Goal: Information Seeking & Learning: Compare options

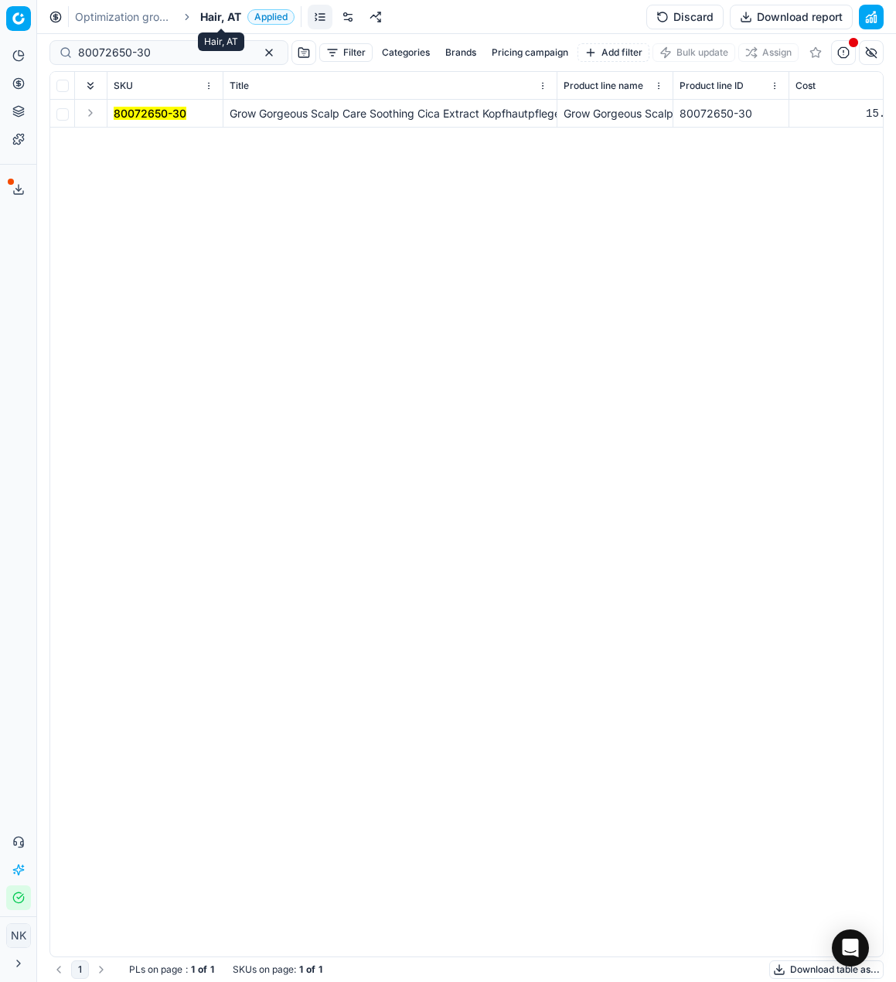
click at [220, 21] on span "Hair, AT" at bounding box center [220, 16] width 41 height 15
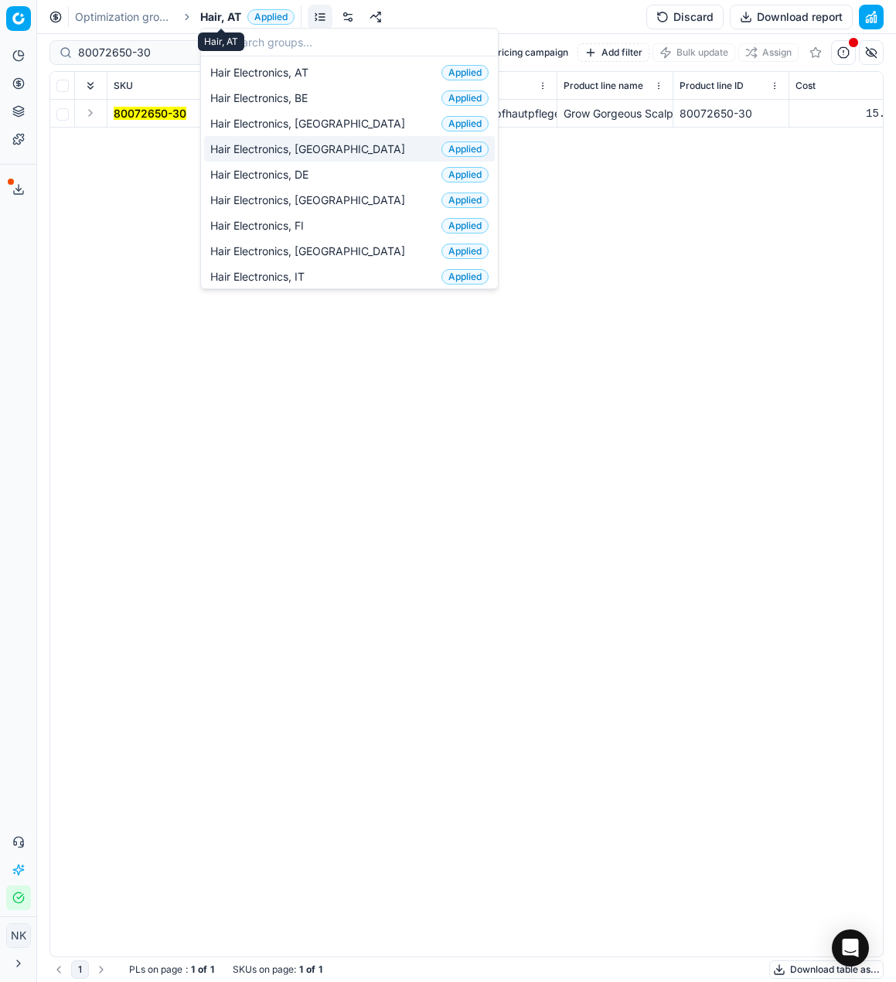
click at [213, 14] on span "Hair, AT" at bounding box center [220, 16] width 41 height 15
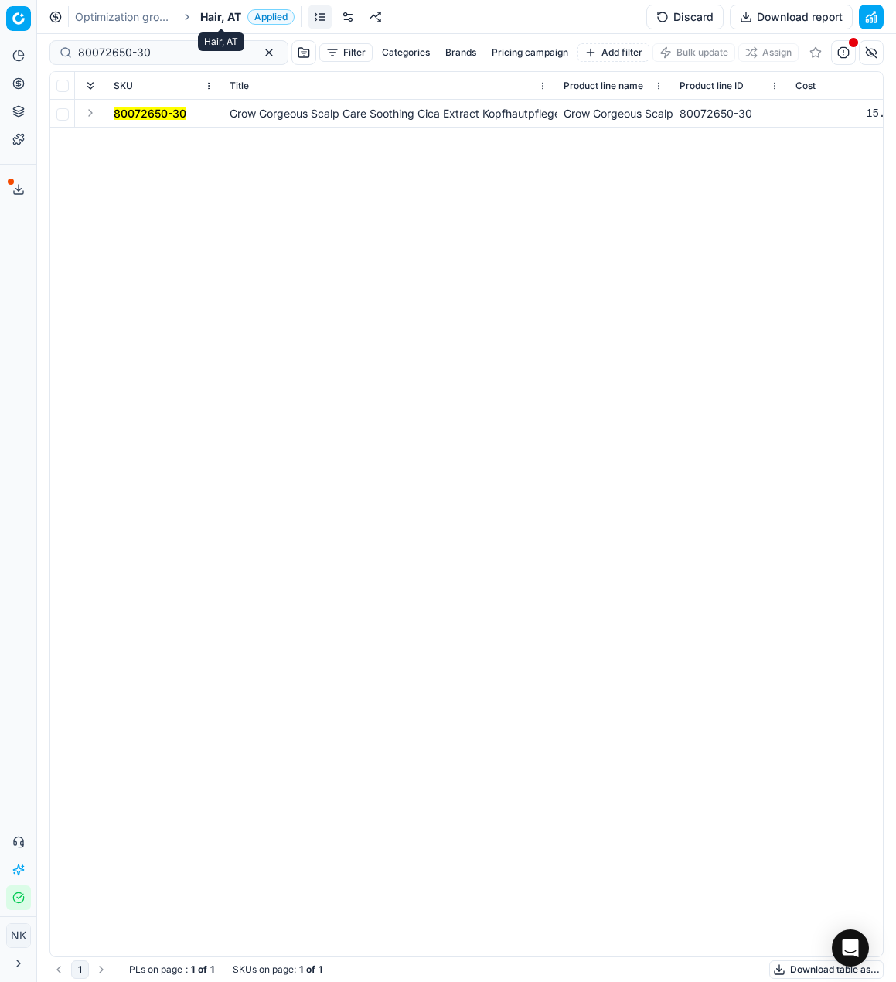
click at [218, 19] on span "Hair, AT" at bounding box center [220, 16] width 41 height 15
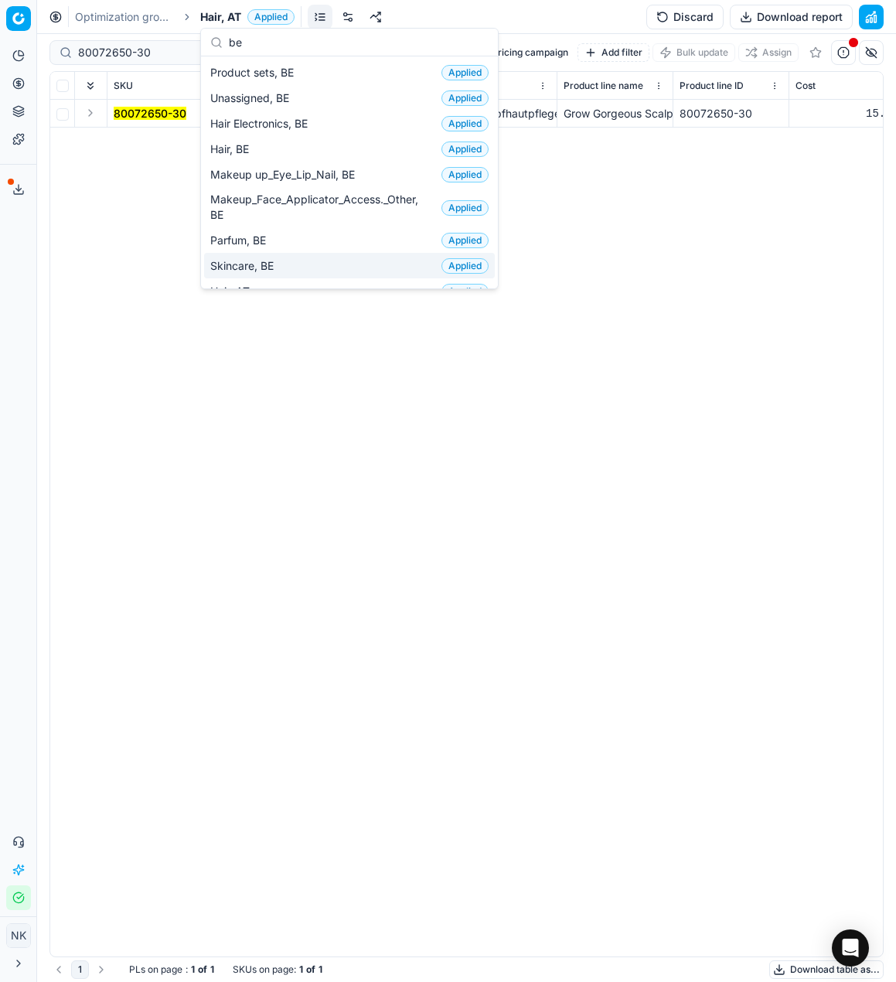
type input "be"
click at [248, 259] on span "Skincare, BE" at bounding box center [245, 265] width 70 height 15
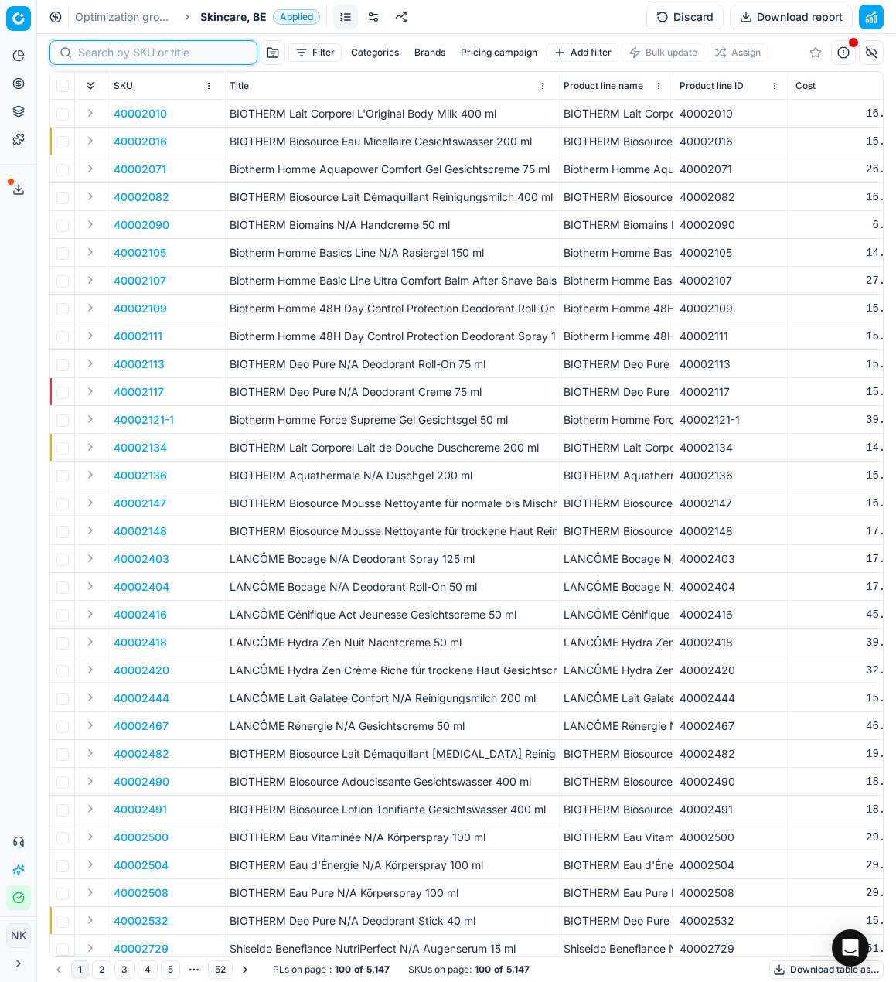
click at [88, 53] on input at bounding box center [162, 52] width 169 height 15
paste input "80016772-50"
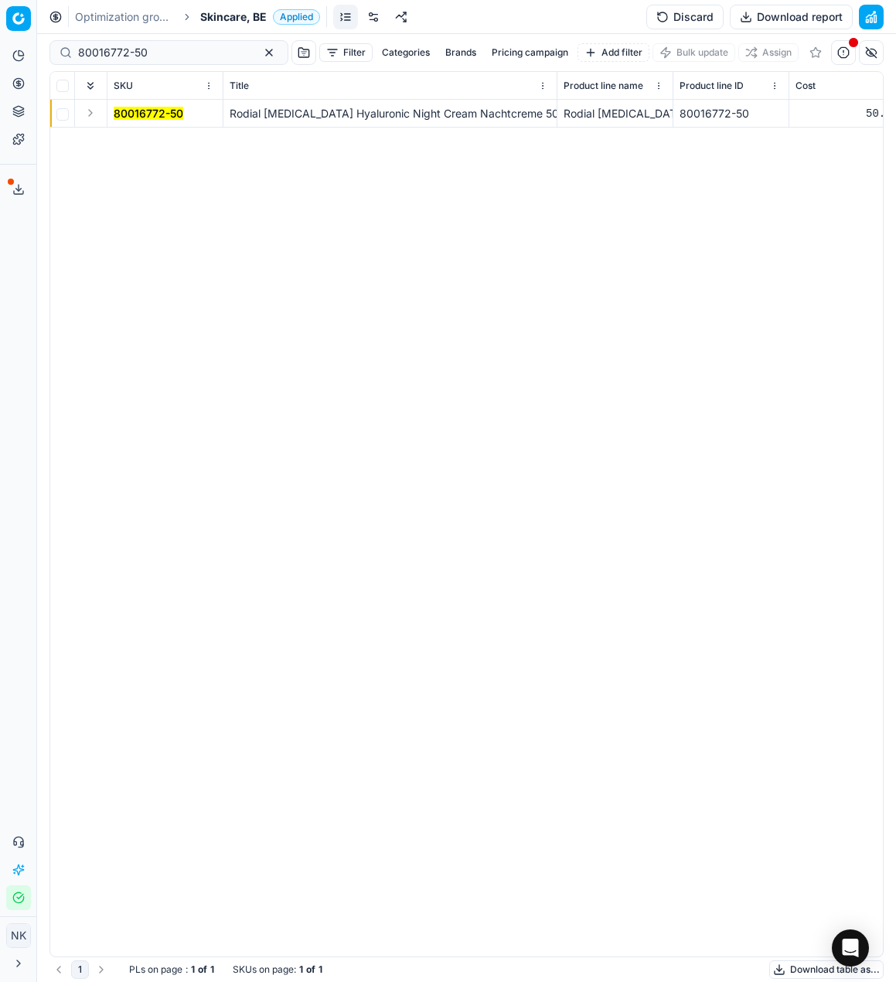
click at [91, 115] on button "Expand" at bounding box center [90, 113] width 19 height 19
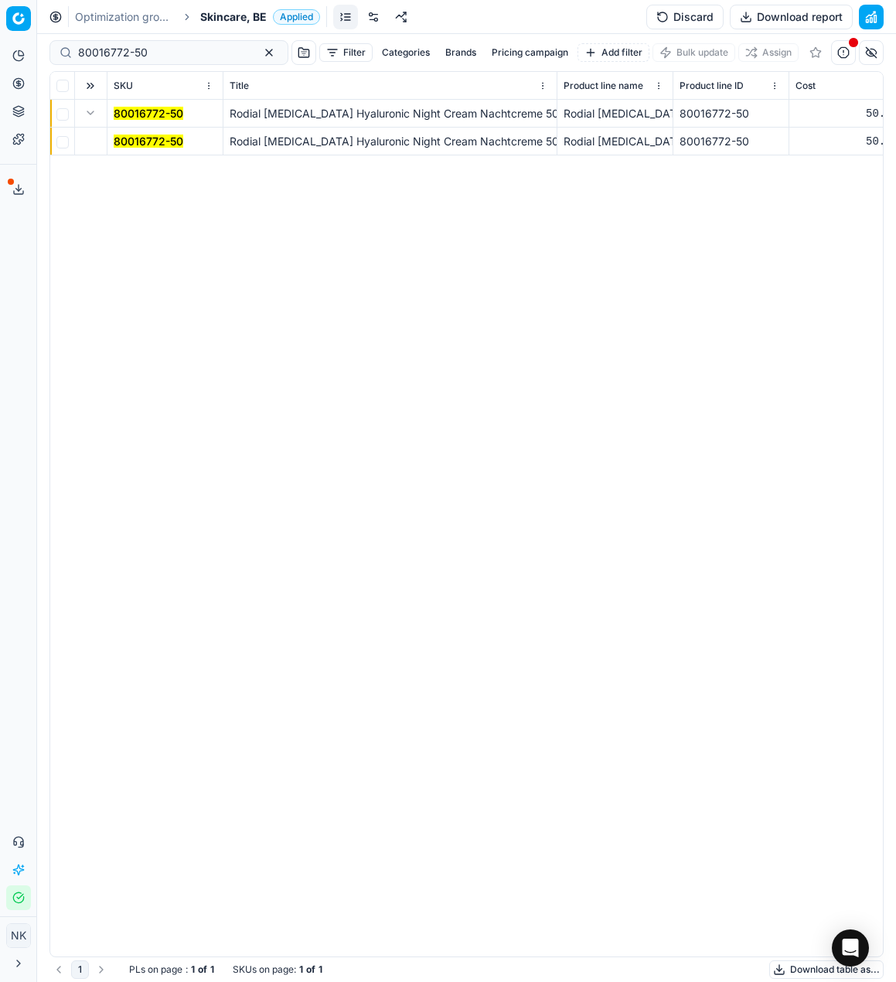
click at [133, 141] on mark "80016772-50" at bounding box center [149, 140] width 70 height 13
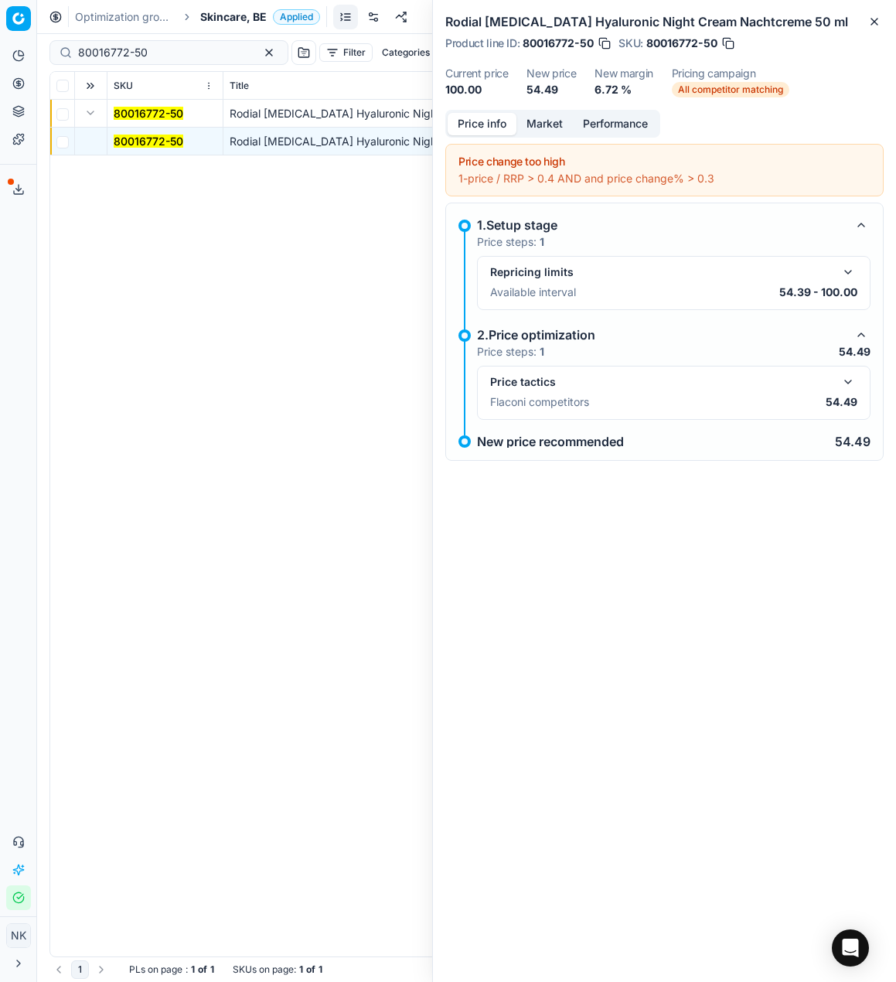
click at [846, 386] on button "button" at bounding box center [848, 382] width 19 height 19
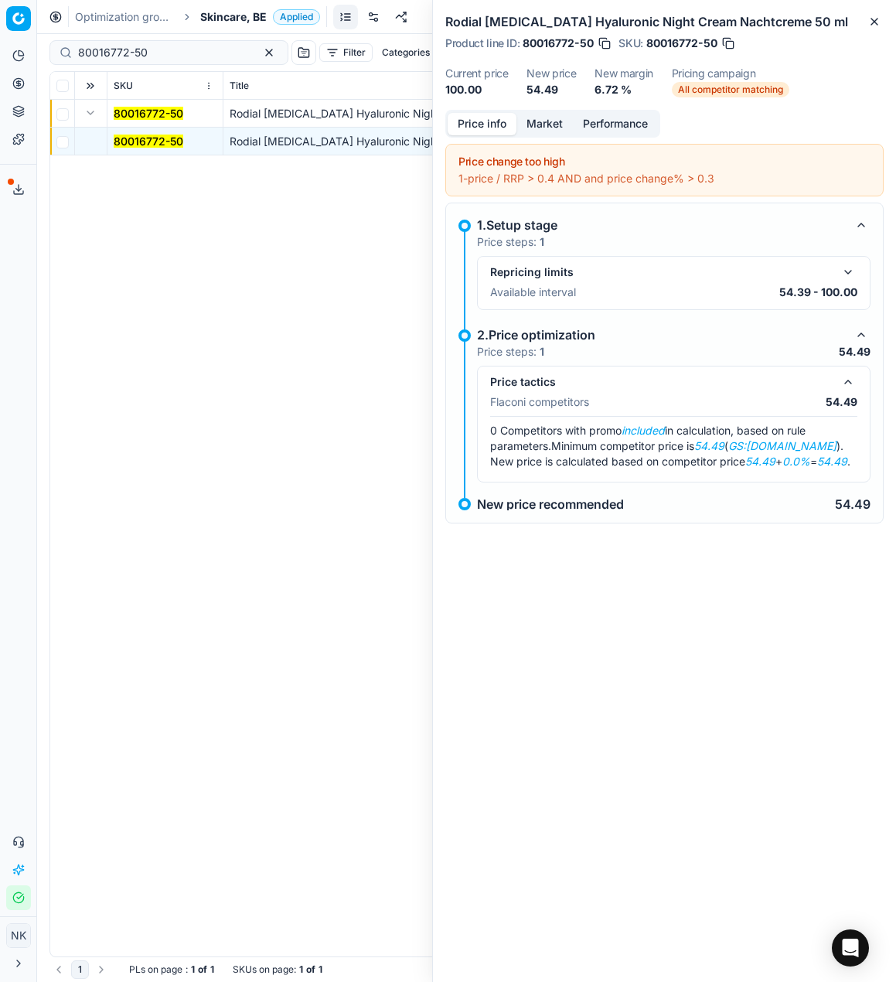
click at [552, 121] on button "Market" at bounding box center [544, 124] width 56 height 22
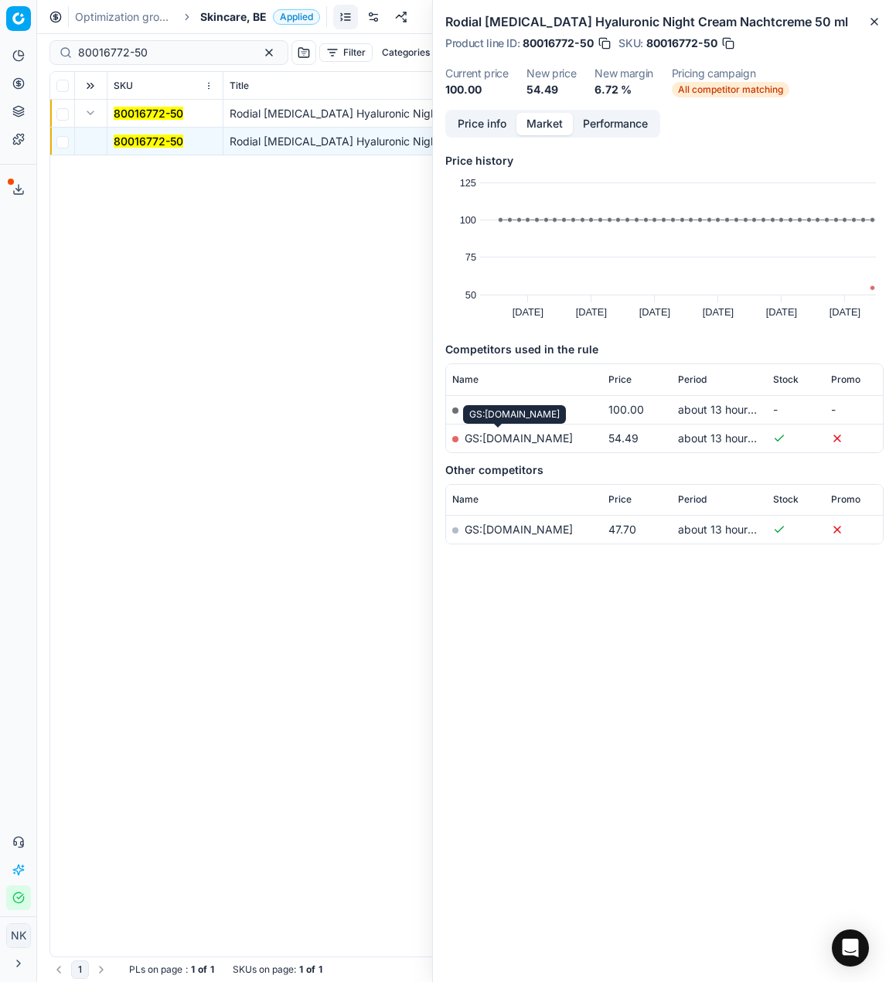
click at [497, 434] on link "GS:Deloox.nl" at bounding box center [519, 437] width 108 height 13
click at [157, 47] on input "80016772-50" at bounding box center [162, 52] width 169 height 15
paste input "41164"
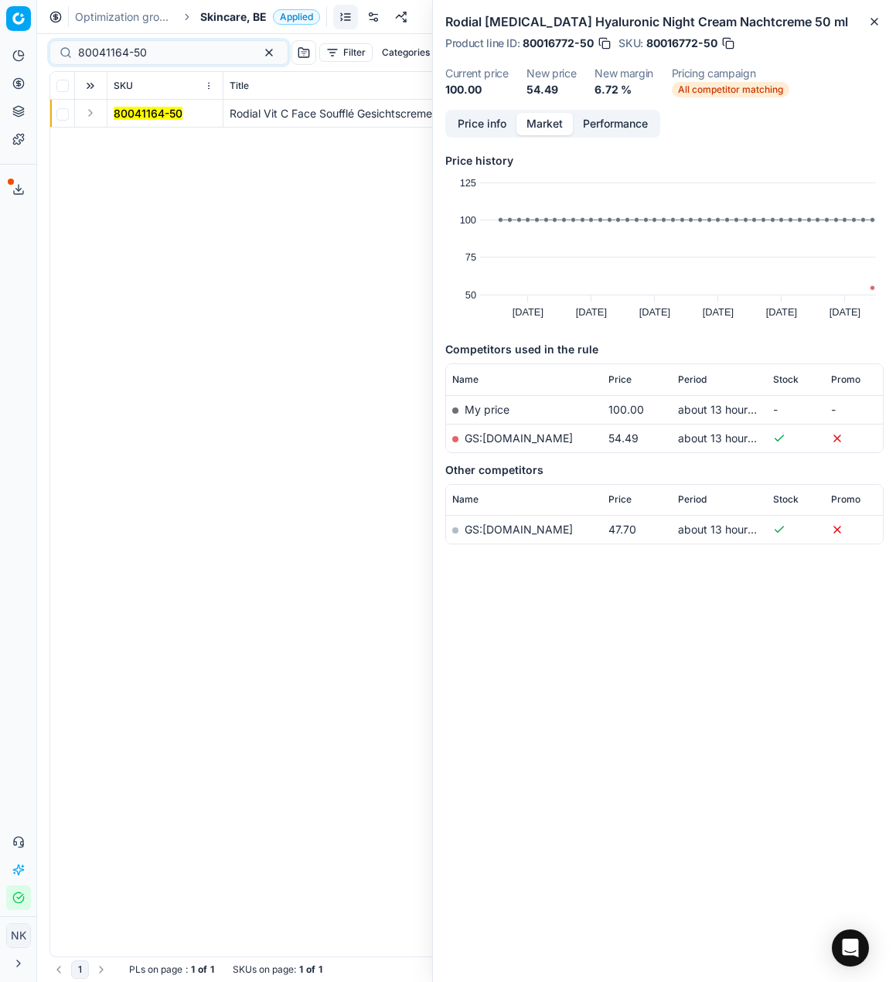
click at [92, 119] on button "Expand" at bounding box center [90, 113] width 19 height 19
click at [127, 151] on td "80041164-50" at bounding box center [165, 142] width 116 height 28
click at [137, 142] on mark "80041164-50" at bounding box center [148, 140] width 69 height 13
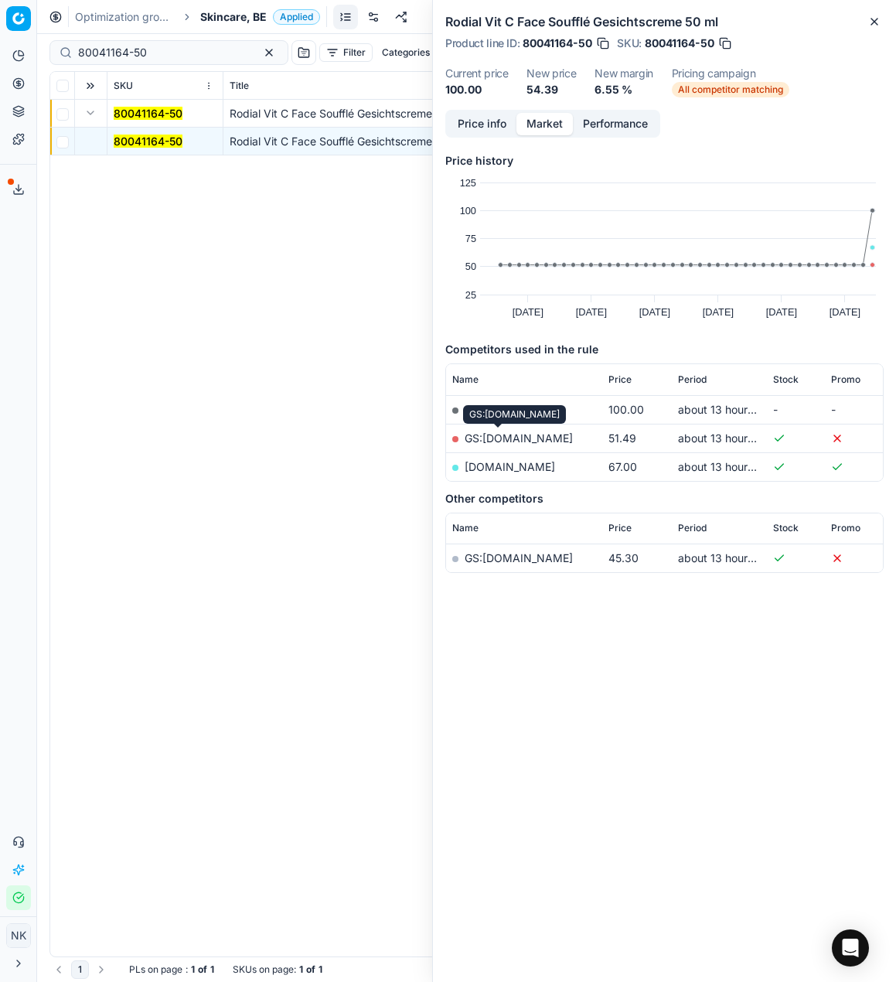
click at [502, 437] on link "GS:Deloox.nl" at bounding box center [519, 437] width 108 height 13
click at [121, 53] on input "80041164-50" at bounding box center [162, 52] width 169 height 15
paste input "1-3"
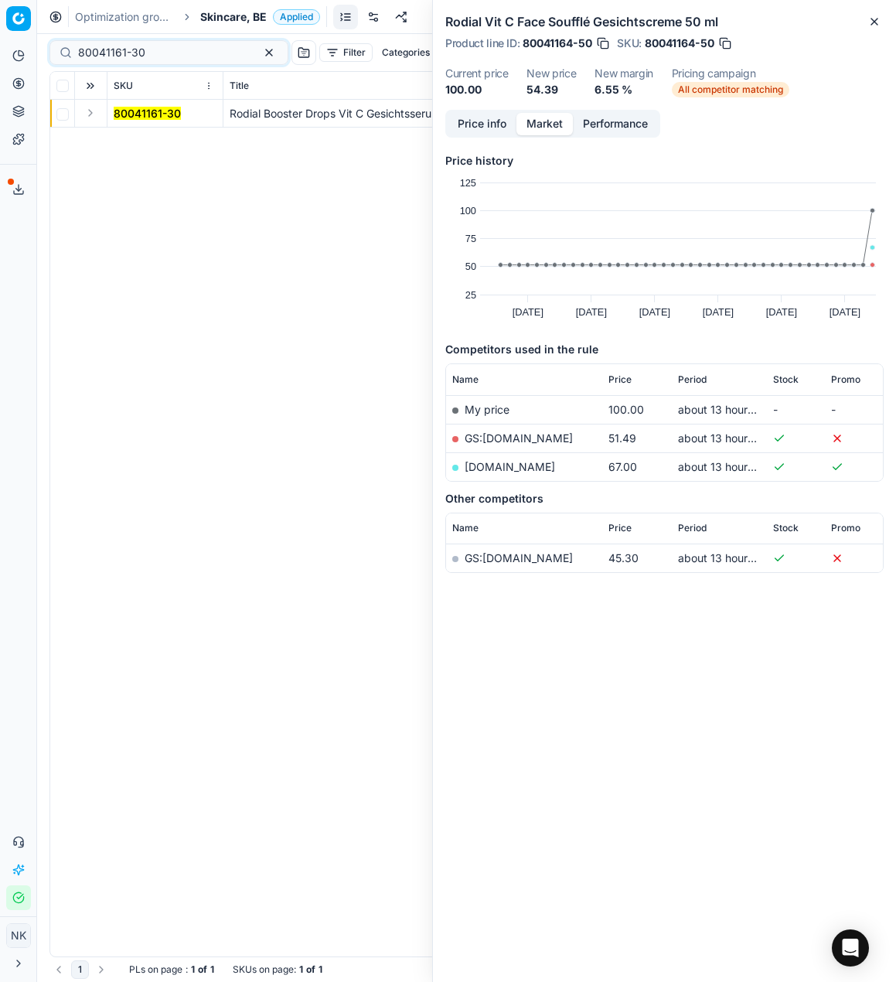
click at [94, 106] on button "Expand" at bounding box center [90, 113] width 19 height 19
click at [118, 138] on mark "80041161-30" at bounding box center [147, 140] width 67 height 13
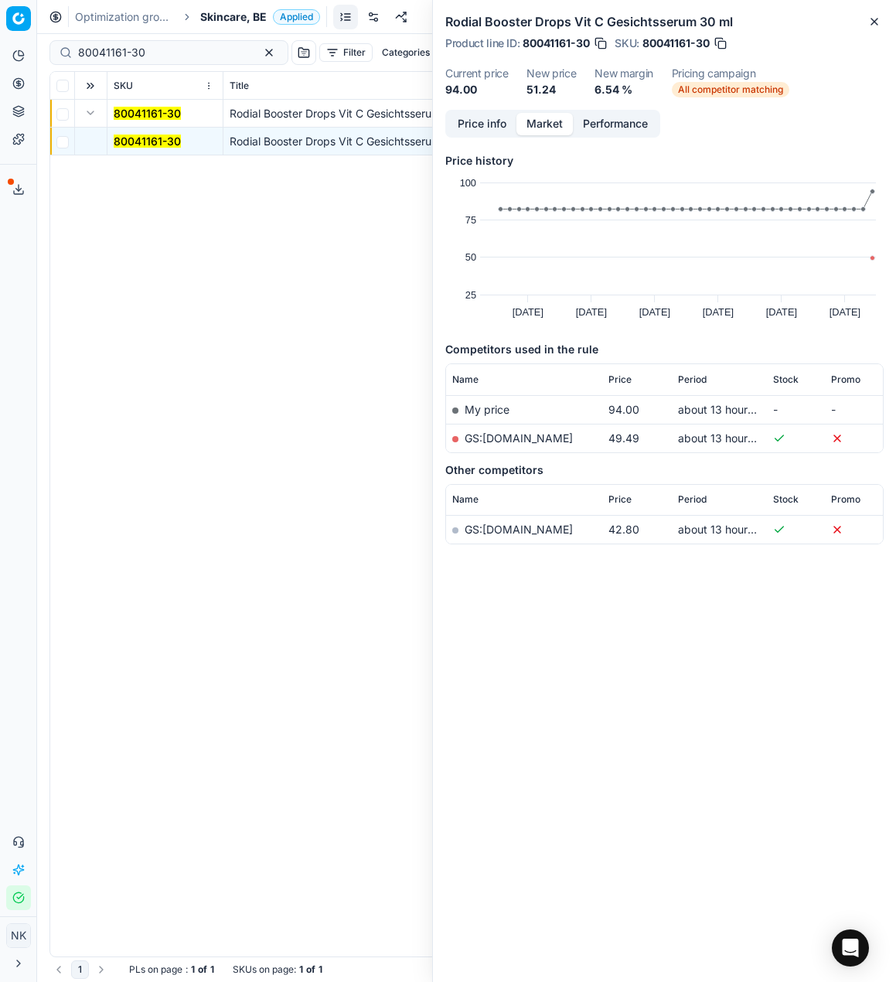
click at [501, 436] on link "GS:Deloox.nl" at bounding box center [519, 437] width 108 height 13
click at [134, 56] on input "80041161-30" at bounding box center [162, 52] width 169 height 15
paste input "16827-30"
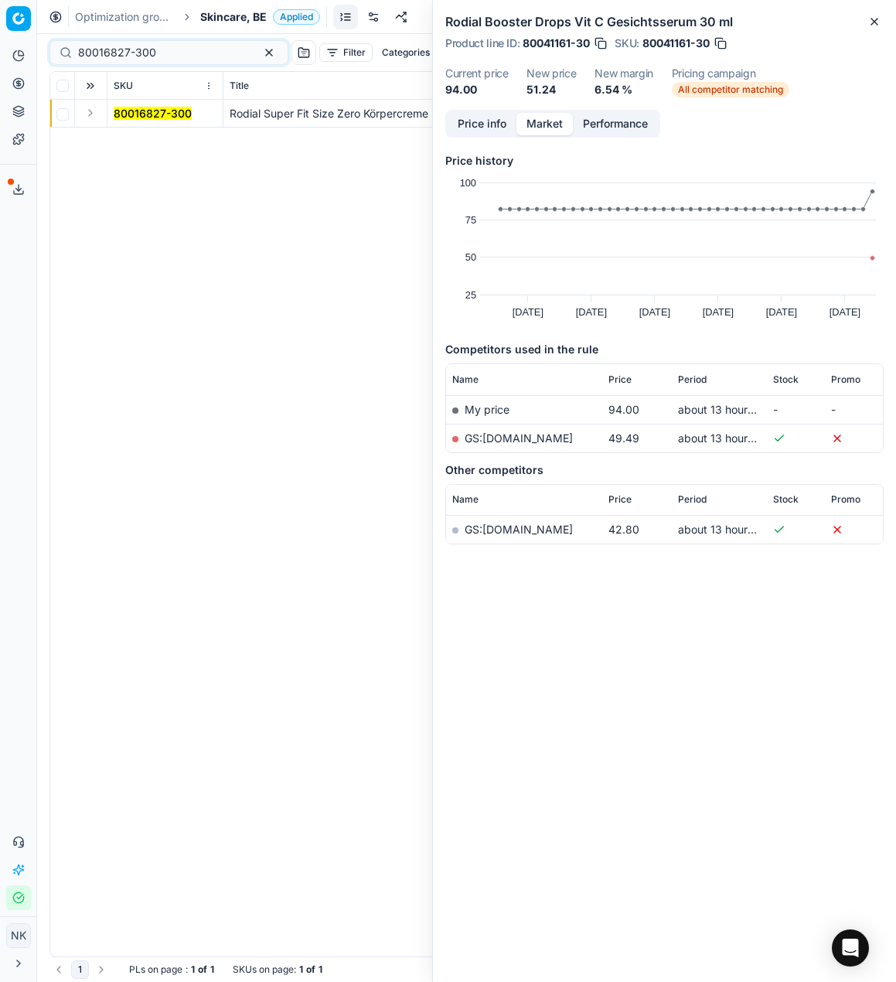
click at [91, 117] on button "Expand" at bounding box center [90, 113] width 19 height 19
click at [132, 134] on mark "80016827-300" at bounding box center [153, 140] width 78 height 13
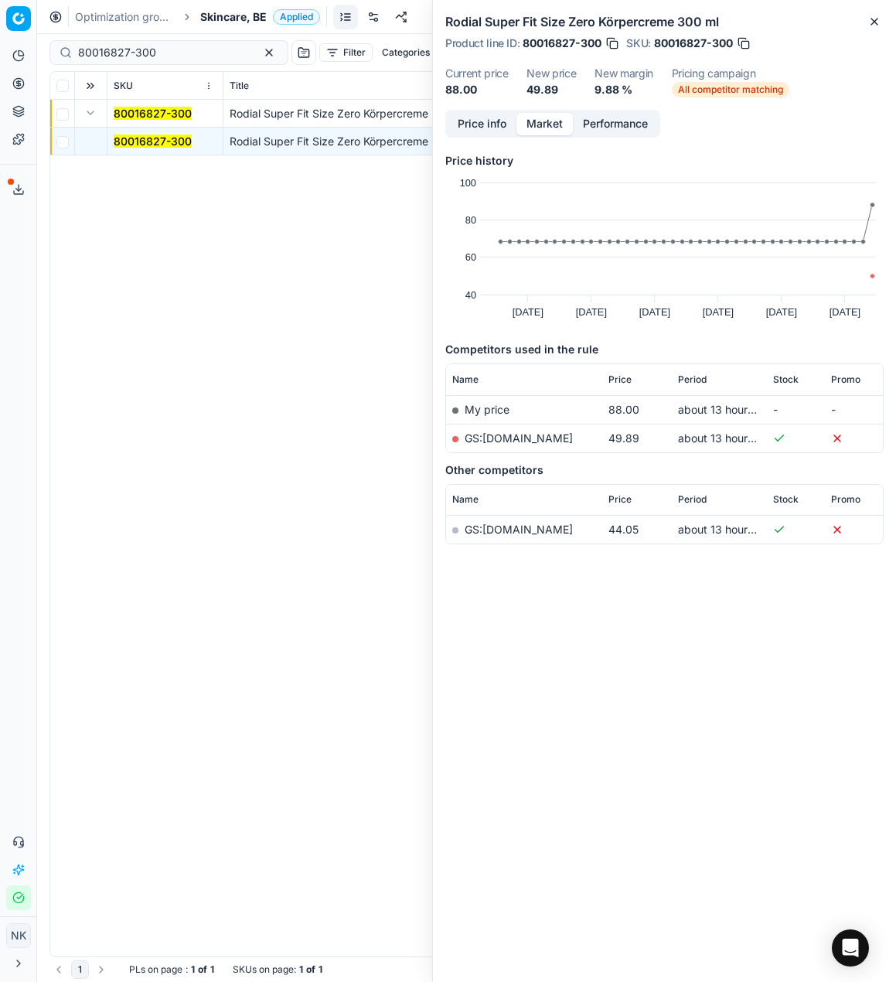
click at [483, 441] on link "GS:Deloox.nl" at bounding box center [519, 437] width 108 height 13
click at [169, 51] on input "80016827-300" at bounding box center [162, 52] width 169 height 15
paste input "76143-1"
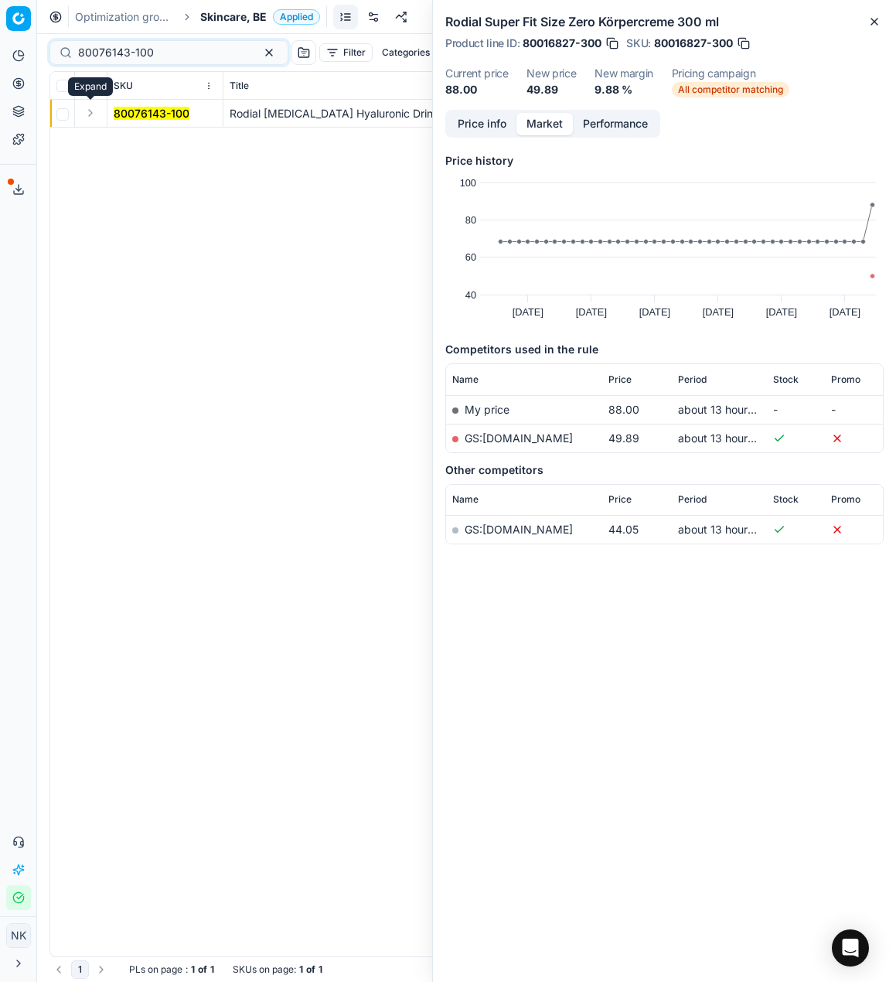
click at [84, 113] on button "Expand" at bounding box center [90, 113] width 19 height 19
click at [131, 138] on mark "80076143-100" at bounding box center [152, 140] width 76 height 13
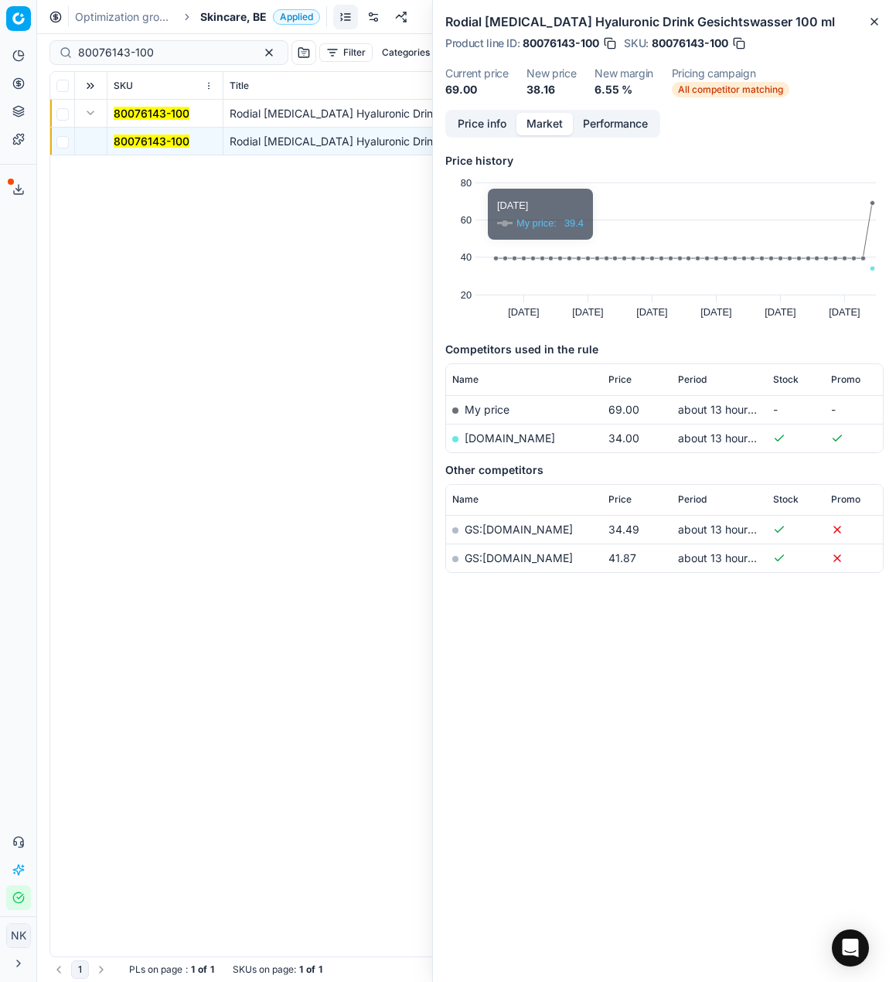
click at [490, 437] on link "notino.be" at bounding box center [510, 437] width 90 height 13
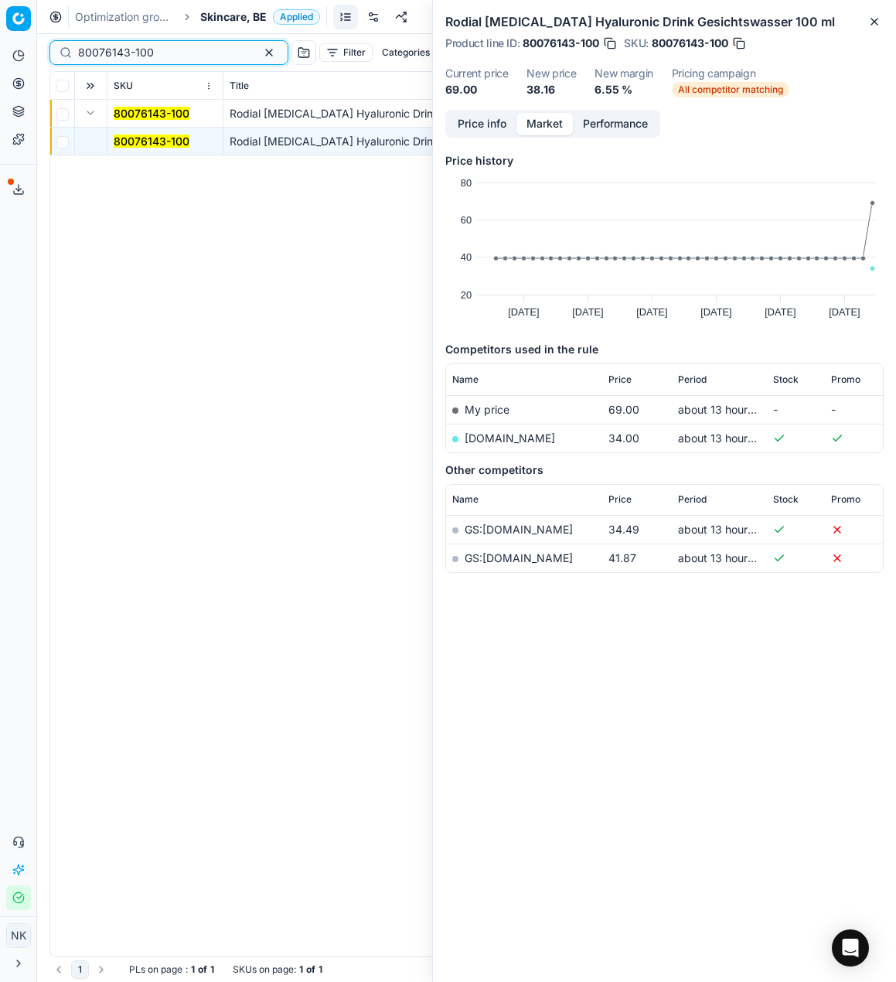
click at [175, 45] on input "80076143-100" at bounding box center [162, 52] width 169 height 15
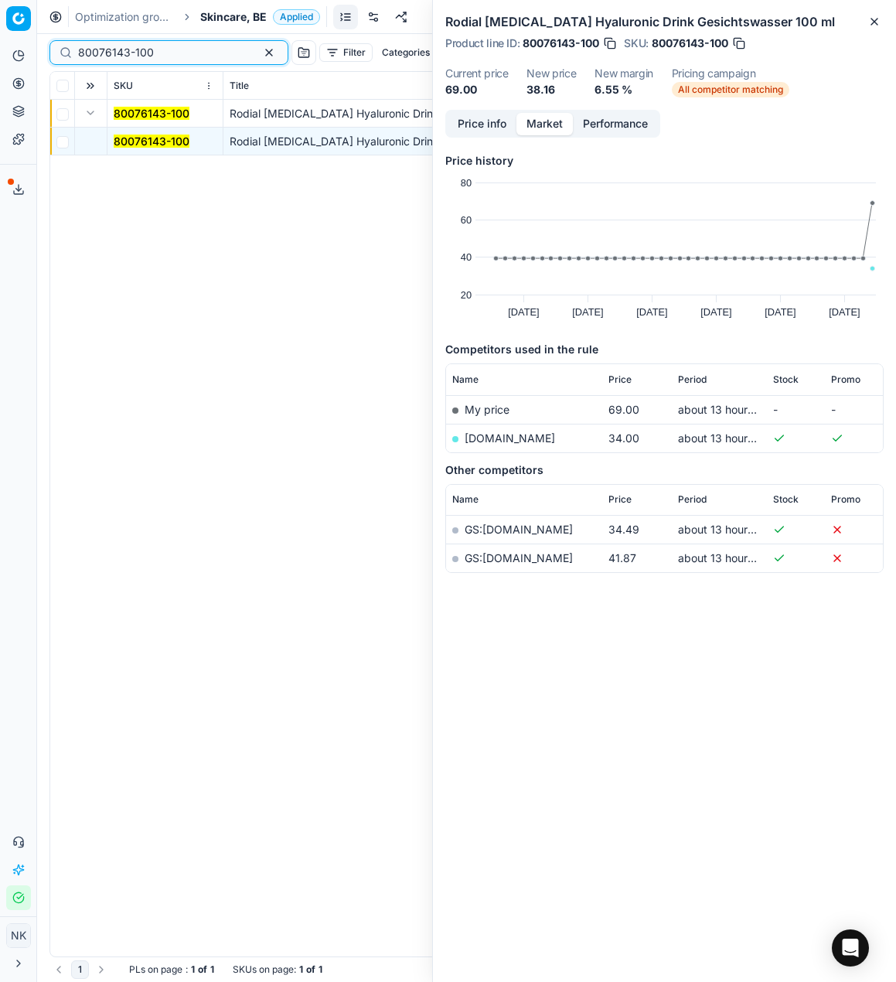
click at [175, 45] on input "80076143-100" at bounding box center [162, 52] width 169 height 15
paste input "49405-1"
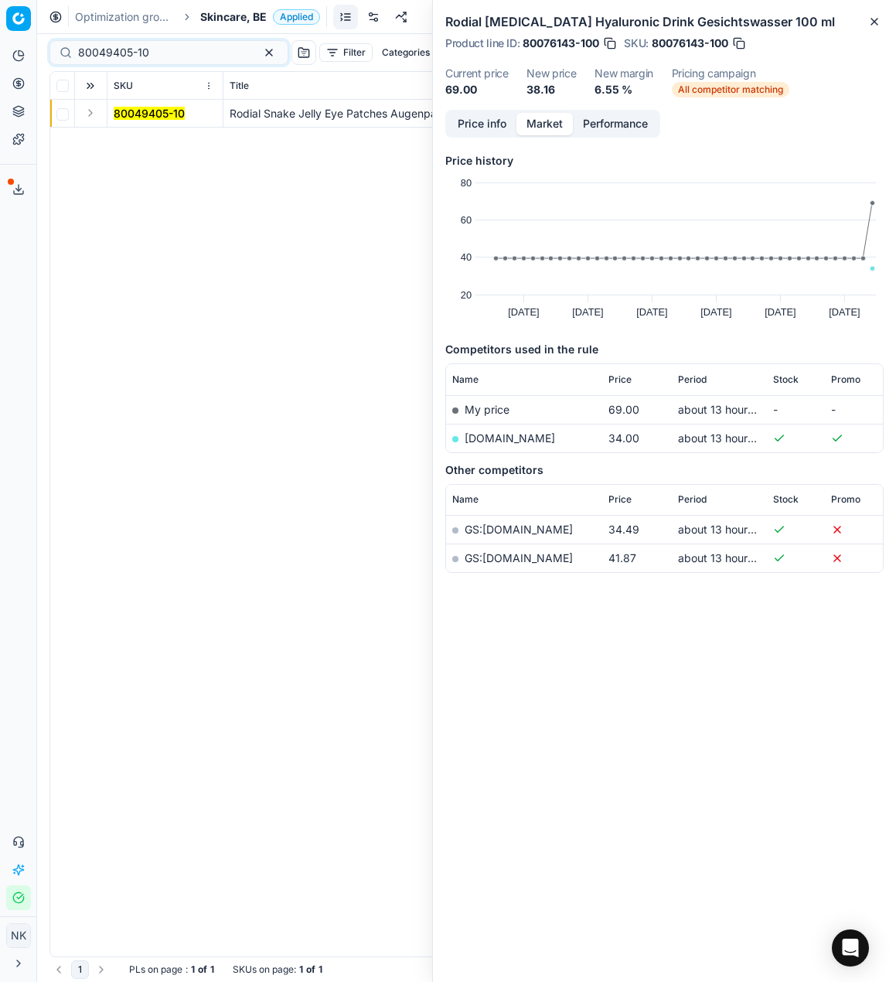
click at [94, 113] on button "Expand" at bounding box center [90, 113] width 19 height 19
click at [136, 145] on mark "80049405-10" at bounding box center [149, 140] width 71 height 13
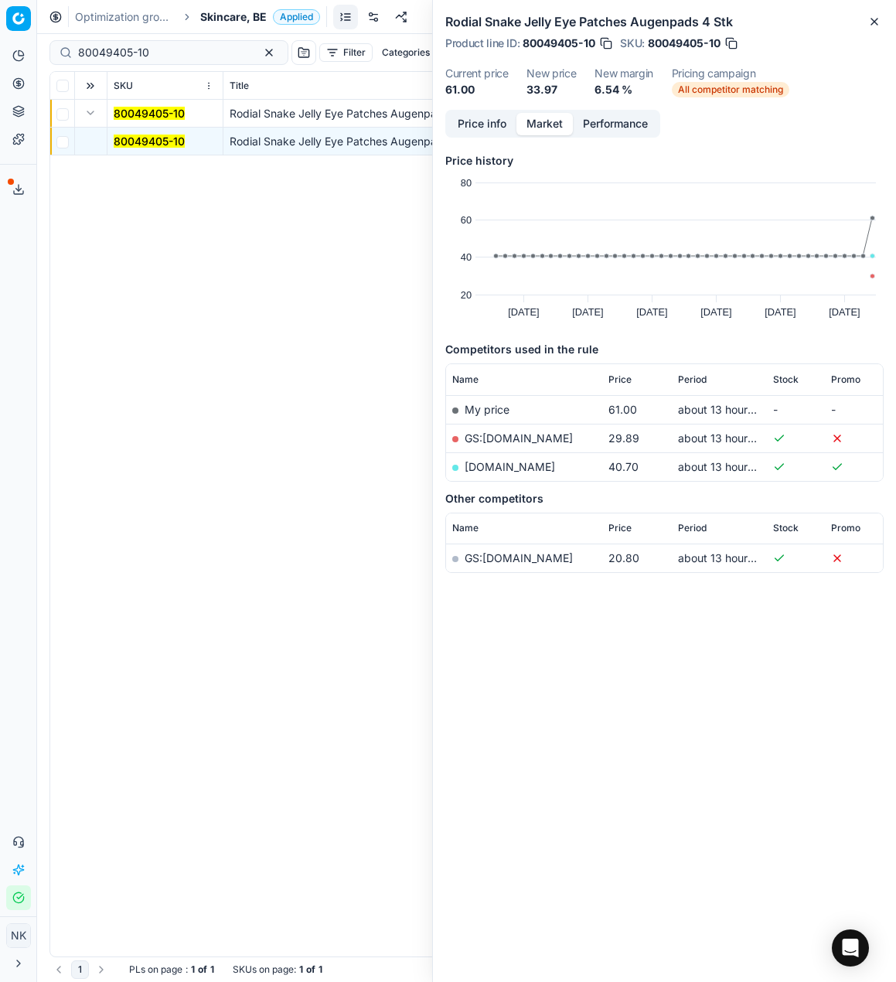
click at [509, 435] on link "GS:Deloox.nl" at bounding box center [519, 437] width 108 height 13
click at [155, 54] on input "80049405-10" at bounding box center [162, 52] width 169 height 15
paste input "76150-4"
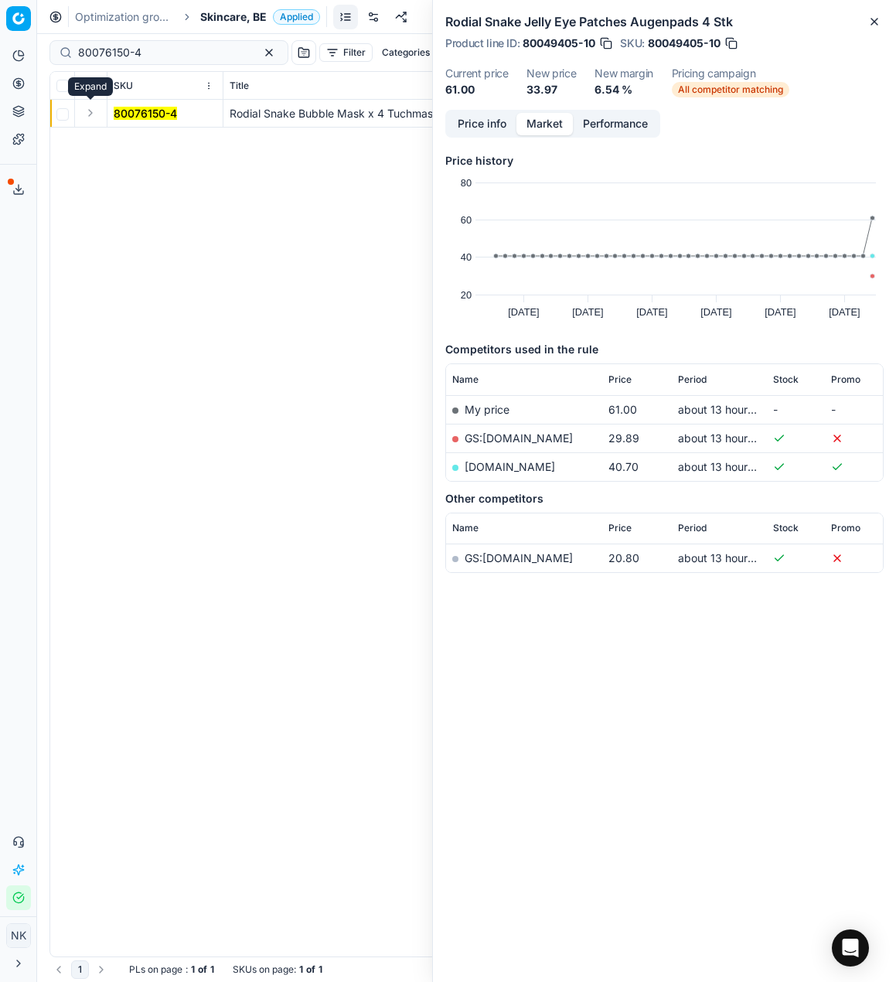
click at [90, 114] on button "Expand" at bounding box center [90, 113] width 19 height 19
click at [131, 138] on mark "80076150-4" at bounding box center [145, 140] width 63 height 13
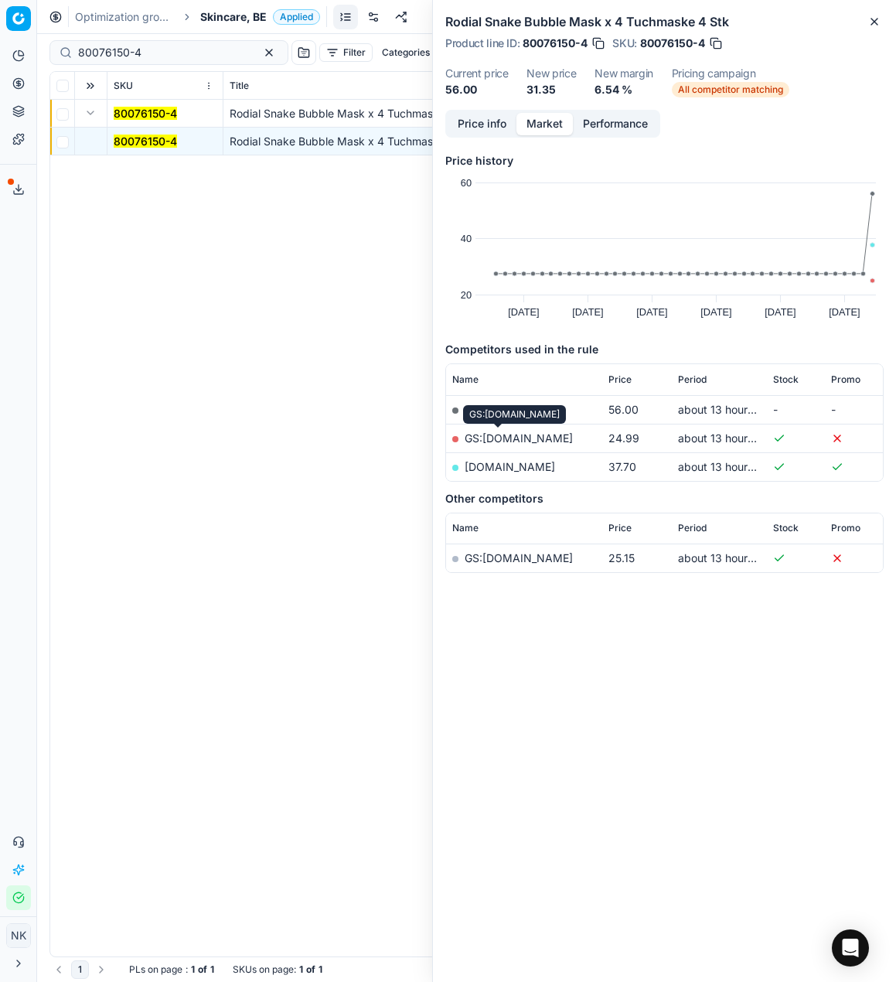
click at [497, 434] on link "GS:Deloox.nl" at bounding box center [519, 437] width 108 height 13
click at [177, 49] on input "80076150-4" at bounding box center [162, 52] width 169 height 15
paste input "07424-50"
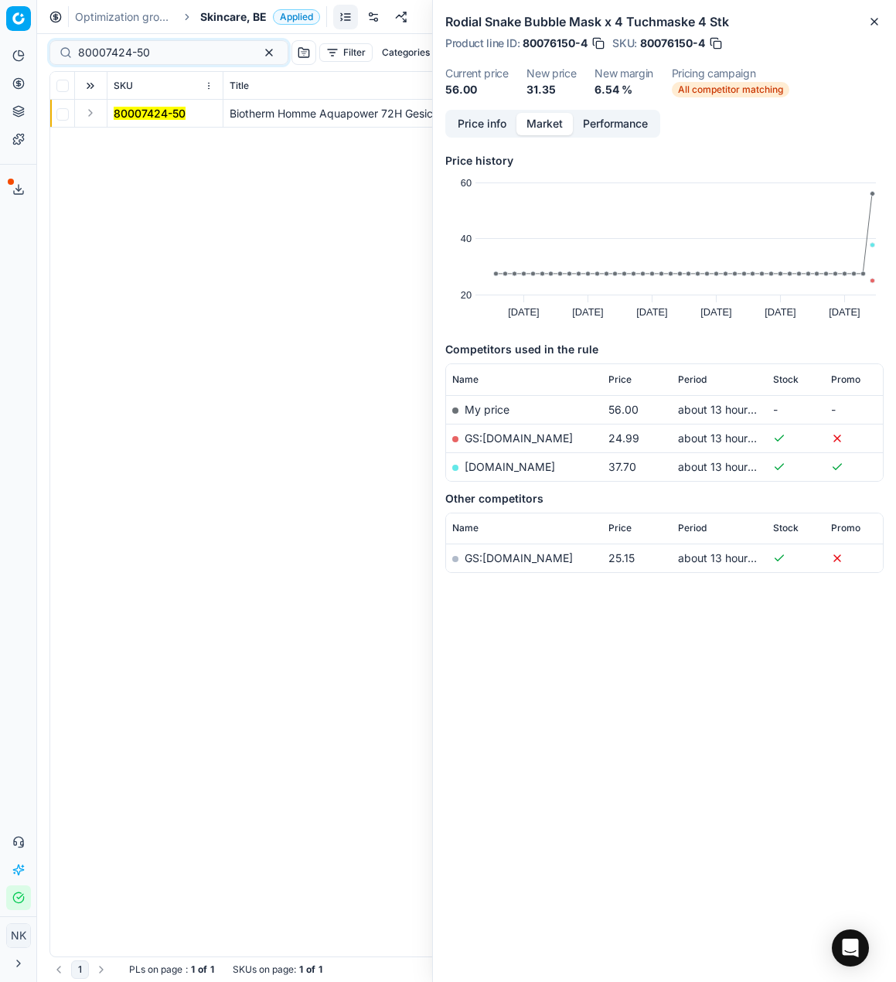
click at [87, 120] on button "Expand" at bounding box center [90, 113] width 19 height 19
click at [122, 138] on mark "80007424-50" at bounding box center [150, 140] width 72 height 13
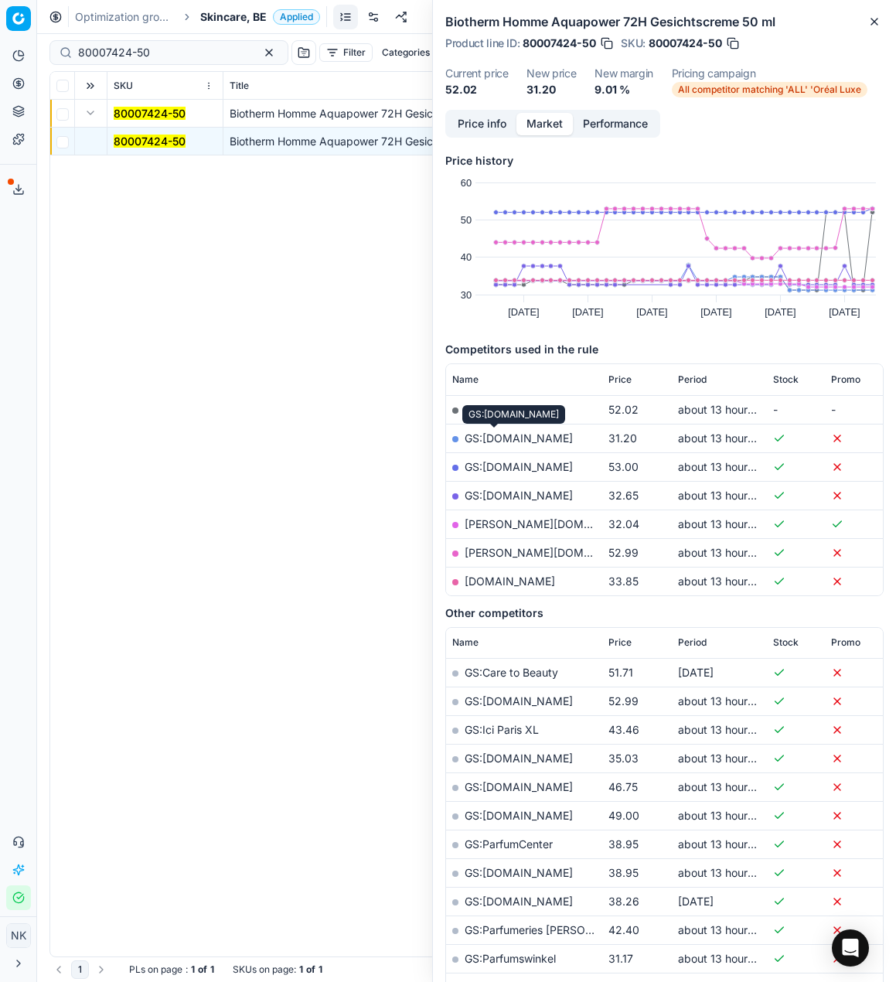
click at [491, 436] on link "GS:bol.com" at bounding box center [519, 437] width 108 height 13
click at [168, 50] on input "80007424-50" at bounding box center [162, 52] width 169 height 15
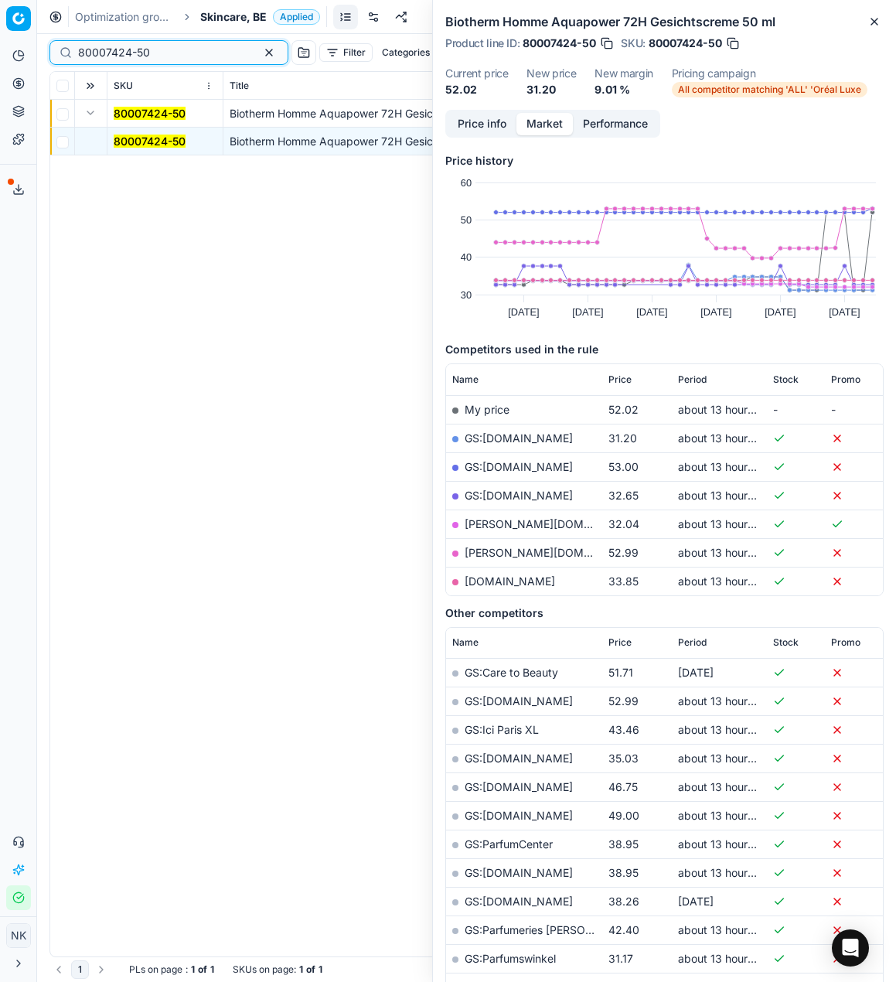
click at [168, 50] on input "80007424-50" at bounding box center [162, 52] width 169 height 15
paste input "31108-4"
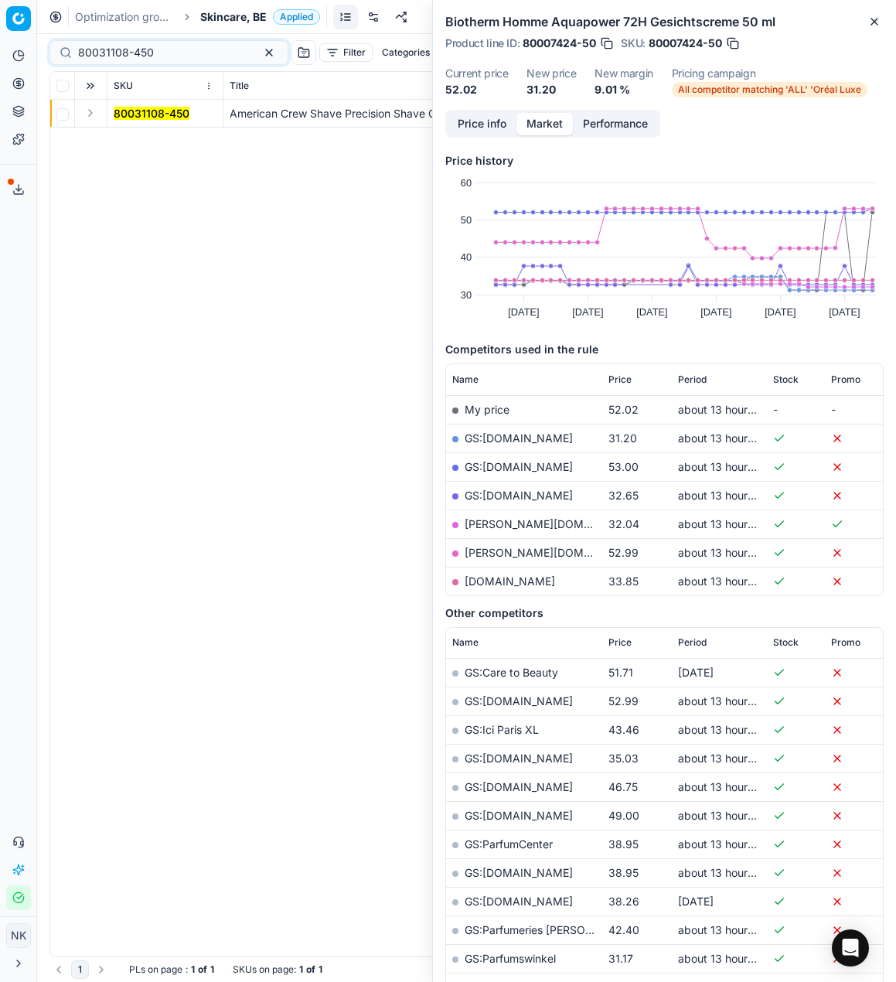
click at [89, 106] on button "Expand" at bounding box center [90, 113] width 19 height 19
click at [132, 142] on mark "80031108-450" at bounding box center [152, 140] width 76 height 13
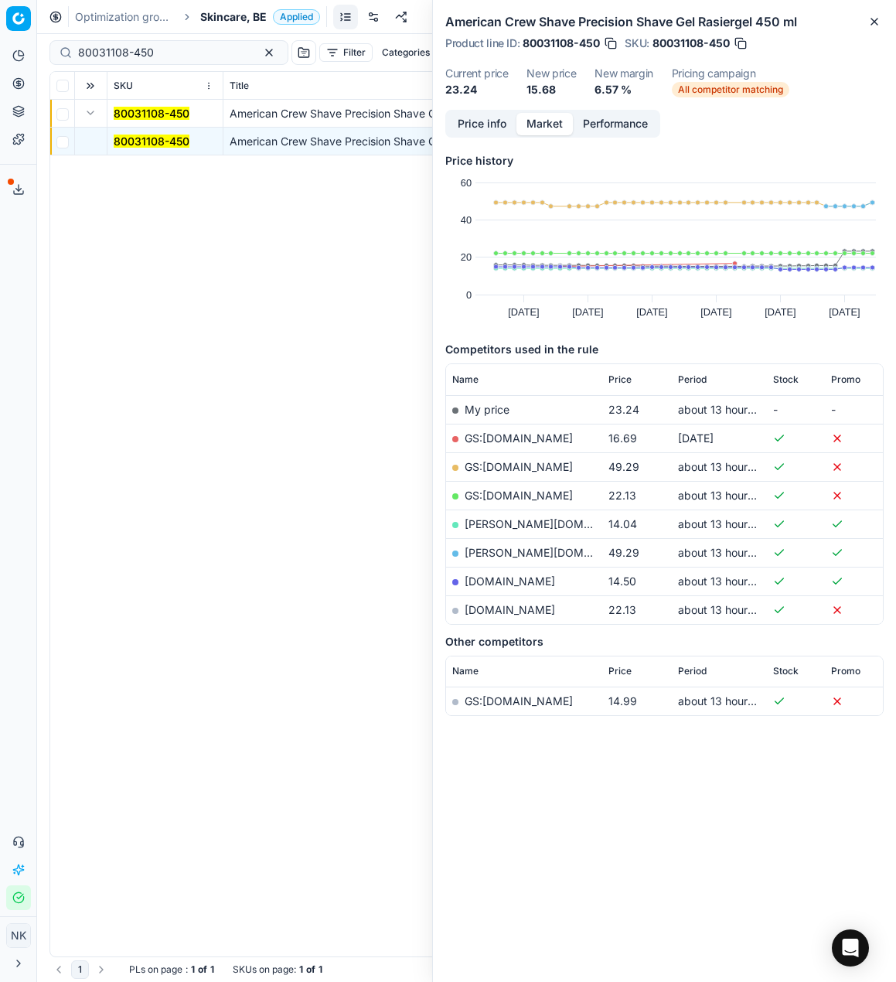
click at [505, 518] on link "basler-beauty.be" at bounding box center [554, 523] width 179 height 13
click at [145, 51] on input "80031108-450" at bounding box center [162, 52] width 169 height 15
paste input "16524-10"
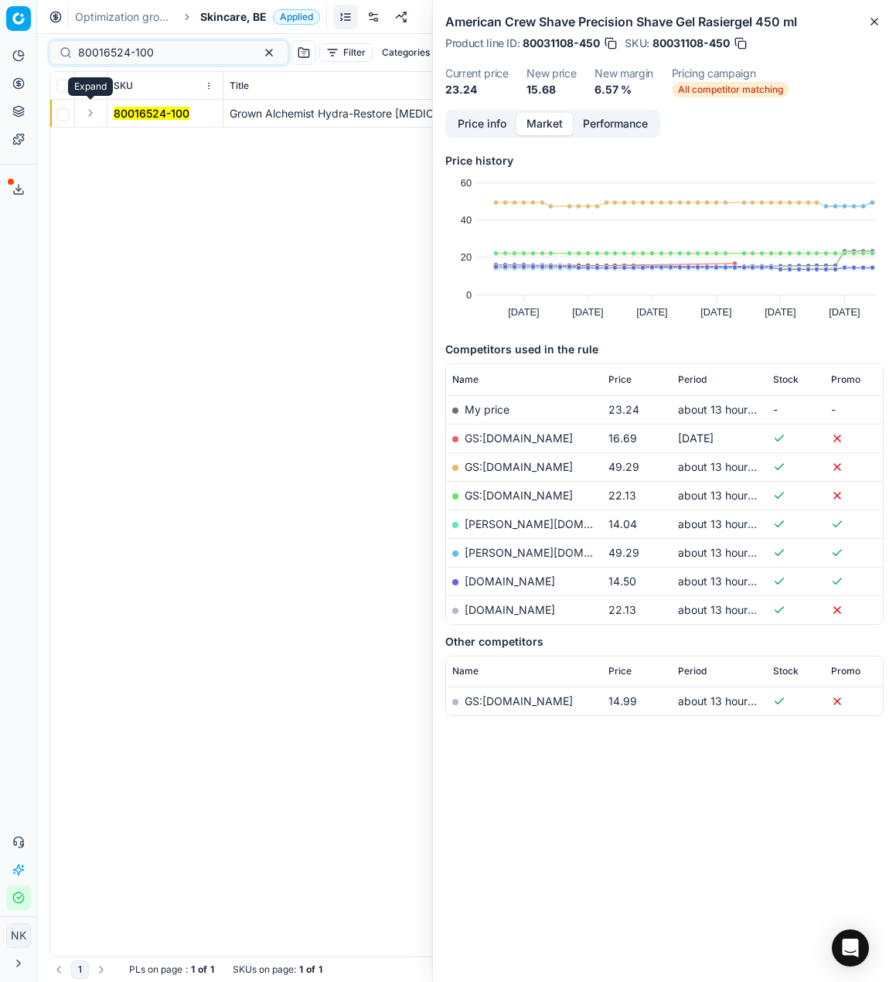
click at [83, 113] on button "Expand" at bounding box center [90, 113] width 19 height 19
click at [144, 146] on mark "80016524-100" at bounding box center [152, 140] width 76 height 13
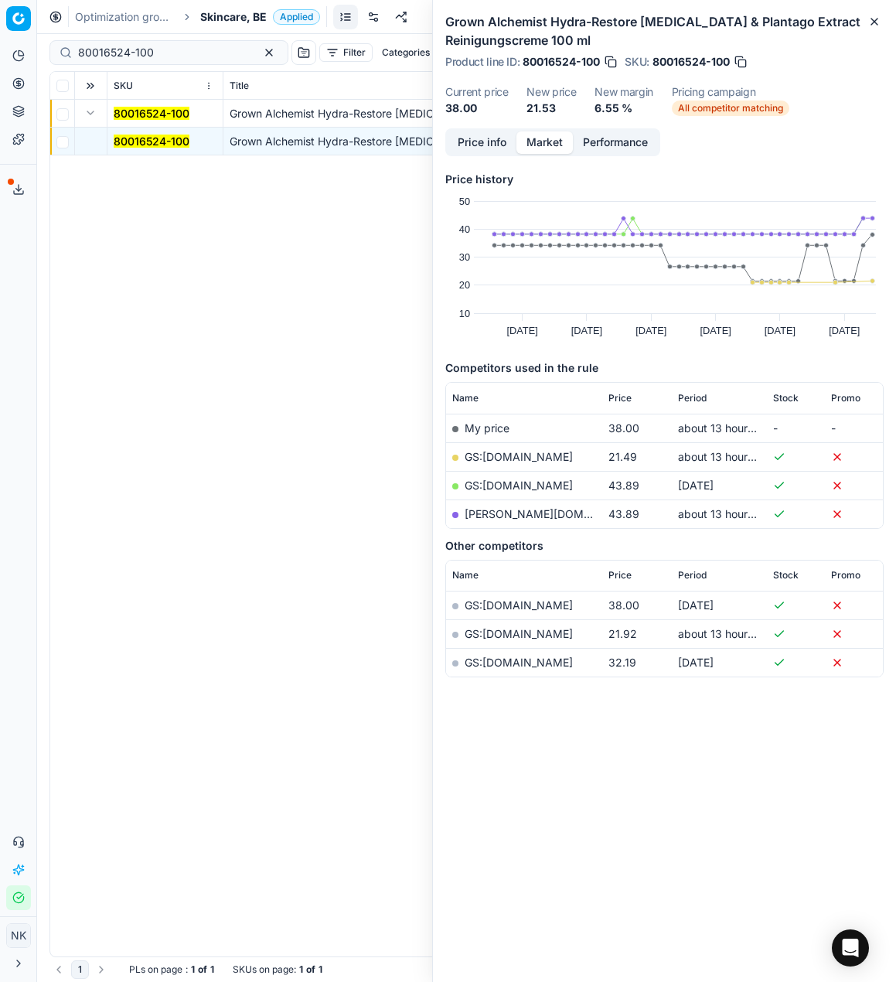
click at [496, 451] on link "GS:Deloox.nl" at bounding box center [519, 456] width 108 height 13
click at [164, 51] on input "80016524-100" at bounding box center [162, 52] width 169 height 15
paste input "90005677-0008495"
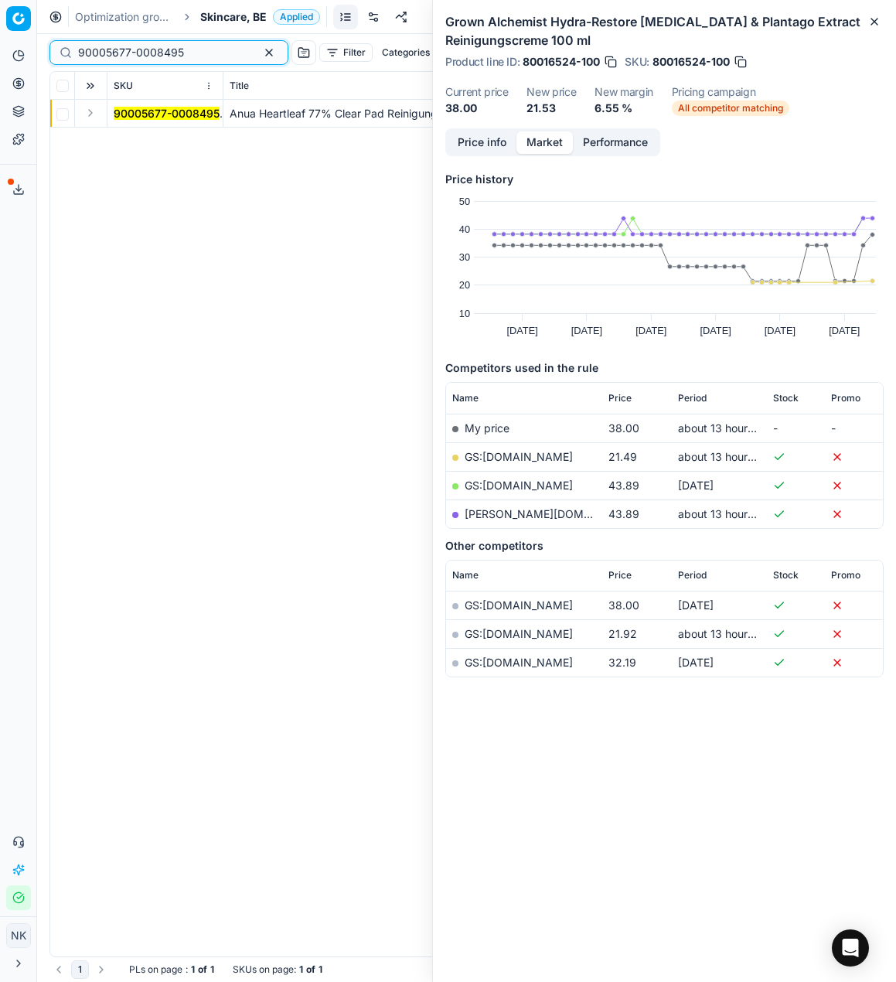
type input "90005677-0008495"
click at [90, 117] on button "Expand" at bounding box center [90, 113] width 19 height 19
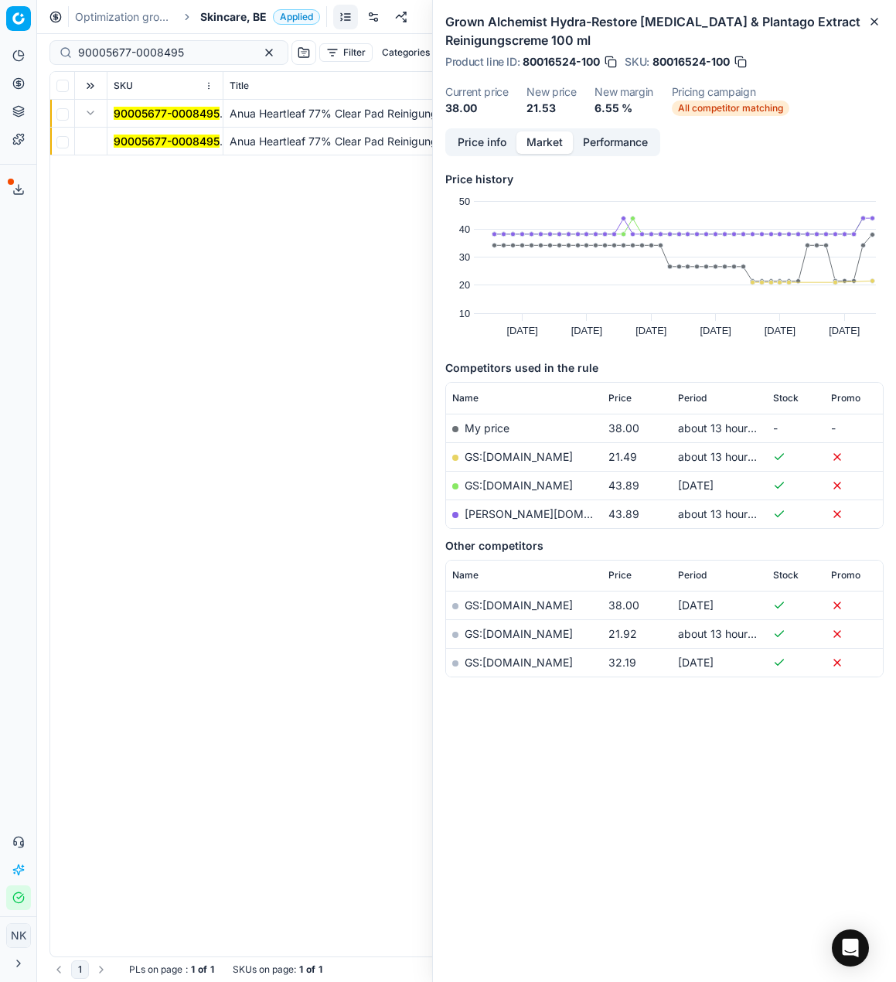
click at [121, 150] on td "90005677-0008495" at bounding box center [165, 142] width 116 height 28
click at [131, 139] on mark "90005677-0008495" at bounding box center [167, 140] width 106 height 13
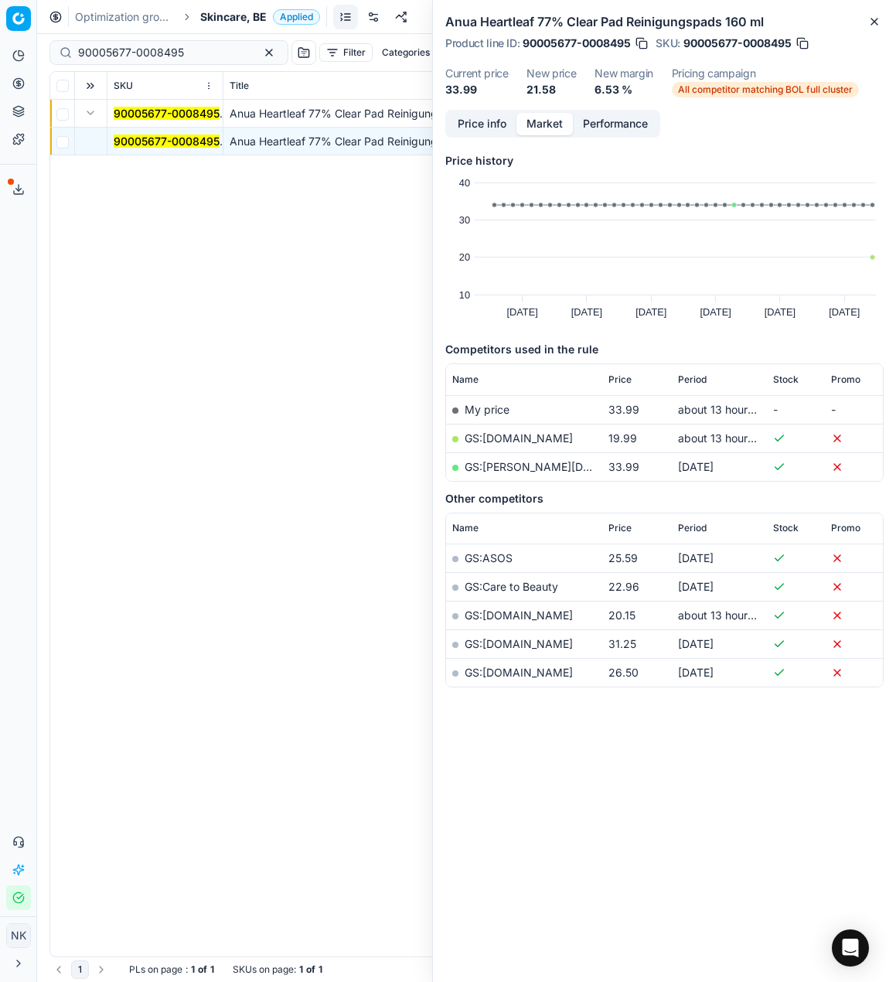
click at [498, 437] on link "GS:Deloox.nl" at bounding box center [519, 437] width 108 height 13
click at [219, 19] on span "Skincare, BE" at bounding box center [233, 16] width 66 height 15
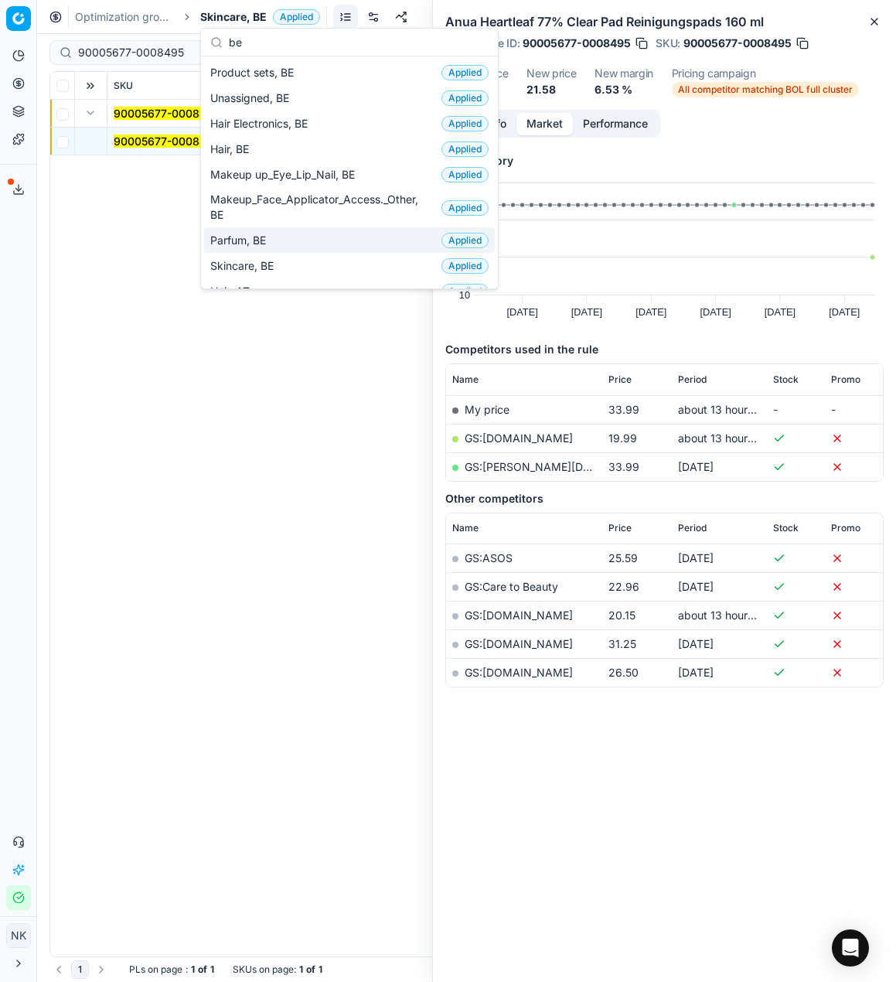
type input "be"
click at [240, 238] on span "Parfum, BE" at bounding box center [241, 240] width 62 height 15
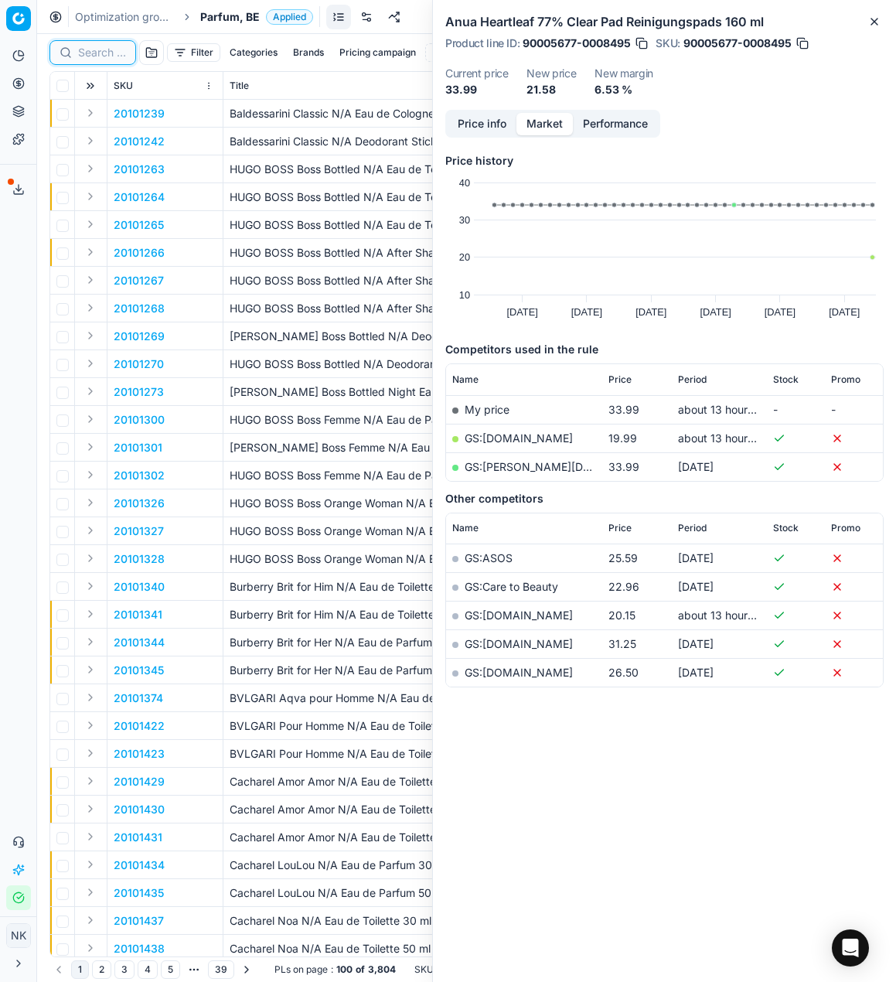
click at [88, 50] on input at bounding box center [102, 52] width 48 height 15
paste input "80059932-0019359"
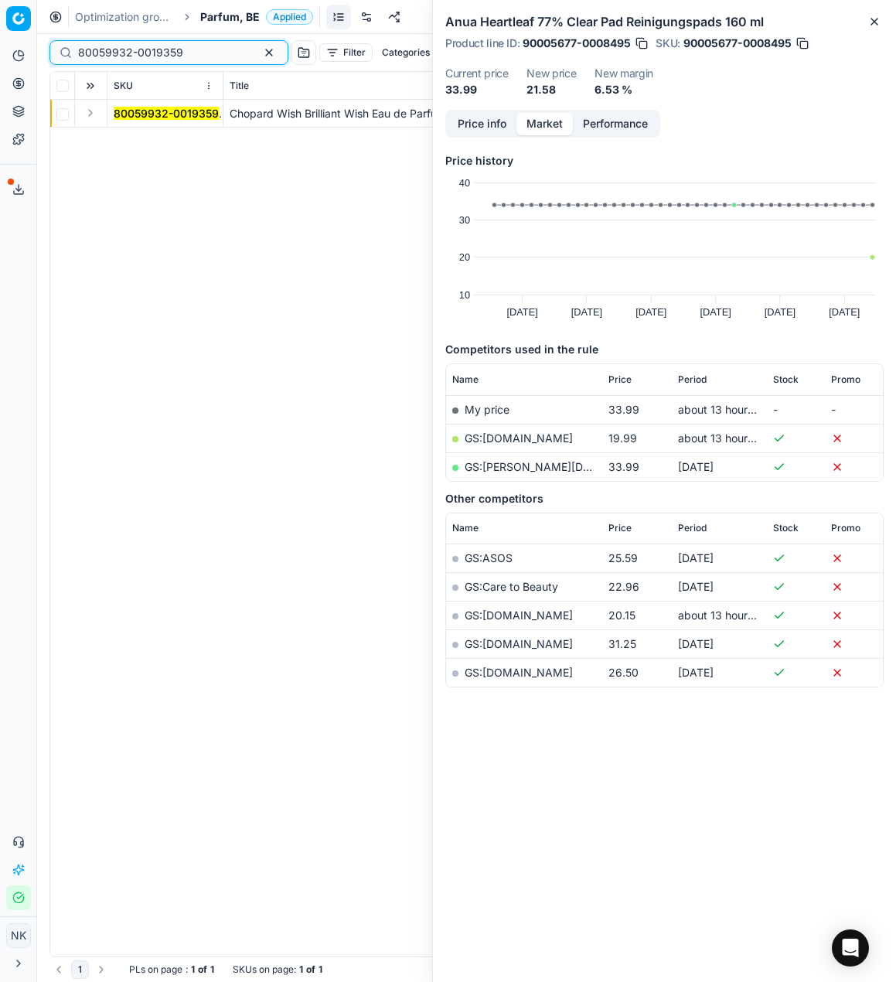
type input "80059932-0019359"
click at [95, 114] on button "Expand" at bounding box center [90, 113] width 19 height 19
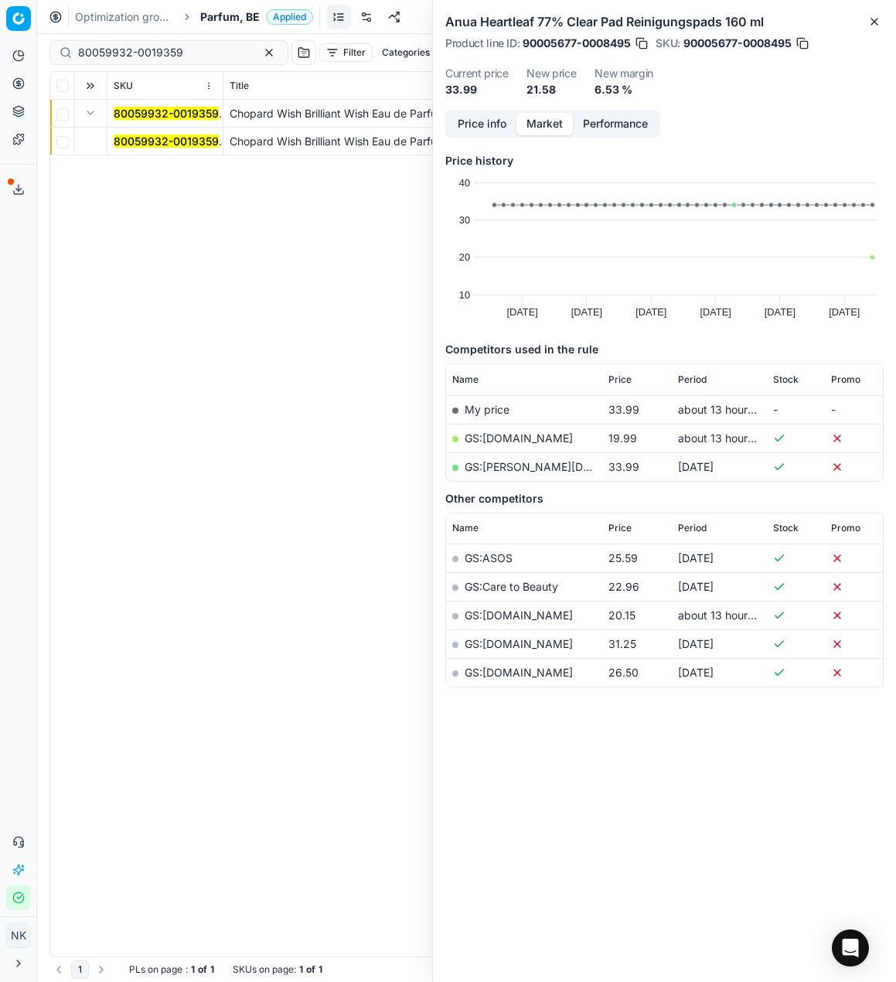
click at [131, 145] on mark "80059932-0019359" at bounding box center [166, 140] width 105 height 13
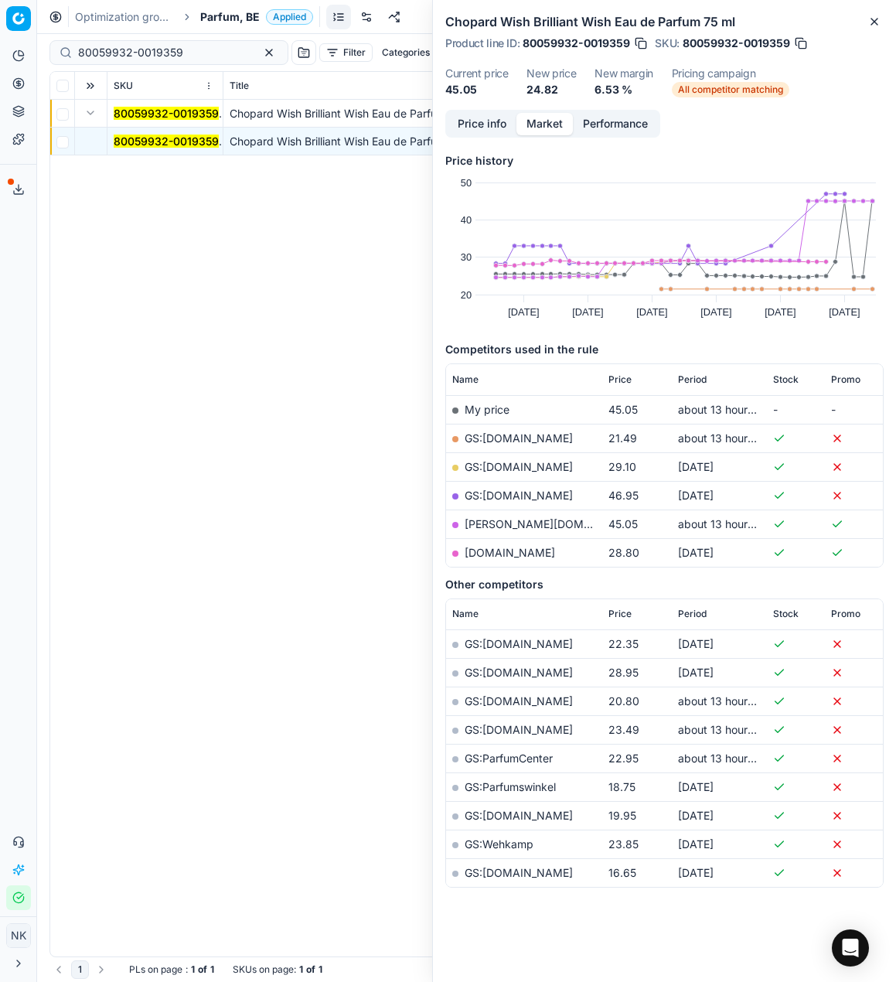
click at [487, 439] on link "GS:Deloox.nl" at bounding box center [519, 437] width 108 height 13
click at [215, 14] on span "Parfum, BE" at bounding box center [230, 16] width 60 height 15
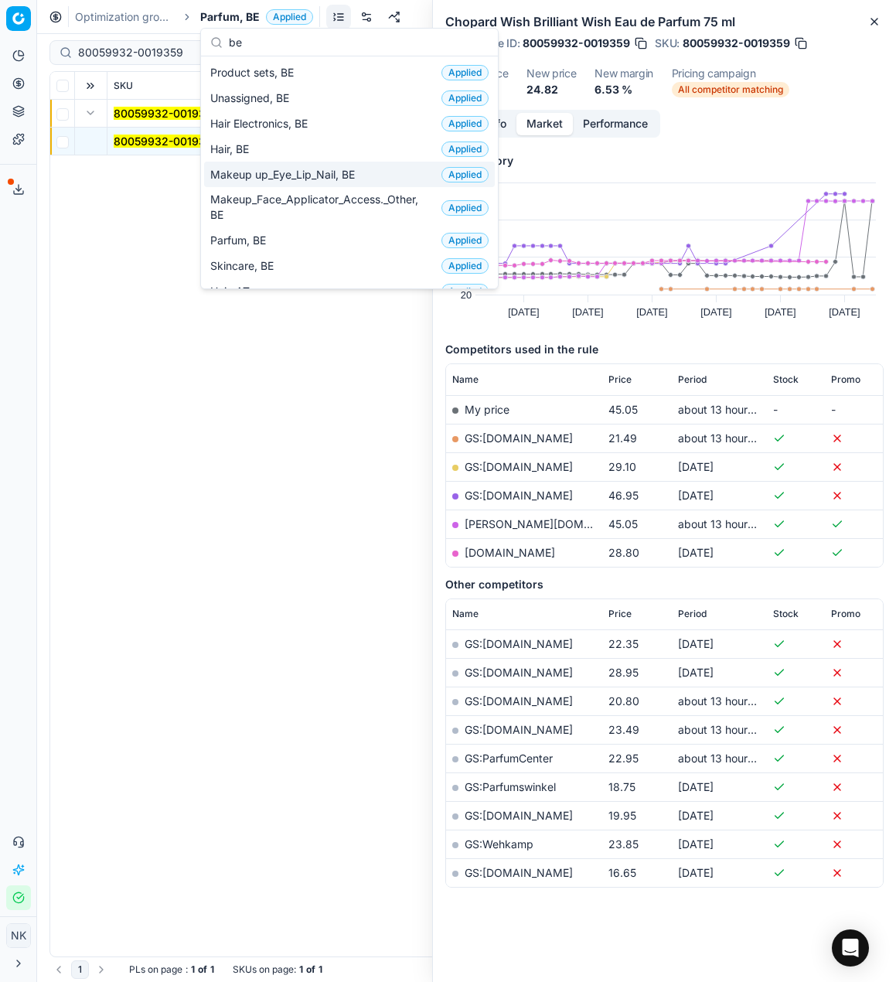
type input "be"
click at [264, 169] on span "Makeup up_Eye_Lip_Nail, BE" at bounding box center [285, 174] width 151 height 15
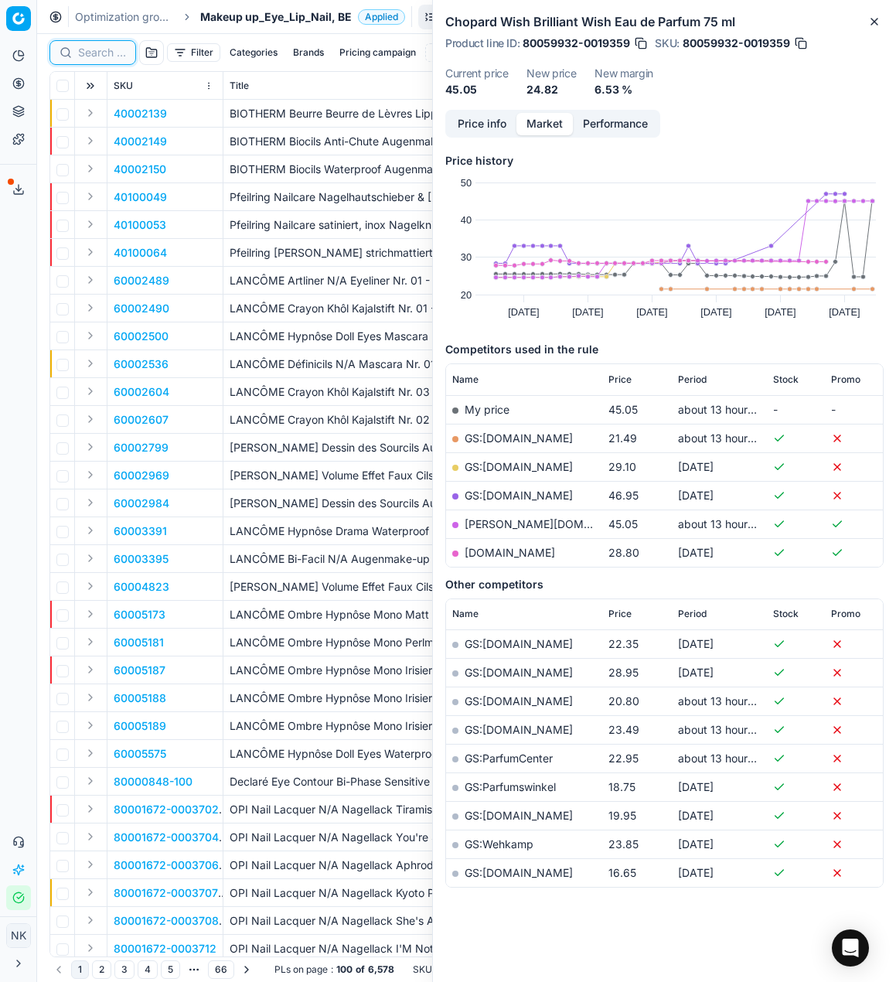
click at [97, 53] on input at bounding box center [102, 52] width 48 height 15
paste input "80076148-4-2"
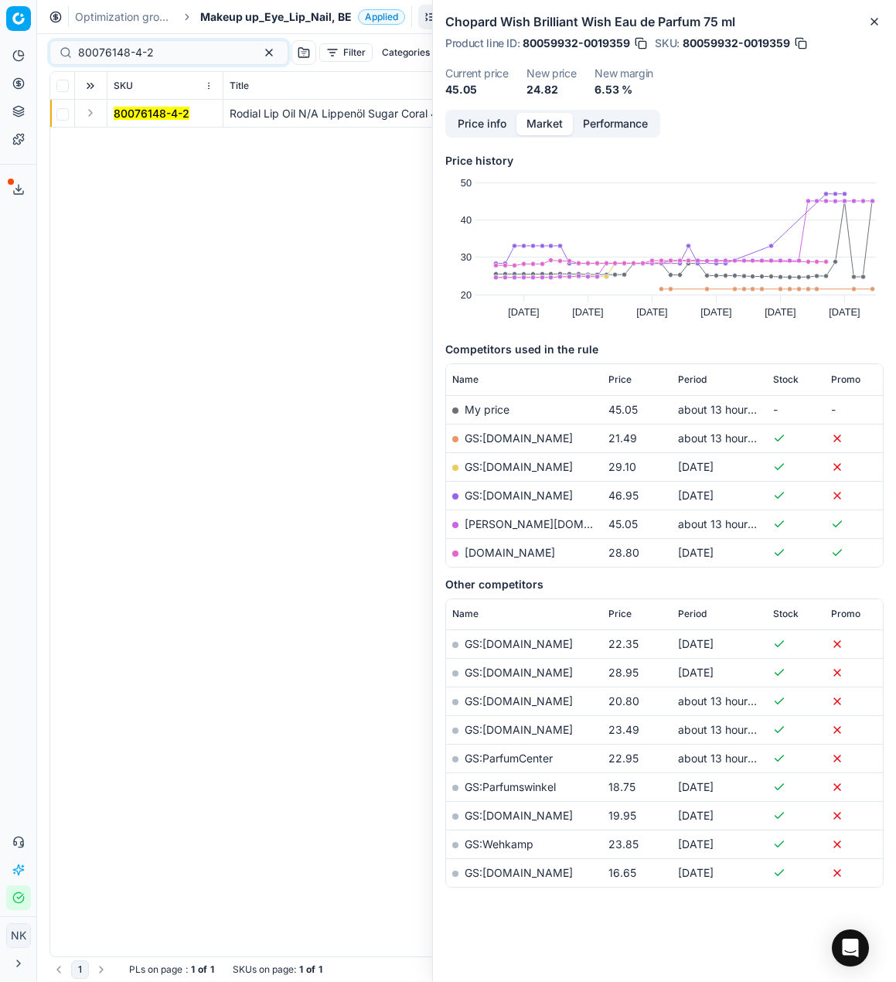
click at [86, 113] on button "Expand" at bounding box center [90, 113] width 19 height 19
click at [138, 141] on mark "80076148-4-2" at bounding box center [152, 140] width 76 height 13
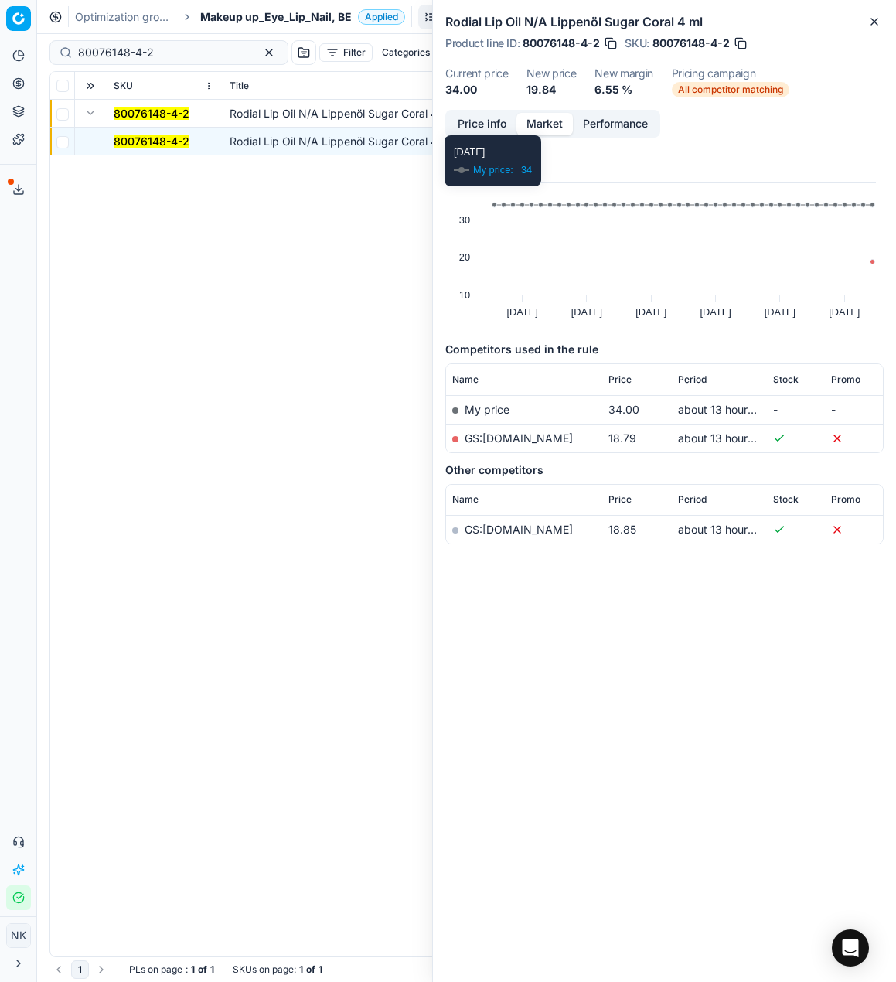
click at [494, 439] on link "GS:Deloox.nl" at bounding box center [519, 437] width 108 height 13
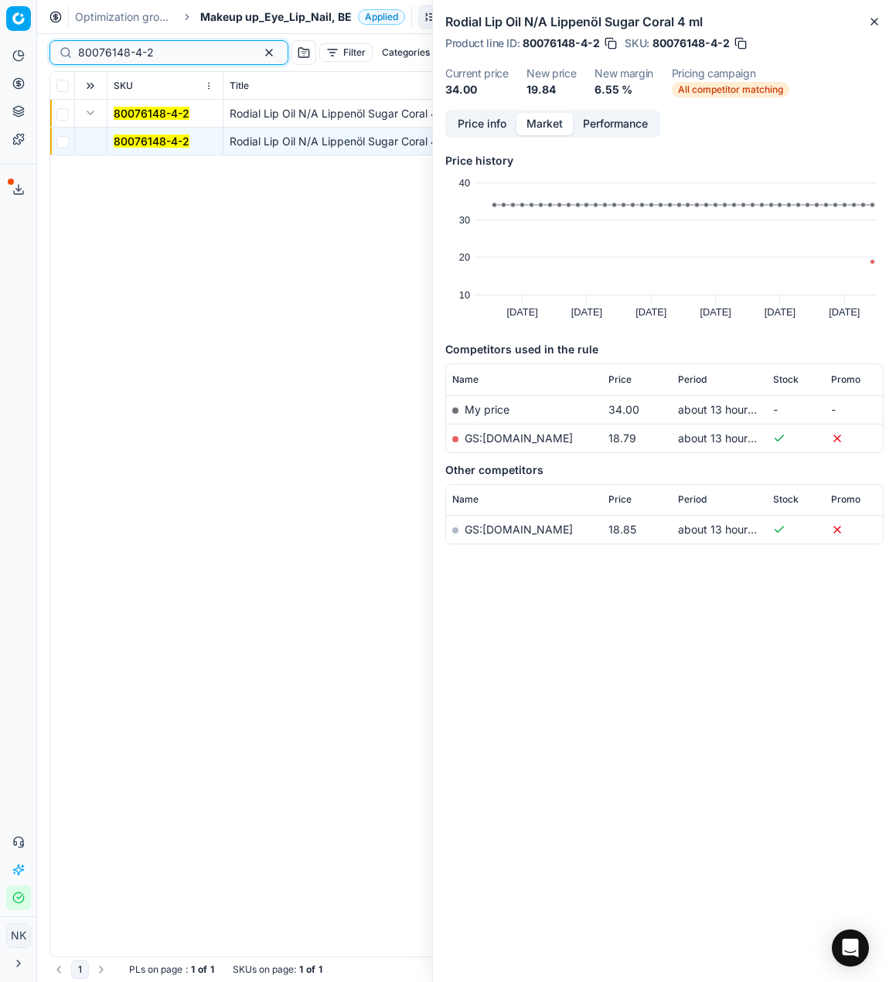
click at [148, 58] on input "80076148-4-2" at bounding box center [162, 52] width 169 height 15
paste input "01678-15"
type input "80001678-15"
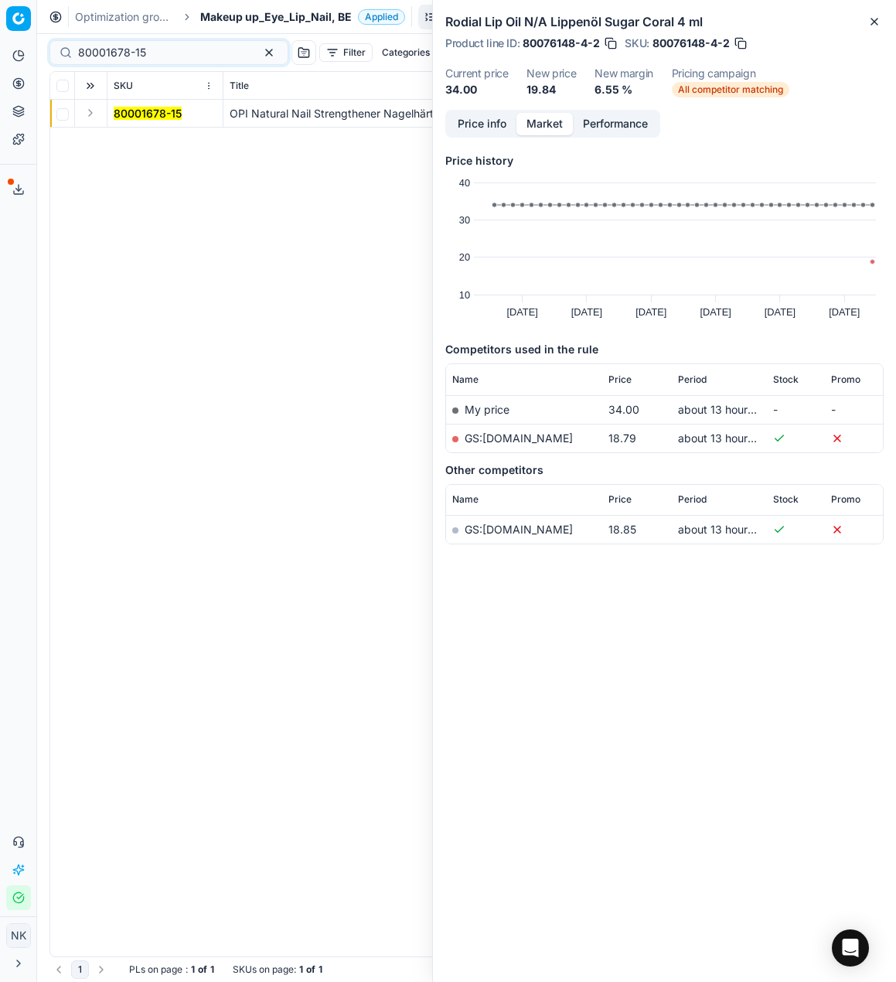
click at [87, 116] on button "Expand" at bounding box center [90, 113] width 19 height 19
click at [119, 136] on mark "80001678-15" at bounding box center [148, 140] width 68 height 13
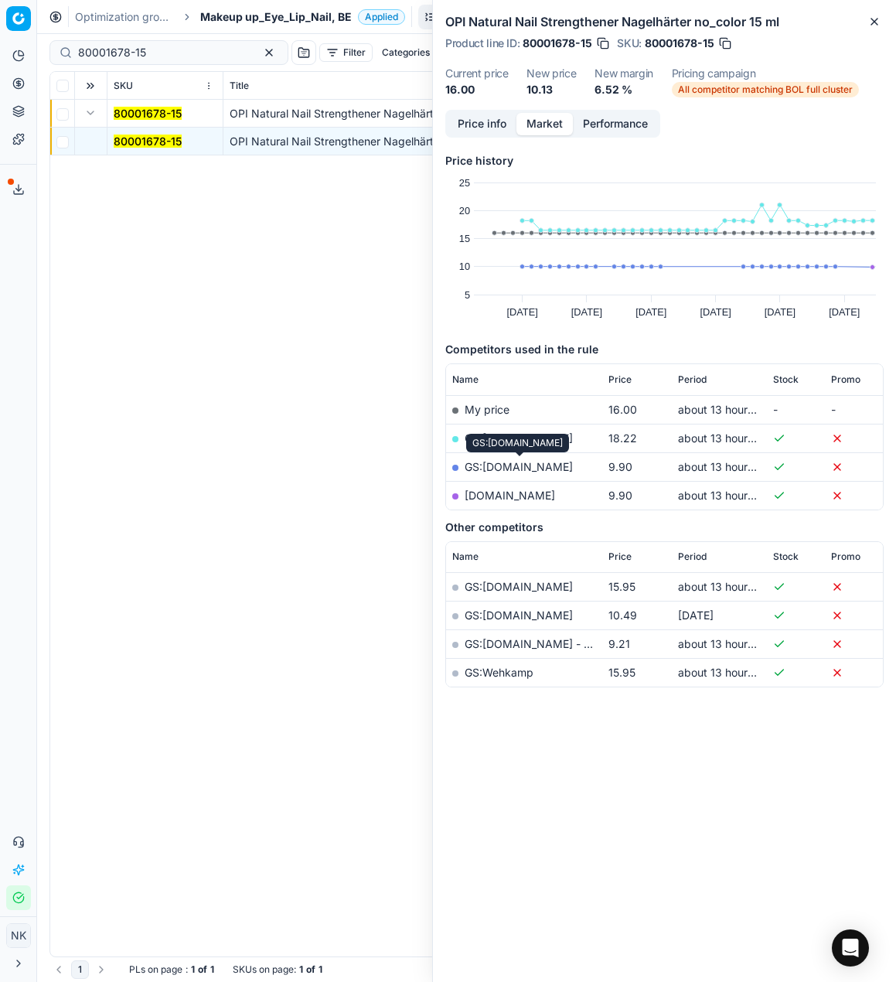
click at [522, 465] on link "GS:parfumdreams.BE" at bounding box center [519, 466] width 108 height 13
click at [236, 15] on span "Makeup up_Eye_Lip_Nail, BE" at bounding box center [275, 16] width 151 height 15
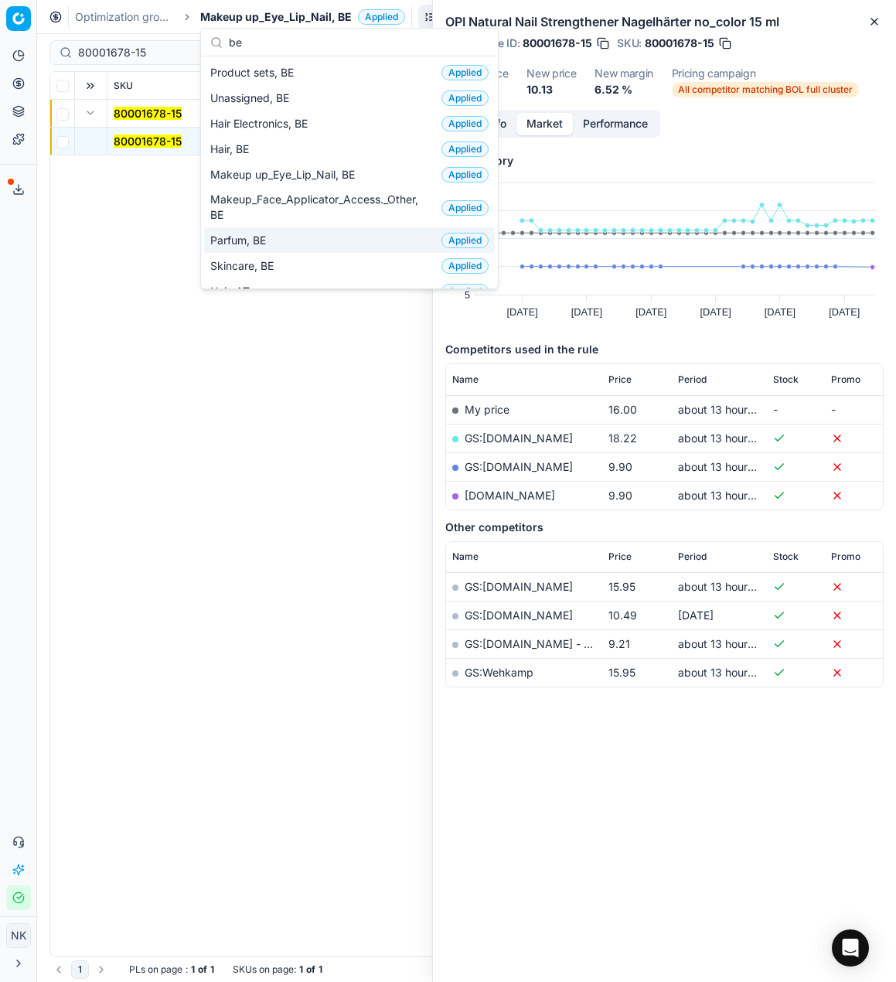
type input "be"
click at [246, 243] on span "Parfum, BE" at bounding box center [241, 240] width 62 height 15
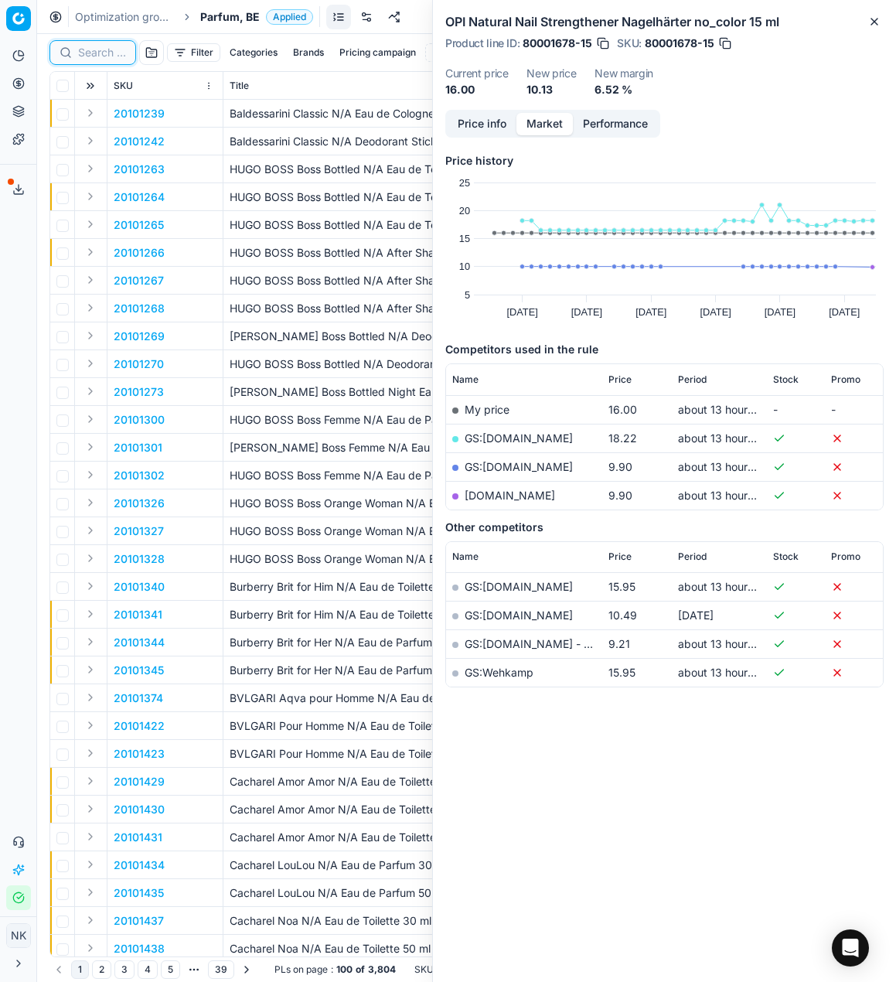
click at [104, 58] on input at bounding box center [102, 52] width 48 height 15
paste input "80037616-90"
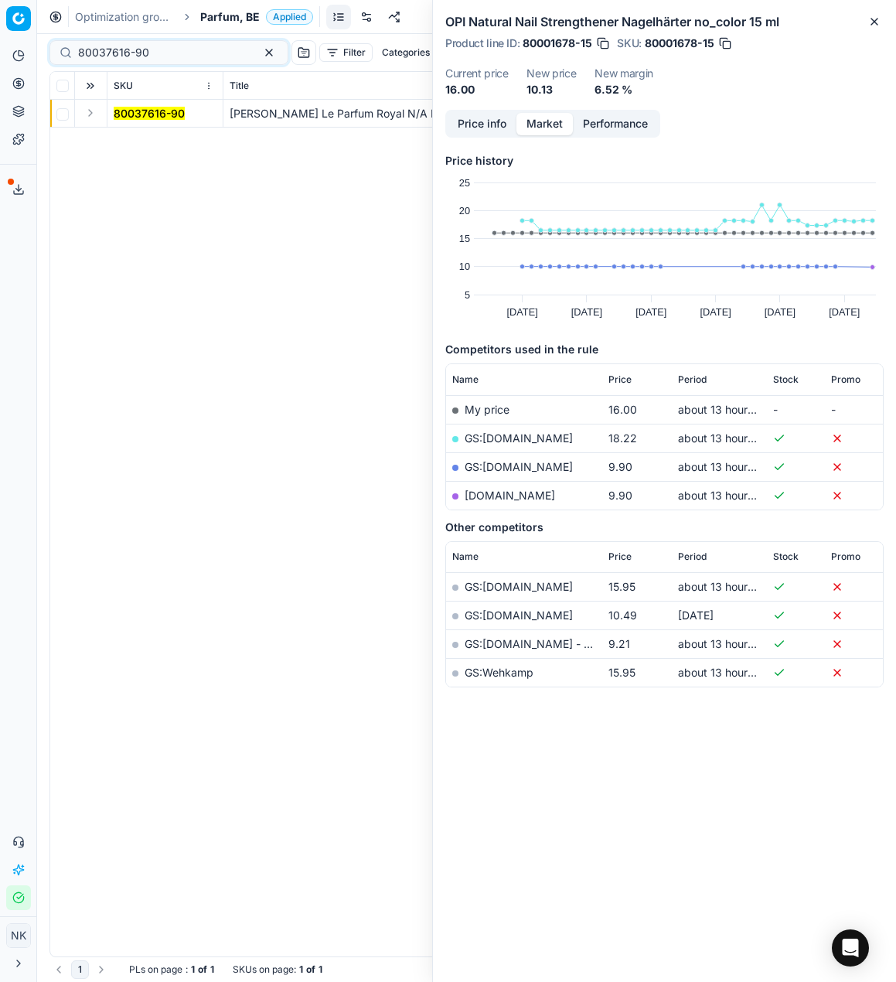
click at [93, 114] on button "Expand" at bounding box center [90, 113] width 19 height 19
click at [114, 131] on td "80037616-90" at bounding box center [165, 142] width 116 height 28
click at [126, 137] on mark "80037616-90" at bounding box center [149, 140] width 71 height 13
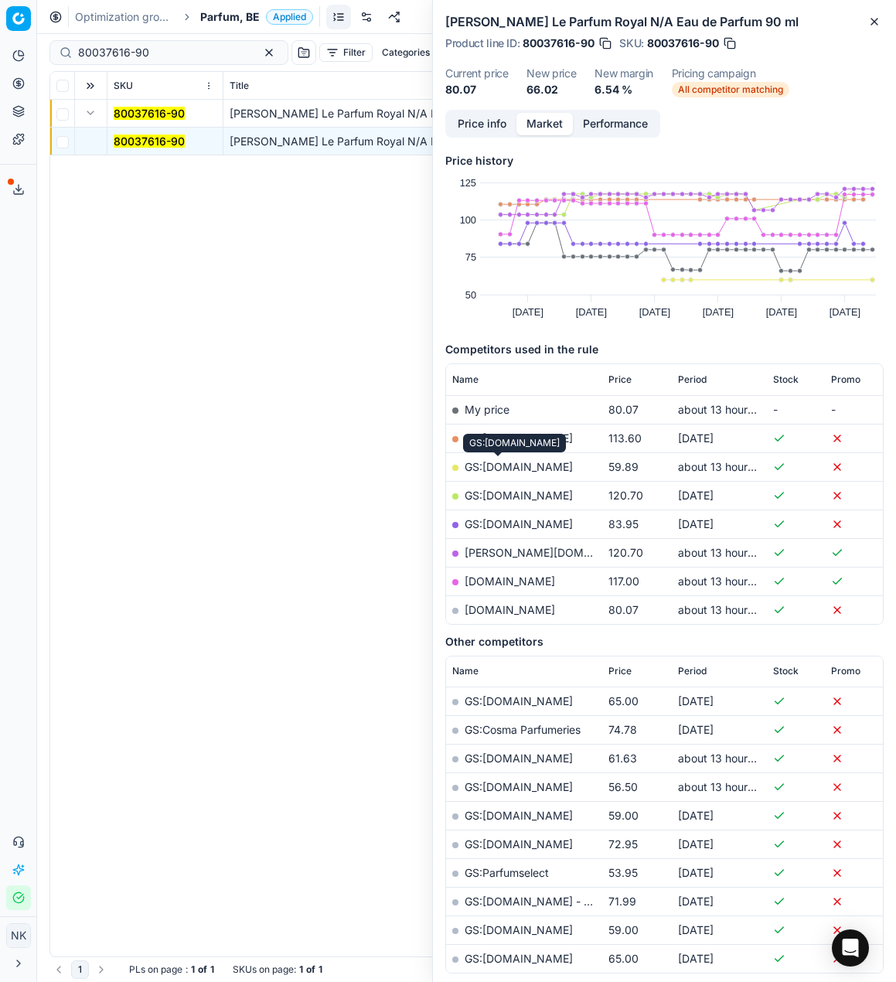
click at [504, 465] on link "GS:Deloox.nl" at bounding box center [519, 466] width 108 height 13
click at [177, 51] on input "80037616-90" at bounding box center [162, 52] width 169 height 15
paste input "48128"
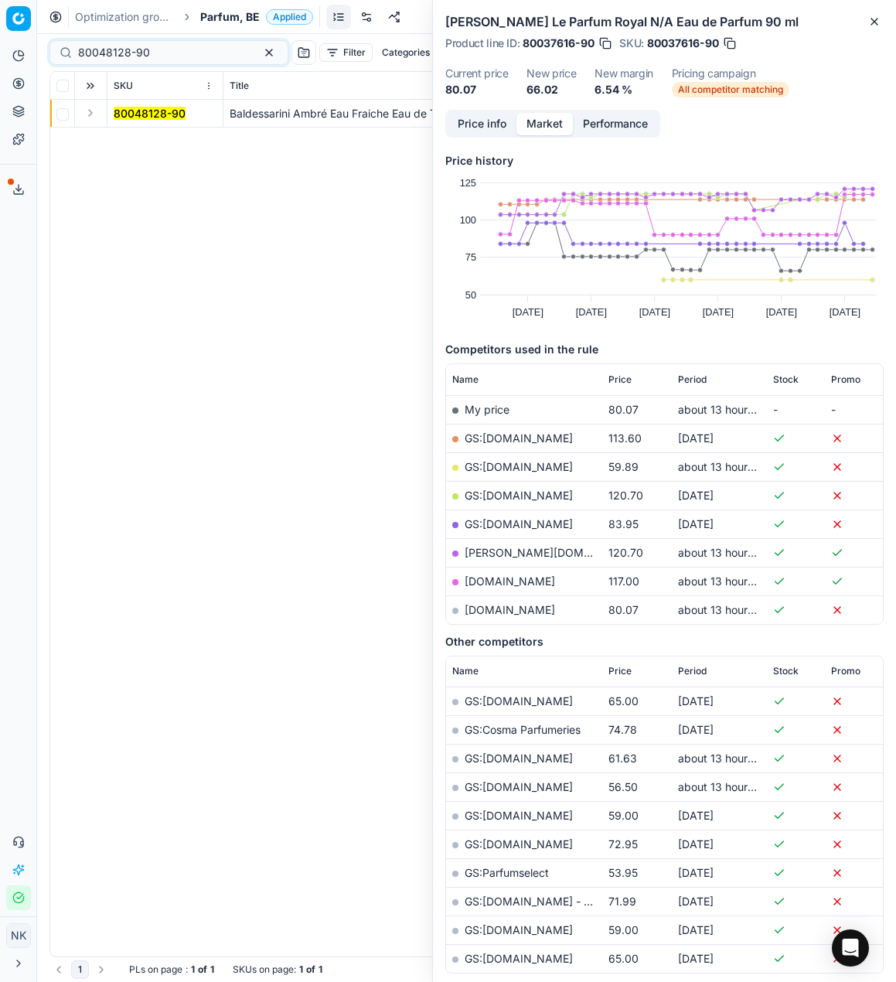
click at [88, 113] on button "Expand" at bounding box center [90, 113] width 19 height 19
click at [132, 142] on mark "80048128-90" at bounding box center [150, 140] width 72 height 13
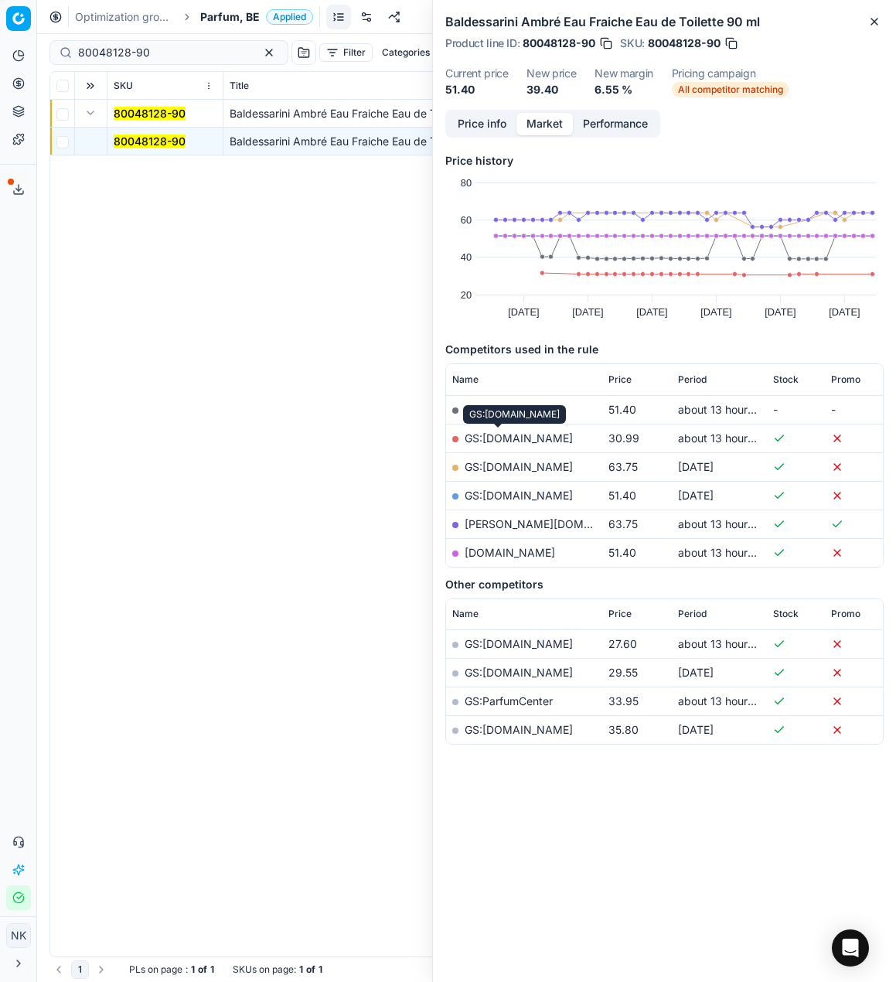
click at [503, 437] on link "GS:Deloox.nl" at bounding box center [519, 437] width 108 height 13
click at [158, 50] on input "80048128-90" at bounding box center [162, 52] width 169 height 15
paste input "2010335"
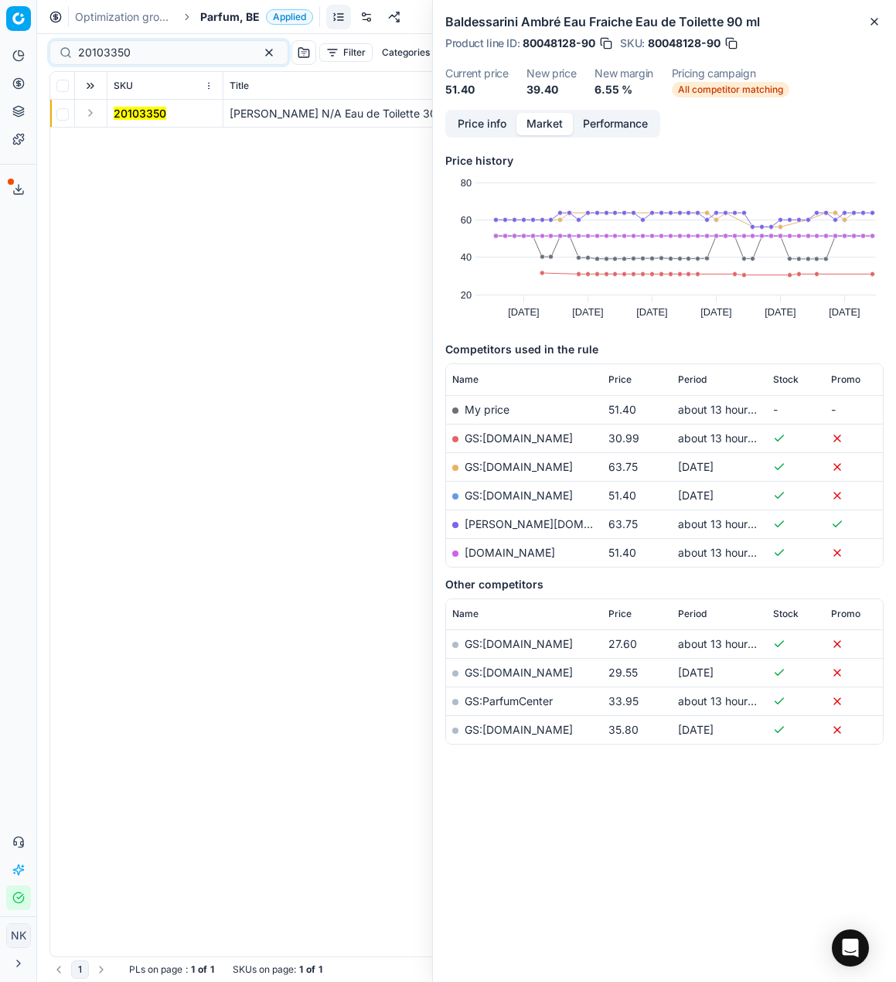
click at [90, 114] on button "Expand" at bounding box center [90, 113] width 19 height 19
click at [117, 134] on span "20103350" at bounding box center [140, 141] width 53 height 15
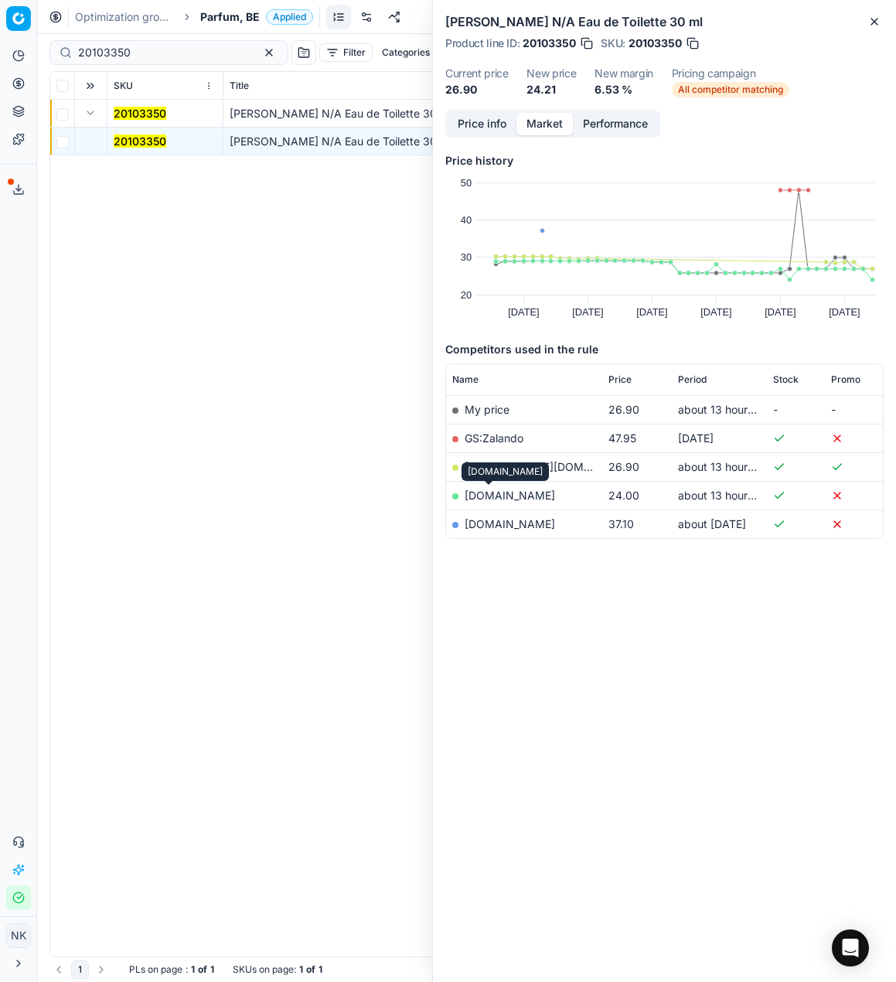
click at [487, 492] on link "notino.be" at bounding box center [510, 494] width 90 height 13
click at [148, 50] on input "20103350" at bounding box center [162, 52] width 169 height 15
paste input "80066892-75"
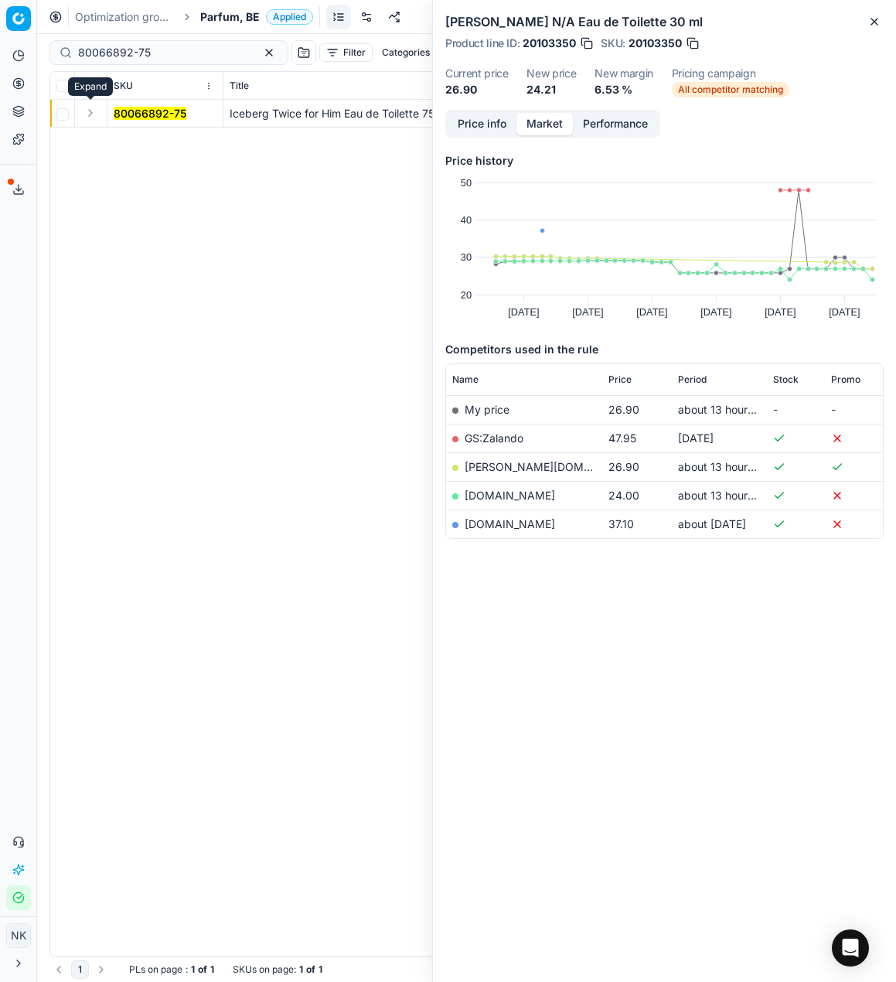
click at [93, 112] on button "Expand" at bounding box center [90, 113] width 19 height 19
click at [121, 138] on mark "80066892-75" at bounding box center [150, 140] width 73 height 13
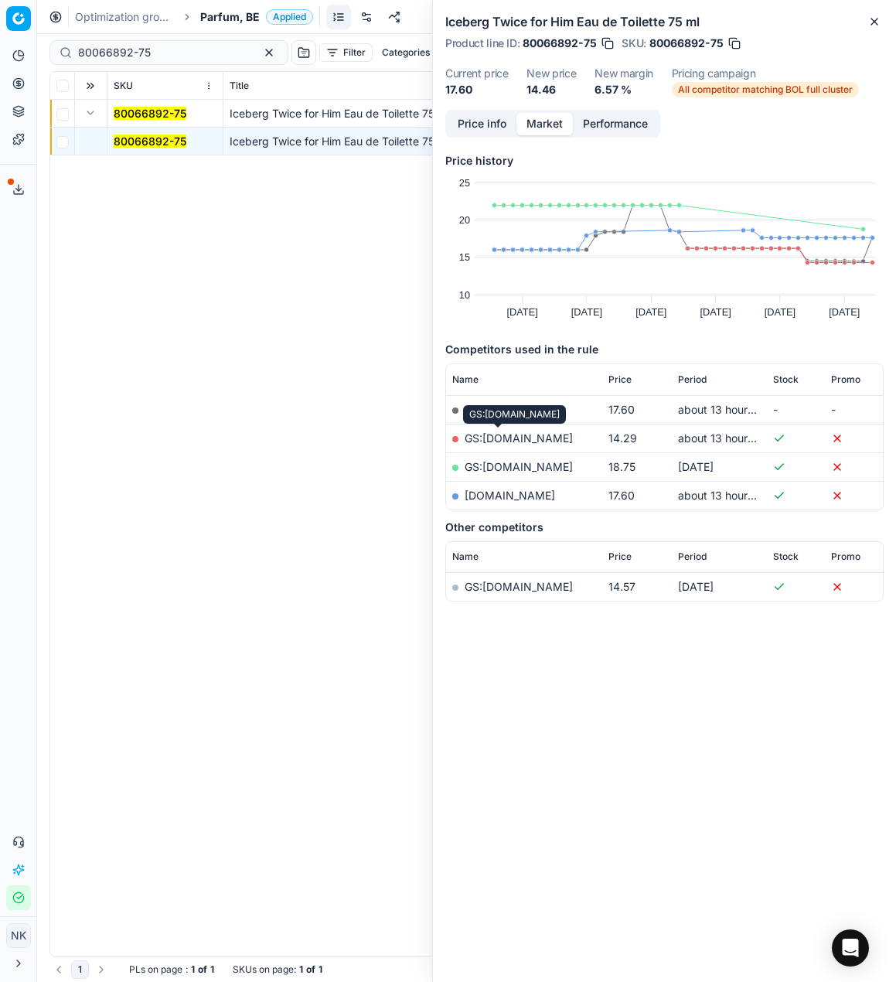
click at [503, 438] on link "GS:Deloox.nl" at bounding box center [519, 437] width 108 height 13
click at [169, 58] on input "80066892-75" at bounding box center [162, 52] width 169 height 15
paste input "4"
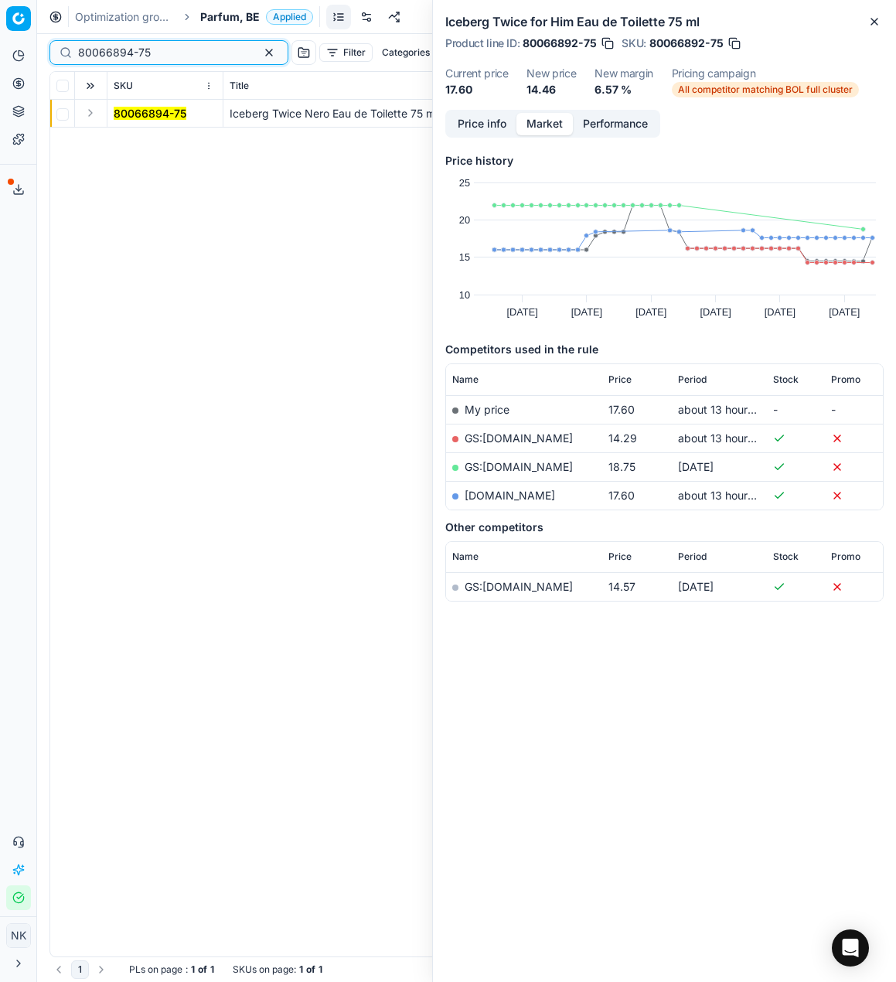
type input "80066894-75"
click at [90, 114] on button "Expand" at bounding box center [90, 113] width 19 height 19
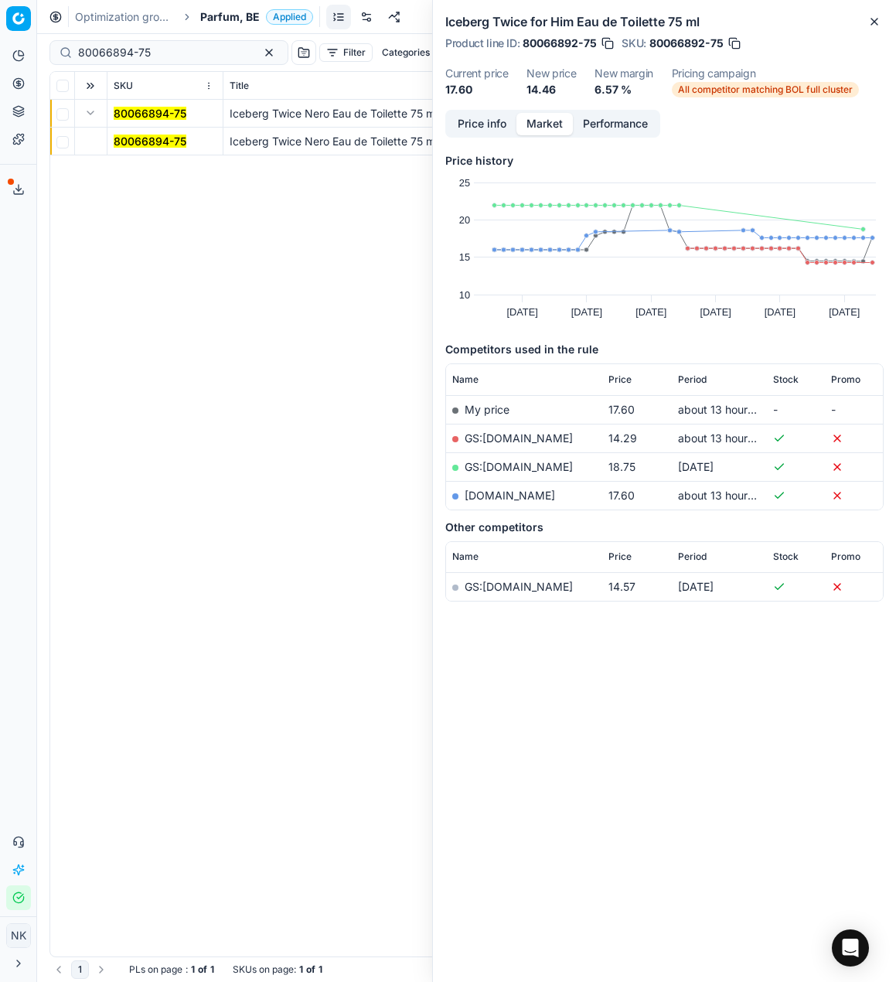
click at [121, 134] on mark "80066894-75" at bounding box center [150, 140] width 73 height 13
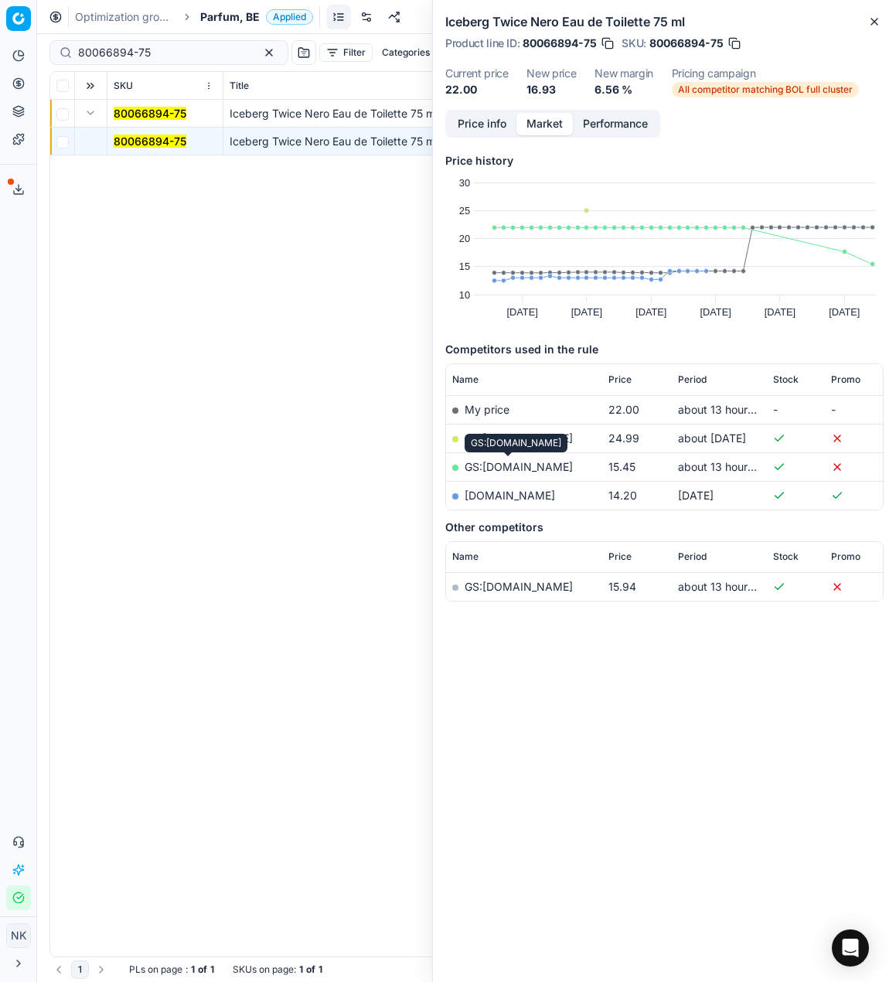
click at [502, 465] on link "GS:nl.zalando.be" at bounding box center [519, 466] width 108 height 13
click at [225, 14] on span "Parfum, BE" at bounding box center [230, 16] width 60 height 15
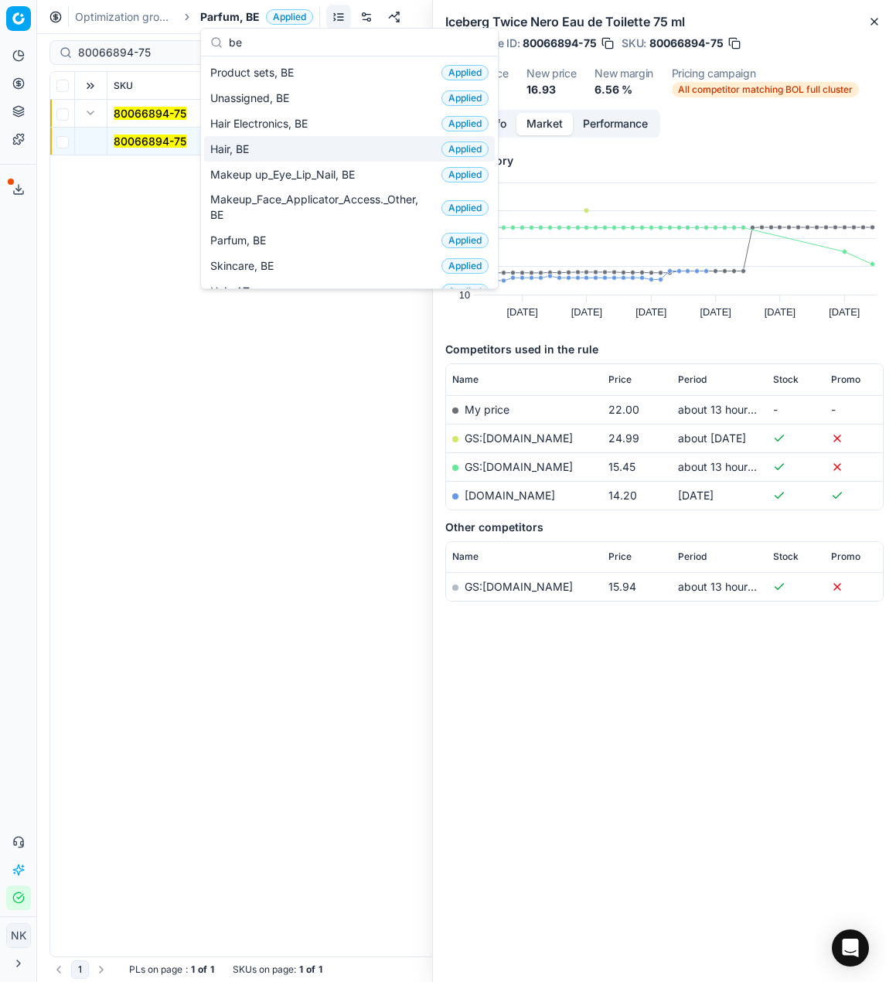
type input "be"
click at [241, 151] on span "Hair, BE" at bounding box center [232, 148] width 45 height 15
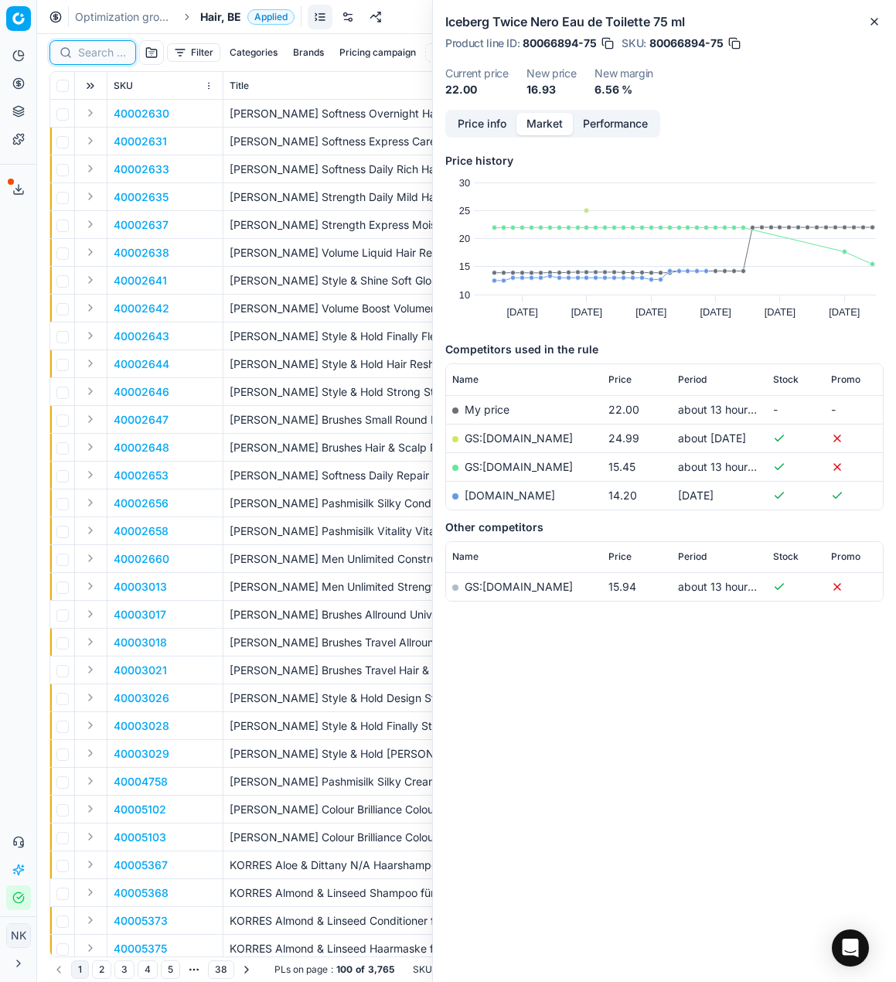
click at [100, 59] on input at bounding box center [102, 52] width 48 height 15
paste input "80069052-1"
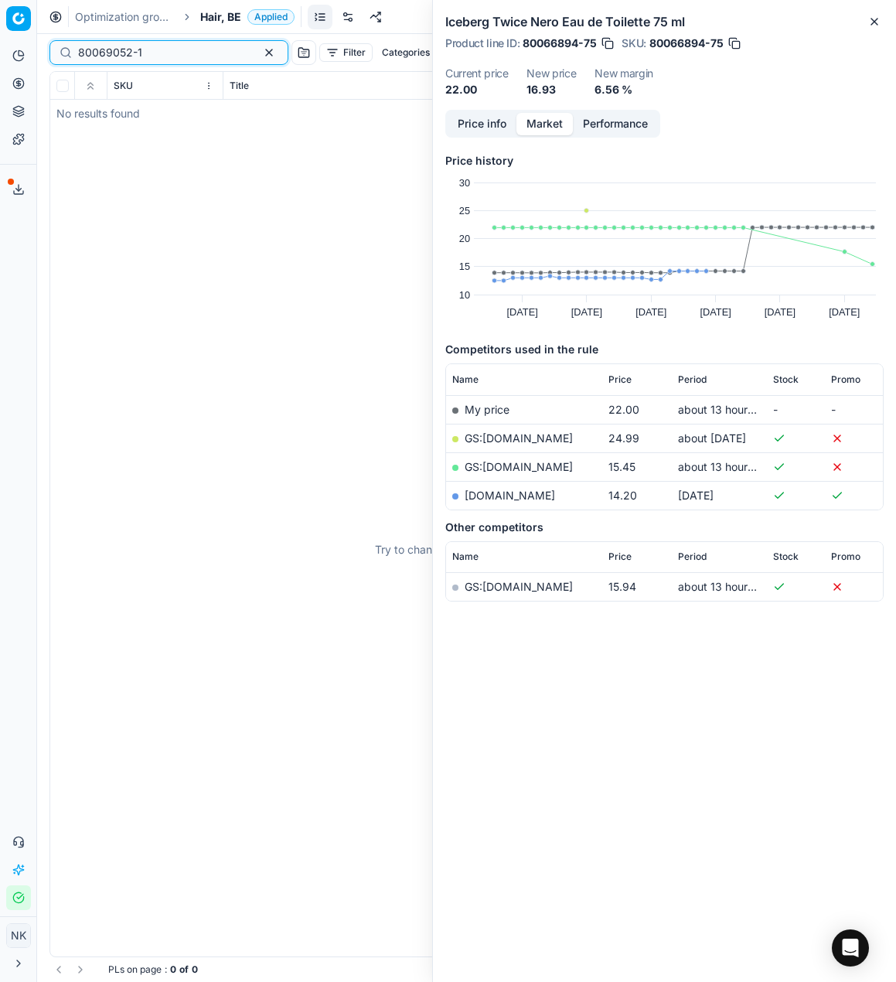
type input "80069052-1"
click at [217, 18] on span "Hair, BE" at bounding box center [220, 16] width 41 height 15
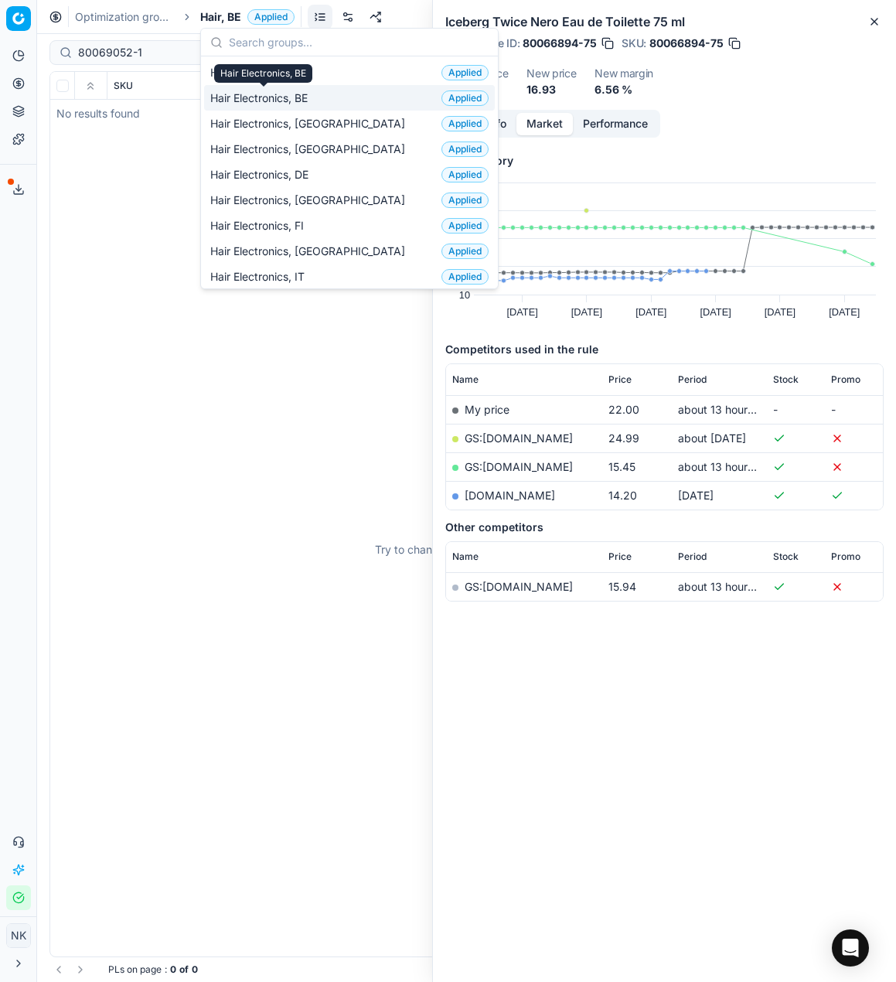
click at [254, 96] on span "Hair Electronics, BE" at bounding box center [262, 97] width 104 height 15
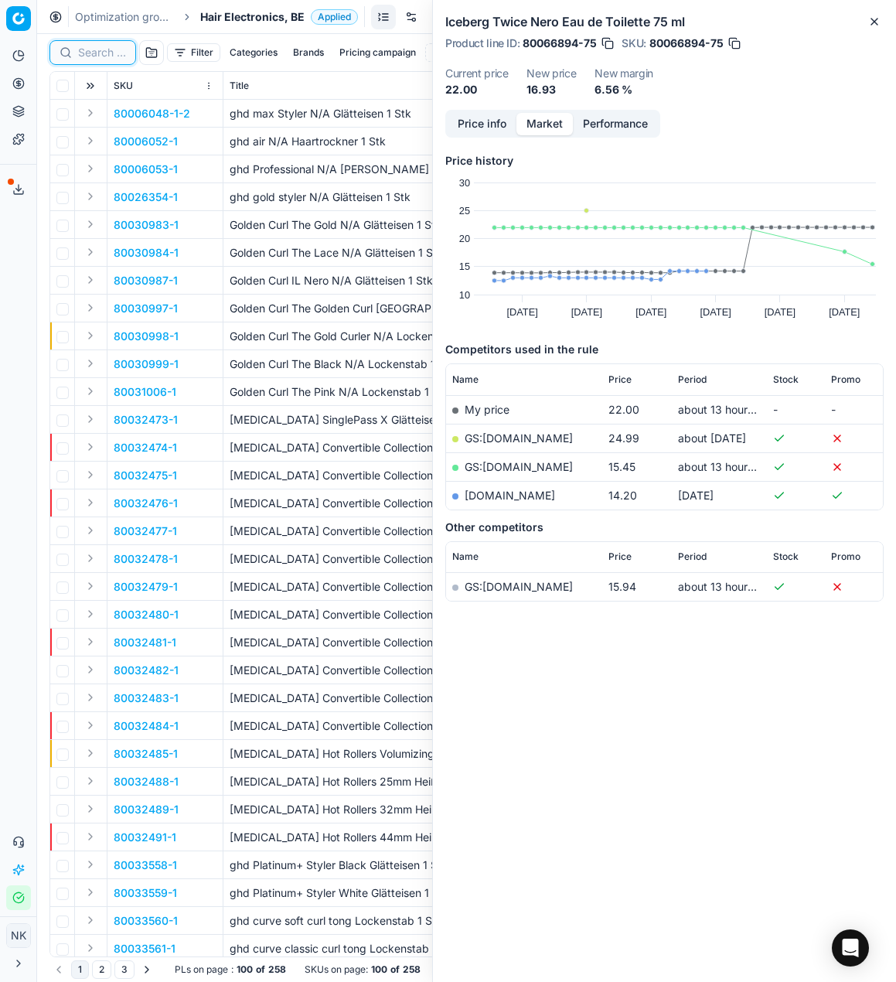
click at [100, 53] on input at bounding box center [102, 52] width 48 height 15
paste input "80069052-1"
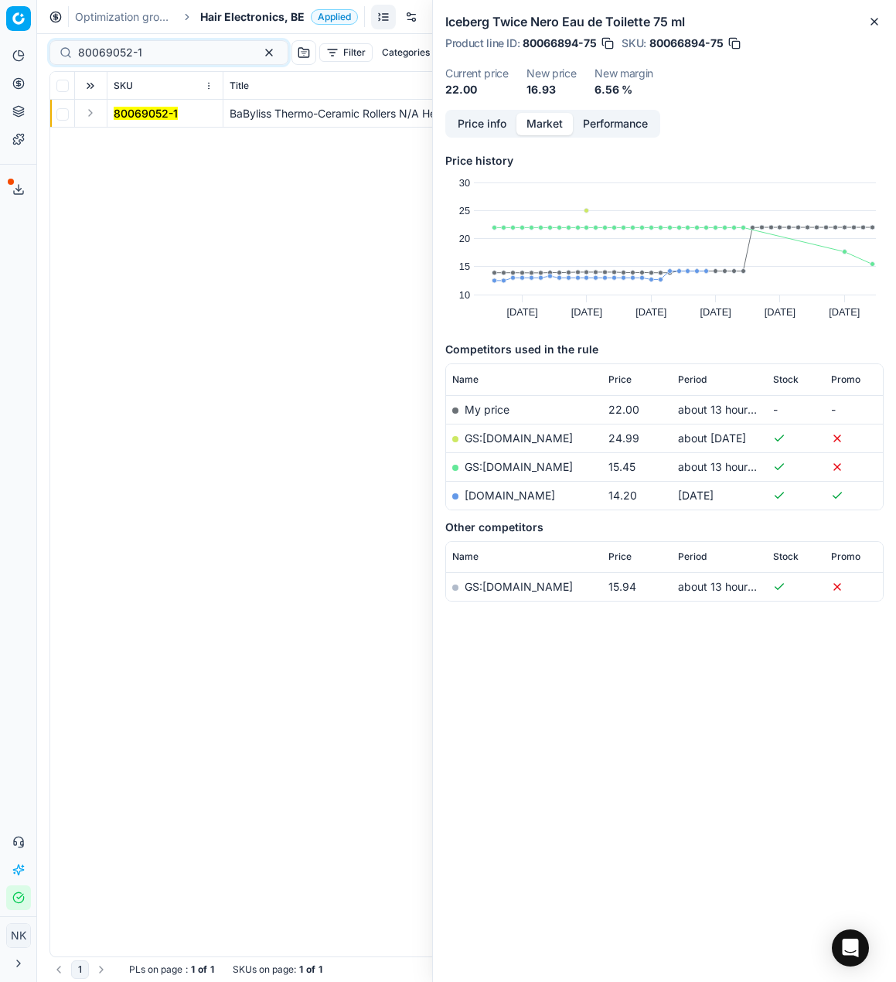
click at [93, 108] on button "Expand" at bounding box center [90, 113] width 19 height 19
click at [121, 135] on mark "80069052-1" at bounding box center [146, 140] width 64 height 13
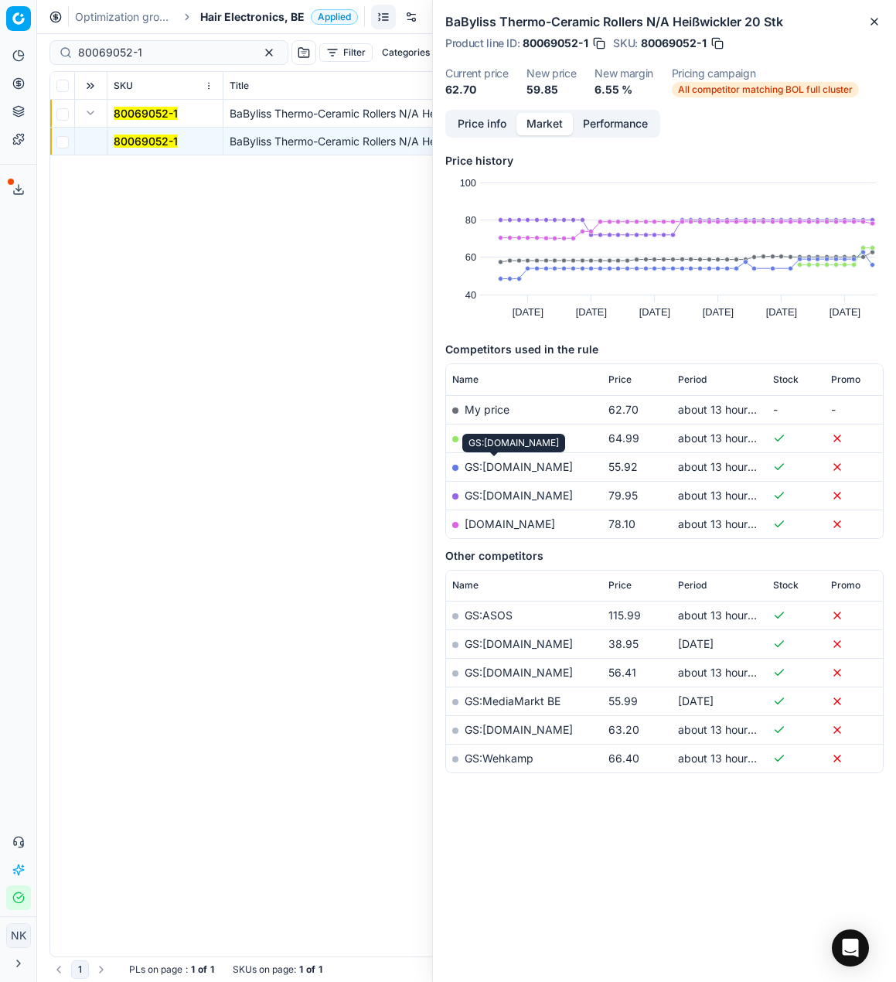
click at [505, 469] on link "GS:bol.com" at bounding box center [519, 466] width 108 height 13
click at [148, 48] on input "80069052-1" at bounding box center [162, 52] width 169 height 15
paste input "3103"
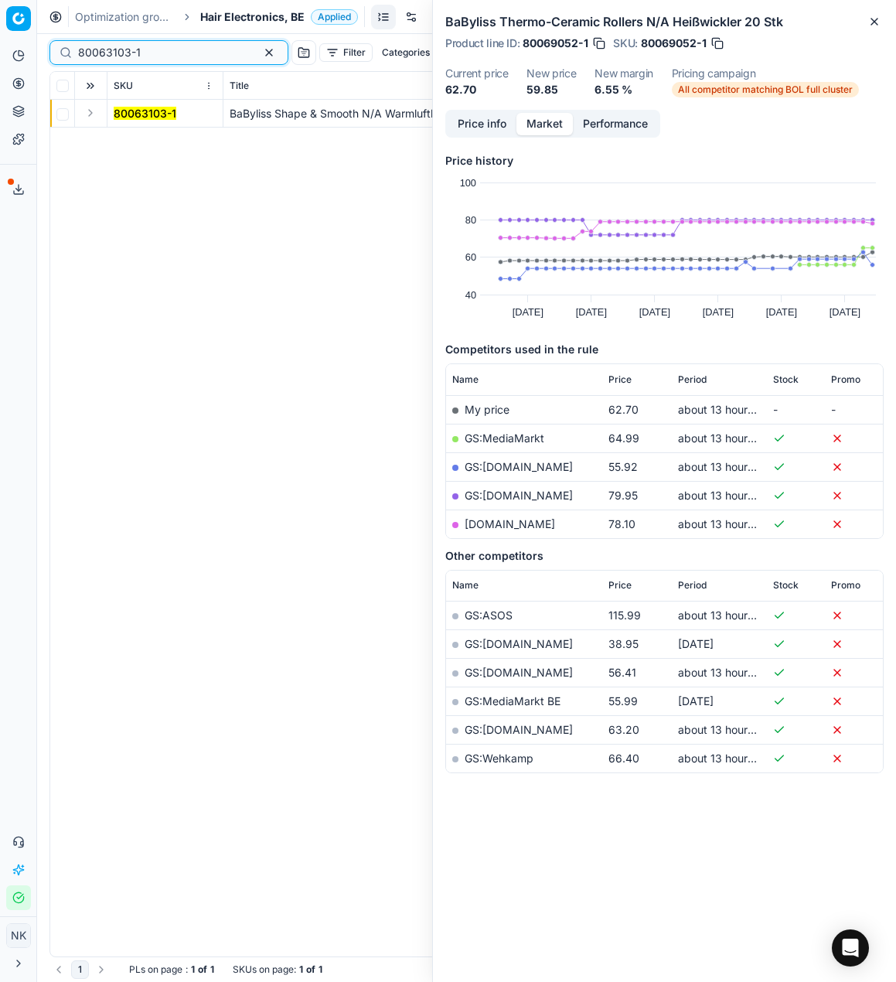
type input "80063103-1"
click at [87, 110] on button "Expand" at bounding box center [90, 113] width 19 height 19
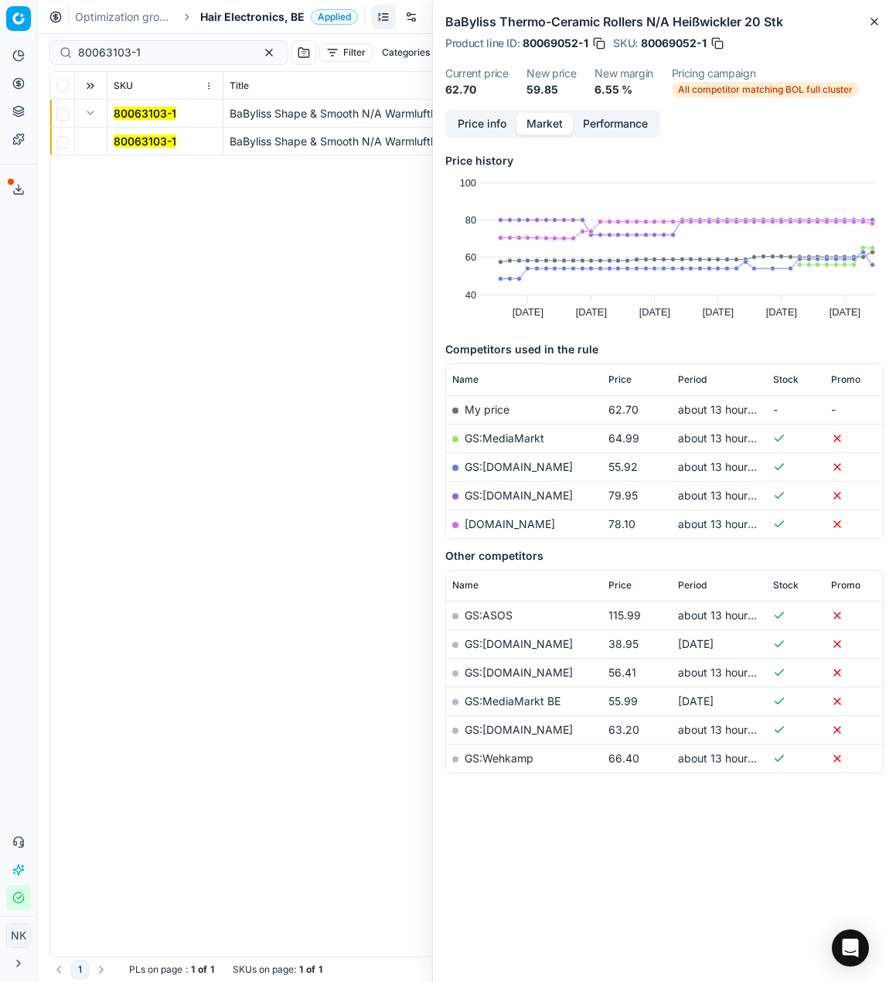
click at [124, 139] on mark "80063103-1" at bounding box center [145, 140] width 63 height 13
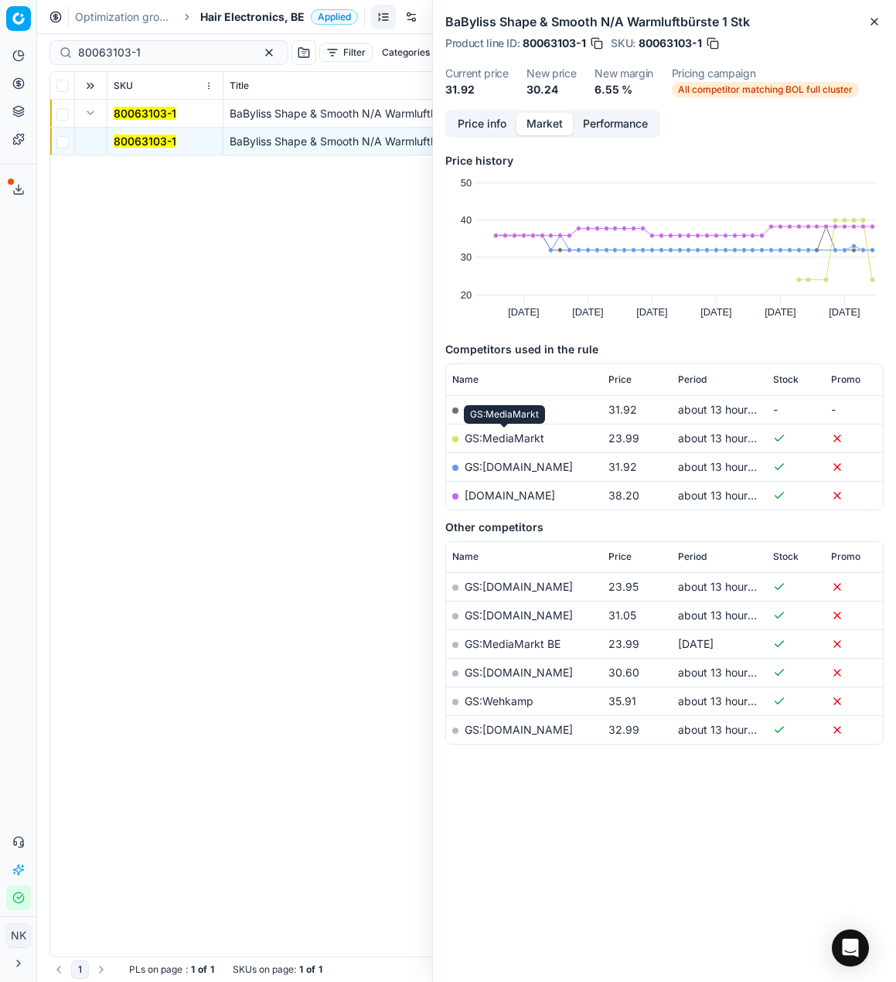
click at [492, 437] on link "GS:MediaMarkt" at bounding box center [505, 437] width 80 height 13
click at [227, 15] on span "Hair Electronics, BE" at bounding box center [252, 16] width 104 height 15
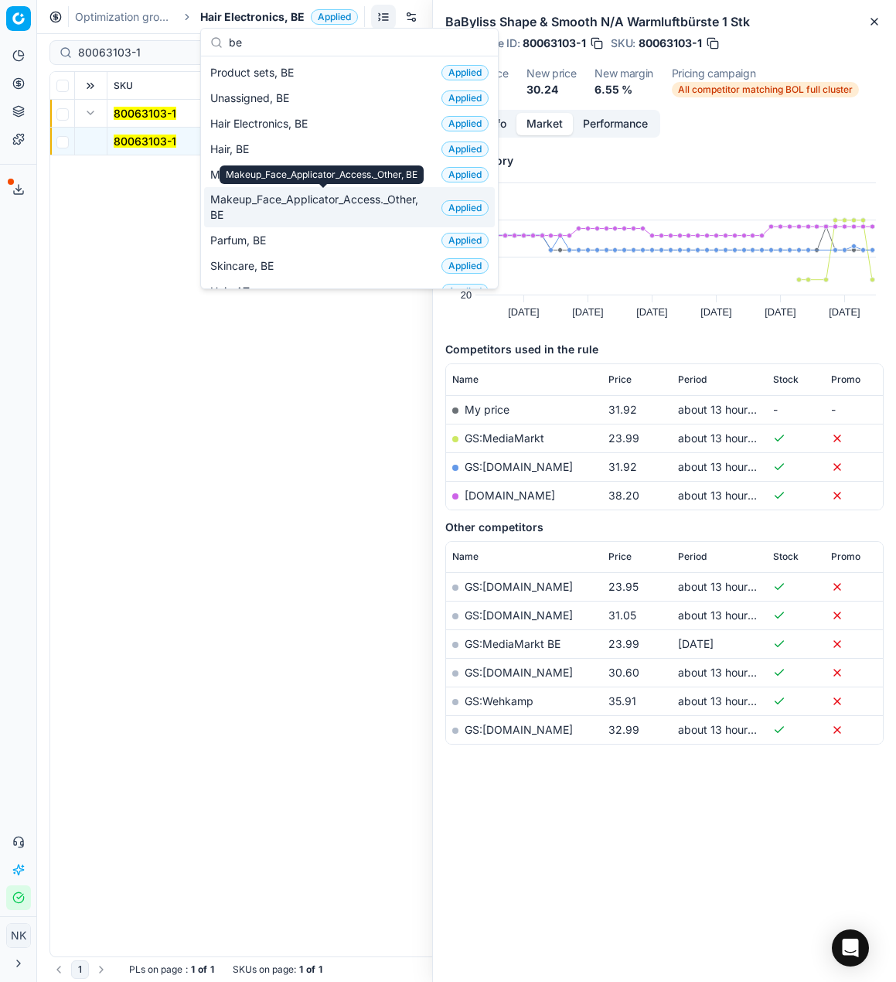
type input "be"
click at [294, 206] on span "Makeup_Face_Applicator_Access._Other, BE" at bounding box center [322, 207] width 225 height 31
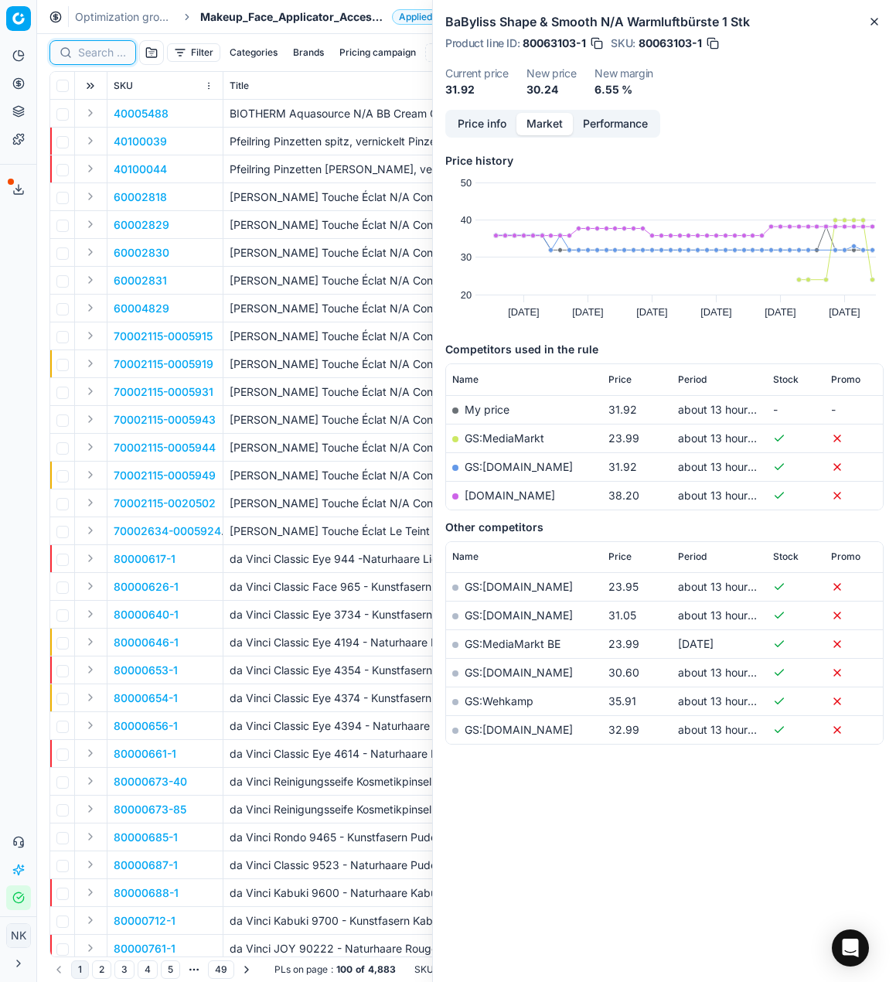
click at [98, 56] on input at bounding box center [102, 52] width 48 height 15
paste input "90008757-0013559"
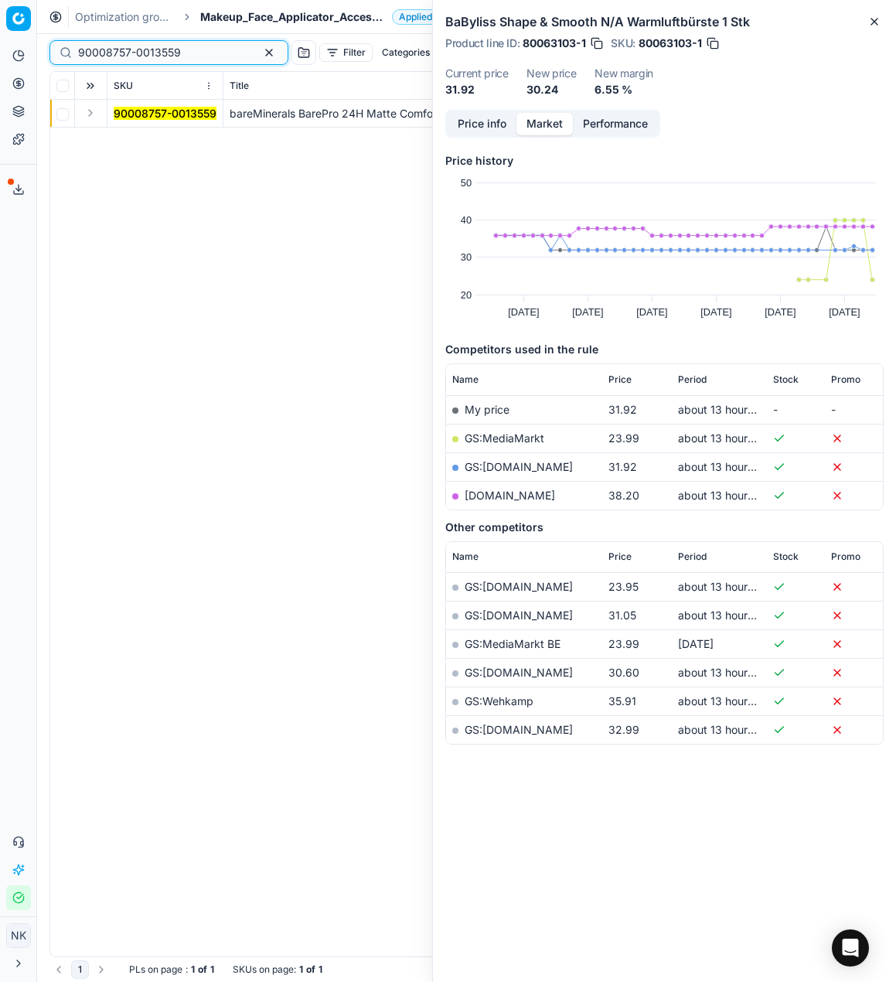
type input "90008757-0013559"
click at [91, 114] on button "Expand" at bounding box center [90, 113] width 19 height 19
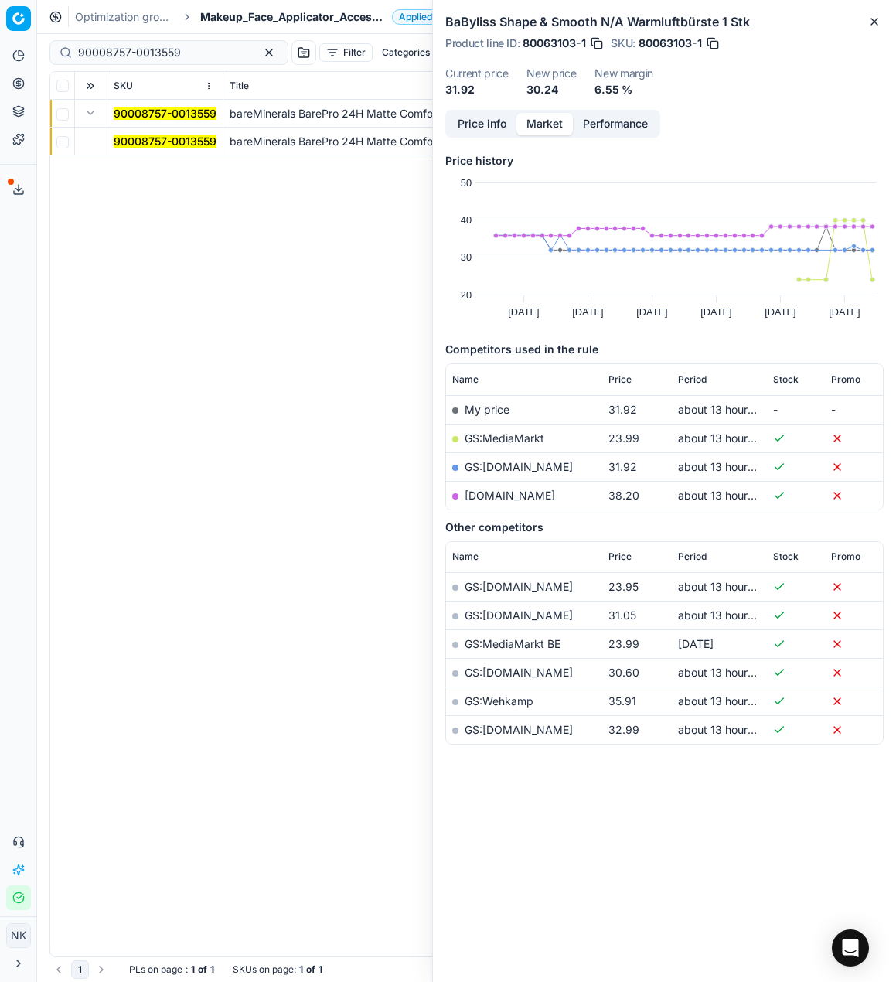
click at [133, 144] on mark "90008757-0013559" at bounding box center [165, 140] width 103 height 13
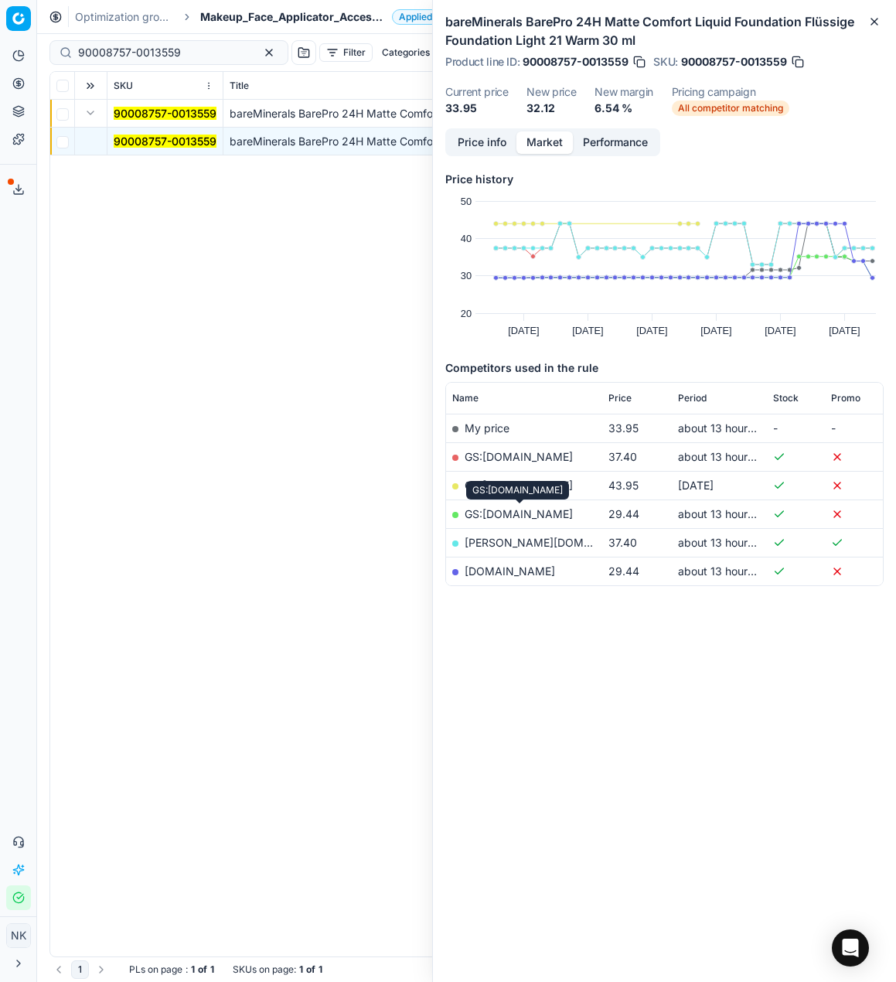
click at [513, 516] on link "GS:parfumdreams.BE" at bounding box center [519, 513] width 108 height 13
click at [192, 51] on input "90008757-0013559" at bounding box center [162, 52] width 169 height 15
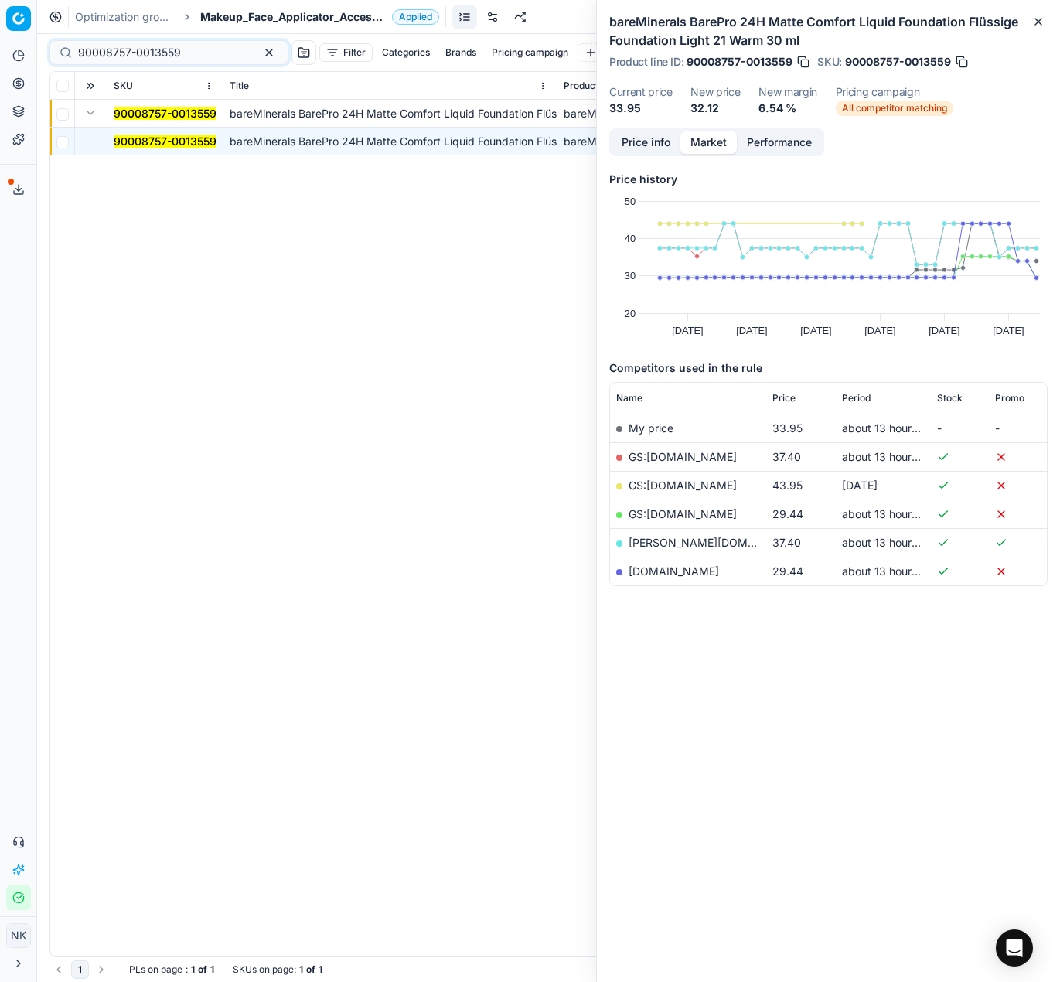
click at [270, 19] on span "Makeup_Face_Applicator_Access._Other, BE" at bounding box center [293, 16] width 186 height 15
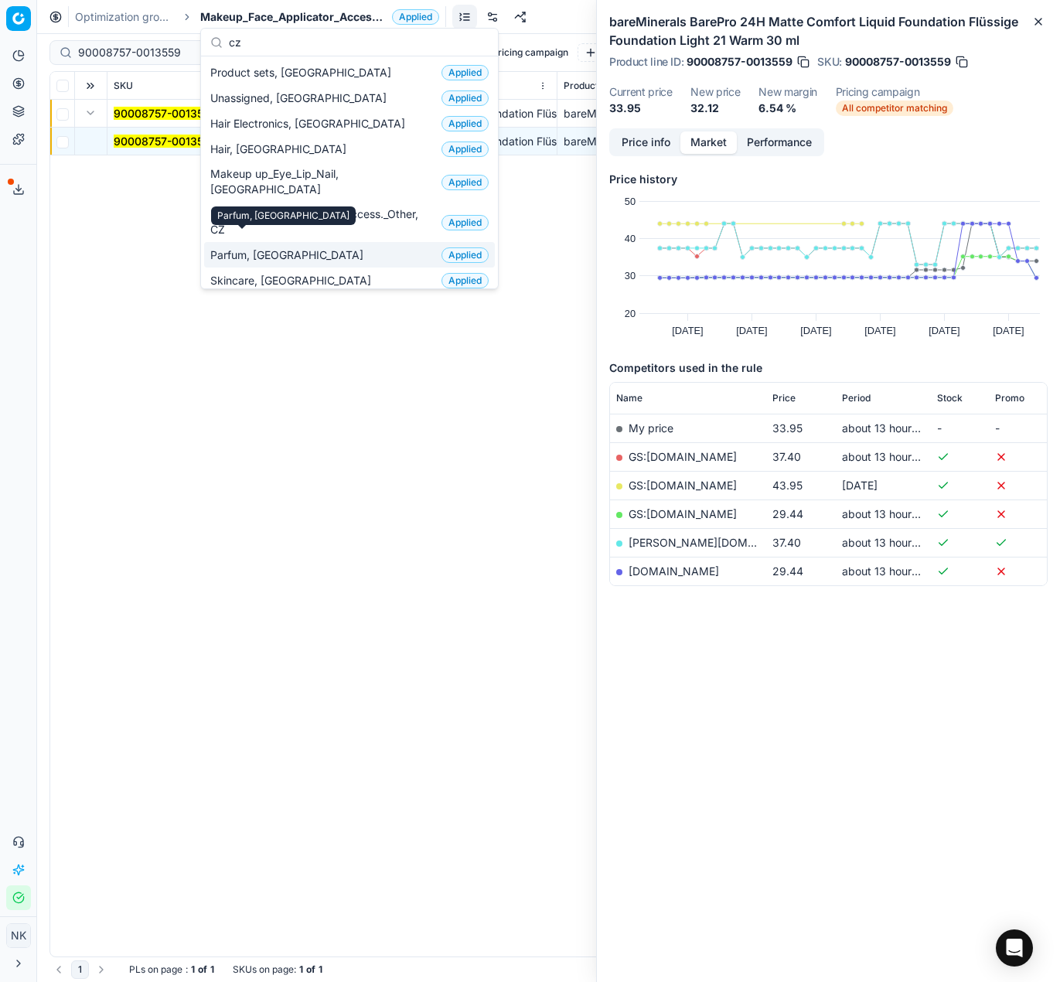
type input "cz"
click at [257, 247] on span "Parfum, [GEOGRAPHIC_DATA]" at bounding box center [289, 254] width 159 height 15
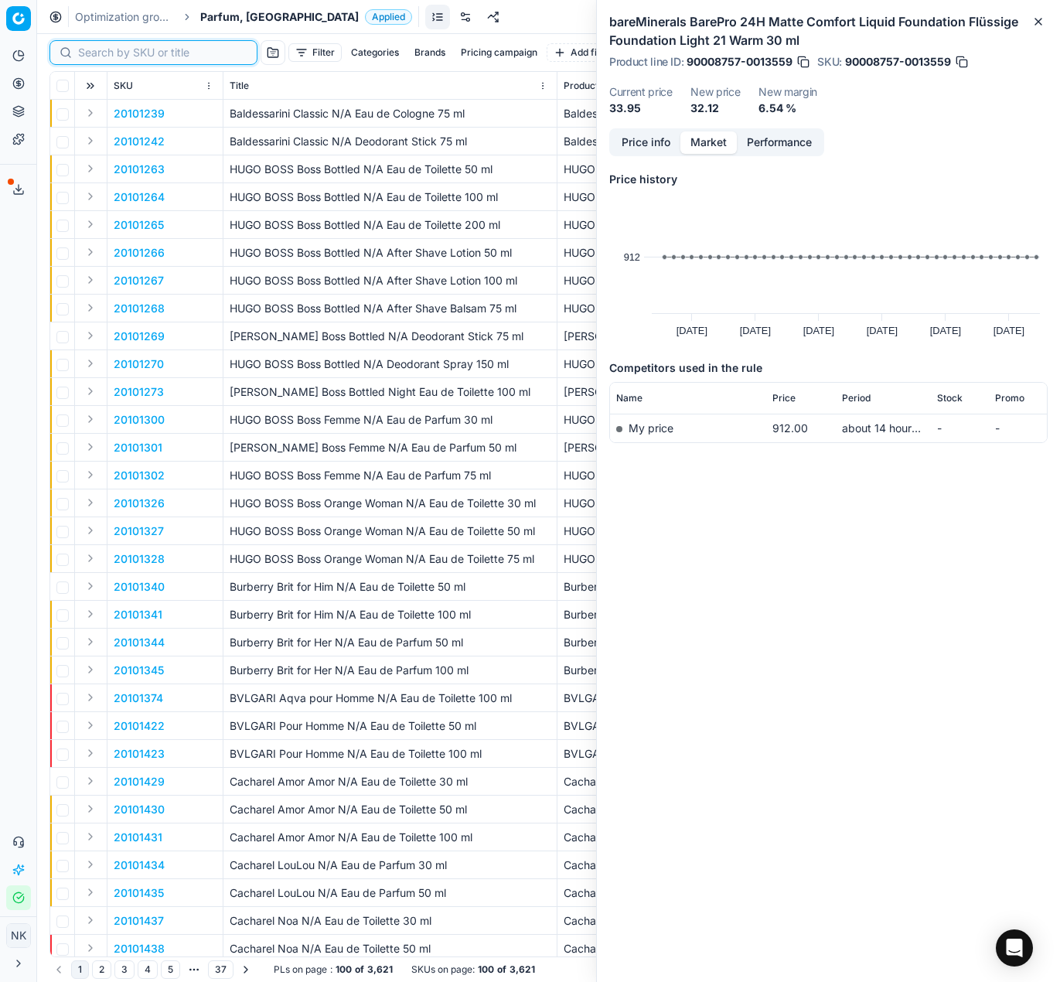
click at [104, 50] on input at bounding box center [162, 52] width 169 height 15
paste input "20103378"
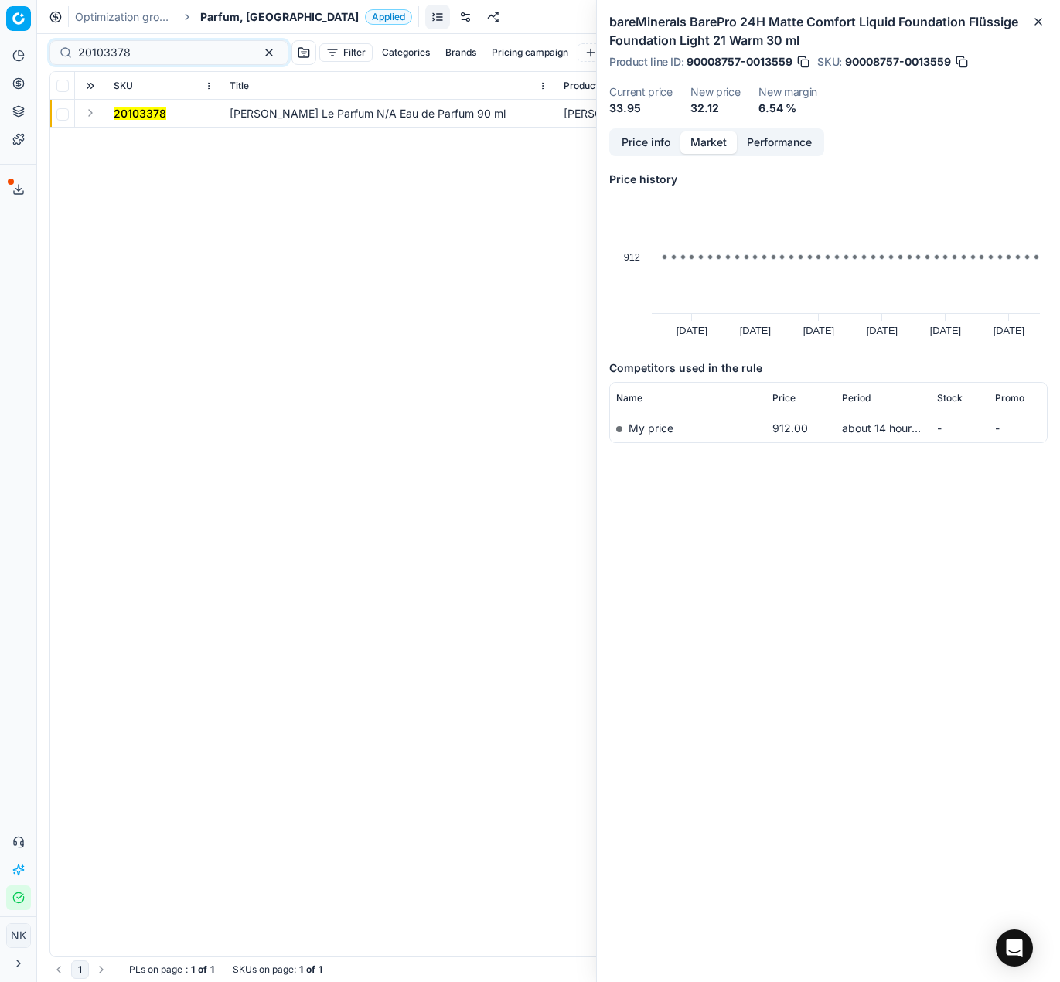
click at [97, 116] on button "Expand" at bounding box center [90, 113] width 19 height 19
click at [131, 136] on mark "20103378" at bounding box center [140, 140] width 53 height 13
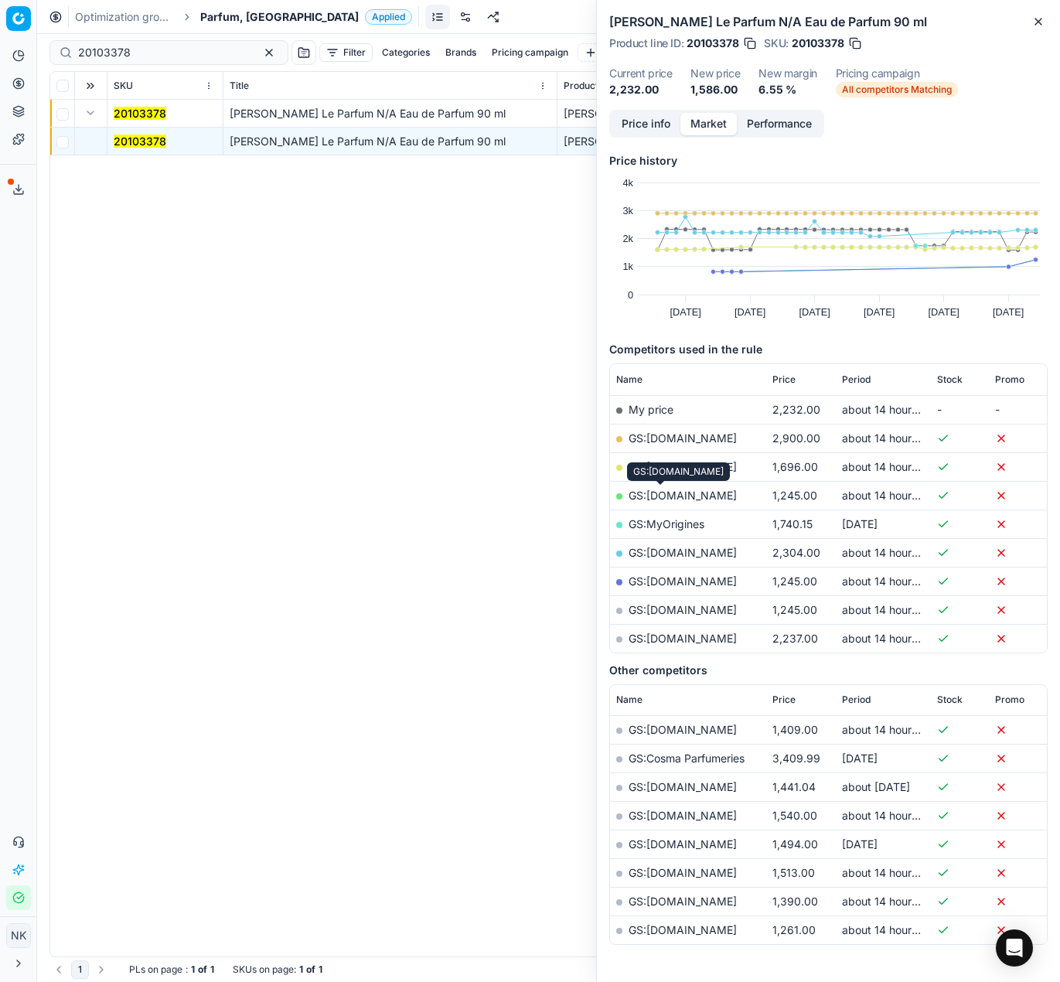
click at [669, 499] on link "GS:Krasa.cz" at bounding box center [682, 494] width 108 height 13
click at [168, 50] on input "20103378" at bounding box center [162, 52] width 169 height 15
paste input "90000848-0001087"
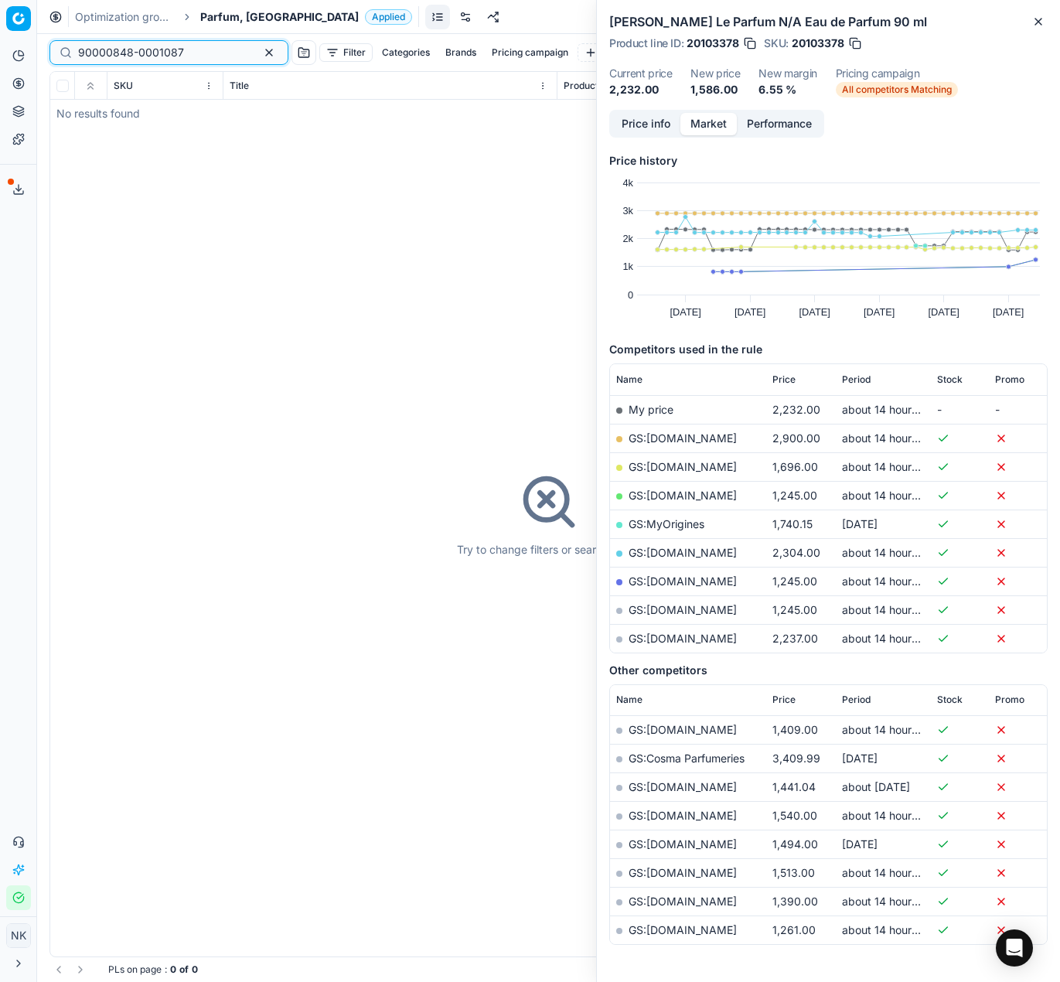
click at [171, 50] on input "90000848-0001087" at bounding box center [162, 52] width 169 height 15
paste input "80073185-90"
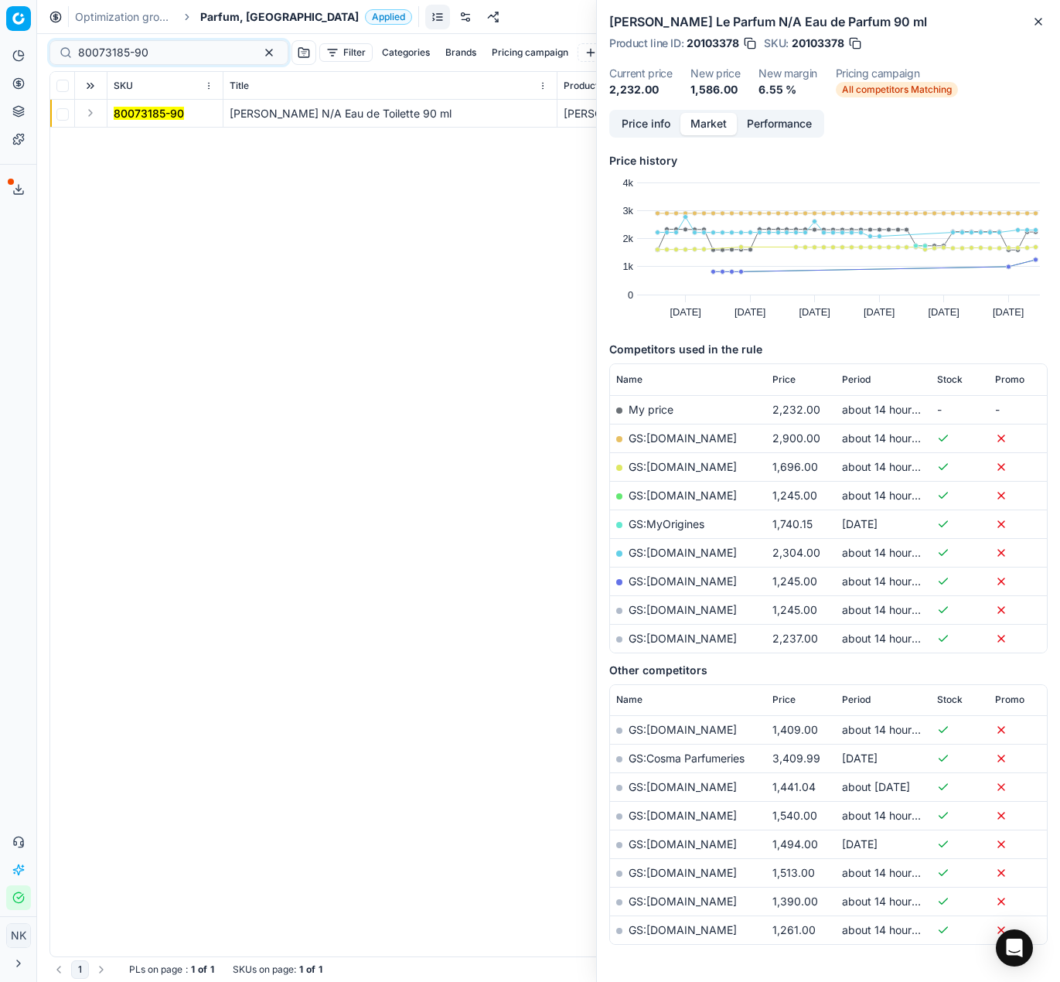
click at [92, 114] on button "Expand" at bounding box center [90, 113] width 19 height 19
click at [145, 145] on mark "80073185-90" at bounding box center [149, 140] width 70 height 13
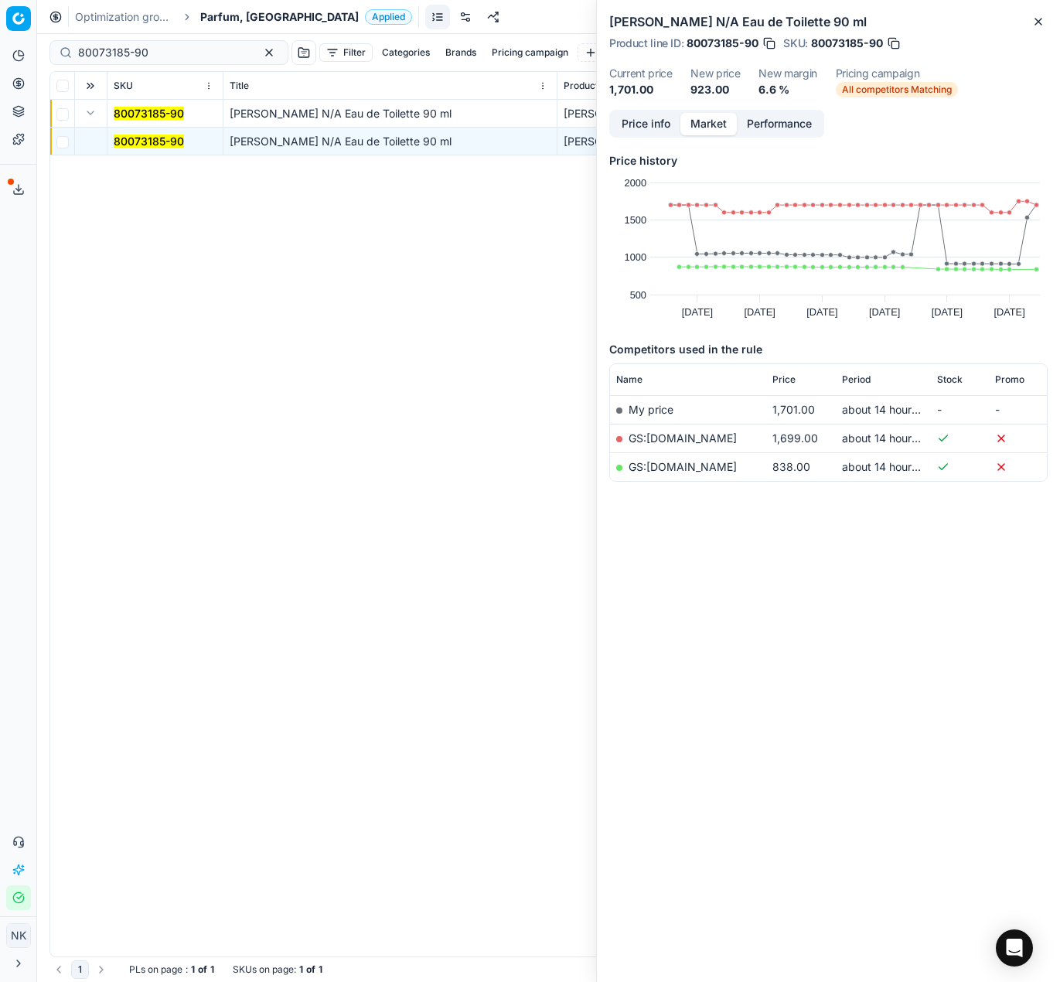
click at [672, 468] on link "GS:parfumdreams.CZ" at bounding box center [682, 466] width 108 height 13
click at [172, 54] on input "80073185-90" at bounding box center [162, 52] width 169 height 15
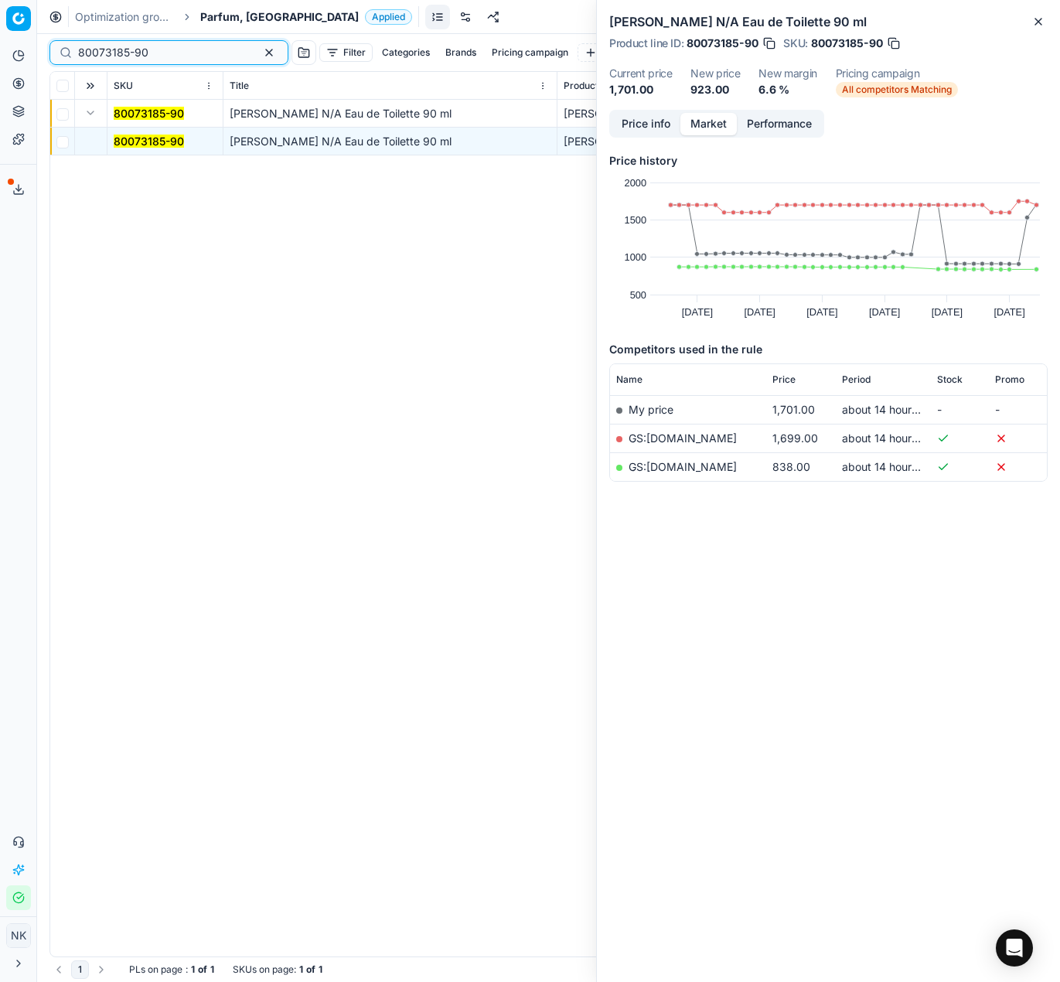
paste input "4"
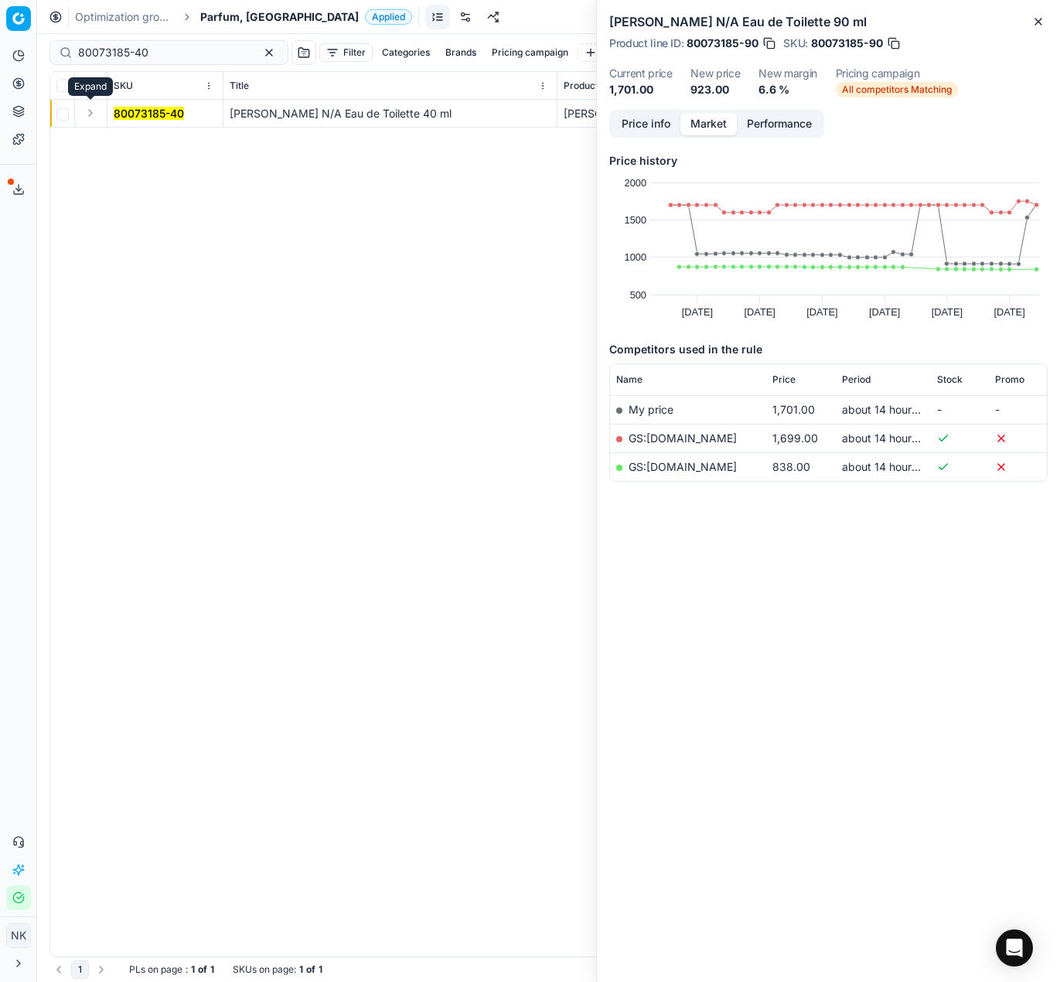
click at [88, 112] on button "Expand" at bounding box center [90, 113] width 19 height 19
click at [121, 145] on mark "80073185-40" at bounding box center [149, 140] width 70 height 13
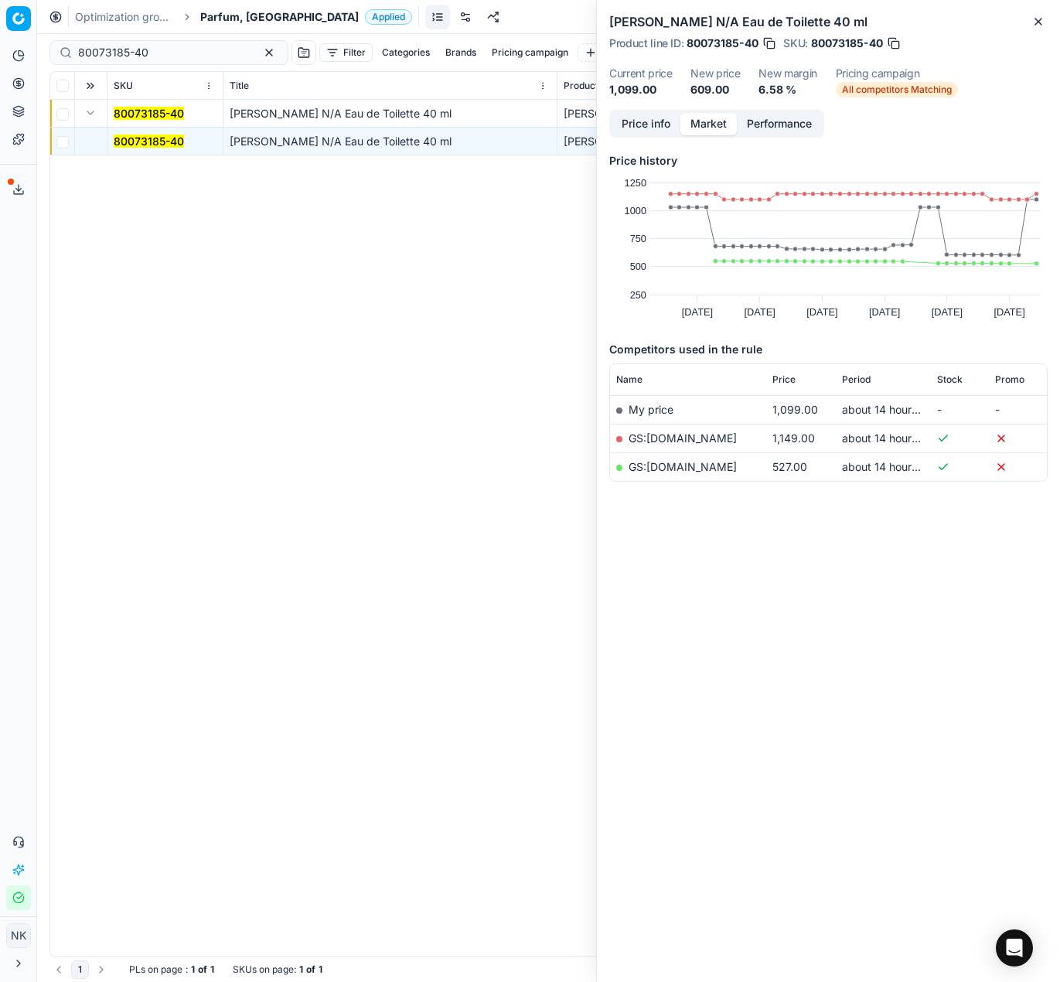
click at [662, 466] on link "GS:parfumdreams.CZ" at bounding box center [682, 466] width 108 height 13
click at [148, 52] on input "80073185-40" at bounding box center [162, 52] width 169 height 15
paste input "7"
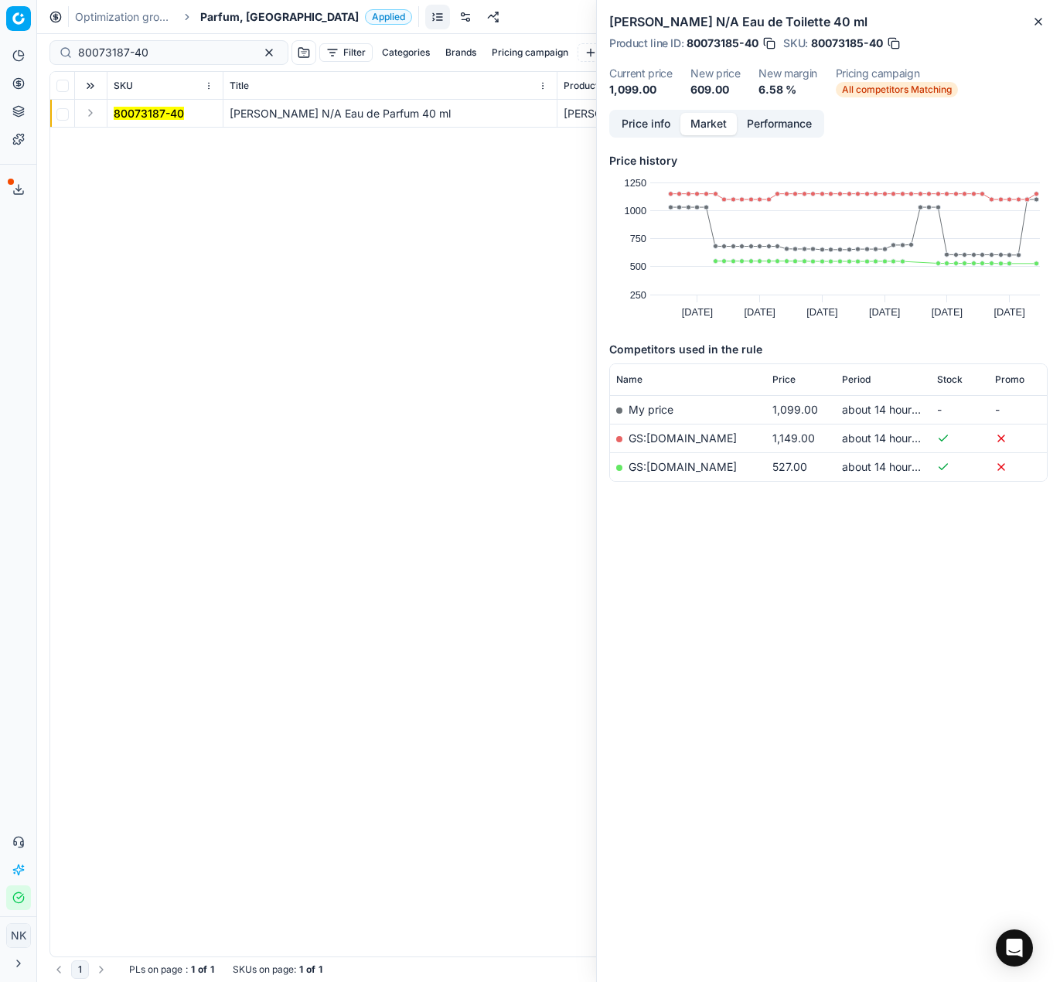
click at [92, 113] on button "Expand" at bounding box center [90, 113] width 19 height 19
click at [137, 143] on mark "80073187-40" at bounding box center [149, 140] width 70 height 13
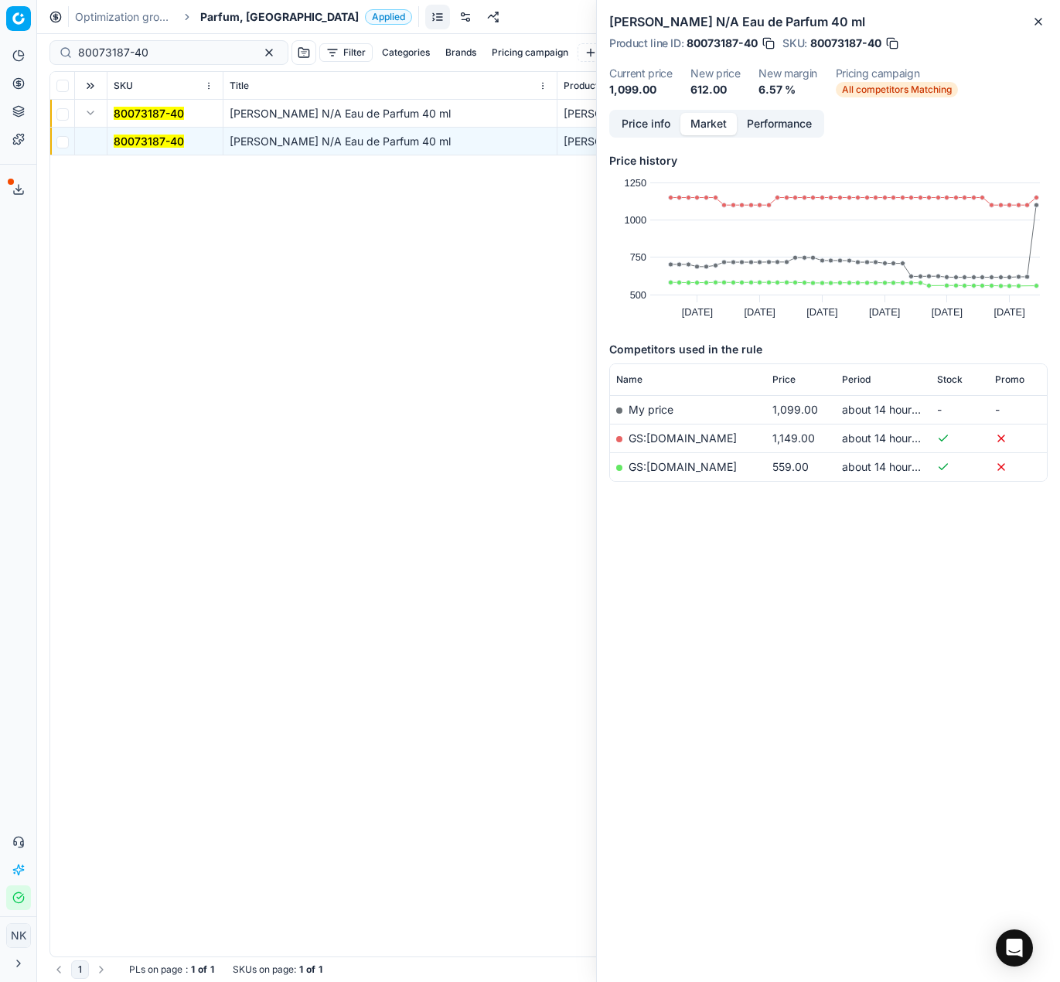
click at [693, 466] on link "GS:parfumdreams.CZ" at bounding box center [682, 466] width 108 height 13
click at [176, 47] on input "80073187-40" at bounding box center [162, 52] width 169 height 15
paste input "38861"
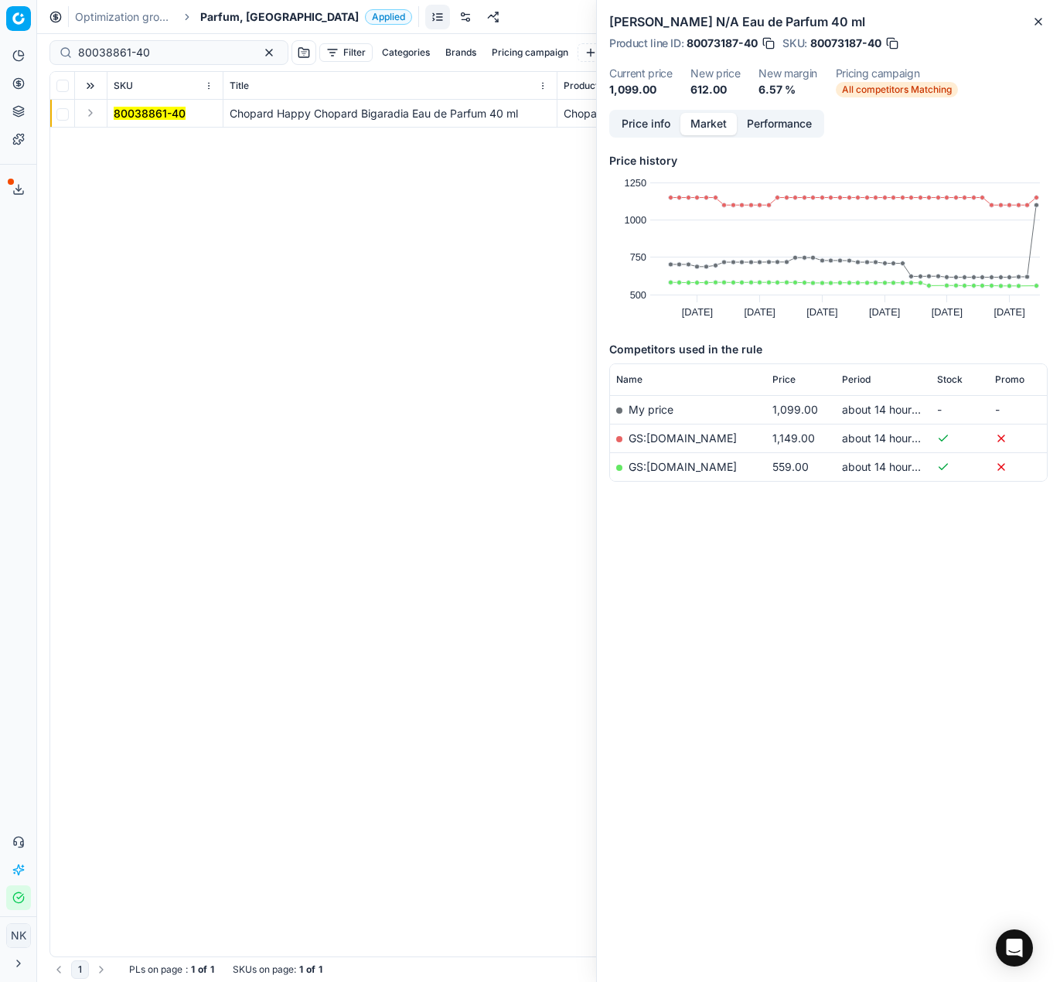
click at [94, 117] on button "Expand" at bounding box center [90, 113] width 19 height 19
click at [129, 141] on mark "80038861-40" at bounding box center [150, 140] width 72 height 13
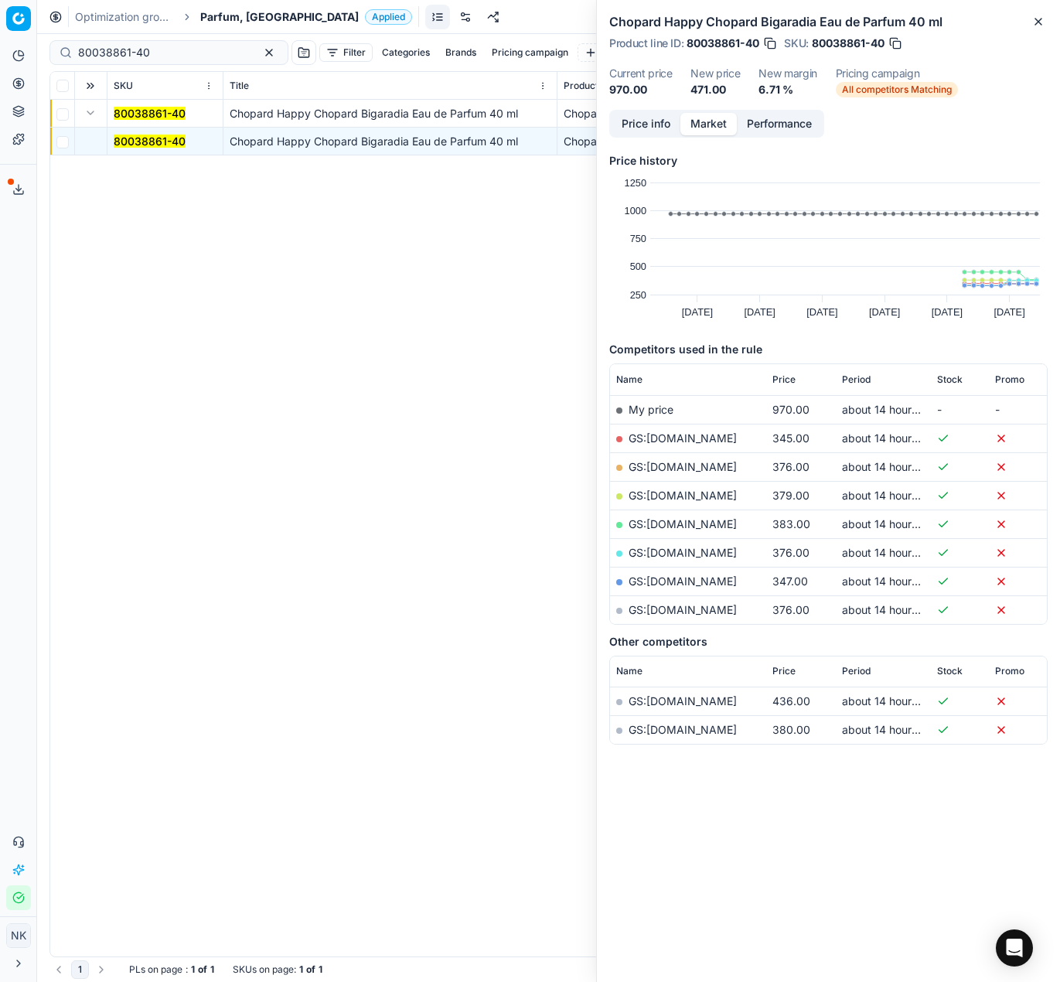
click at [664, 465] on link "GS:Krasa.cz" at bounding box center [682, 466] width 108 height 13
click at [176, 46] on input "80038861-40" at bounding box center [162, 52] width 169 height 15
paste input "9555-15"
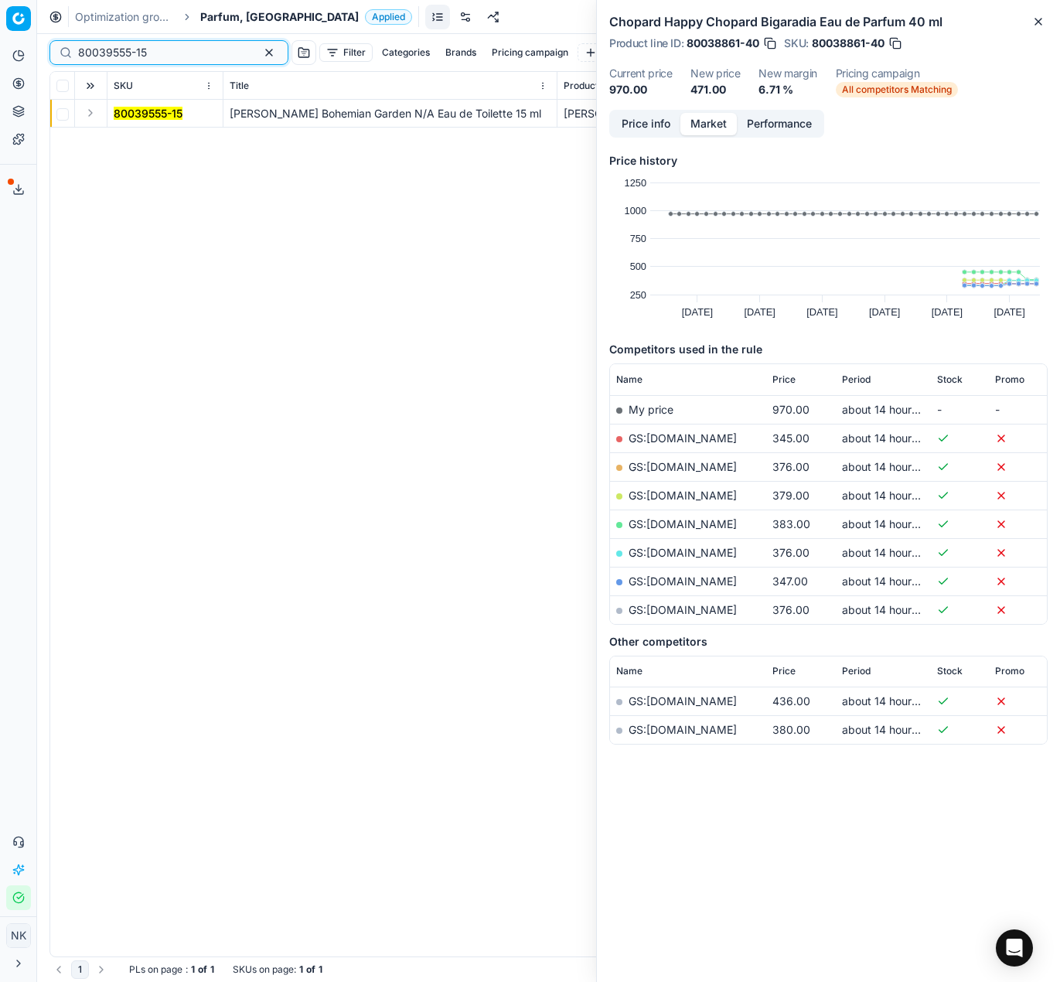
type input "80039555-15"
click at [83, 119] on button "Expand" at bounding box center [90, 113] width 19 height 19
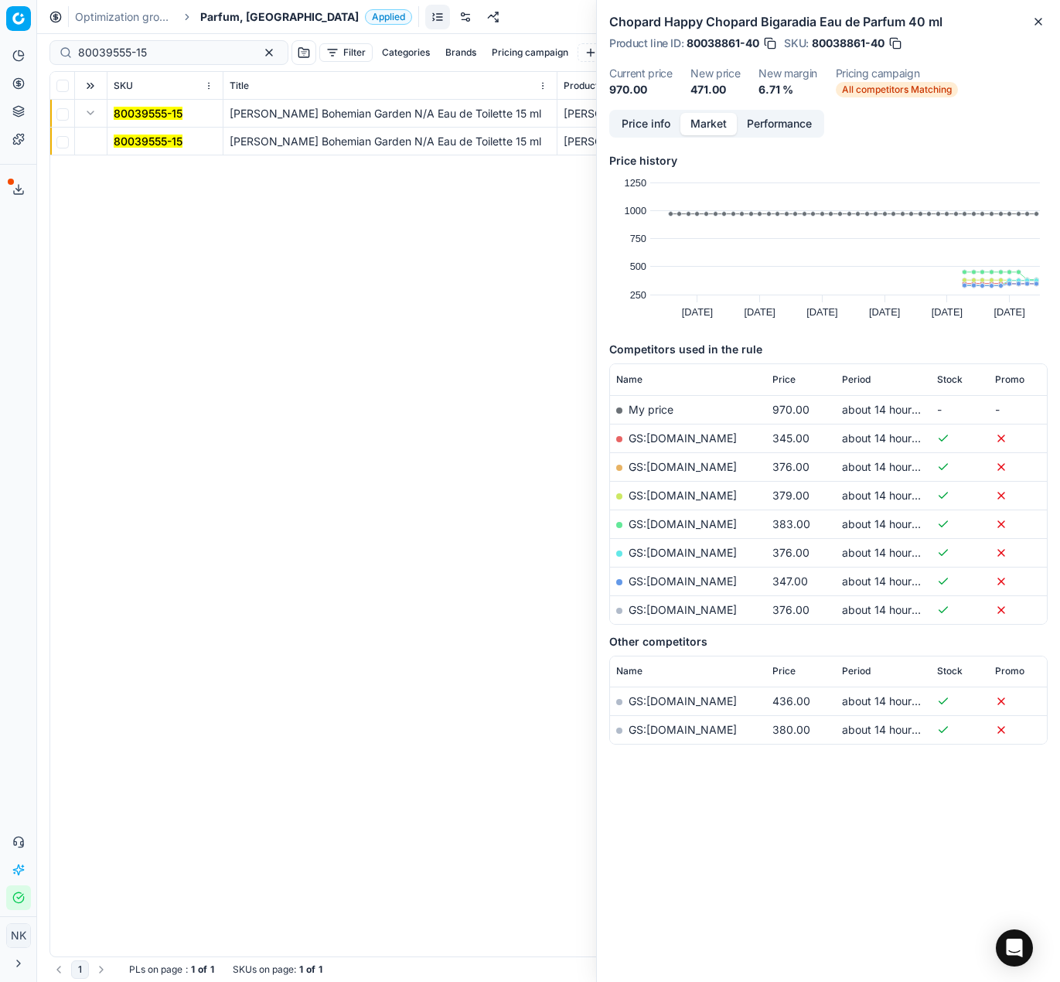
click at [133, 145] on mark "80039555-15" at bounding box center [148, 140] width 69 height 13
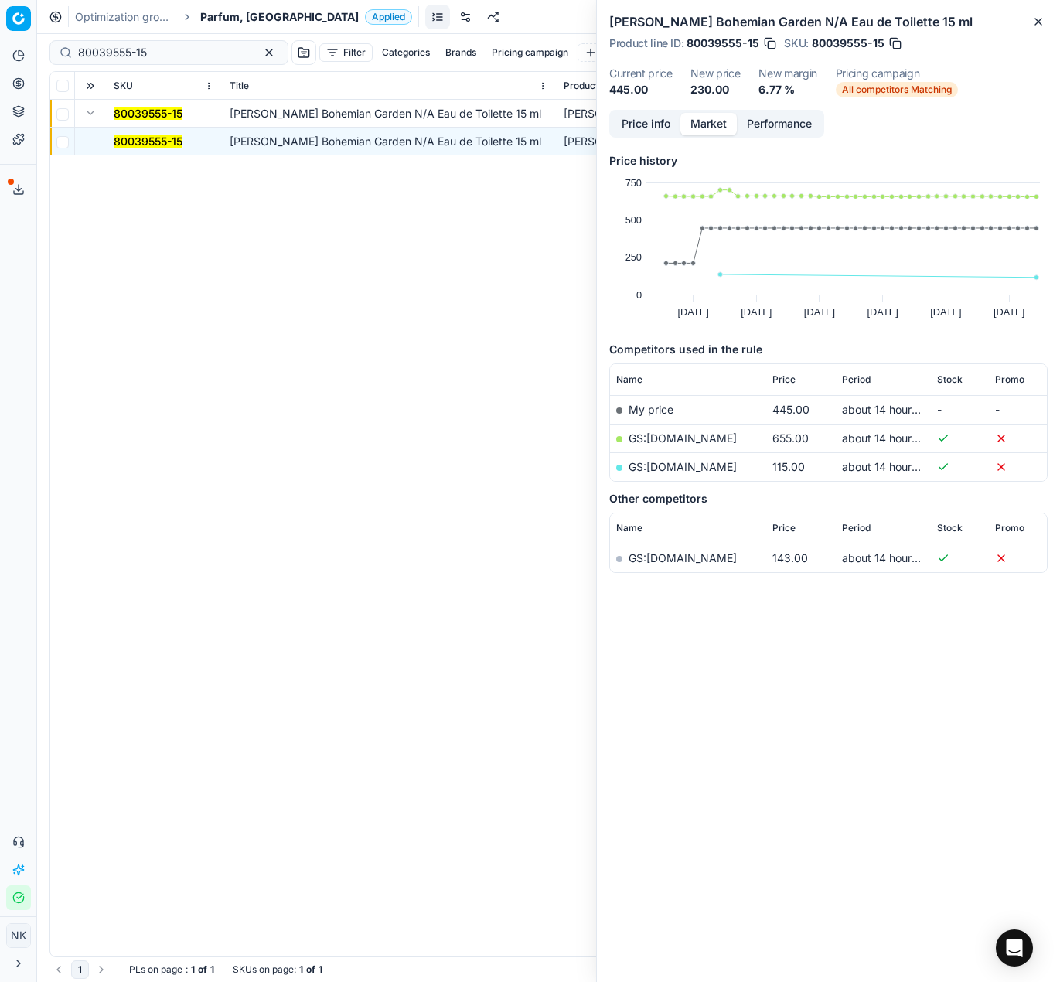
click at [711, 469] on link "GS:ProdejParfemu.cz" at bounding box center [682, 466] width 108 height 13
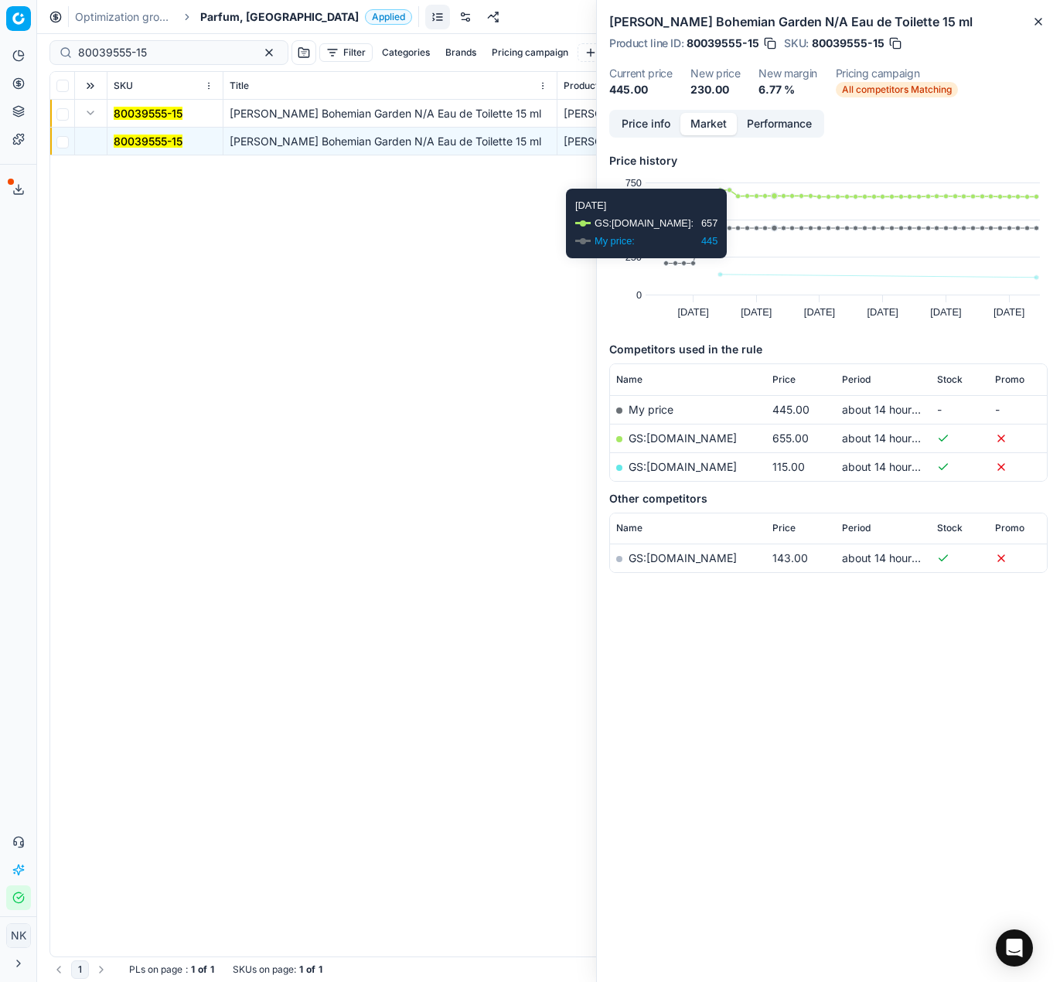
click at [465, 364] on div "80039555-15 Naomi Campbell Bohemian Garden N/A Eau de Toilette 15 ml Naomi Camp…" at bounding box center [548, 528] width 996 height 856
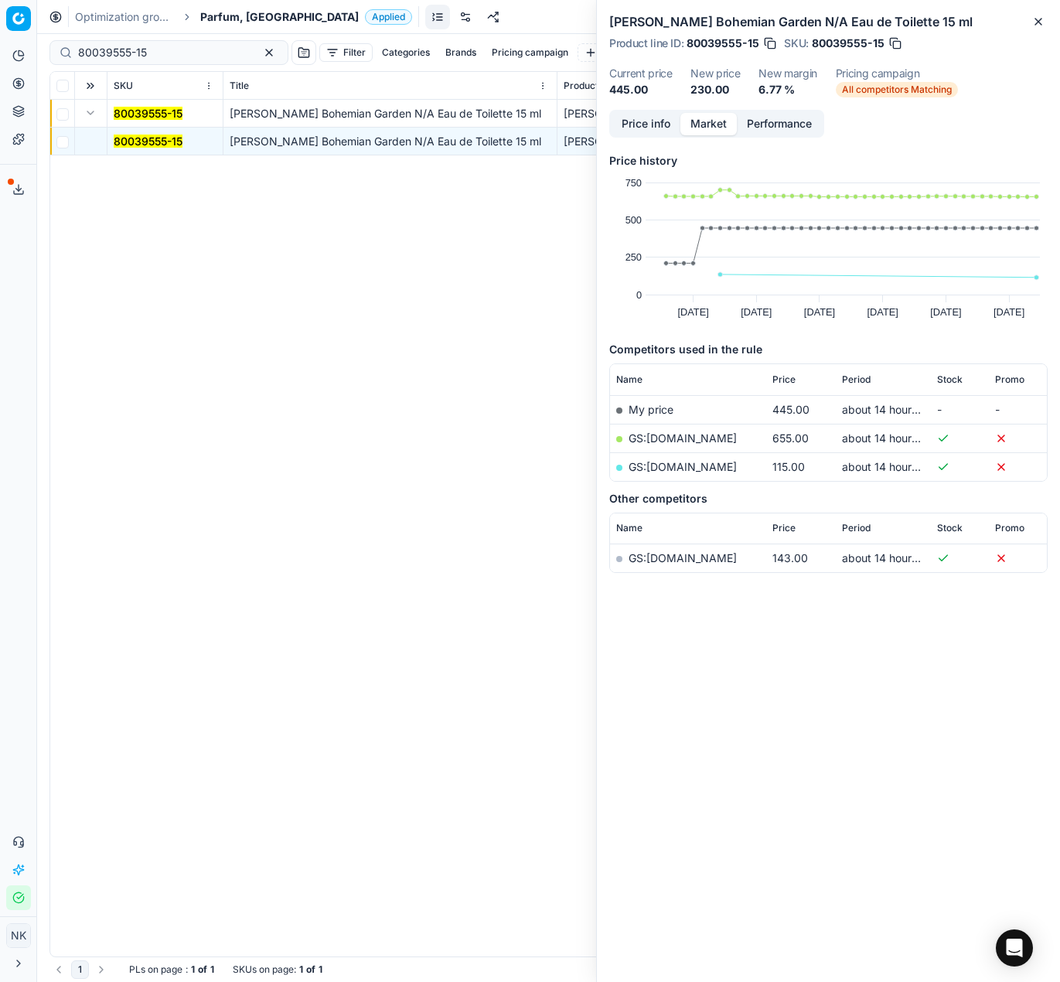
click at [236, 26] on div "Optimization groups Parfum, CZ Applied Discard Download report" at bounding box center [548, 17] width 1023 height 34
click at [224, 16] on span "Parfum, [GEOGRAPHIC_DATA]" at bounding box center [279, 16] width 158 height 15
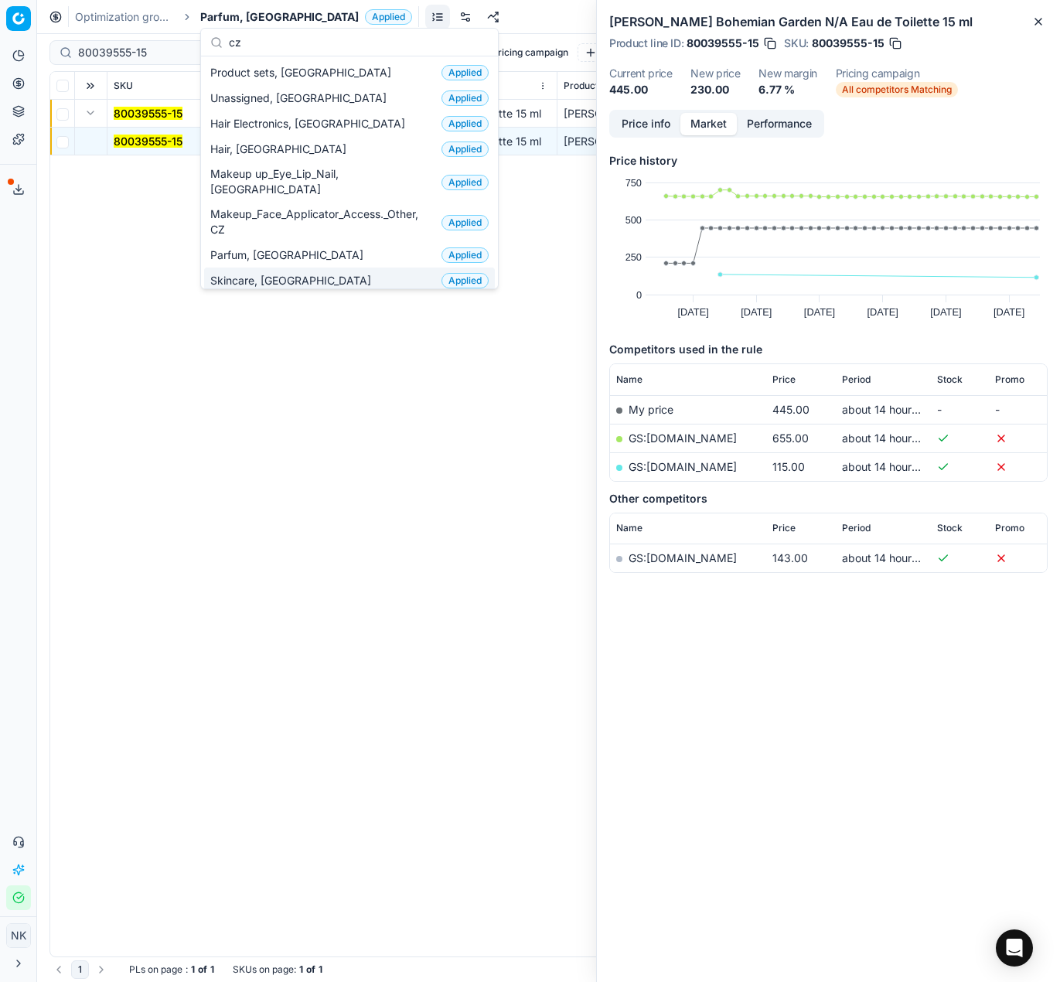
type input "cz"
click at [244, 273] on span "Skincare, [GEOGRAPHIC_DATA]" at bounding box center [293, 280] width 167 height 15
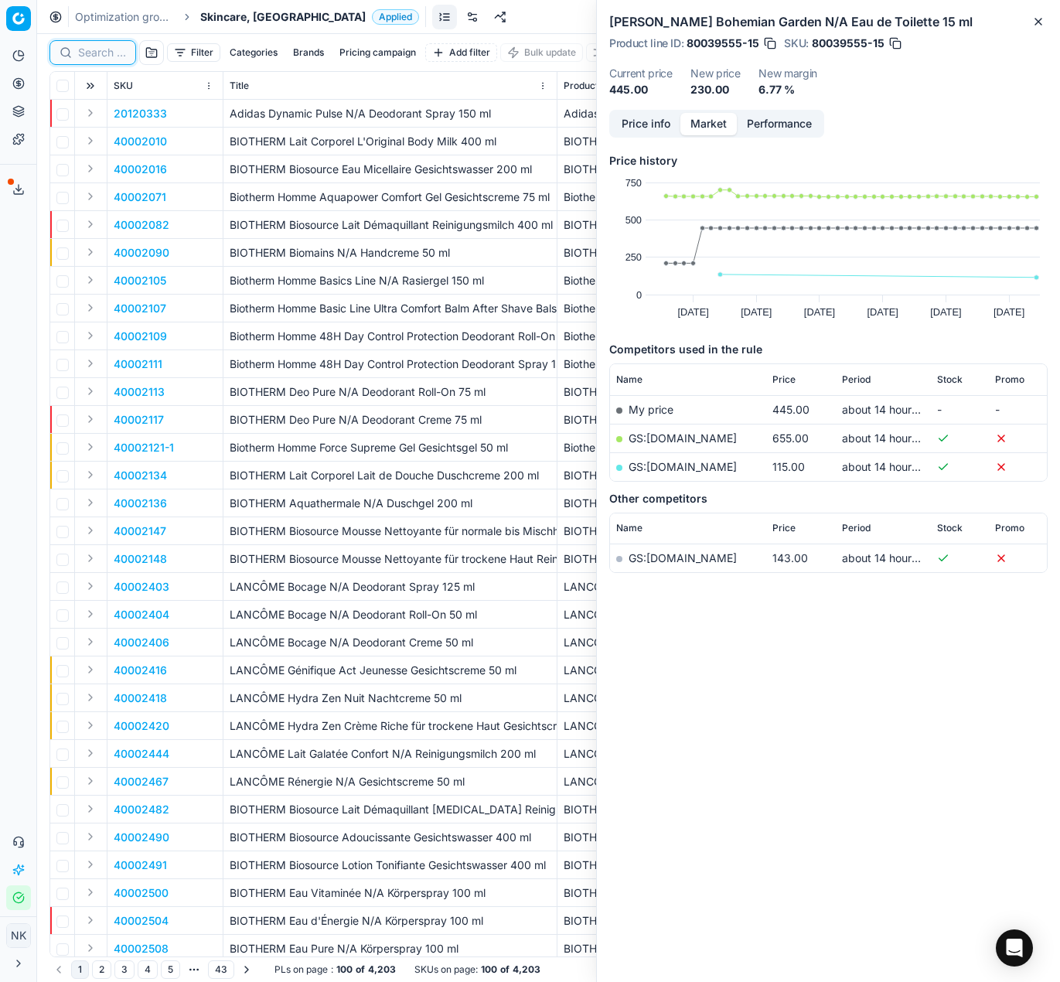
click at [94, 54] on input at bounding box center [102, 52] width 48 height 15
paste input "80016768-15"
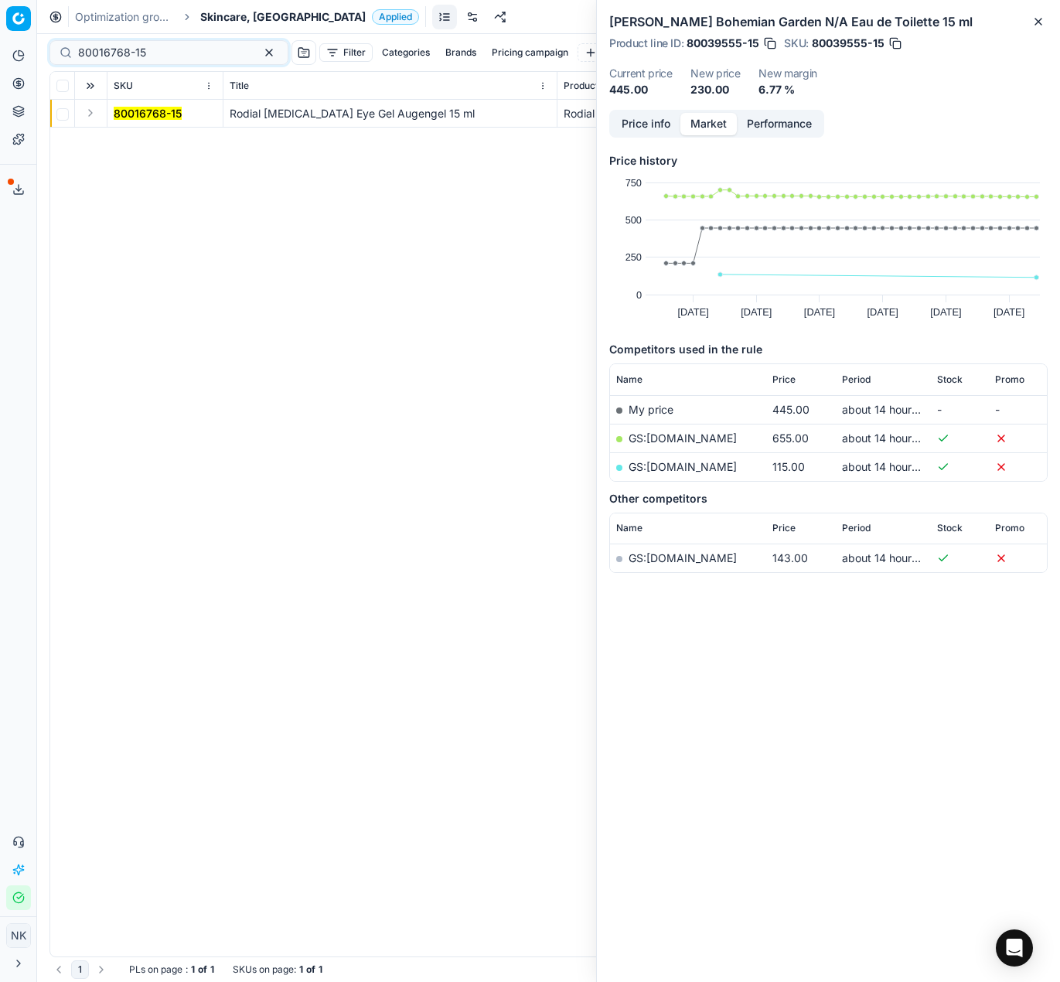
click at [96, 115] on button "Expand" at bounding box center [90, 113] width 19 height 19
click at [134, 135] on mark "80016768-15" at bounding box center [148, 140] width 68 height 13
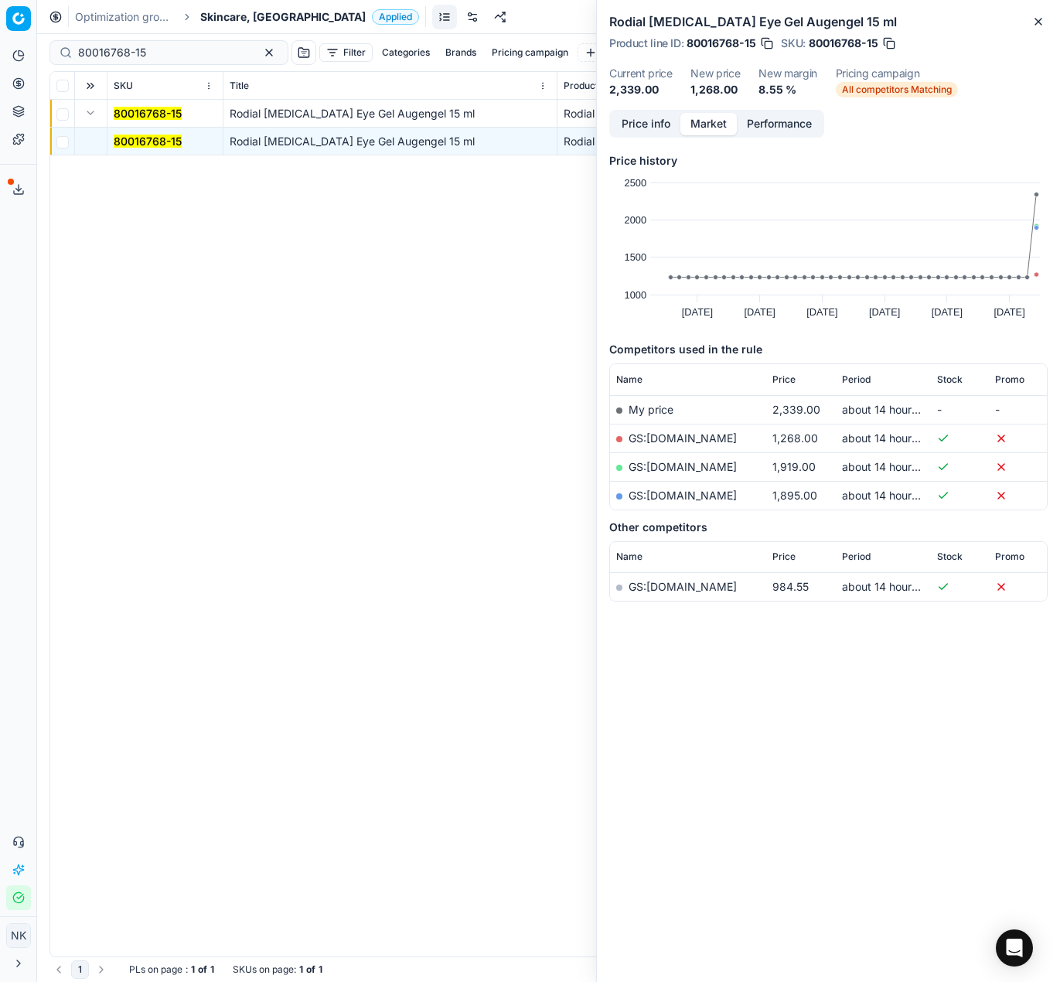
click at [668, 433] on link "GS:Douglas.cz" at bounding box center [682, 437] width 108 height 13
click at [174, 54] on input "80016768-15" at bounding box center [162, 52] width 169 height 15
click at [186, 54] on input "80016768-15" at bounding box center [162, 52] width 169 height 15
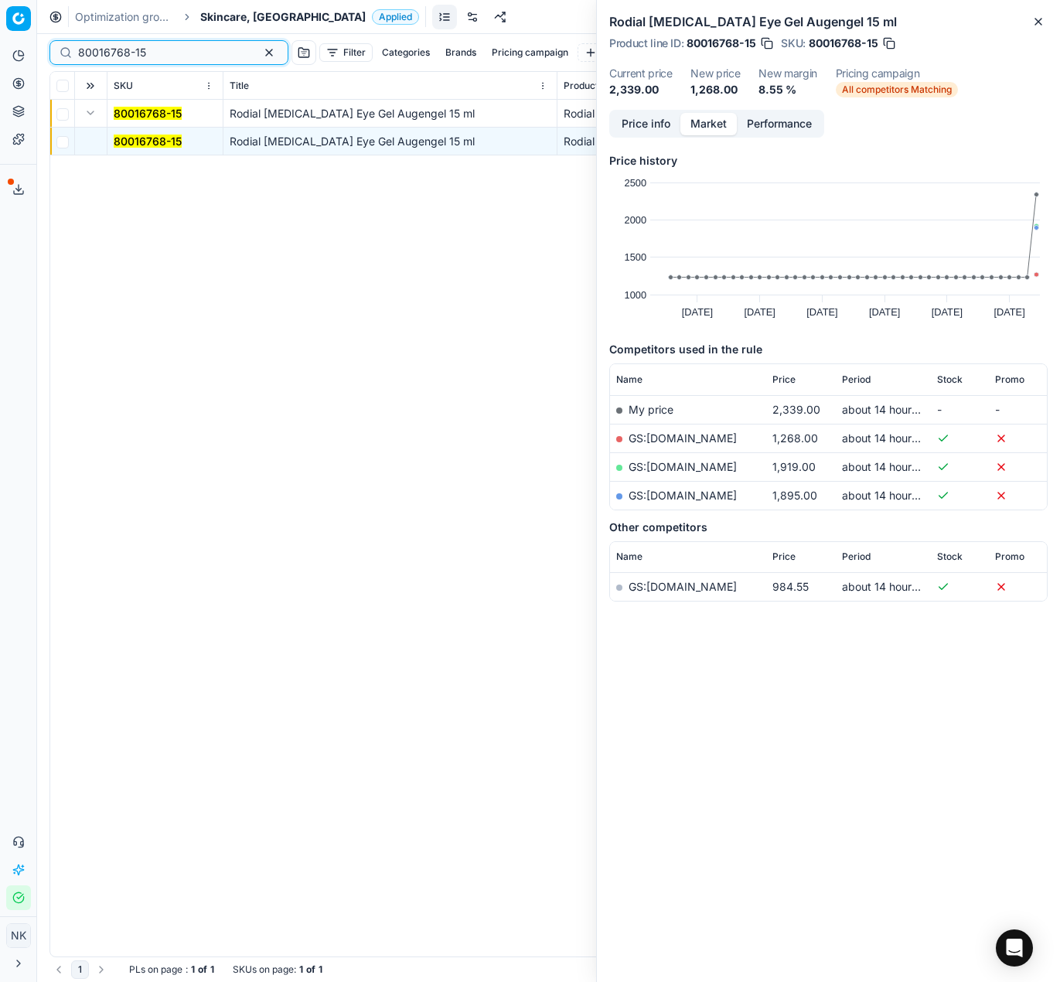
click at [186, 54] on input "80016768-15" at bounding box center [162, 52] width 169 height 15
paste input "90010168-001599"
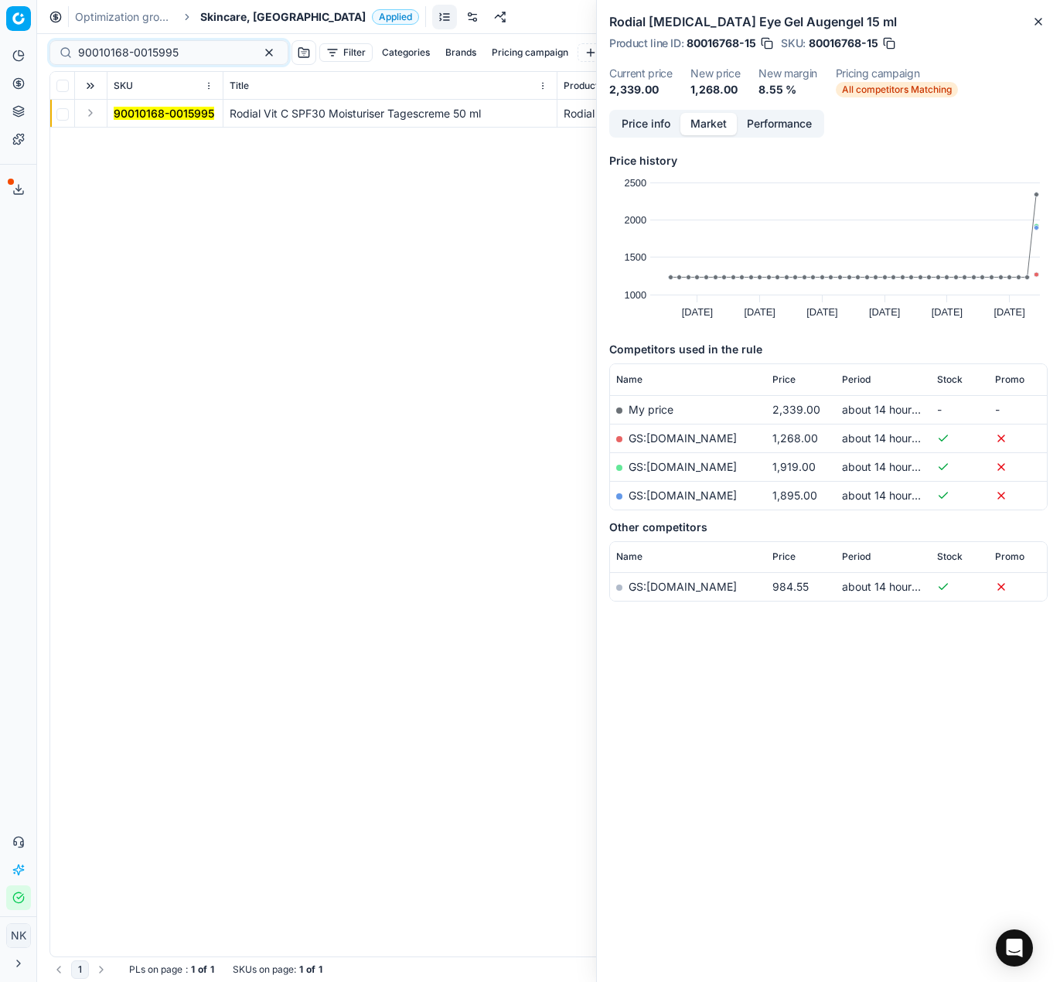
click at [84, 114] on button "Expand" at bounding box center [90, 113] width 19 height 19
click at [138, 135] on mark "90010168-0015995" at bounding box center [164, 140] width 100 height 13
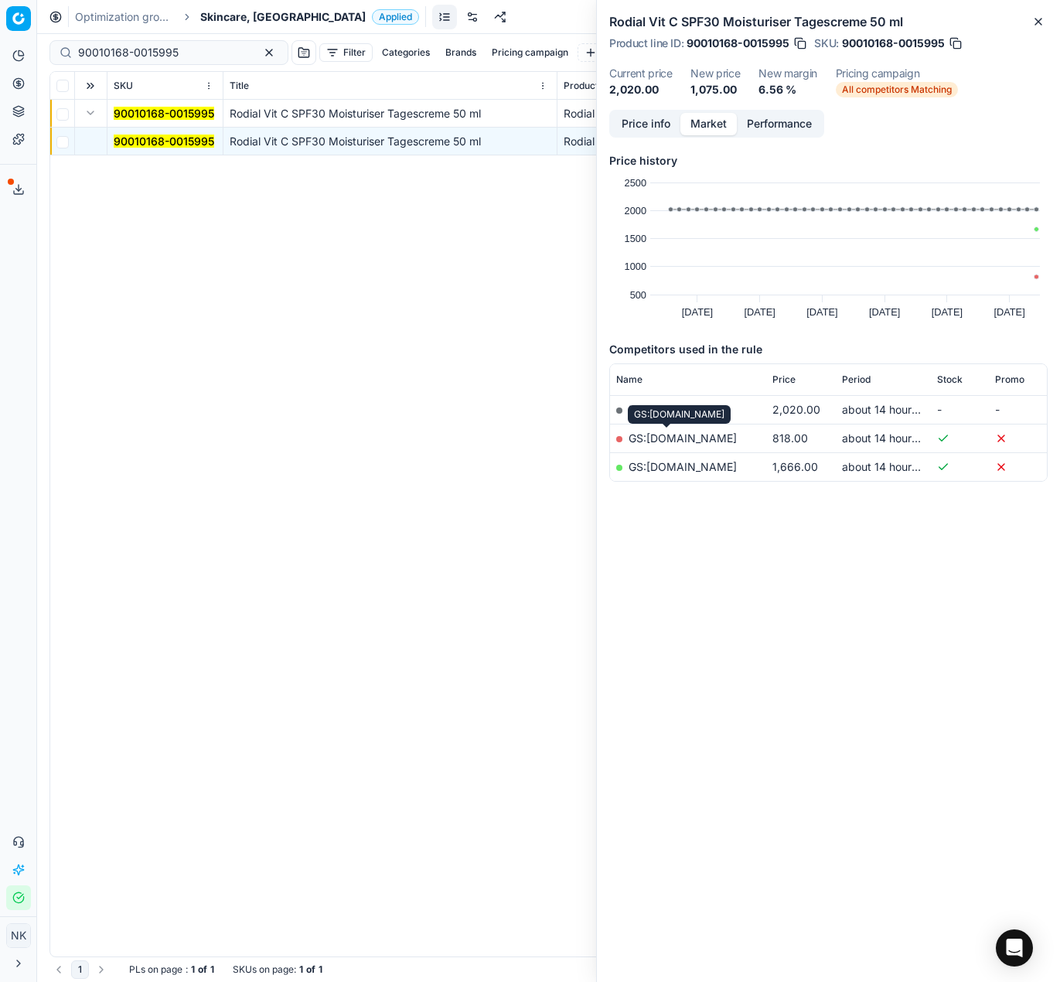
click at [666, 438] on link "GS:Douglas.cz" at bounding box center [682, 437] width 108 height 13
click at [175, 45] on input "90010168-0015995" at bounding box center [162, 52] width 169 height 15
paste input "80076143-100"
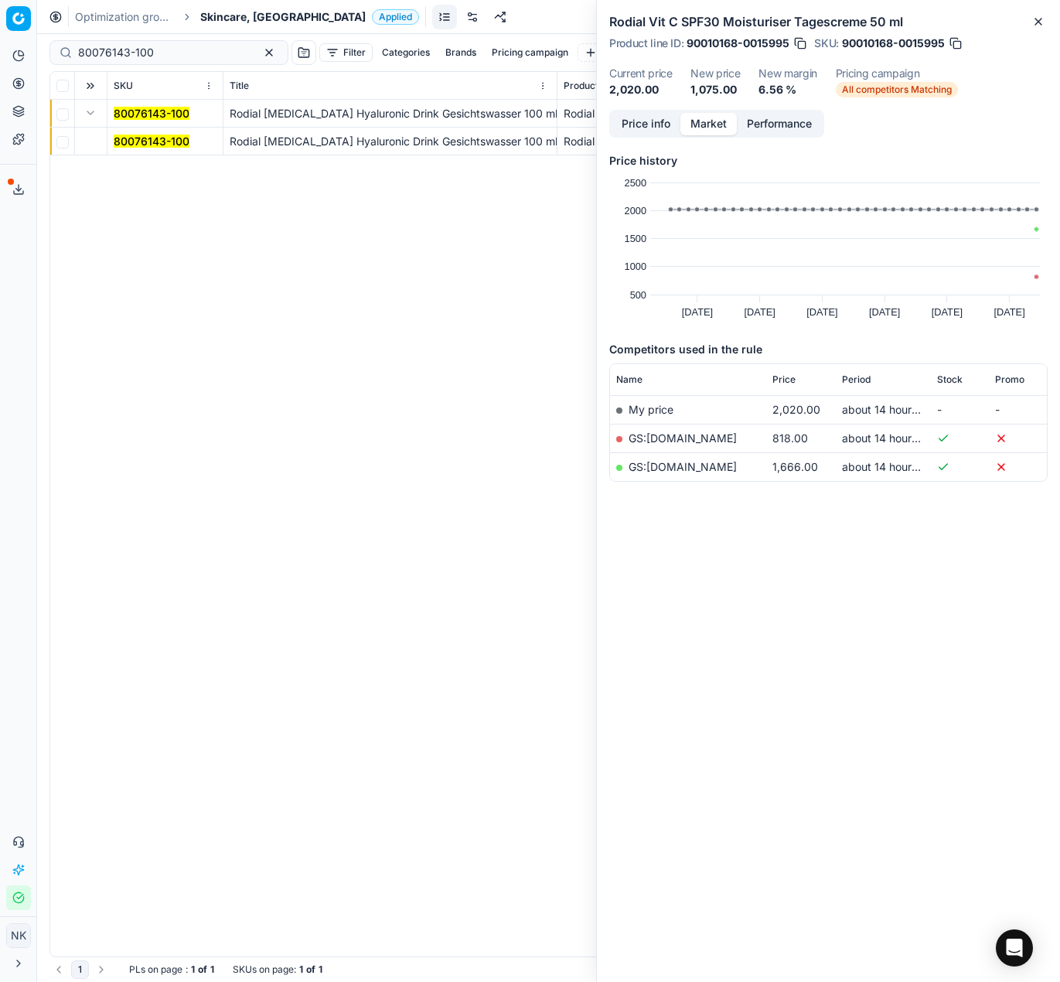
click at [141, 138] on mark "80076143-100" at bounding box center [152, 140] width 76 height 13
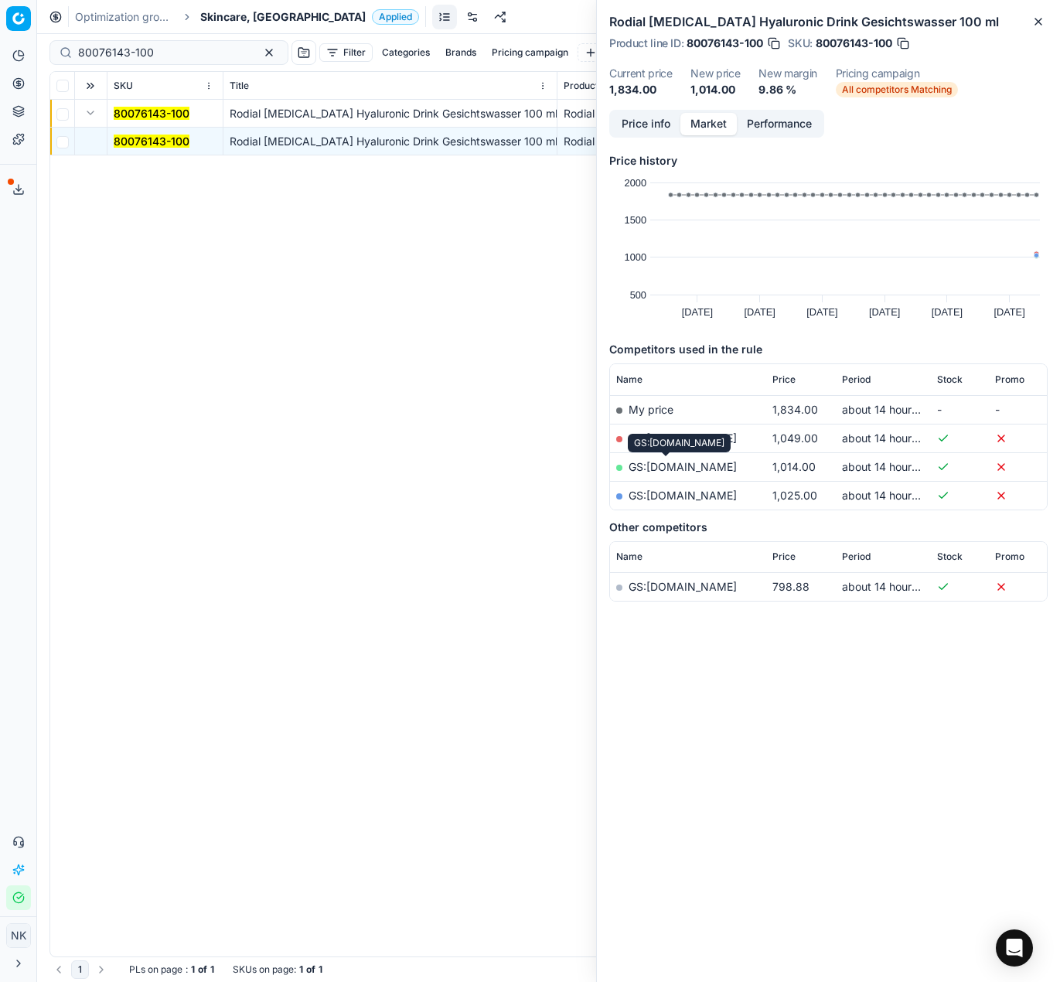
click at [668, 468] on link "GS:Makeup.cz" at bounding box center [682, 466] width 108 height 13
click at [143, 50] on input "80076143-100" at bounding box center [162, 52] width 169 height 15
paste input "49405-1"
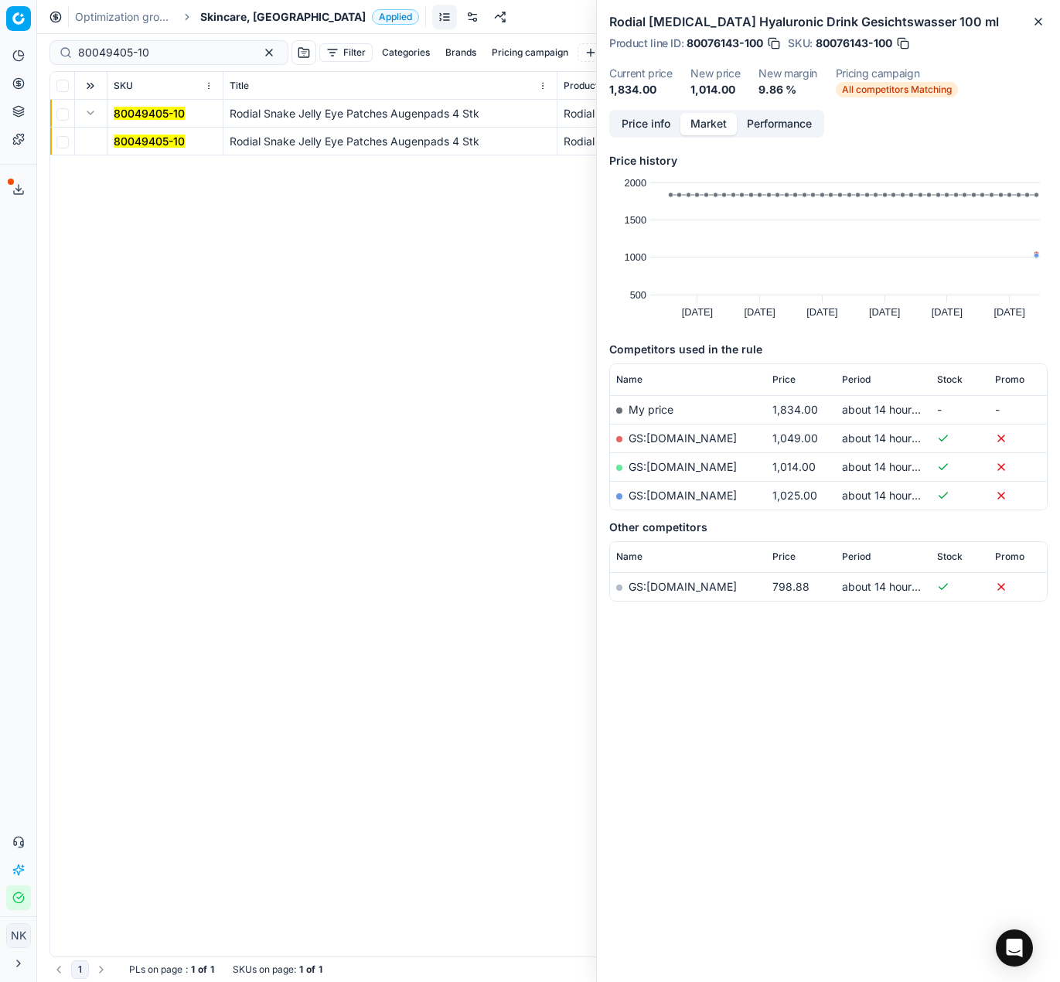
click at [149, 137] on mark "80049405-10" at bounding box center [149, 140] width 71 height 13
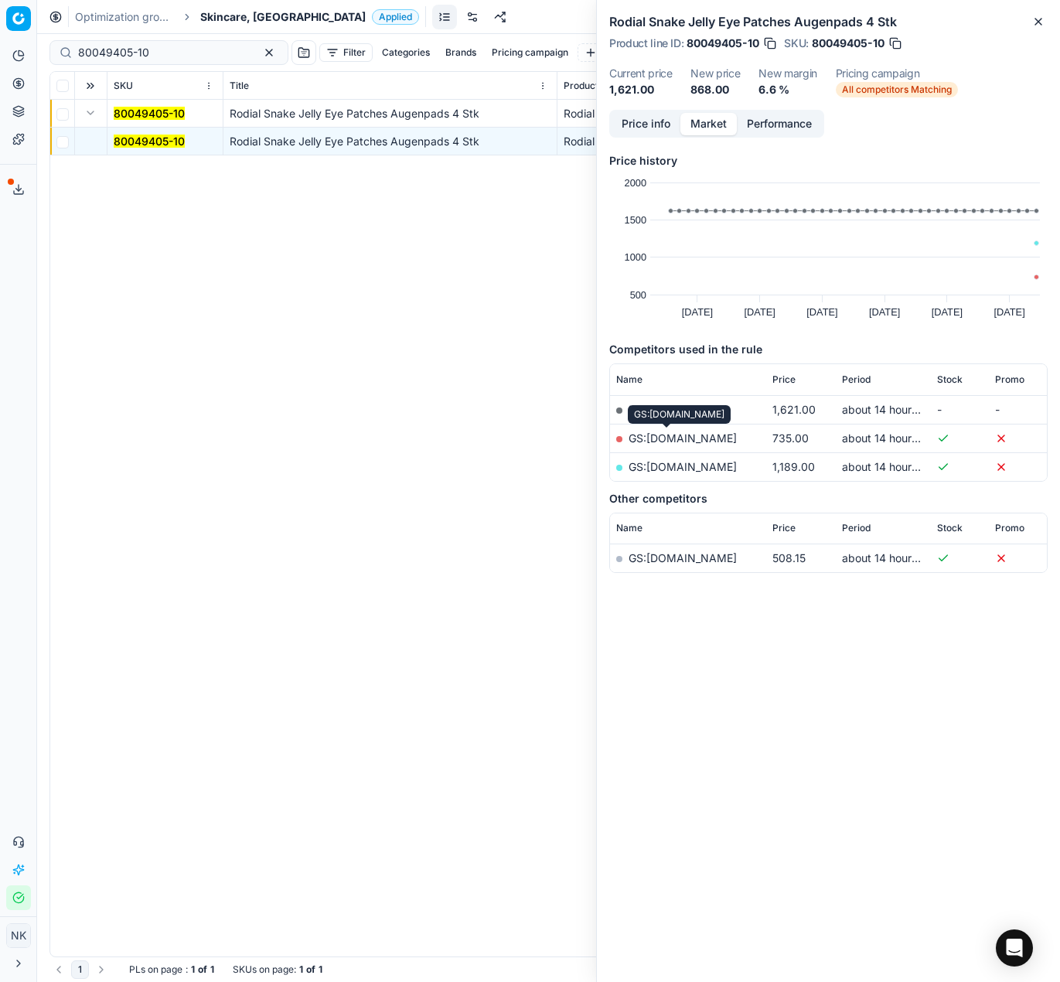
click at [659, 436] on link "GS:Douglas.cz" at bounding box center [682, 437] width 108 height 13
click at [189, 52] on input "80049405-10" at bounding box center [162, 52] width 169 height 15
paste input "76150-4"
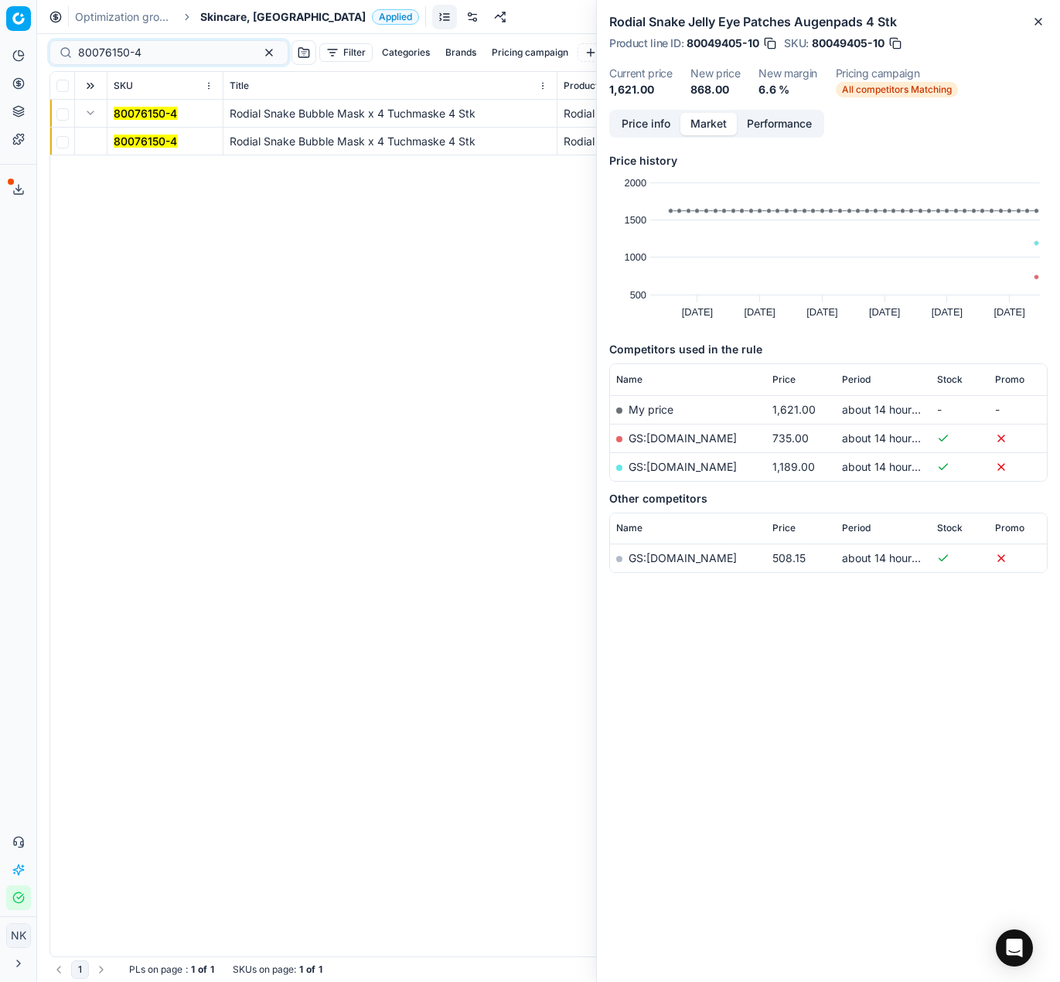
click at [94, 114] on button "Expand" at bounding box center [90, 113] width 19 height 19
click at [91, 107] on button "Expand" at bounding box center [90, 113] width 19 height 19
click at [128, 135] on mark "80076150-4" at bounding box center [145, 140] width 63 height 13
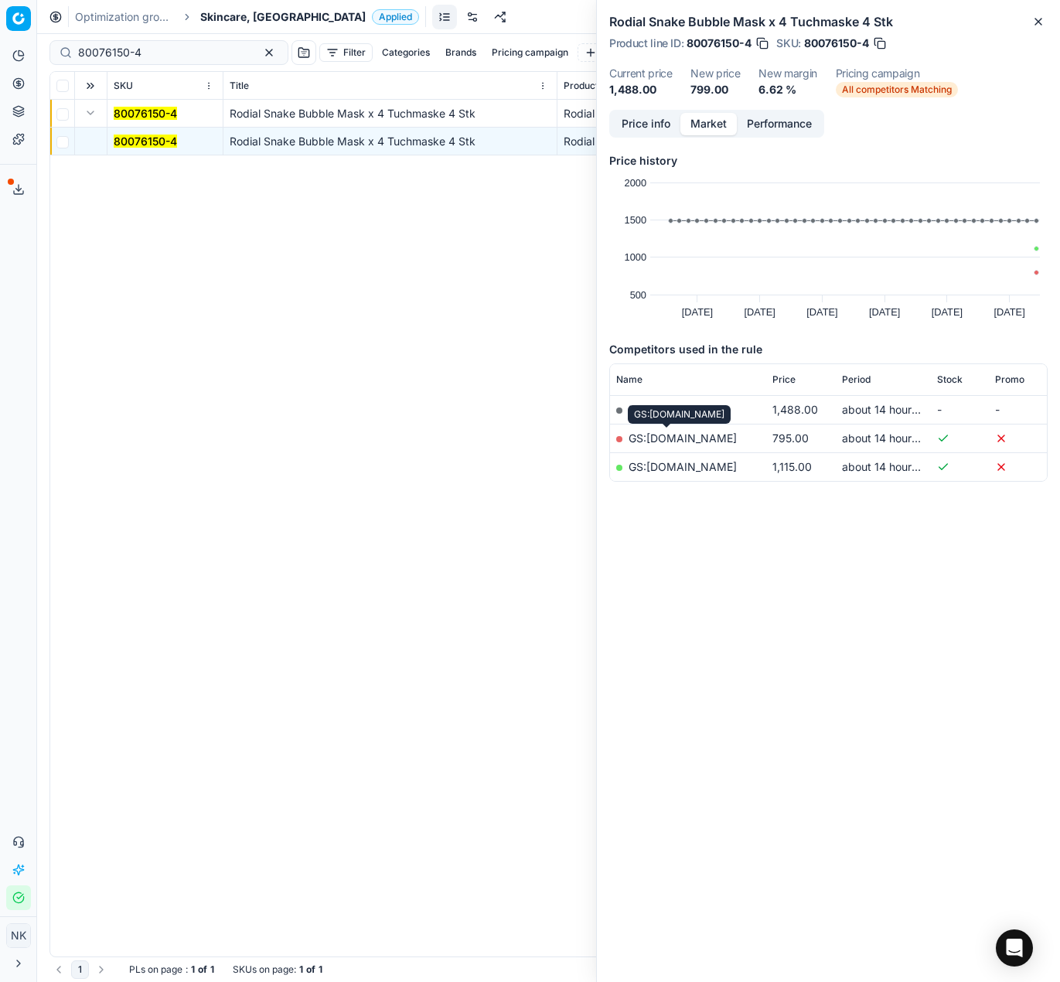
click at [655, 434] on link "GS:Douglas.cz" at bounding box center [682, 437] width 108 height 13
click at [196, 56] on input "80076150-4" at bounding box center [162, 52] width 169 height 15
paste input "31108-450"
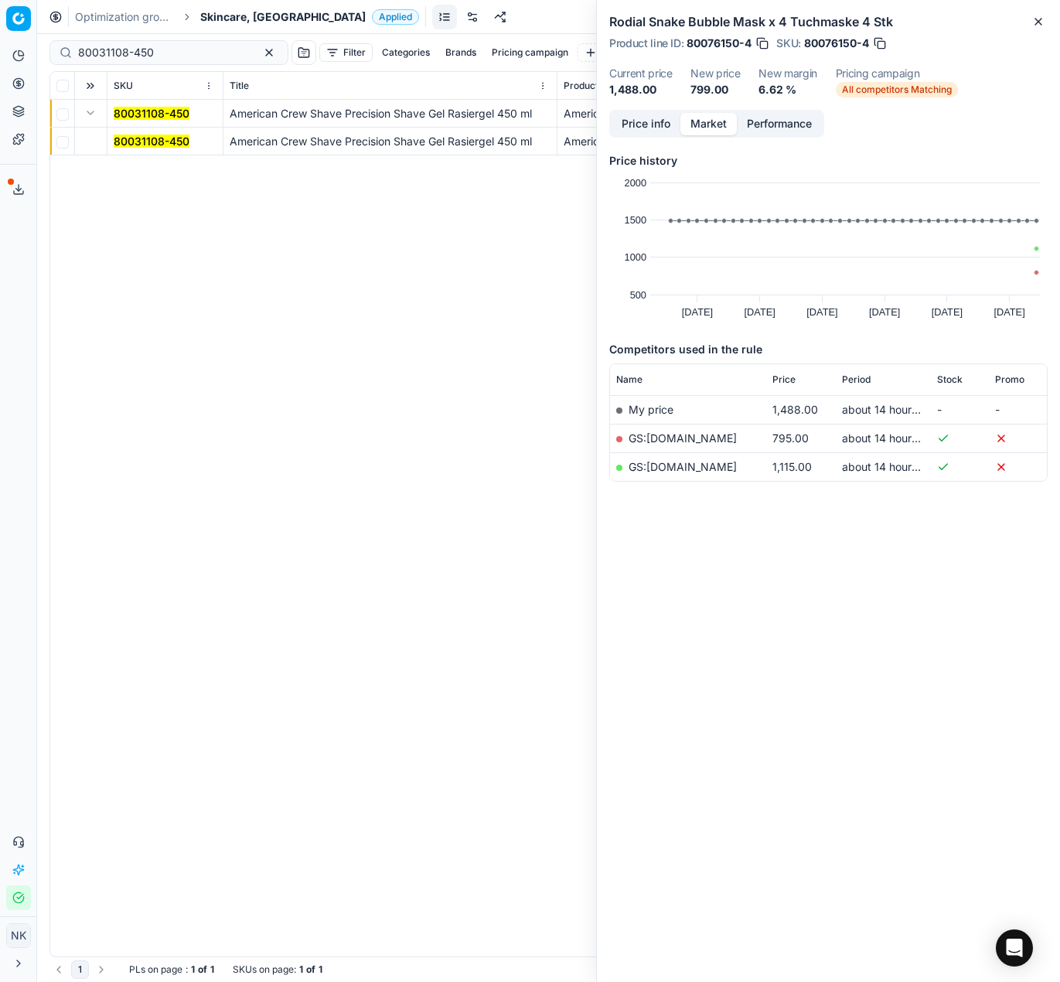
click at [91, 117] on button "Expand" at bounding box center [90, 113] width 19 height 19
click at [90, 106] on button "Expand" at bounding box center [90, 113] width 19 height 19
click at [138, 140] on mark "80031108-450" at bounding box center [152, 140] width 76 height 13
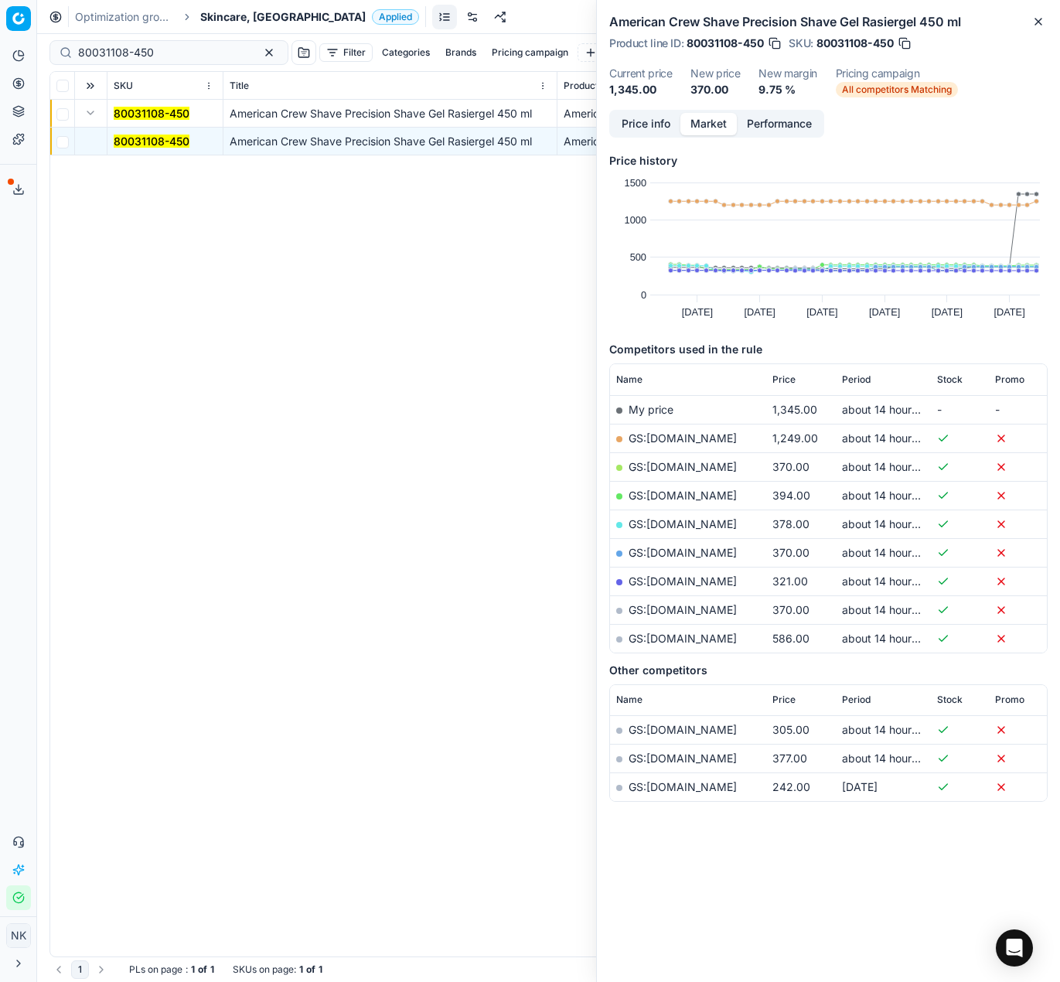
click at [672, 465] on link "GS:Krasa.cz" at bounding box center [682, 466] width 108 height 13
click at [196, 49] on input "80031108-450" at bounding box center [162, 52] width 169 height 15
paste input "90014270-002257"
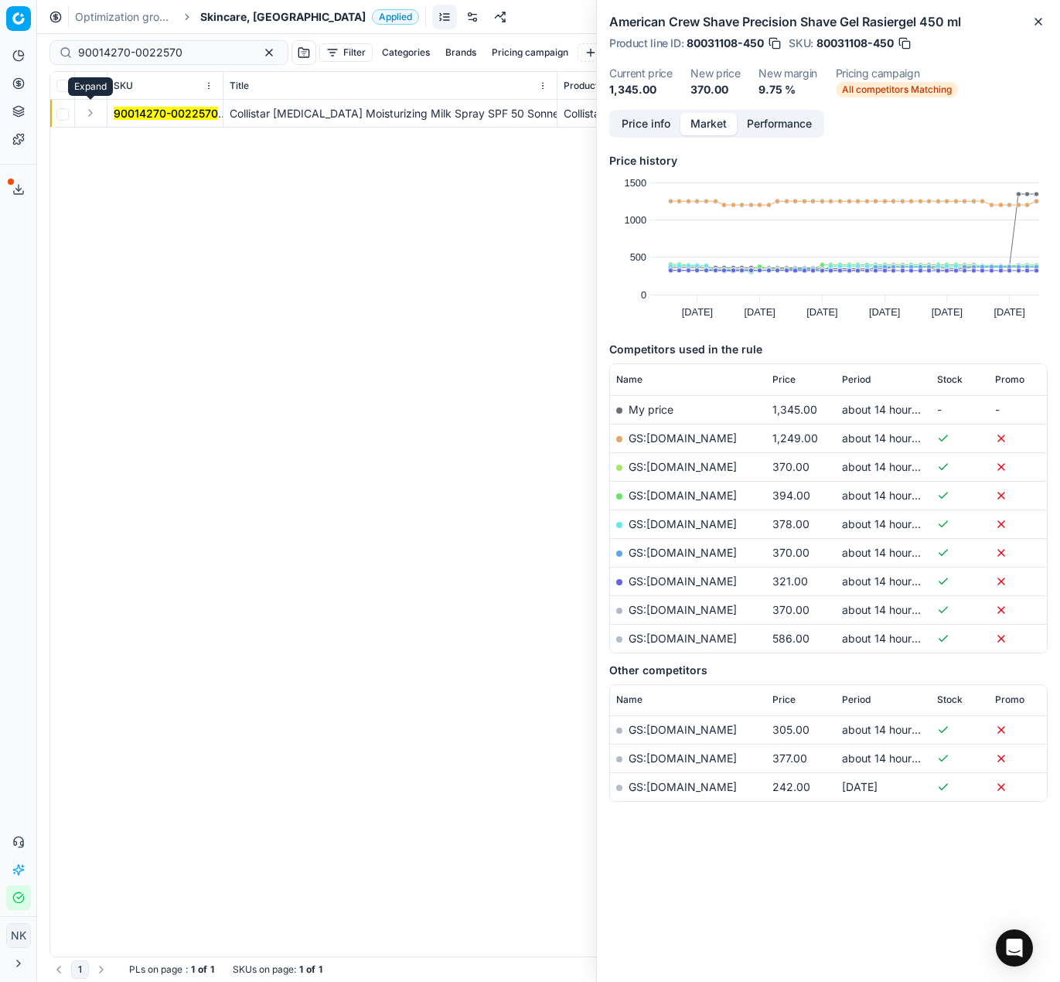
click at [92, 114] on button "Expand" at bounding box center [90, 113] width 19 height 19
click at [130, 141] on mark "90014270-0022570" at bounding box center [166, 140] width 104 height 13
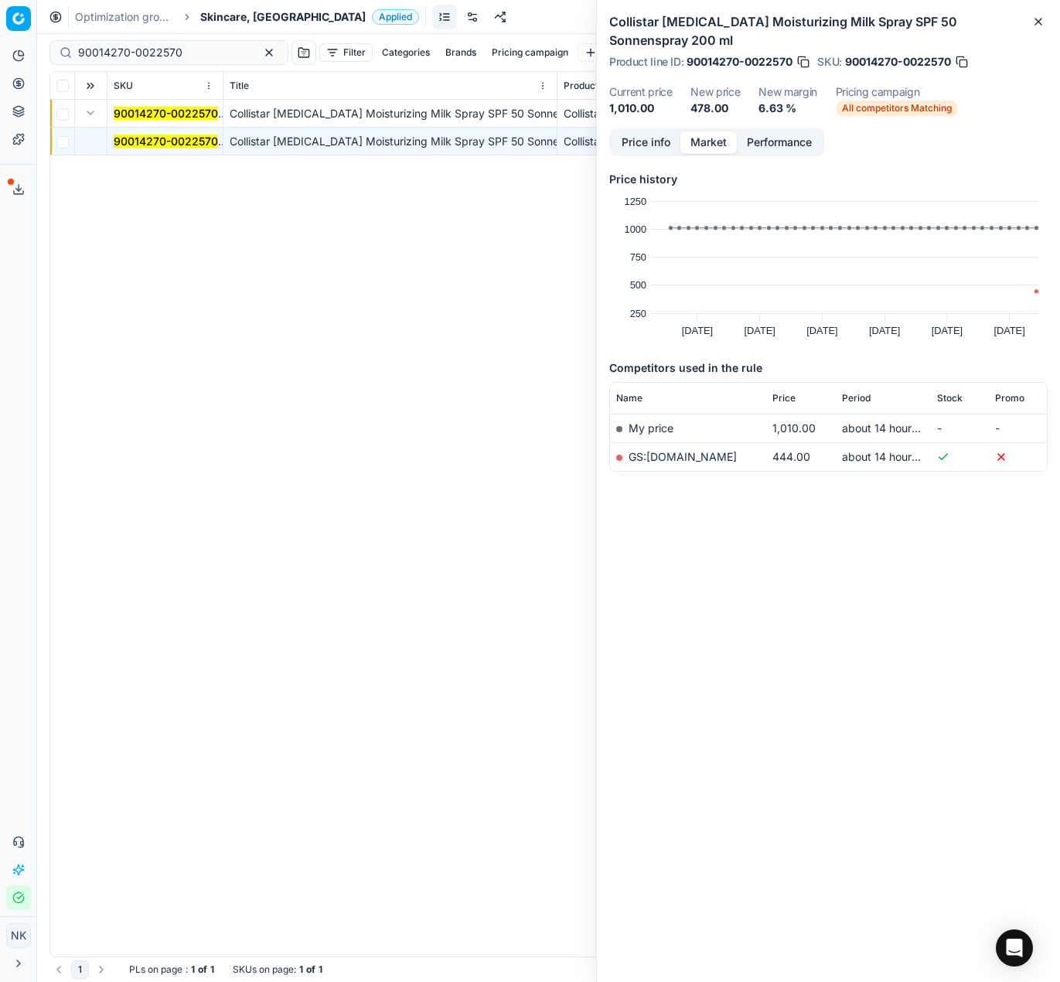
click at [664, 450] on link "GS:Notino.cz" at bounding box center [682, 456] width 108 height 13
click at [195, 56] on input "90014270-0022570" at bounding box center [162, 52] width 169 height 15
paste input "4-0022572"
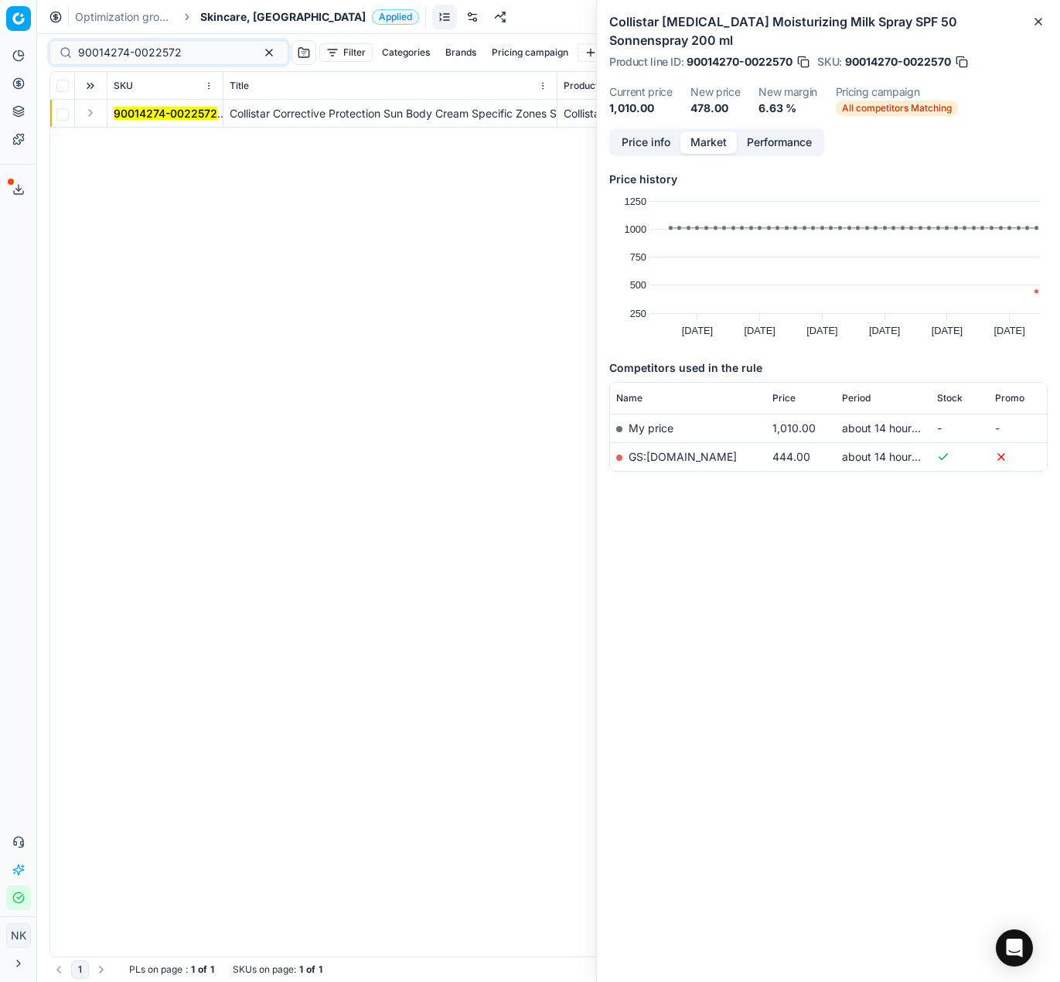
click at [88, 114] on button "Expand" at bounding box center [90, 113] width 19 height 19
click at [139, 138] on mark "90014274-0022572" at bounding box center [166, 140] width 104 height 13
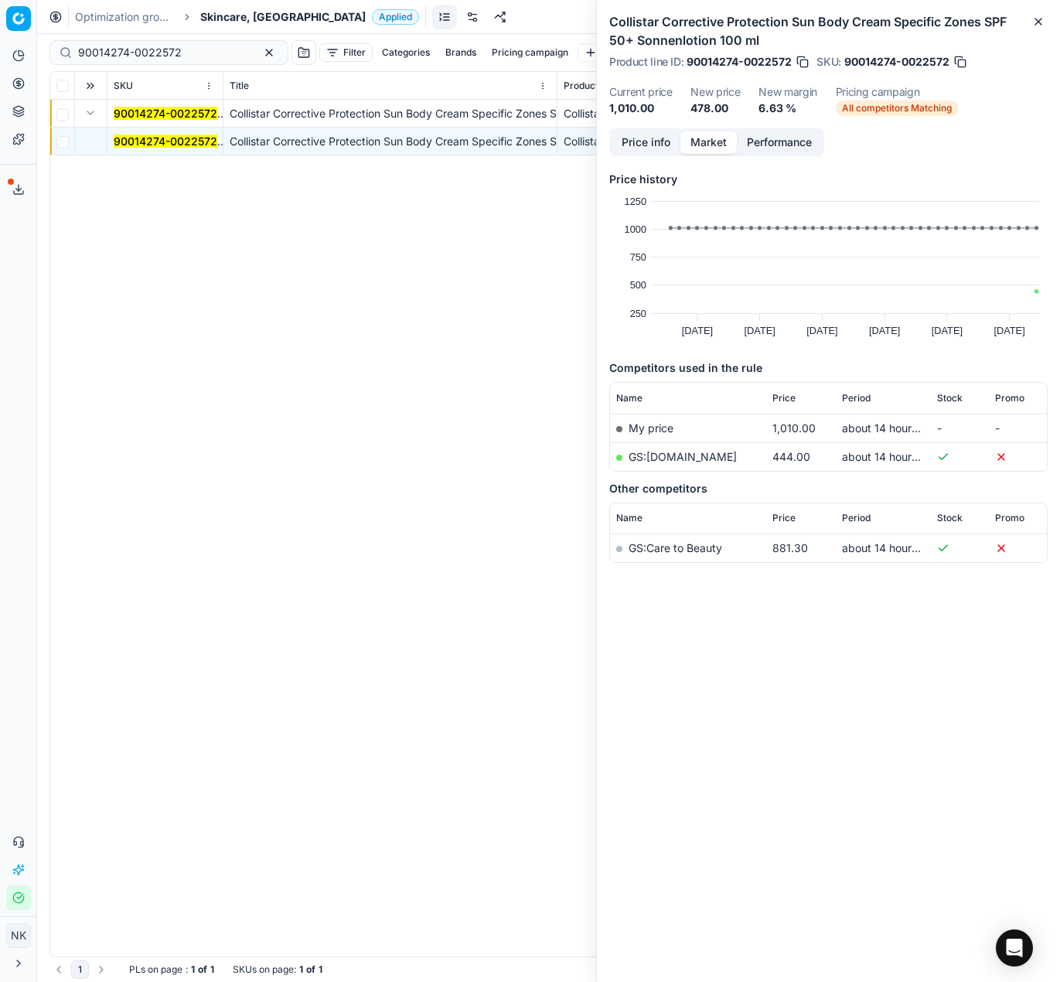
click at [666, 451] on link "GS:Notino.cz" at bounding box center [682, 456] width 108 height 13
click at [193, 51] on input "90014274-0022572" at bounding box center [162, 52] width 169 height 15
paste input "5-0022574"
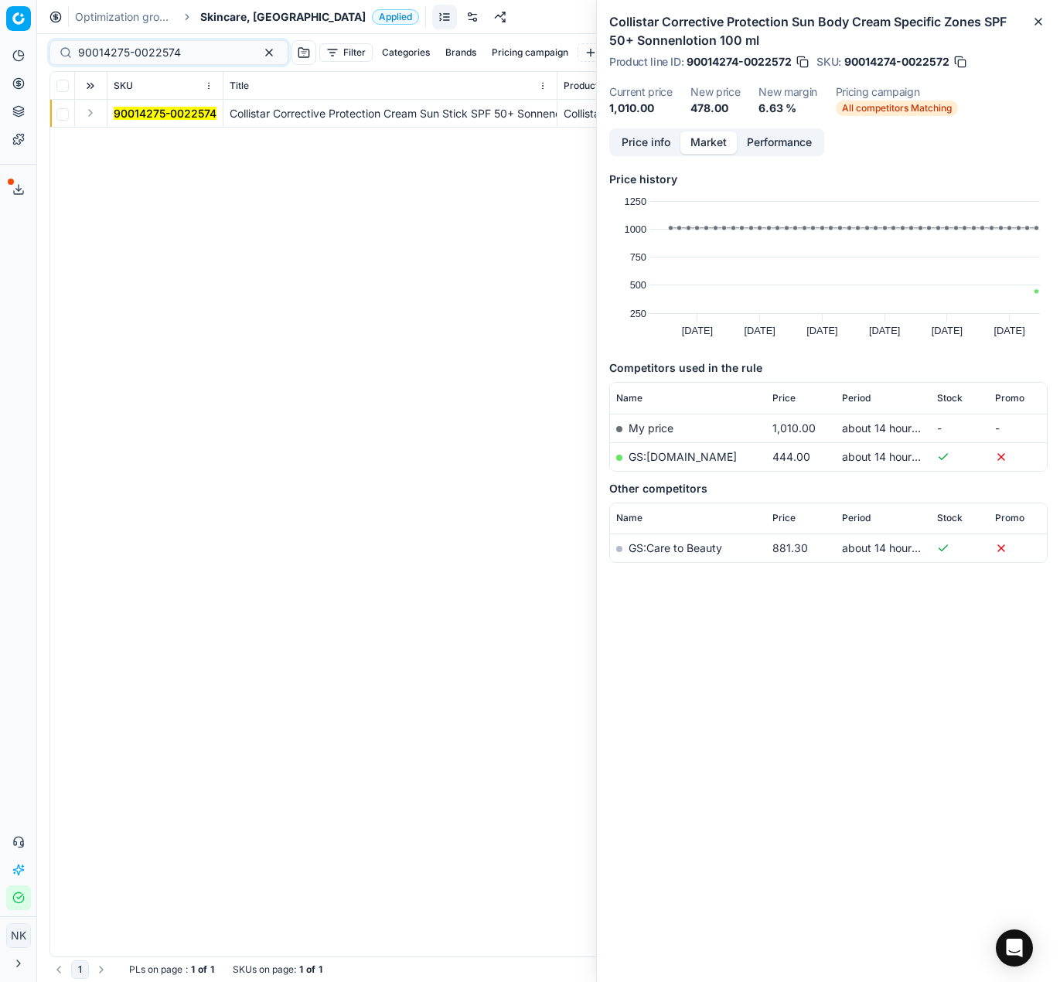
click at [97, 111] on button "Expand" at bounding box center [90, 113] width 19 height 19
click at [141, 146] on mark "90014275-0022574" at bounding box center [165, 140] width 103 height 13
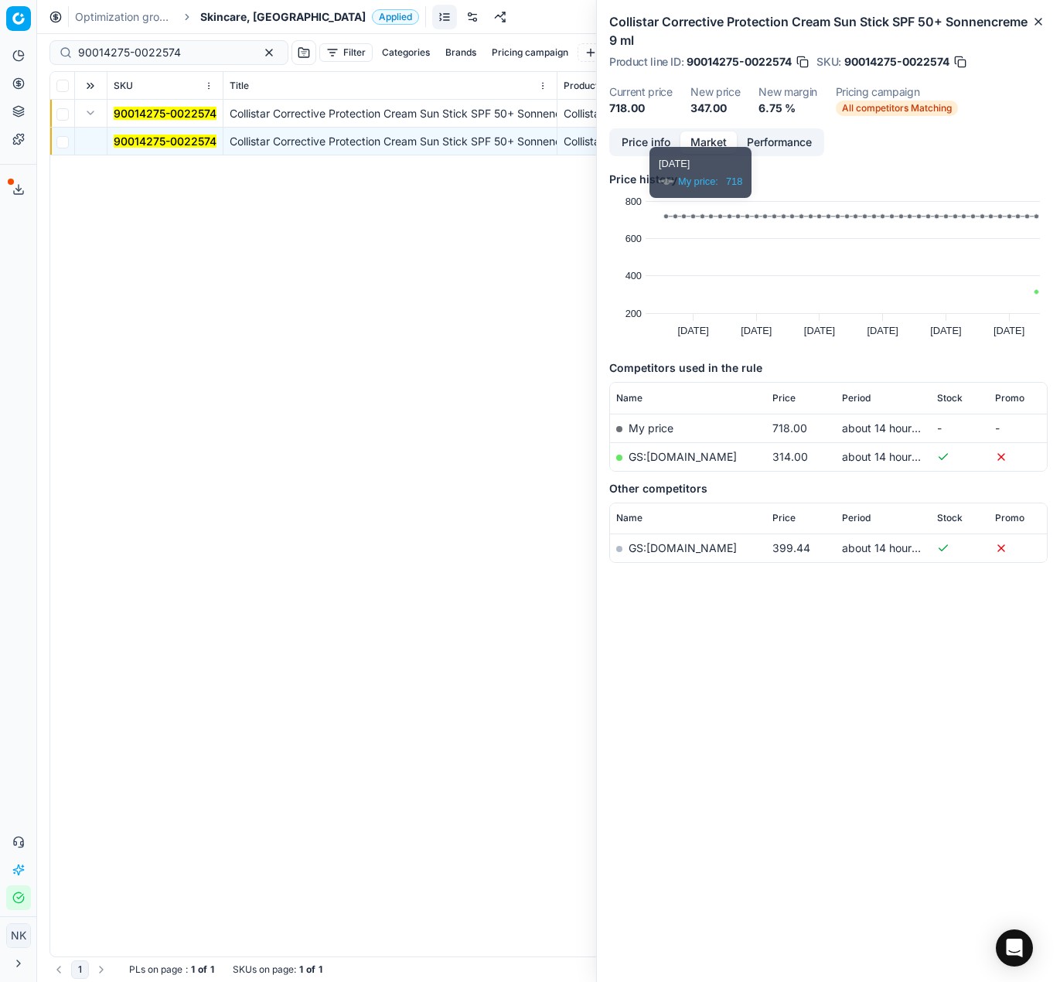
click at [666, 453] on link "GS:Notino.cz" at bounding box center [682, 456] width 108 height 13
click at [183, 56] on input "90014275-0022574" at bounding box center [162, 52] width 169 height 15
paste input "80067093-200"
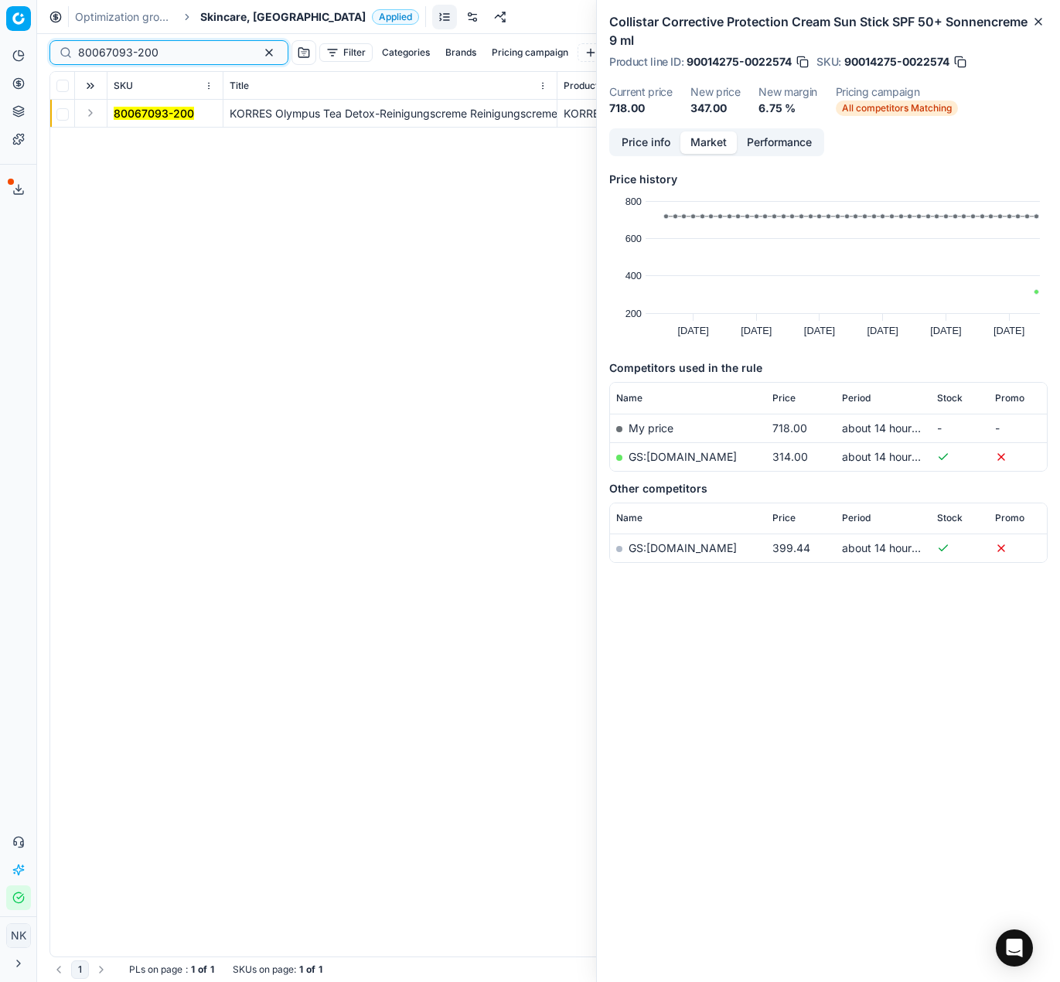
type input "80067093-200"
click at [94, 116] on button "Expand" at bounding box center [90, 113] width 19 height 19
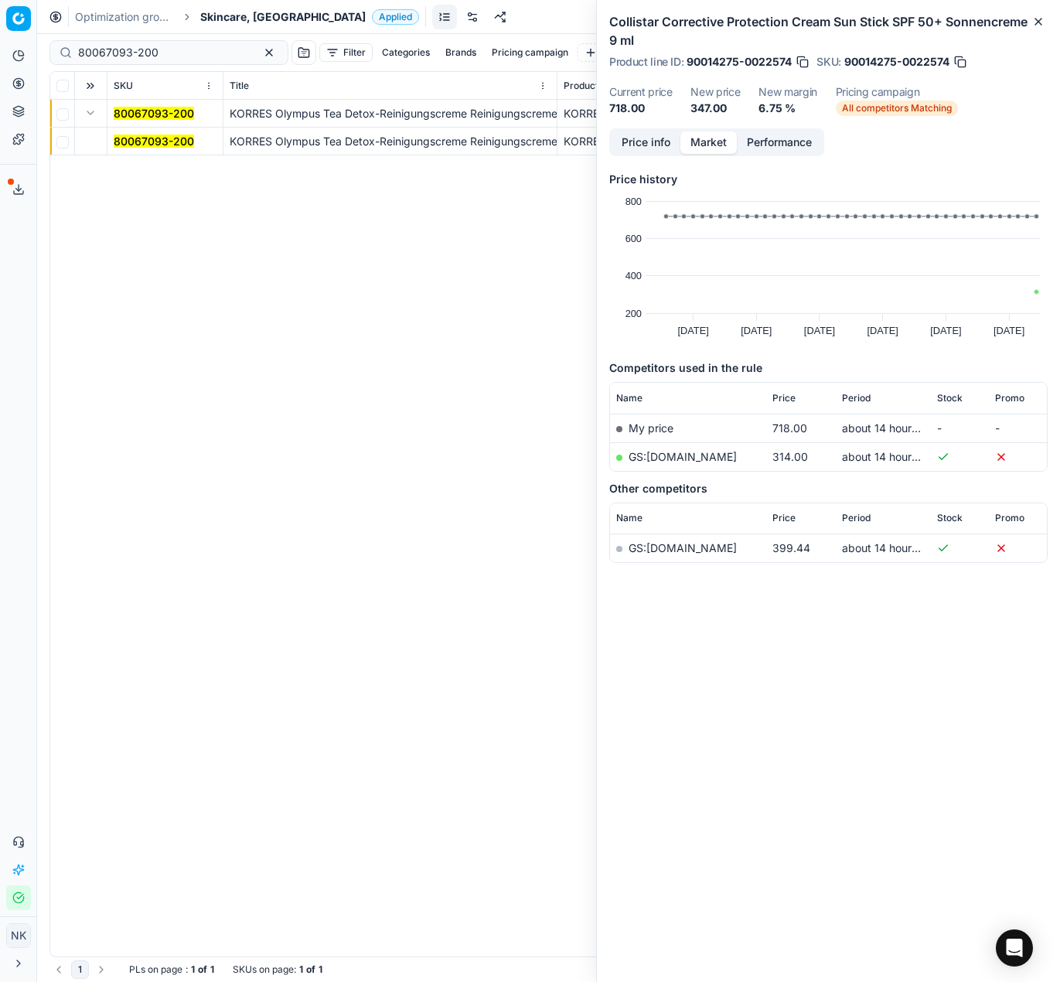
click at [131, 138] on mark "80067093-200" at bounding box center [154, 140] width 80 height 13
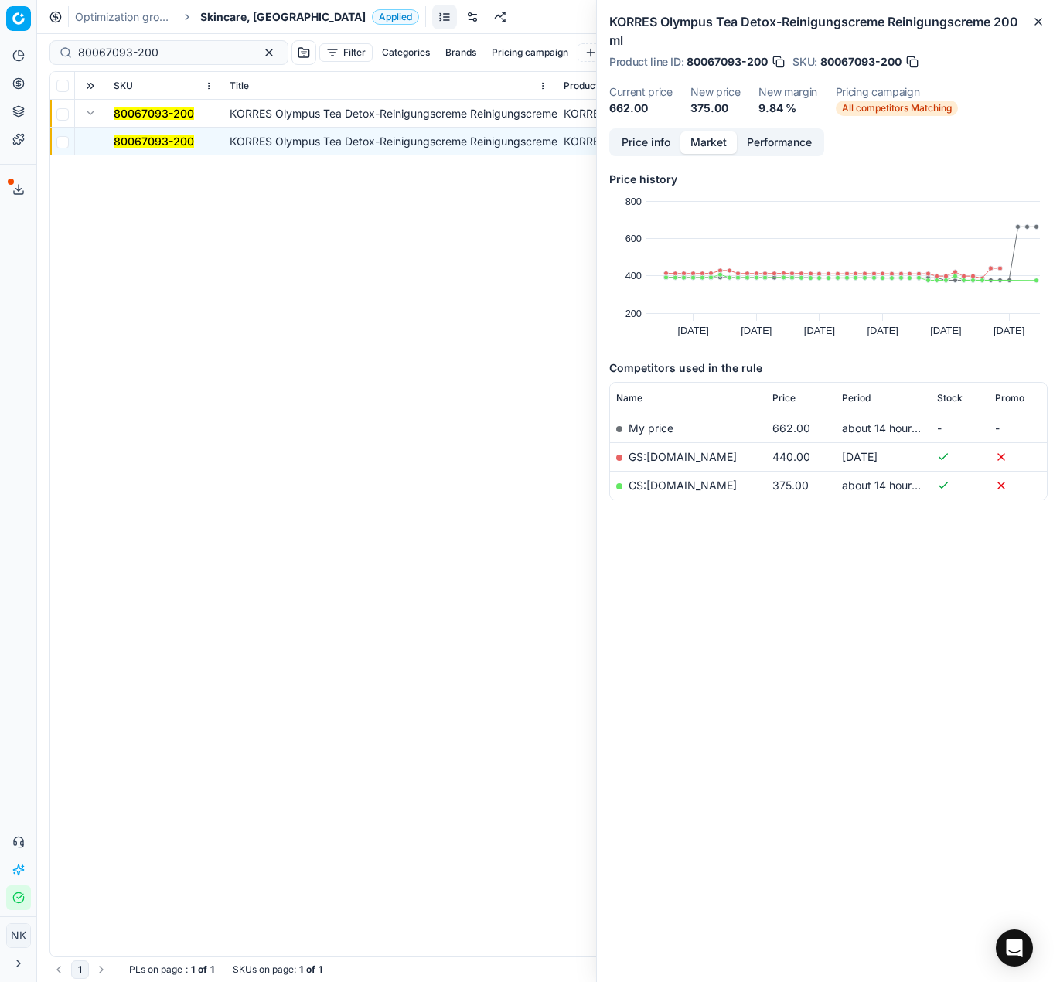
click at [691, 485] on link "GS:parfumdreams.CZ" at bounding box center [682, 484] width 108 height 13
click at [220, 22] on span "Skincare, [GEOGRAPHIC_DATA]" at bounding box center [282, 16] width 165 height 15
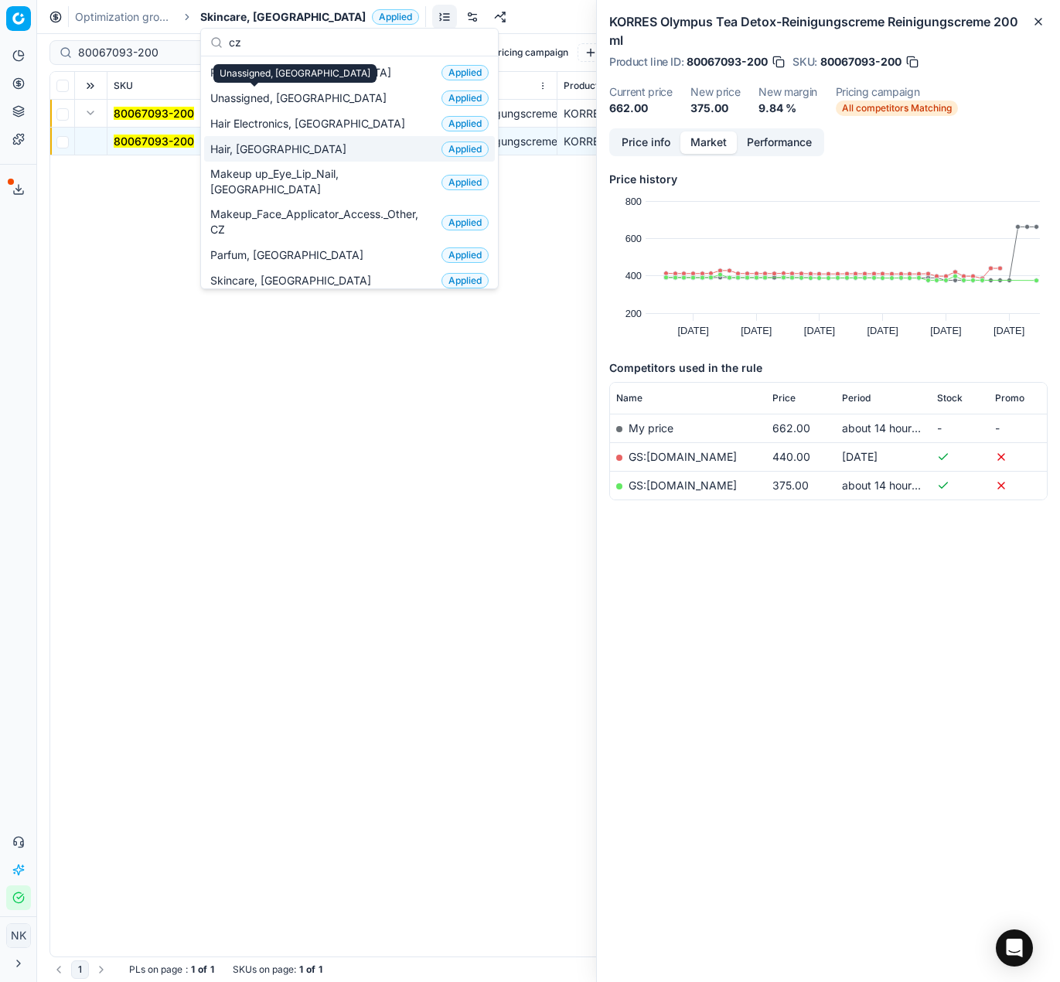
type input "cz"
click at [237, 146] on span "Hair, [GEOGRAPHIC_DATA]" at bounding box center [281, 148] width 142 height 15
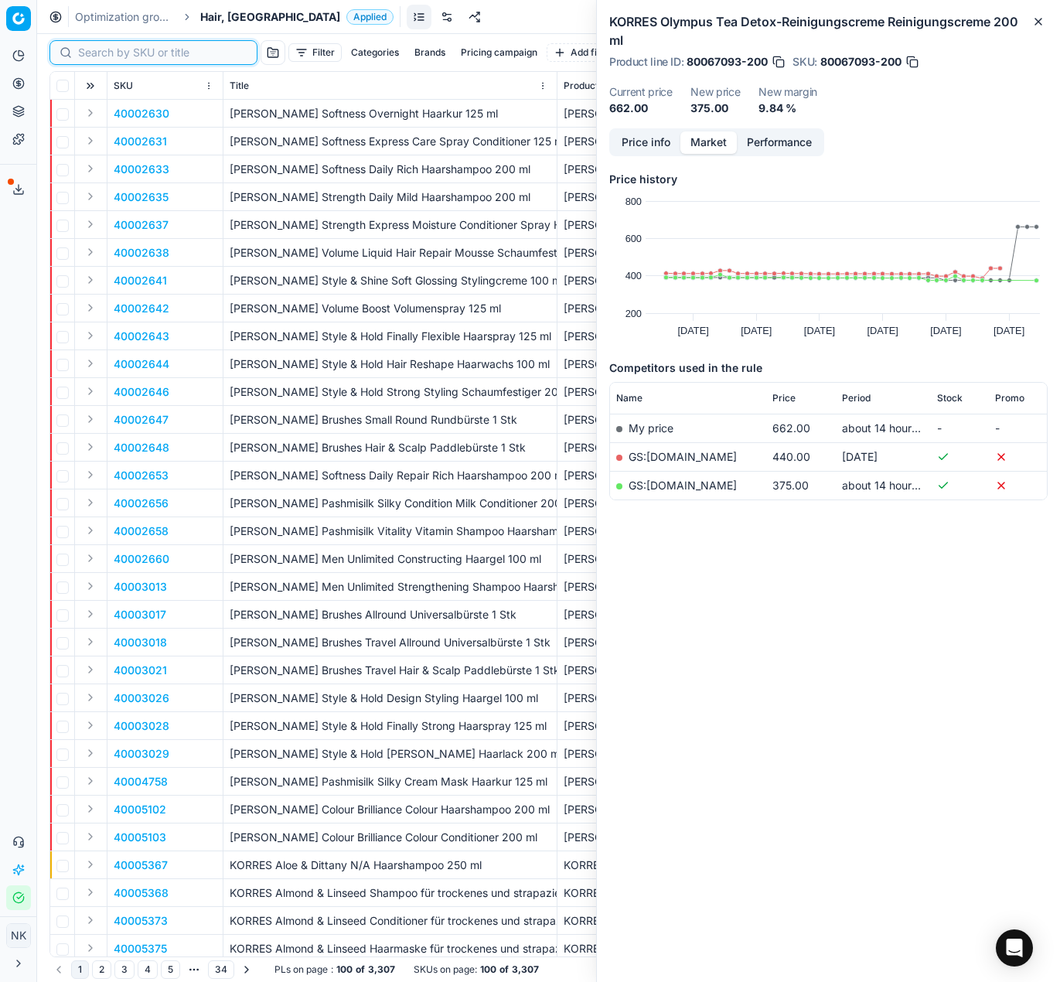
click at [98, 53] on input at bounding box center [162, 52] width 169 height 15
paste input "90015625-0024406"
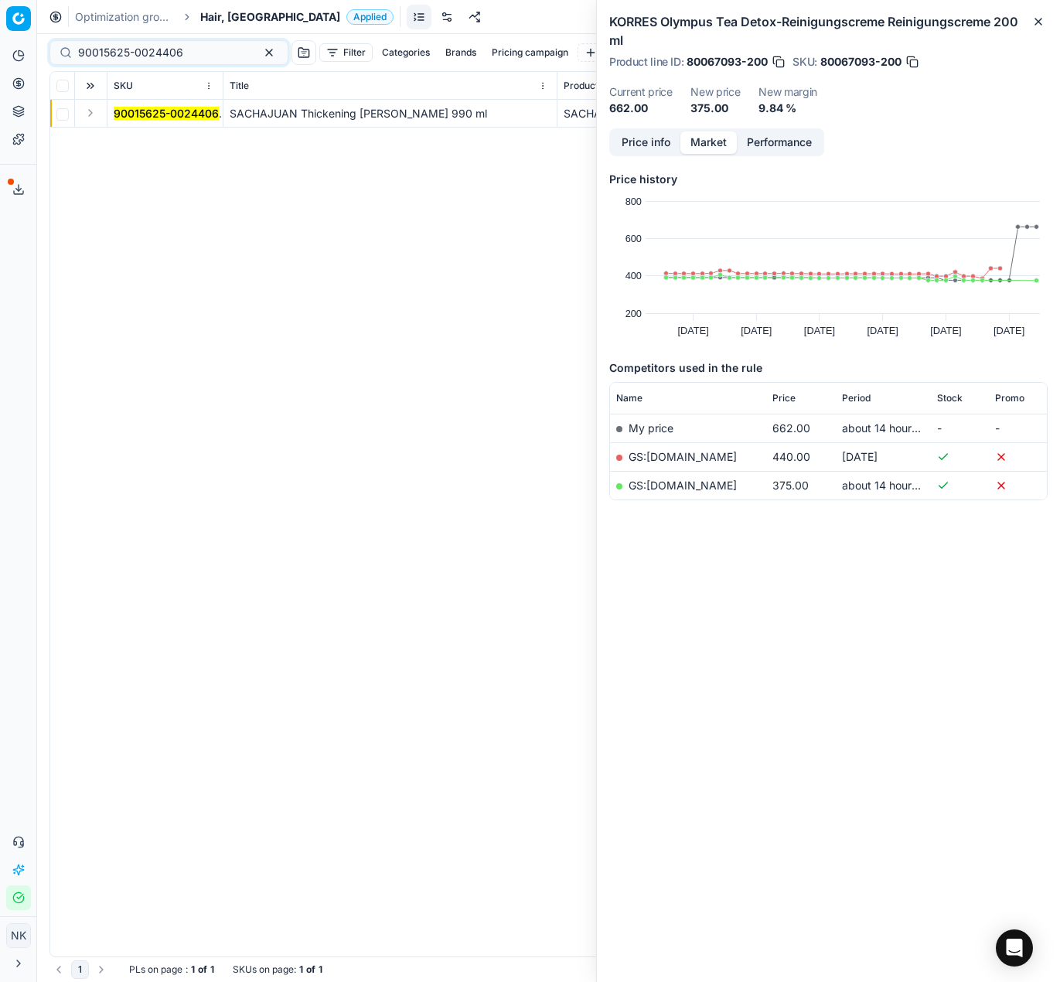
click at [87, 114] on button "Expand" at bounding box center [90, 113] width 19 height 19
click at [129, 145] on mark "90015625-0024406" at bounding box center [166, 140] width 105 height 13
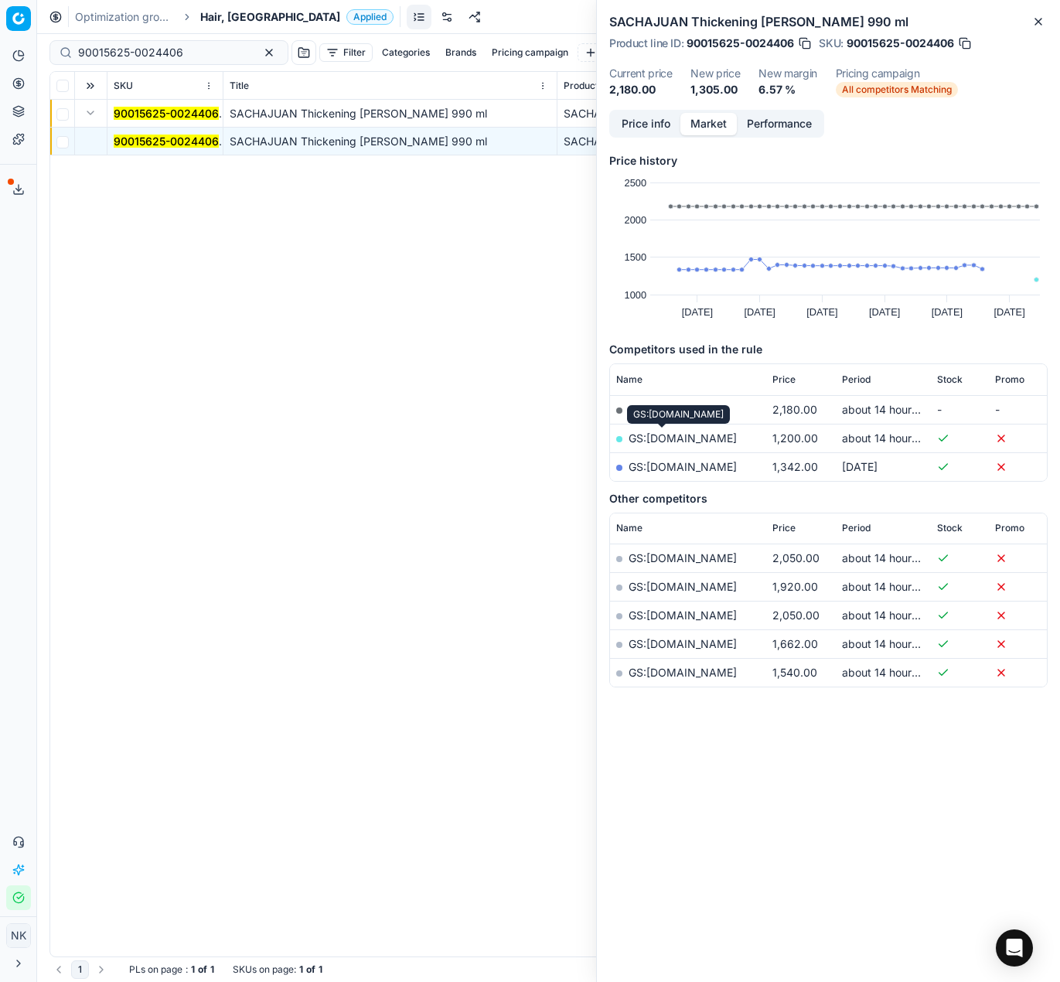
click at [674, 437] on link "GS:Notino.cz" at bounding box center [682, 437] width 108 height 13
click at [697, 466] on link "GS:ProdejParfemu.cz" at bounding box center [682, 466] width 108 height 13
click at [191, 53] on input "90015625-0024406" at bounding box center [162, 52] width 169 height 15
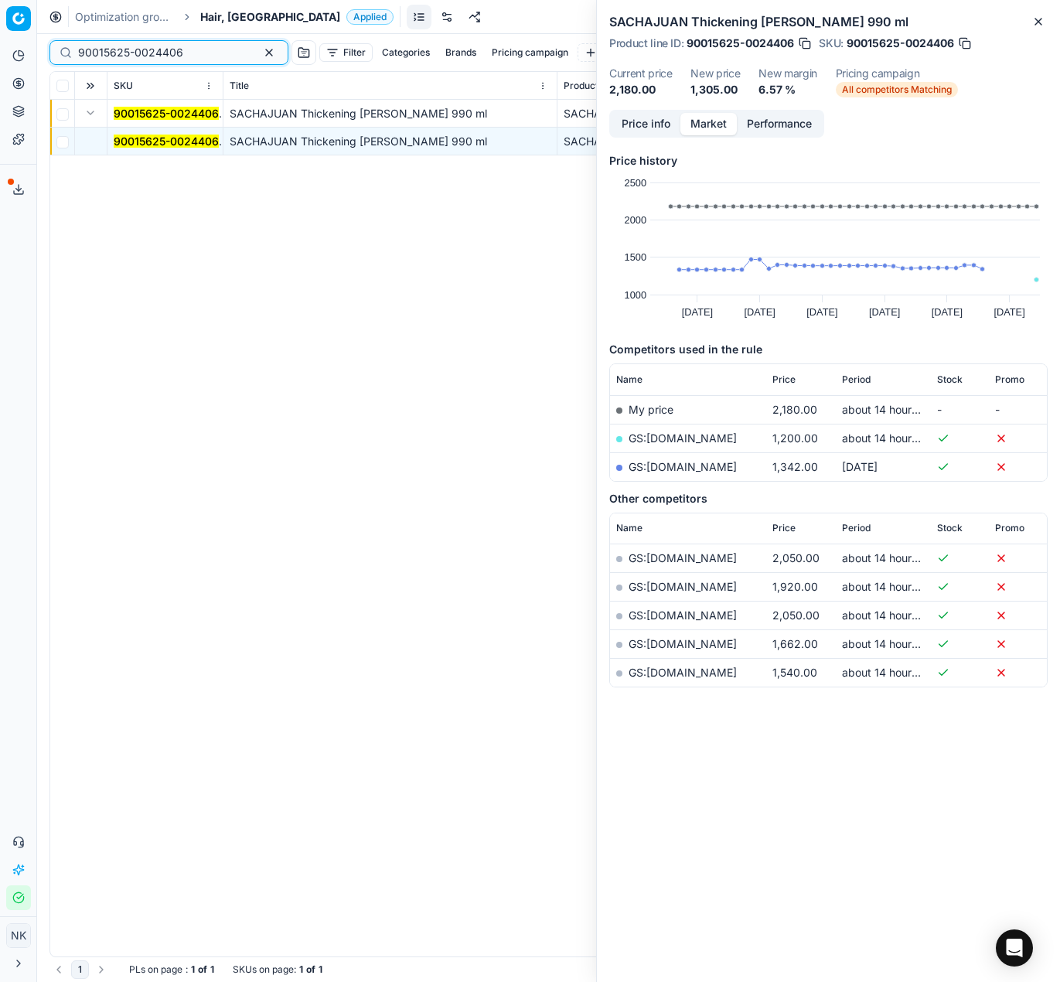
paste input "06054-0009141"
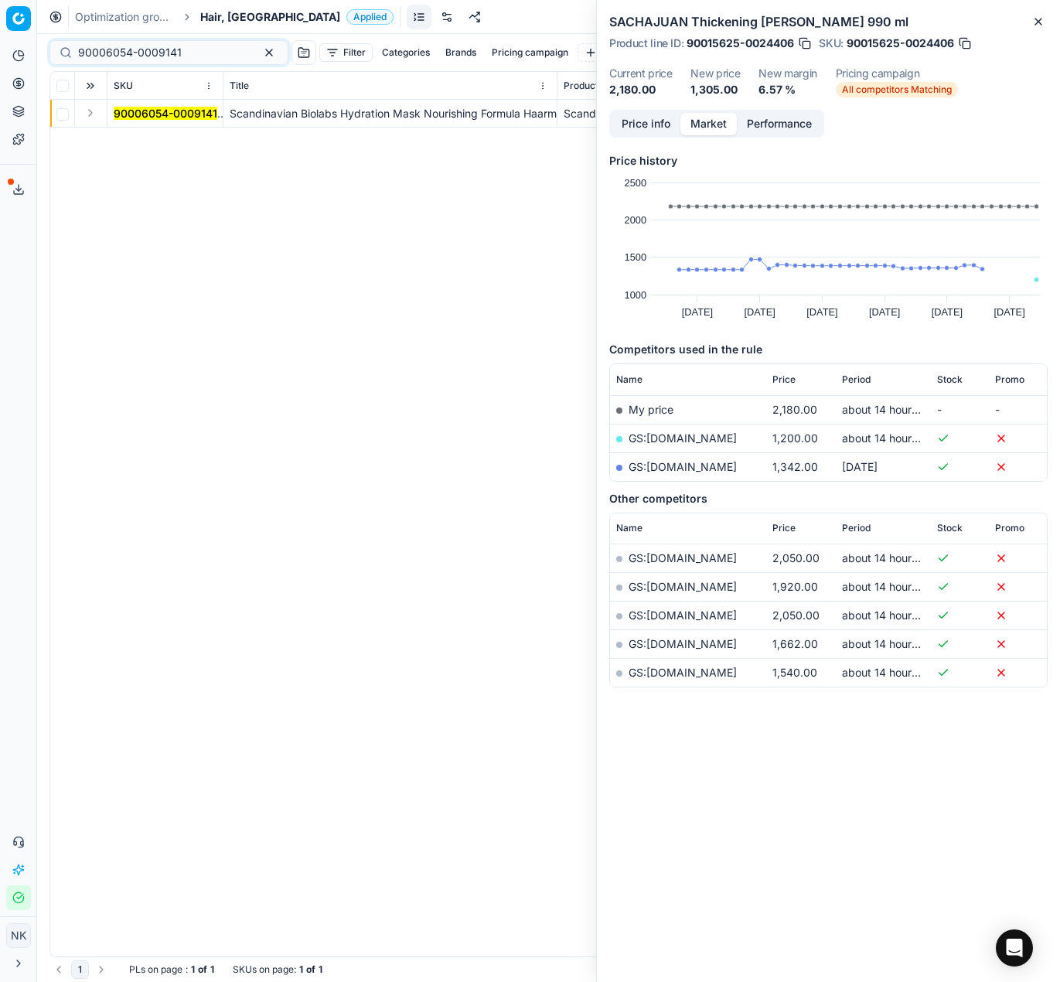
click at [95, 113] on button "Expand" at bounding box center [90, 113] width 19 height 19
click at [136, 134] on mark "90006054-0009141" at bounding box center [166, 140] width 104 height 13
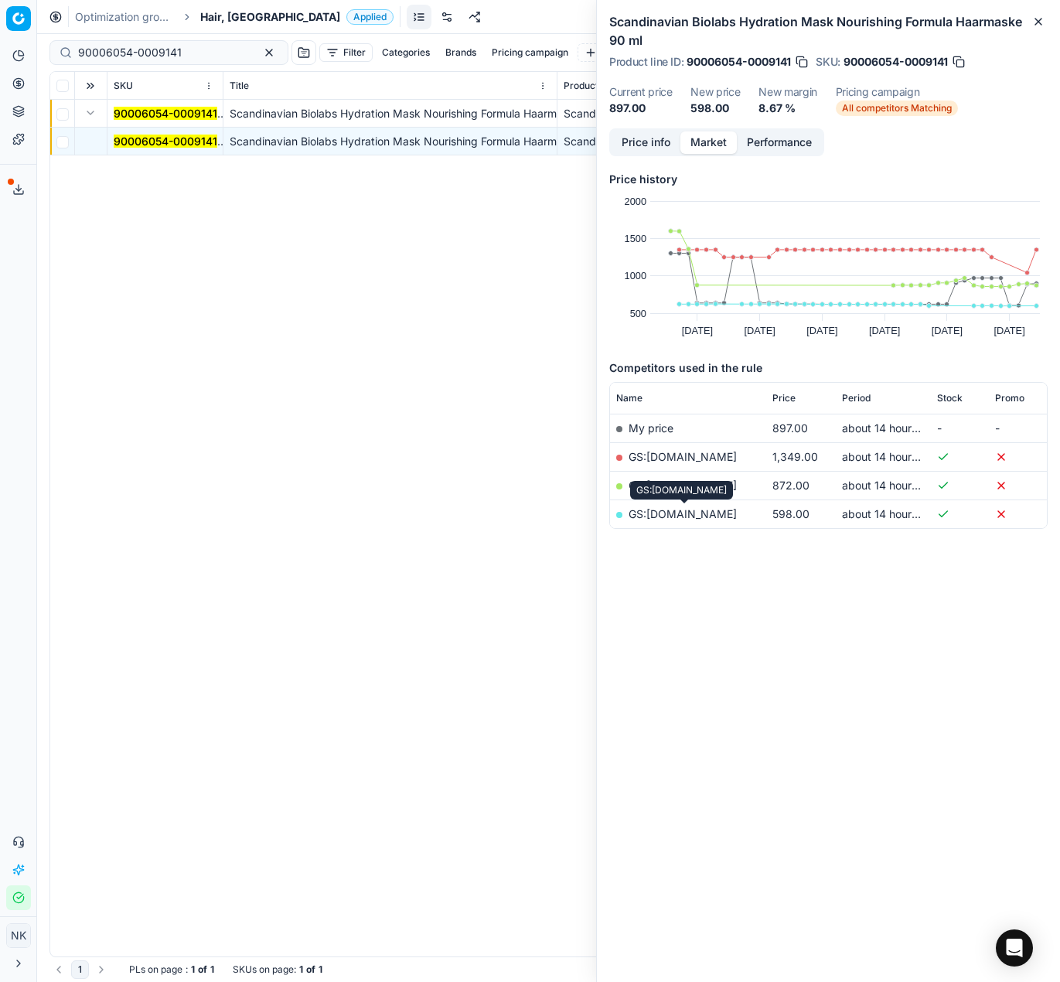
click at [686, 518] on link "GS:parfumdreams.CZ" at bounding box center [682, 513] width 108 height 13
click at [162, 51] on input "90006054-0009141" at bounding box center [162, 52] width 169 height 15
paste input "80008889-200"
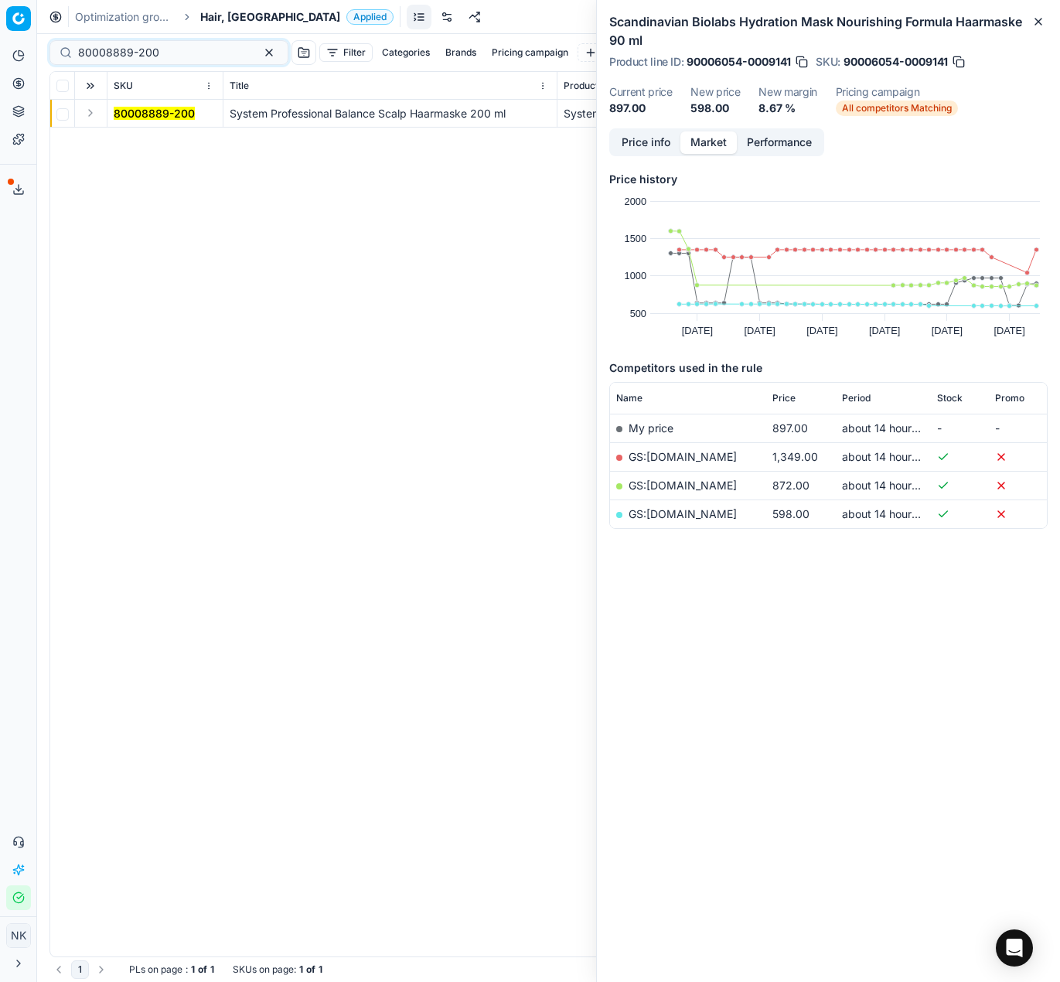
click at [90, 111] on button "Expand" at bounding box center [90, 113] width 19 height 19
click at [131, 143] on mark "80008889-200" at bounding box center [154, 140] width 81 height 13
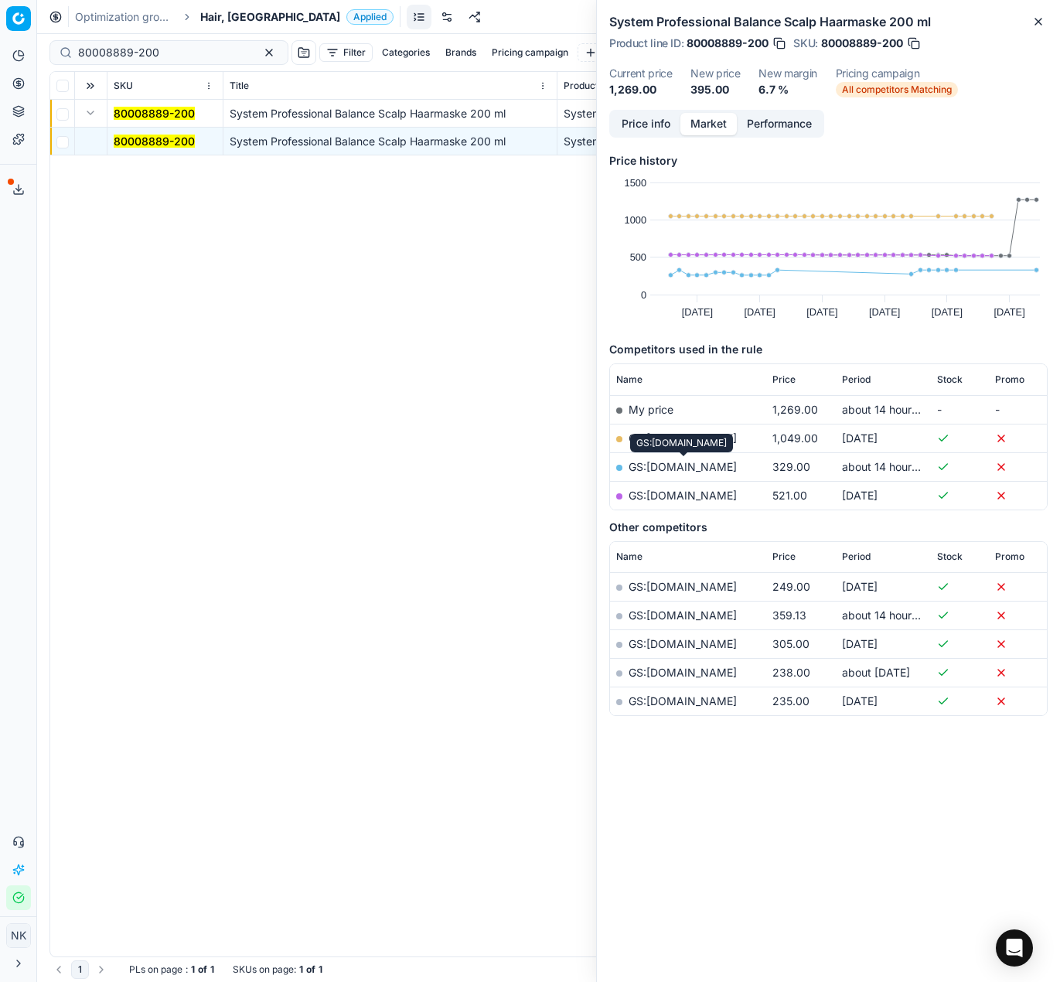
click at [679, 465] on link "GS:ProdejParfemu.cz" at bounding box center [682, 466] width 108 height 13
click at [181, 55] on input "80008889-200" at bounding box center [162, 52] width 169 height 15
paste input "45263"
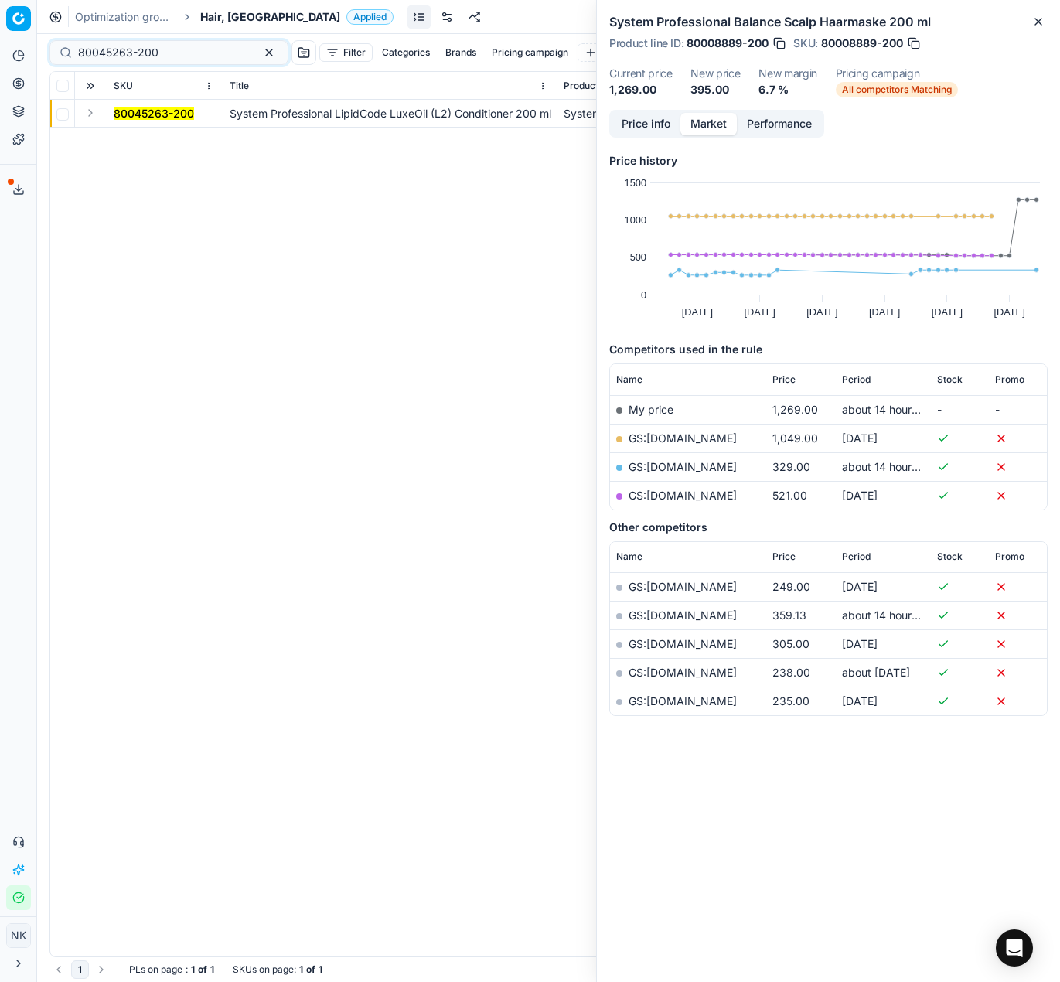
click at [90, 114] on button "Expand" at bounding box center [90, 113] width 19 height 19
click at [132, 137] on mark "80045263-200" at bounding box center [154, 140] width 80 height 13
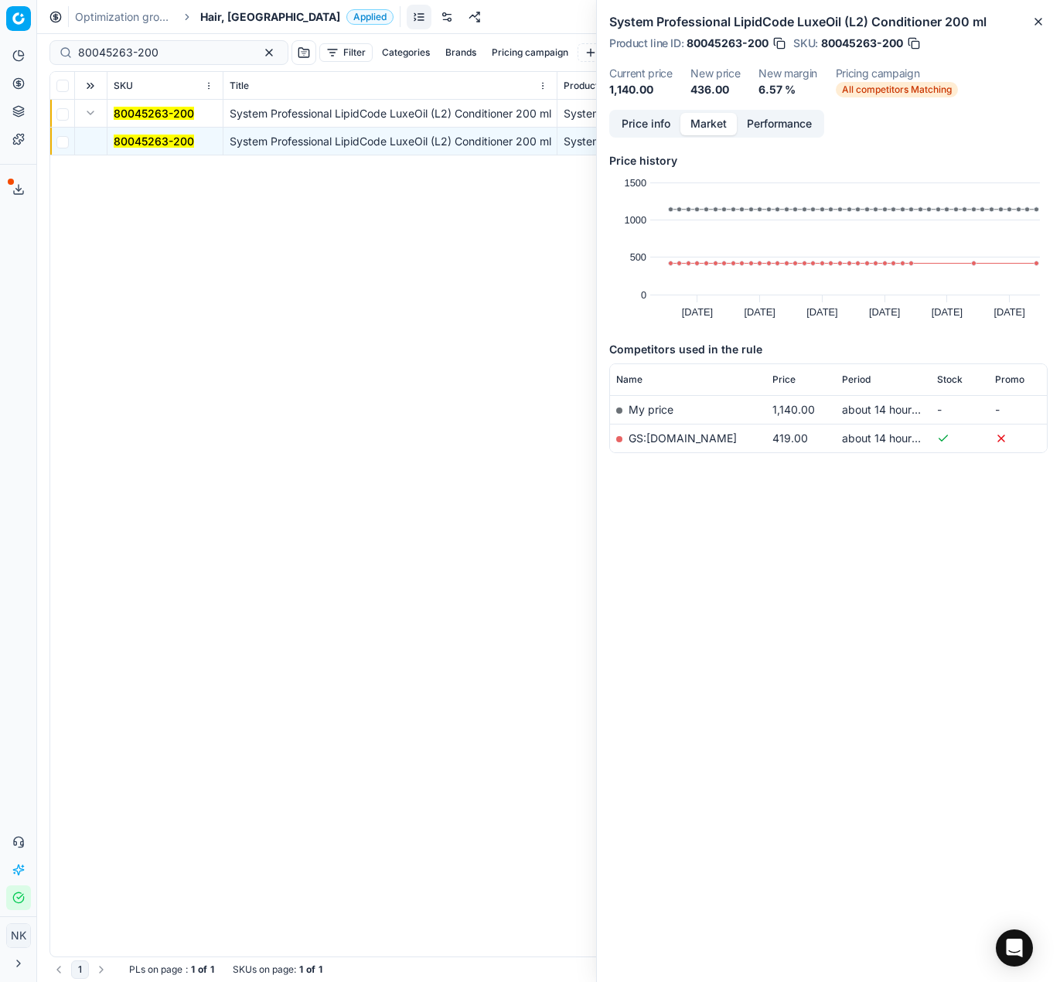
click at [680, 439] on link "GS:ProdejParfemu.cz" at bounding box center [682, 437] width 108 height 13
click at [186, 52] on input "80045263-200" at bounding box center [162, 52] width 169 height 15
paste input "90003156-0004583"
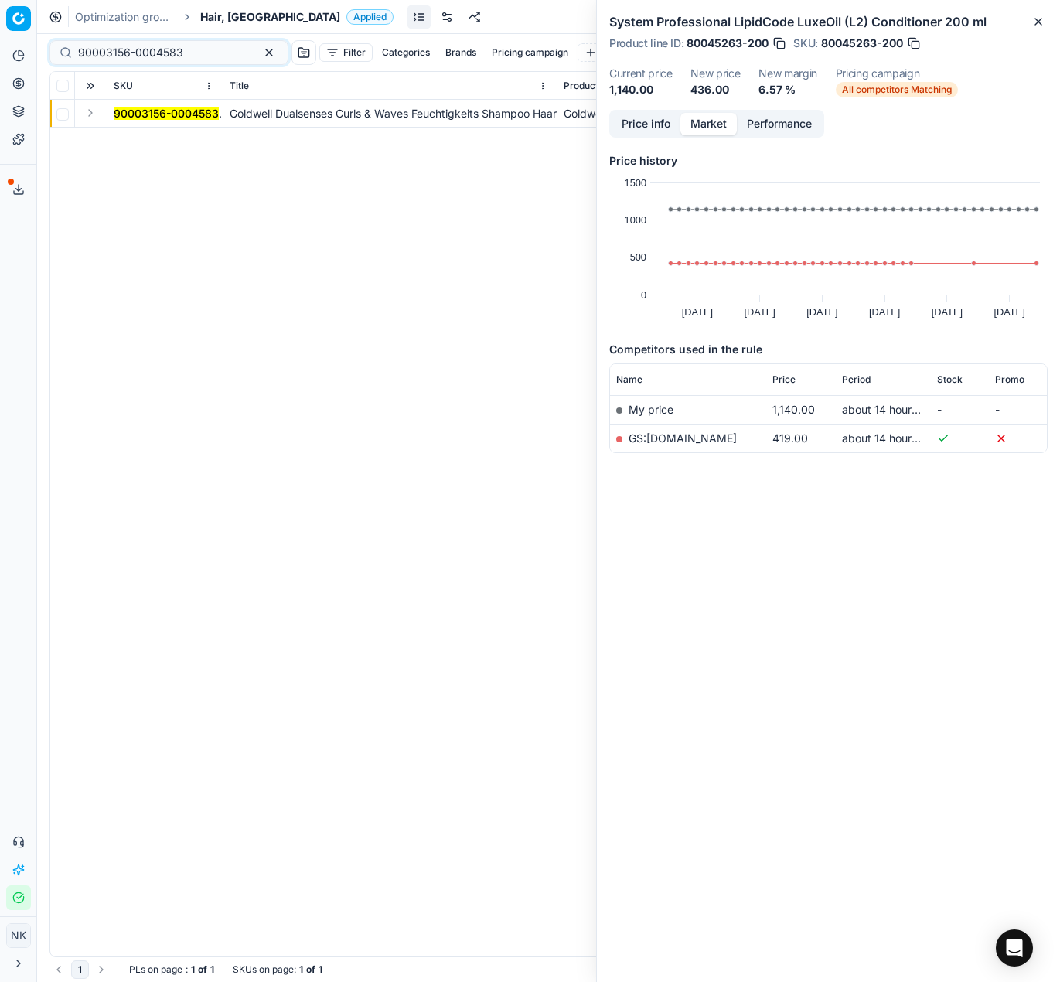
click at [90, 114] on button "Expand" at bounding box center [90, 113] width 19 height 19
click at [125, 136] on mark "90003156-0004583" at bounding box center [166, 140] width 105 height 13
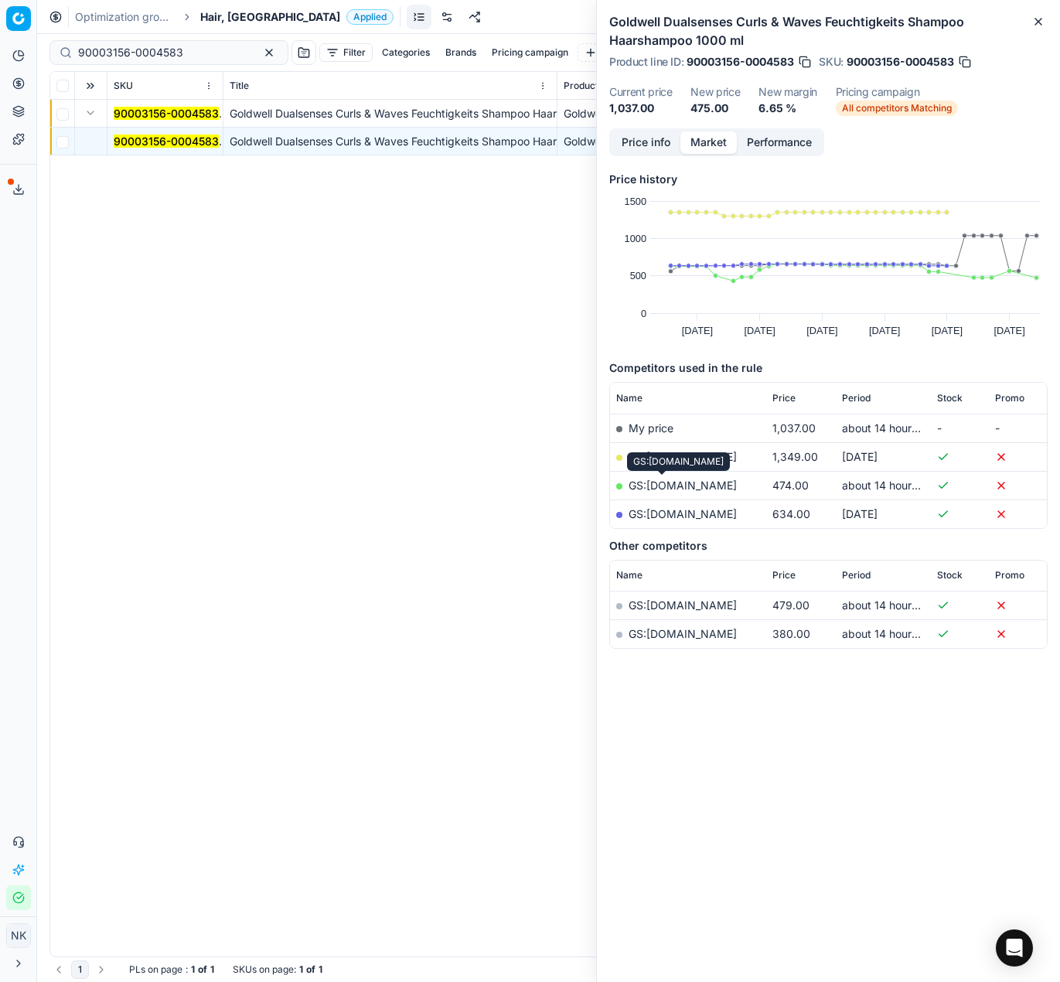
click at [656, 482] on link "GS:Notino.cz" at bounding box center [682, 484] width 108 height 13
click at [190, 46] on input "90003156-0004583" at bounding box center [162, 52] width 169 height 15
paste input "80008912-200"
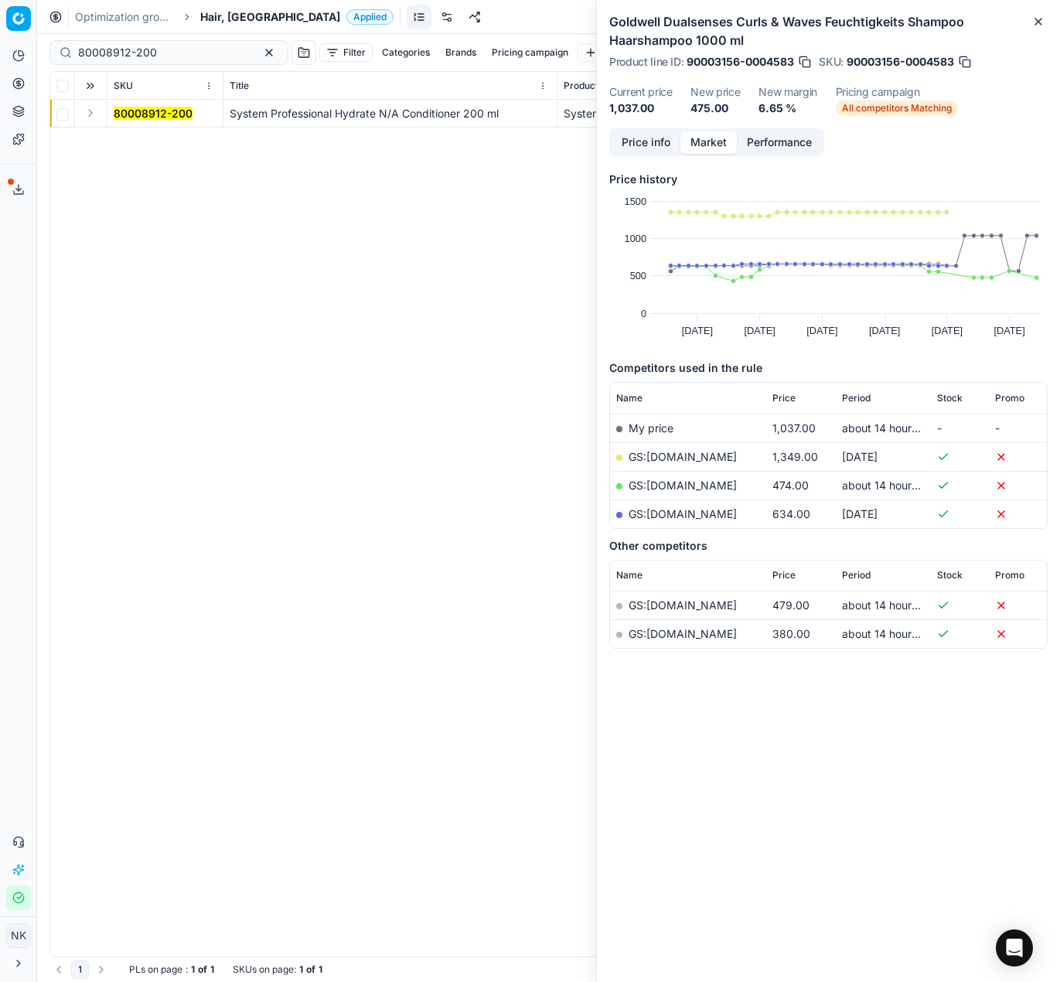
click at [93, 117] on button "Expand" at bounding box center [90, 113] width 19 height 19
click at [126, 138] on mark "80008912-200" at bounding box center [153, 140] width 79 height 13
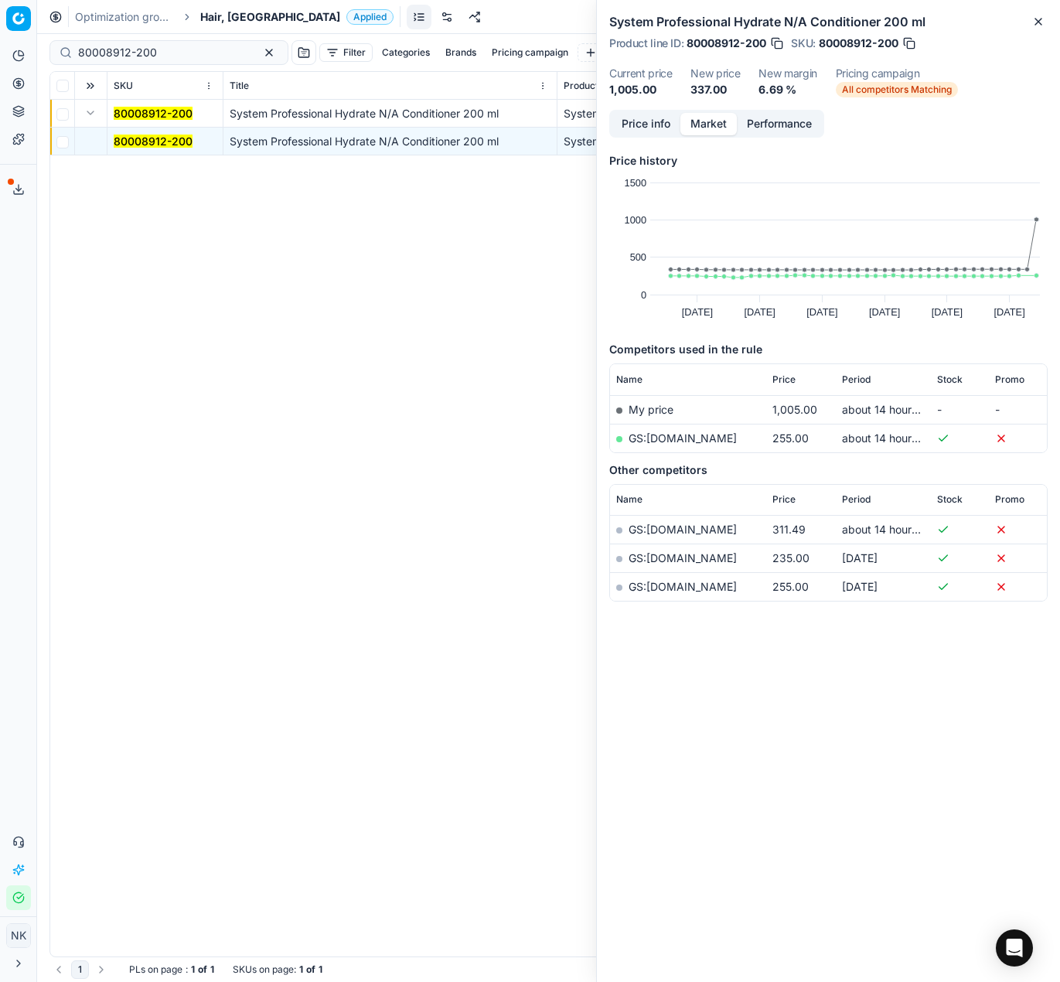
click at [665, 440] on link "GS:Makeup.cz" at bounding box center [682, 437] width 108 height 13
click at [164, 60] on input "80008912-200" at bounding box center [162, 52] width 169 height 15
paste input "44233"
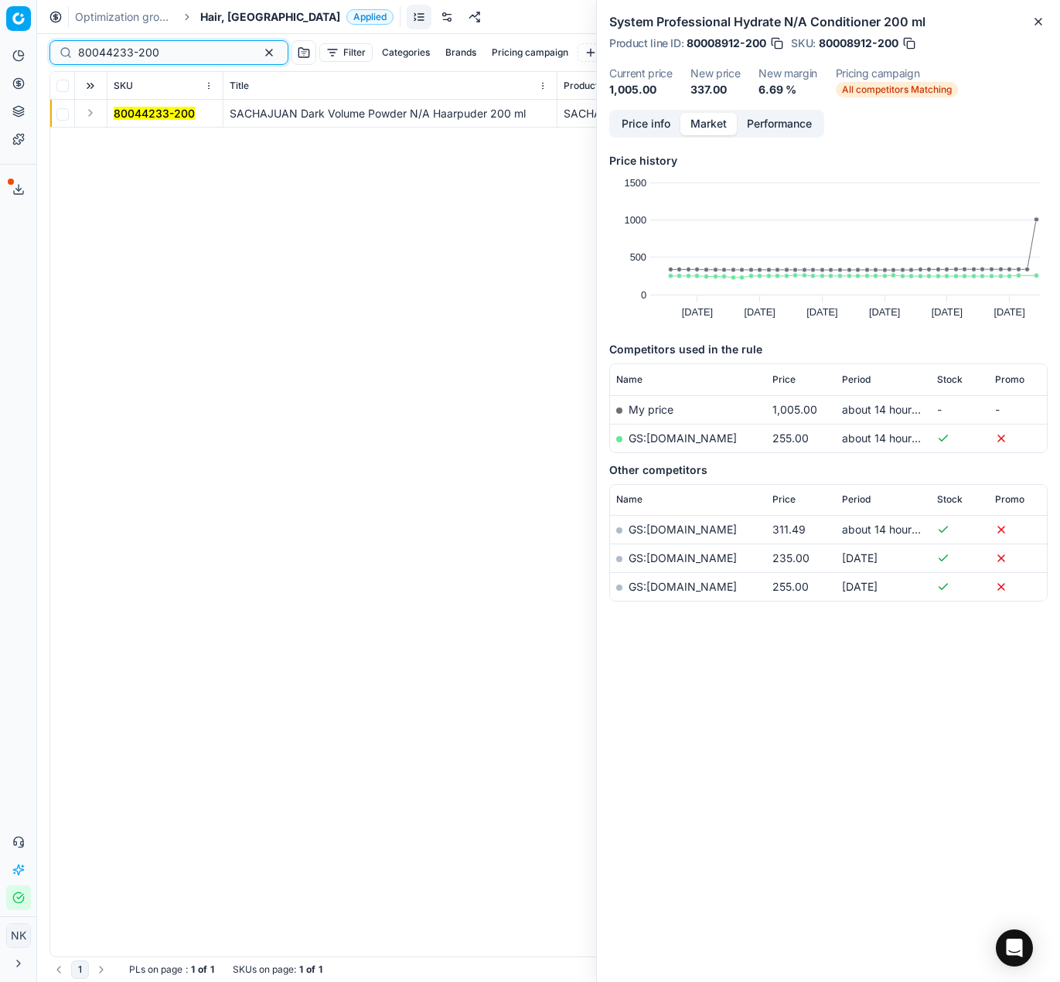
type input "80044233-200"
click at [90, 117] on button "Expand" at bounding box center [90, 113] width 19 height 19
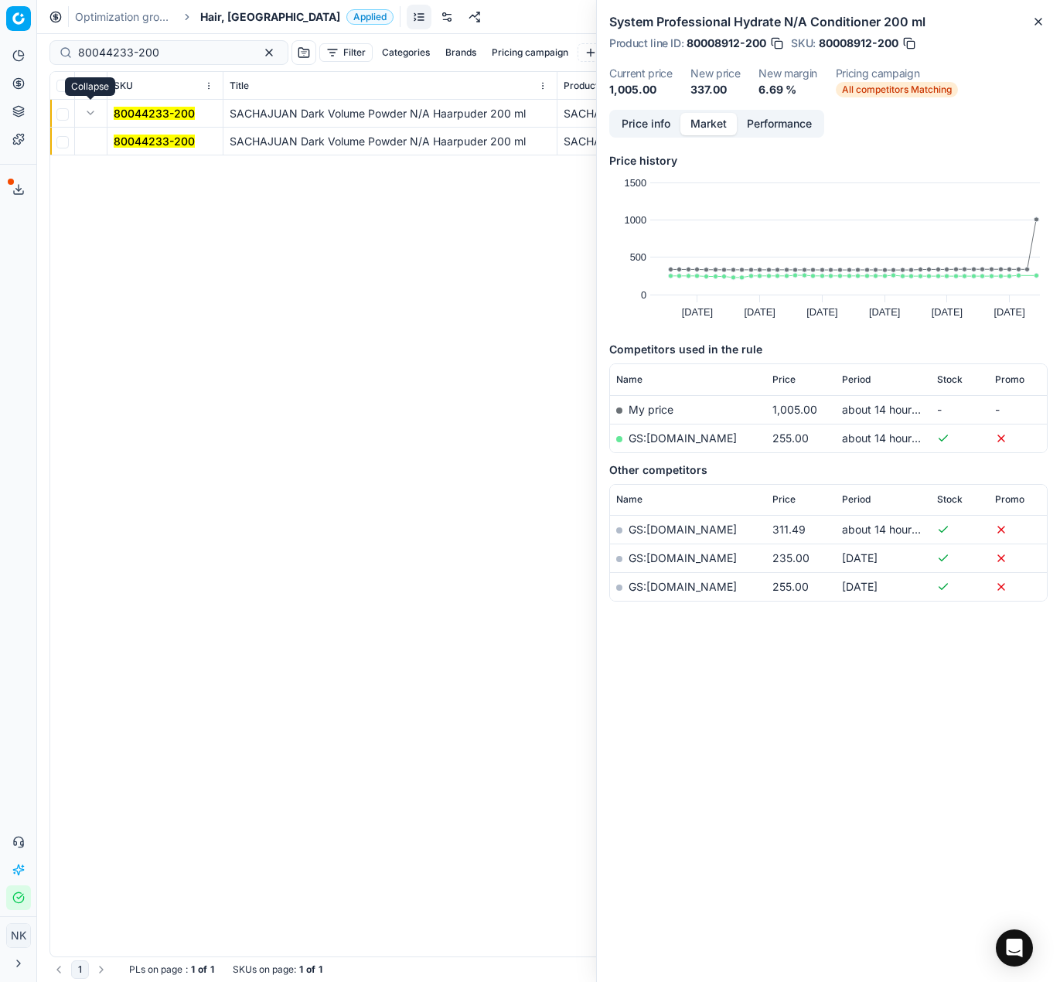
click at [138, 138] on mark "80044233-200" at bounding box center [154, 140] width 81 height 13
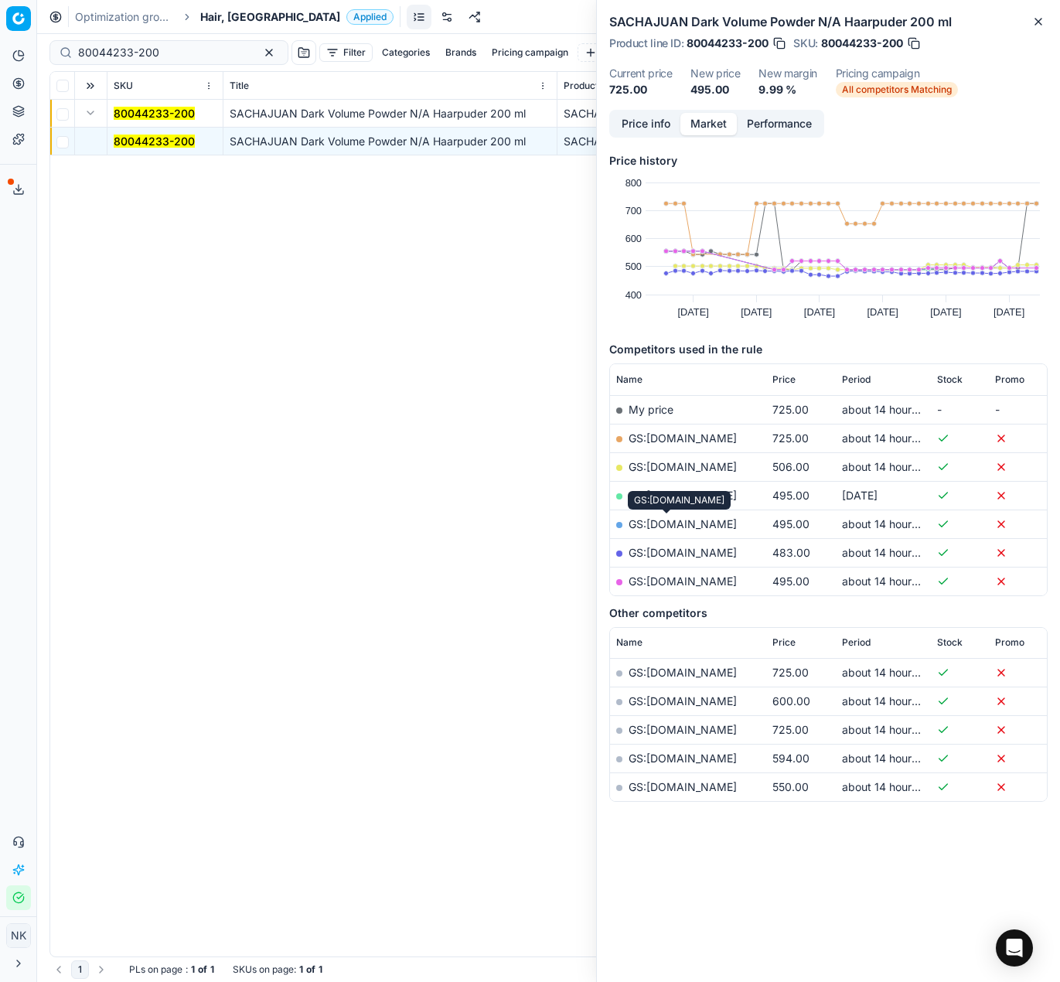
click at [672, 526] on link "GS:Parfemy.cz" at bounding box center [682, 523] width 108 height 13
click at [202, 17] on span "Hair, [GEOGRAPHIC_DATA]" at bounding box center [270, 16] width 140 height 15
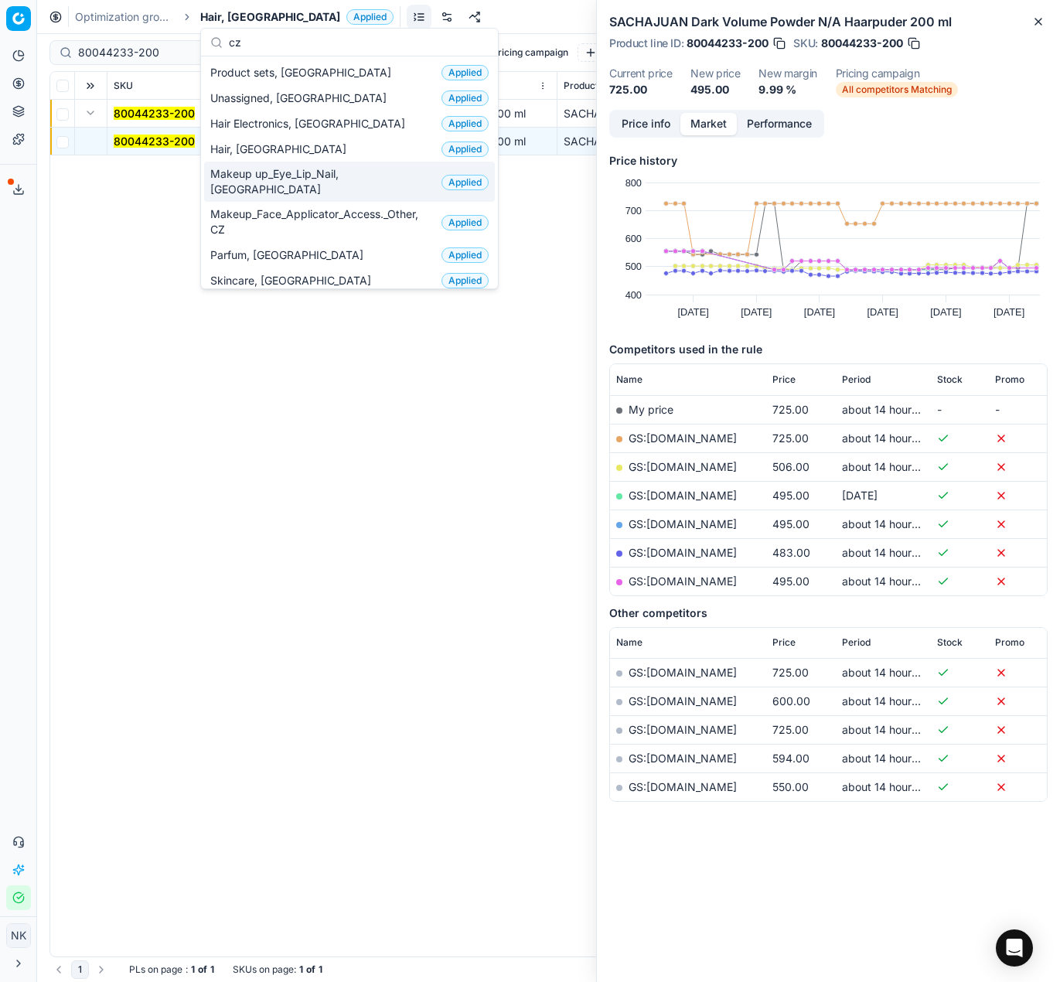
type input "cz"
click at [243, 174] on span "Makeup up_Eye_Lip_Nail, [GEOGRAPHIC_DATA]" at bounding box center [322, 181] width 225 height 31
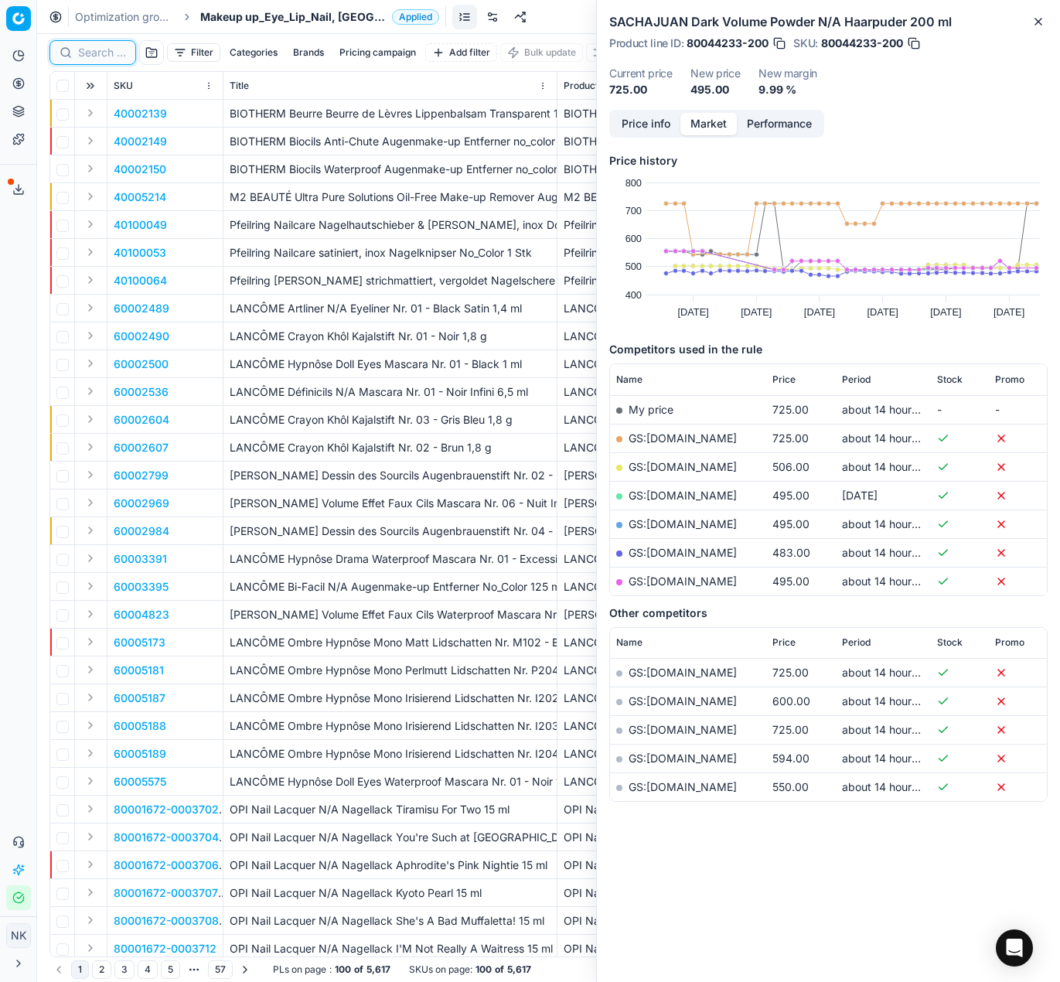
click at [97, 49] on input at bounding box center [102, 52] width 48 height 15
paste input "80016830-1"
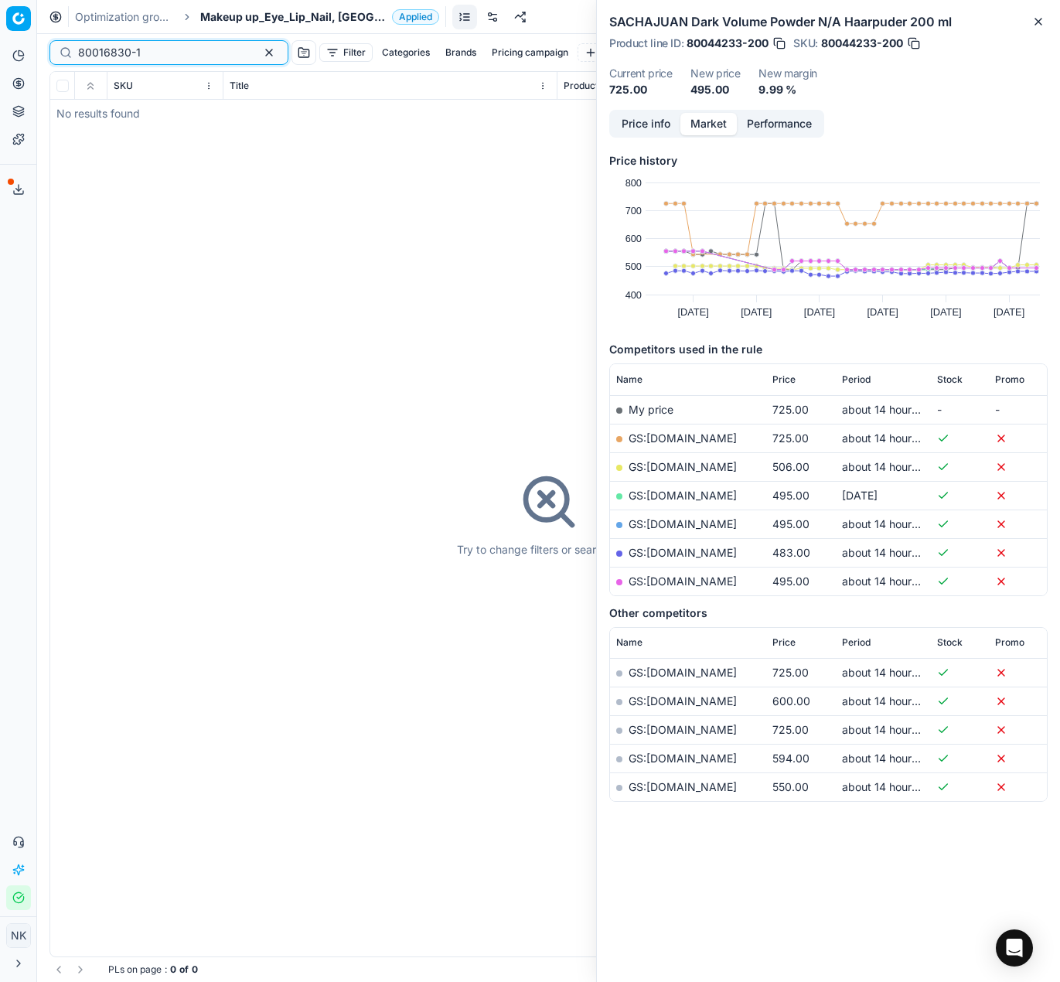
type input "80016830-1"
click at [271, 18] on span "Makeup up_Eye_Lip_Nail, [GEOGRAPHIC_DATA]" at bounding box center [293, 16] width 186 height 15
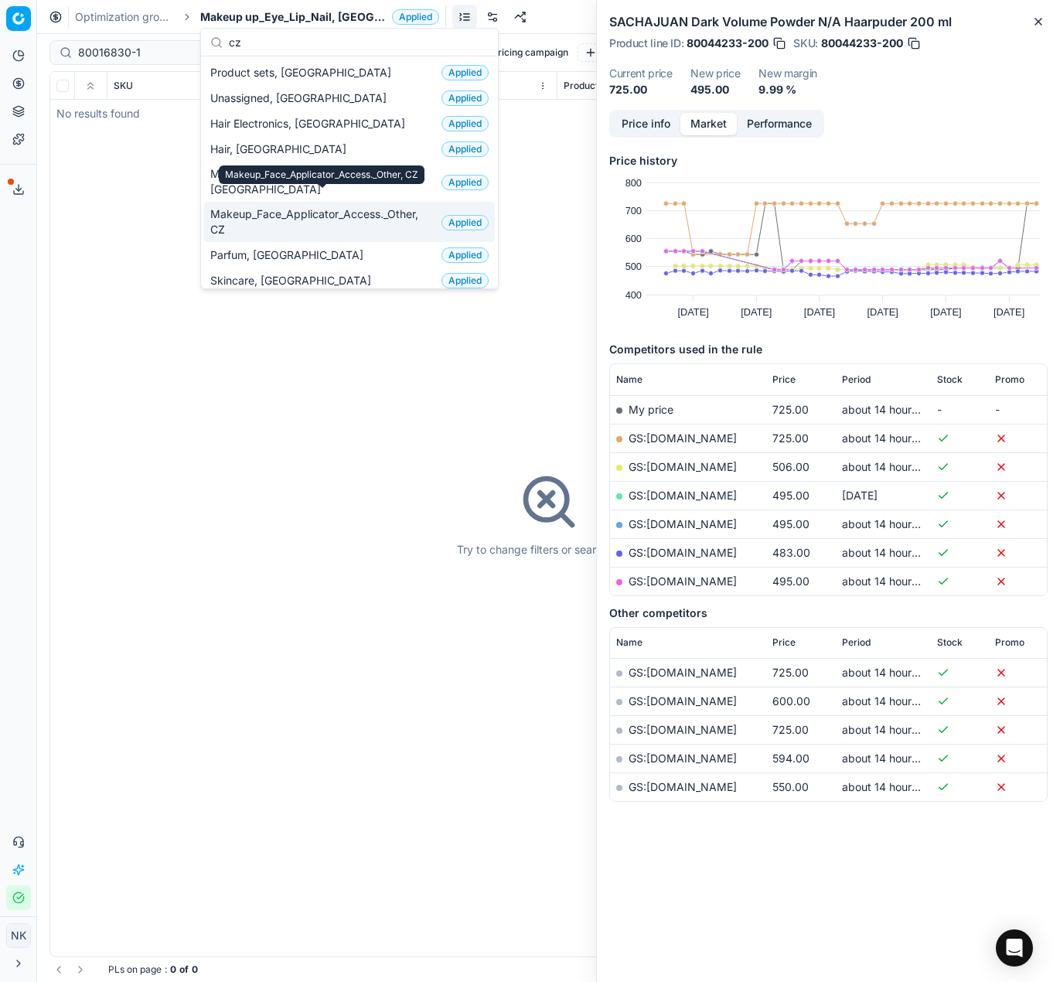
type input "cz"
click at [290, 209] on span "Makeup_Face_Applicator_Access._Other, CZ" at bounding box center [322, 221] width 225 height 31
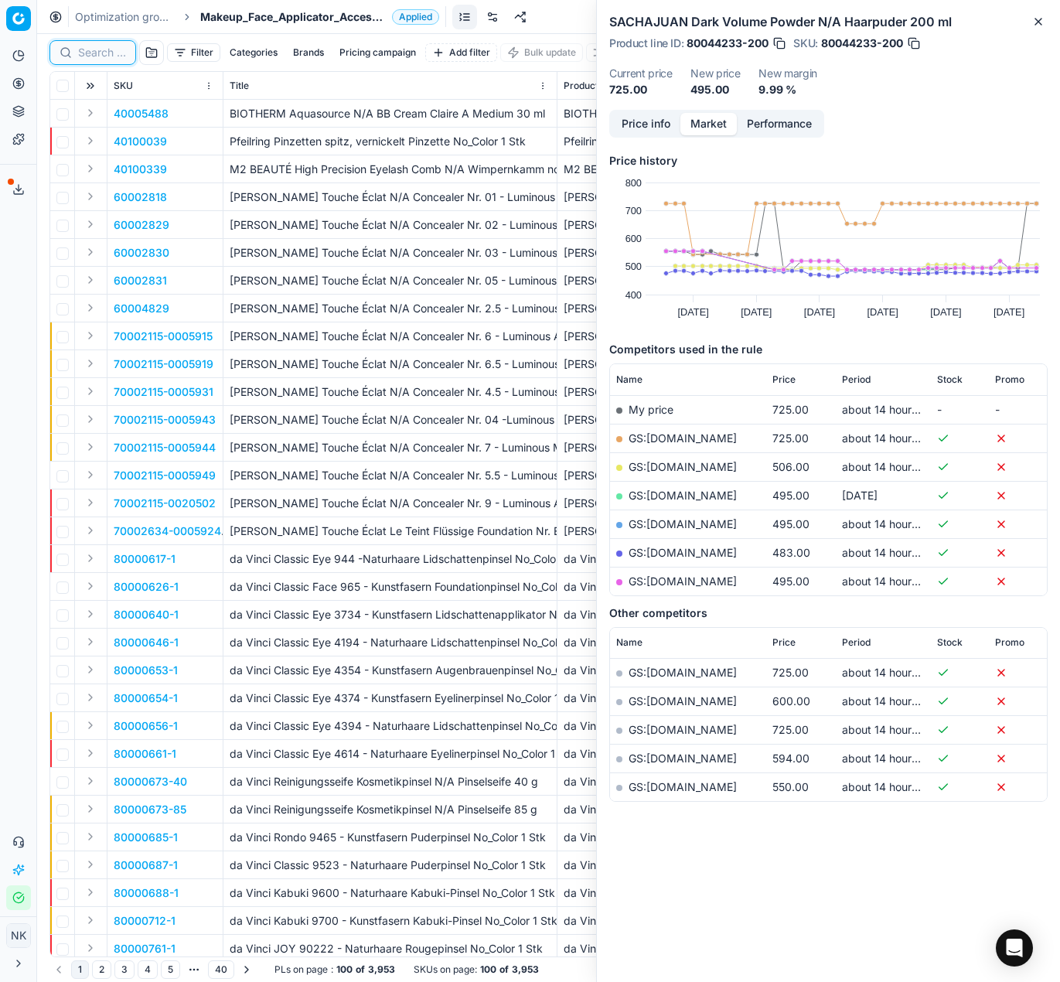
click at [99, 56] on input at bounding box center [102, 52] width 48 height 15
paste input "80016830-1"
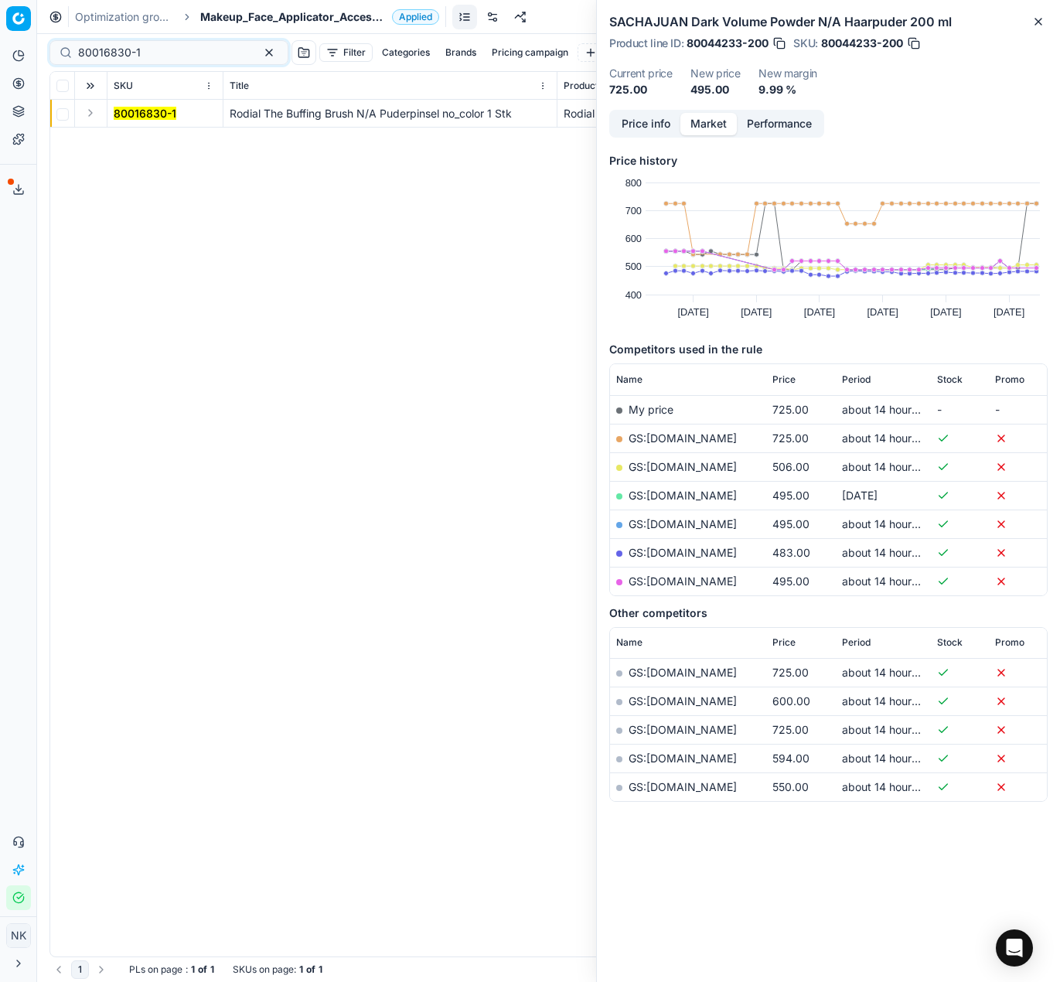
click at [90, 109] on button "Expand" at bounding box center [90, 113] width 19 height 19
click at [128, 141] on mark "80016830-1" at bounding box center [145, 140] width 63 height 13
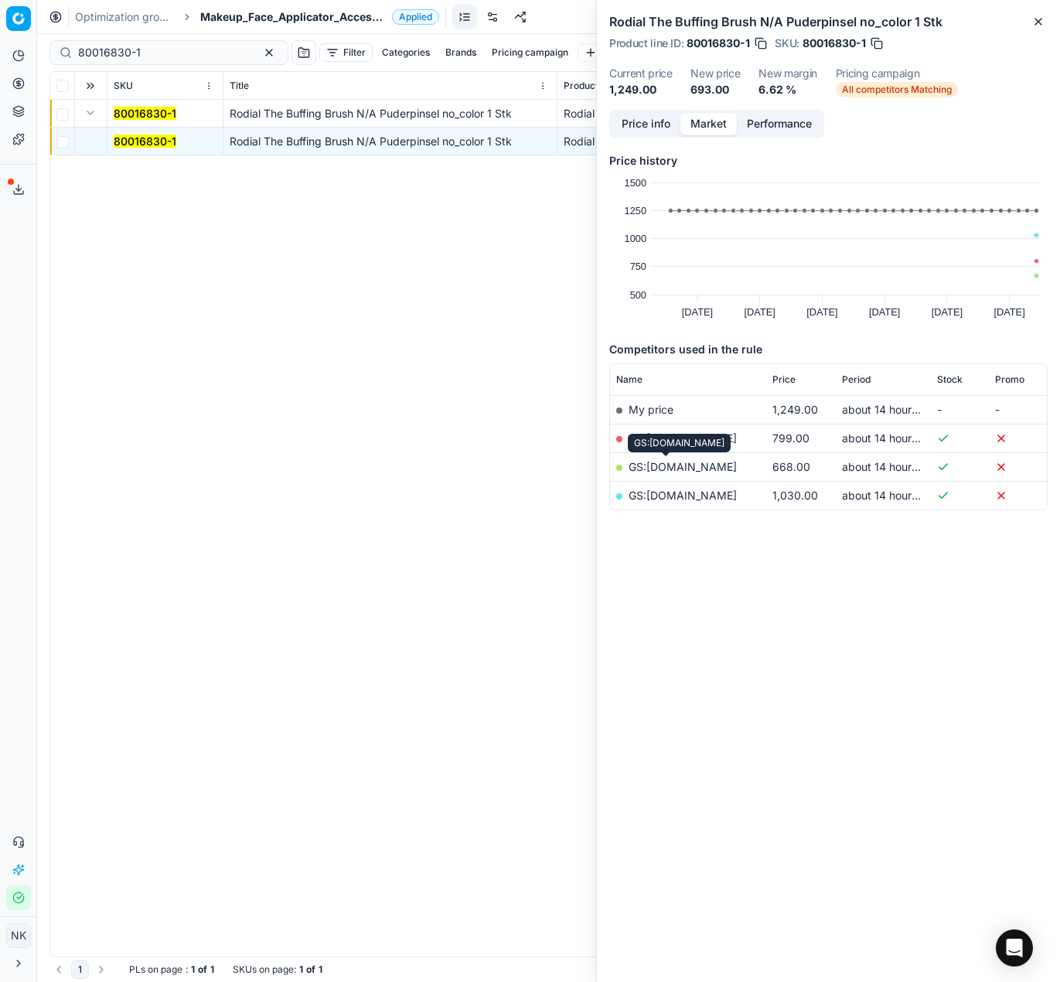
click at [663, 465] on link "GS:Makeup.cz" at bounding box center [682, 466] width 108 height 13
click at [178, 51] on input "80016830-1" at bounding box center [162, 52] width 169 height 15
paste input "22912"
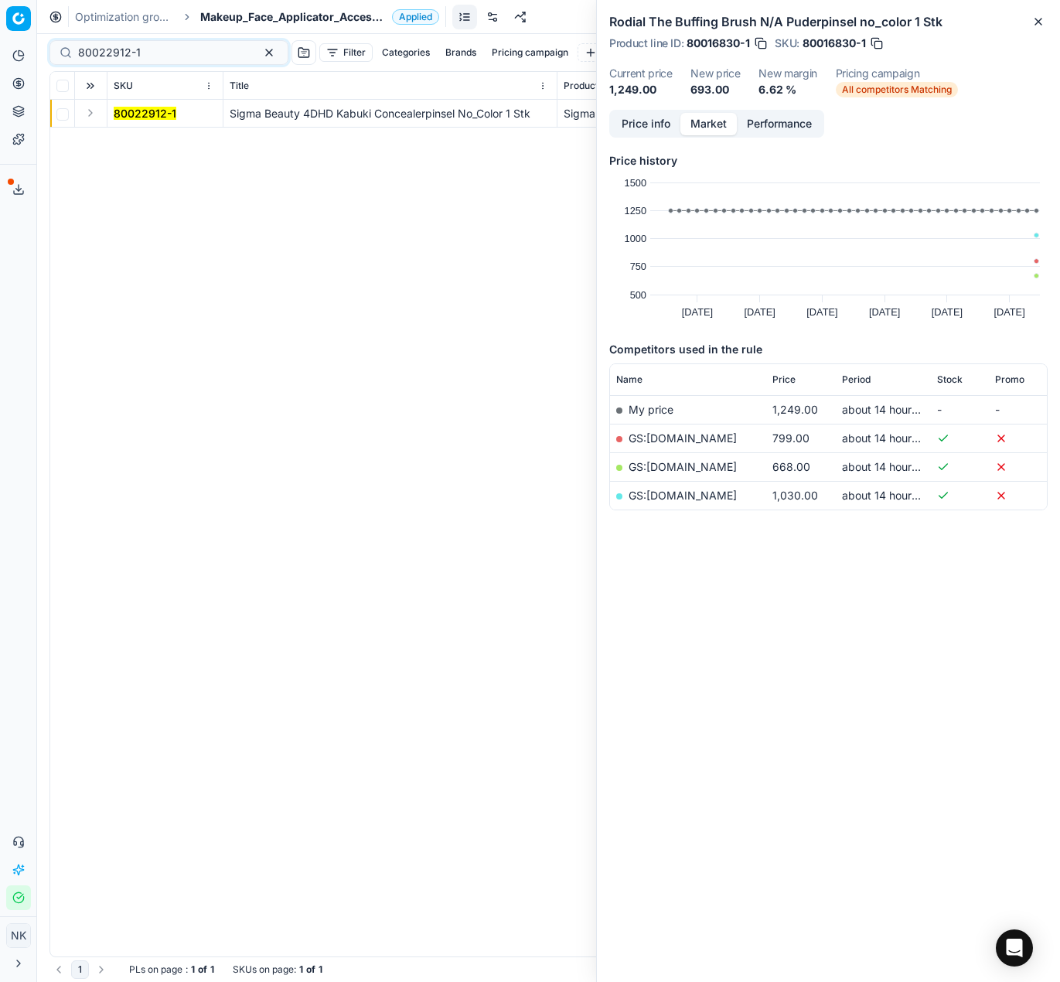
click at [84, 116] on button "Expand" at bounding box center [90, 113] width 19 height 19
click at [141, 132] on td "80022912-1" at bounding box center [165, 142] width 116 height 28
click at [156, 141] on mark "80022912-1" at bounding box center [145, 140] width 63 height 13
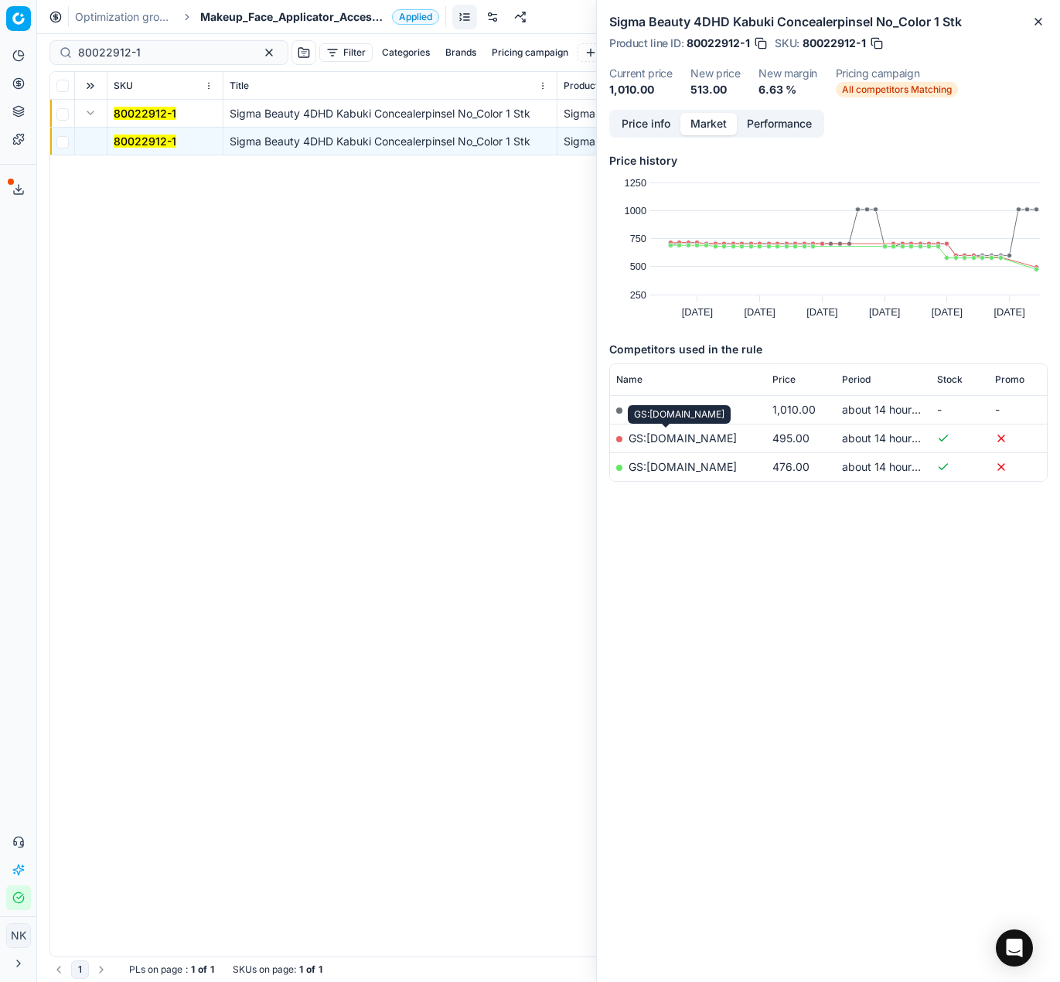
click at [669, 437] on link "GS:Makeup.cz" at bounding box center [682, 437] width 108 height 13
click at [149, 43] on div "80022912-1" at bounding box center [168, 52] width 239 height 25
click at [155, 49] on input "80022912-1" at bounding box center [162, 52] width 169 height 15
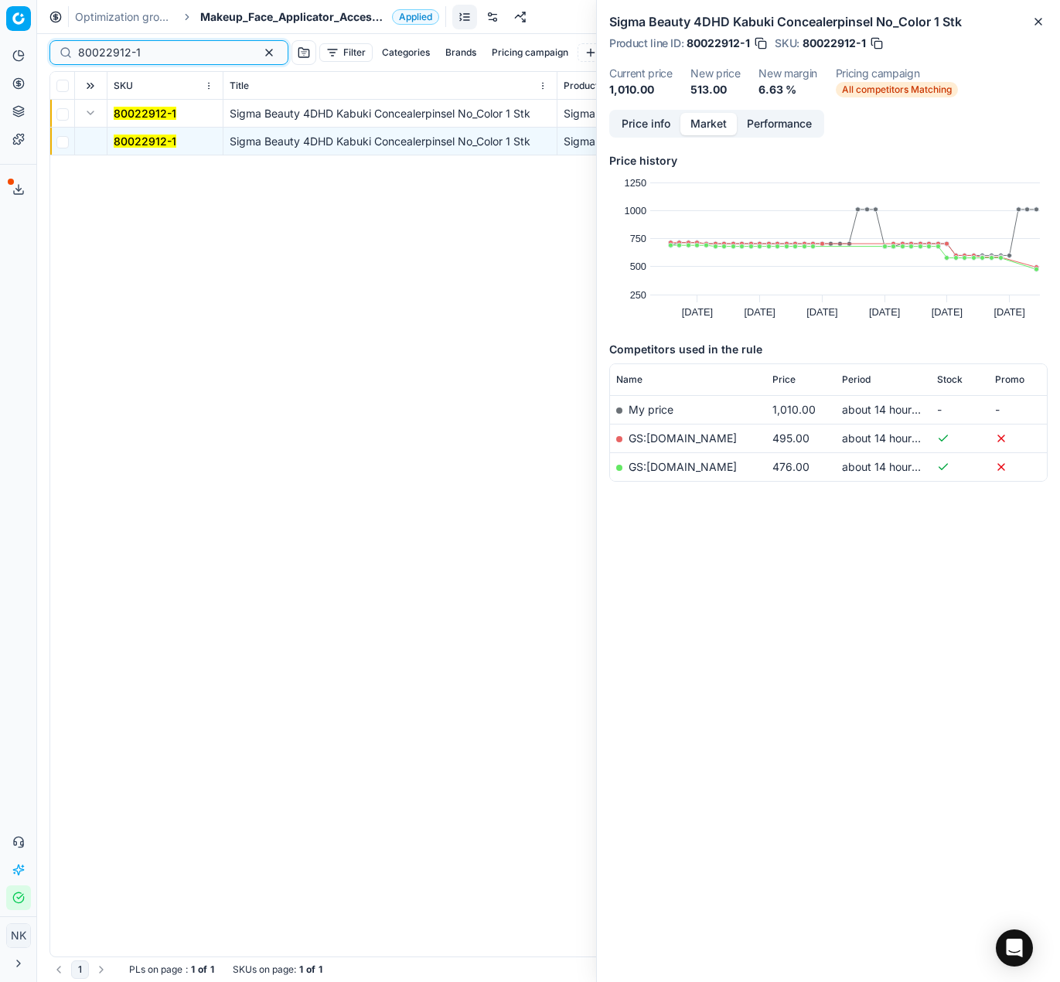
click at [155, 49] on input "80022912-1" at bounding box center [162, 52] width 169 height 15
paste input "90010062-0015553"
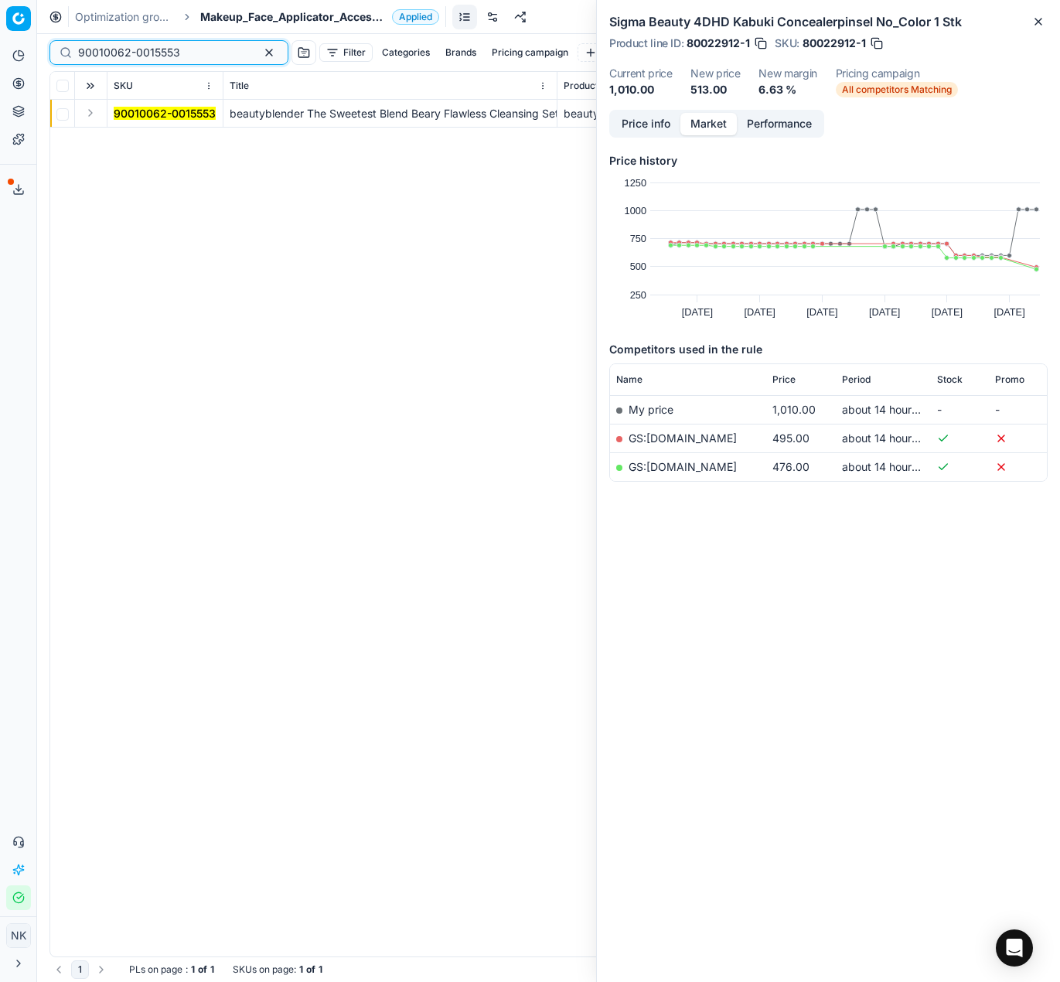
type input "90010062-0015553"
click at [92, 116] on button "Expand" at bounding box center [90, 113] width 19 height 19
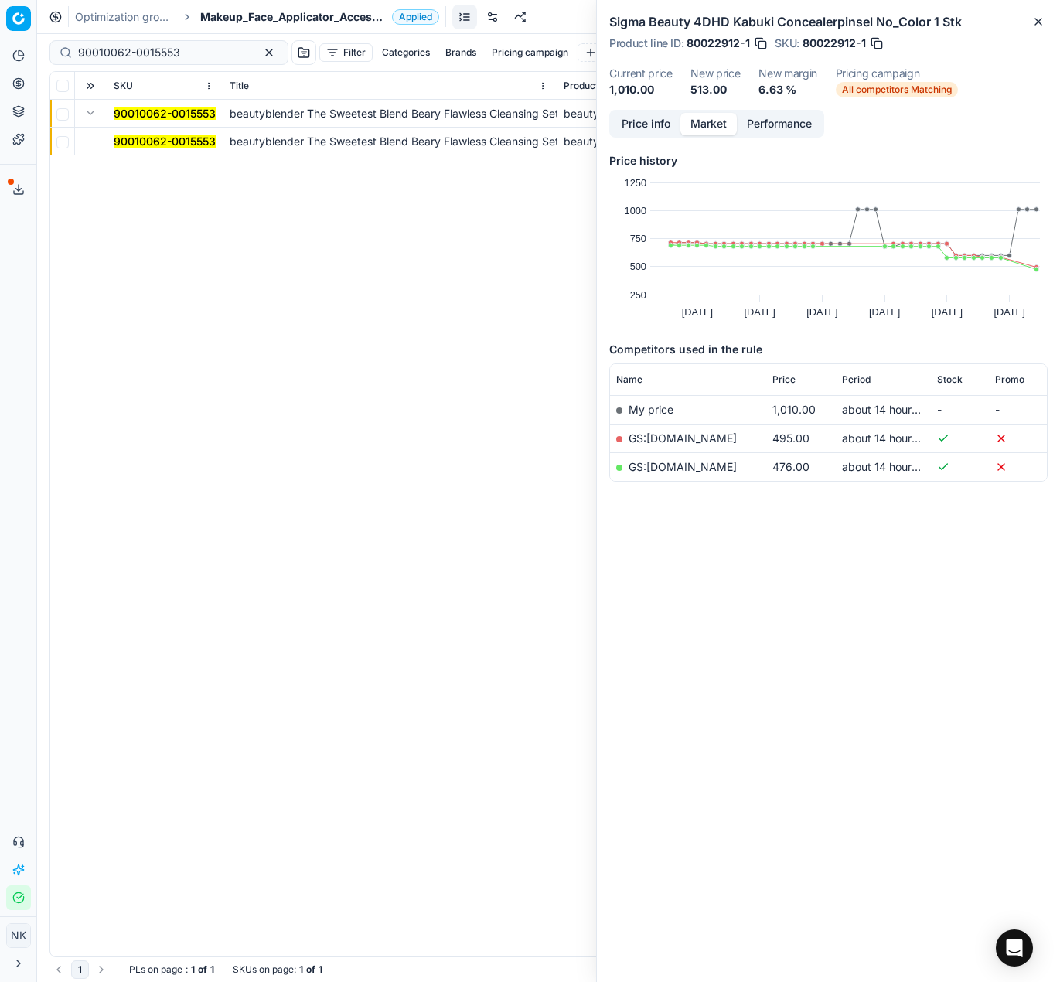
click at [147, 141] on mark "90010062-0015553" at bounding box center [165, 140] width 102 height 13
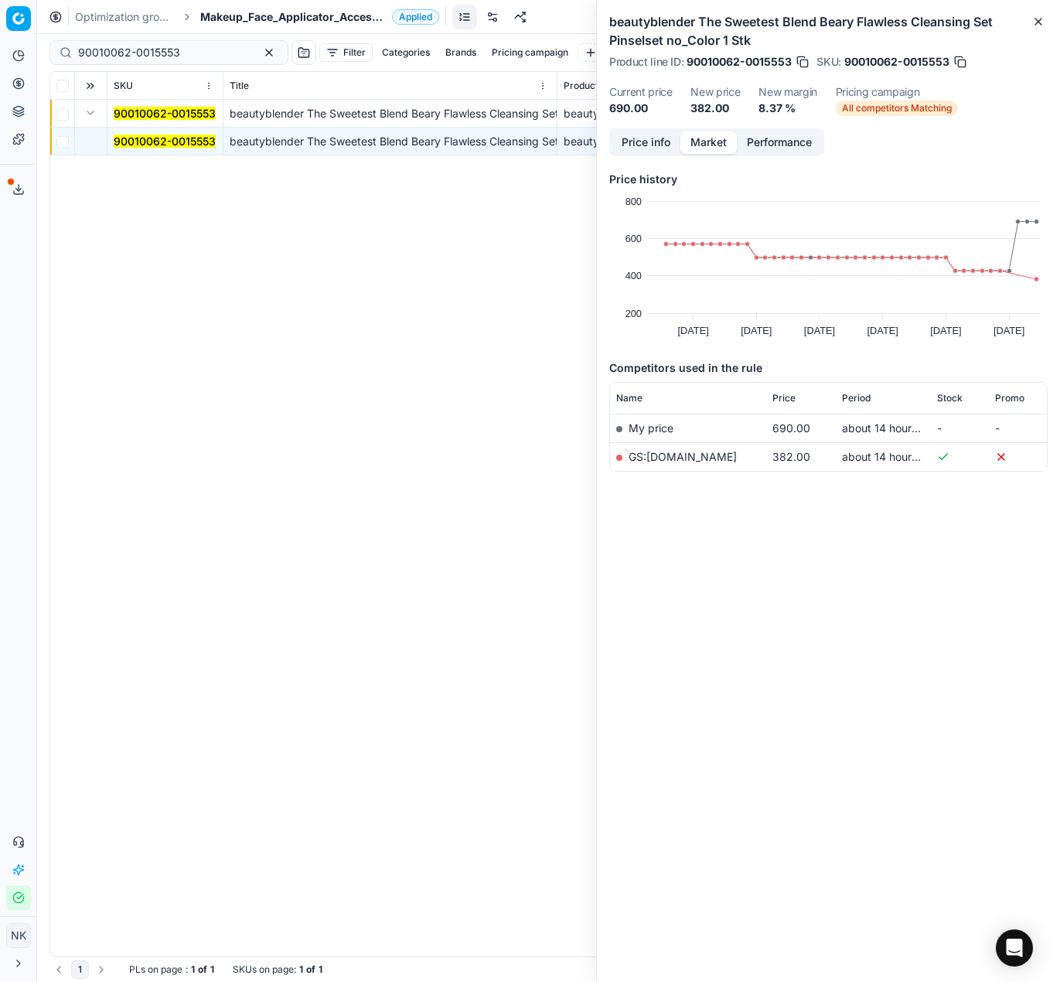
click at [659, 451] on link "GS:Notino.cz" at bounding box center [682, 456] width 108 height 13
click at [301, 11] on span "Makeup_Face_Applicator_Access._Other, CZ" at bounding box center [293, 16] width 186 height 15
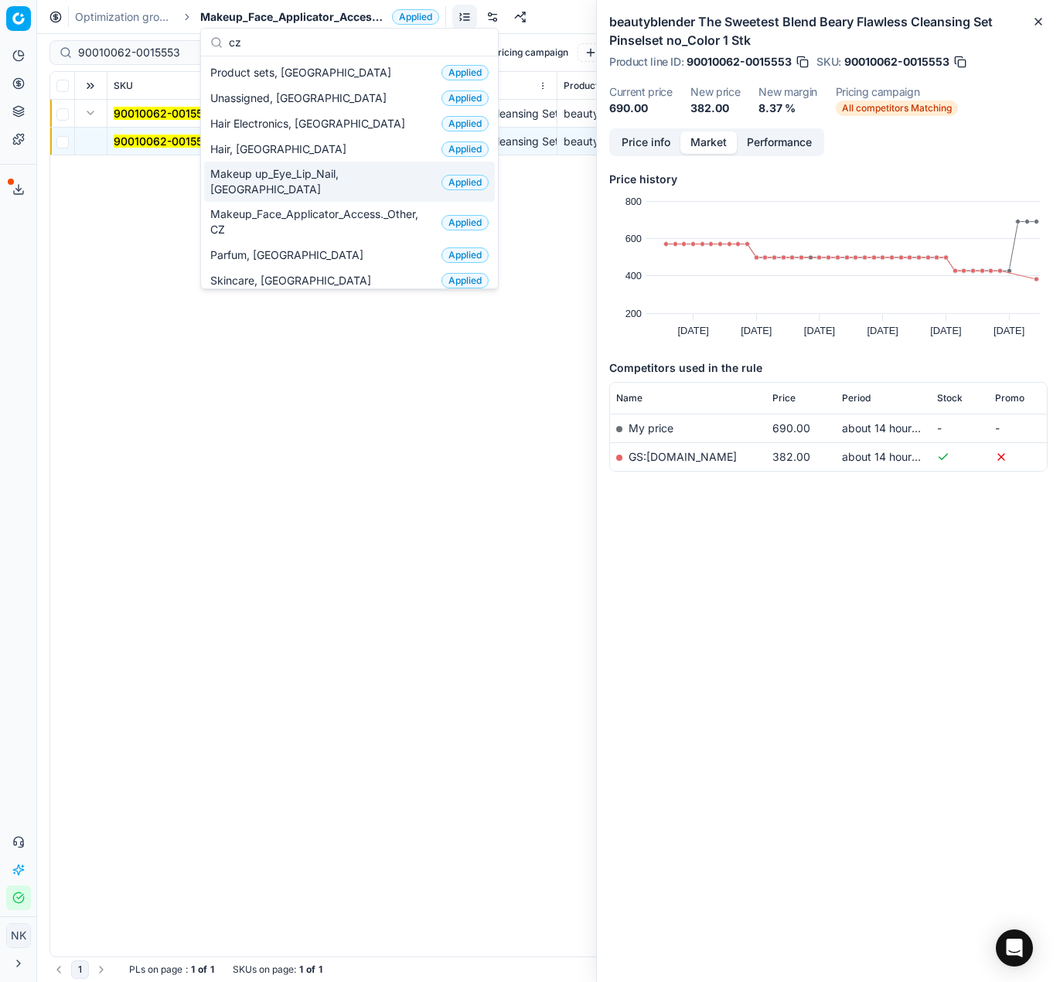
type input "cz"
click at [302, 179] on span "Makeup up_Eye_Lip_Nail, [GEOGRAPHIC_DATA]" at bounding box center [322, 181] width 225 height 31
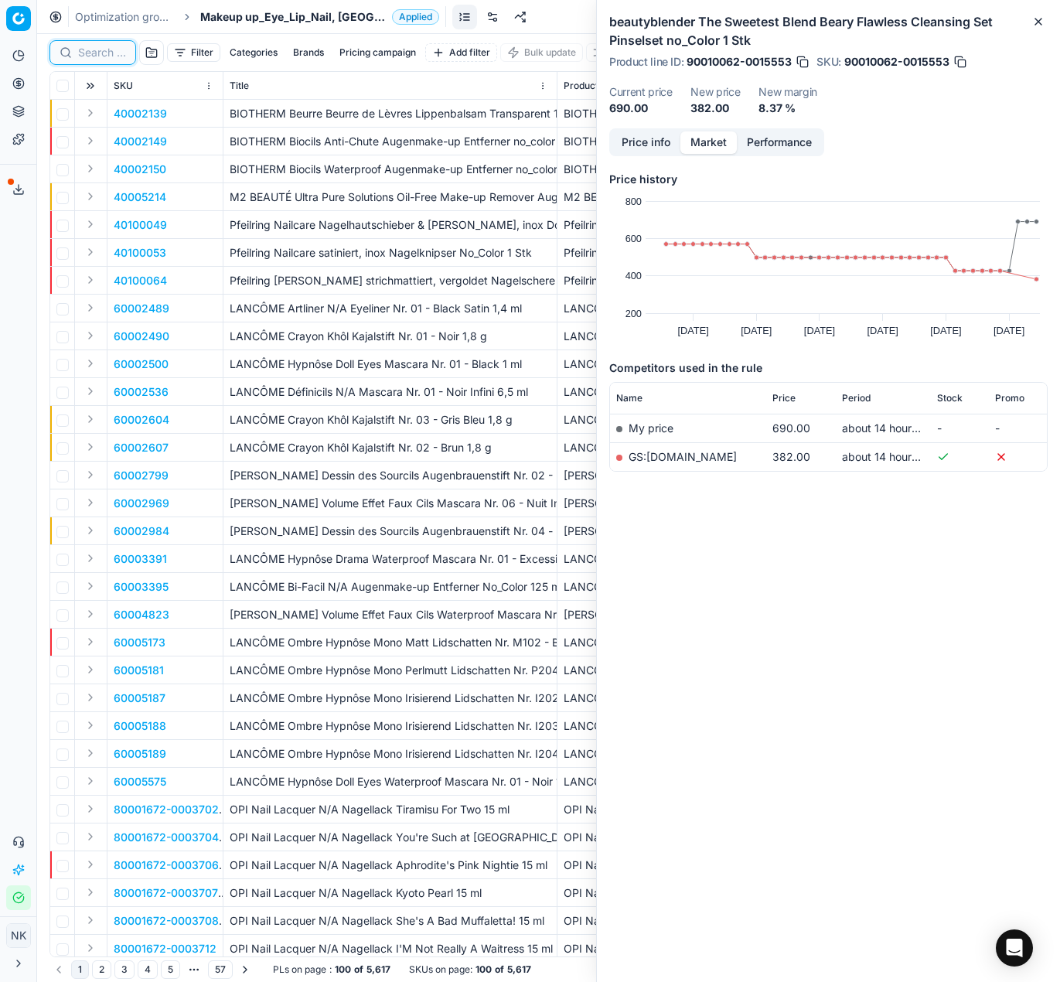
click at [107, 54] on input at bounding box center [102, 52] width 48 height 15
paste input "80037400-0007660"
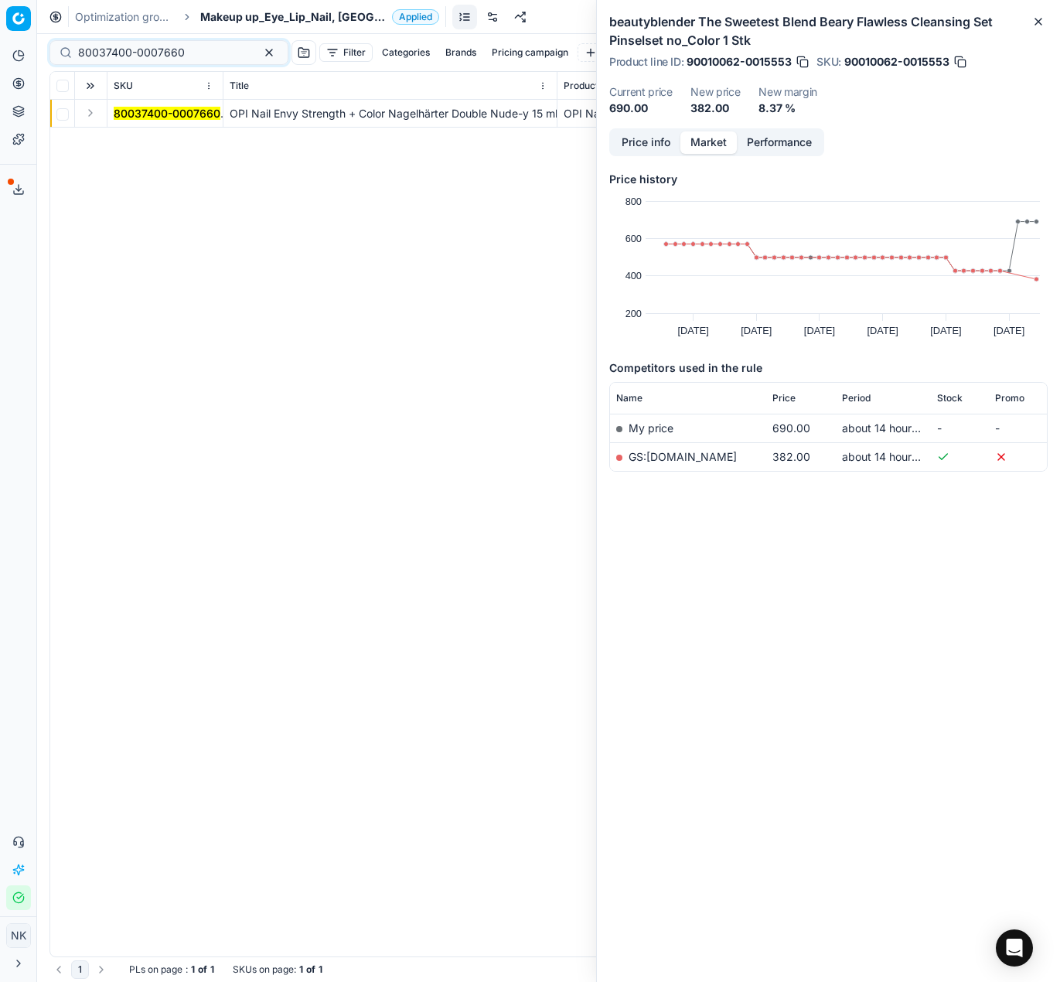
click at [91, 110] on button "Expand" at bounding box center [90, 113] width 19 height 19
click at [130, 138] on mark "80037400-0007660" at bounding box center [167, 140] width 107 height 13
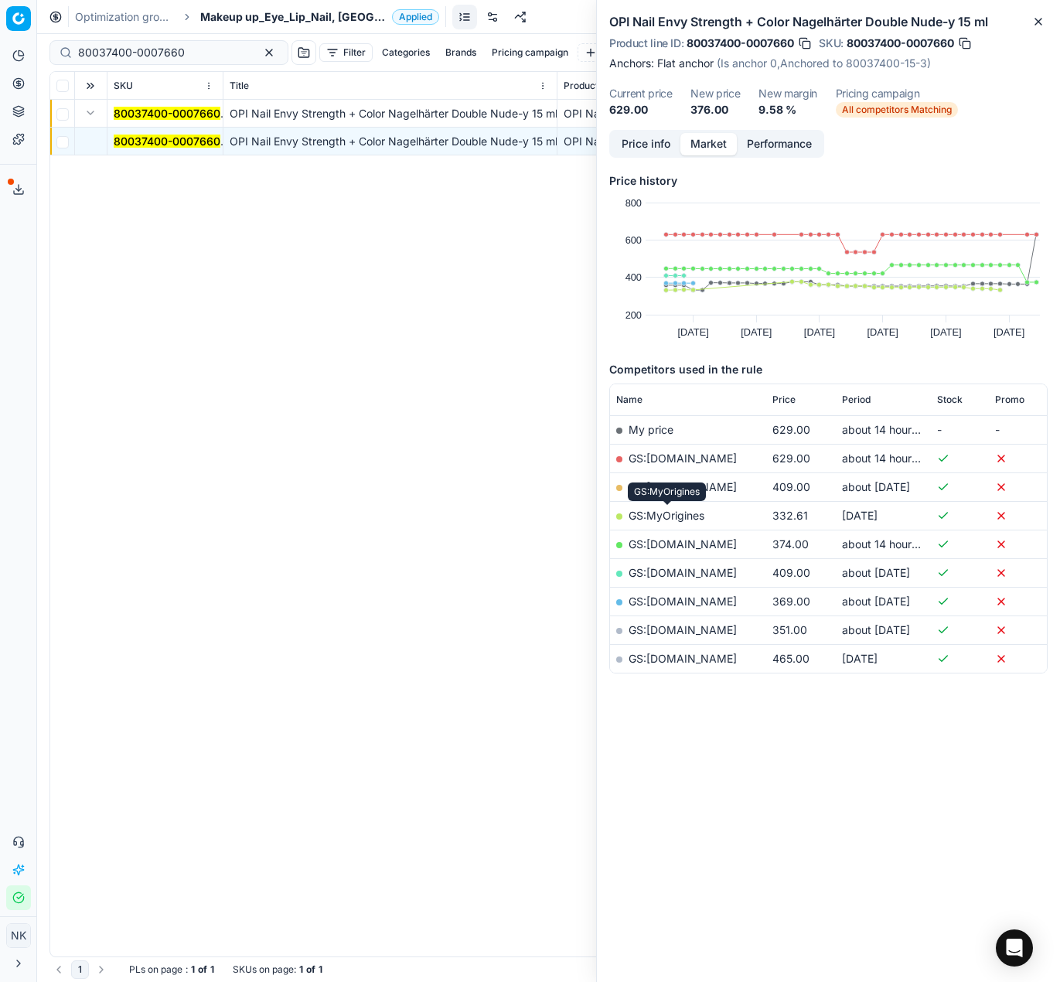
click at [662, 514] on link "GS:MyOrigines" at bounding box center [666, 515] width 76 height 13
click at [666, 543] on link "GS:Notino.cz" at bounding box center [682, 543] width 108 height 13
click at [861, 395] on span "Period" at bounding box center [856, 399] width 29 height 12
click at [655, 487] on link "GS:Notino.cz" at bounding box center [682, 486] width 108 height 13
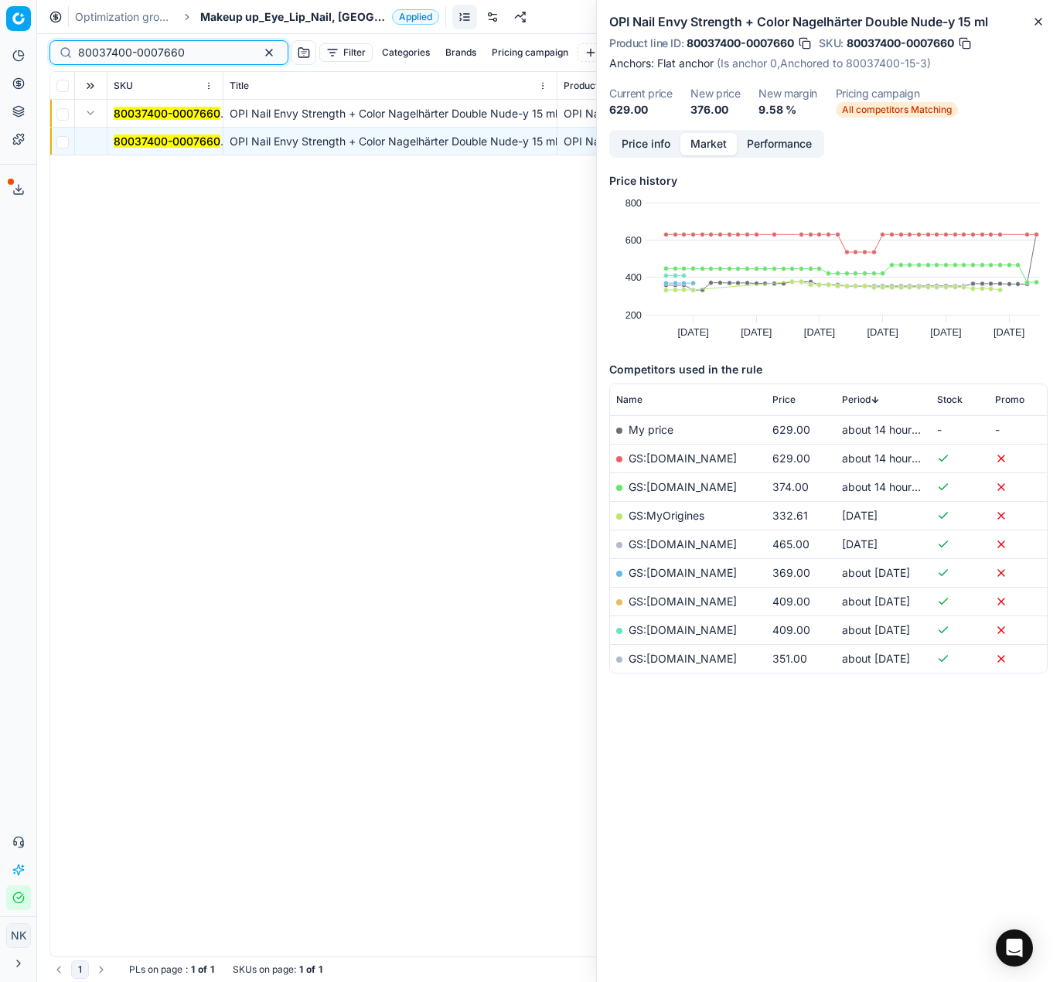
click at [202, 53] on input "80037400-0007660" at bounding box center [162, 52] width 169 height 15
paste input "28014-0.4-1"
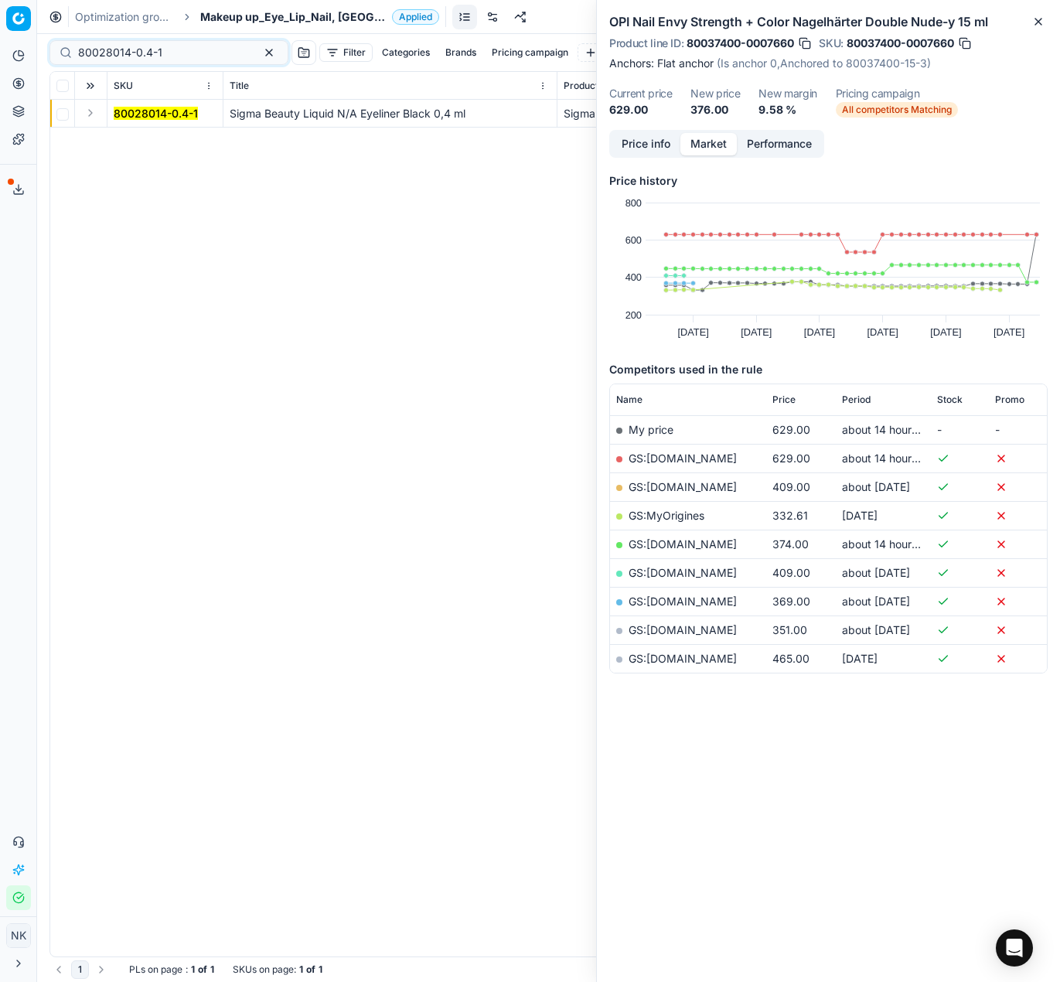
click at [91, 114] on button "Expand" at bounding box center [90, 113] width 19 height 19
click at [138, 138] on mark "80028014-0.4-1" at bounding box center [156, 140] width 84 height 13
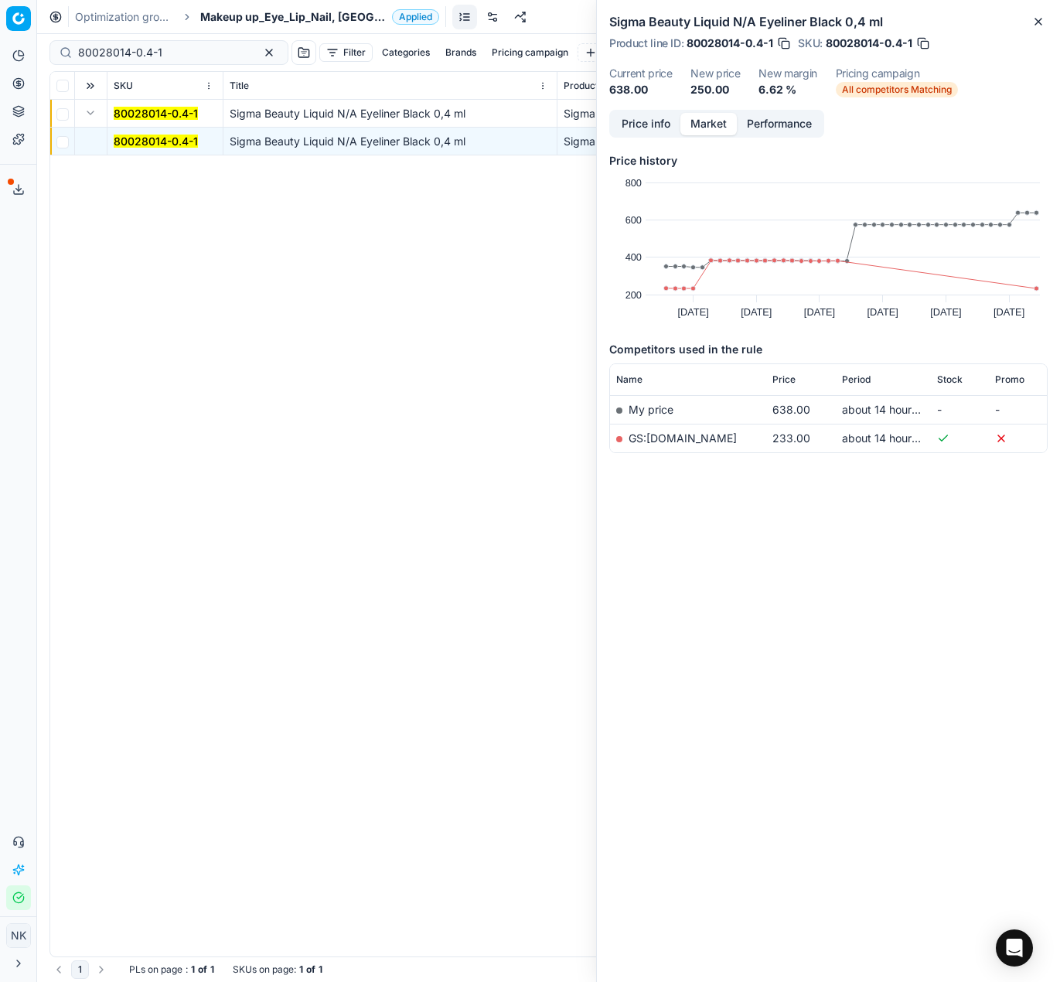
click at [669, 435] on link "GS:Makeup.cz" at bounding box center [682, 437] width 108 height 13
click at [180, 48] on input "80028014-0.4-1" at bounding box center [162, 52] width 169 height 15
paste input "90013702-0021819"
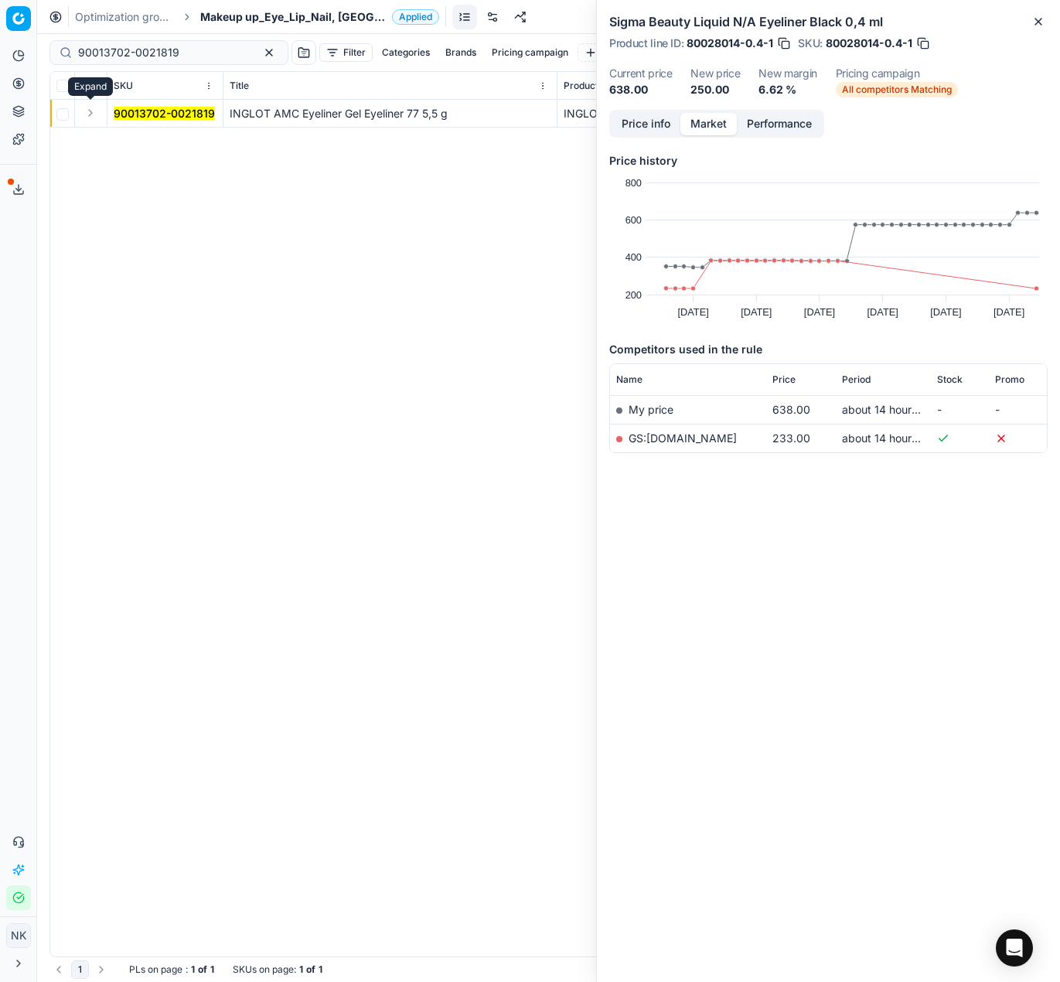
click at [90, 116] on button "Expand" at bounding box center [90, 113] width 19 height 19
click at [128, 141] on mark "90013702-0021819" at bounding box center [164, 140] width 101 height 13
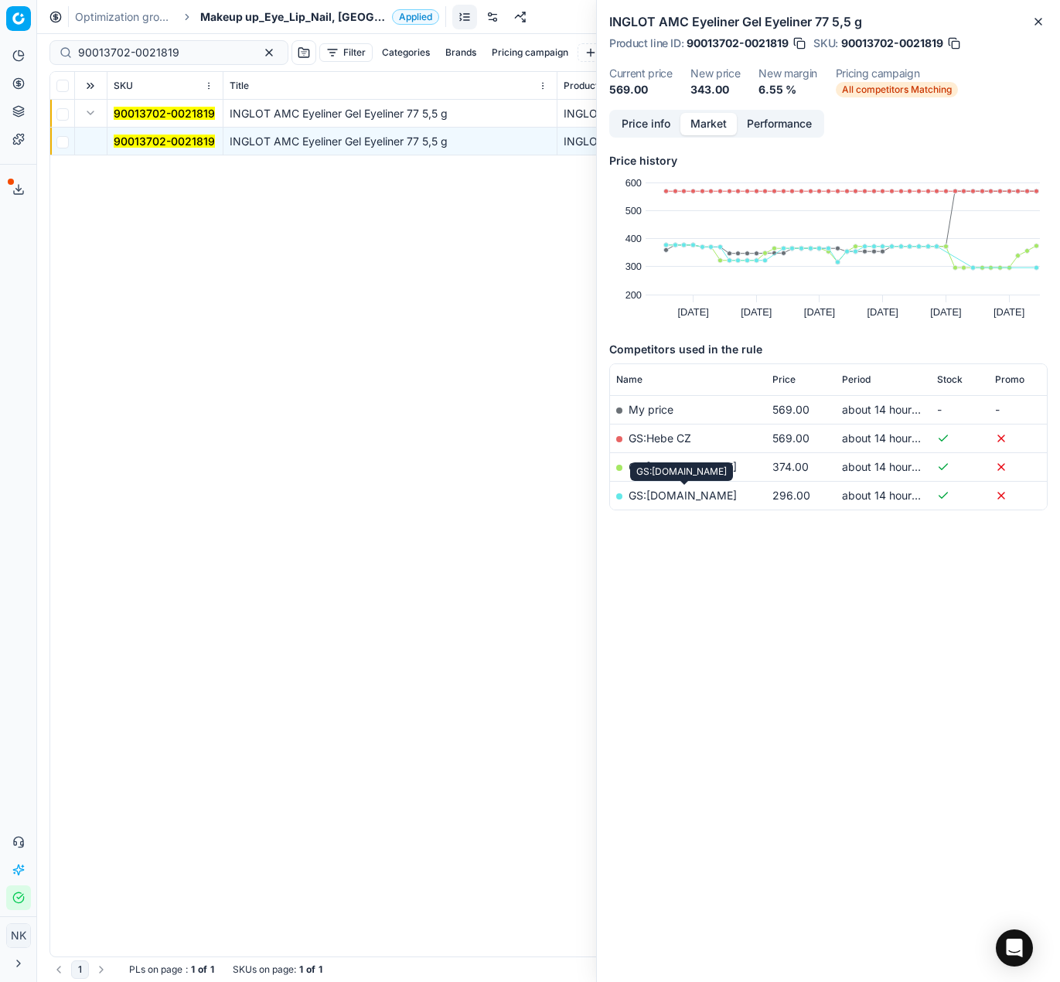
click at [681, 495] on link "GS:parfumdreams.CZ" at bounding box center [682, 494] width 108 height 13
click at [679, 461] on link "GS:Notino.cz" at bounding box center [682, 466] width 108 height 13
click at [184, 51] on input "90013702-0021819" at bounding box center [162, 52] width 169 height 15
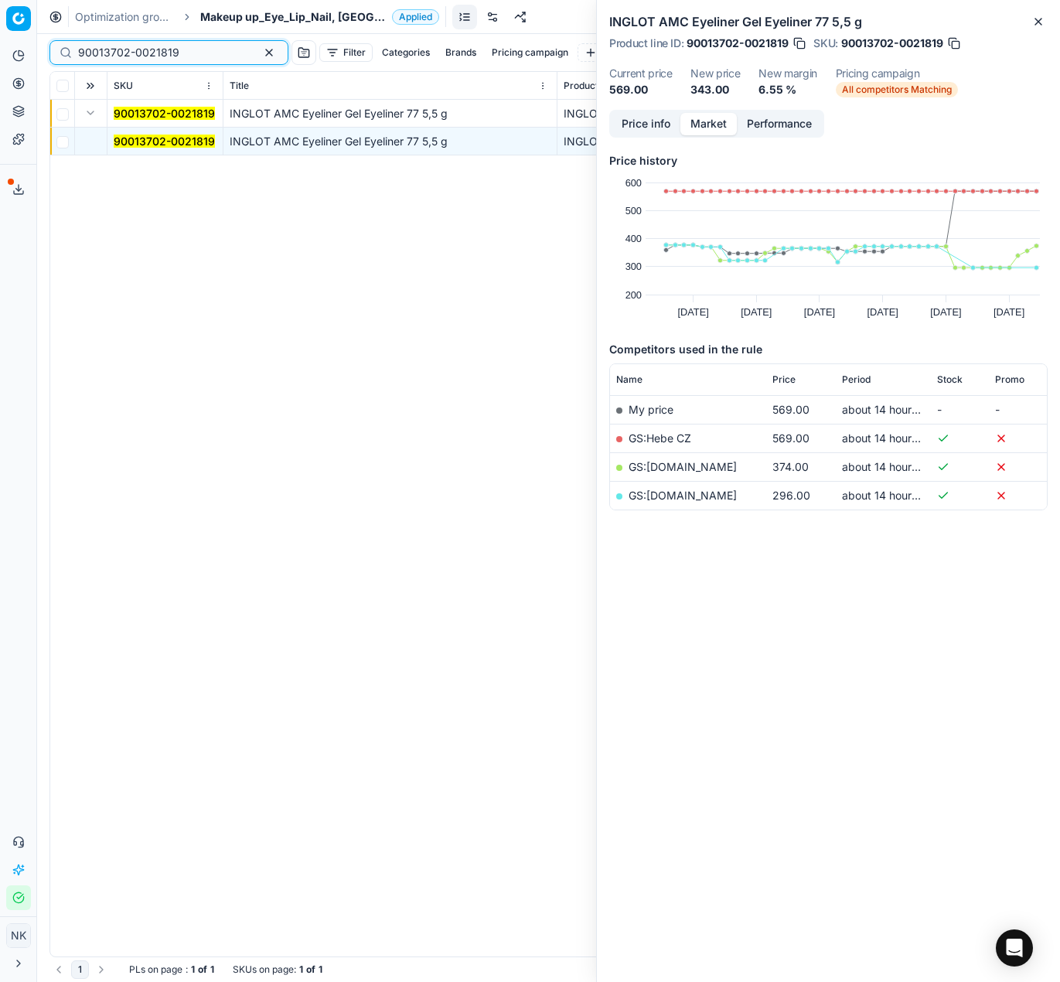
paste input "35"
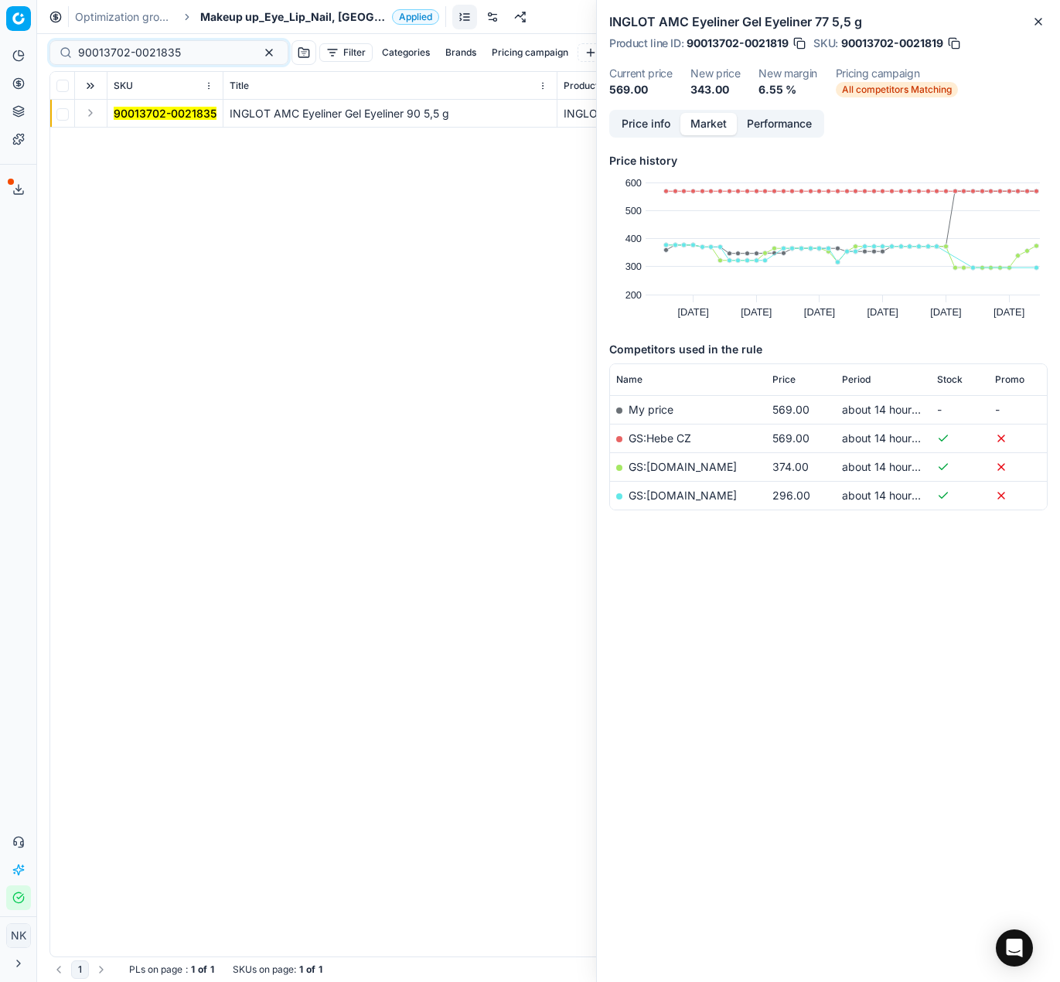
click at [86, 110] on button "Expand" at bounding box center [90, 113] width 19 height 19
click at [142, 139] on mark "90013702-0021835" at bounding box center [165, 140] width 103 height 13
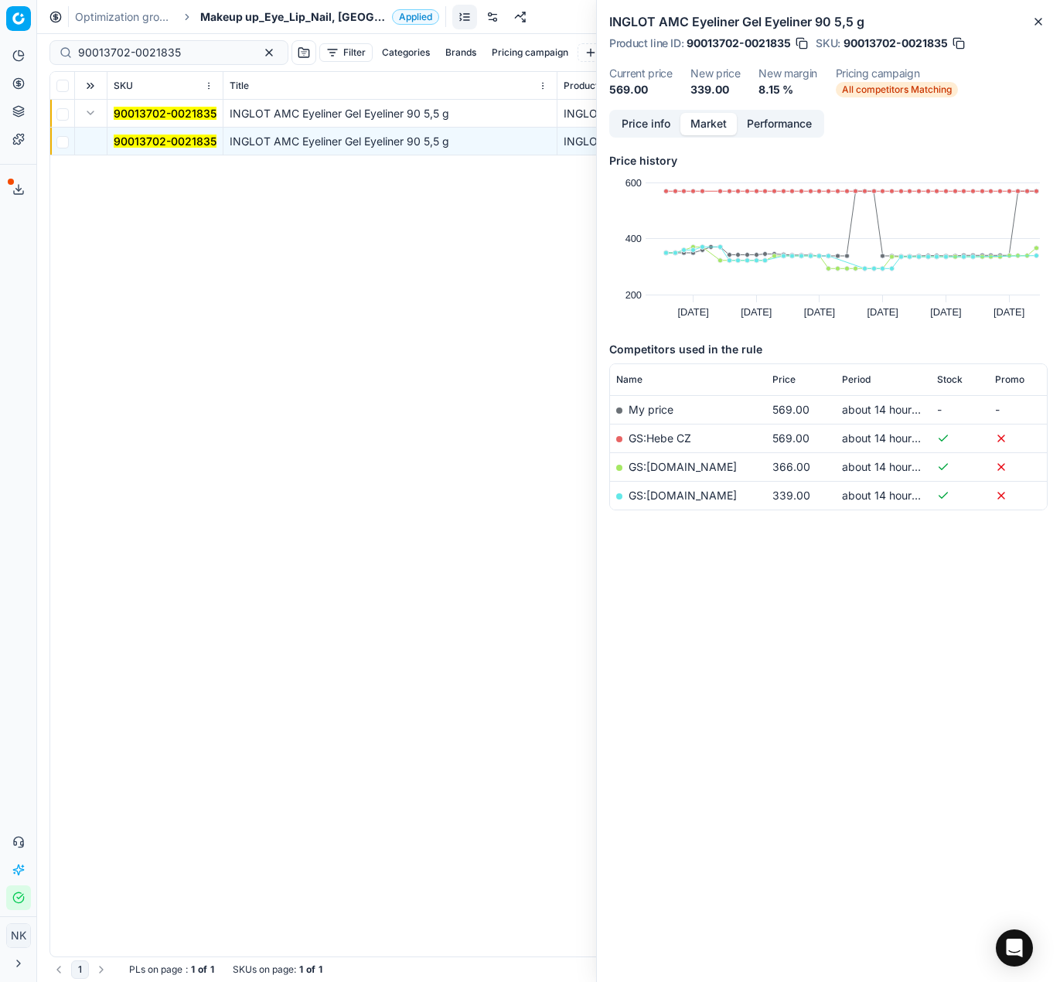
click at [676, 492] on link "GS:parfumdreams.CZ" at bounding box center [682, 494] width 108 height 13
click at [184, 57] on input "90013702-0021835" at bounding box center [162, 52] width 169 height 15
paste input "764"
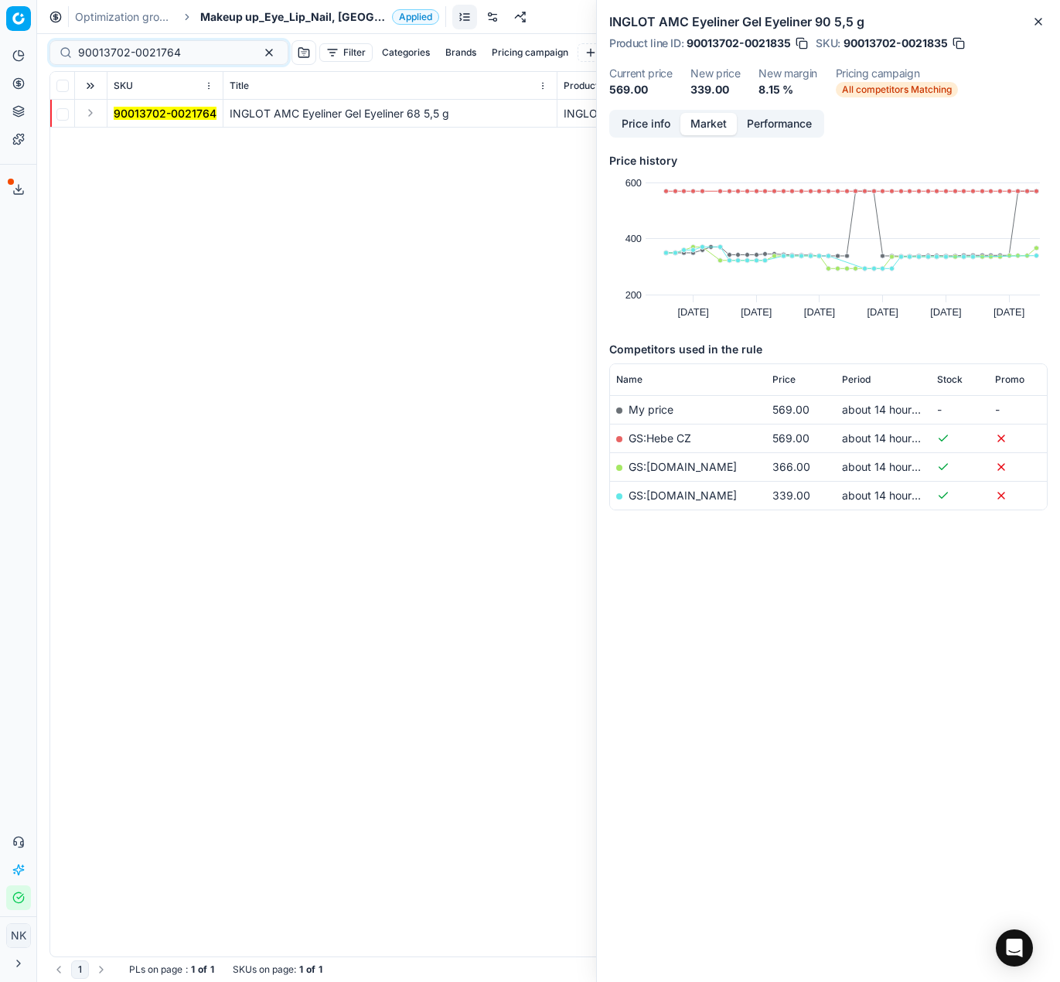
click at [90, 112] on button "Expand" at bounding box center [90, 113] width 19 height 19
click at [138, 142] on mark "90013702-0021764" at bounding box center [165, 140] width 103 height 13
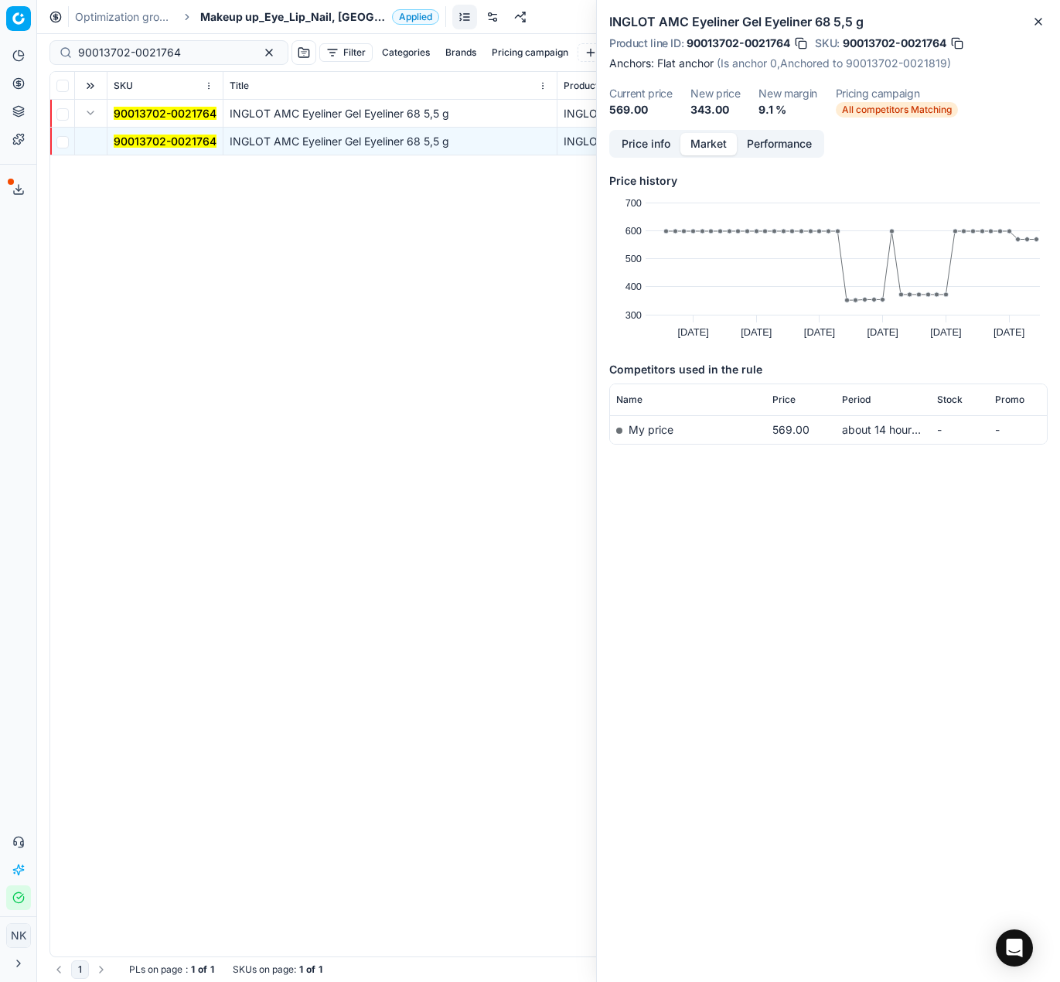
click at [643, 145] on button "Price info" at bounding box center [645, 144] width 69 height 22
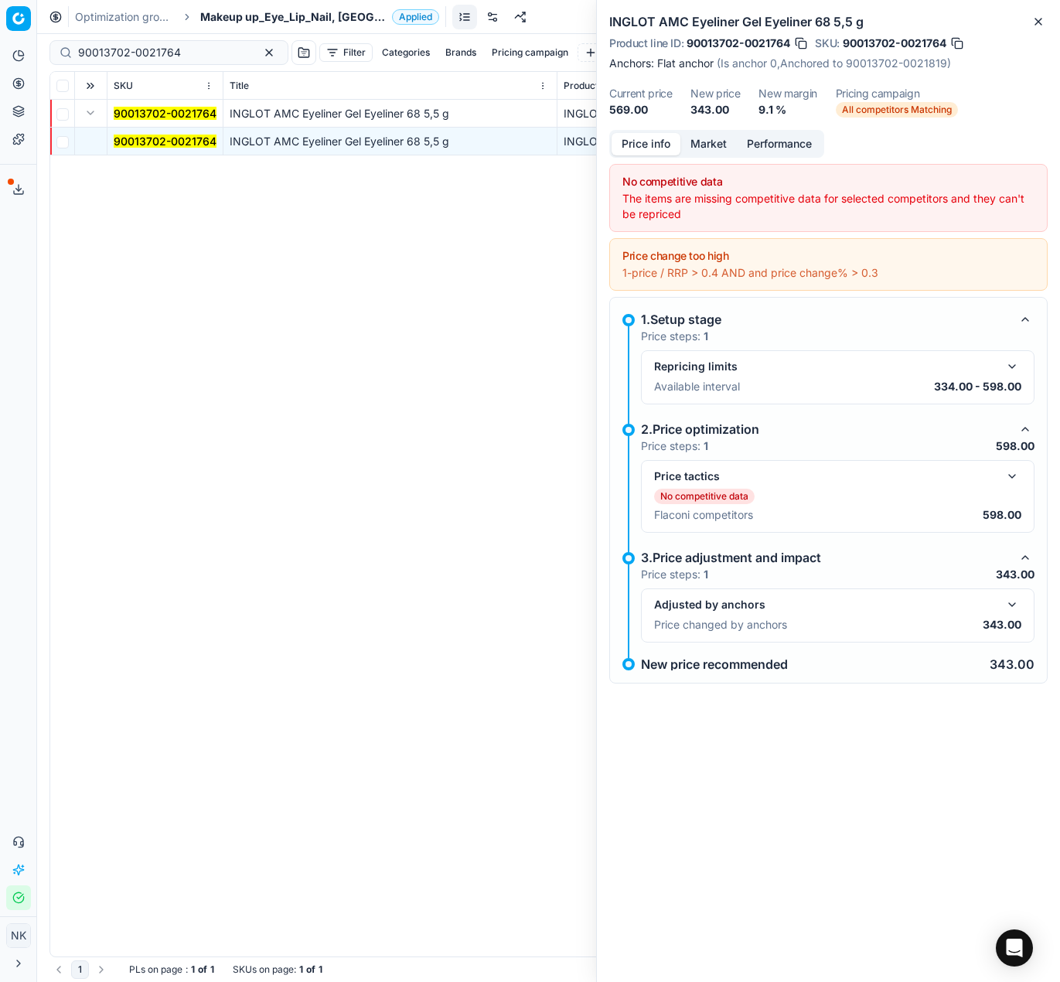
click at [1017, 610] on button "button" at bounding box center [1012, 604] width 19 height 19
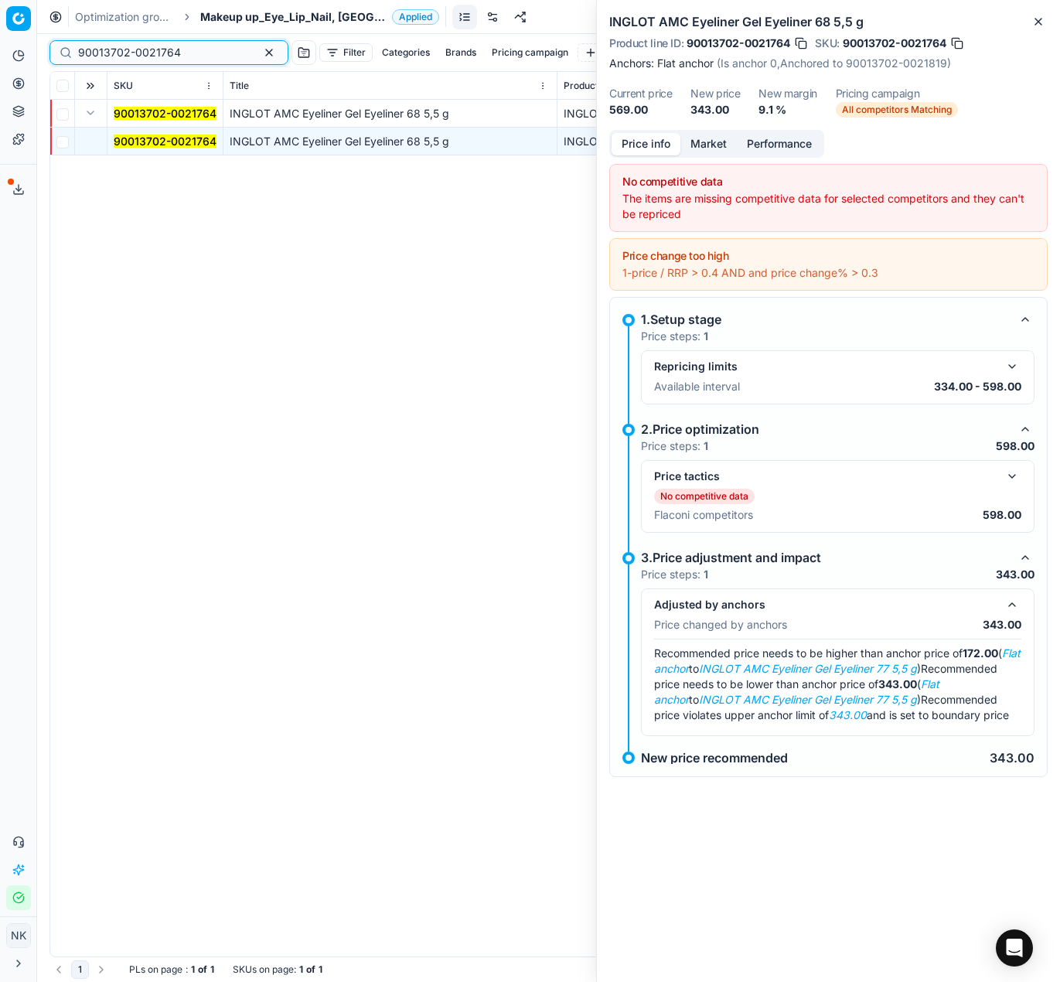
click at [195, 59] on input "90013702-0021764" at bounding box center [162, 52] width 169 height 15
paste input "95"
type input "90013702-0021795"
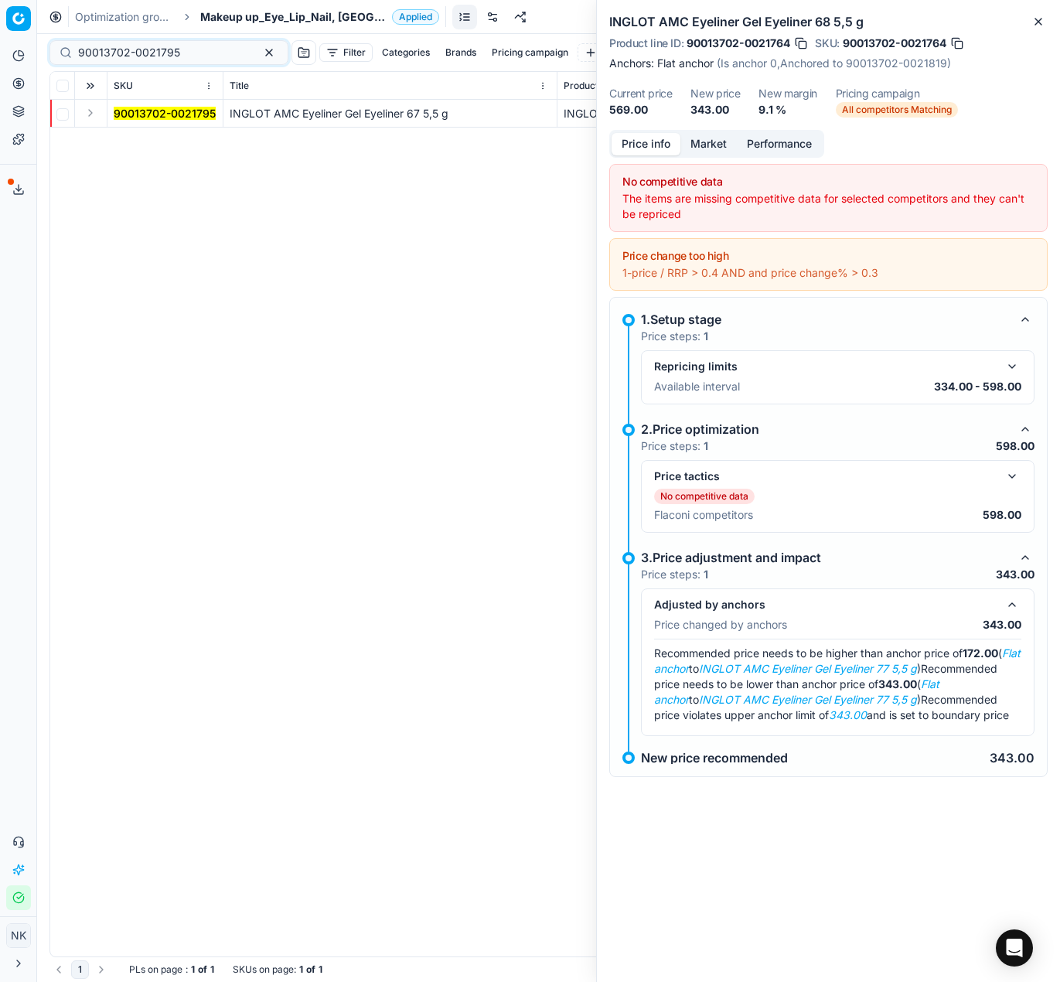
click at [91, 113] on button "Expand" at bounding box center [90, 113] width 19 height 19
click at [139, 140] on mark "90013702-0021795" at bounding box center [165, 140] width 102 height 13
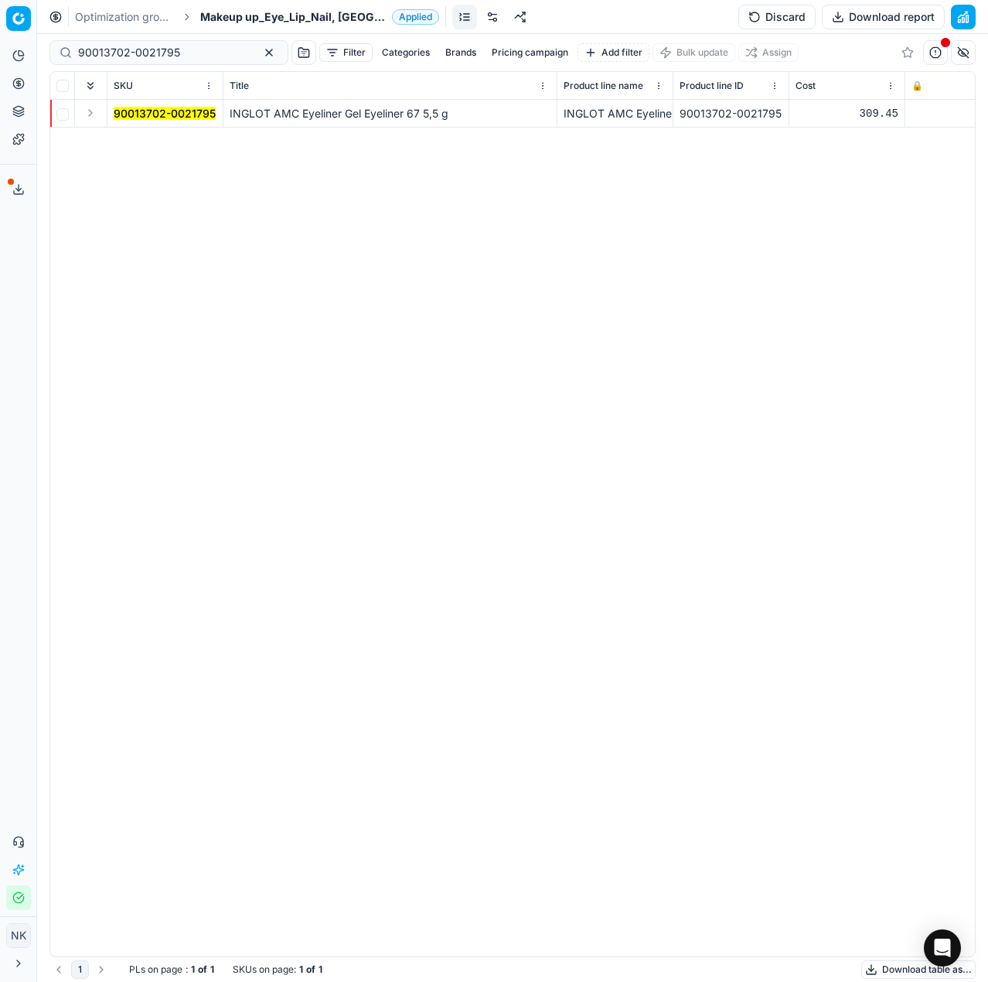
click at [254, 17] on span "Makeup up_Eye_Lip_Nail, [GEOGRAPHIC_DATA]" at bounding box center [293, 16] width 186 height 15
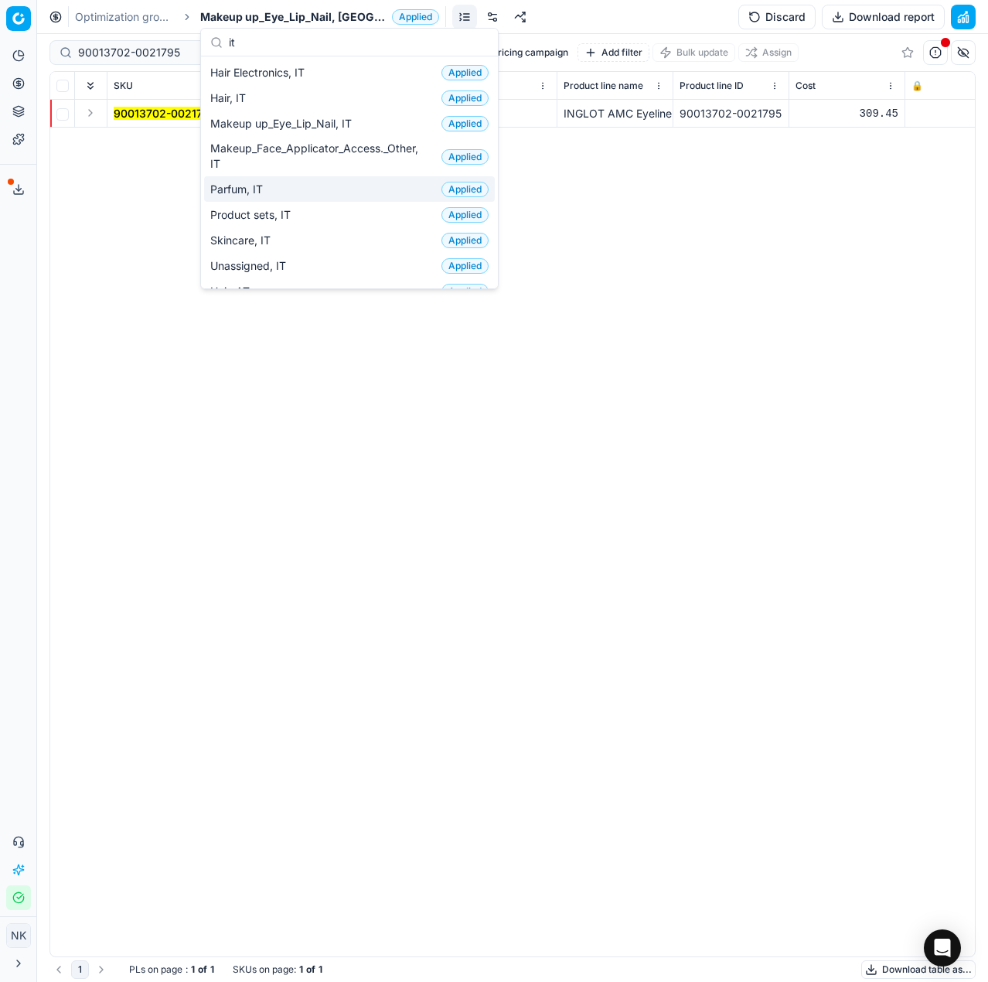
type input "it"
click at [264, 188] on span "Parfum, IT" at bounding box center [239, 189] width 59 height 15
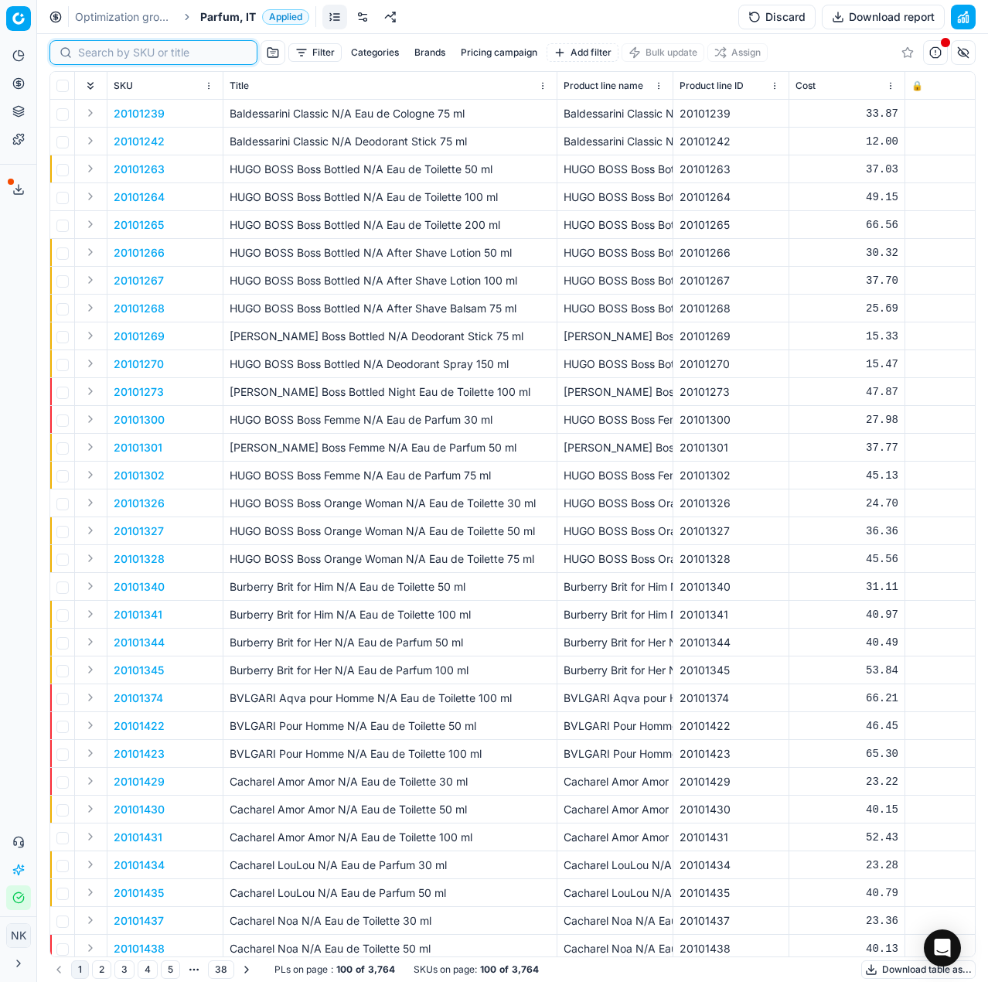
click at [95, 50] on input at bounding box center [162, 52] width 169 height 15
paste input "80060853-90"
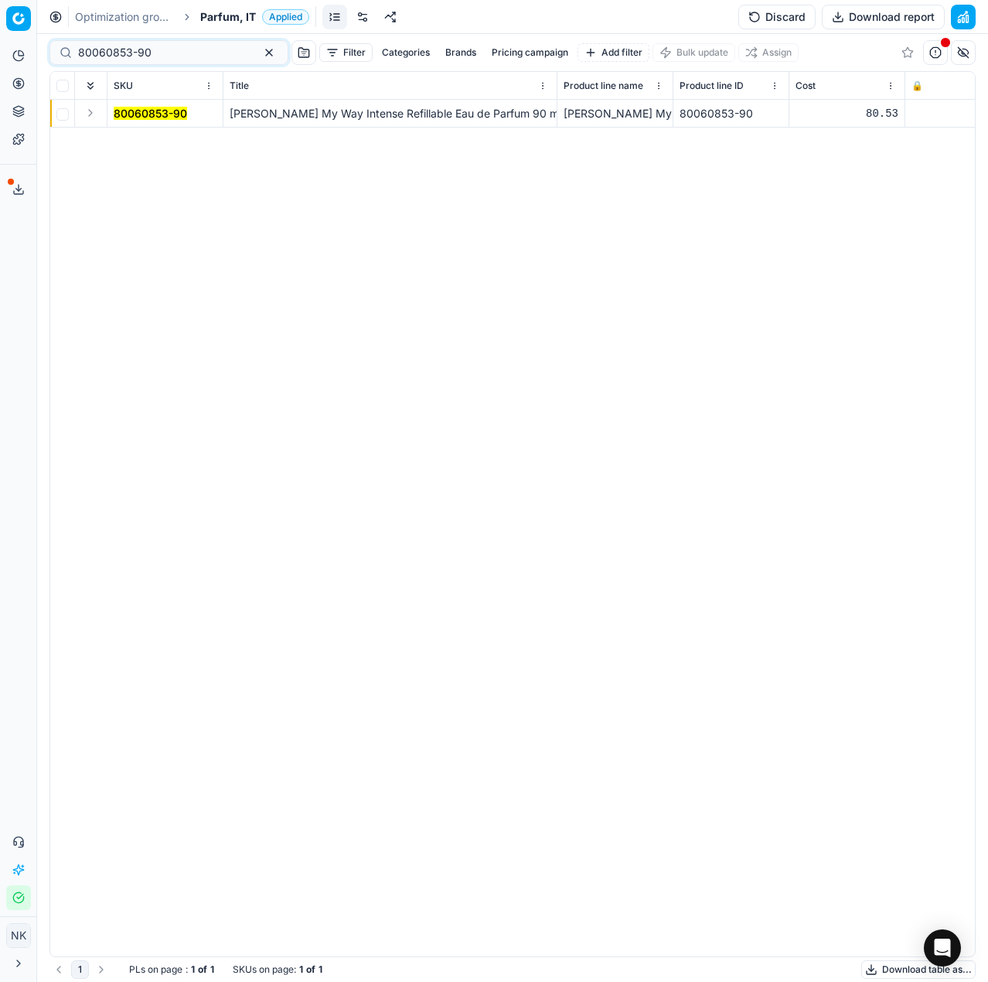
click at [90, 109] on button "Expand" at bounding box center [90, 113] width 19 height 19
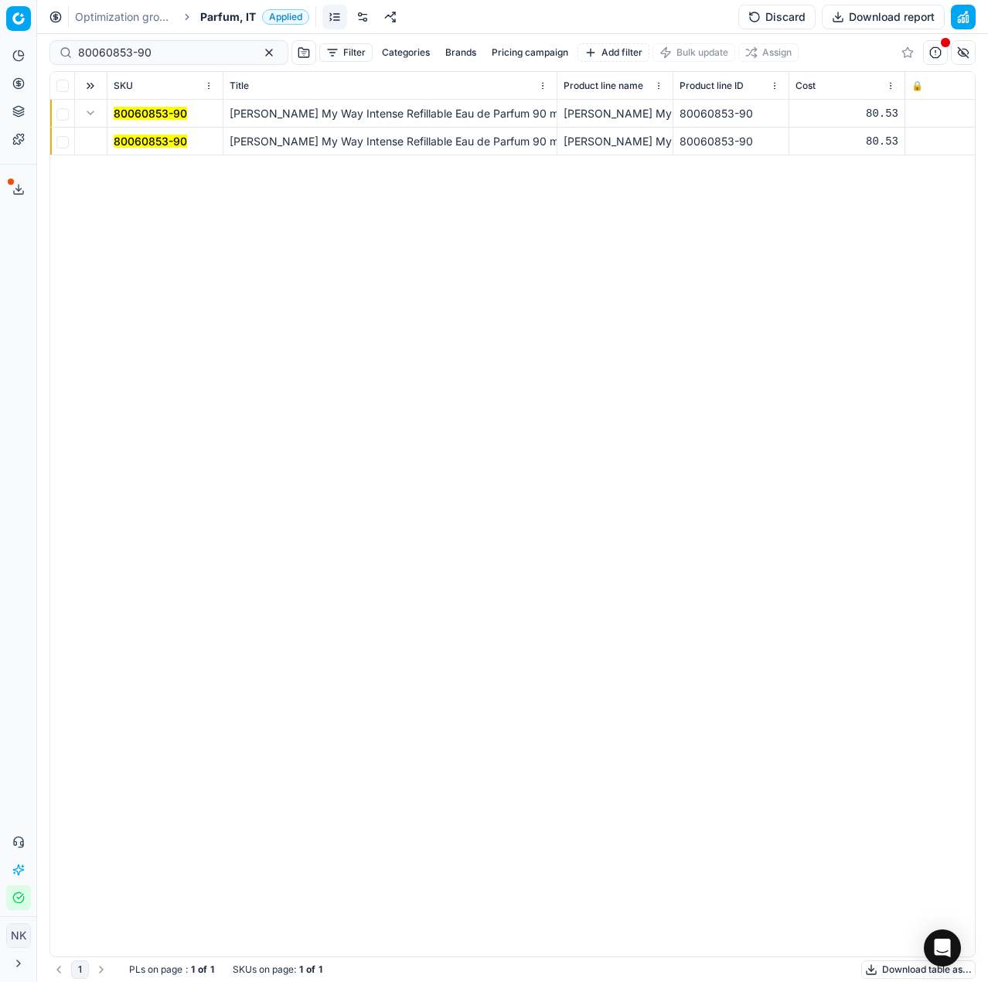
click at [135, 134] on mark "80060853-90" at bounding box center [150, 140] width 73 height 13
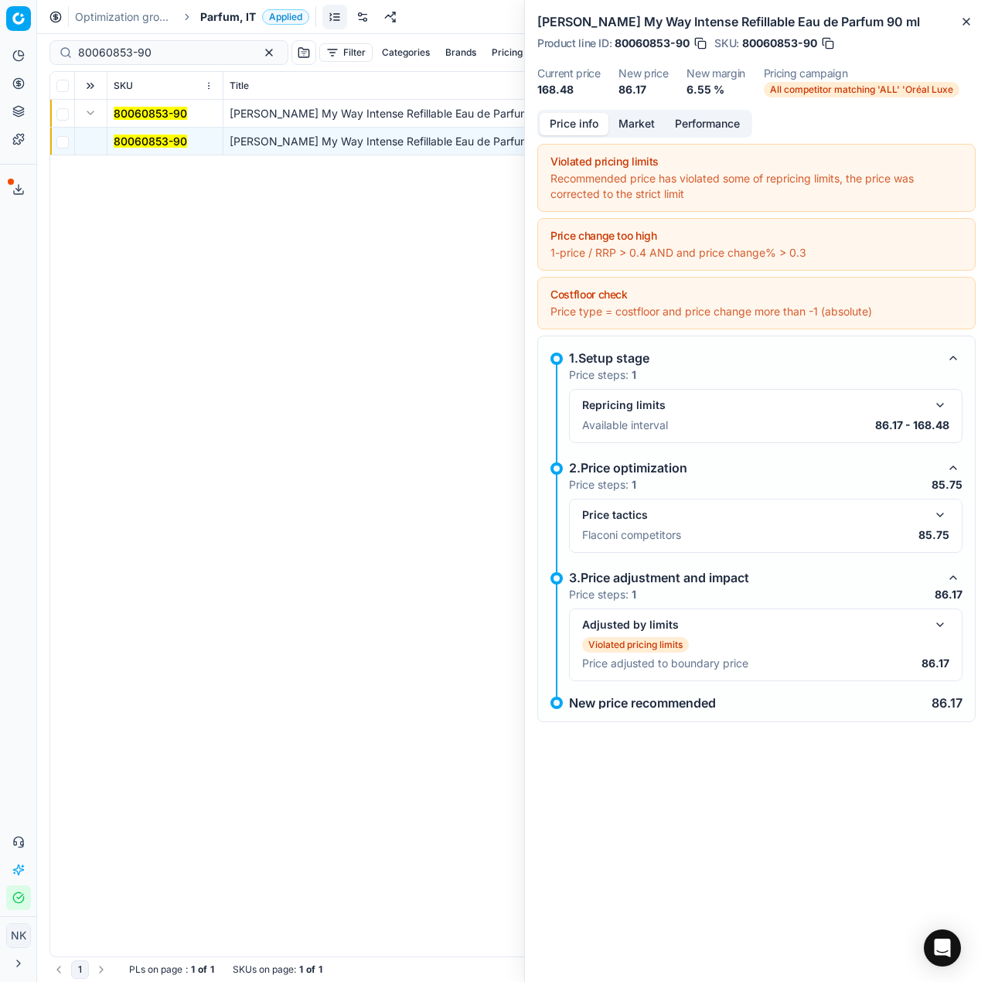
click at [940, 512] on button "button" at bounding box center [940, 515] width 19 height 19
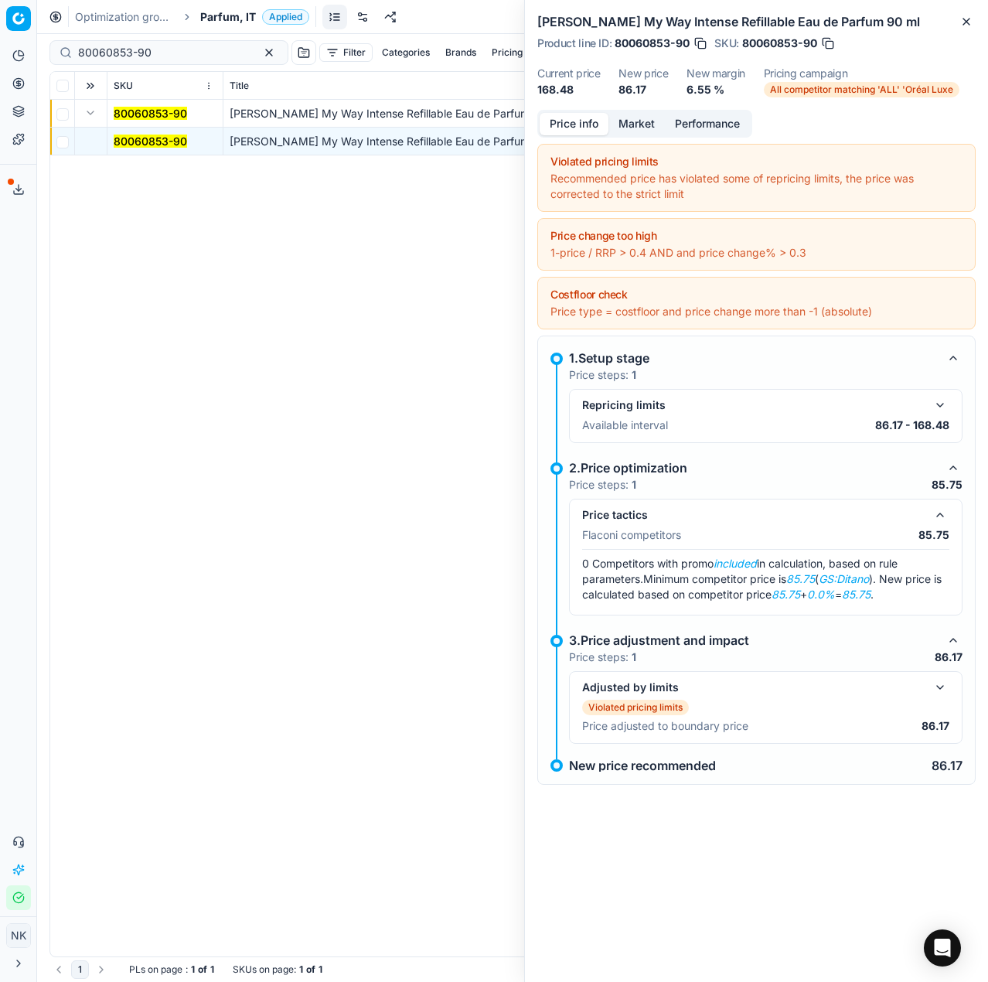
click at [628, 124] on button "Market" at bounding box center [636, 124] width 56 height 22
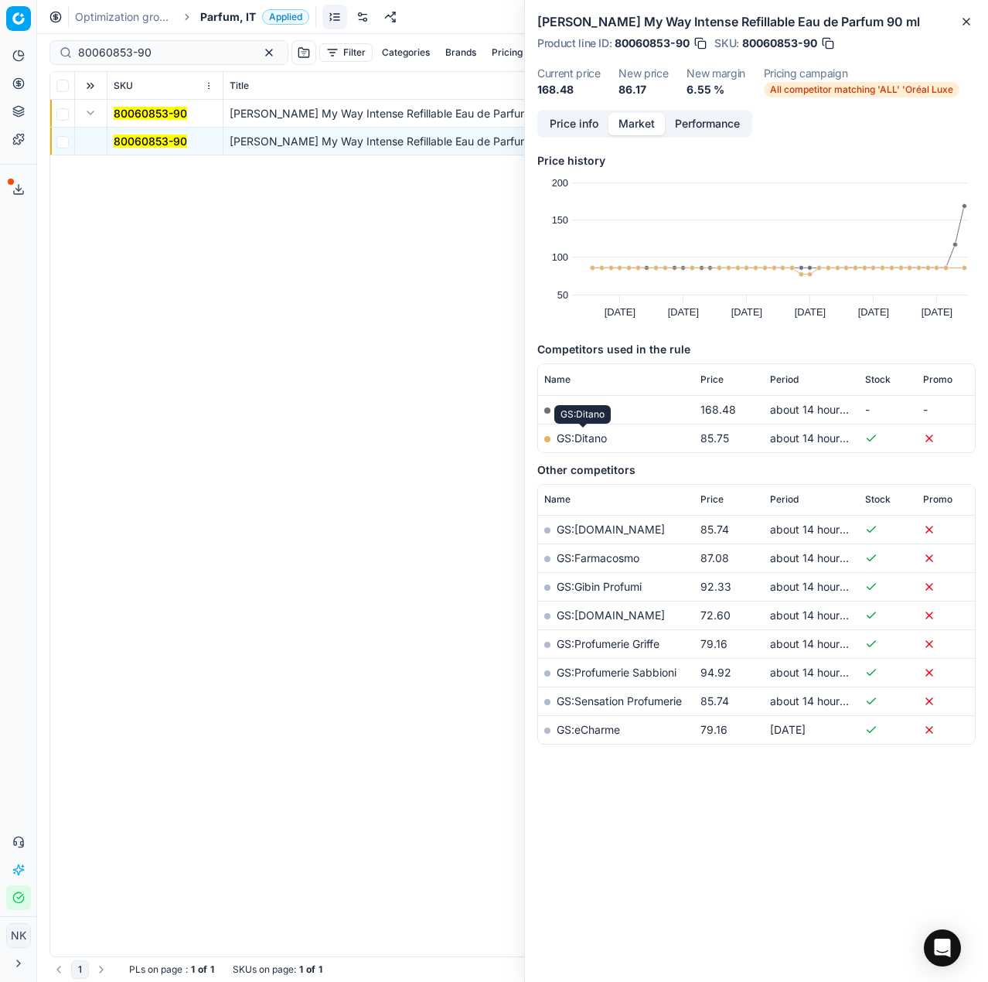
click at [589, 441] on link "GS:Ditano" at bounding box center [582, 437] width 50 height 13
click at [167, 56] on input "80060853-90" at bounding box center [162, 52] width 169 height 15
click at [169, 53] on input "80060853-90" at bounding box center [162, 52] width 169 height 15
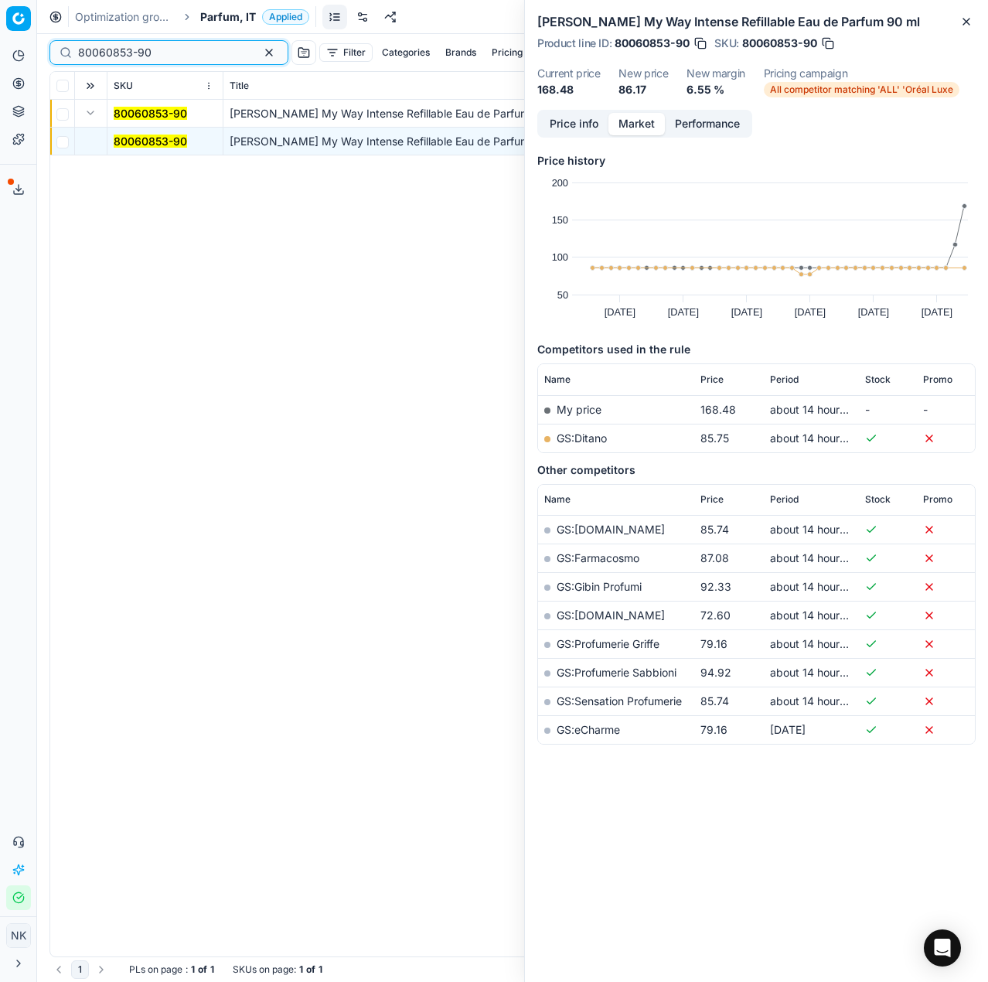
click at [169, 53] on input "80060853-90" at bounding box center [162, 52] width 169 height 15
paste input "16772-5"
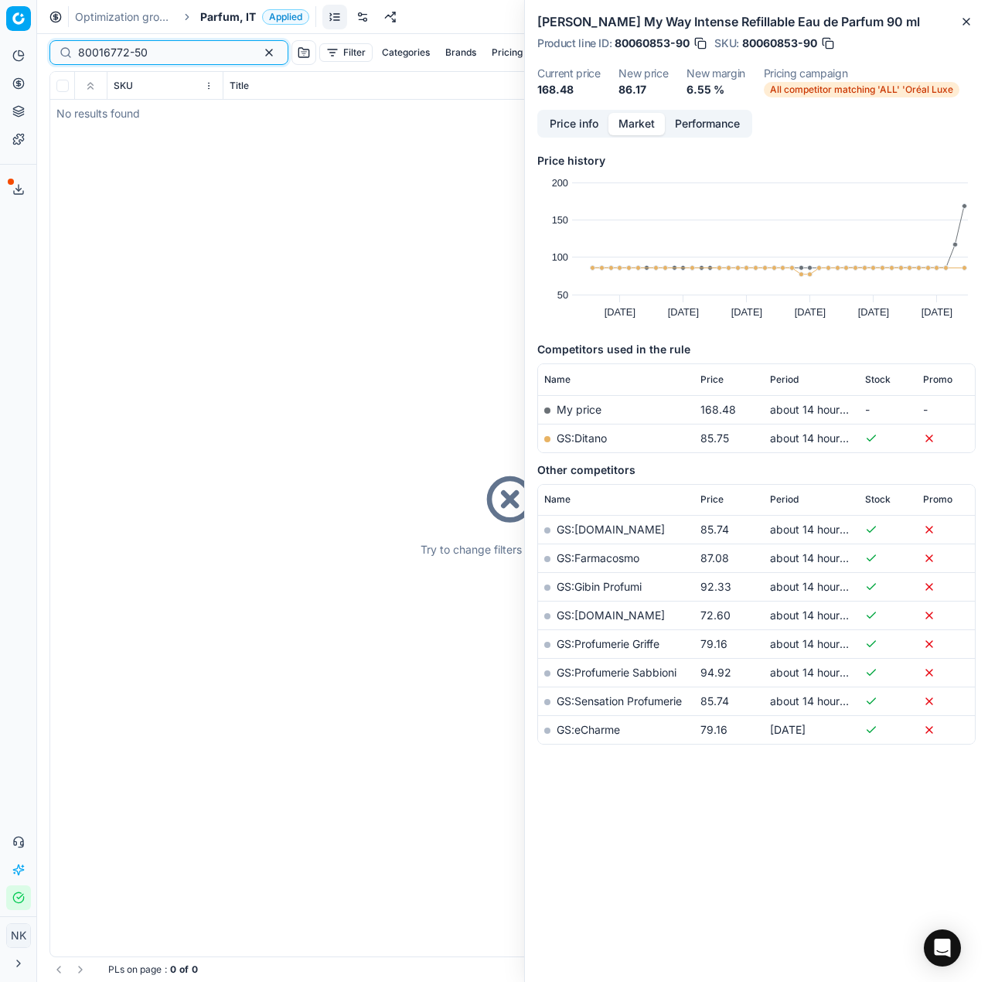
click at [158, 58] on input "80016772-50" at bounding box center [162, 52] width 169 height 15
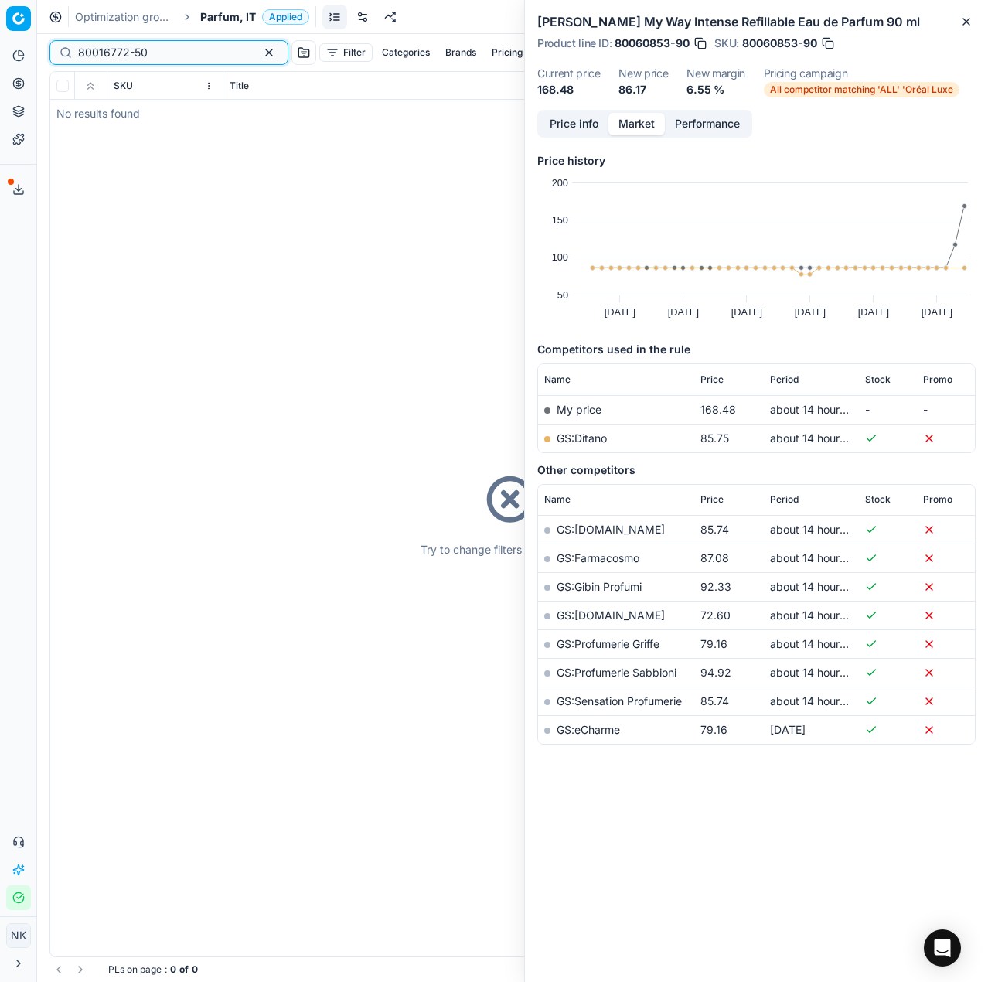
paste input "20102798"
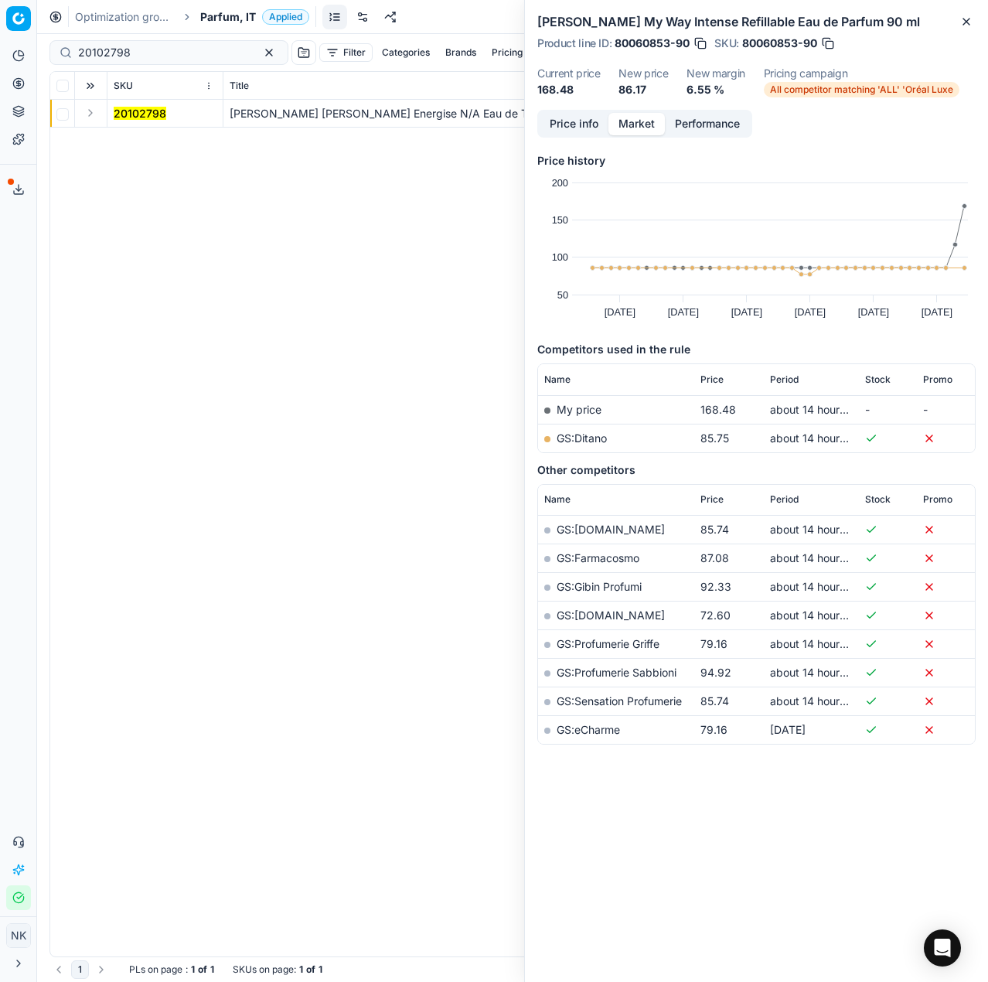
click at [94, 110] on button "Expand" at bounding box center [90, 113] width 19 height 19
click at [133, 141] on mark "20102798" at bounding box center [140, 140] width 53 height 13
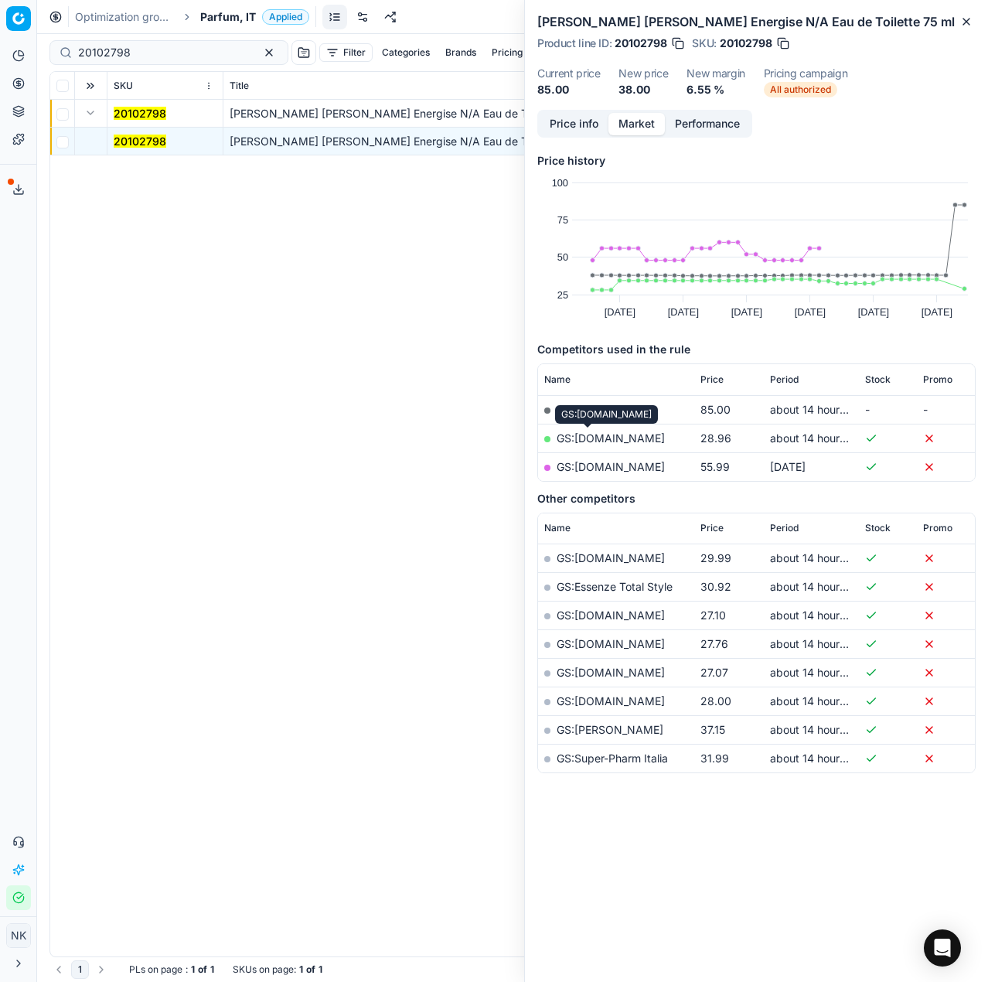
click at [591, 435] on link "GS:[DOMAIN_NAME]" at bounding box center [611, 437] width 108 height 13
click at [172, 54] on input "20102798" at bounding box center [162, 52] width 169 height 15
paste input "10092"
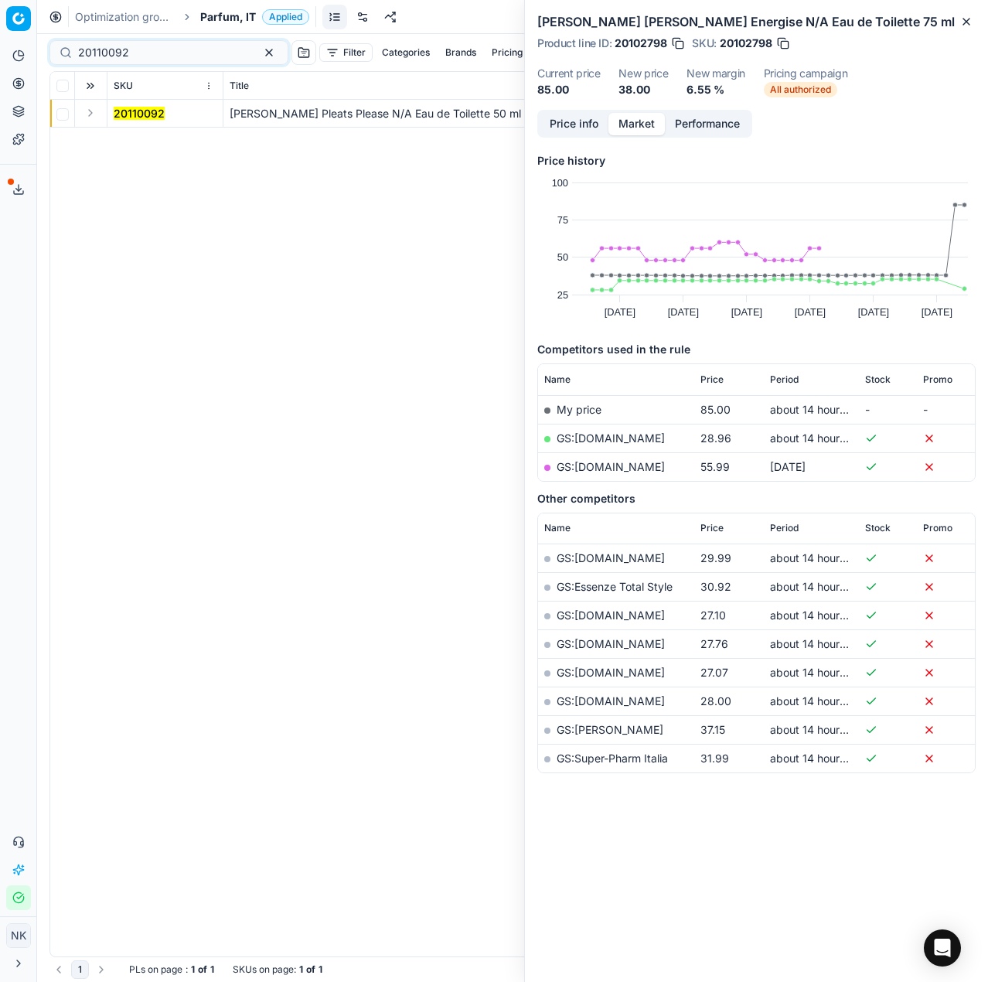
click at [88, 116] on button "Expand" at bounding box center [90, 113] width 19 height 19
click at [138, 137] on mark "20110092" at bounding box center [139, 140] width 51 height 13
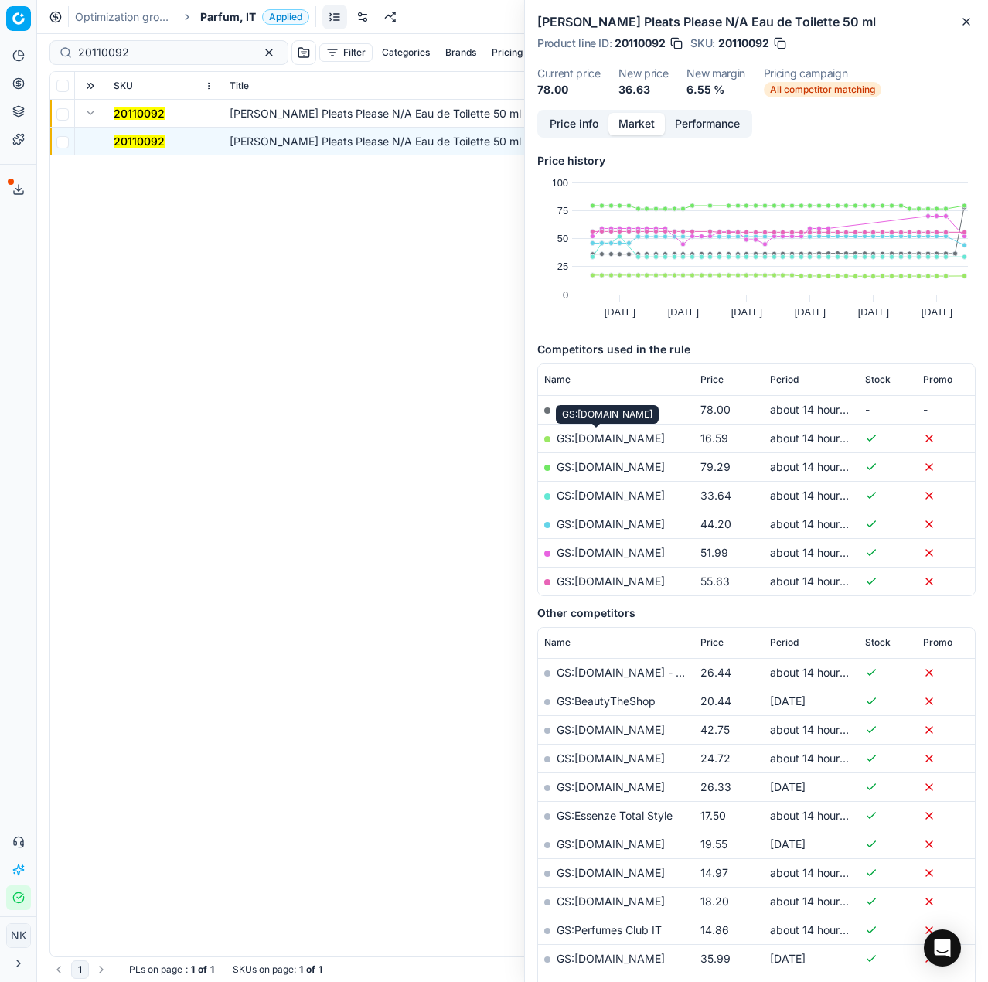
click at [597, 440] on link "GS:[DOMAIN_NAME]" at bounding box center [611, 437] width 108 height 13
click at [161, 55] on input "20110092" at bounding box center [162, 52] width 169 height 15
paste input "01266"
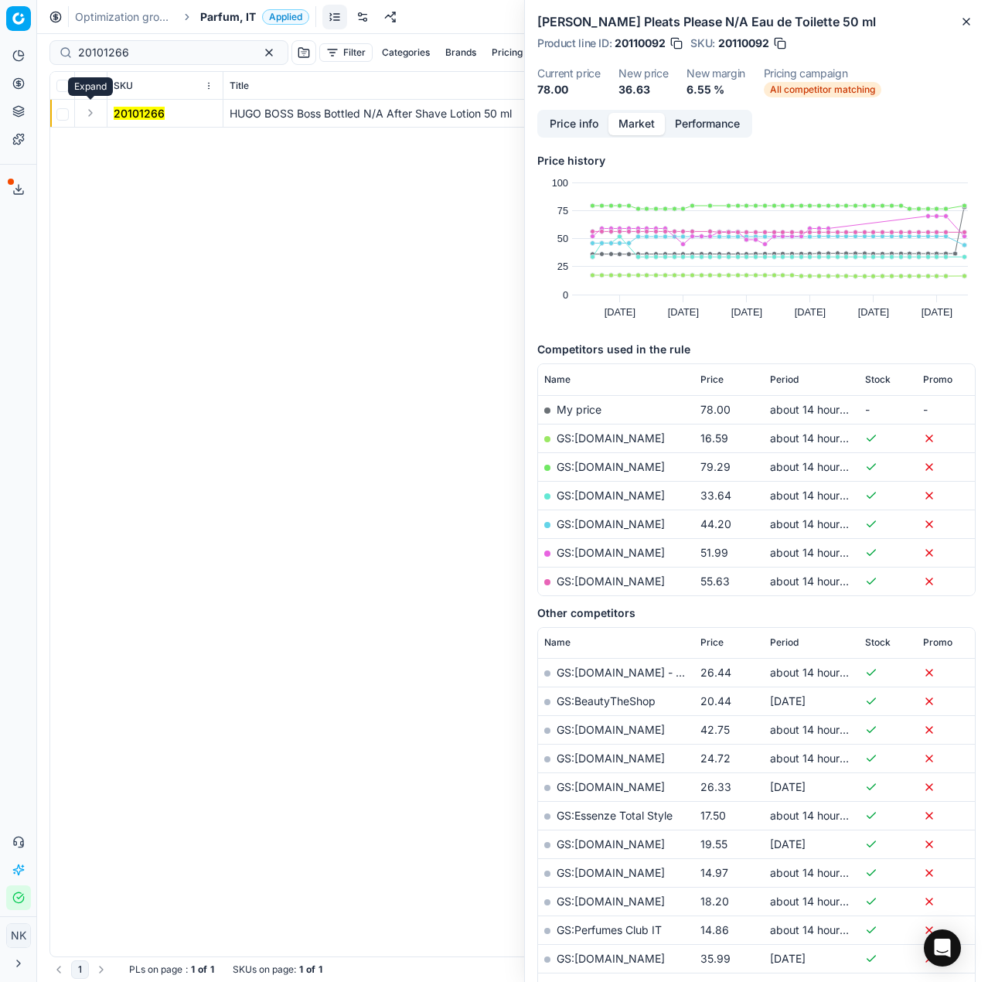
click at [91, 115] on button "Expand" at bounding box center [90, 113] width 19 height 19
click at [128, 141] on mark "20101266" at bounding box center [139, 140] width 51 height 13
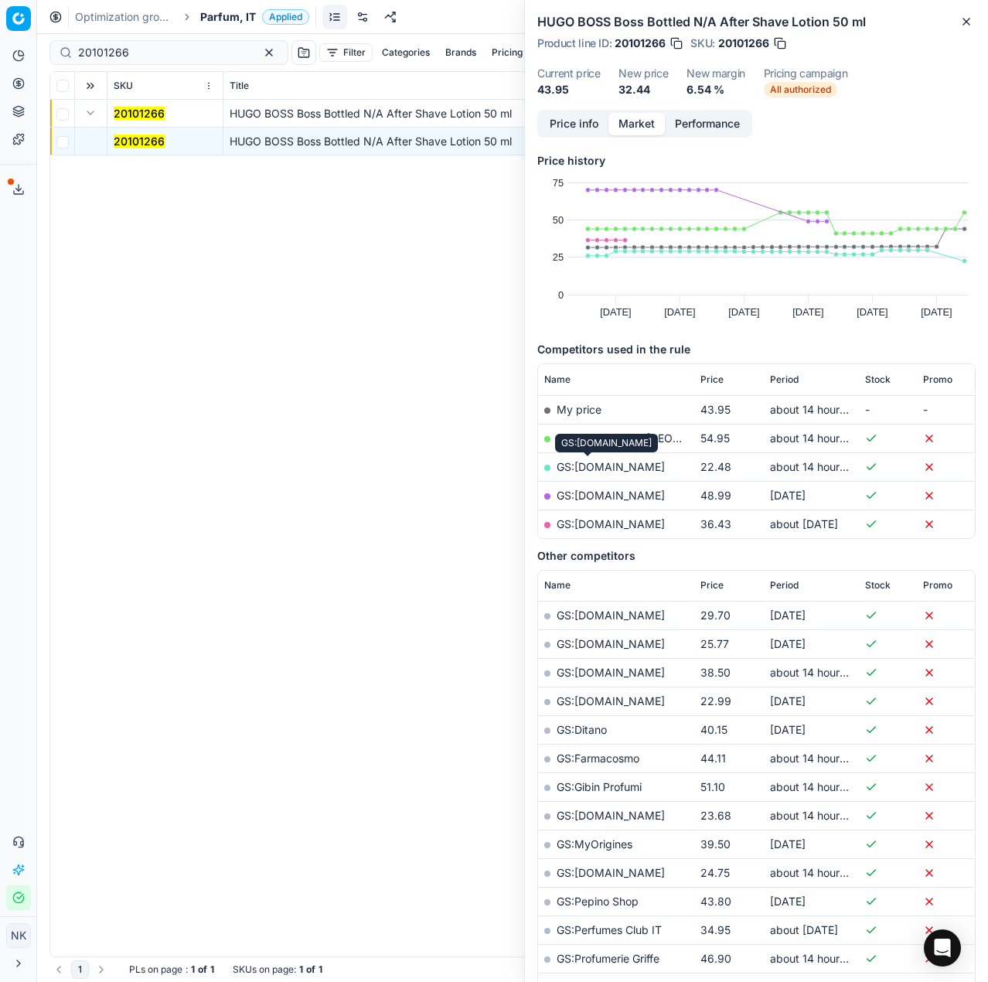
click at [580, 466] on link "GS:[DOMAIN_NAME]" at bounding box center [611, 466] width 108 height 13
click at [152, 43] on div "20101266" at bounding box center [168, 52] width 239 height 25
click at [150, 57] on input "20101266" at bounding box center [162, 52] width 169 height 15
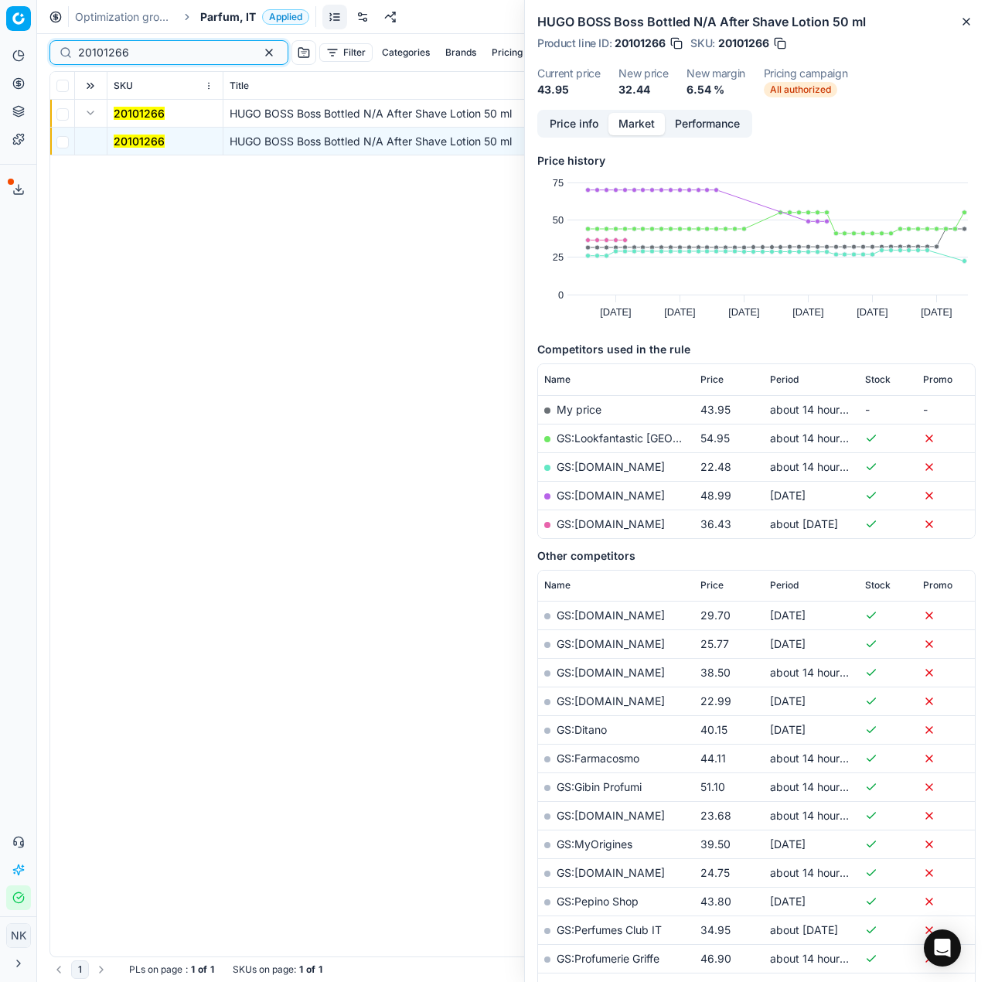
click at [150, 57] on input "20101266" at bounding box center [162, 52] width 169 height 15
paste input "80032916-40"
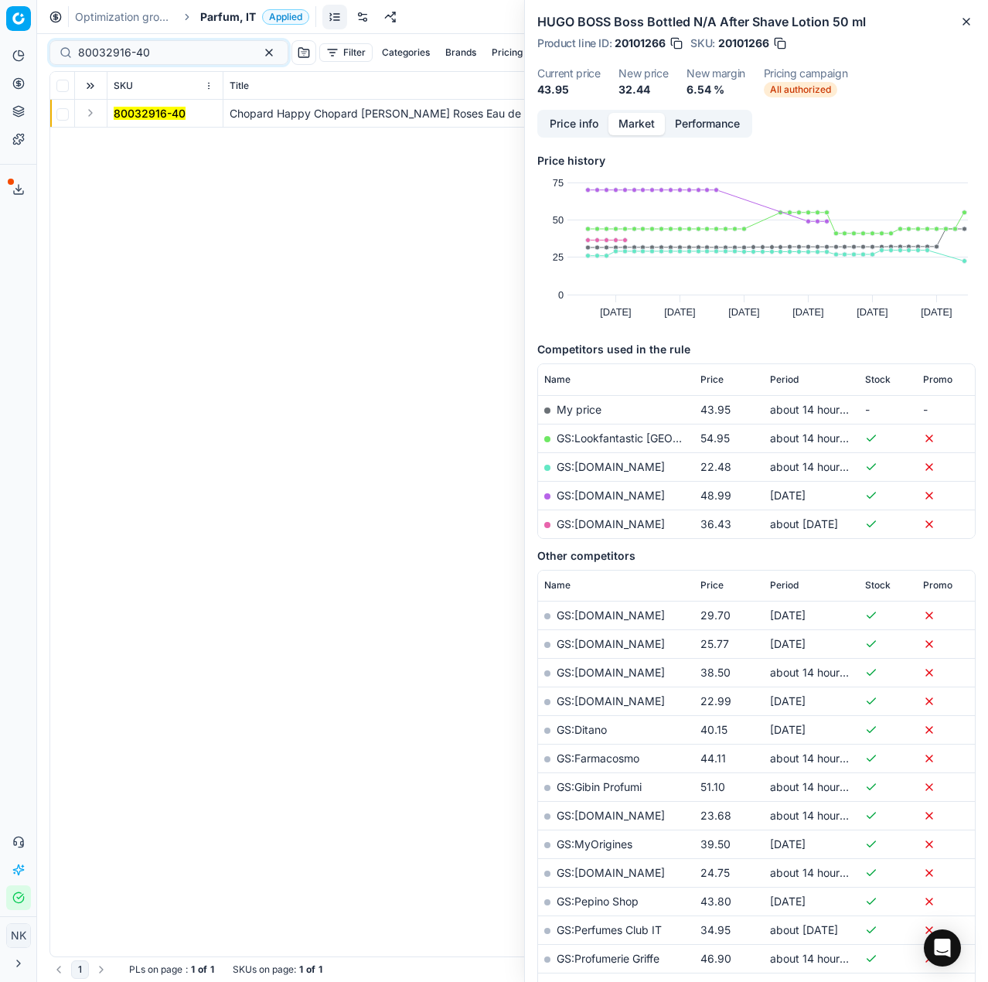
click at [95, 108] on button "Expand" at bounding box center [90, 113] width 19 height 19
click at [131, 137] on mark "80032916-40" at bounding box center [150, 140] width 72 height 13
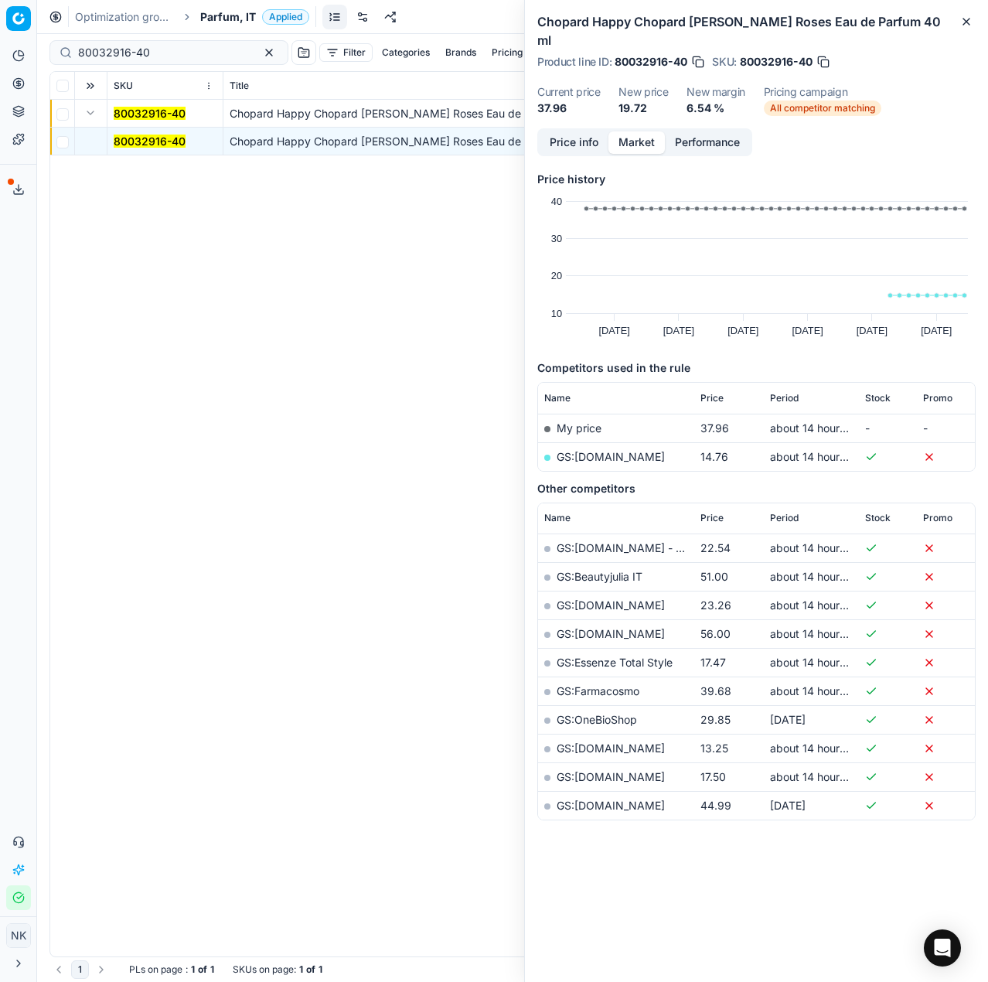
click at [590, 450] on link "GS:[DOMAIN_NAME]" at bounding box center [611, 456] width 108 height 13
click at [189, 45] on input "80032916-40" at bounding box center [162, 52] width 169 height 15
paste input "8861"
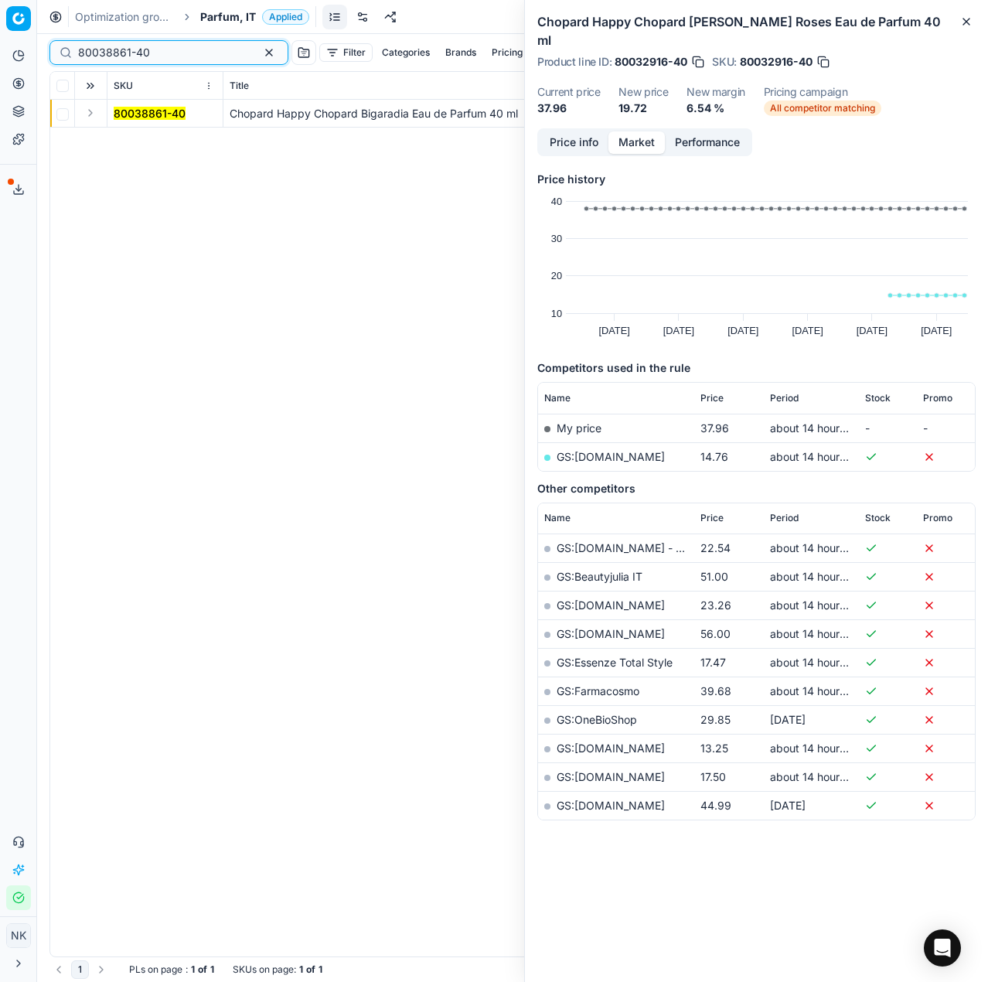
type input "80038861-40"
click at [90, 114] on button "Expand" at bounding box center [90, 113] width 19 height 19
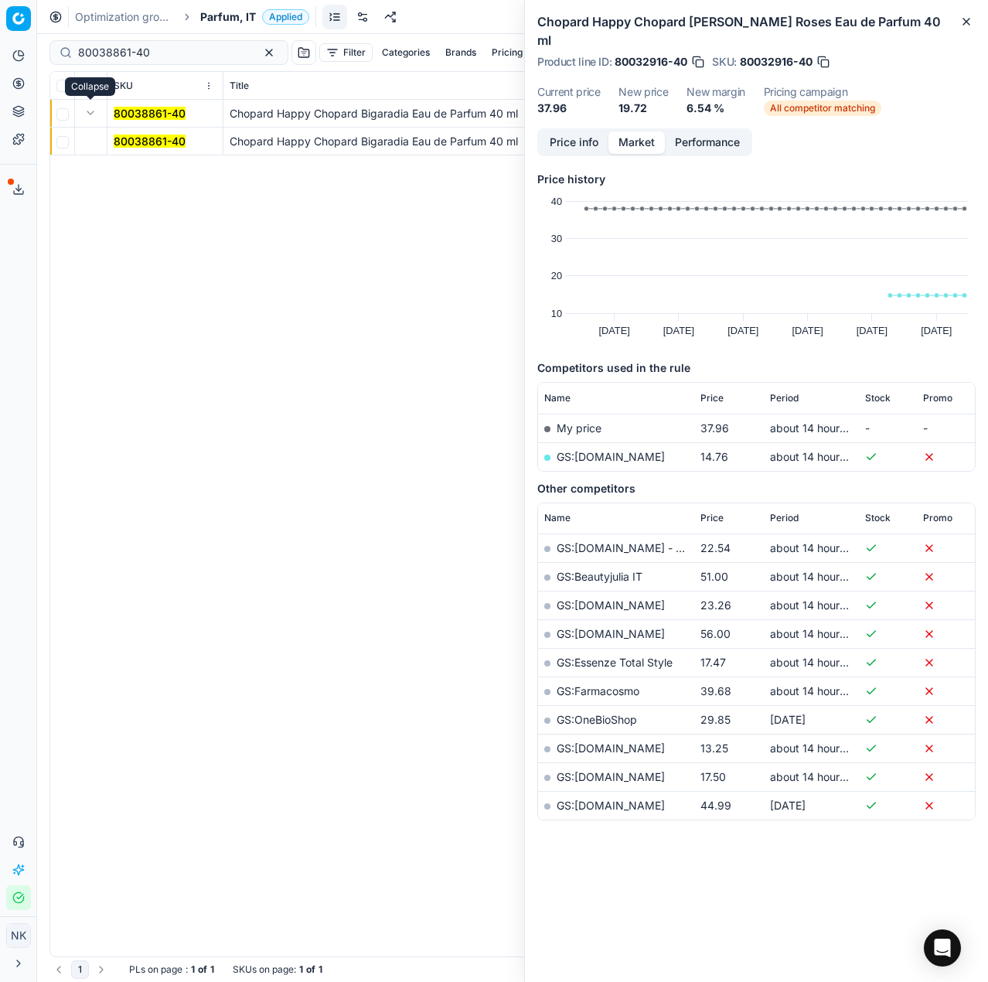
click at [123, 141] on mark "80038861-40" at bounding box center [150, 140] width 72 height 13
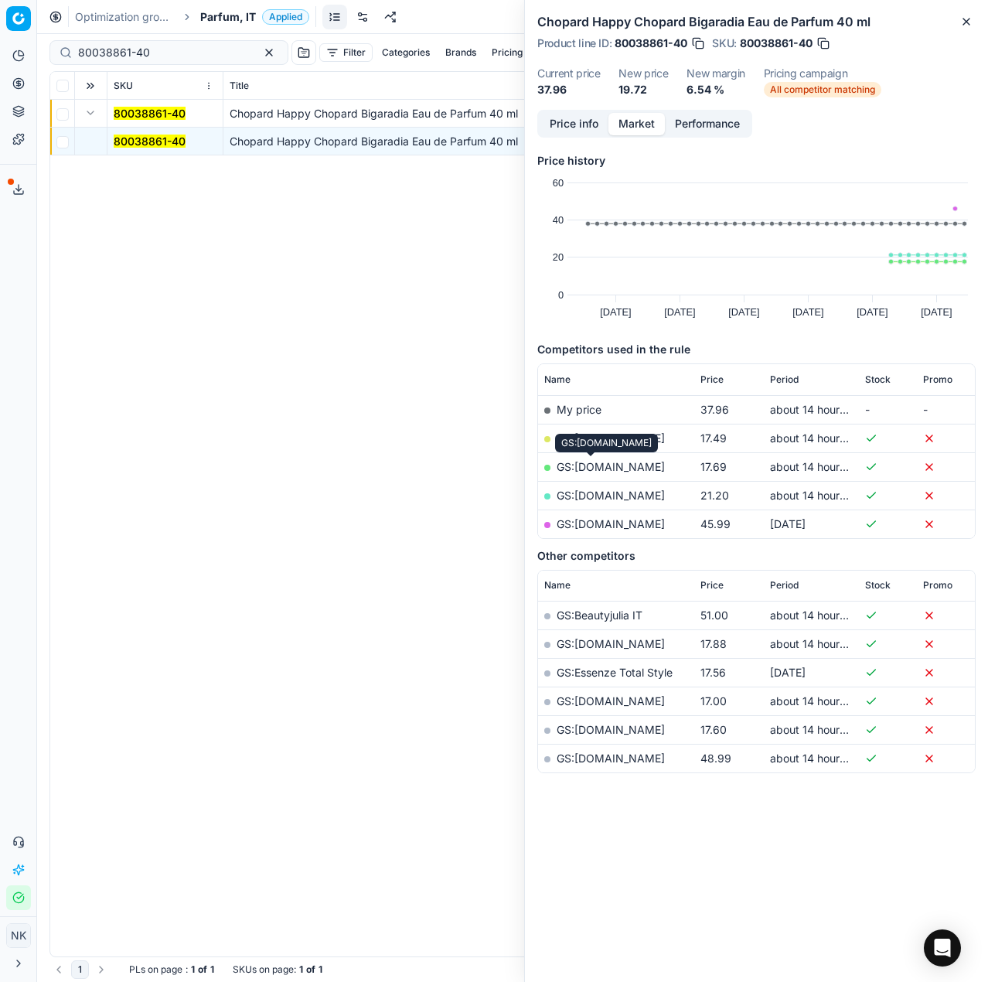
click at [585, 464] on link "GS:[DOMAIN_NAME]" at bounding box center [611, 466] width 108 height 13
click at [595, 434] on link "GS:[DOMAIN_NAME]" at bounding box center [611, 437] width 108 height 13
click at [226, 21] on span "Parfum, IT" at bounding box center [228, 16] width 56 height 15
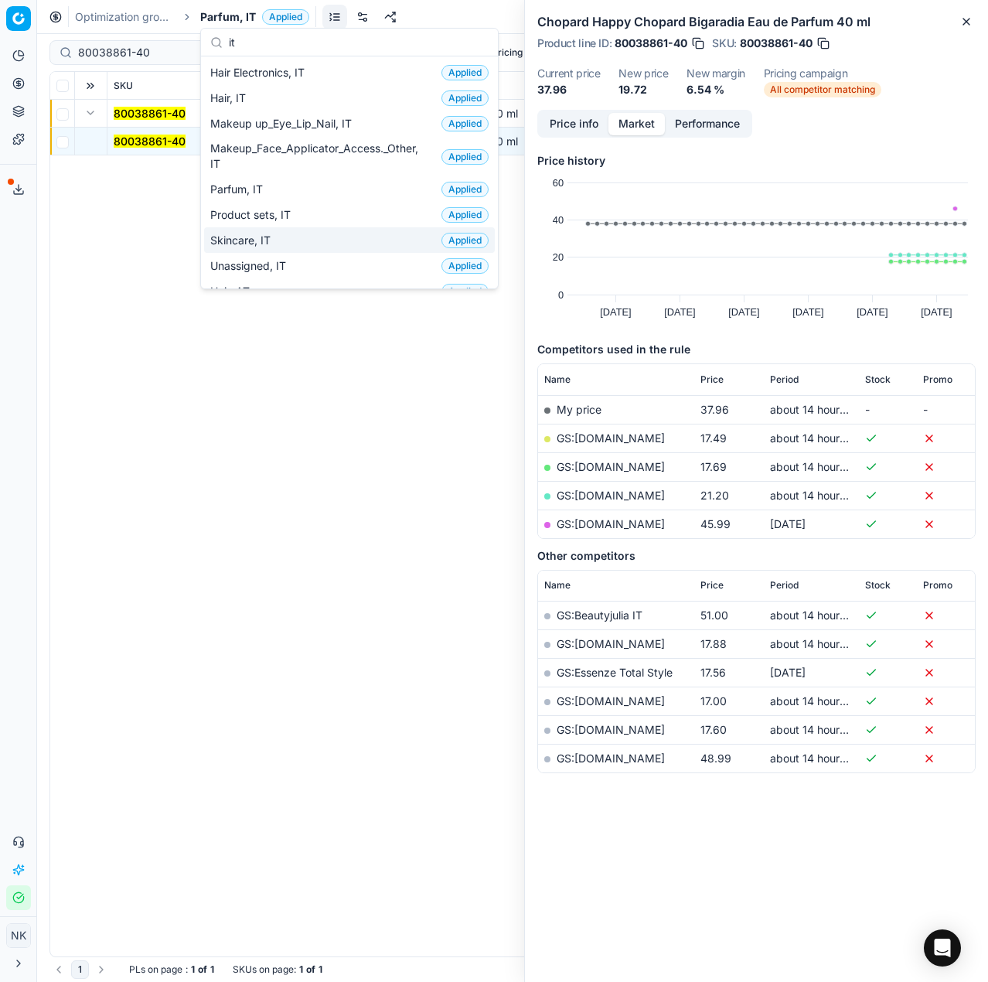
type input "it"
click at [253, 233] on span "Skincare, IT" at bounding box center [243, 240] width 66 height 15
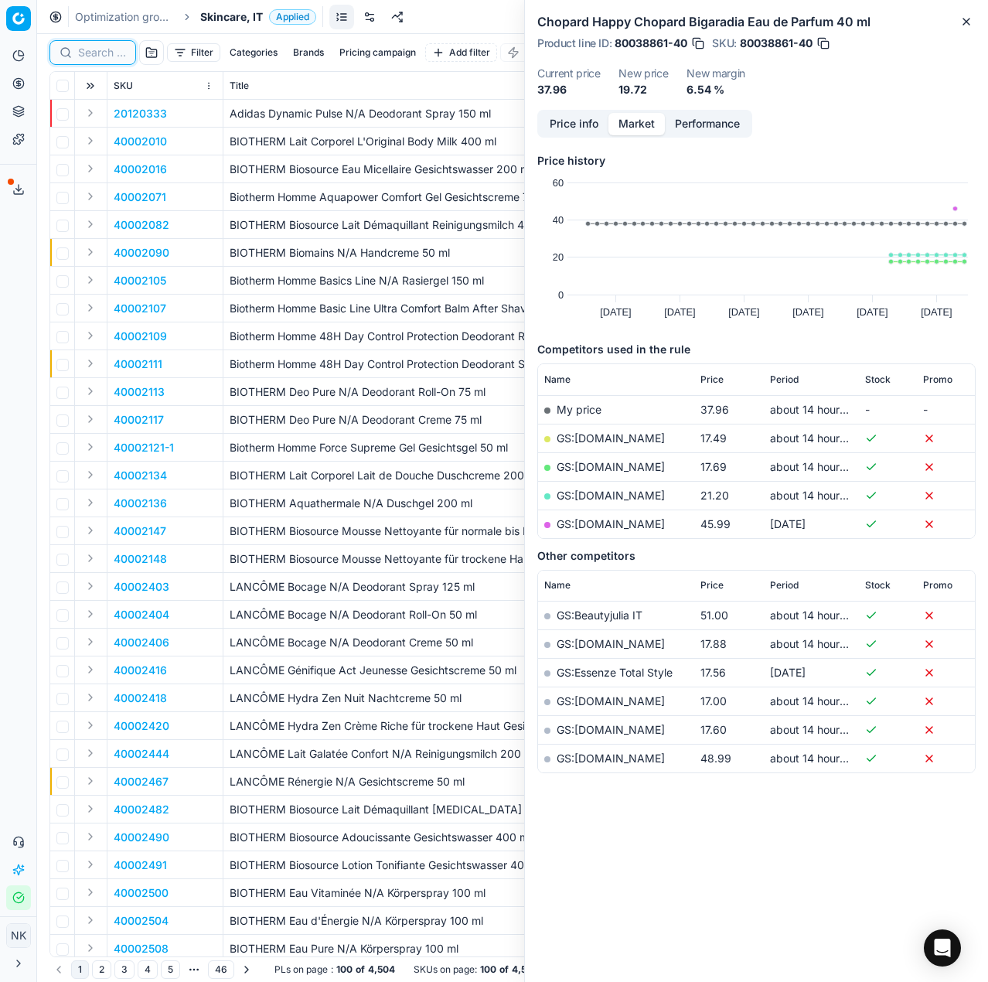
click at [90, 53] on input at bounding box center [102, 52] width 48 height 15
paste input "80016772-50"
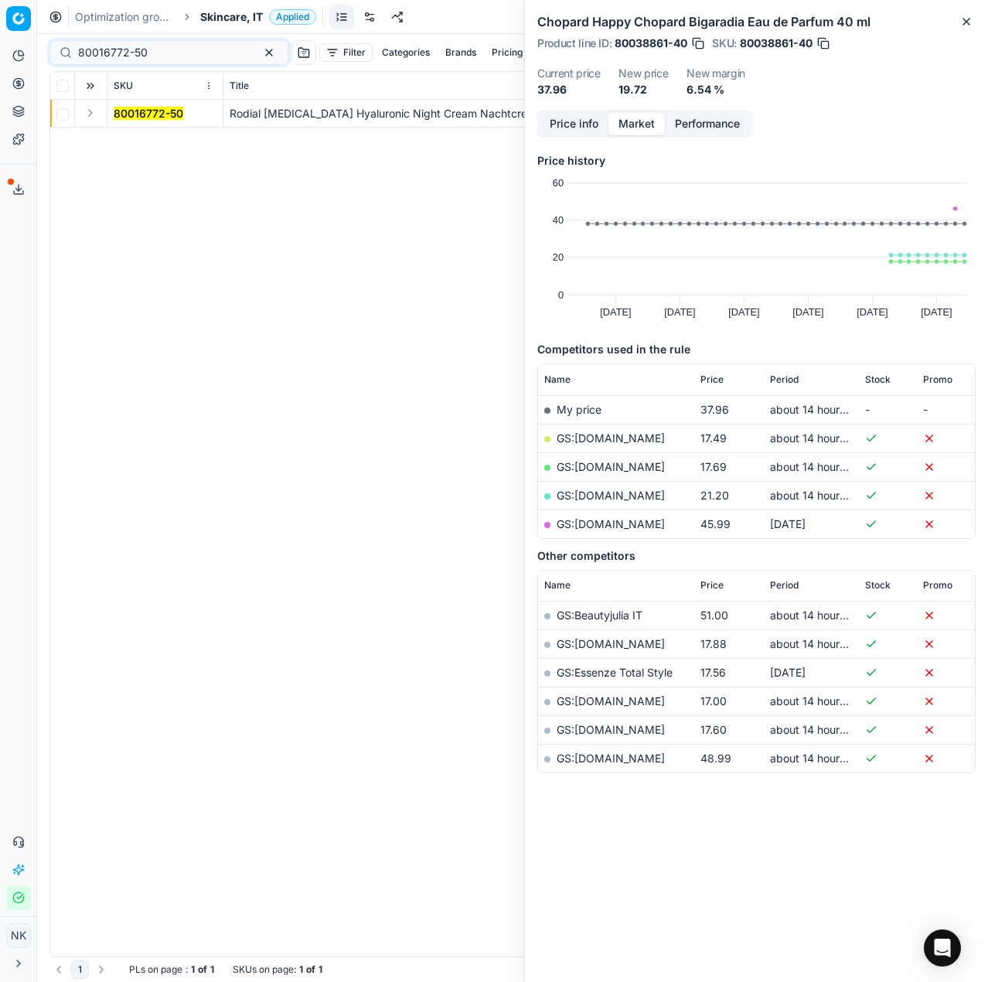
click at [90, 114] on button "Expand" at bounding box center [90, 113] width 19 height 19
click at [148, 143] on mark "80016772-50" at bounding box center [149, 140] width 70 height 13
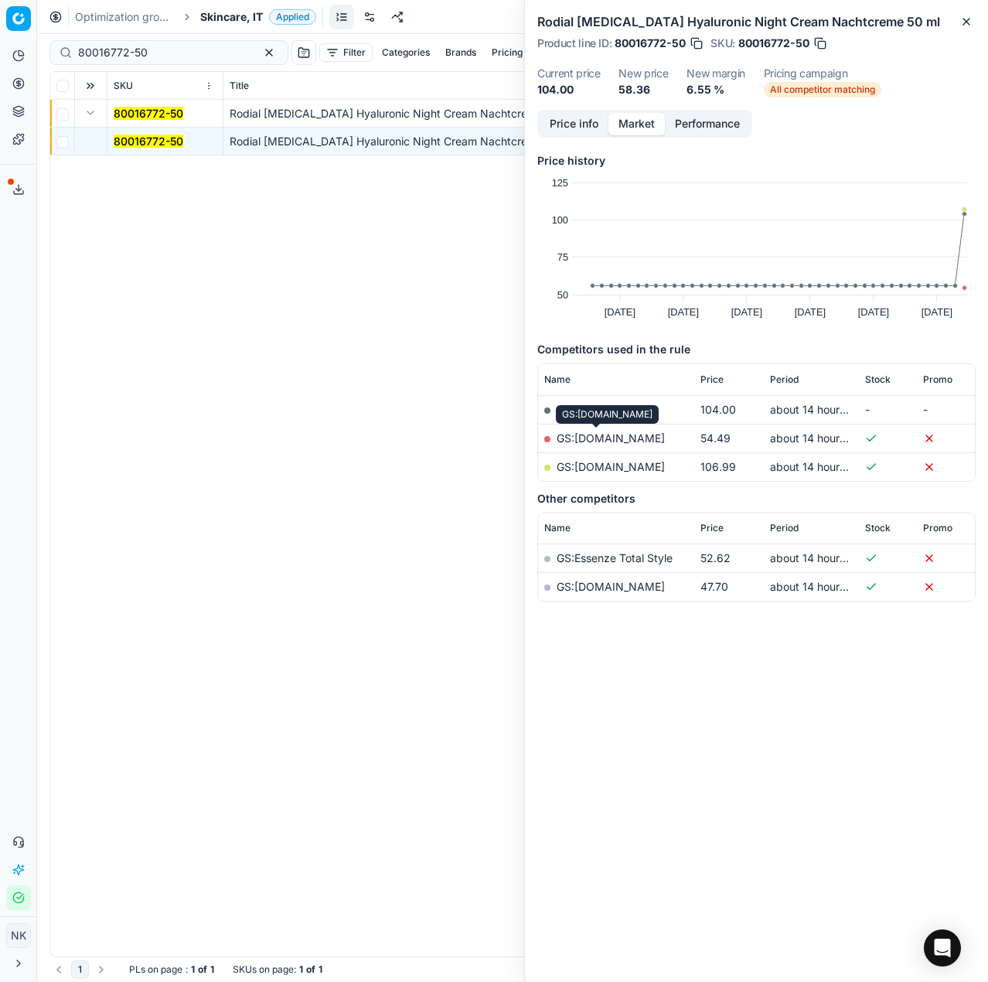
click at [606, 438] on link "GS:[DOMAIN_NAME]" at bounding box center [611, 437] width 108 height 13
click at [162, 55] on input "80016772-50" at bounding box center [162, 52] width 169 height 15
paste input "41164"
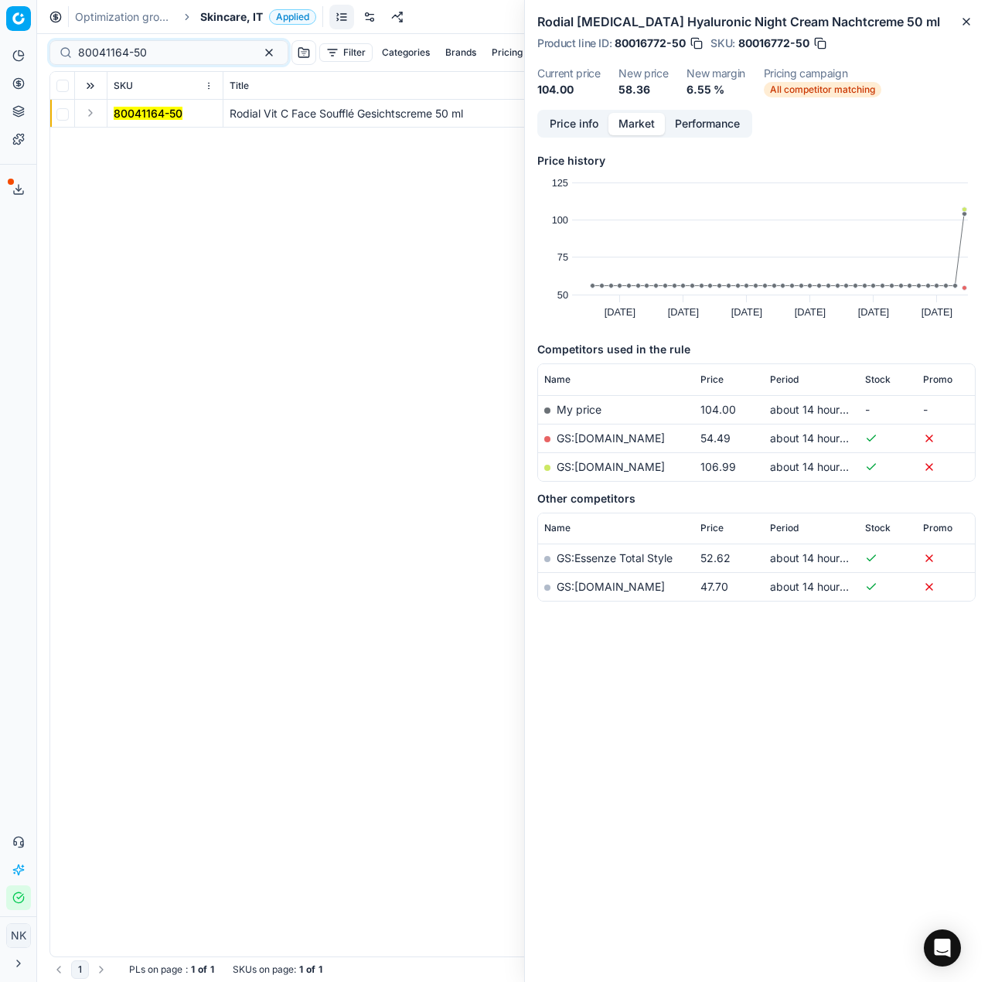
click at [86, 114] on button "Expand" at bounding box center [90, 113] width 19 height 19
click at [131, 139] on mark "80041164-50" at bounding box center [148, 140] width 69 height 13
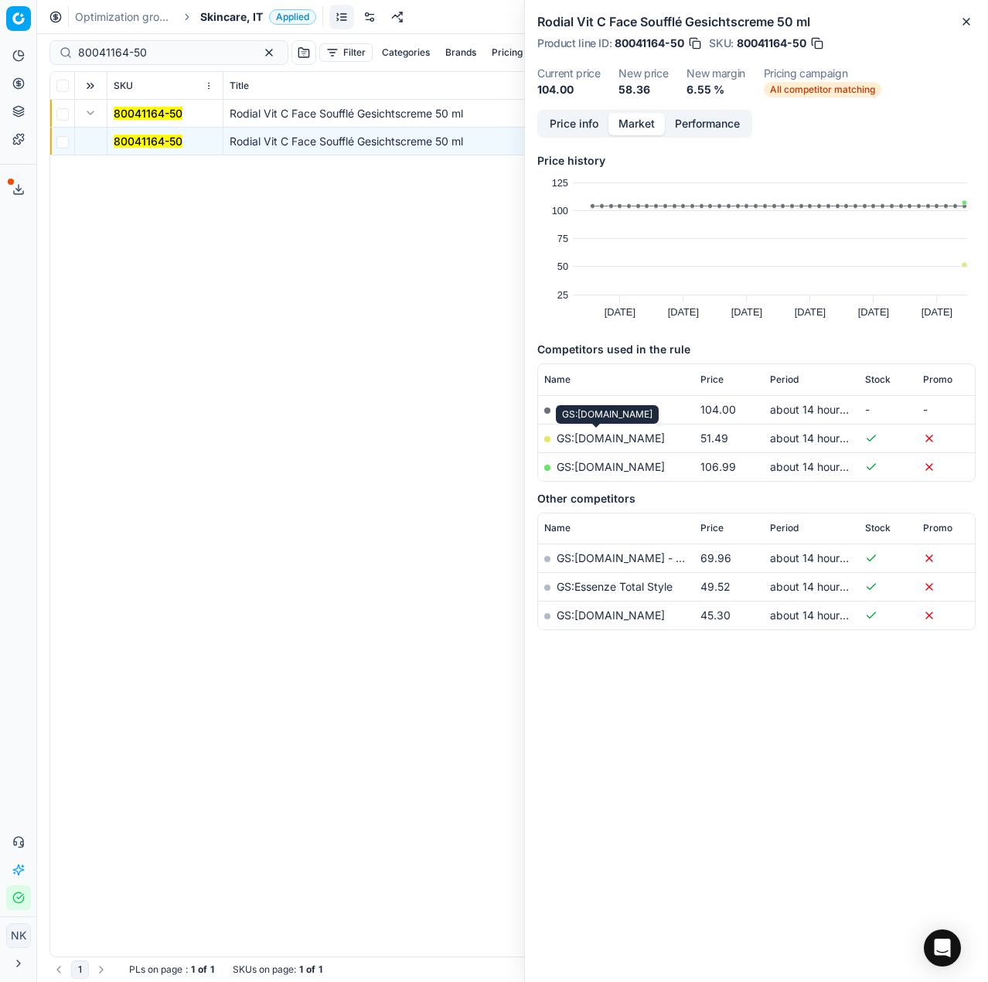
click at [594, 434] on link "GS:[DOMAIN_NAME]" at bounding box center [611, 437] width 108 height 13
click at [157, 59] on input "80041164-50" at bounding box center [162, 52] width 169 height 15
paste input "1-3"
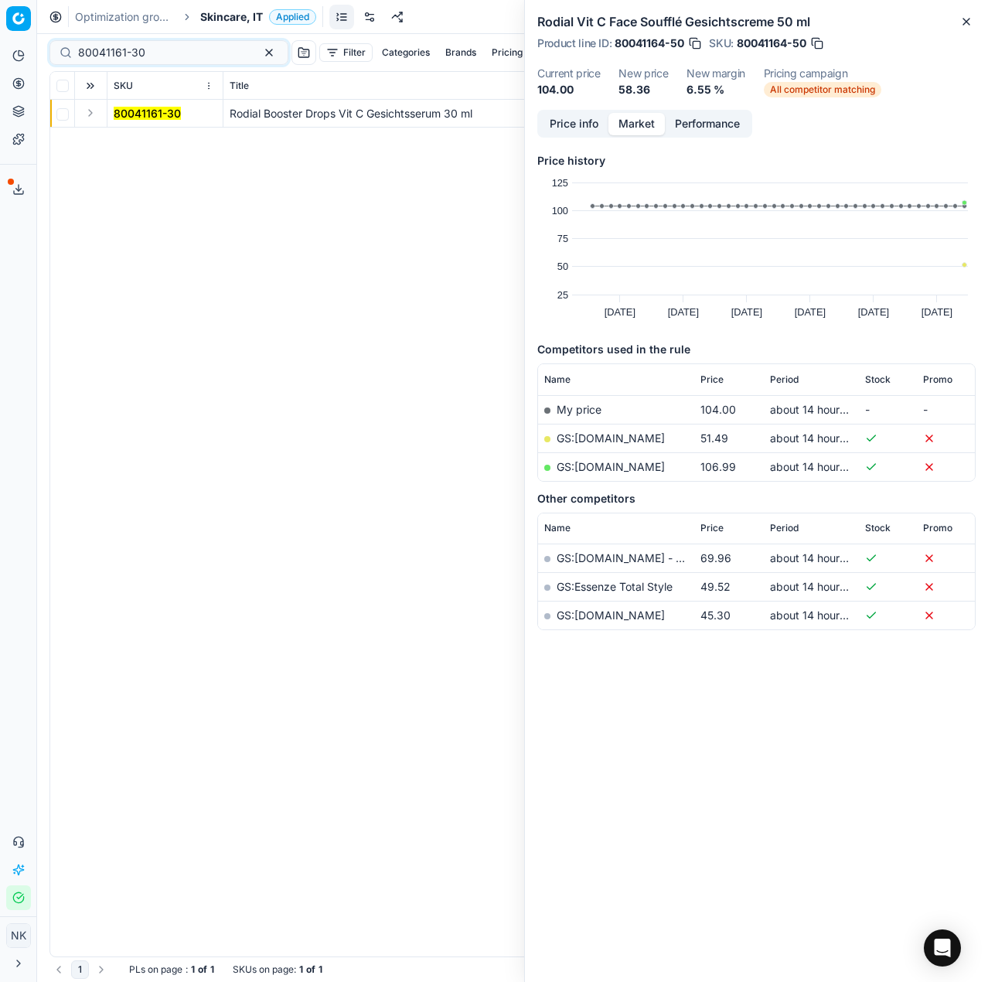
click at [90, 111] on button "Expand" at bounding box center [90, 113] width 19 height 19
click at [138, 138] on mark "80041161-30" at bounding box center [147, 140] width 67 height 13
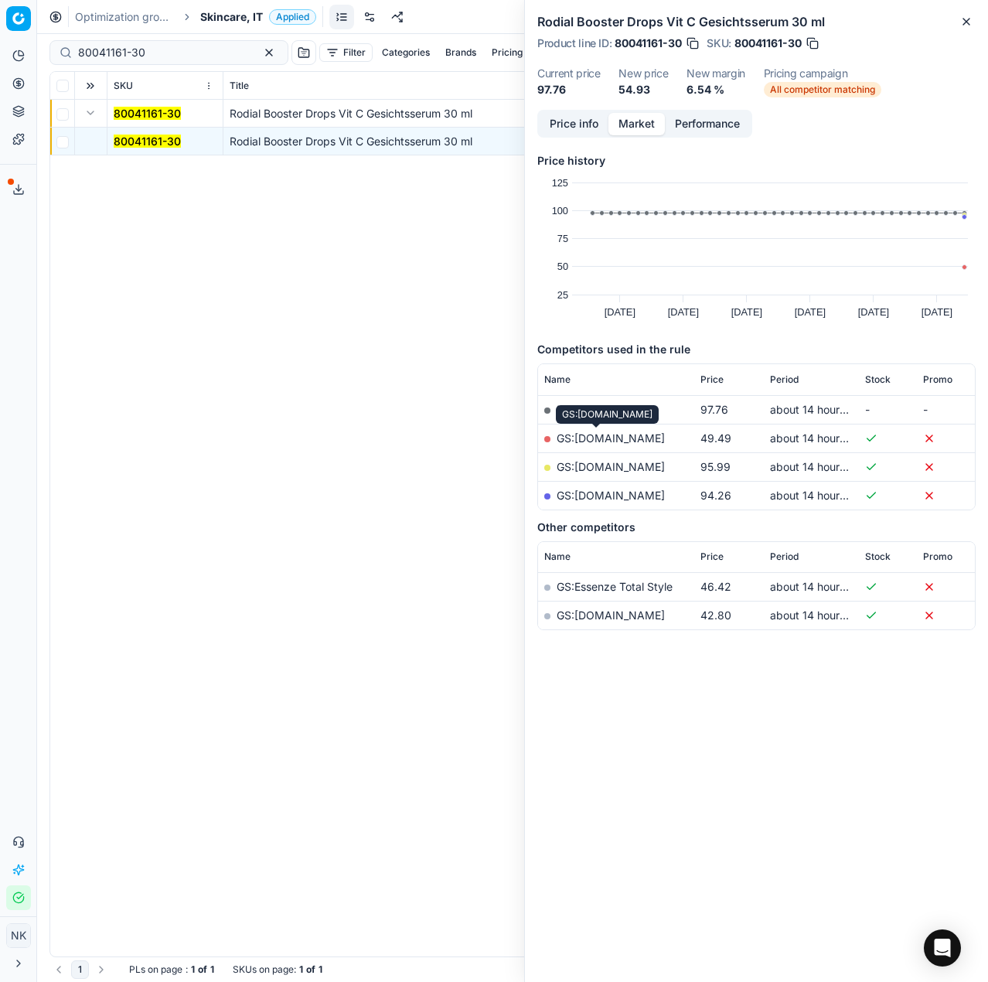
click at [597, 437] on link "GS:[DOMAIN_NAME]" at bounding box center [611, 437] width 108 height 13
click at [171, 50] on input "80041161-30" at bounding box center [162, 52] width 169 height 15
paste input "76143-10"
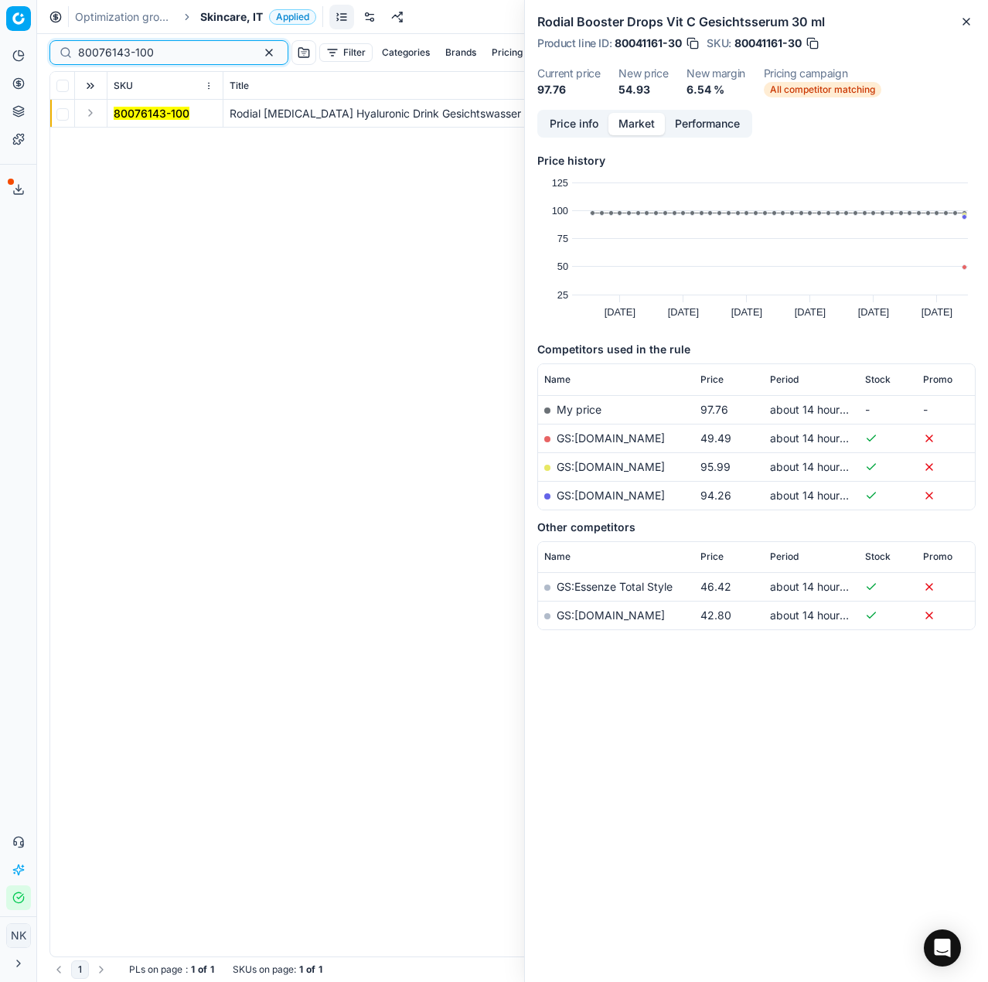
type input "80076143-100"
click at [77, 113] on td at bounding box center [91, 114] width 32 height 28
click at [88, 113] on button "Expand" at bounding box center [90, 113] width 19 height 19
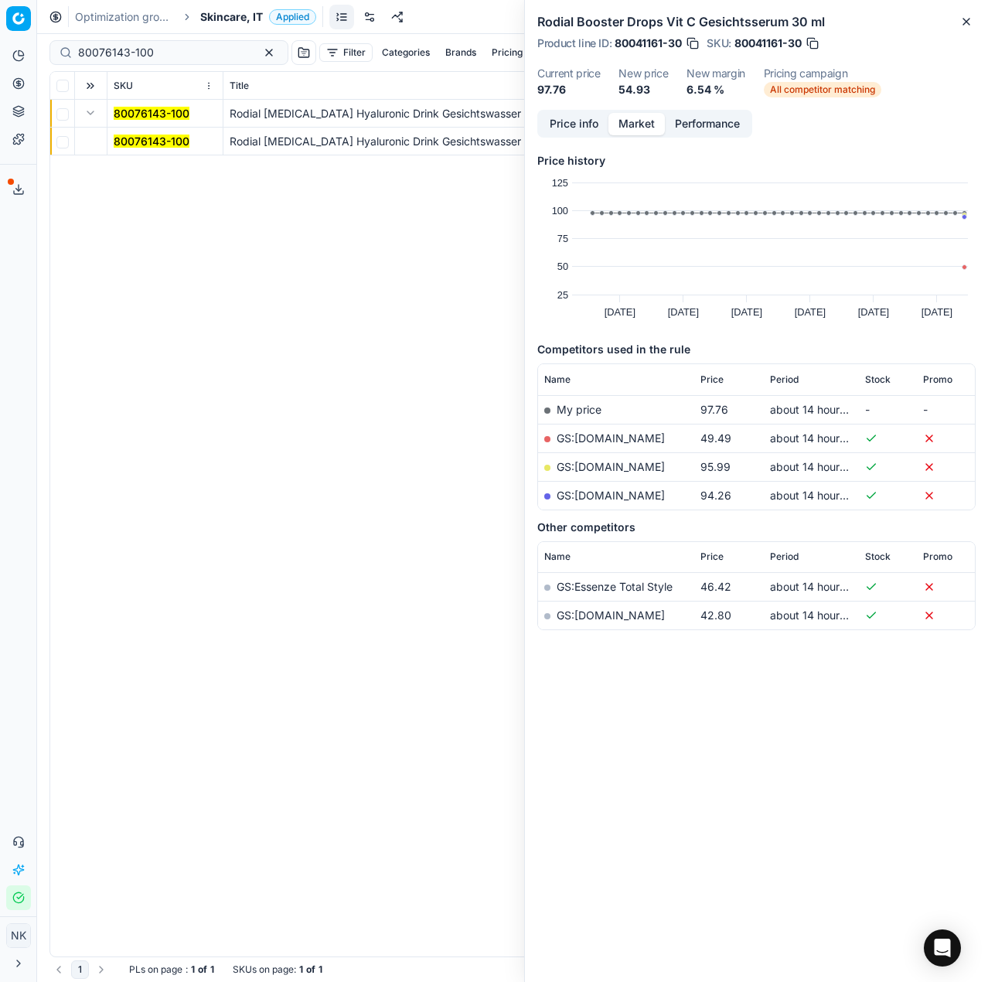
click at [137, 140] on mark "80076143-100" at bounding box center [152, 140] width 76 height 13
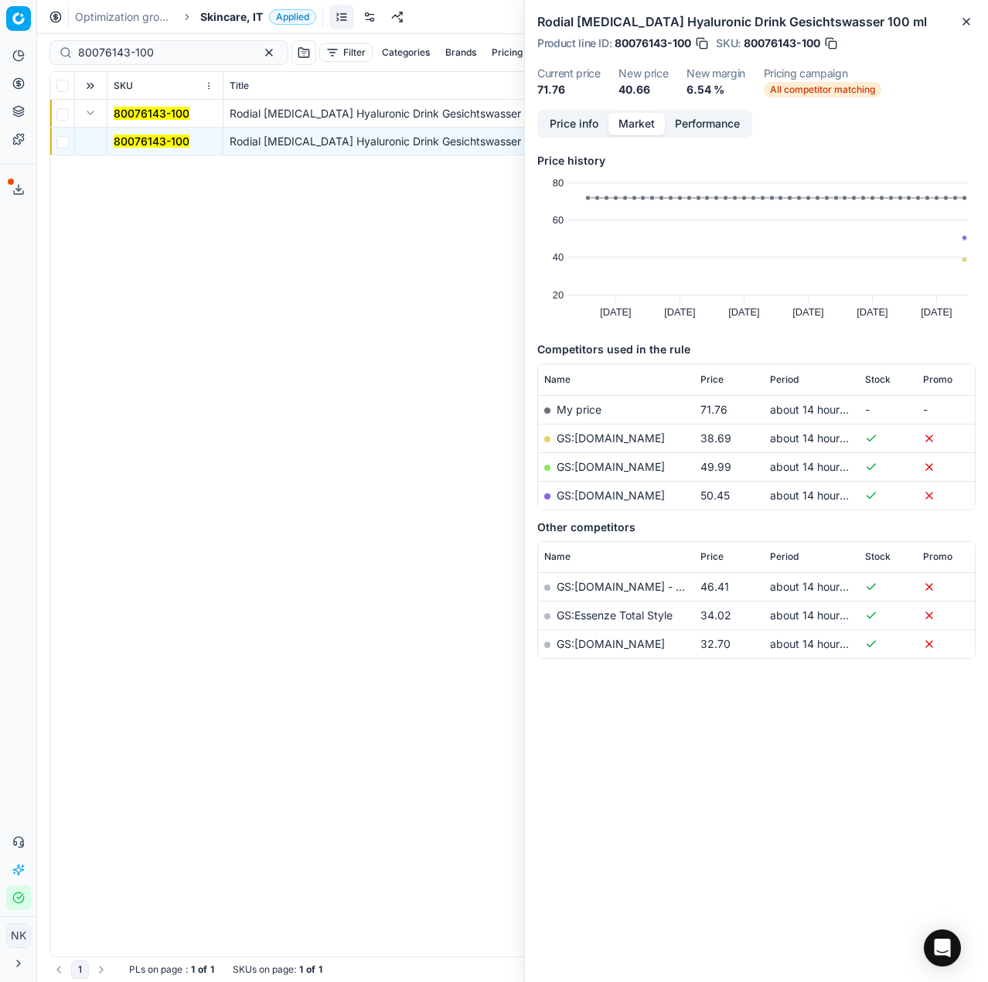
click at [604, 437] on link "GS:[DOMAIN_NAME]" at bounding box center [611, 437] width 108 height 13
click at [198, 22] on ol "Optimization groups Skincare, IT Applied" at bounding box center [195, 16] width 241 height 15
click at [216, 19] on span "Skincare, IT" at bounding box center [231, 16] width 63 height 15
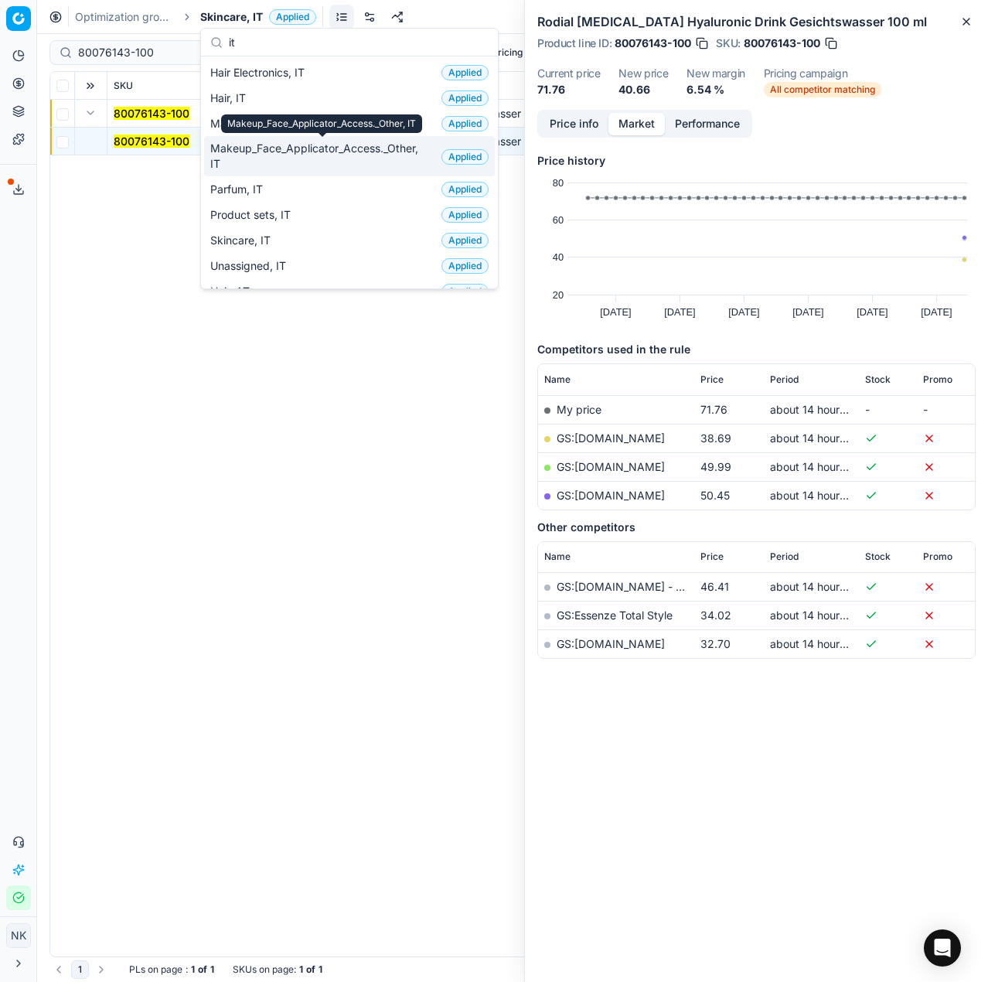
type input "it"
click at [298, 157] on span "Makeup_Face_Applicator_Access._Other, IT" at bounding box center [322, 156] width 225 height 31
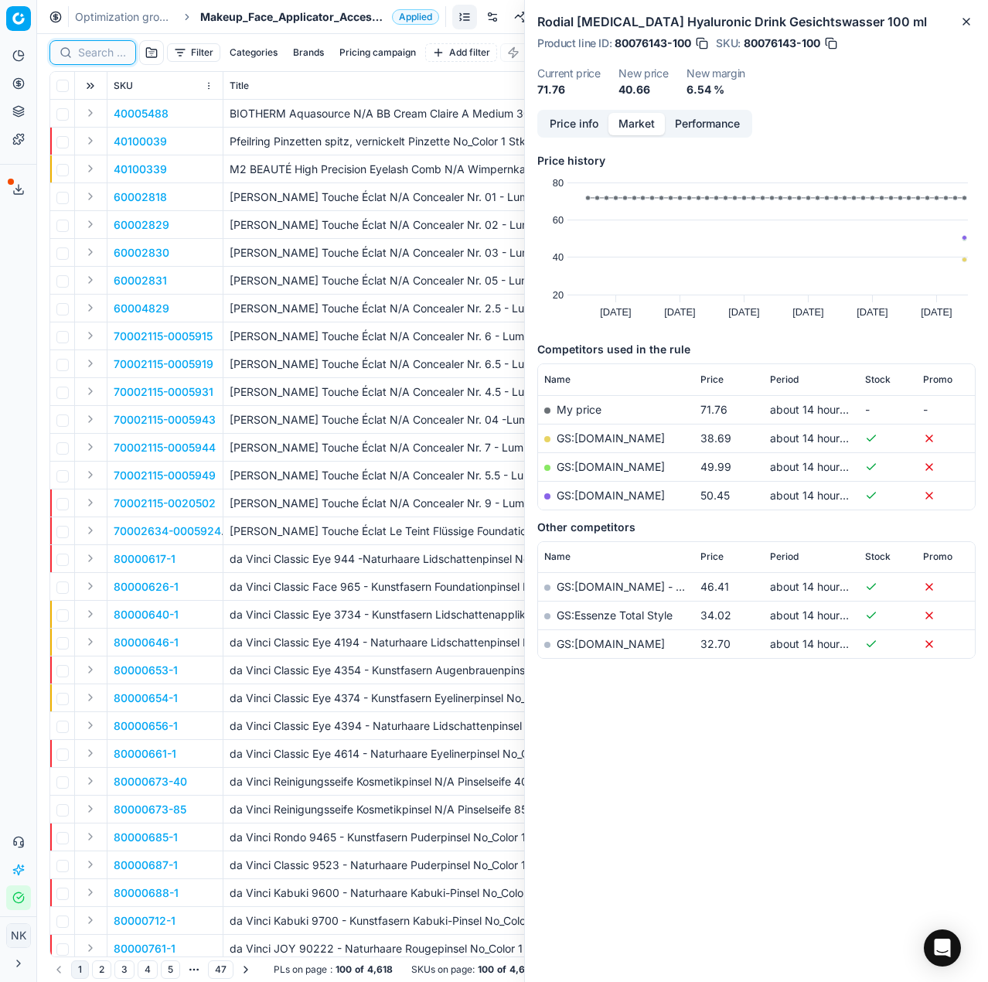
click at [99, 53] on input at bounding box center [102, 52] width 48 height 15
paste input "90001303-0001873"
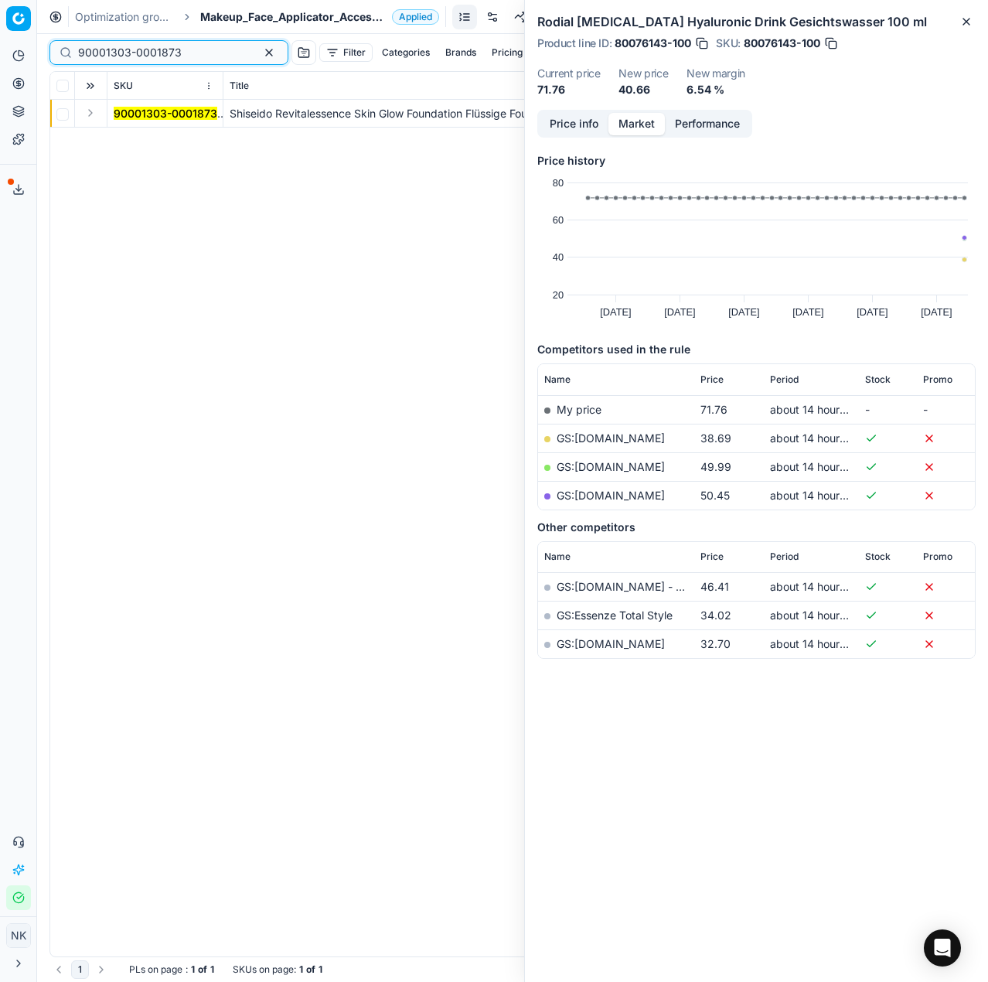
type input "90001303-0001873"
click at [84, 112] on button "Expand" at bounding box center [90, 113] width 19 height 19
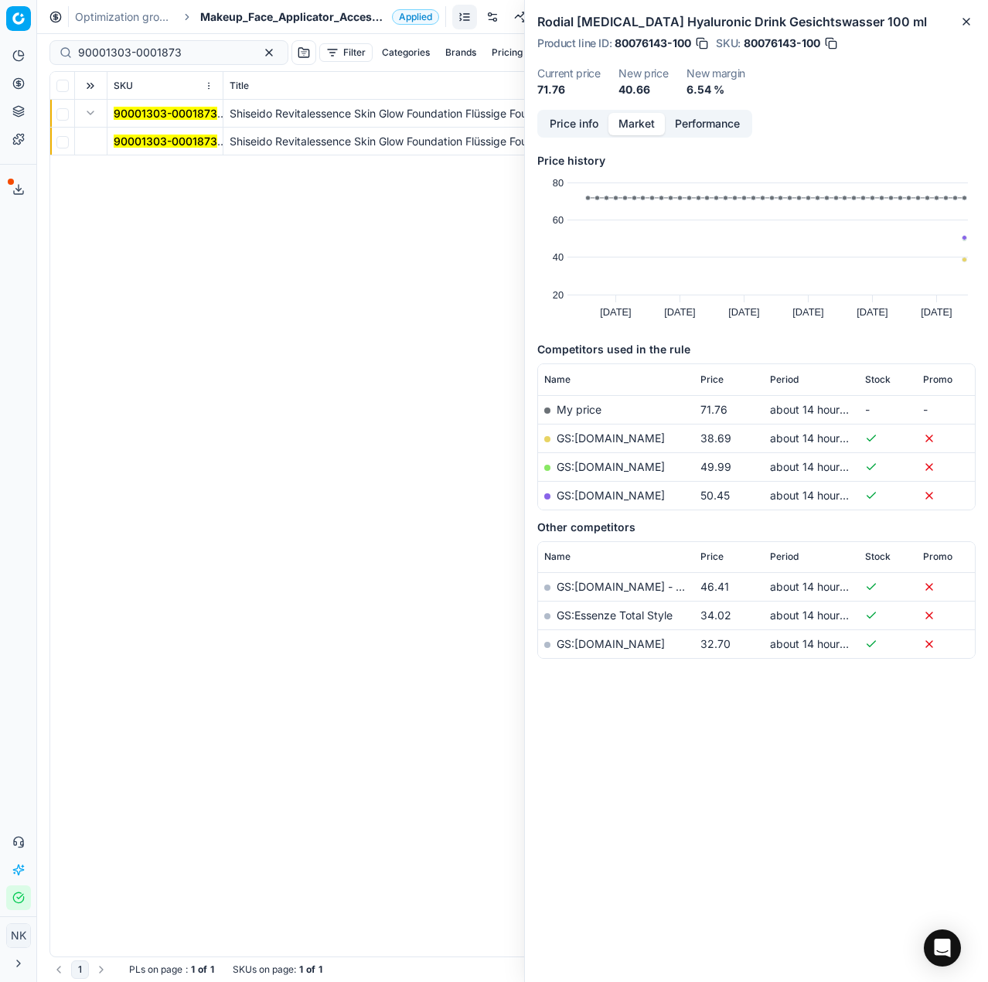
click at [130, 140] on mark "90001303-0001873" at bounding box center [166, 140] width 104 height 13
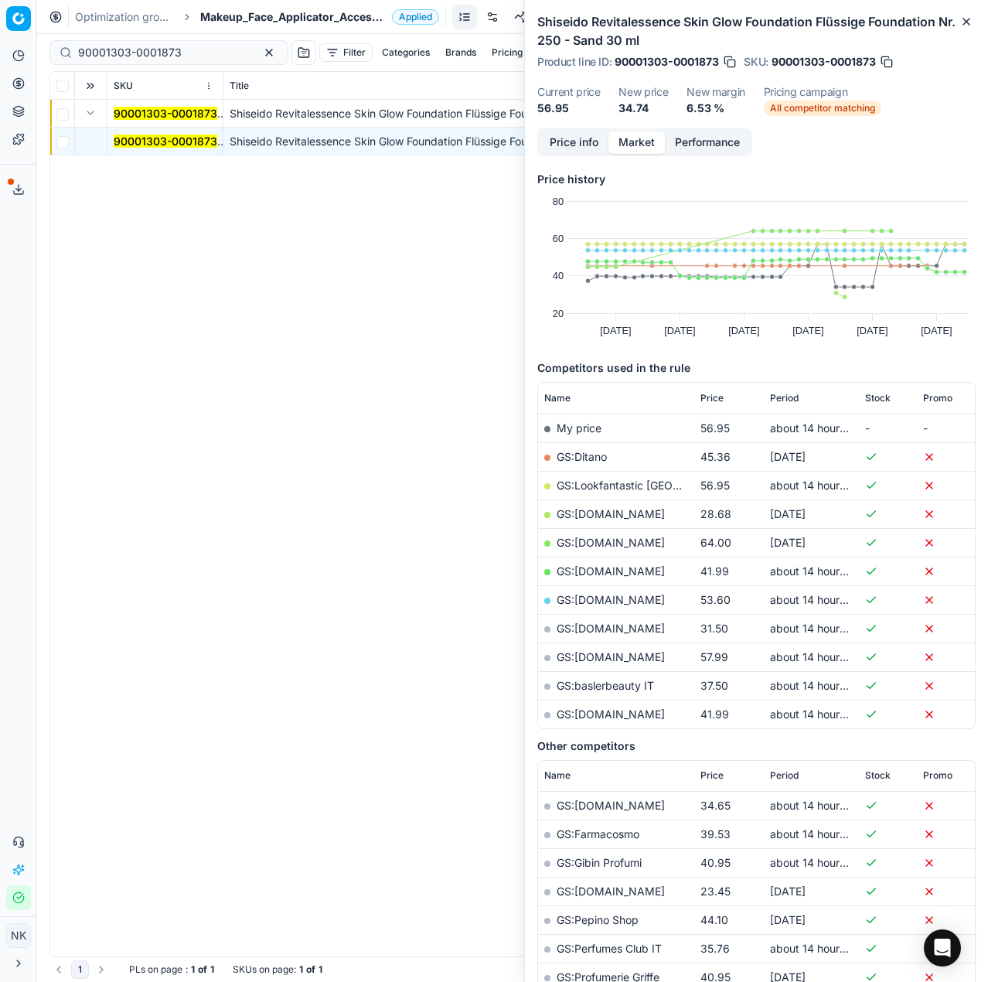
click at [593, 625] on link "GS:[DOMAIN_NAME]" at bounding box center [611, 627] width 108 height 13
click at [240, 14] on span "Makeup_Face_Applicator_Access._Other, IT" at bounding box center [293, 16] width 186 height 15
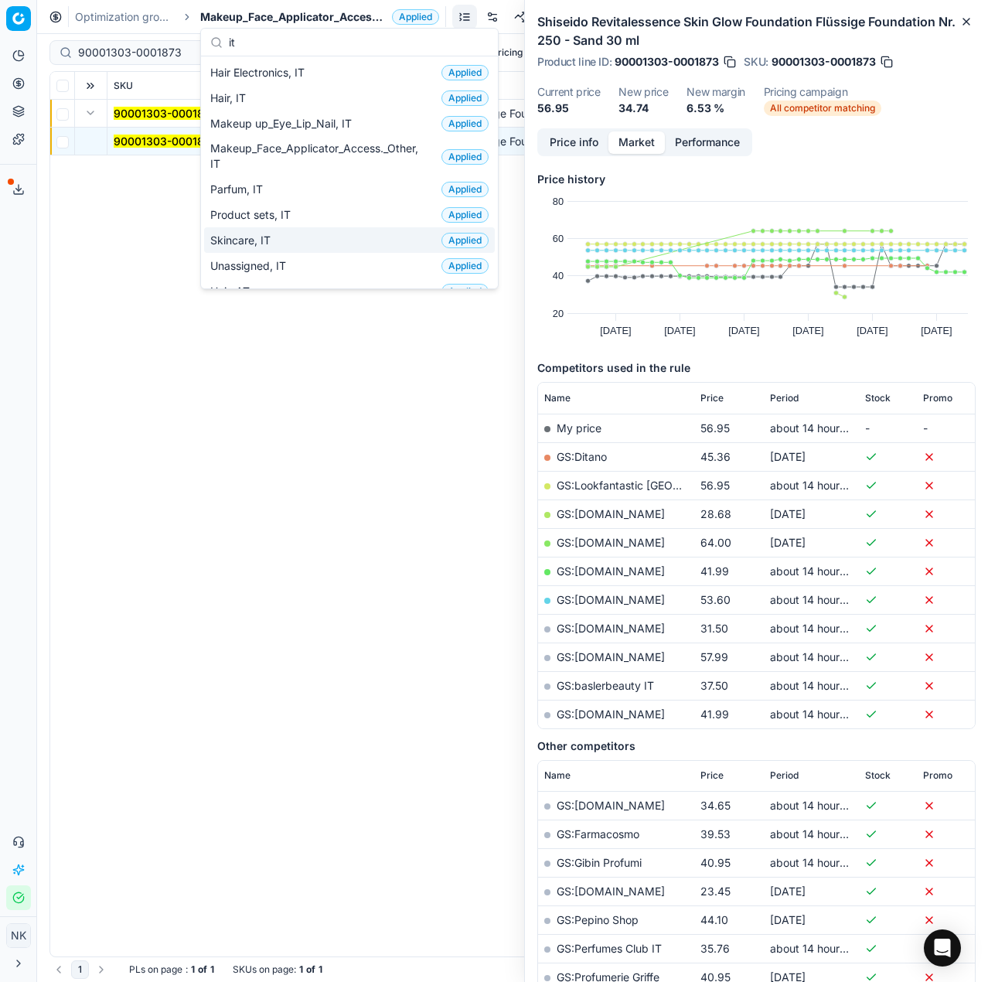
type input "it"
click at [297, 243] on div "Skincare, IT Applied" at bounding box center [349, 240] width 291 height 26
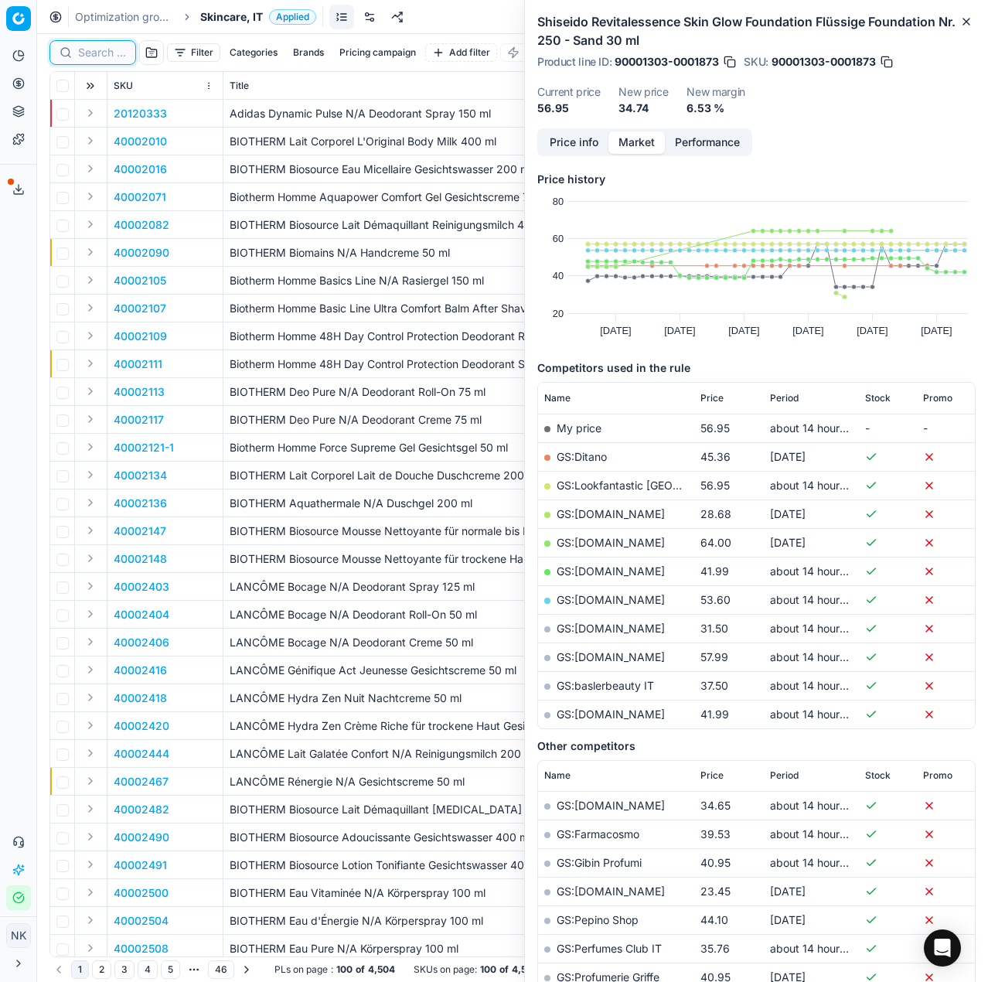
click at [82, 46] on input at bounding box center [102, 52] width 48 height 15
paste input "80049405-10"
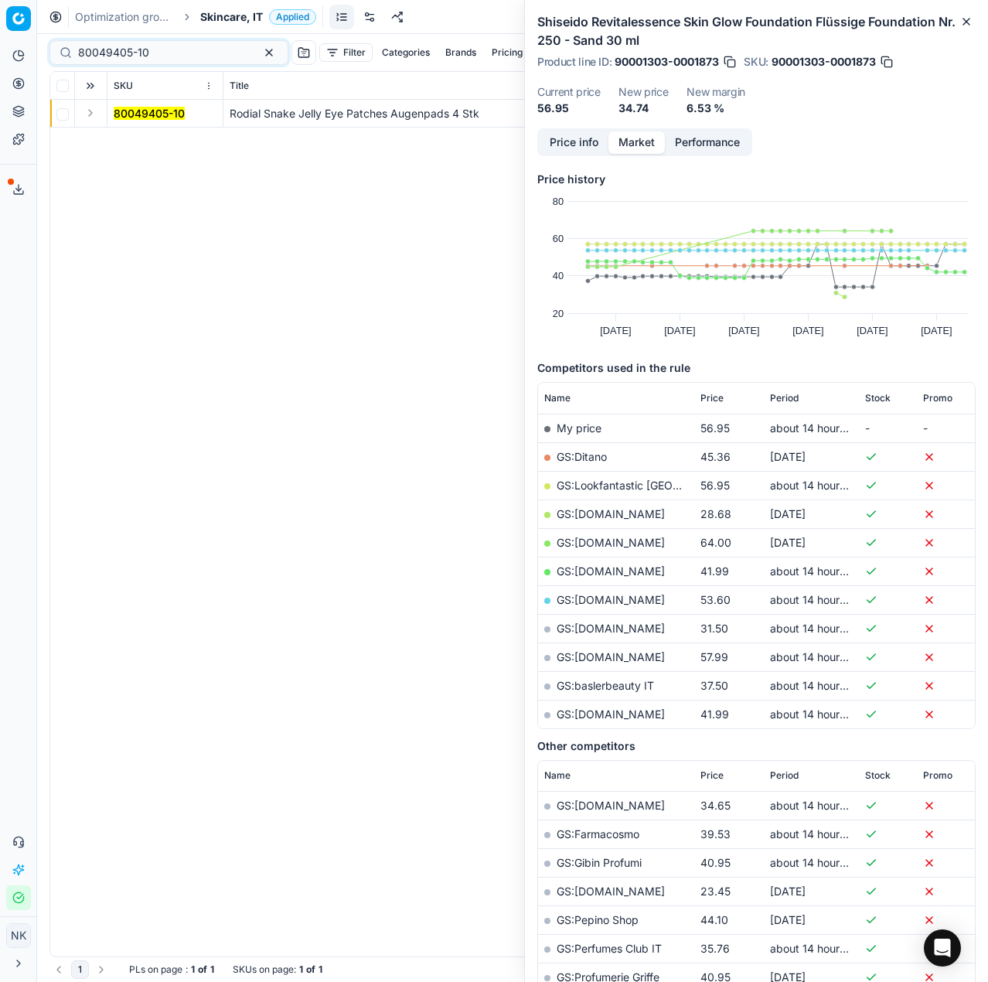
click at [90, 124] on td at bounding box center [91, 114] width 32 height 28
click at [90, 121] on button "Expand" at bounding box center [90, 113] width 19 height 19
click at [148, 137] on mark "80049405-10" at bounding box center [149, 140] width 71 height 13
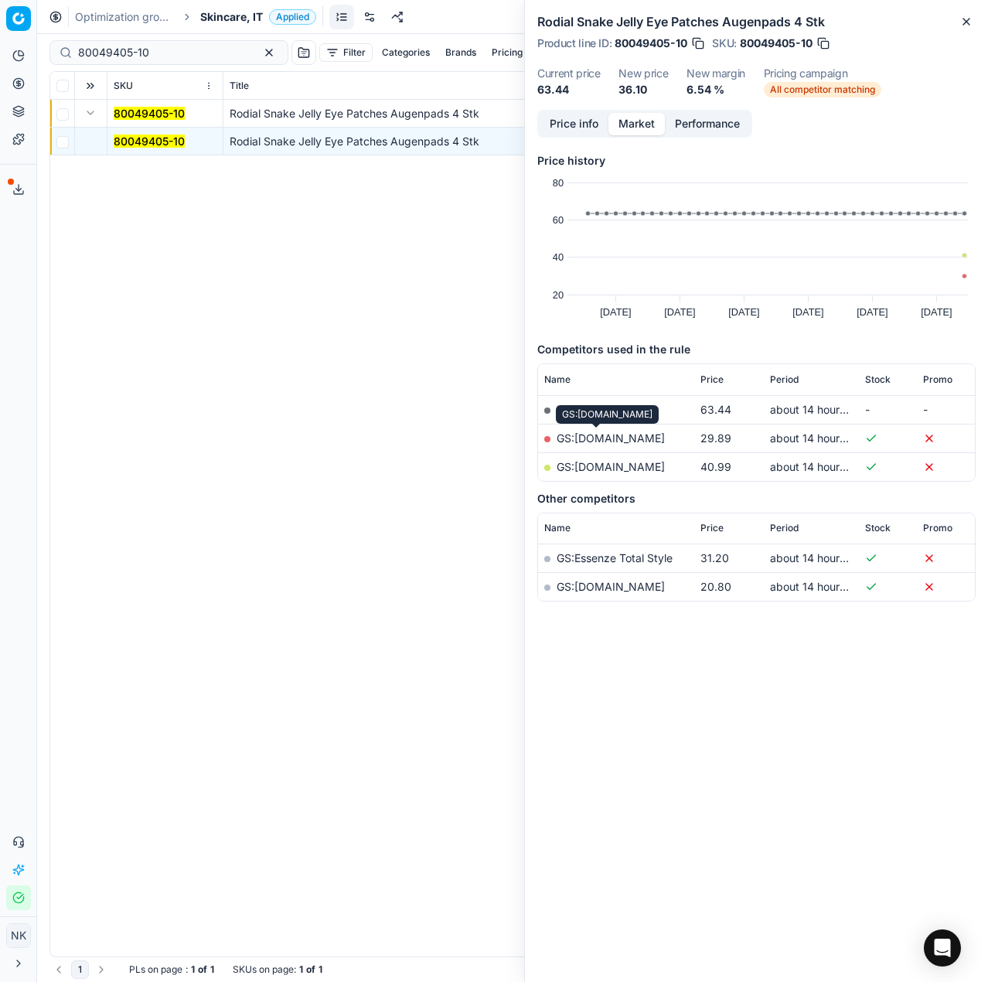
click at [618, 436] on link "GS:[DOMAIN_NAME]" at bounding box center [611, 437] width 108 height 13
click at [165, 53] on input "80049405-10" at bounding box center [162, 52] width 169 height 15
paste input "38409-1"
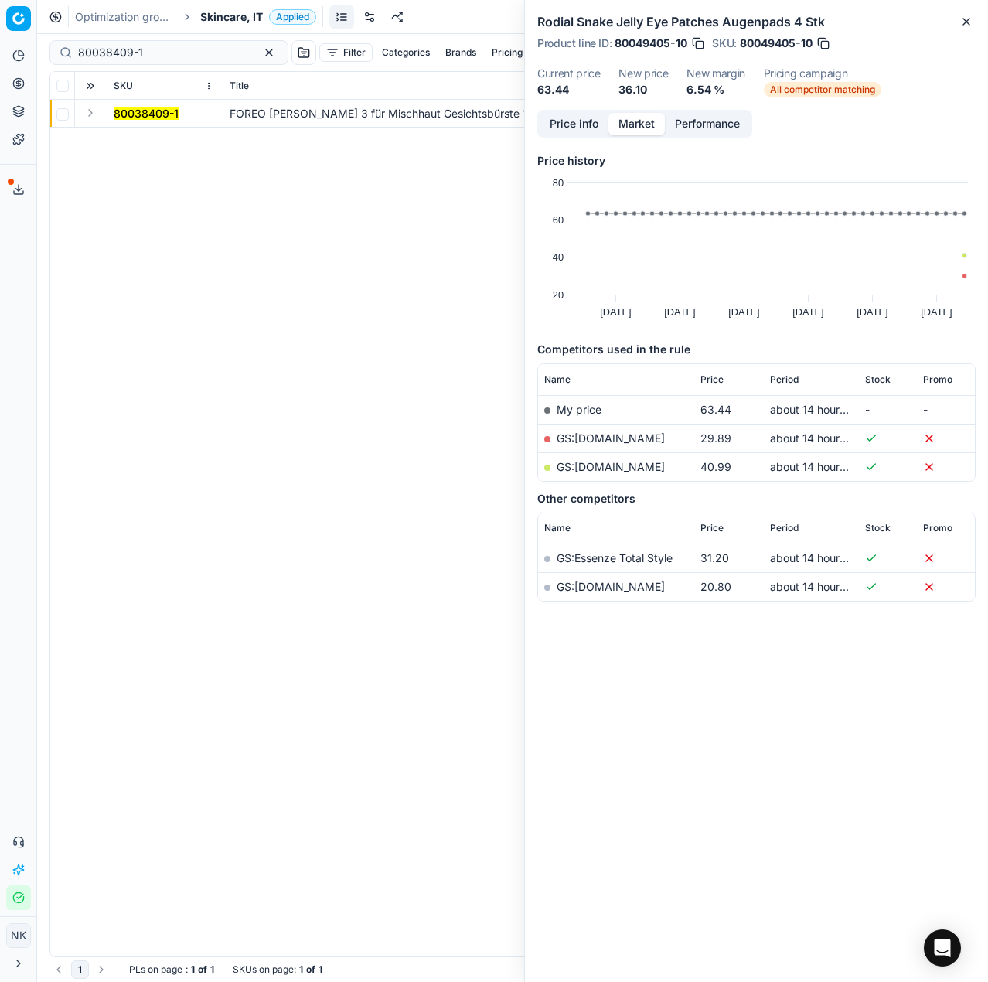
click at [90, 112] on button "Expand" at bounding box center [90, 113] width 19 height 19
click at [131, 126] on td "80038409-1" at bounding box center [165, 114] width 116 height 28
click at [133, 134] on mark "80038409-1" at bounding box center [146, 140] width 65 height 13
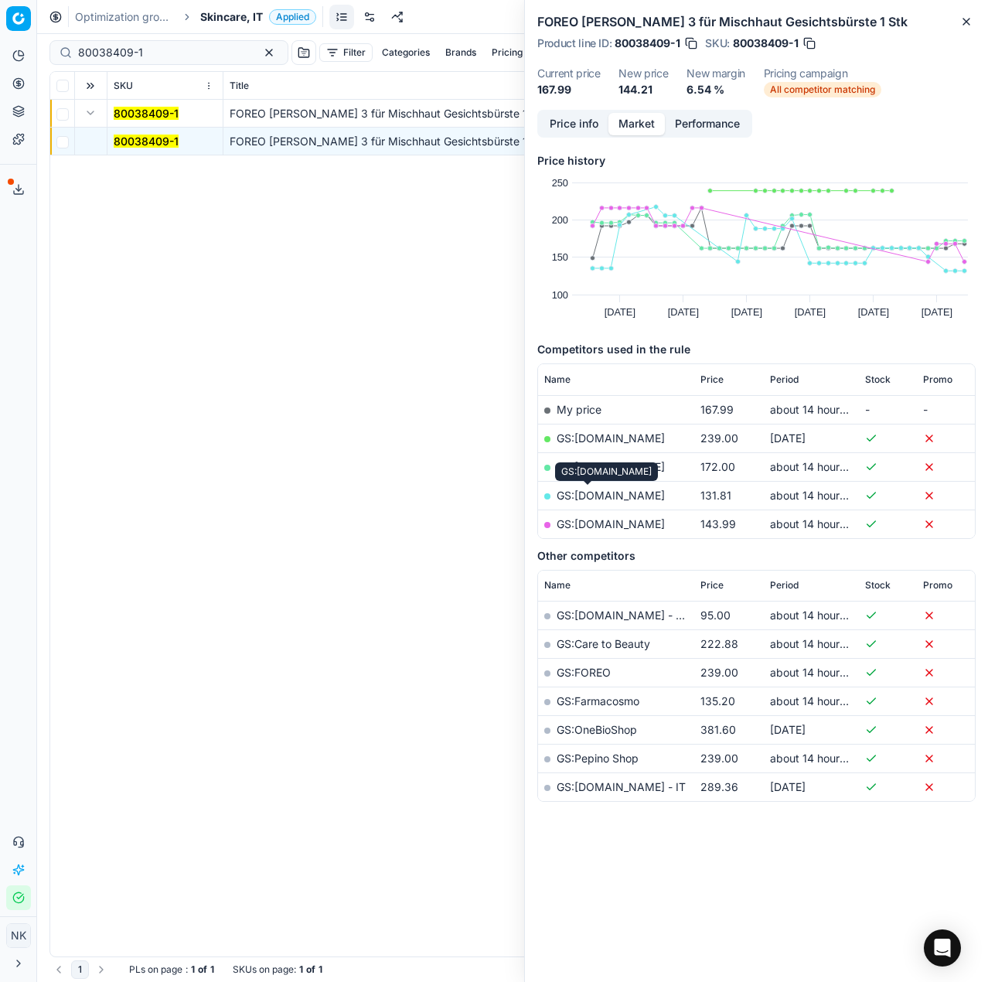
click at [590, 493] on link "GS:[DOMAIN_NAME]" at bounding box center [611, 494] width 108 height 13
click at [595, 522] on link "GS:[DOMAIN_NAME]" at bounding box center [611, 523] width 108 height 13
click at [175, 56] on input "80038409-1" at bounding box center [162, 52] width 169 height 15
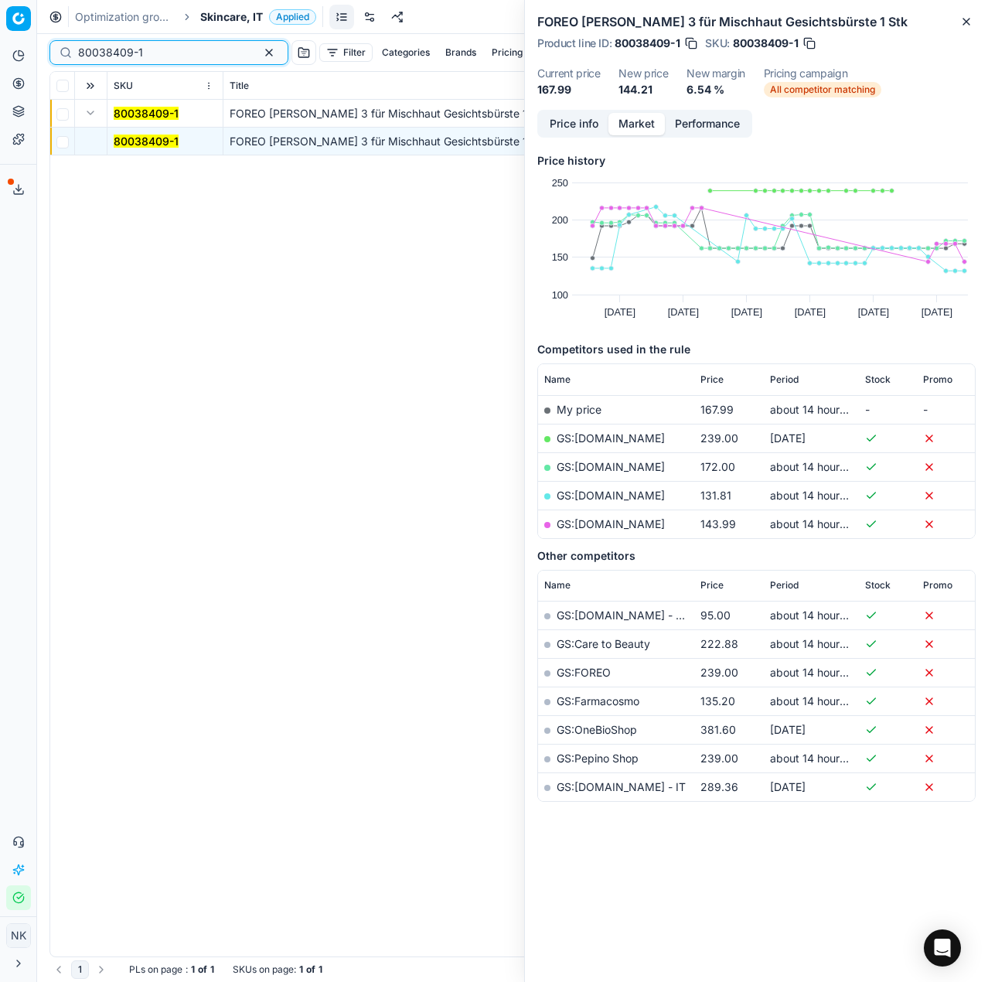
paste input "48503"
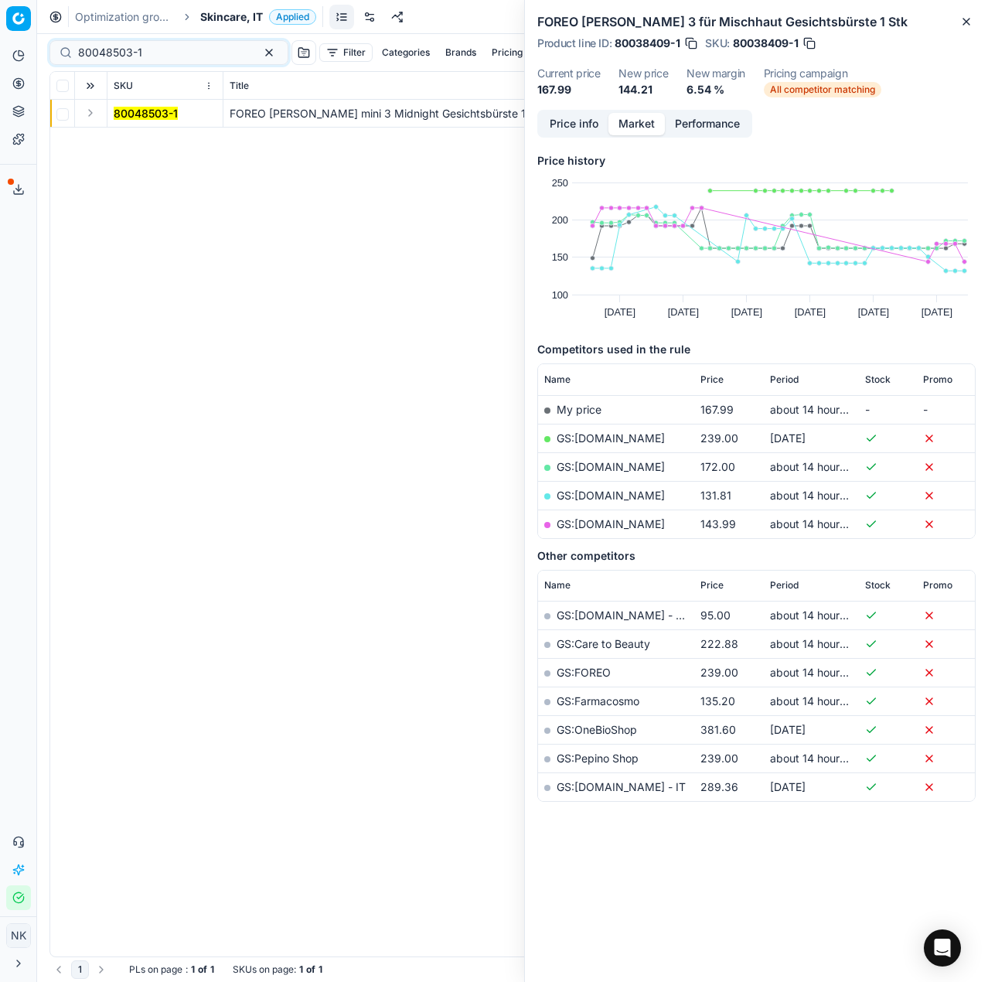
click at [89, 117] on button "Expand" at bounding box center [90, 113] width 19 height 19
click at [126, 138] on mark "80048503-1" at bounding box center [146, 140] width 64 height 13
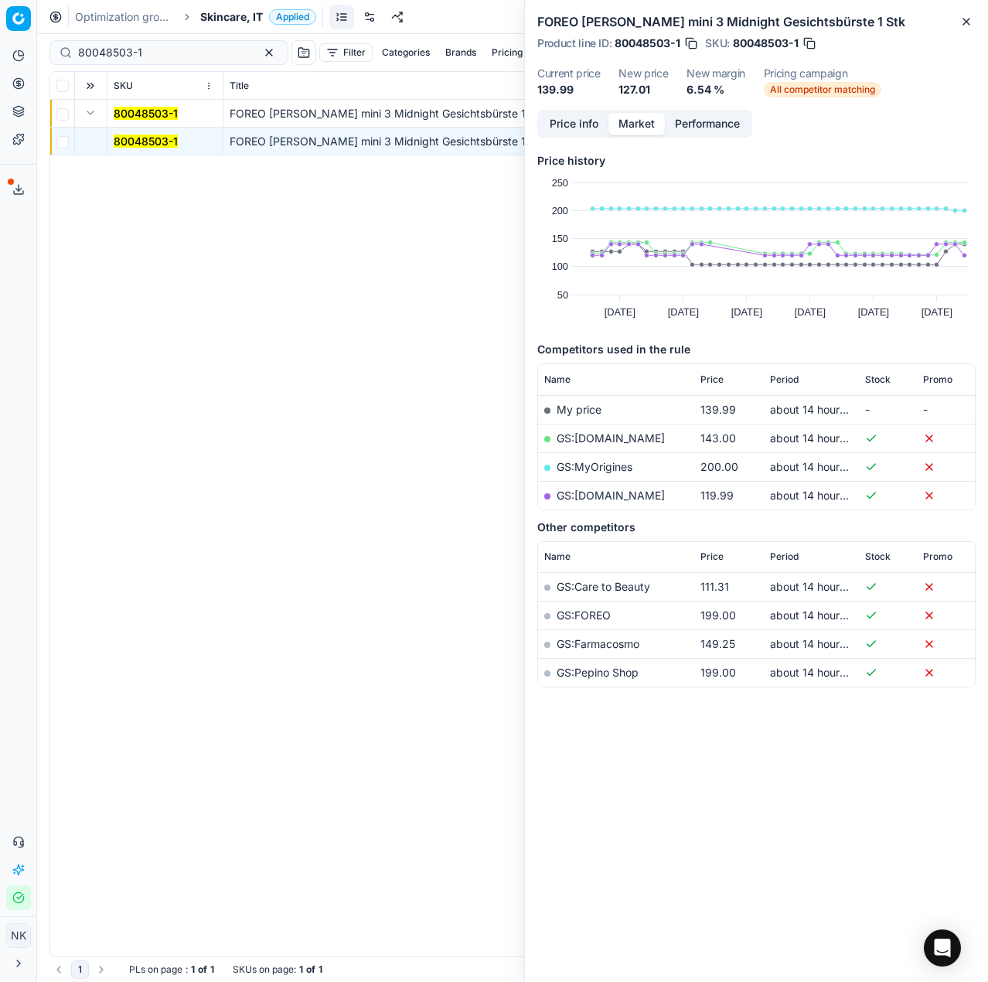
click at [587, 495] on link "GS:[DOMAIN_NAME]" at bounding box center [611, 494] width 108 height 13
click at [188, 58] on input "80048503-1" at bounding box center [162, 52] width 169 height 15
paste input "90007169-0010917"
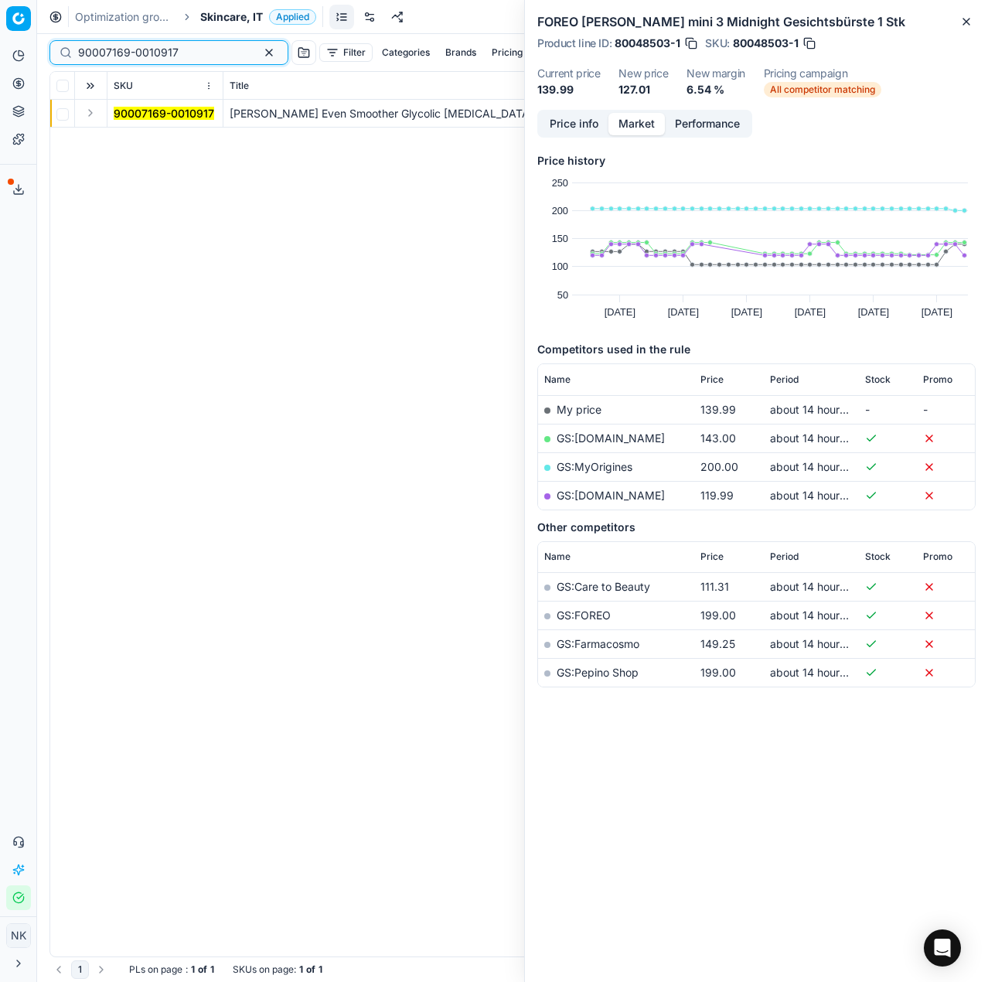
type input "90007169-0010917"
click at [91, 115] on button "Expand" at bounding box center [90, 113] width 19 height 19
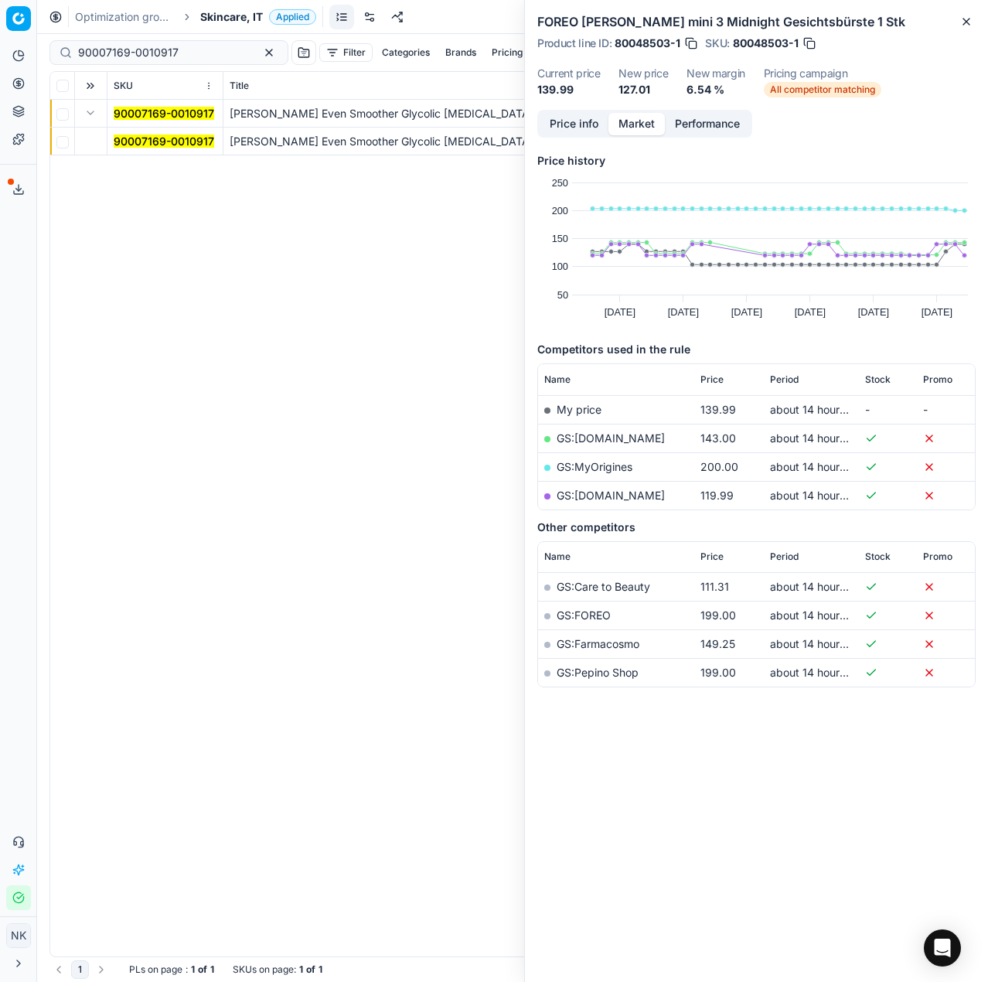
click at [138, 148] on span "90007169-0010917" at bounding box center [164, 141] width 100 height 15
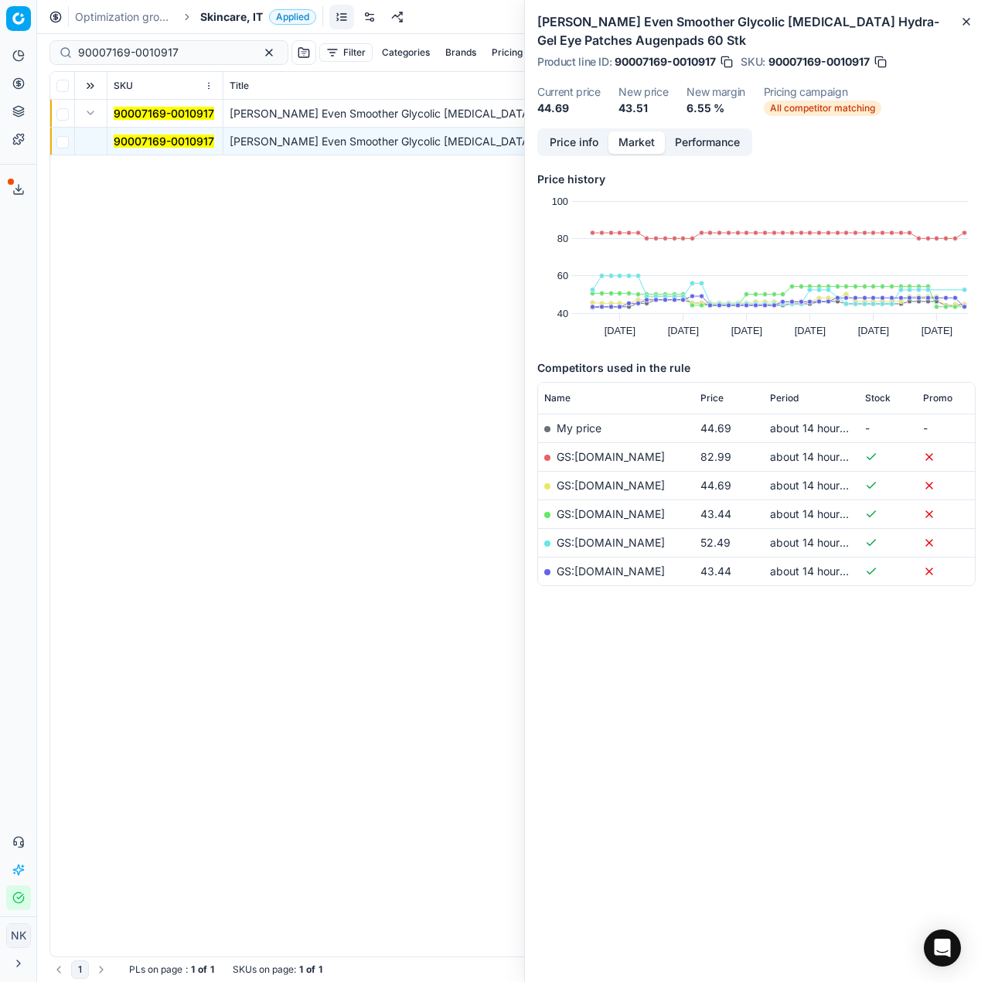
click at [590, 511] on link "GS:[DOMAIN_NAME]" at bounding box center [611, 513] width 108 height 13
click at [635, 571] on link "GS:[DOMAIN_NAME]" at bounding box center [611, 570] width 108 height 13
click at [240, 15] on span "Skincare, IT" at bounding box center [231, 16] width 63 height 15
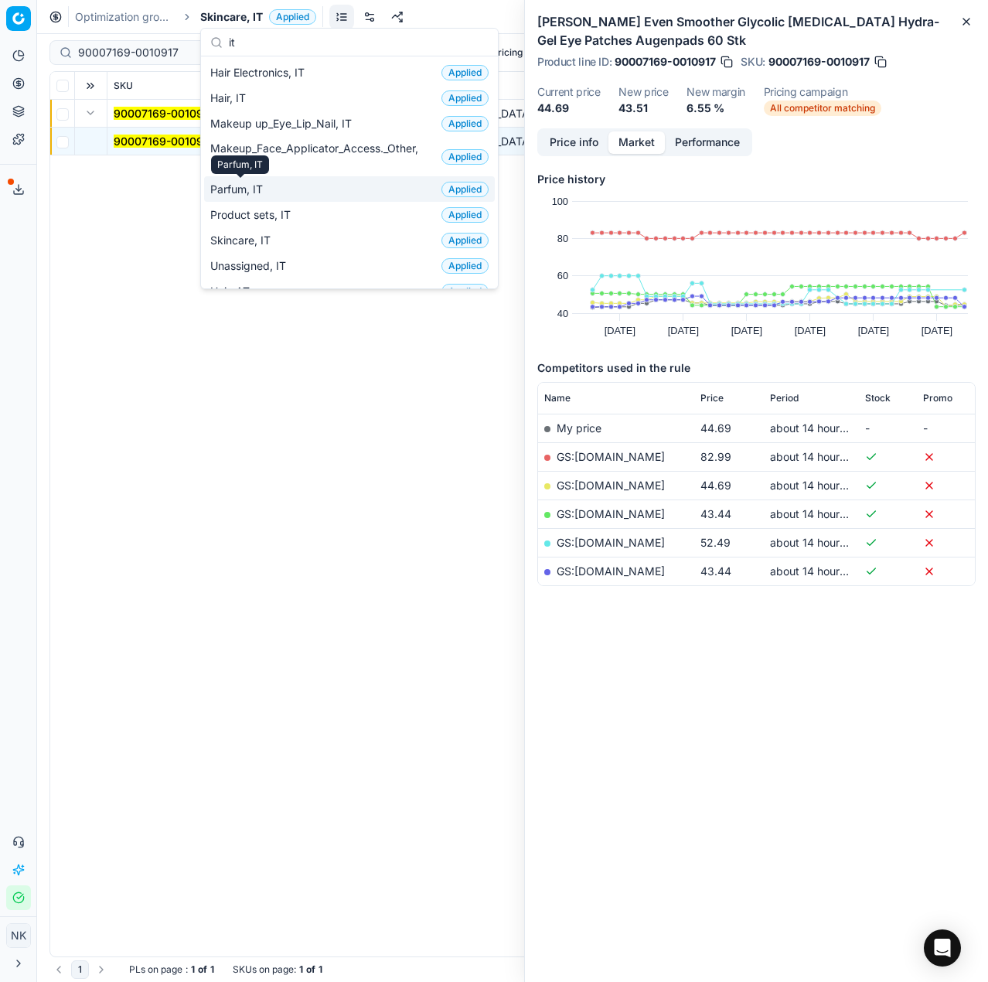
type input "it"
click at [248, 191] on span "Parfum, IT" at bounding box center [239, 189] width 59 height 15
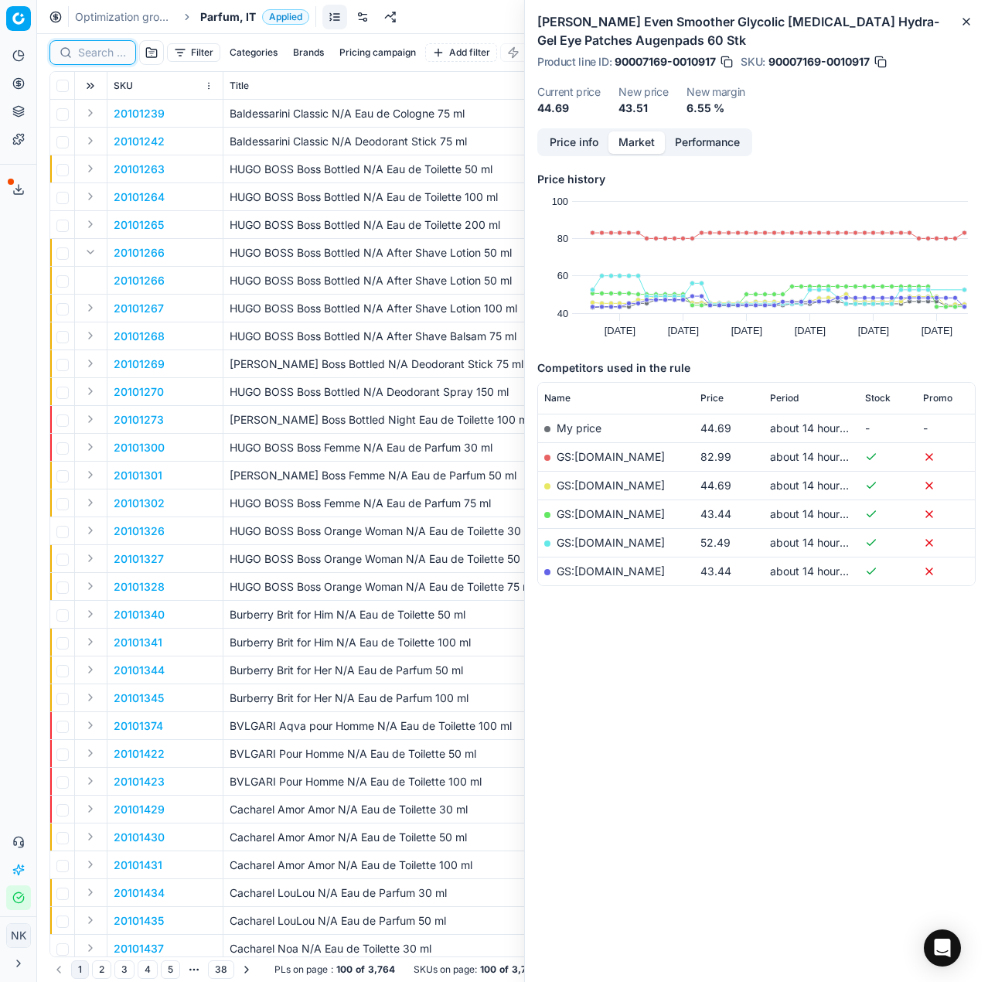
click at [110, 50] on input at bounding box center [102, 52] width 48 height 15
paste input "20101701"
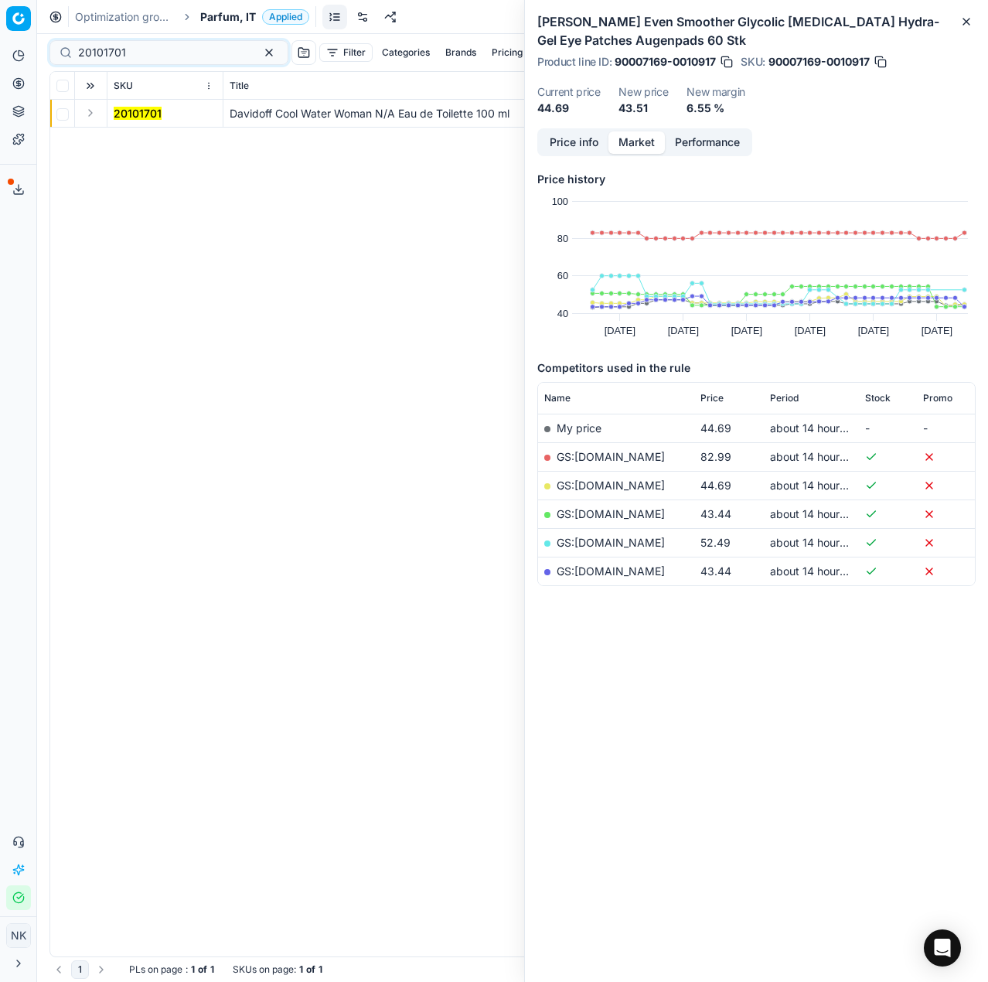
click at [86, 111] on button "Expand" at bounding box center [90, 113] width 19 height 19
click at [134, 141] on mark "20101701" at bounding box center [138, 140] width 48 height 13
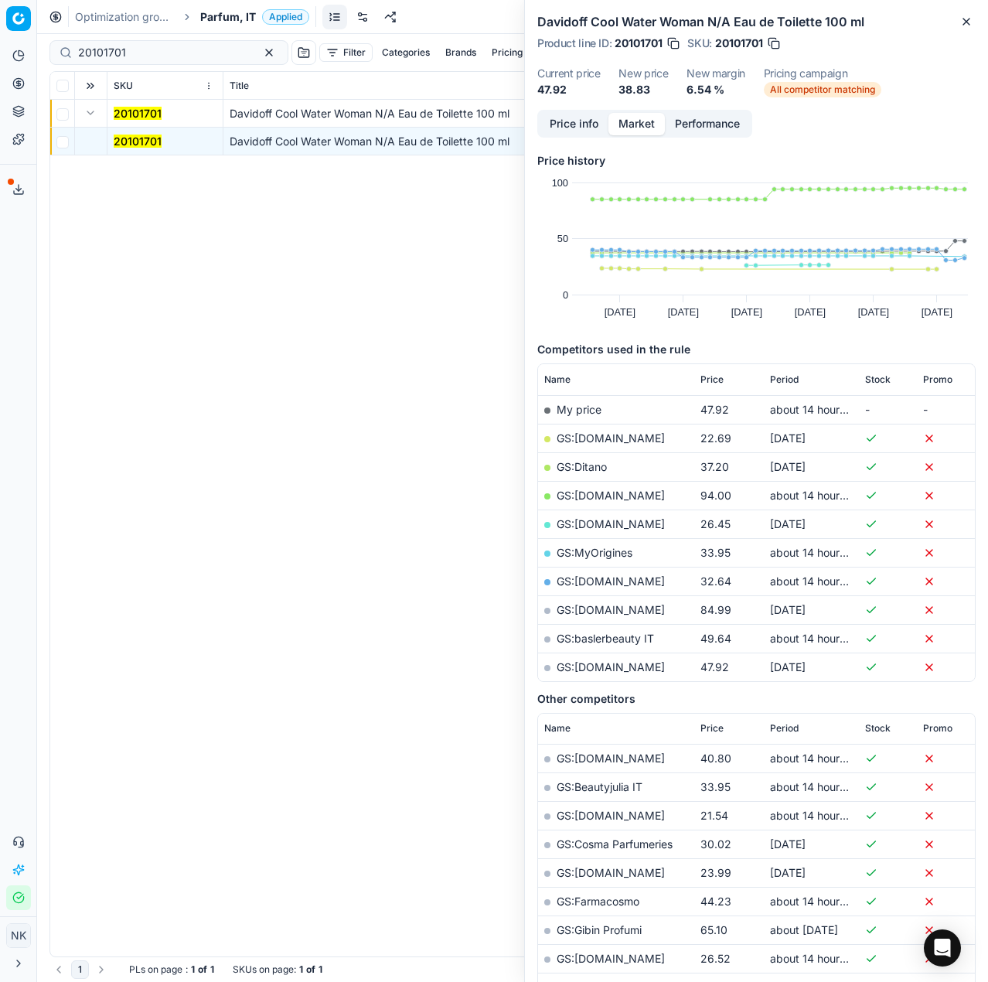
click at [585, 577] on link "GS:[DOMAIN_NAME]" at bounding box center [611, 580] width 108 height 13
click at [589, 552] on link "GS:MyOrigines" at bounding box center [595, 552] width 76 height 13
click at [147, 45] on input "20101701" at bounding box center [162, 52] width 169 height 15
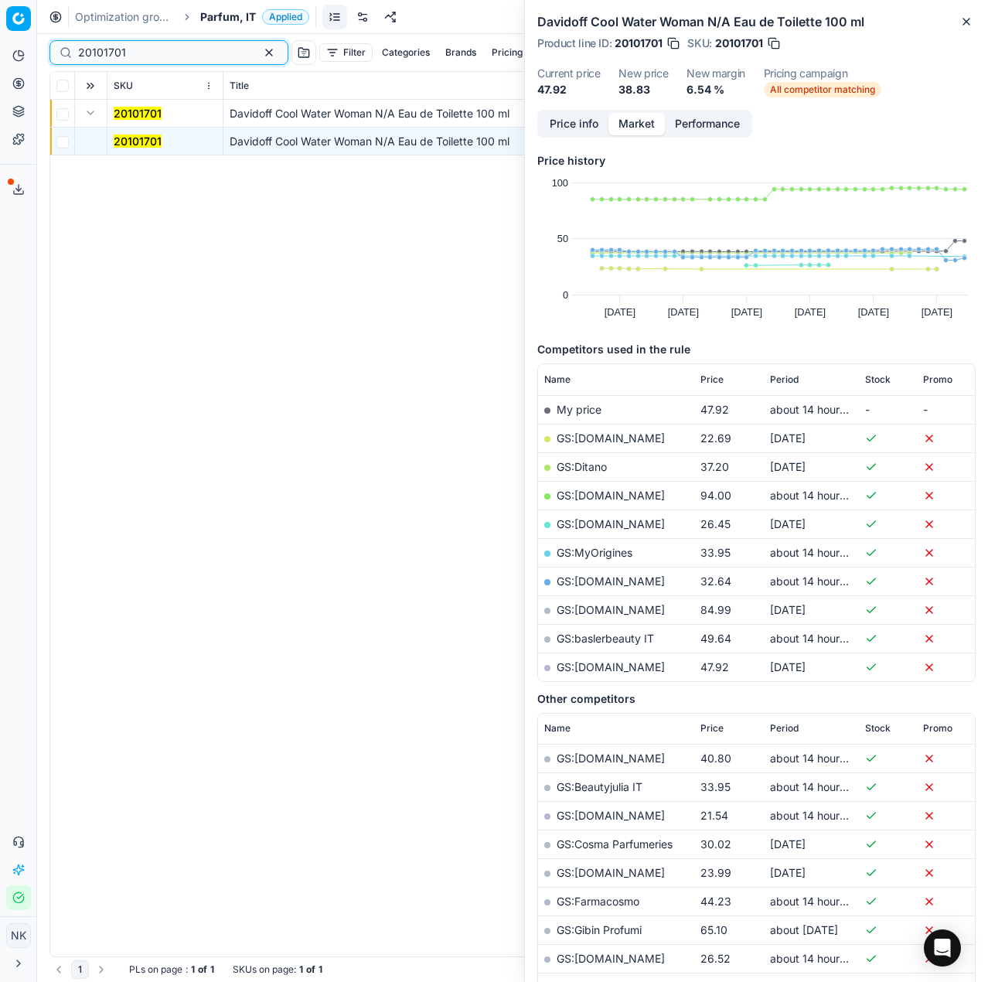
paste input "693"
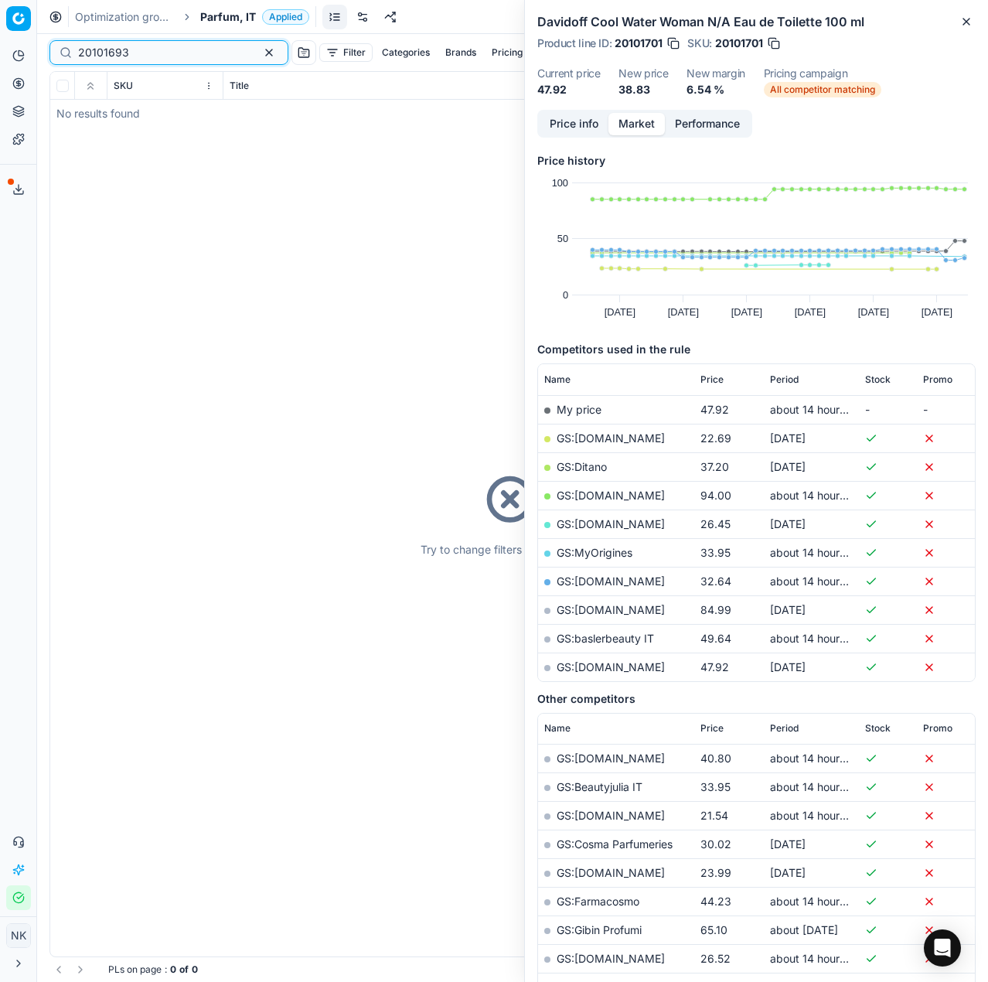
click at [180, 49] on input "20101693" at bounding box center [162, 52] width 169 height 15
paste input "80037616-30"
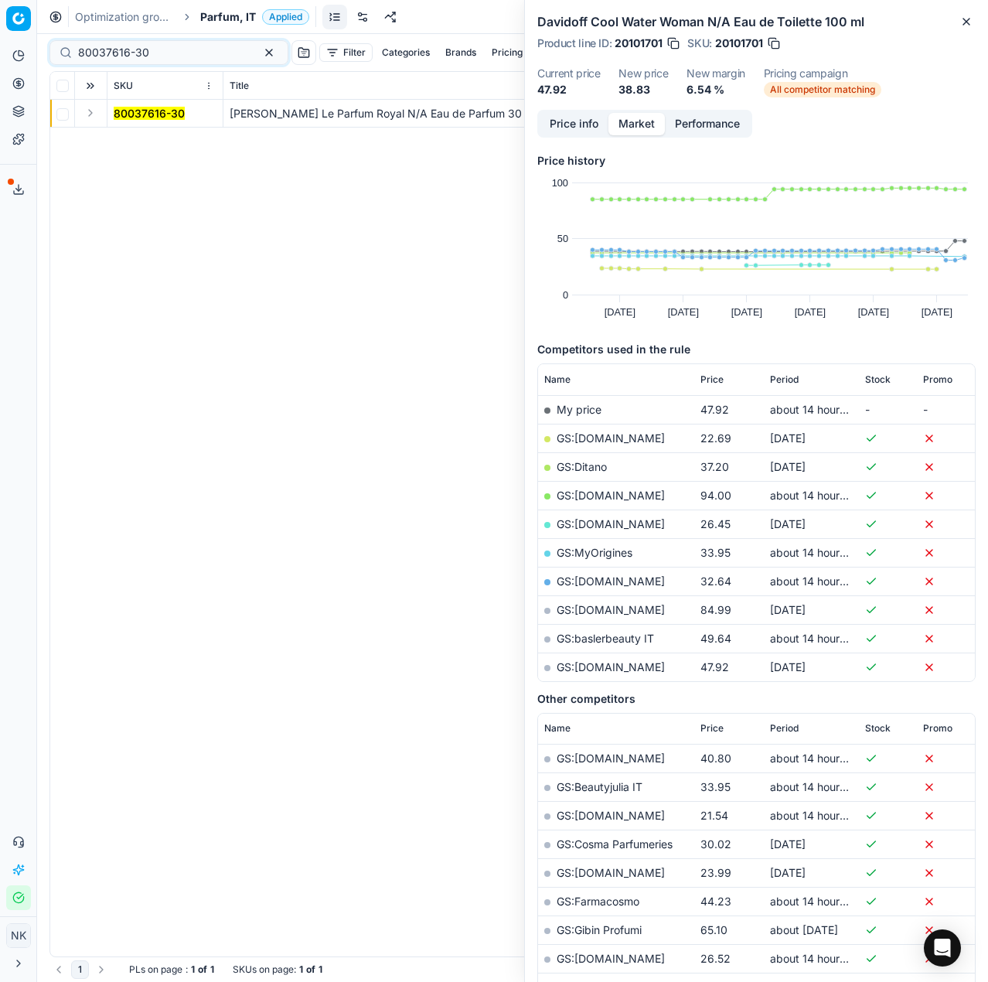
click at [91, 117] on button "Expand" at bounding box center [90, 113] width 19 height 19
click at [125, 145] on mark "80037616-30" at bounding box center [149, 140] width 71 height 13
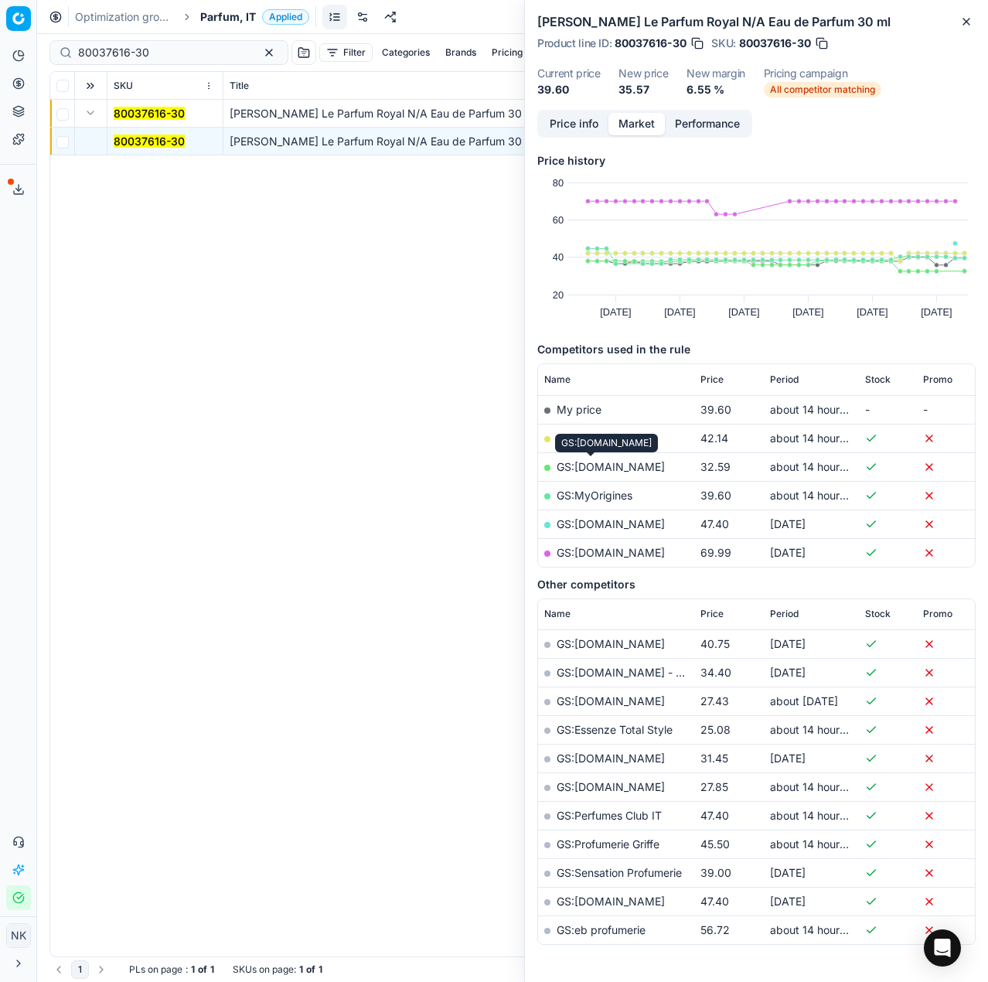
click at [594, 469] on link "GS:[DOMAIN_NAME]" at bounding box center [611, 466] width 108 height 13
click at [602, 495] on link "GS:MyOrigines" at bounding box center [595, 494] width 76 height 13
click at [155, 54] on input "80037616-30" at bounding box center [162, 52] width 169 height 15
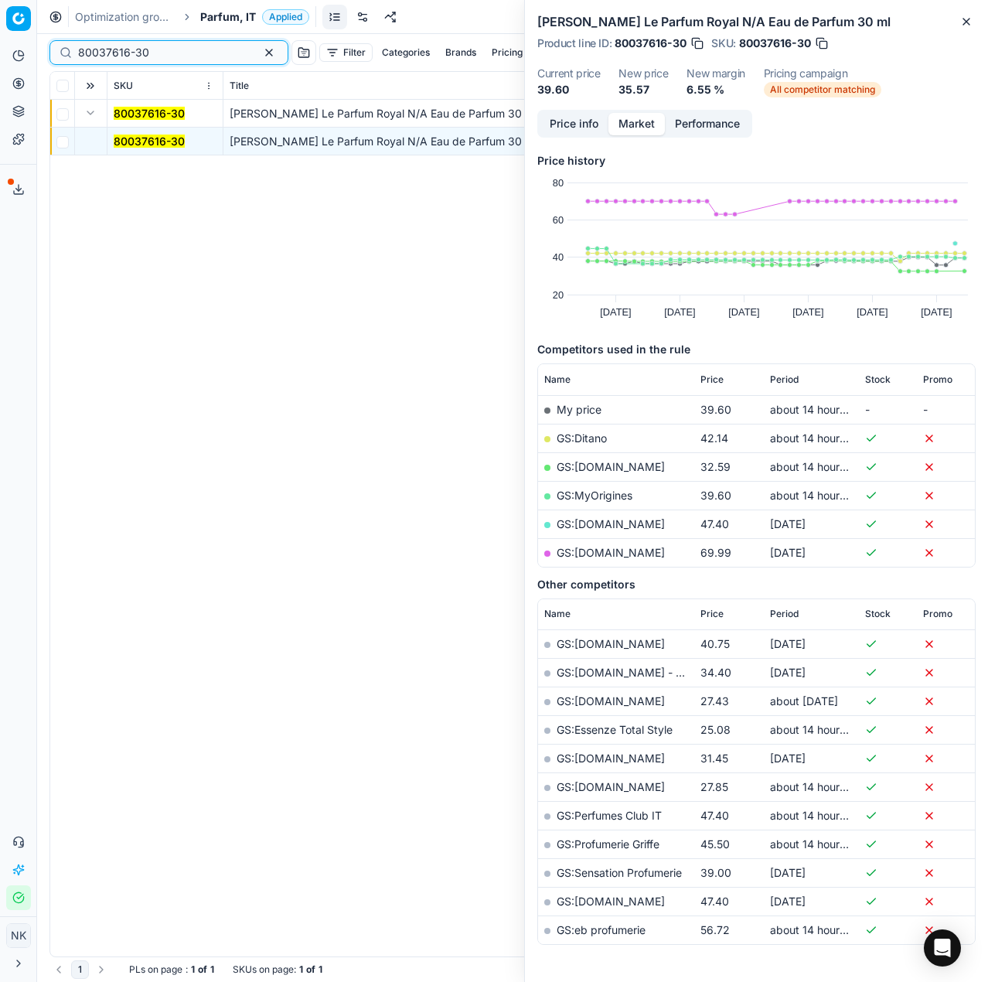
paste input "5467"
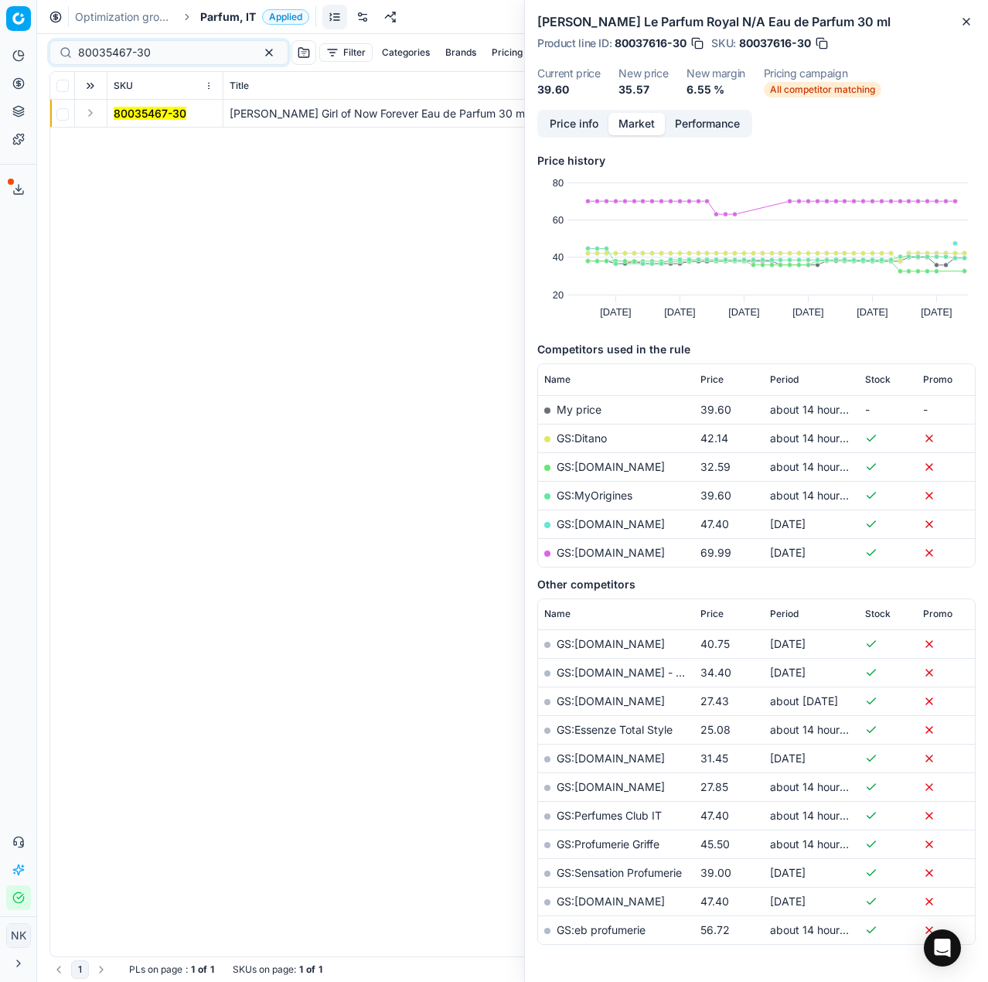
click at [89, 113] on button "Expand" at bounding box center [90, 113] width 19 height 19
click at [132, 128] on td "80035467-30" at bounding box center [165, 142] width 116 height 28
click at [134, 138] on mark "80035467-30" at bounding box center [150, 140] width 73 height 13
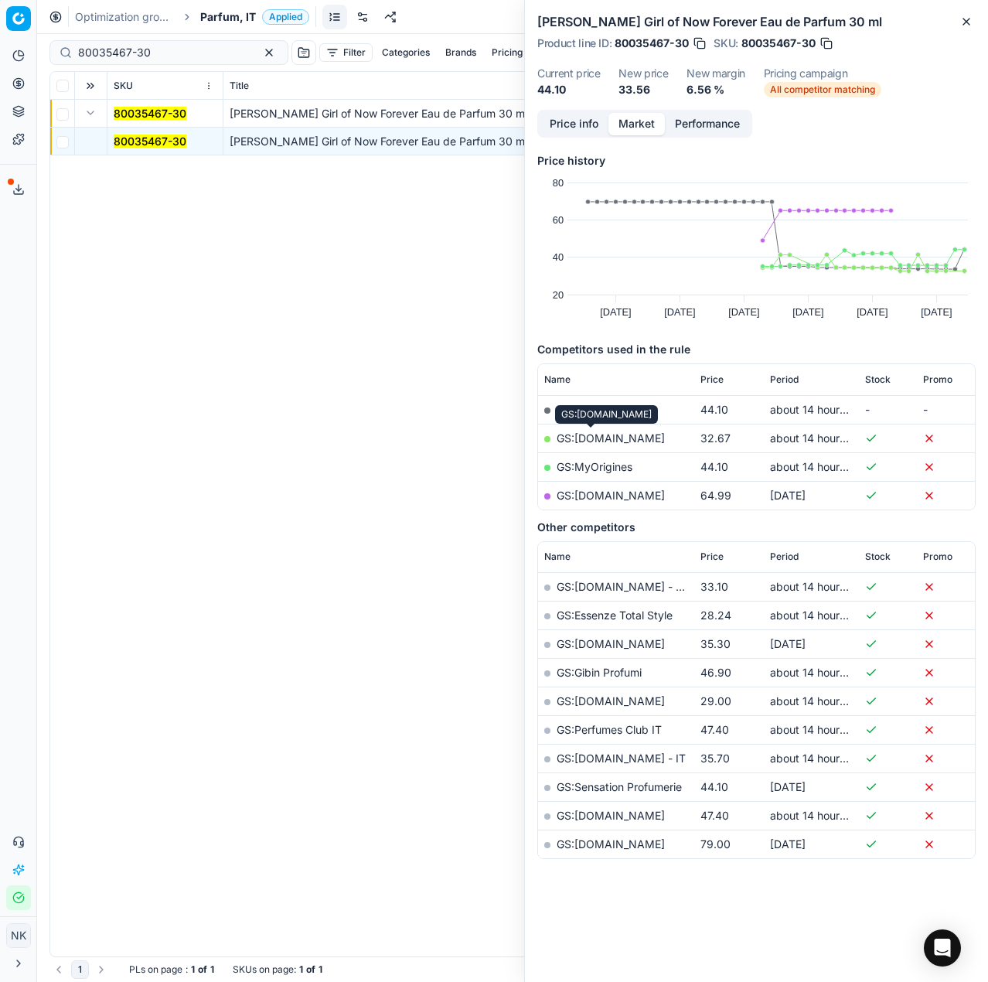
click at [601, 437] on link "GS:[DOMAIN_NAME]" at bounding box center [611, 437] width 108 height 13
click at [600, 462] on link "GS:MyOrigines" at bounding box center [595, 466] width 76 height 13
click at [175, 53] on input "80035467-30" at bounding box center [162, 52] width 169 height 15
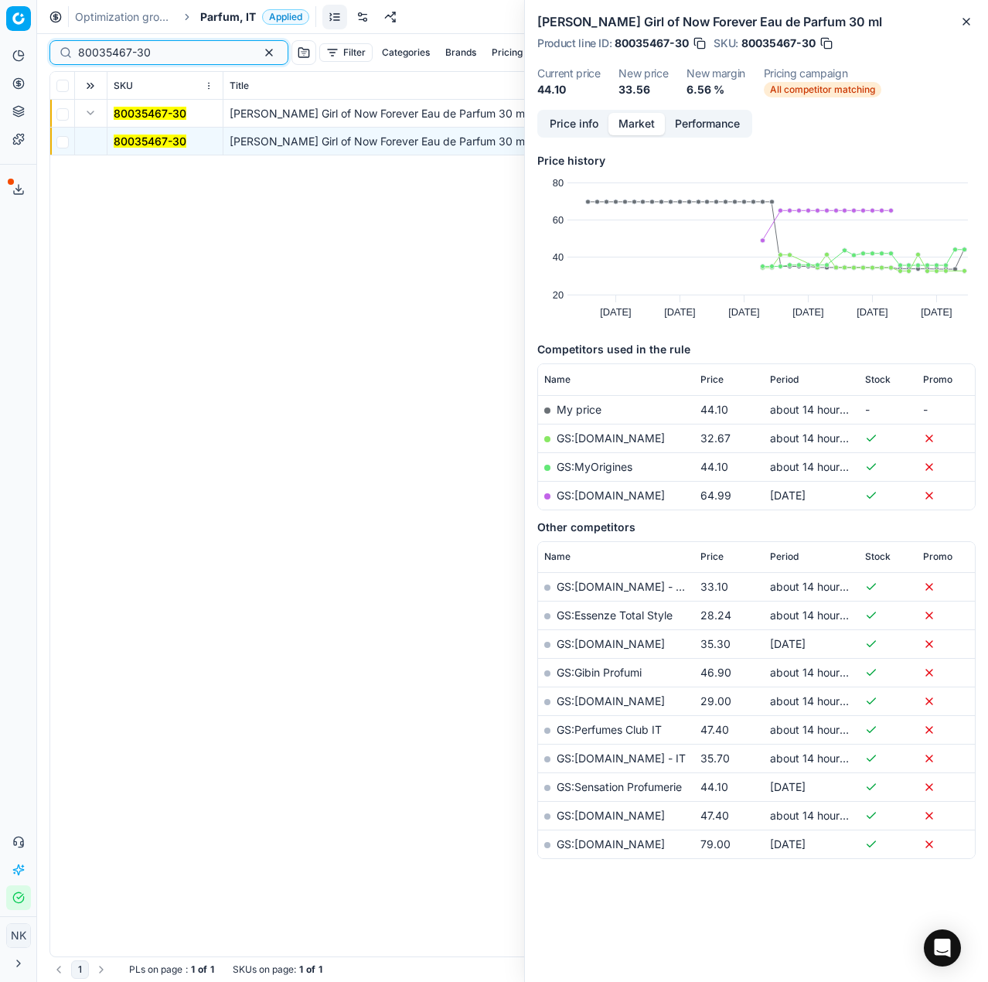
paste input "90001303-0001895"
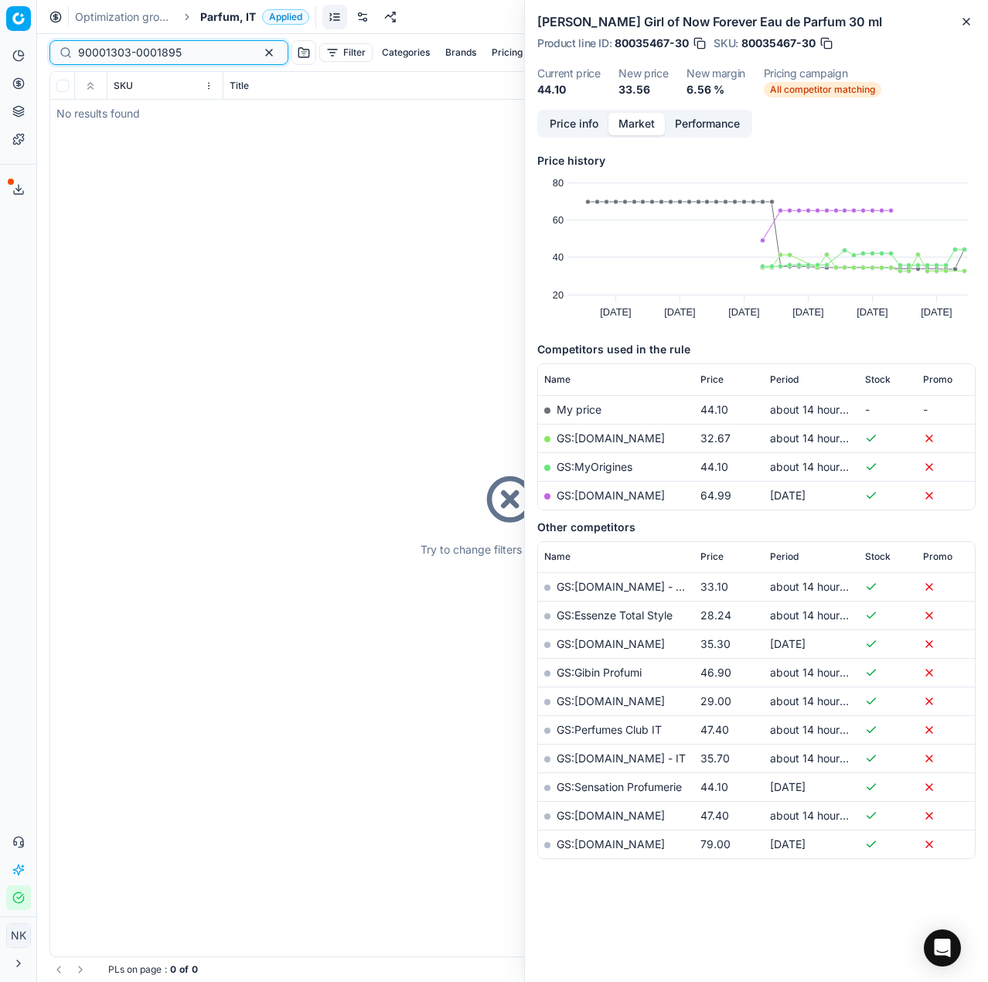
click at [143, 55] on input "90001303-0001895" at bounding box center [162, 52] width 169 height 15
paste input "80035467-30"
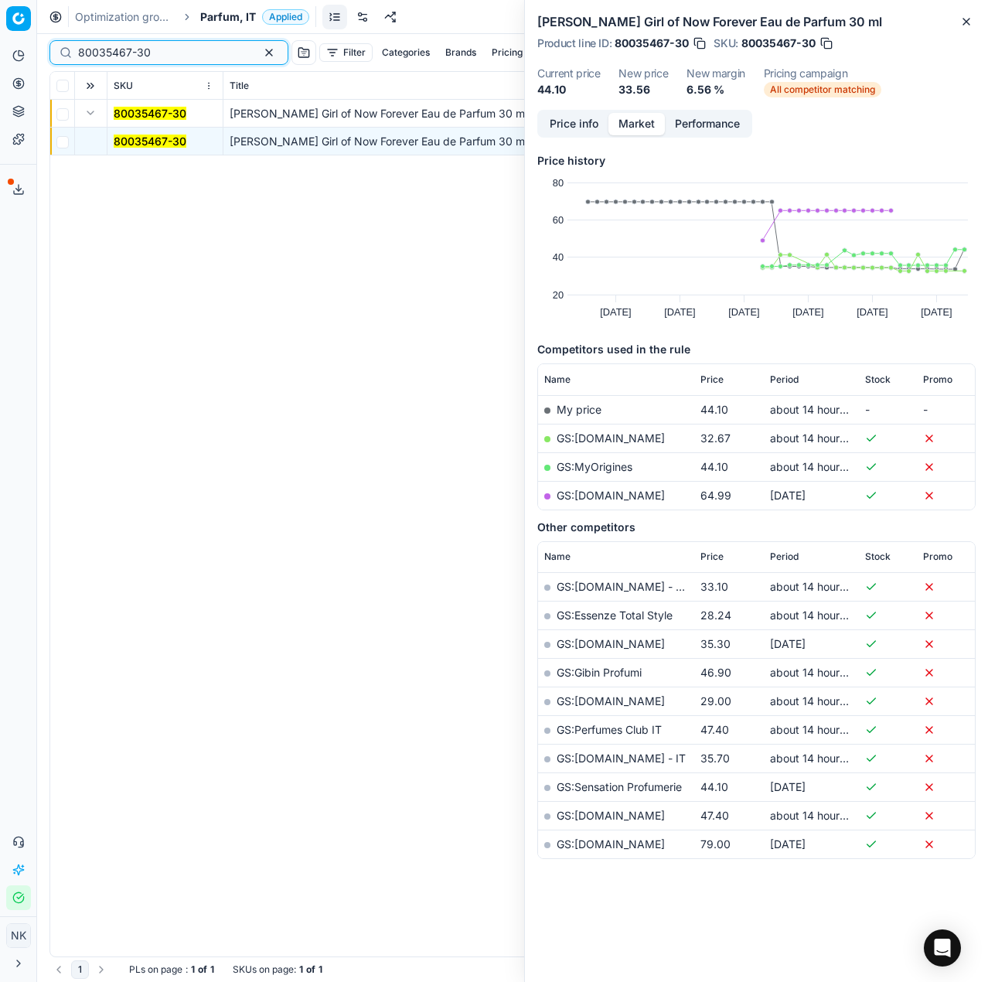
click at [162, 54] on input "80035467-30" at bounding box center [162, 52] width 169 height 15
type input "80035467-30"
click at [232, 15] on span "Parfum, IT" at bounding box center [228, 16] width 56 height 15
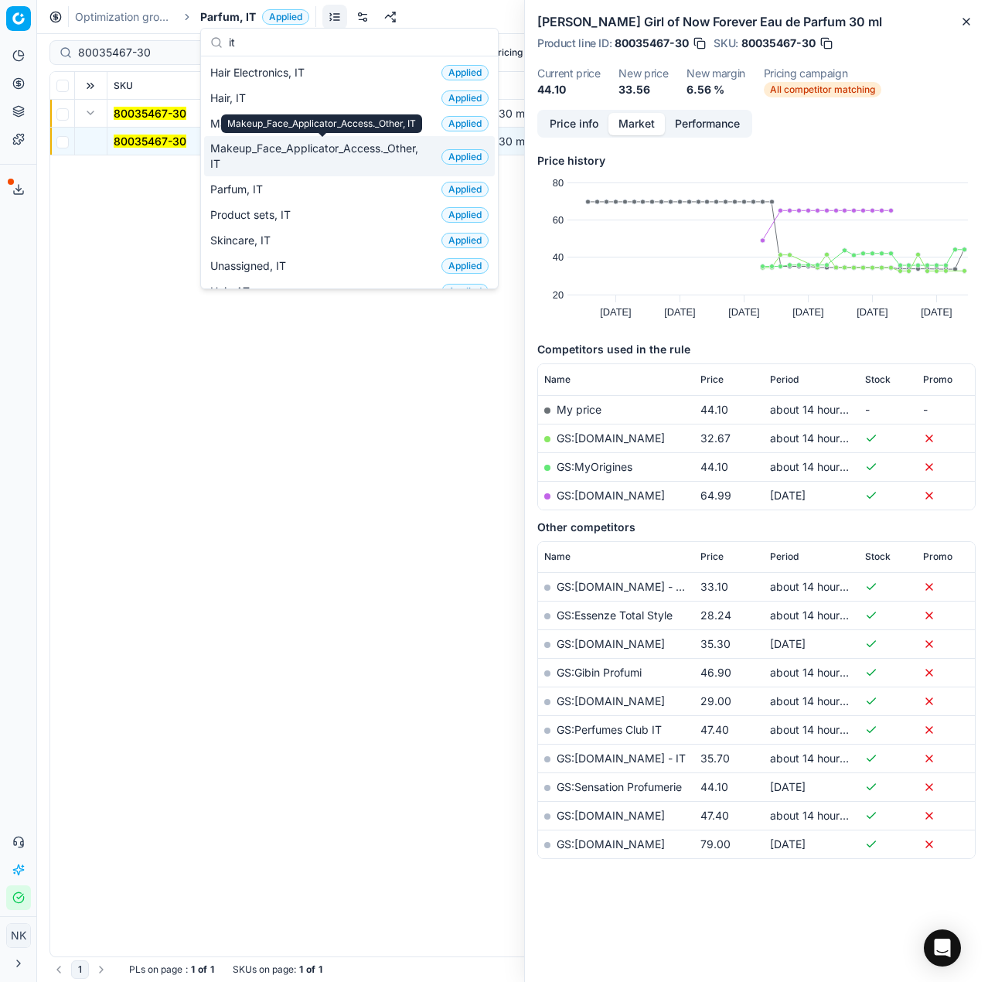
type input "it"
click at [274, 154] on span "Makeup_Face_Applicator_Access._Other, IT" at bounding box center [322, 156] width 225 height 31
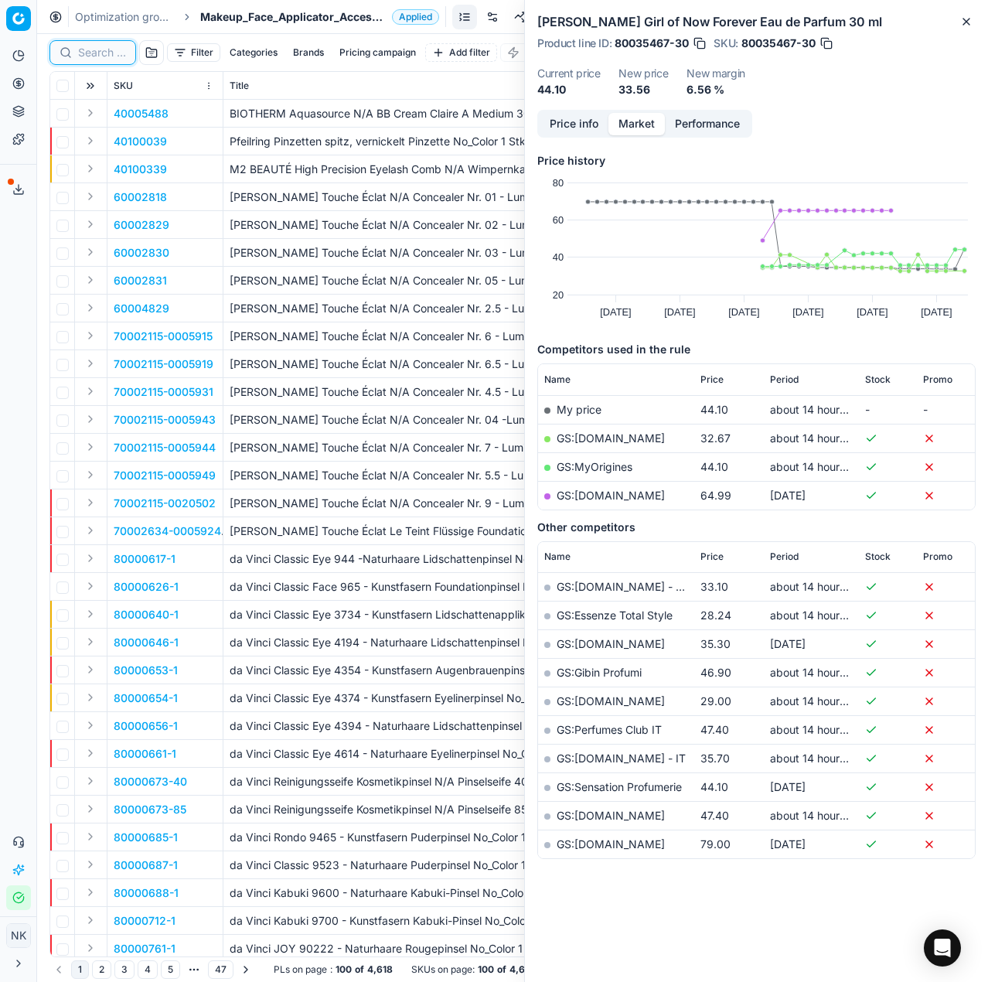
click at [101, 54] on input at bounding box center [102, 52] width 48 height 15
paste input "90001303-0001895"
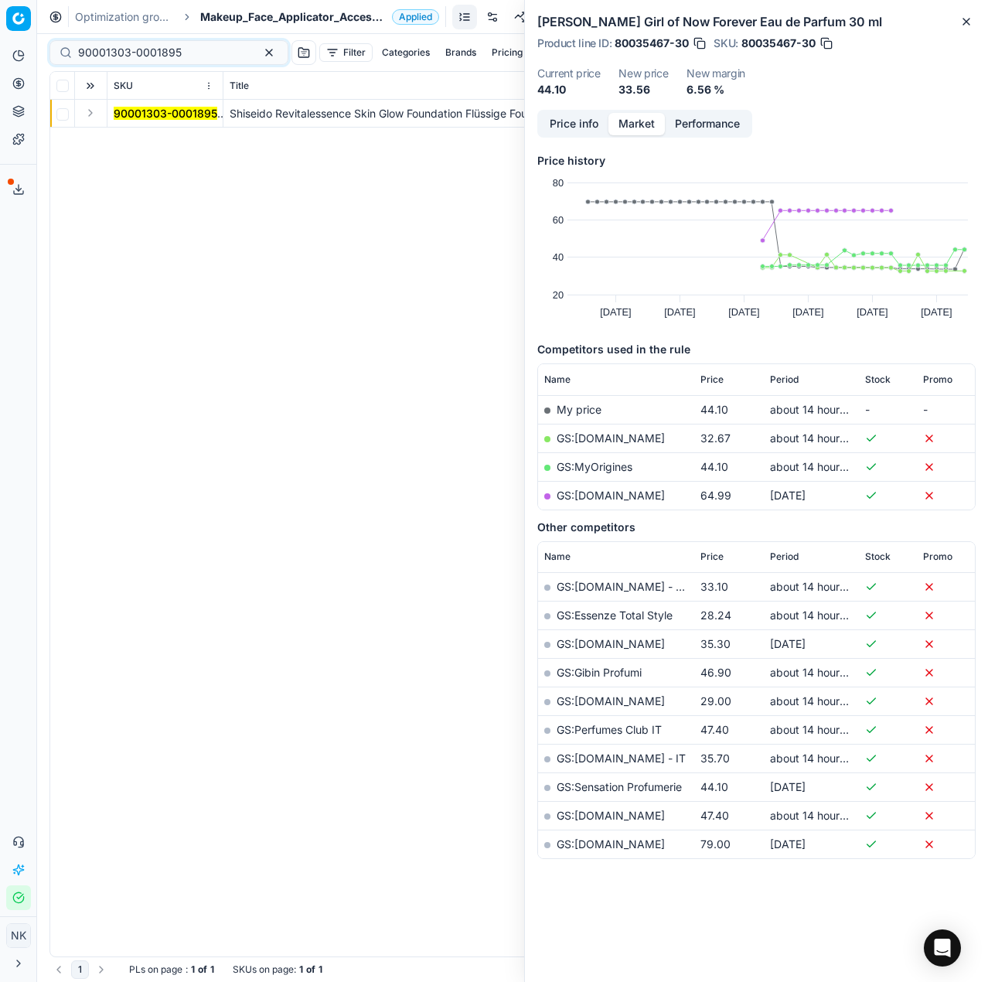
click at [94, 106] on button "Expand" at bounding box center [90, 113] width 19 height 19
click at [141, 141] on mark "90001303-0001895" at bounding box center [166, 140] width 104 height 13
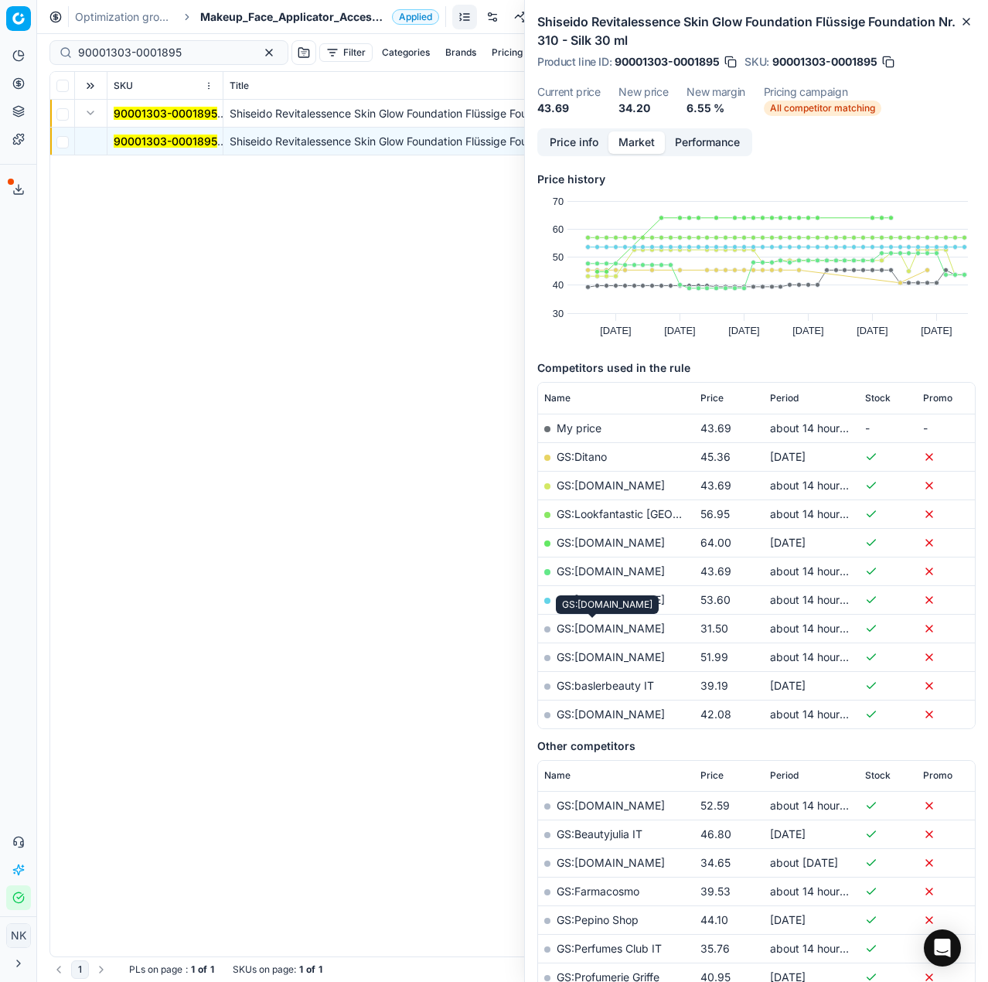
click at [596, 625] on link "GS:[DOMAIN_NAME]" at bounding box center [611, 627] width 108 height 13
click at [176, 51] on input "90001303-0001895" at bounding box center [162, 52] width 169 height 15
paste input "80041626-30-13"
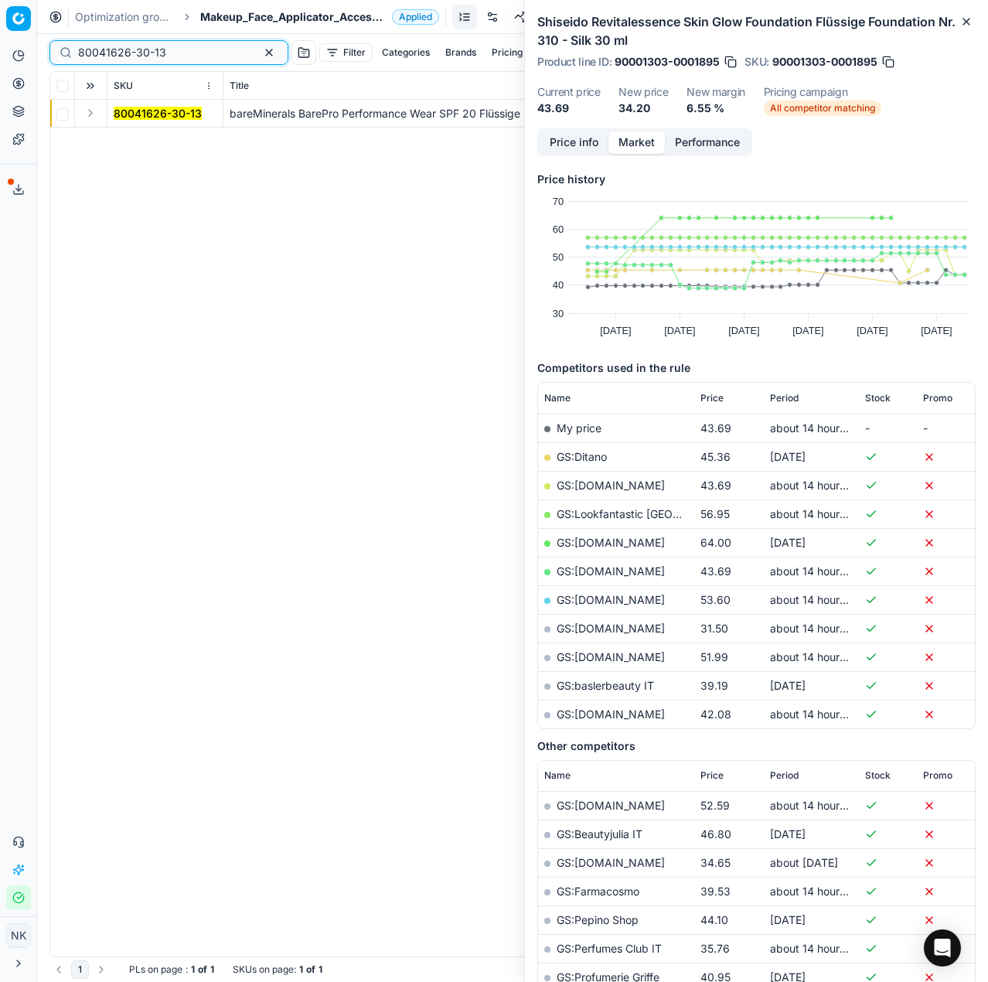
type input "80041626-30-13"
click at [91, 117] on button "Expand" at bounding box center [90, 113] width 19 height 19
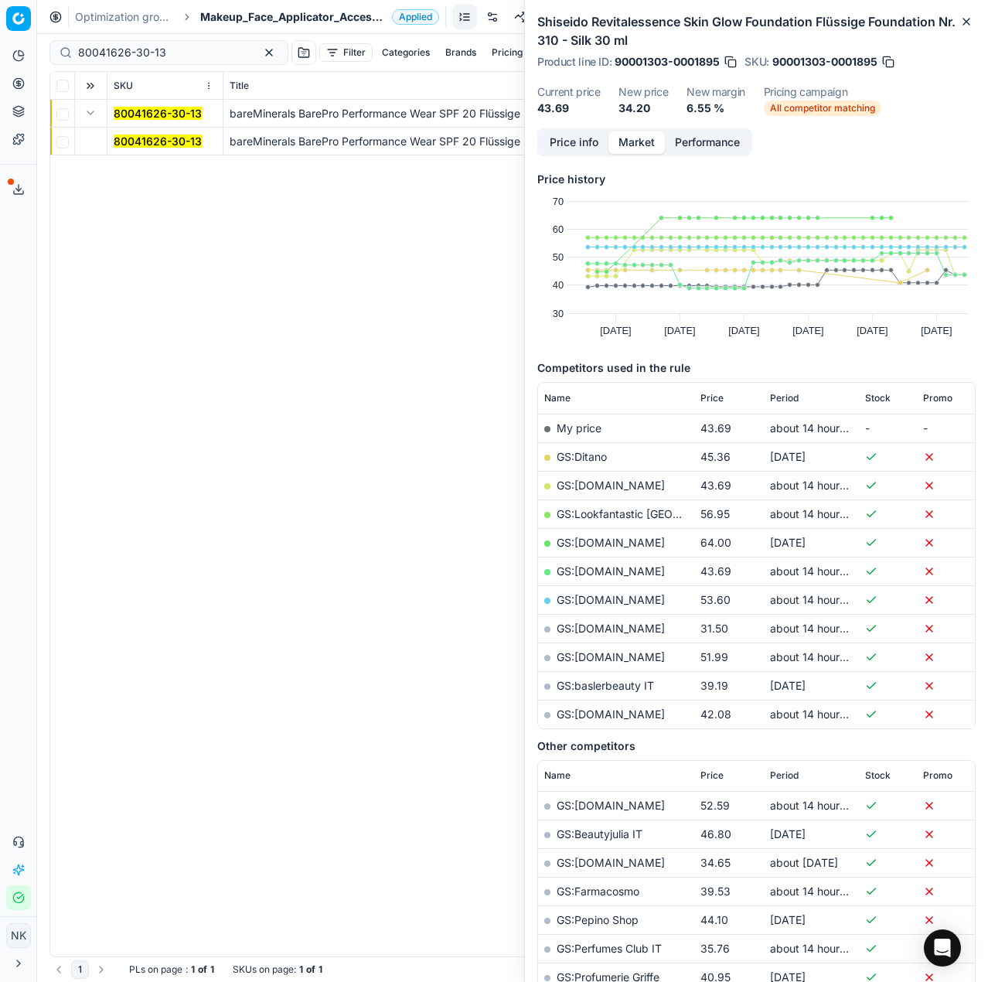
click at [119, 141] on mark "80041626-30-13" at bounding box center [158, 140] width 88 height 13
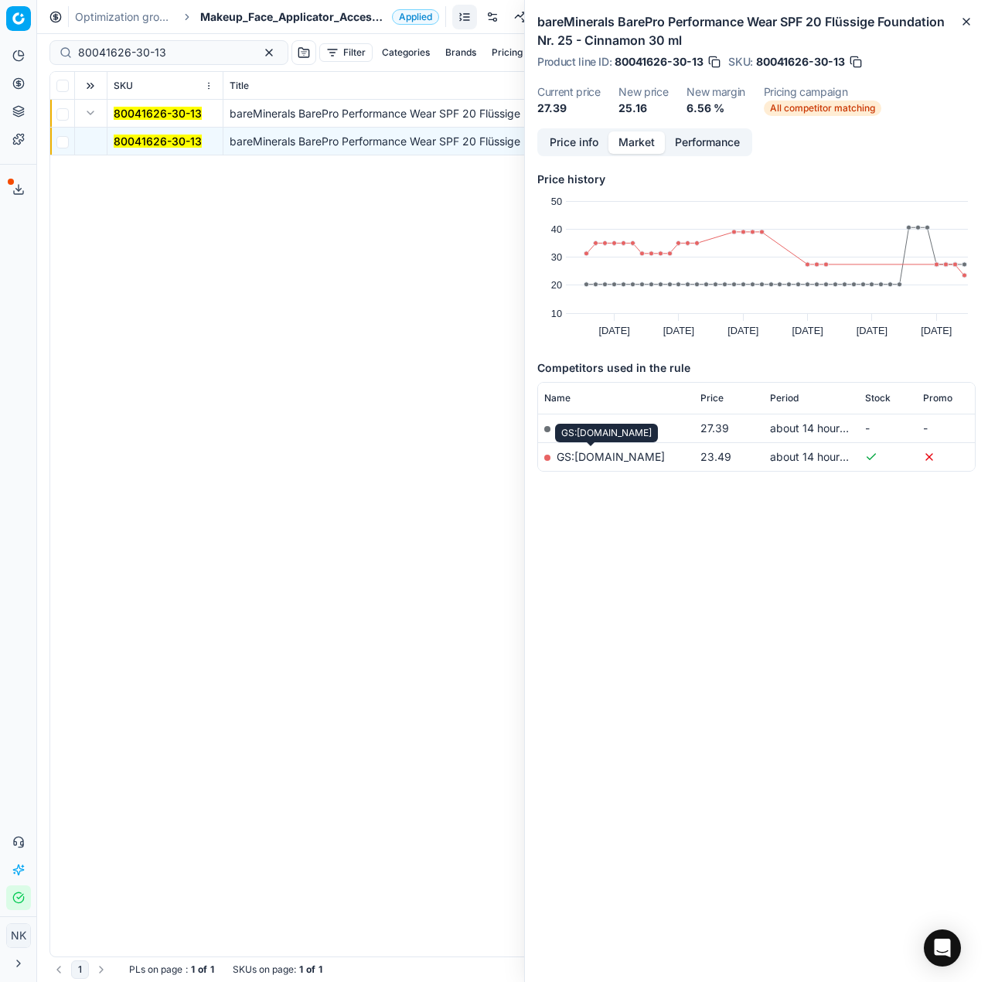
click at [583, 455] on link "GS:[DOMAIN_NAME]" at bounding box center [611, 456] width 108 height 13
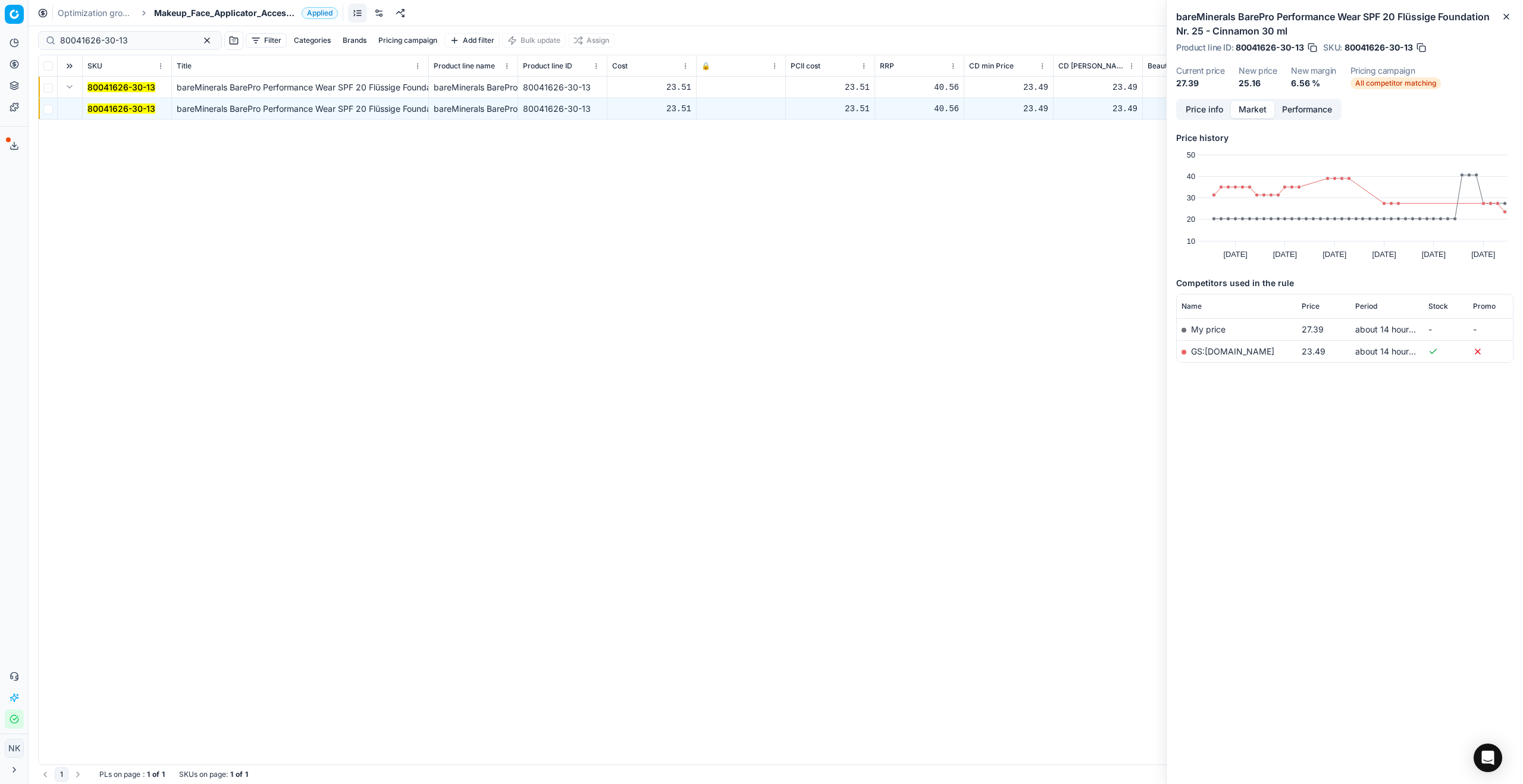
click at [182, 17] on span "Makeup_Face_Applicator_Access._Other, IT" at bounding box center [225, 12] width 143 height 12
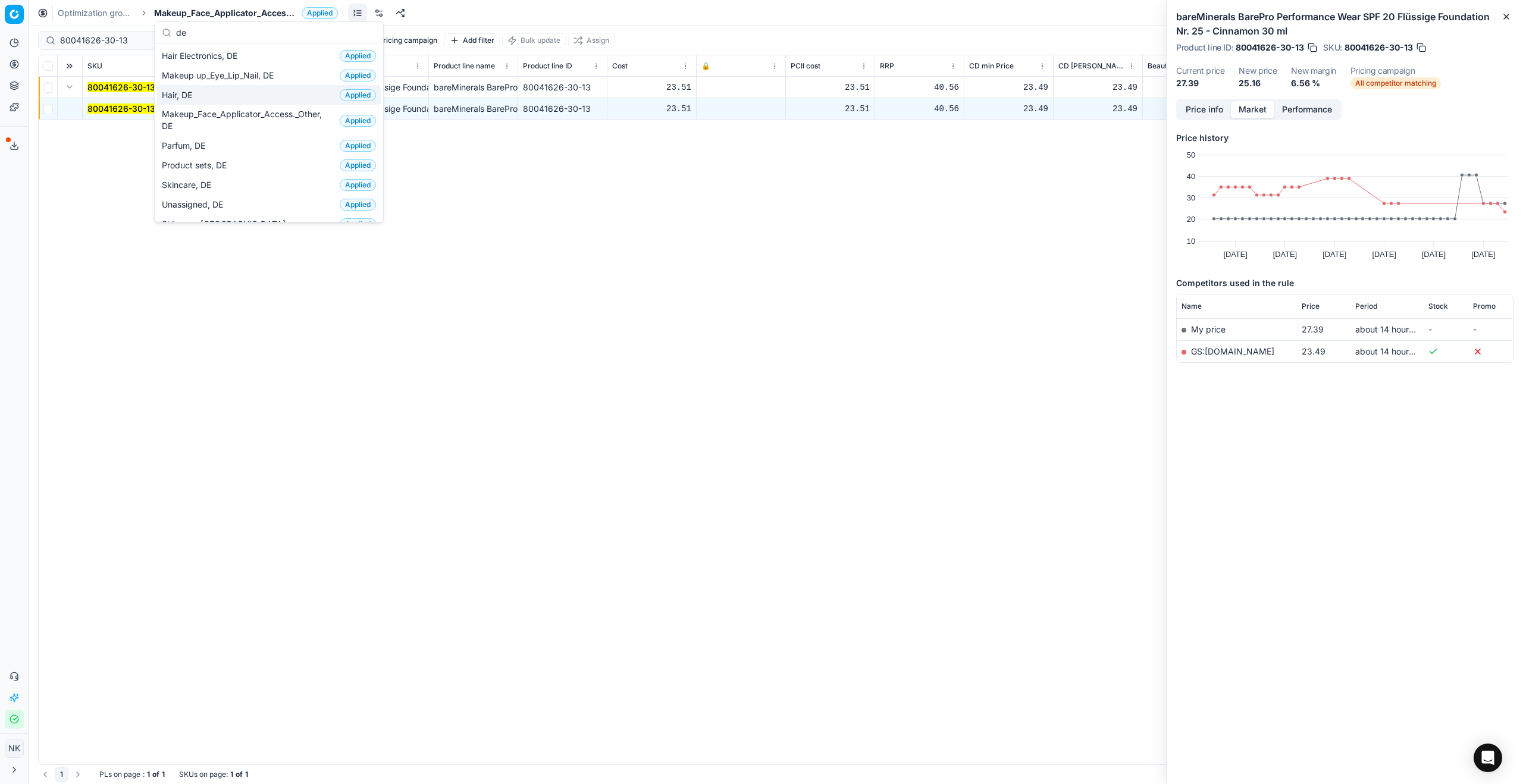
type input "de"
click at [184, 93] on span "Hair, DE" at bounding box center [179, 95] width 35 height 12
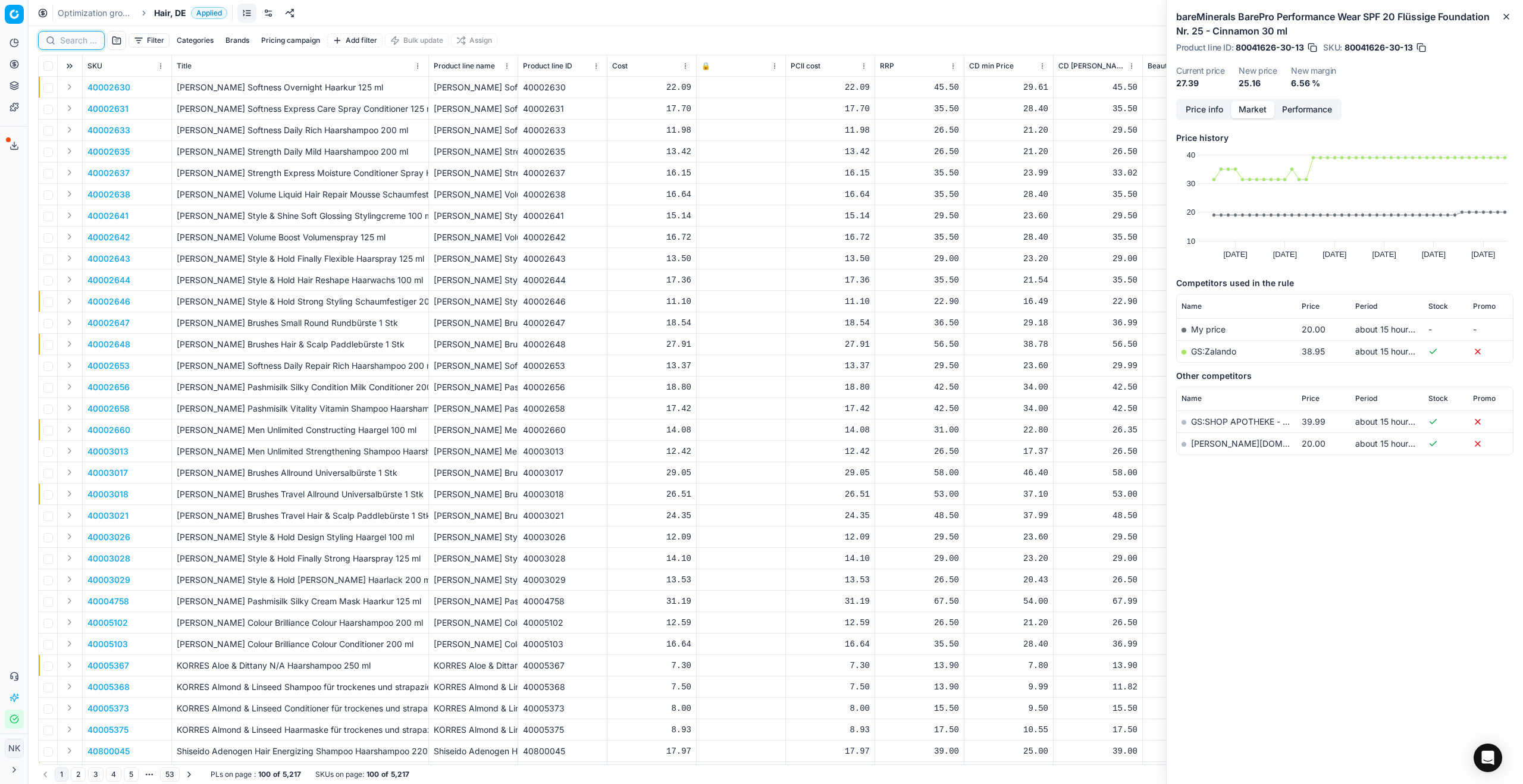
click at [83, 42] on input at bounding box center [78, 40] width 37 height 12
paste input "90015258-0023803"
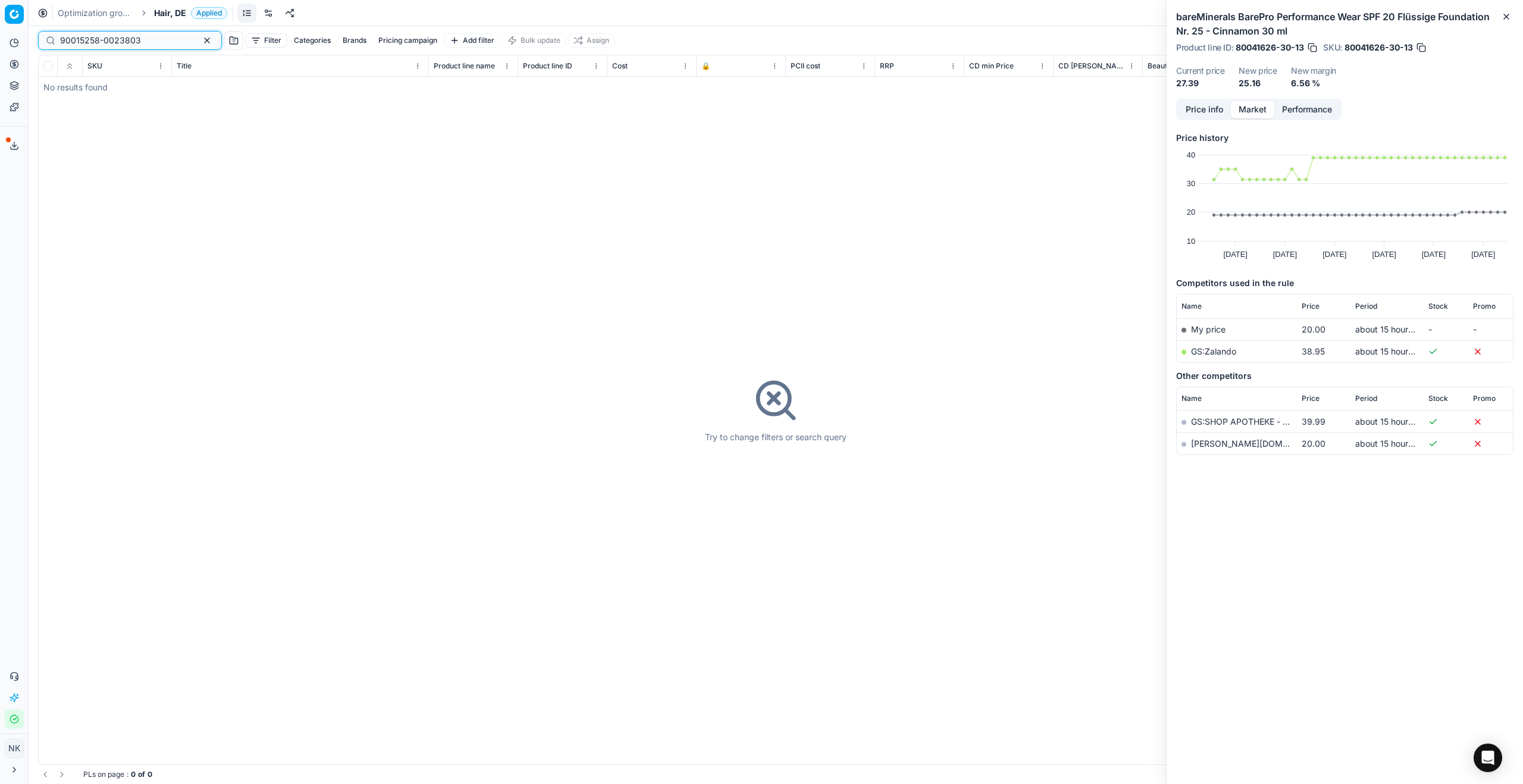
type input "90015258-0023803"
click at [164, 12] on span "Hair, DE" at bounding box center [170, 12] width 32 height 12
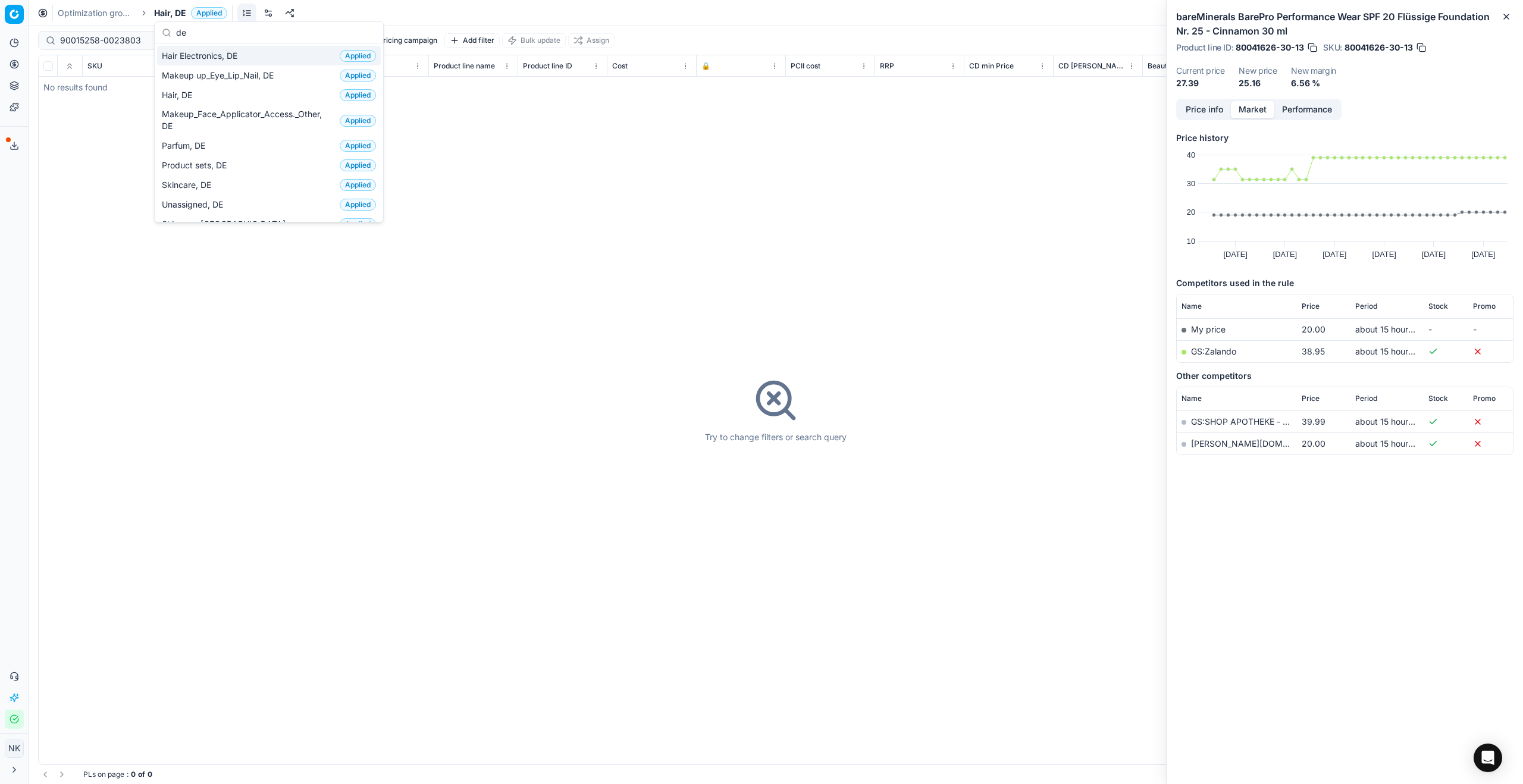
type input "de"
click at [199, 52] on span "Hair Electronics, DE" at bounding box center [202, 55] width 80 height 12
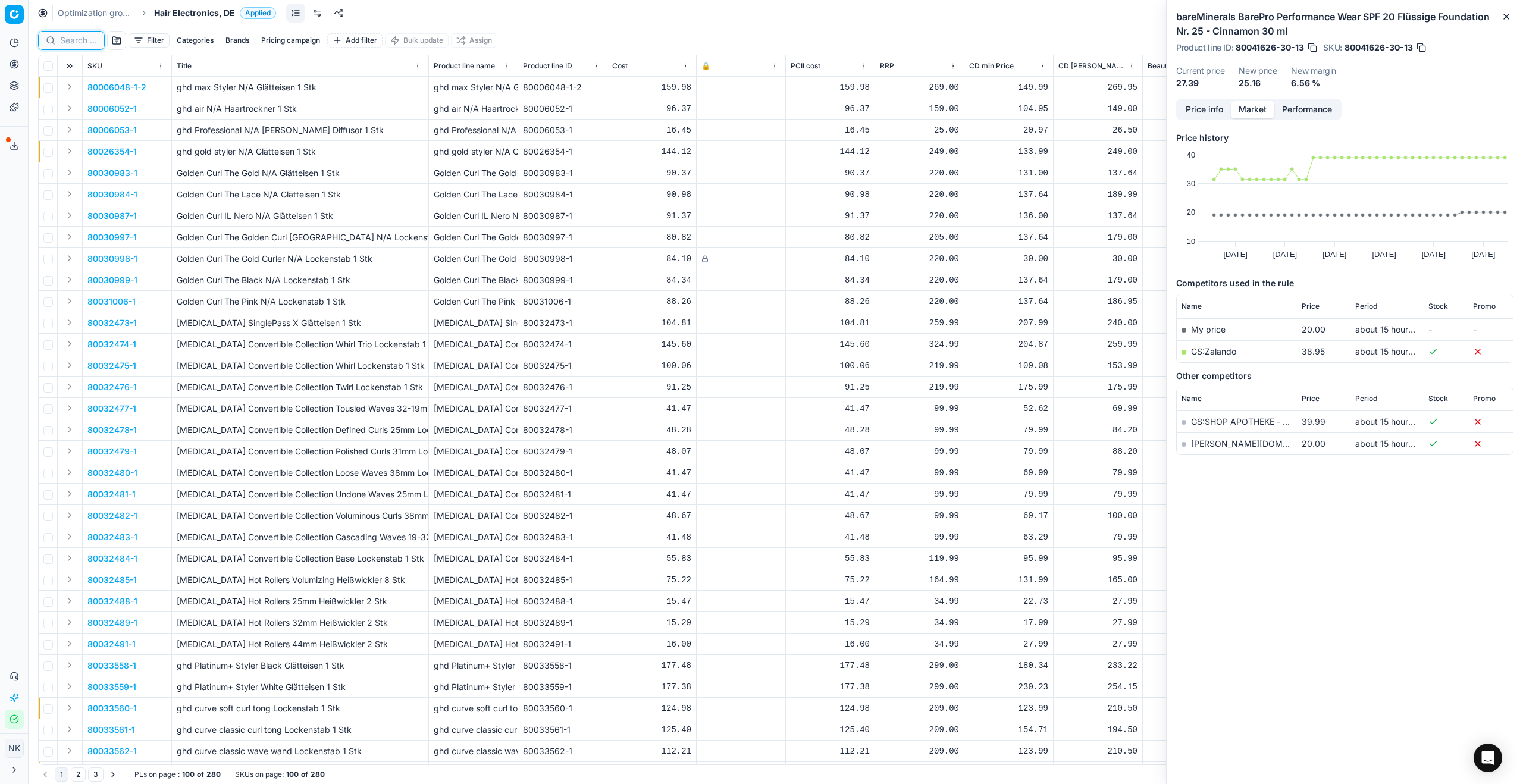
click at [69, 43] on input at bounding box center [78, 40] width 37 height 12
paste input "90015258-0023803"
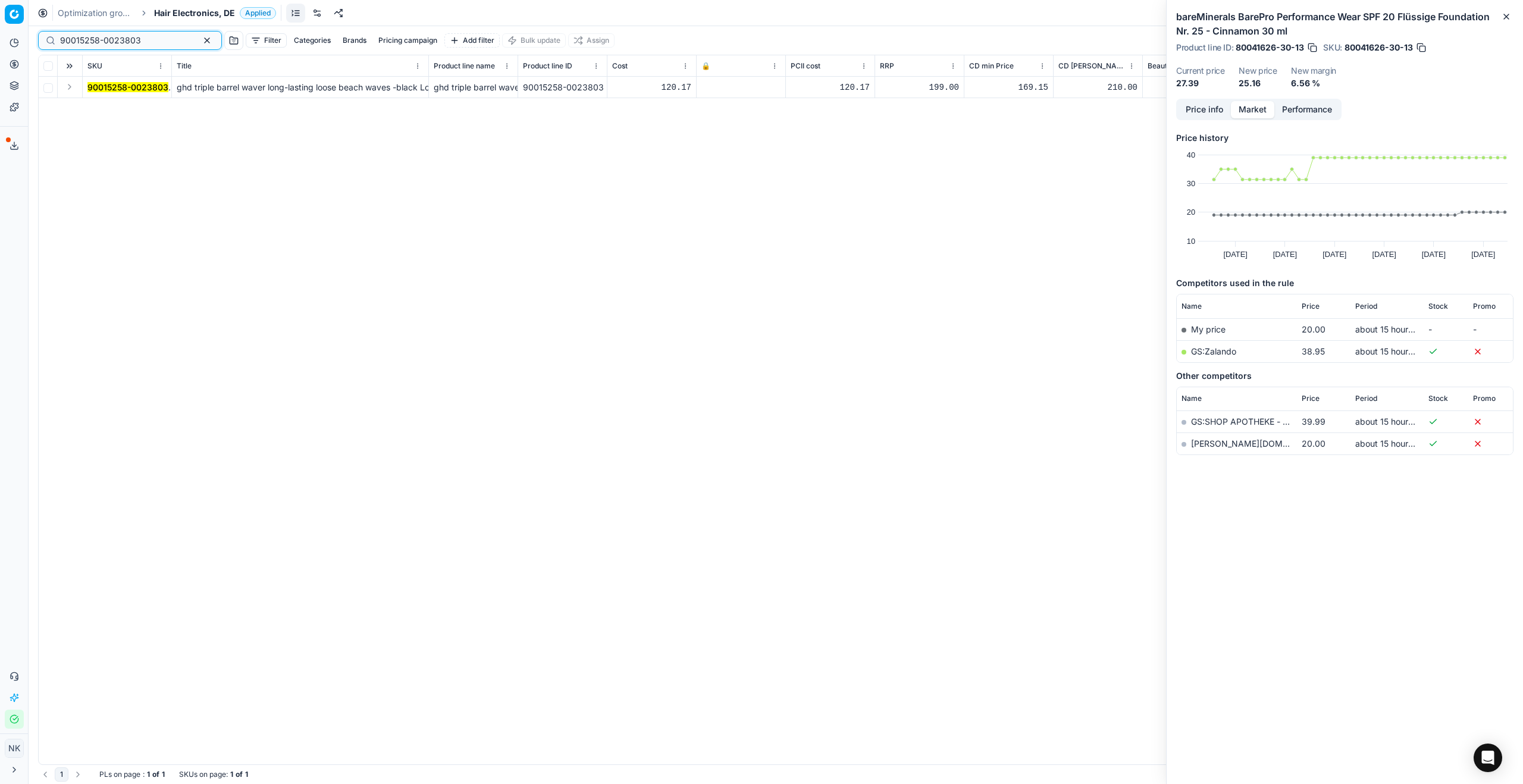
type input "90015258-0023803"
click at [71, 85] on button "Expand" at bounding box center [69, 87] width 15 height 15
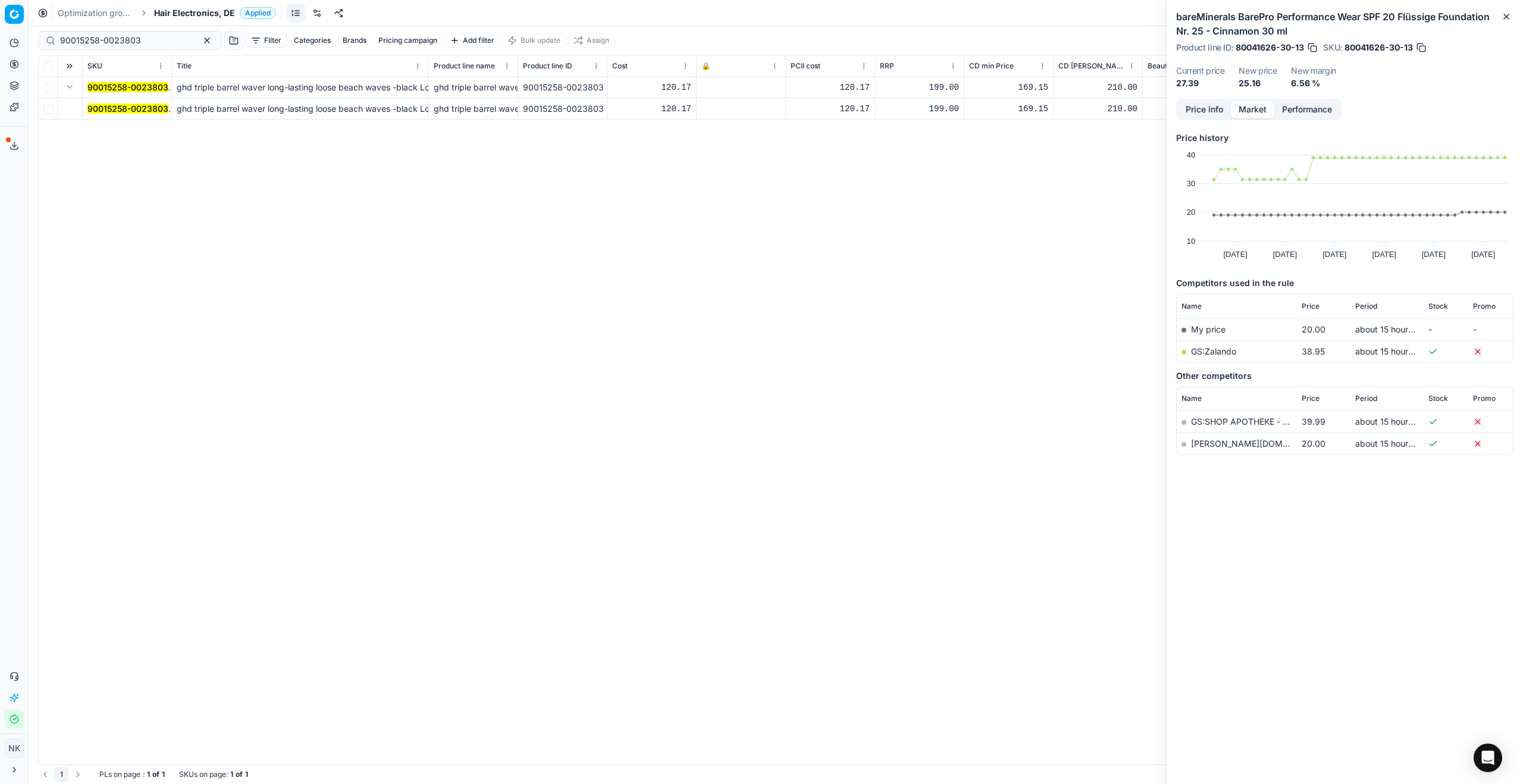
click at [103, 106] on mark "90015258-0023803" at bounding box center [128, 108] width 81 height 10
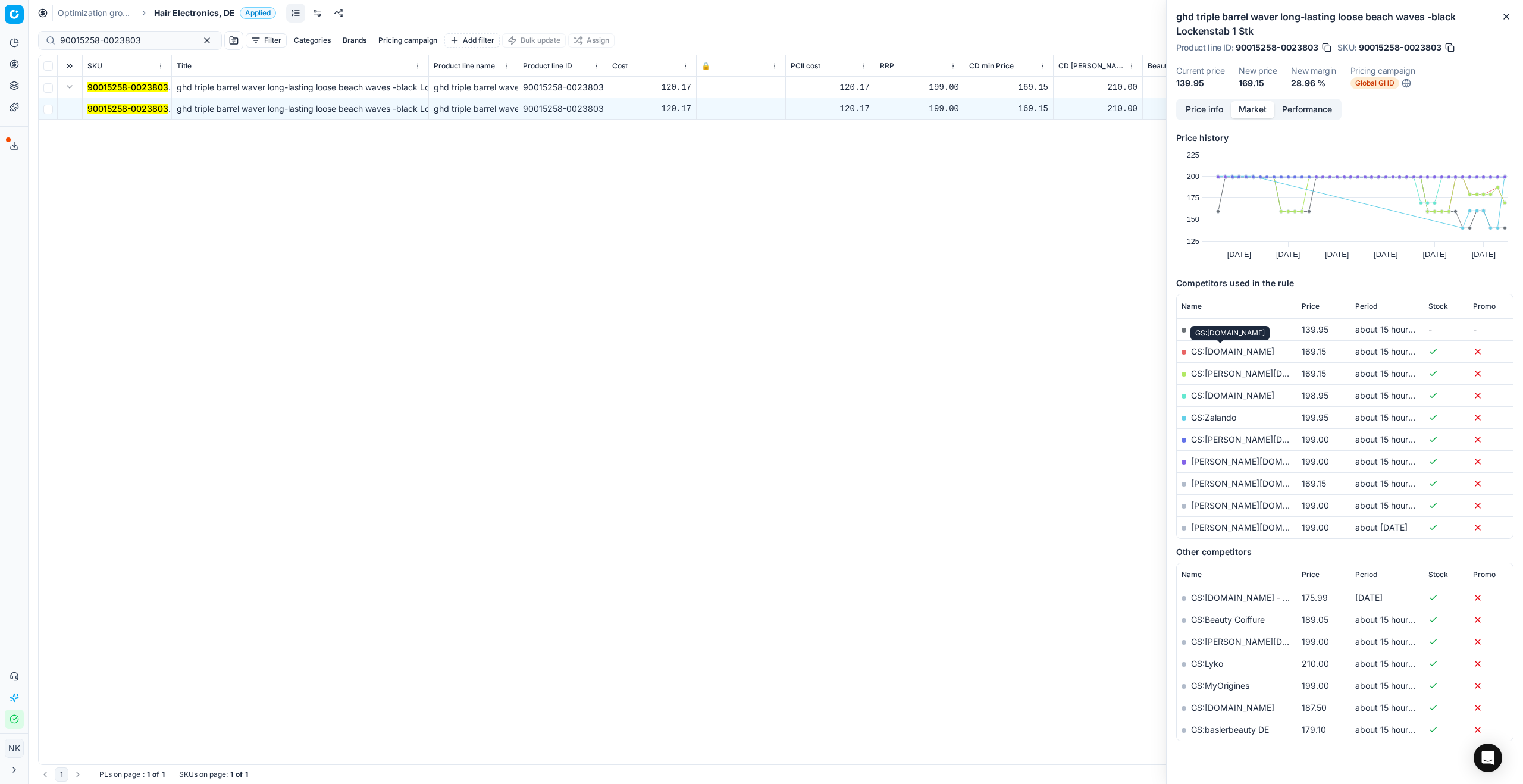
click at [987, 353] on link "GS:[DOMAIN_NAME]" at bounding box center [1232, 351] width 83 height 10
click at [188, 14] on span "Hair Electronics, DE" at bounding box center [194, 12] width 81 height 12
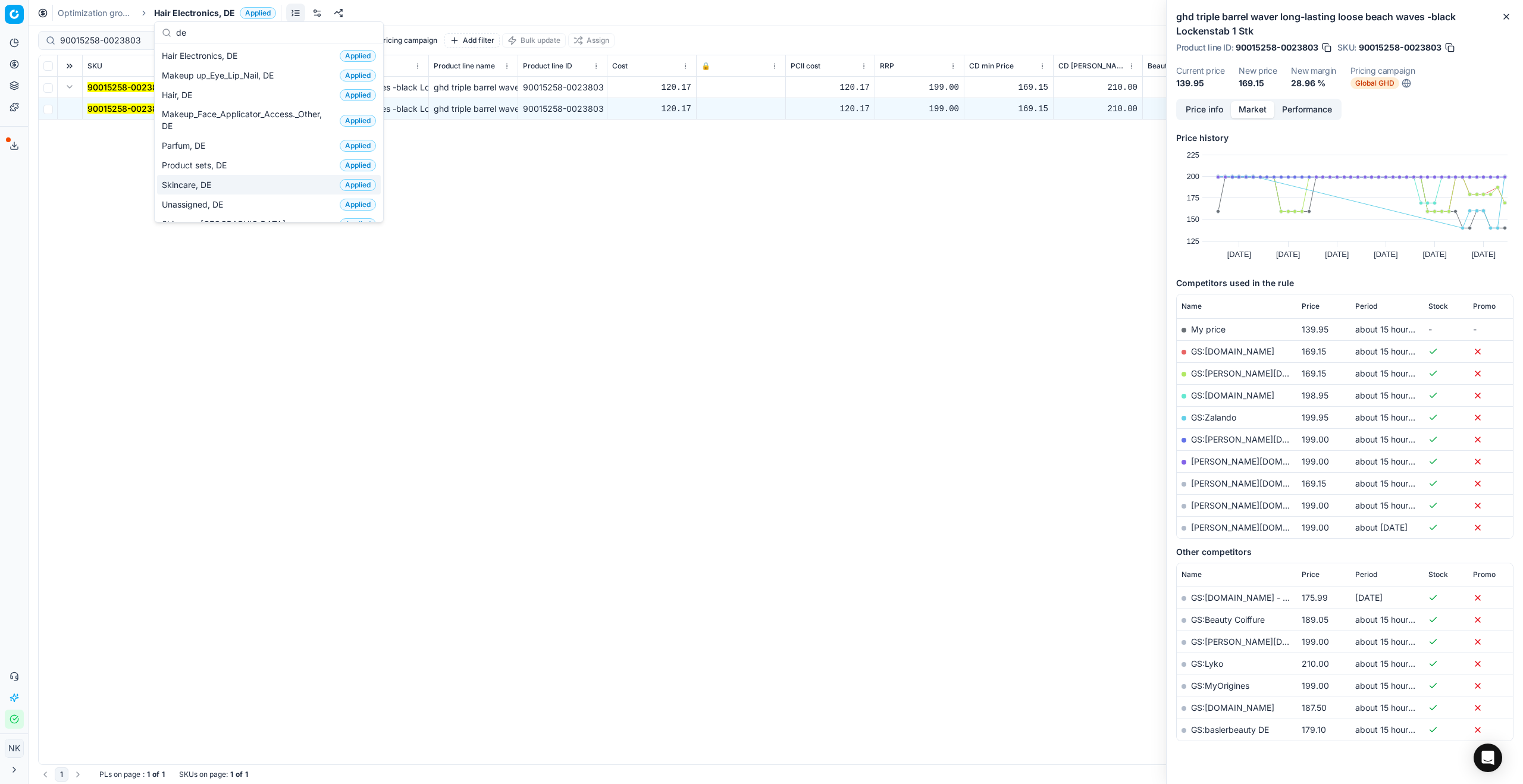
type input "de"
click at [185, 189] on span "Skincare, DE" at bounding box center [189, 185] width 54 height 12
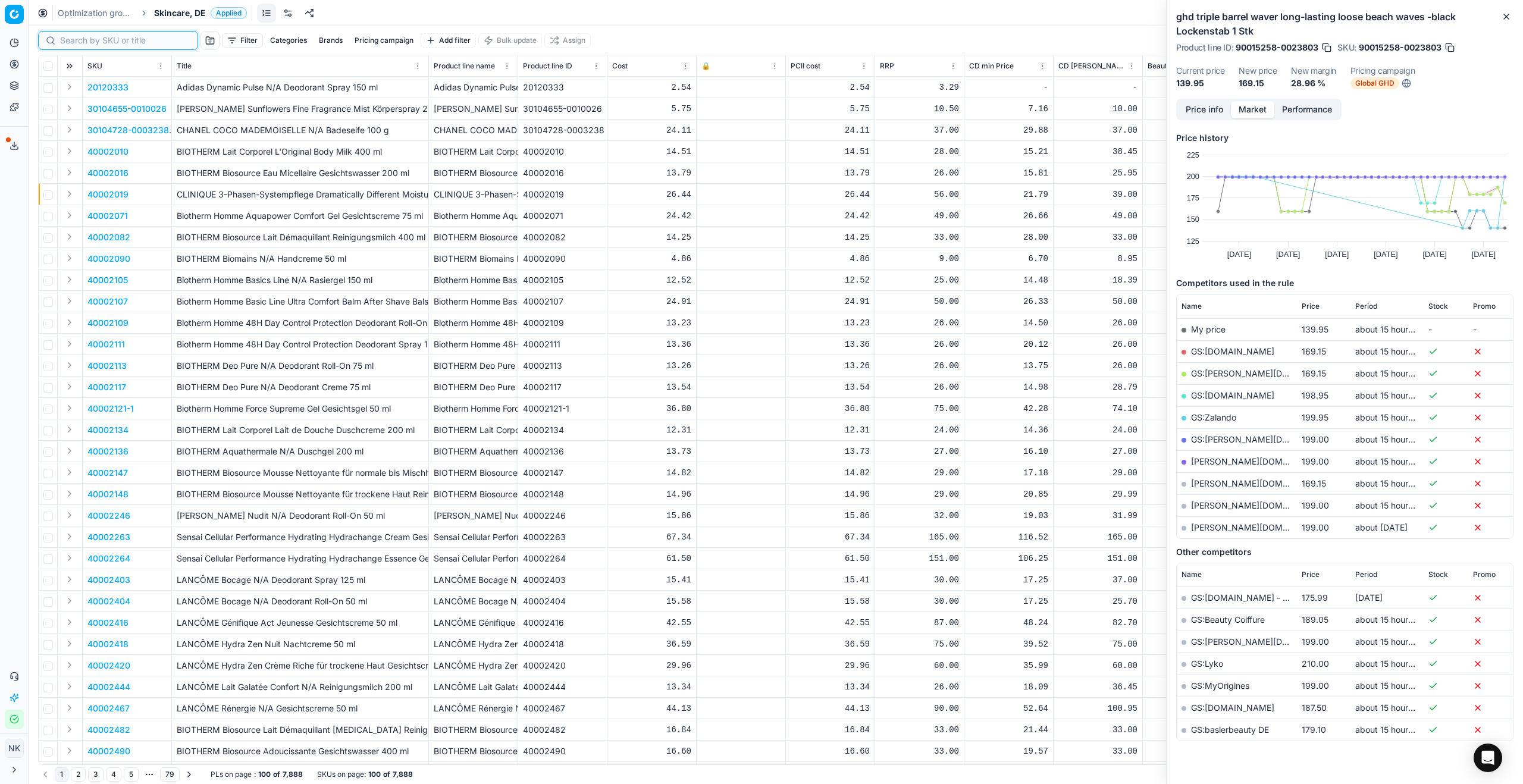
click at [89, 41] on input at bounding box center [125, 40] width 130 height 12
paste input "80059156-60"
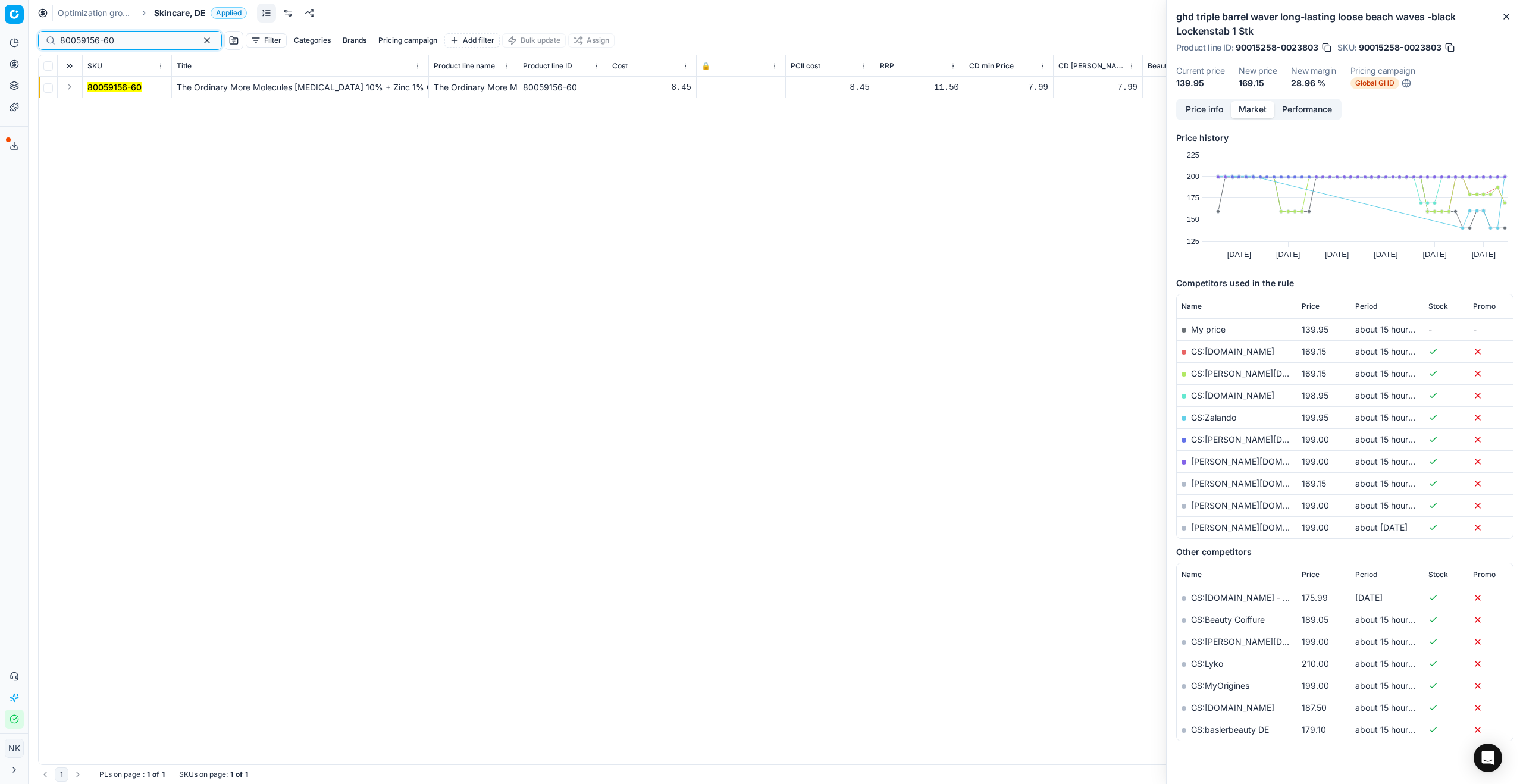
type input "80059156-60"
click at [67, 90] on button "Expand" at bounding box center [69, 87] width 15 height 15
click at [97, 108] on mark "80059156-60" at bounding box center [115, 108] width 54 height 10
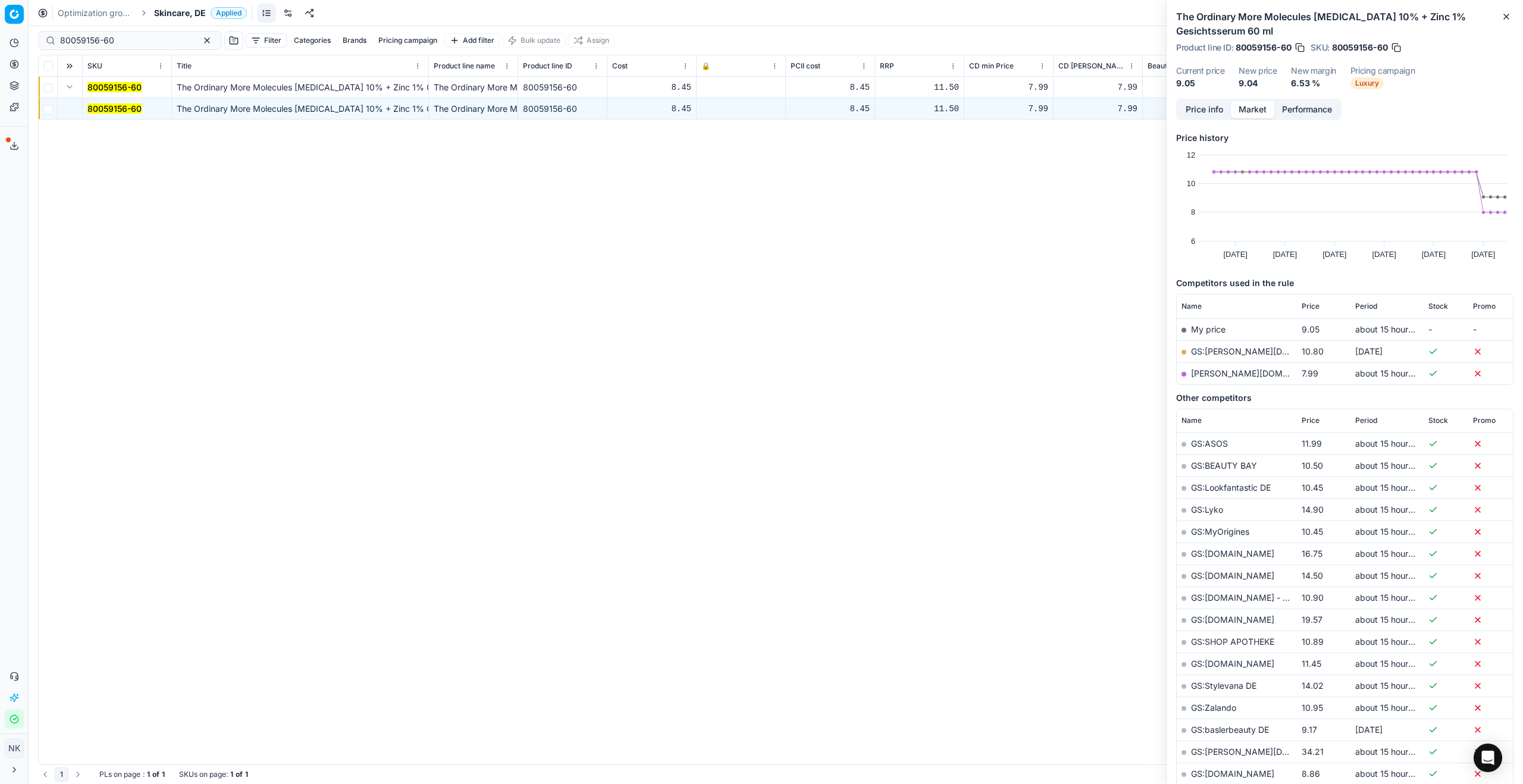
click at [987, 374] on link "[PERSON_NAME][DOMAIN_NAME]" at bounding box center [1259, 372] width 138 height 10
click at [186, 16] on span "Skincare, DE" at bounding box center [179, 12] width 52 height 12
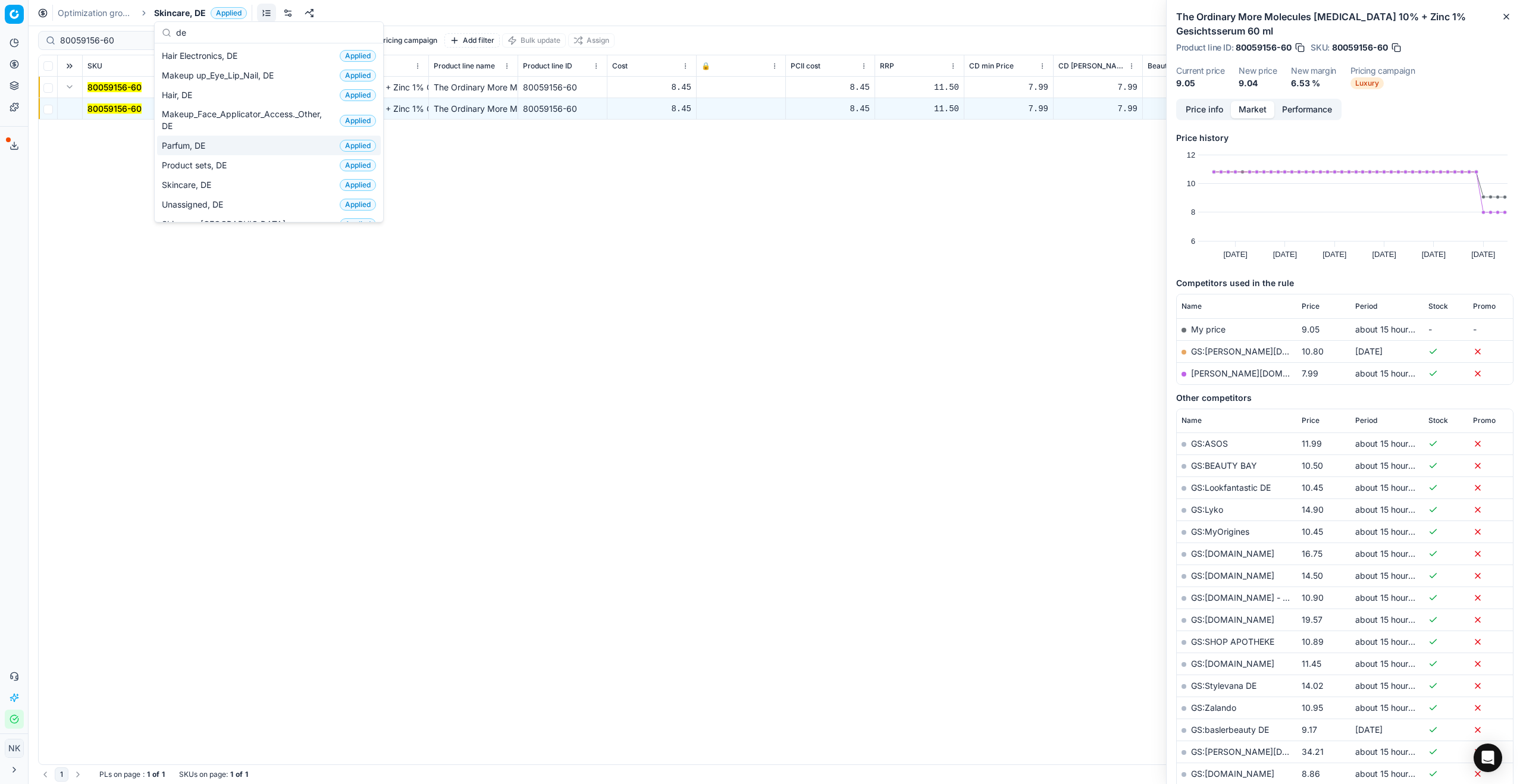
type input "de"
click at [200, 145] on span "Parfum, DE" at bounding box center [185, 145] width 48 height 12
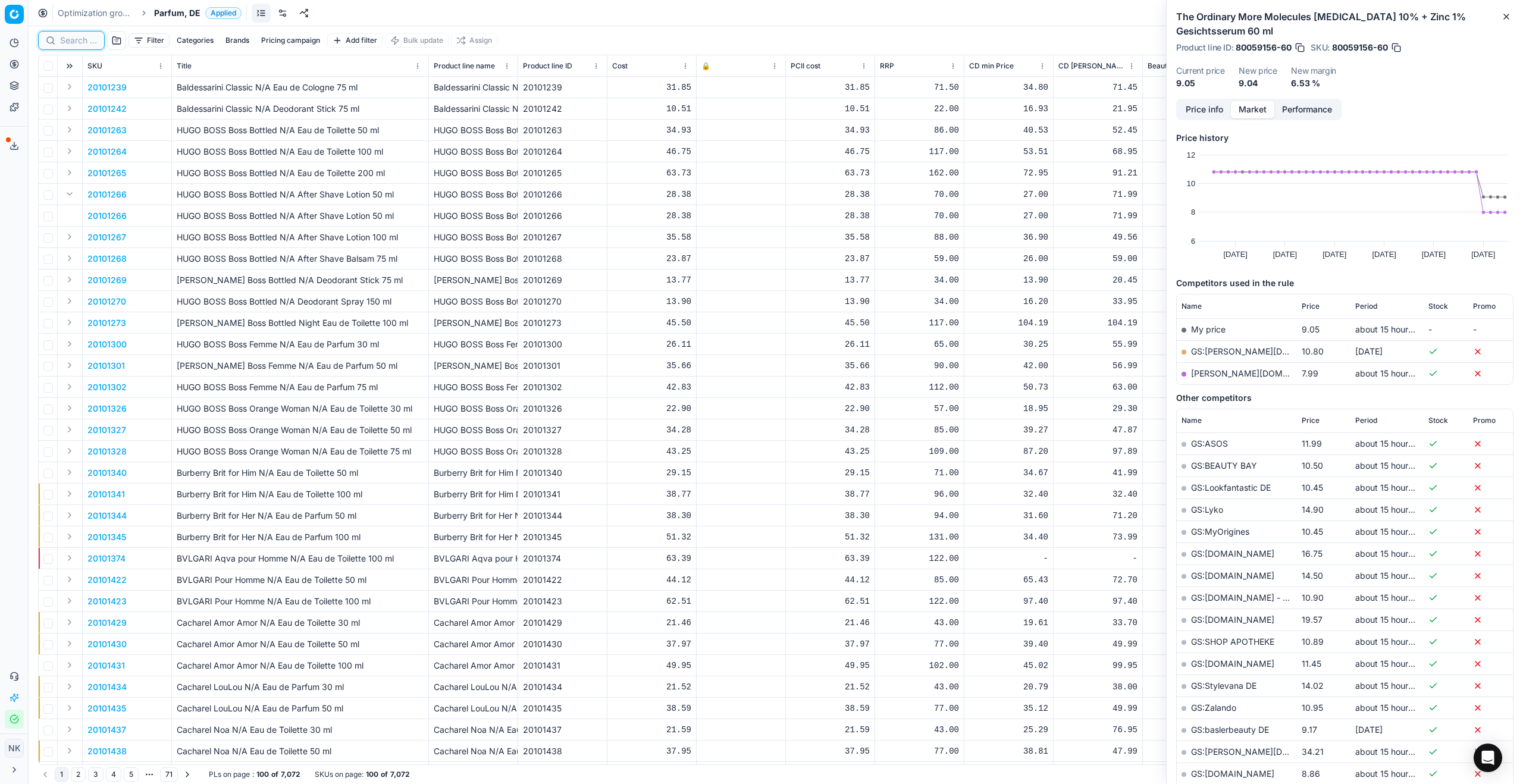
click at [77, 43] on input at bounding box center [78, 40] width 37 height 12
paste input "90013445-0021189"
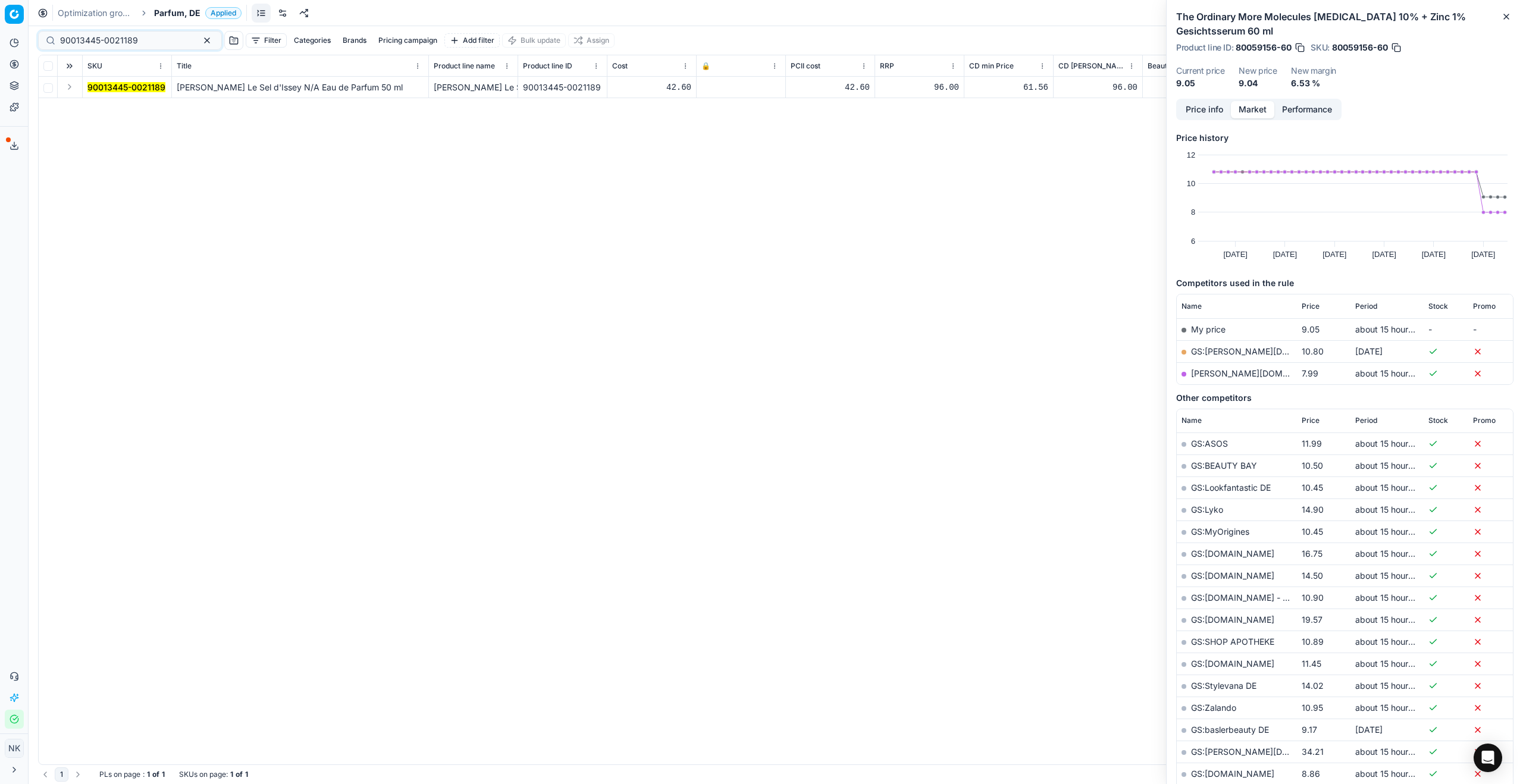
click at [68, 88] on button "Expand" at bounding box center [69, 87] width 15 height 15
click at [115, 112] on mark "90013445-0021189" at bounding box center [126, 108] width 78 height 10
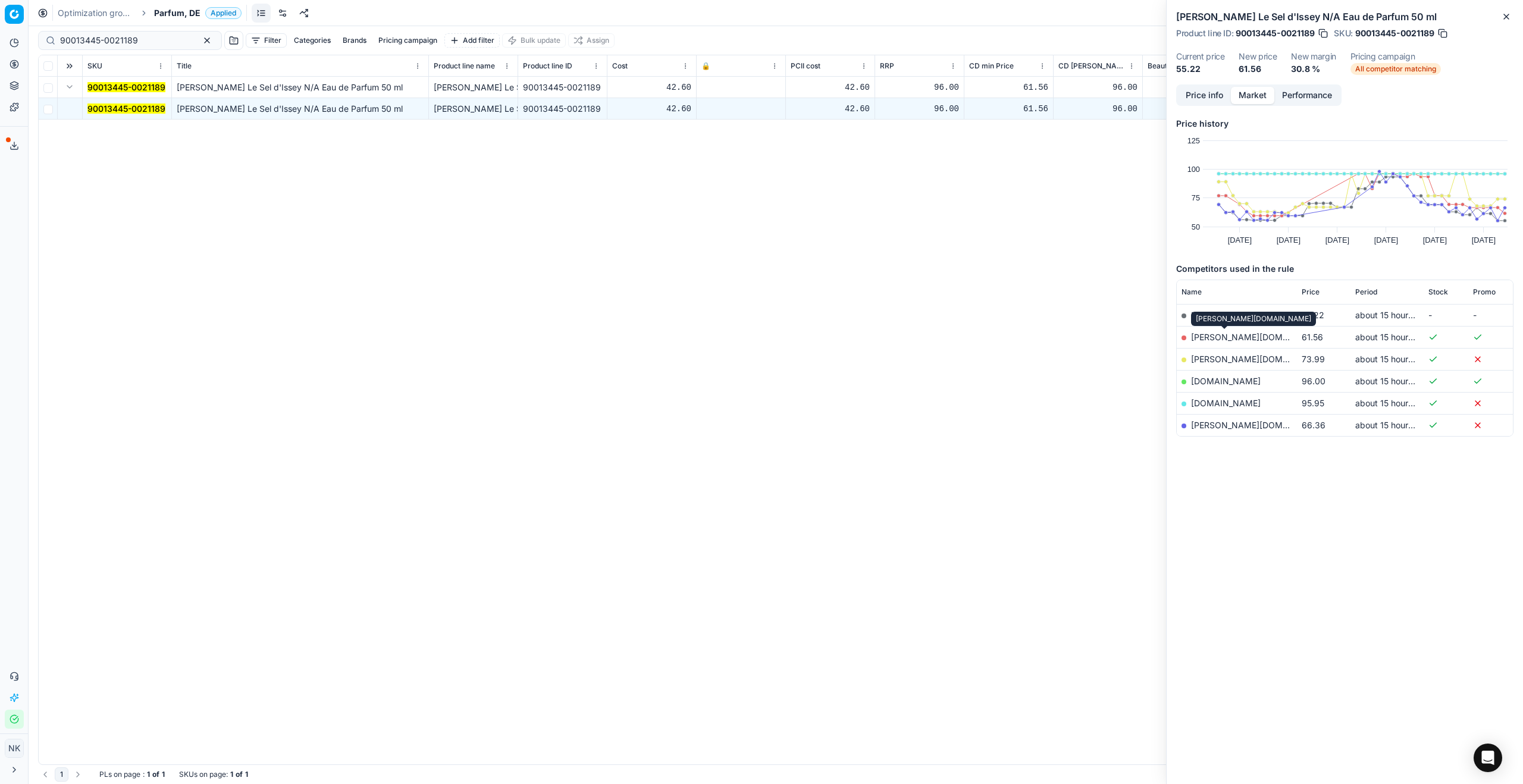
click at [987, 337] on link "[PERSON_NAME][DOMAIN_NAME]" at bounding box center [1259, 336] width 138 height 10
click at [149, 37] on input "90013445-0021189" at bounding box center [125, 40] width 130 height 12
paste input "04131-0006141"
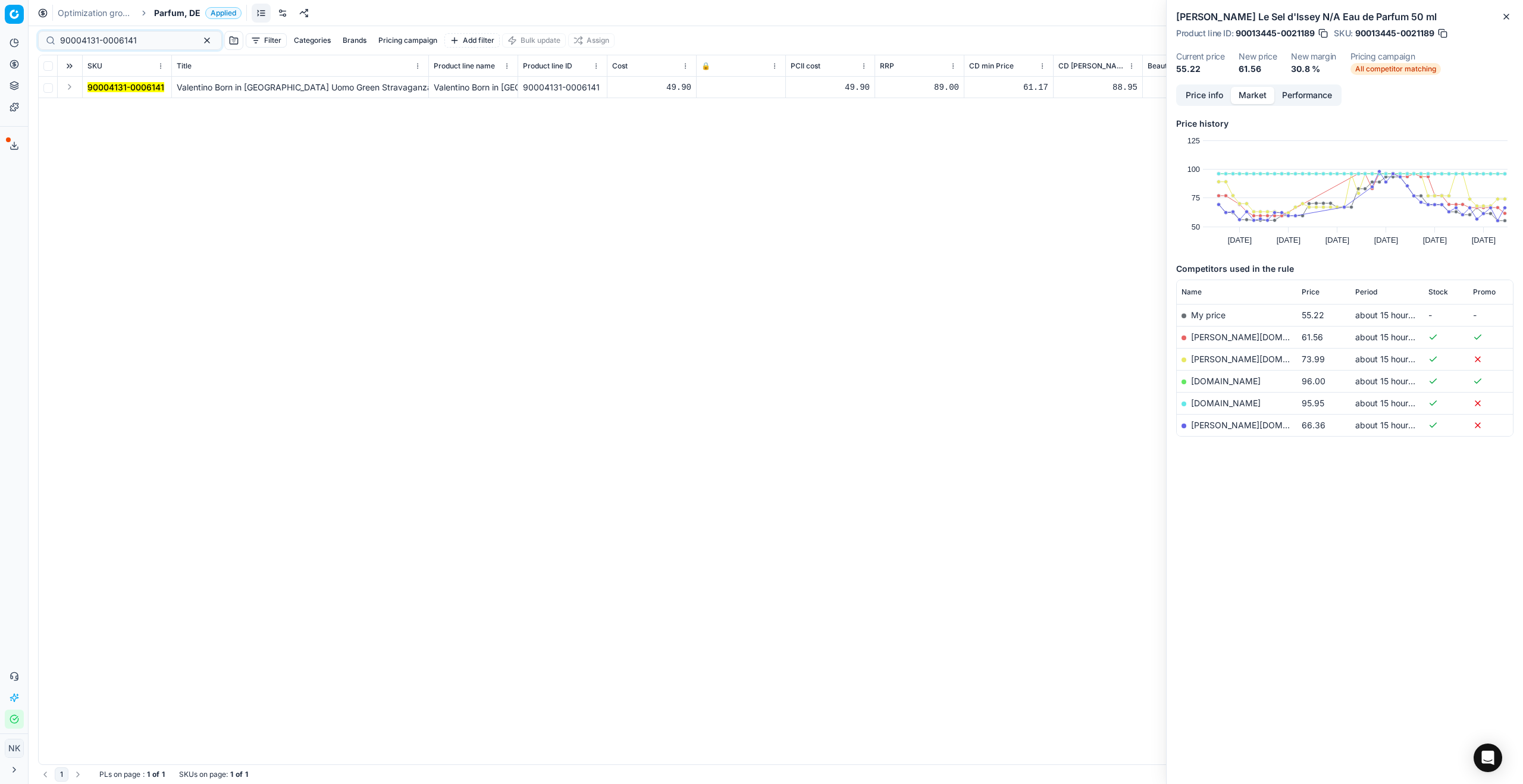
click at [66, 85] on button "Expand" at bounding box center [69, 87] width 15 height 15
click at [98, 107] on mark "90004131-0006141" at bounding box center [126, 108] width 77 height 10
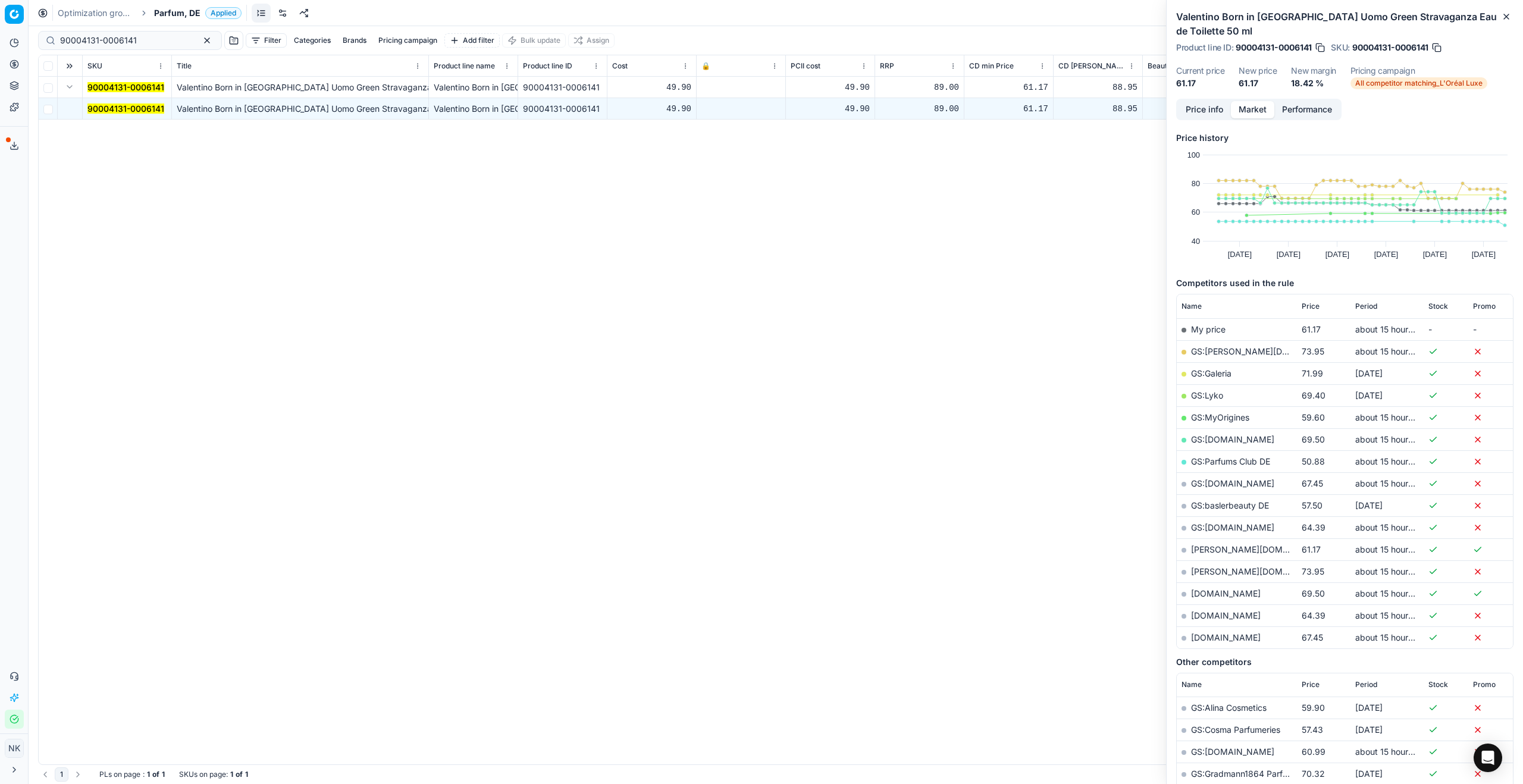
click at [987, 551] on link "[PERSON_NAME][DOMAIN_NAME]" at bounding box center [1259, 549] width 138 height 10
click at [140, 43] on input "90004131-0006141" at bounding box center [125, 40] width 130 height 12
paste input "3969-0005749"
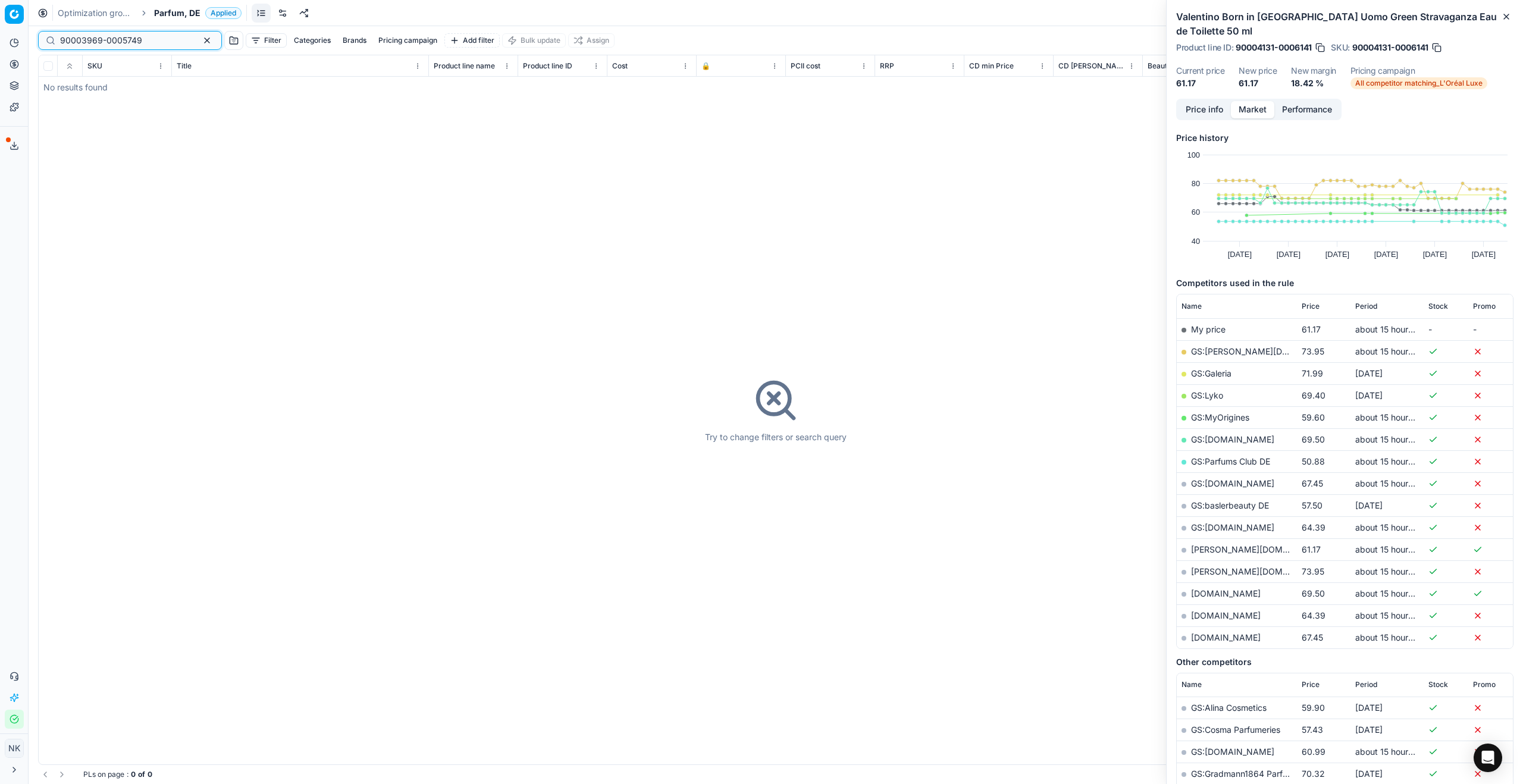
type input "90003969-0005749"
click at [182, 12] on span "Parfum, DE" at bounding box center [177, 12] width 46 height 12
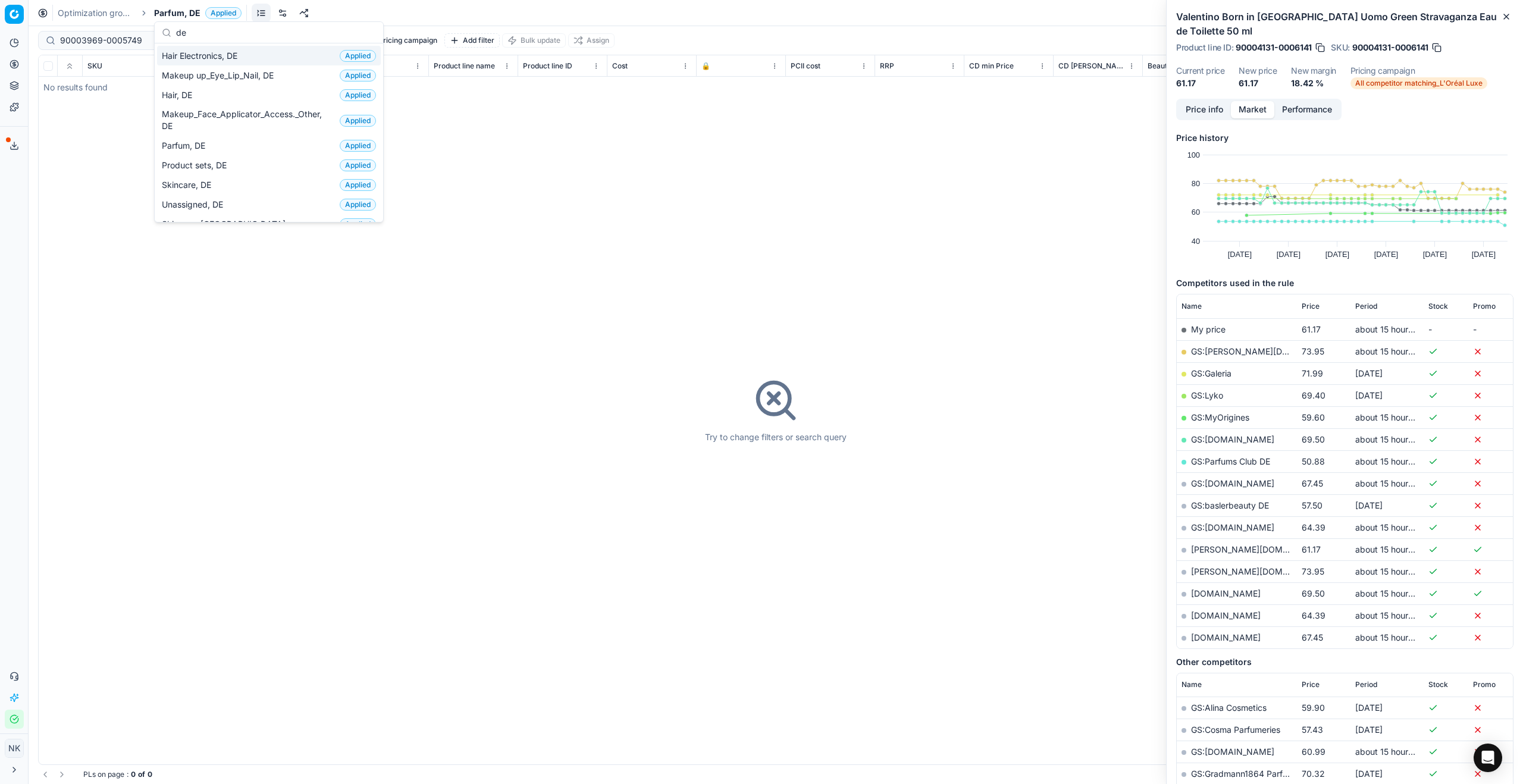
type input "de"
click at [195, 59] on span "Hair Electronics, DE" at bounding box center [202, 55] width 80 height 12
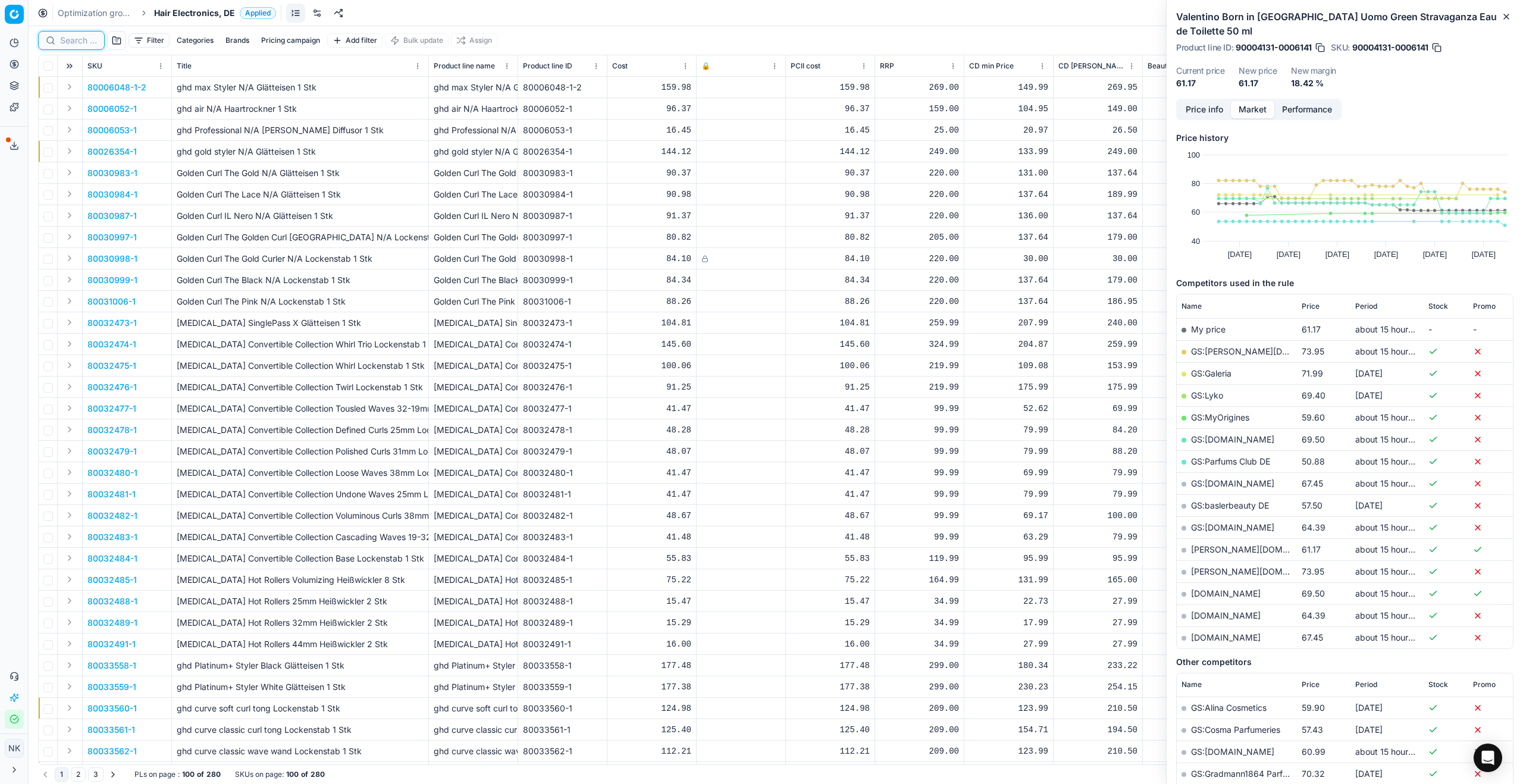
click at [79, 38] on input at bounding box center [78, 40] width 37 height 12
paste input "80033562-1"
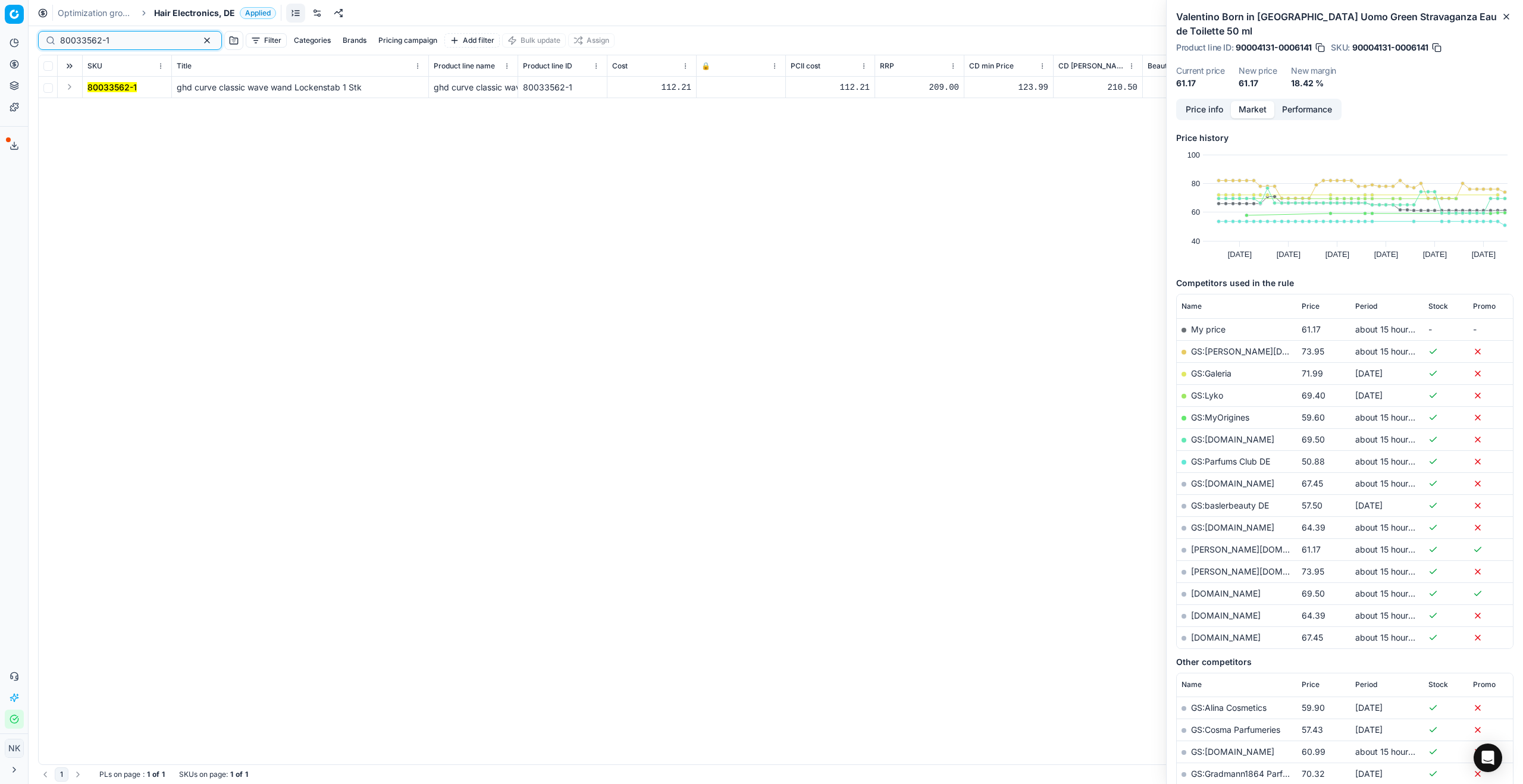
type input "80033562-1"
click at [72, 88] on button "Expand" at bounding box center [69, 87] width 15 height 15
click at [97, 106] on mark "80033562-1" at bounding box center [112, 108] width 49 height 10
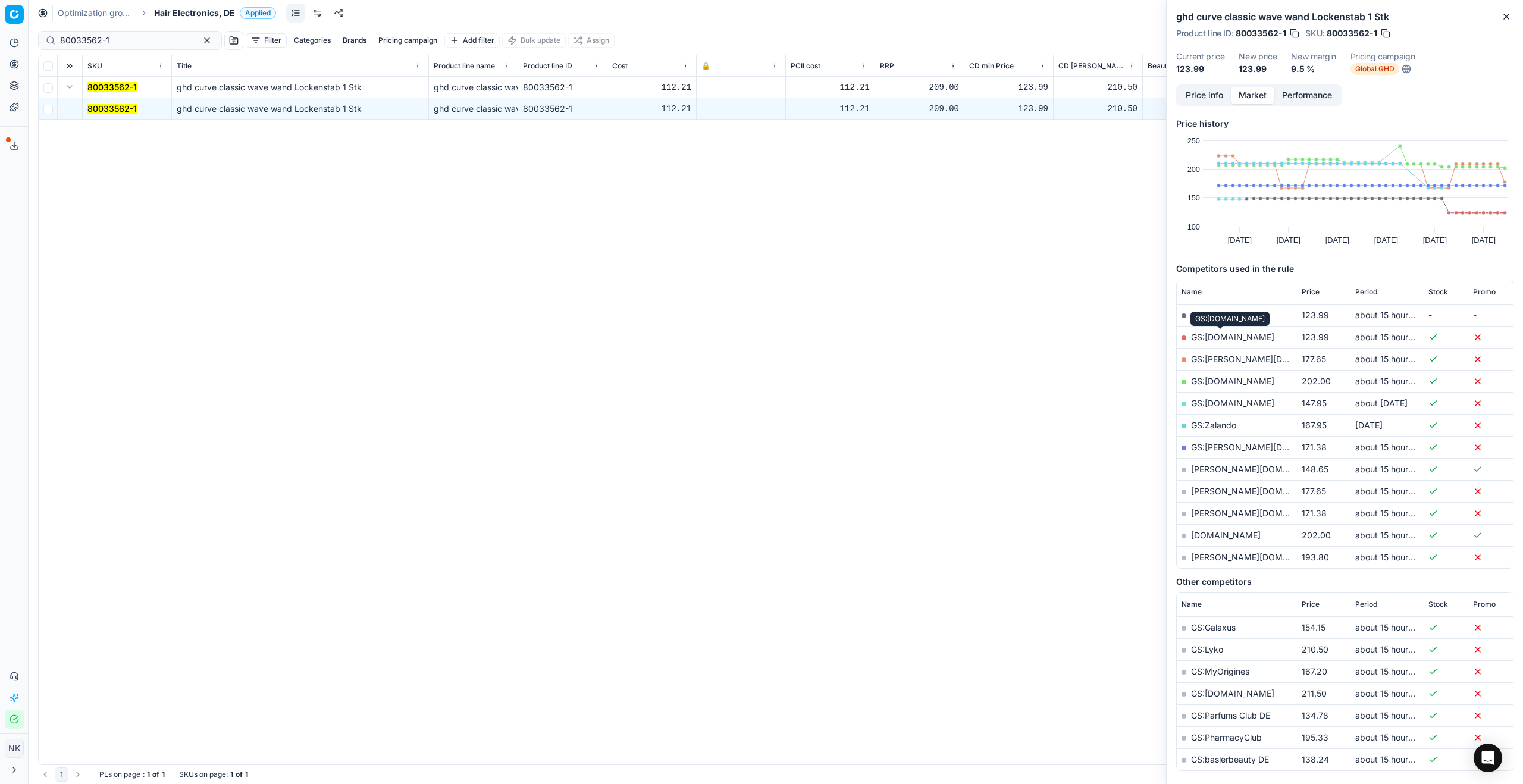
click at [987, 334] on link "GS:[DOMAIN_NAME]" at bounding box center [1232, 336] width 83 height 10
click at [147, 44] on input "80033562-1" at bounding box center [125, 40] width 130 height 12
click at [190, 12] on span "Hair Electronics, DE" at bounding box center [194, 12] width 81 height 12
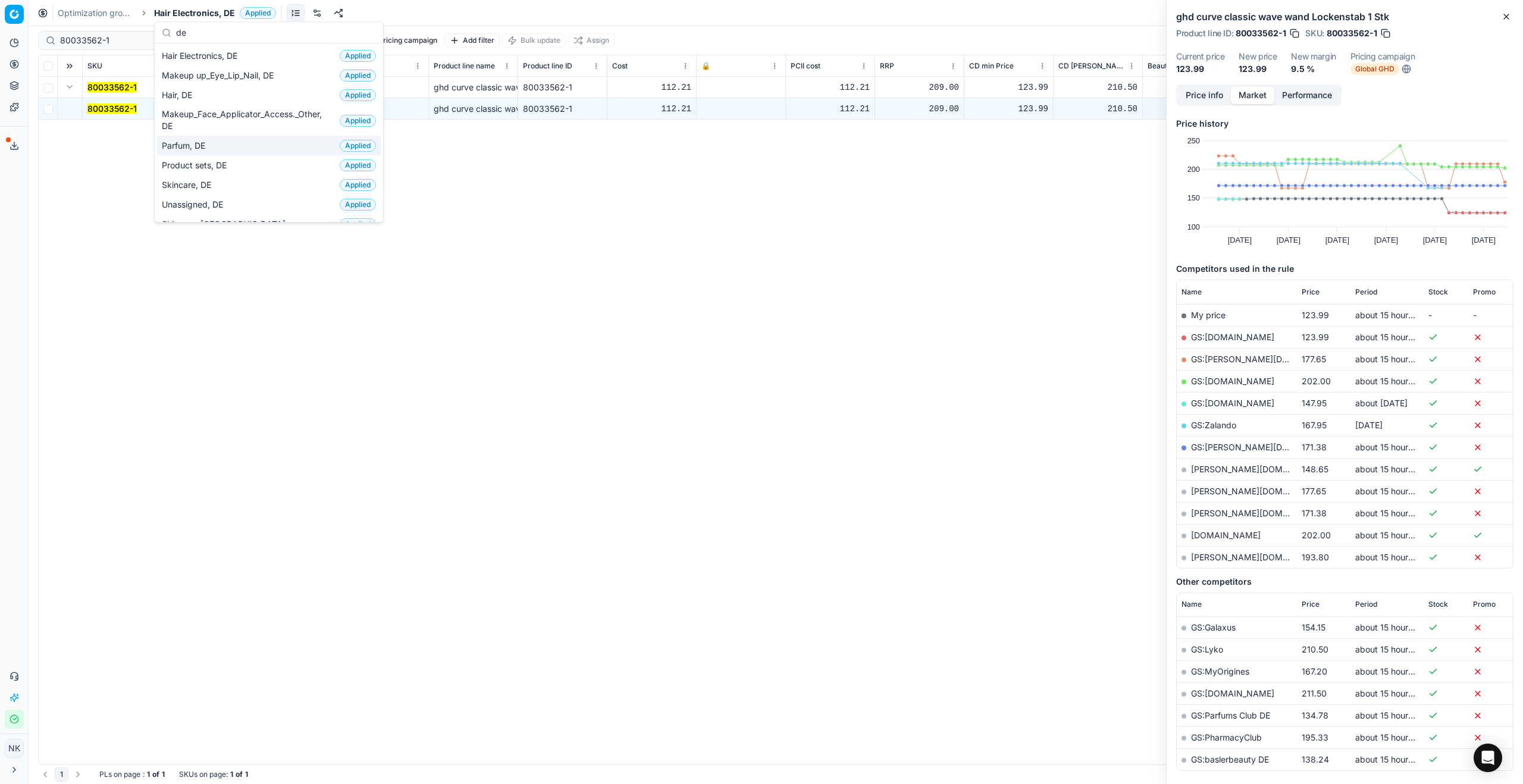
type input "de"
click at [210, 143] on span "Parfum, DE" at bounding box center [185, 145] width 48 height 12
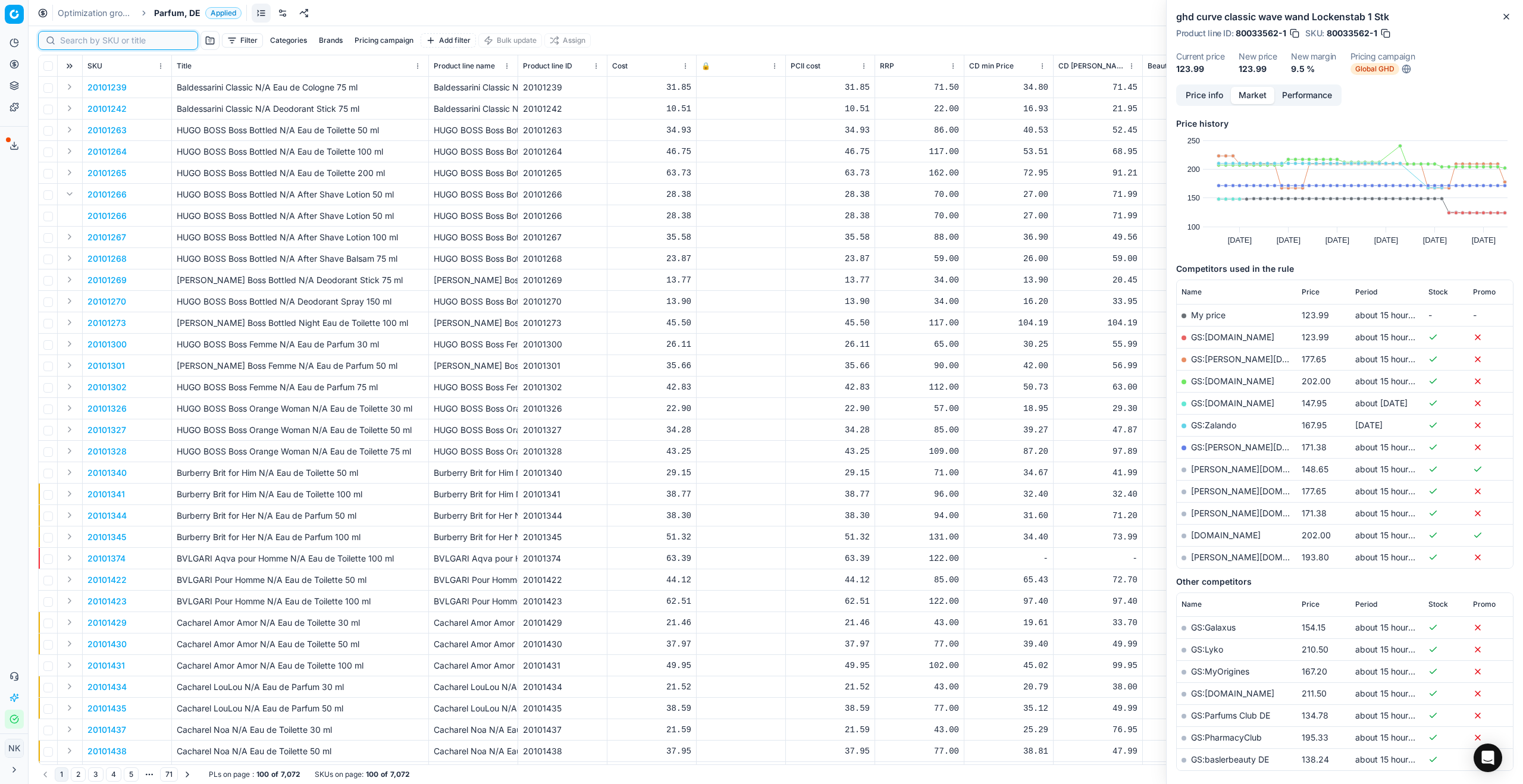
click at [69, 42] on input at bounding box center [125, 40] width 130 height 12
paste input "20102644"
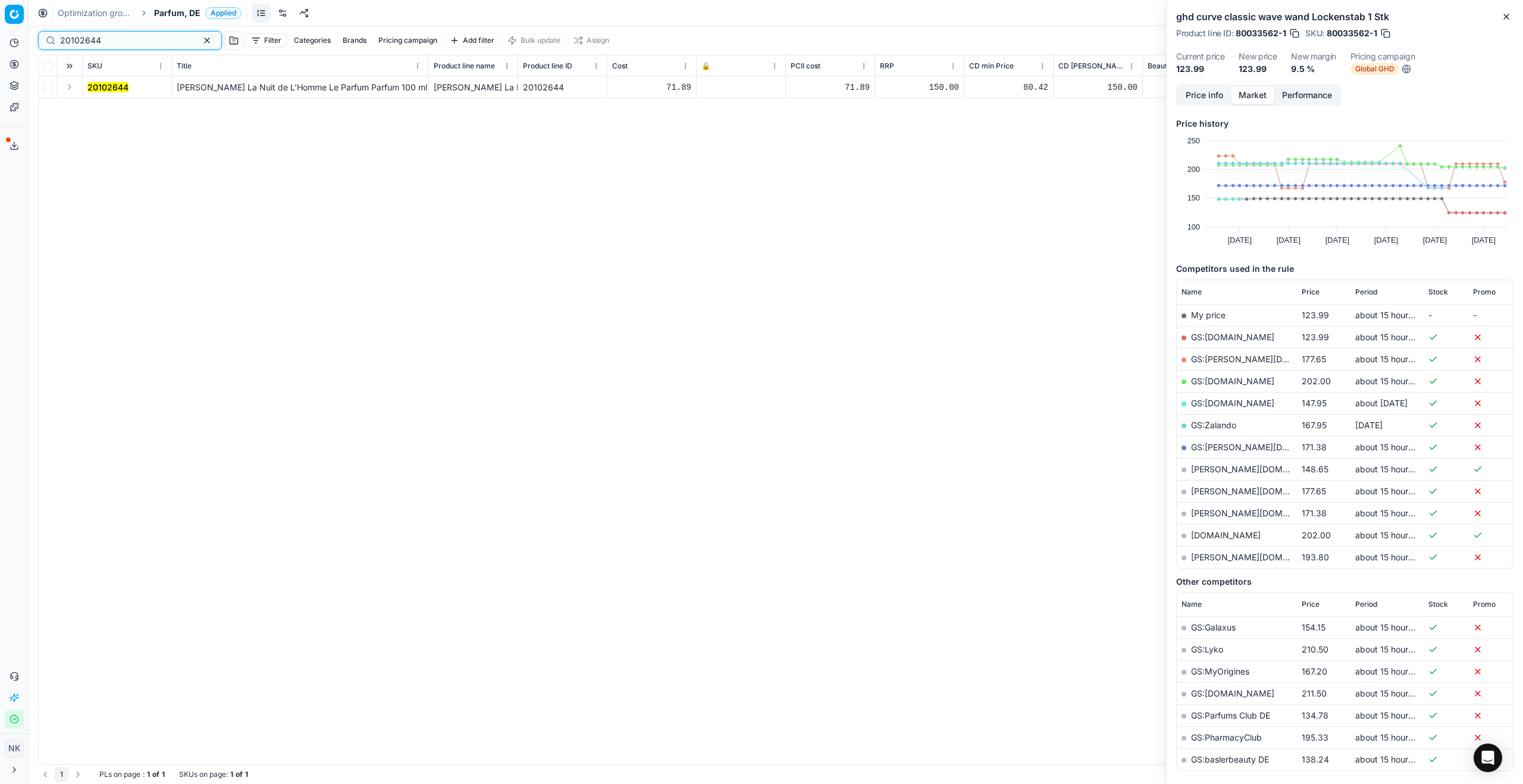
type input "20102644"
click at [72, 85] on button "Expand" at bounding box center [69, 87] width 15 height 15
click at [93, 103] on span "20102644" at bounding box center [108, 108] width 41 height 12
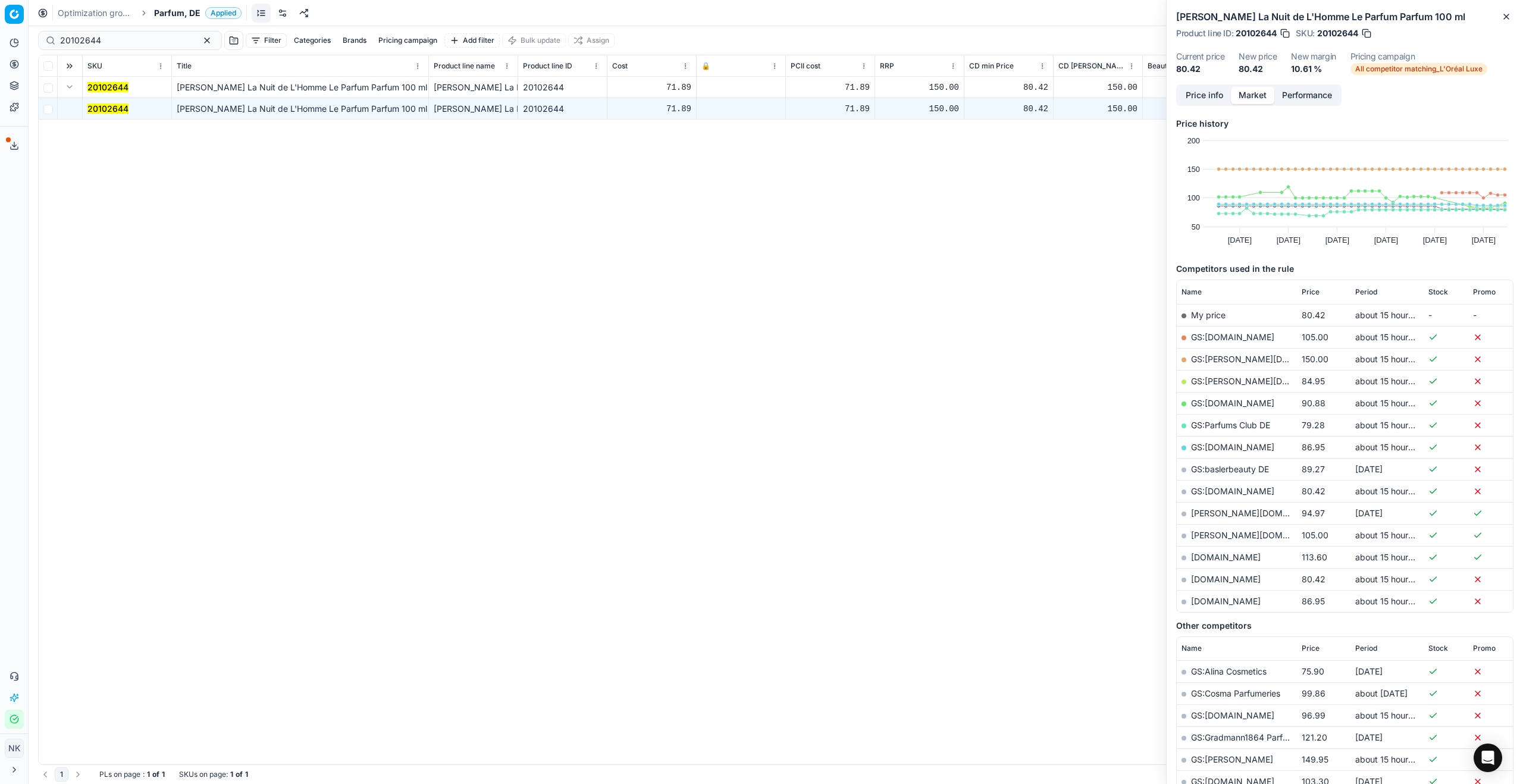
click at [987, 427] on link "GS:Parfums Club DE" at bounding box center [1230, 425] width 79 height 10
click at [169, 12] on span "Parfum, DE" at bounding box center [177, 12] width 46 height 12
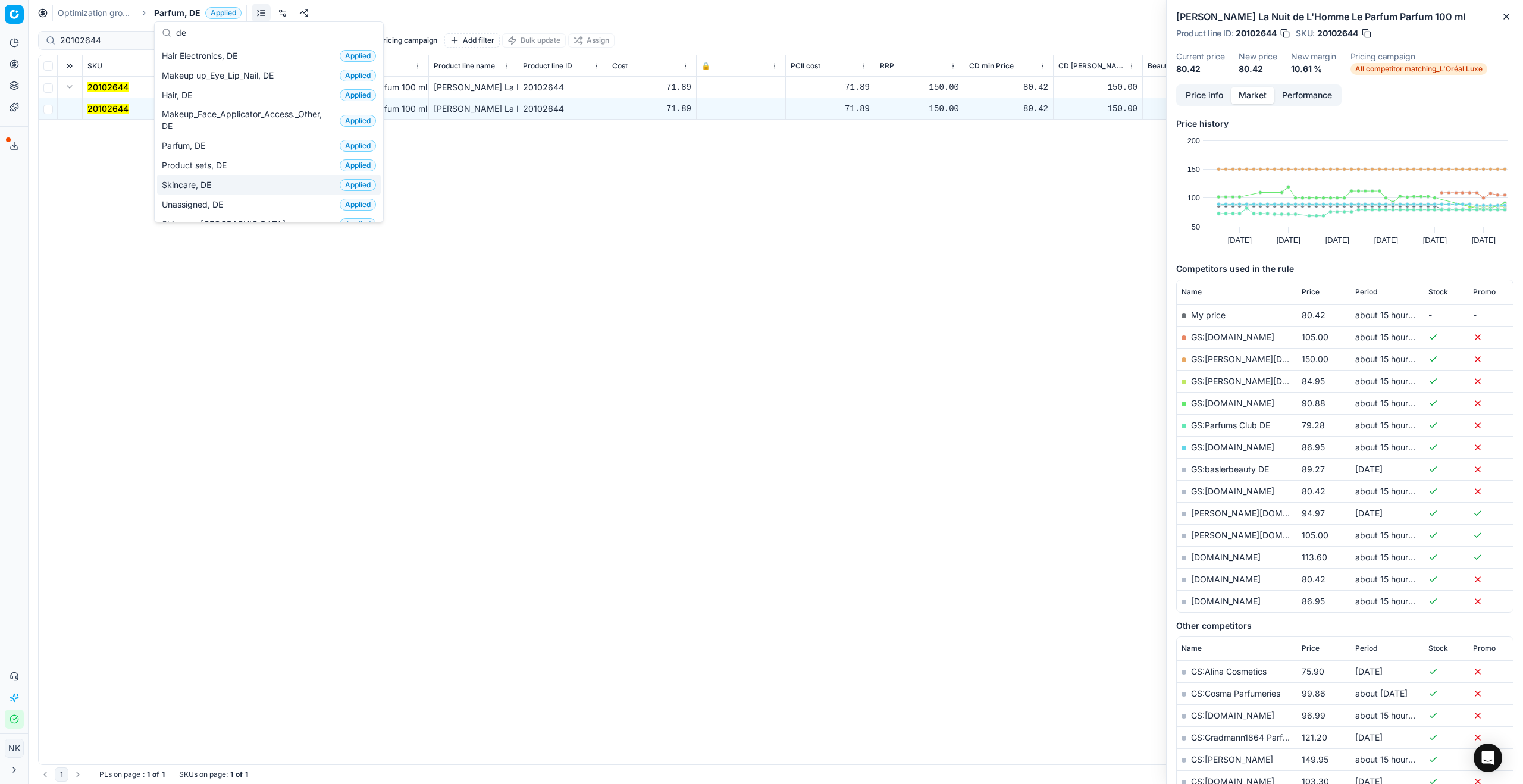
type input "de"
click at [189, 185] on span "Skincare, DE" at bounding box center [189, 185] width 54 height 12
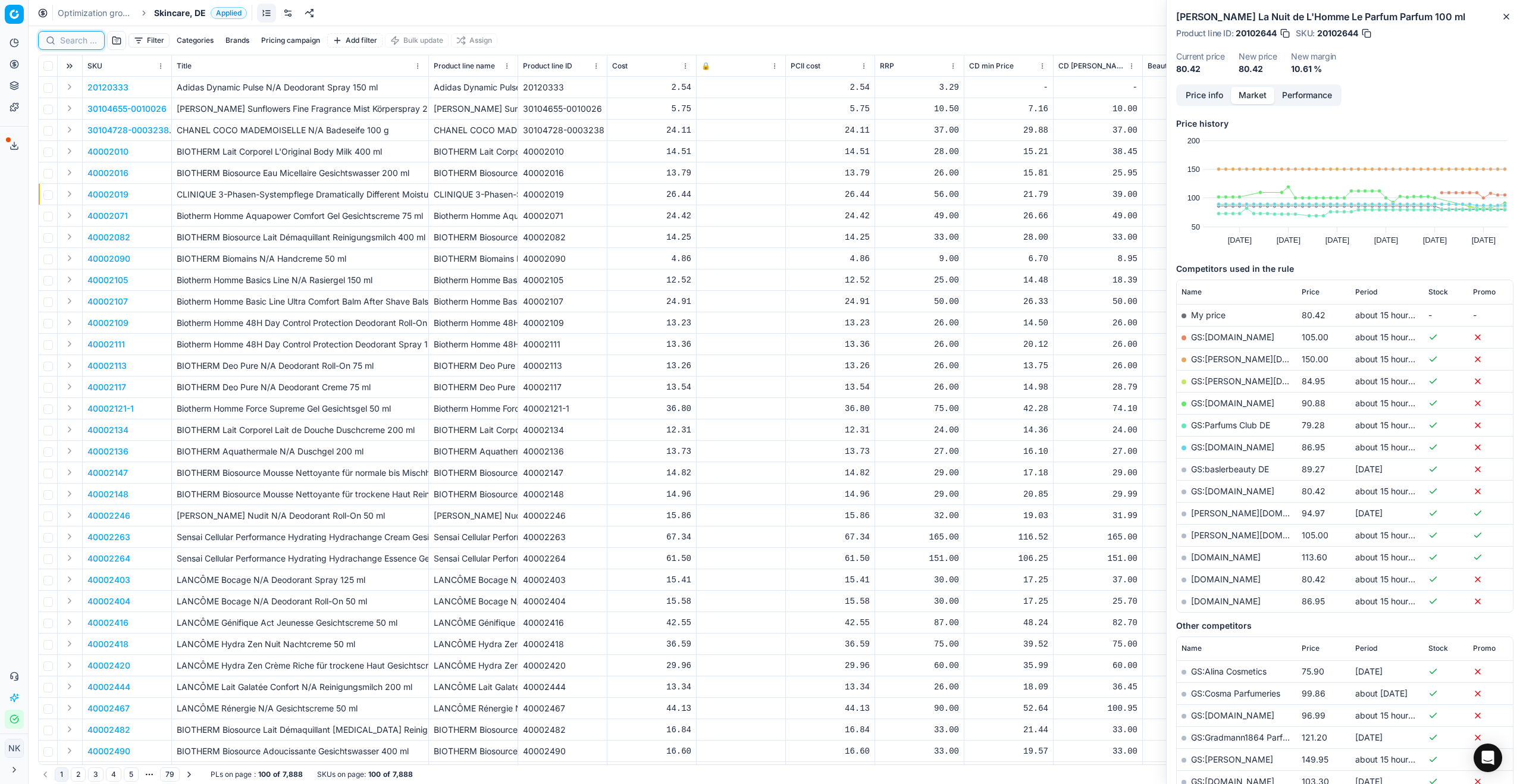
click at [82, 41] on input at bounding box center [78, 40] width 37 height 12
paste input "80037059-150"
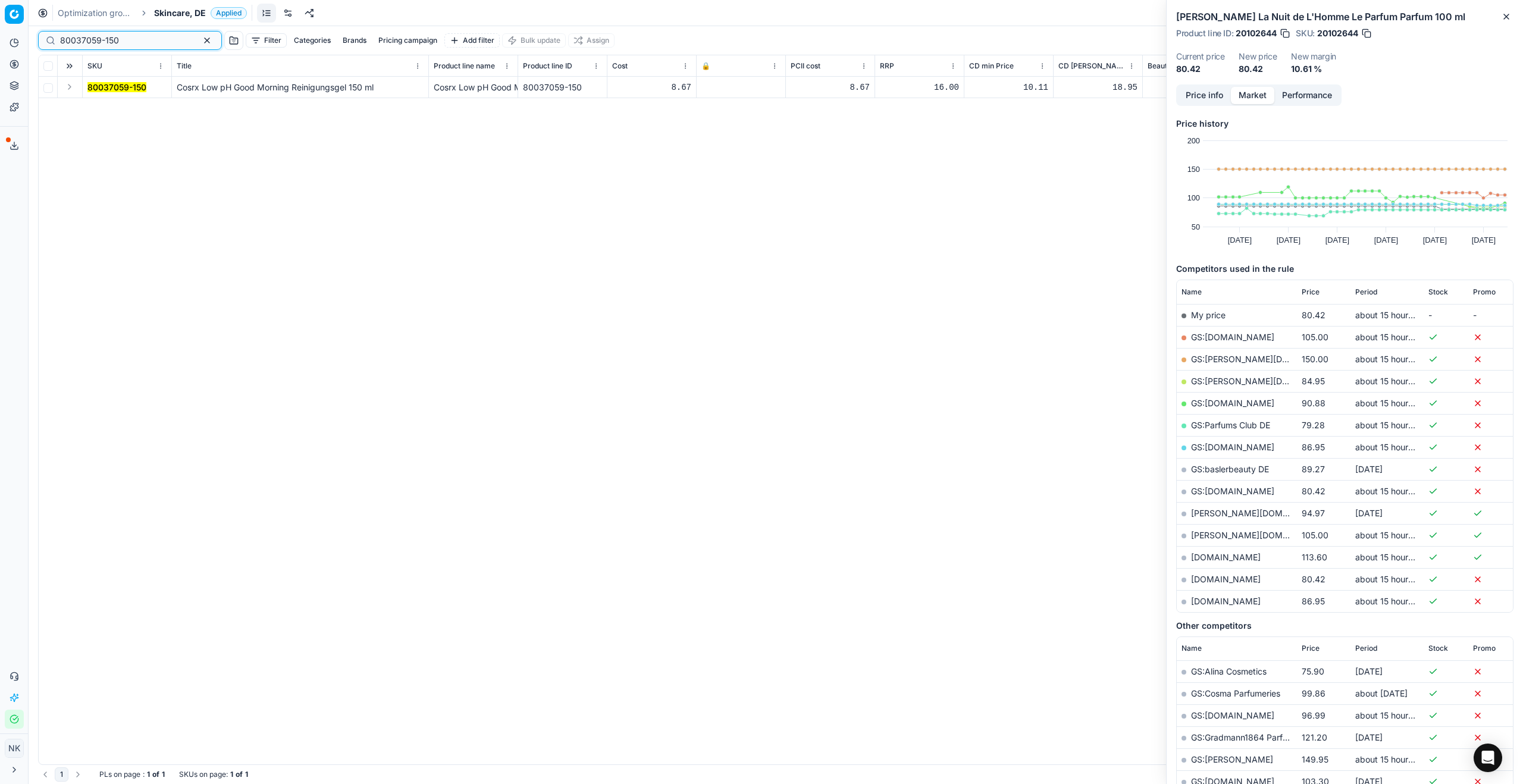
type input "80037059-150"
click at [65, 85] on button "Expand" at bounding box center [69, 87] width 15 height 15
click at [99, 112] on mark "80037059-150" at bounding box center [117, 108] width 59 height 10
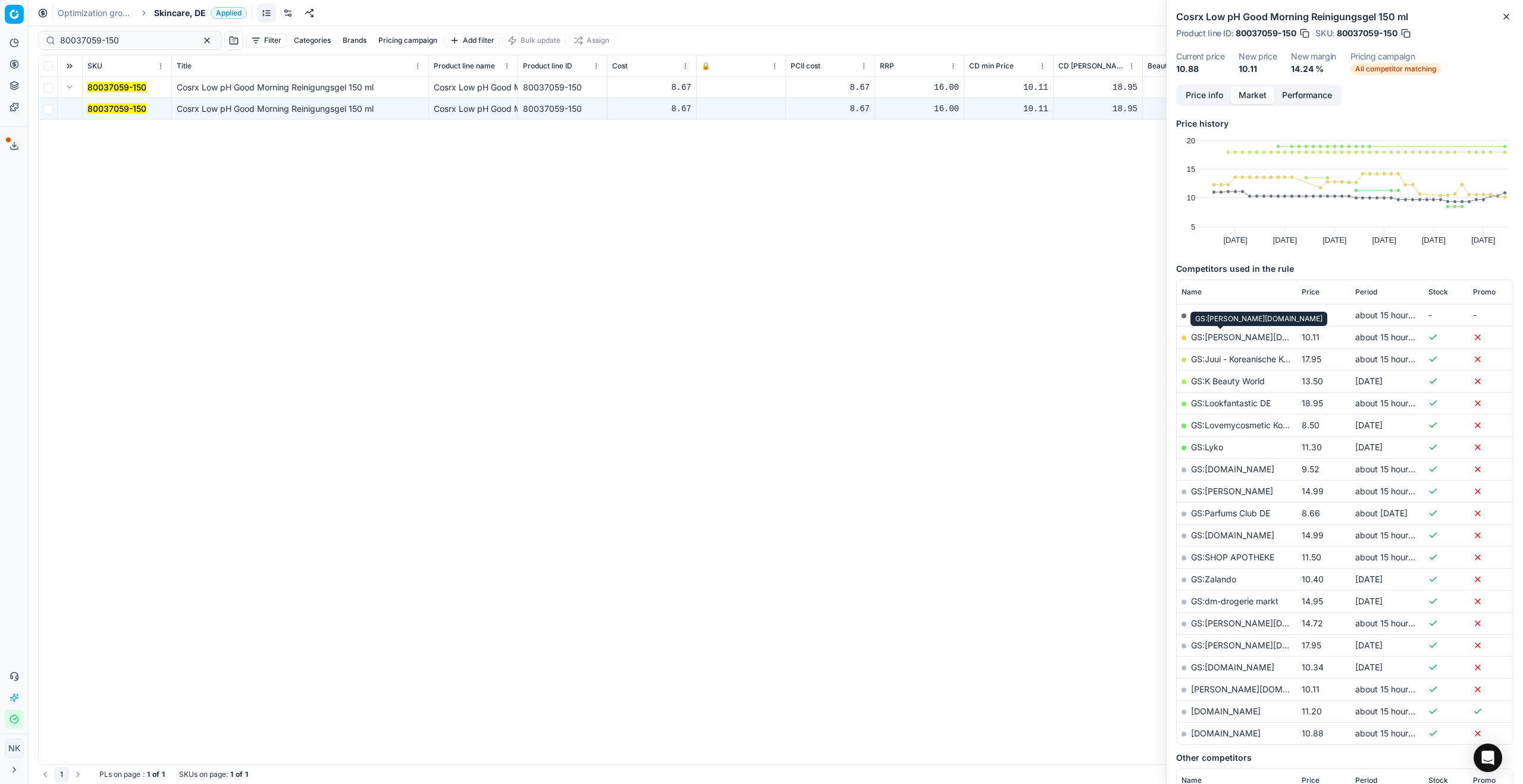
click at [987, 335] on link "GS:[PERSON_NAME][DOMAIN_NAME]" at bounding box center [1266, 336] width 152 height 10
click at [172, 17] on span "Skincare, DE" at bounding box center [179, 12] width 52 height 12
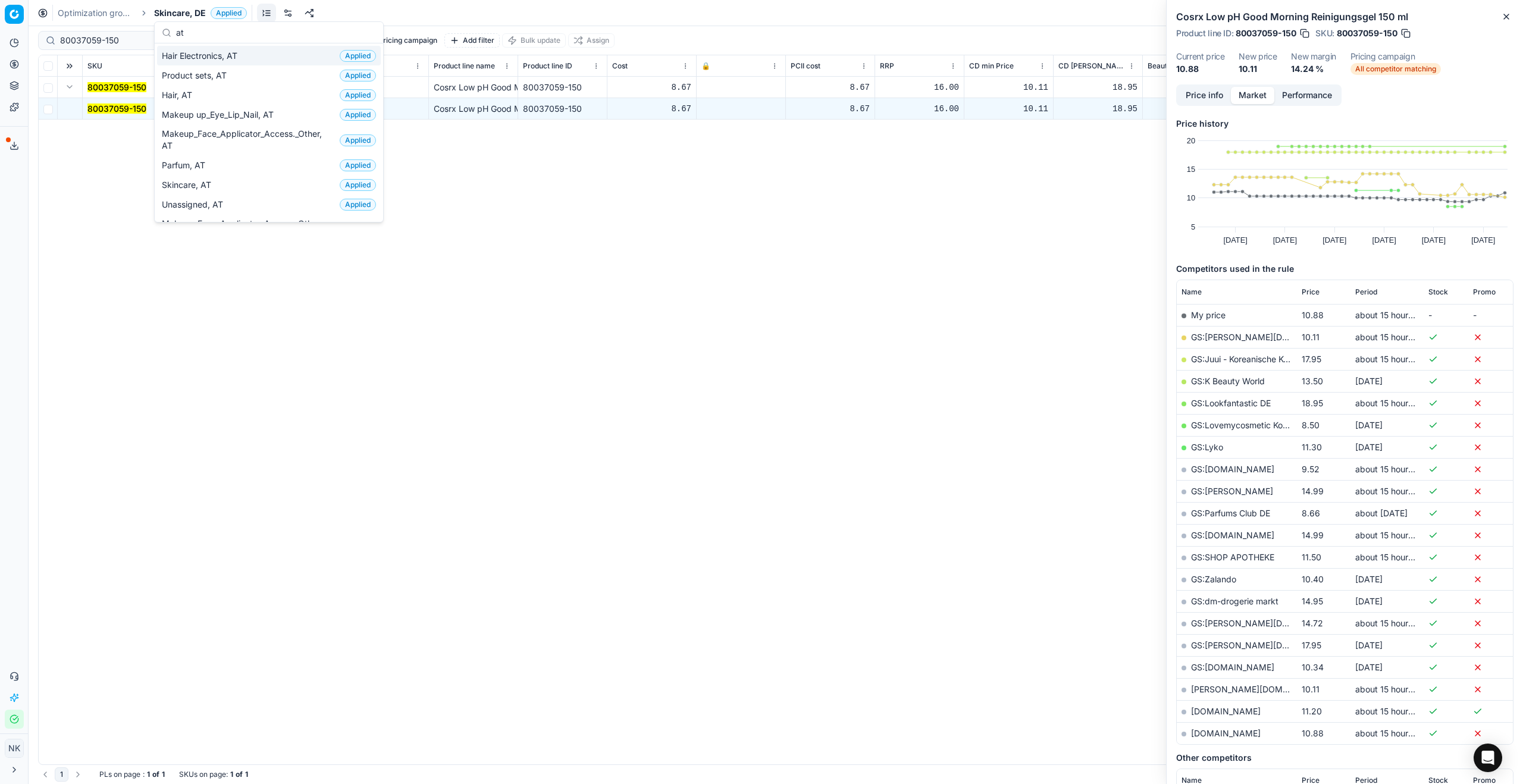
type input "at"
click at [190, 57] on span "Hair Electronics, AT" at bounding box center [202, 55] width 80 height 12
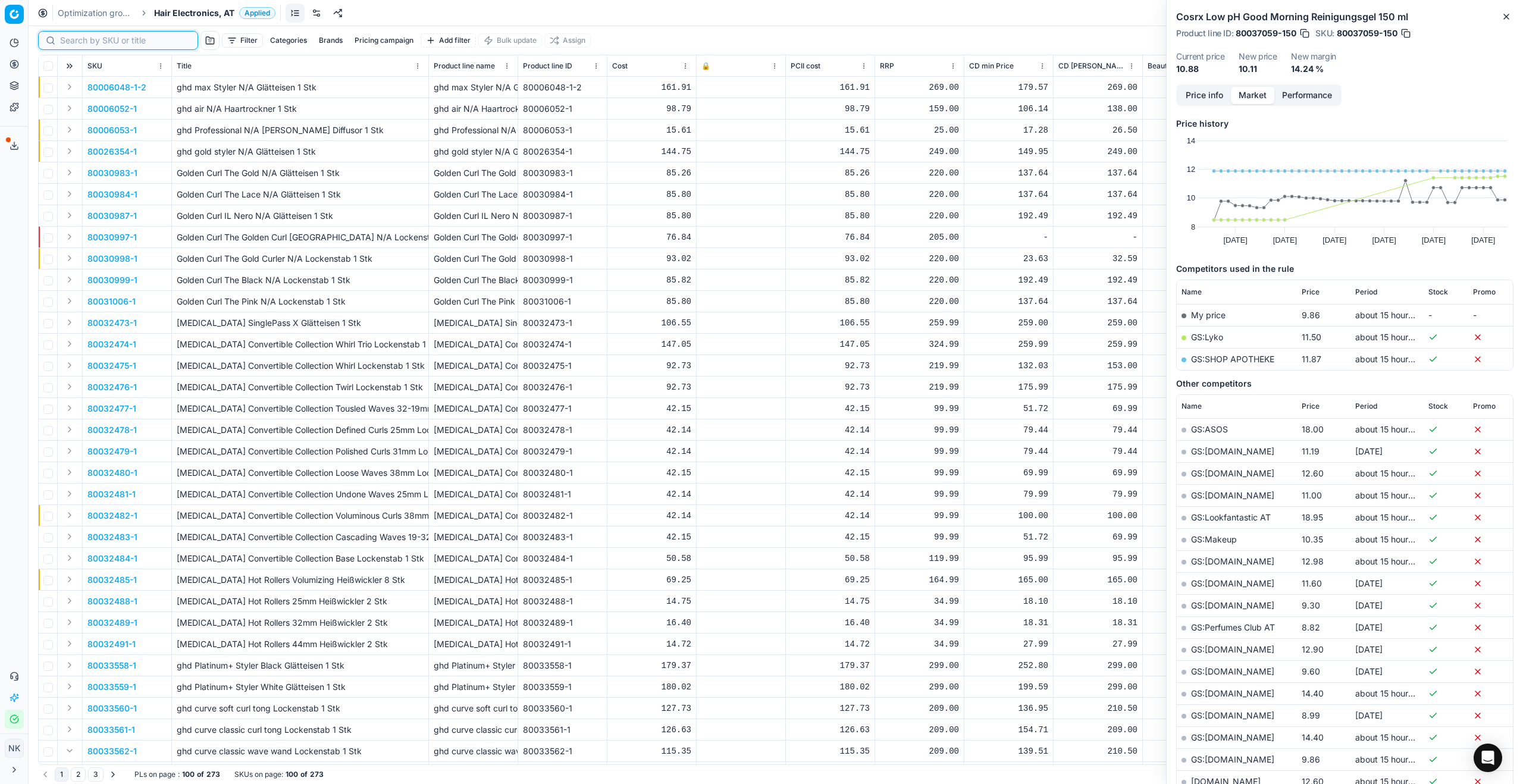
click at [80, 42] on input at bounding box center [125, 40] width 130 height 12
paste input "90007415-0011320"
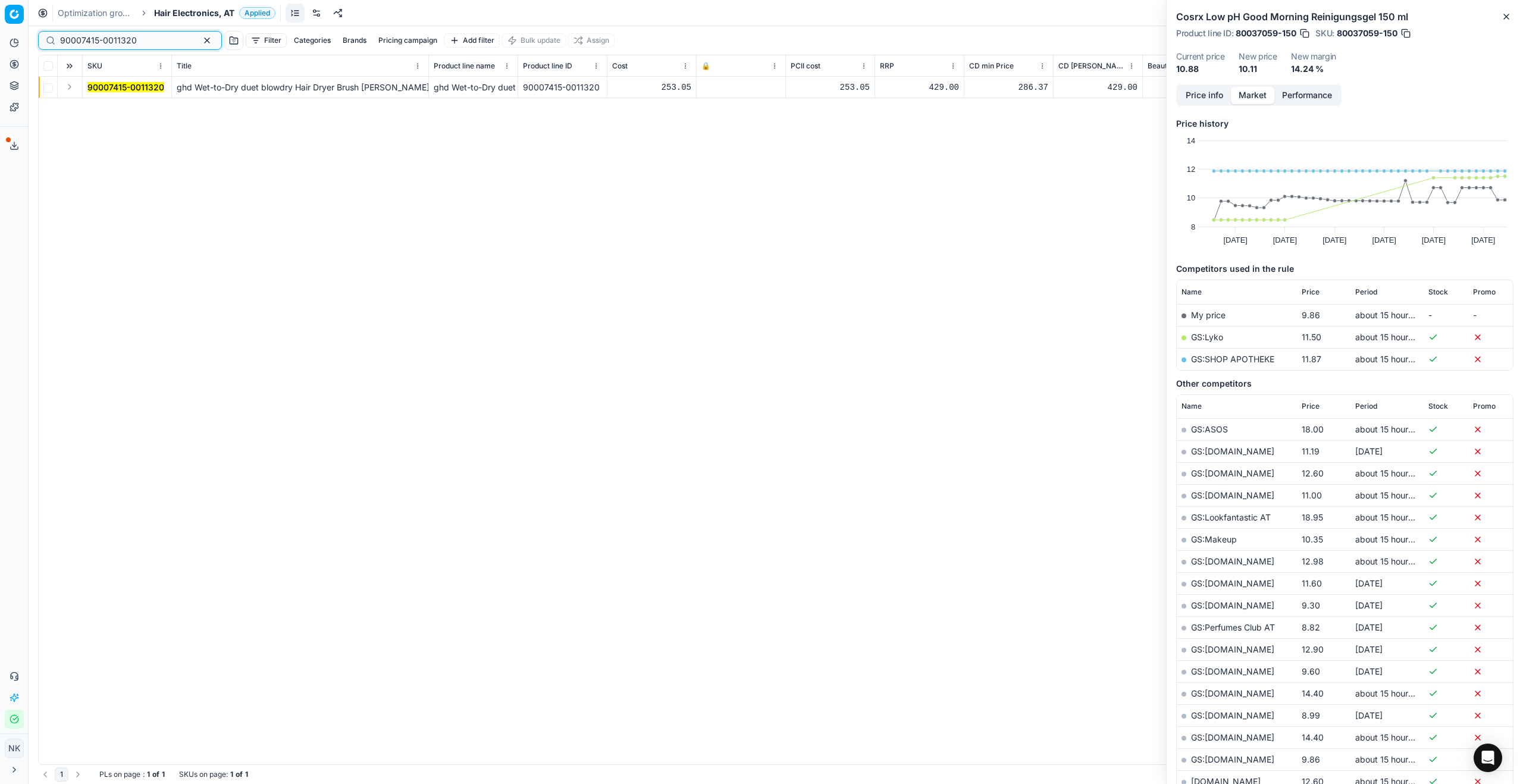
type input "90007415-0011320"
click at [72, 90] on button "Expand" at bounding box center [69, 87] width 15 height 15
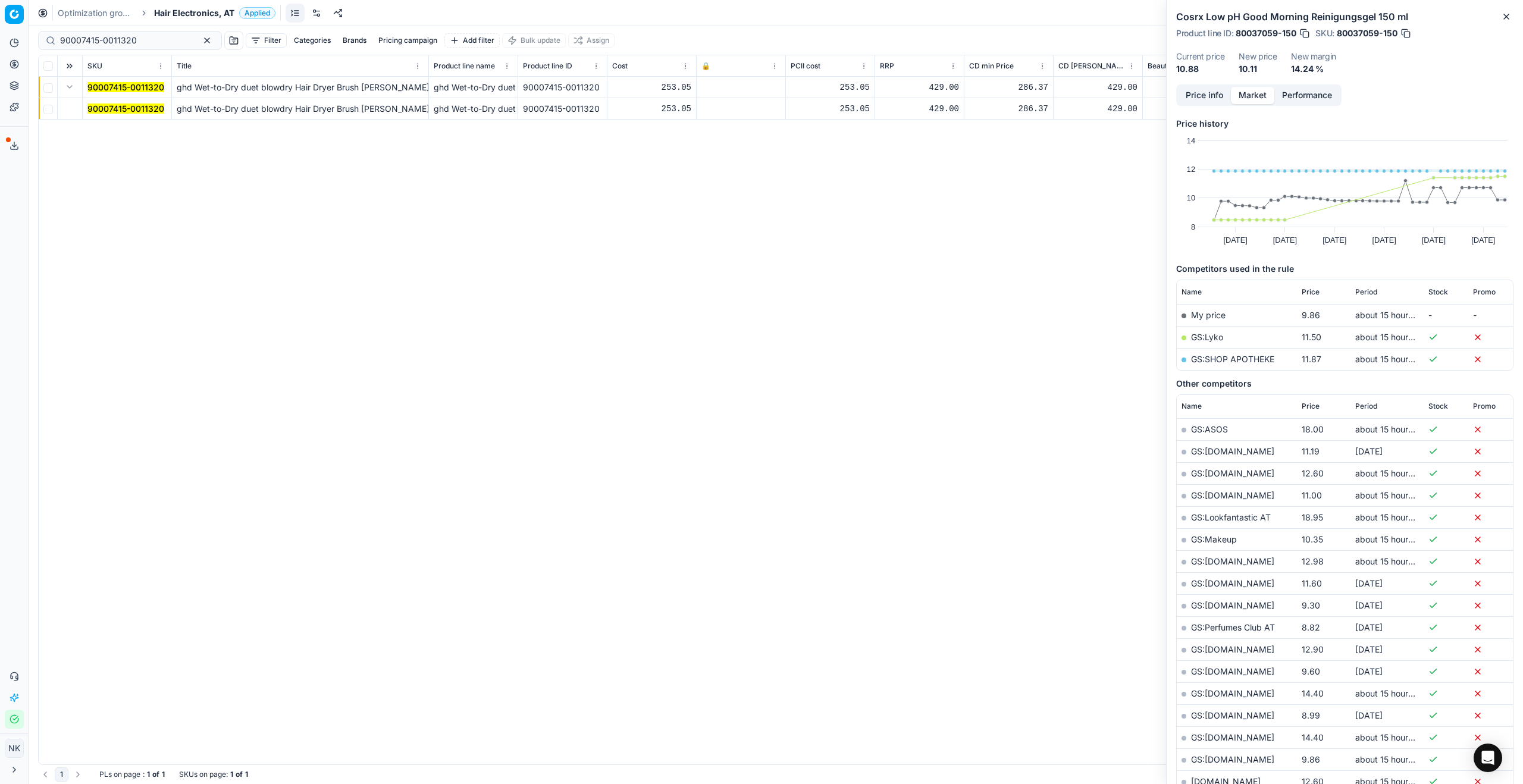
click at [99, 102] on td "90007415-0011320" at bounding box center [127, 109] width 89 height 22
click at [104, 108] on mark "90007415-0011320" at bounding box center [126, 108] width 77 height 10
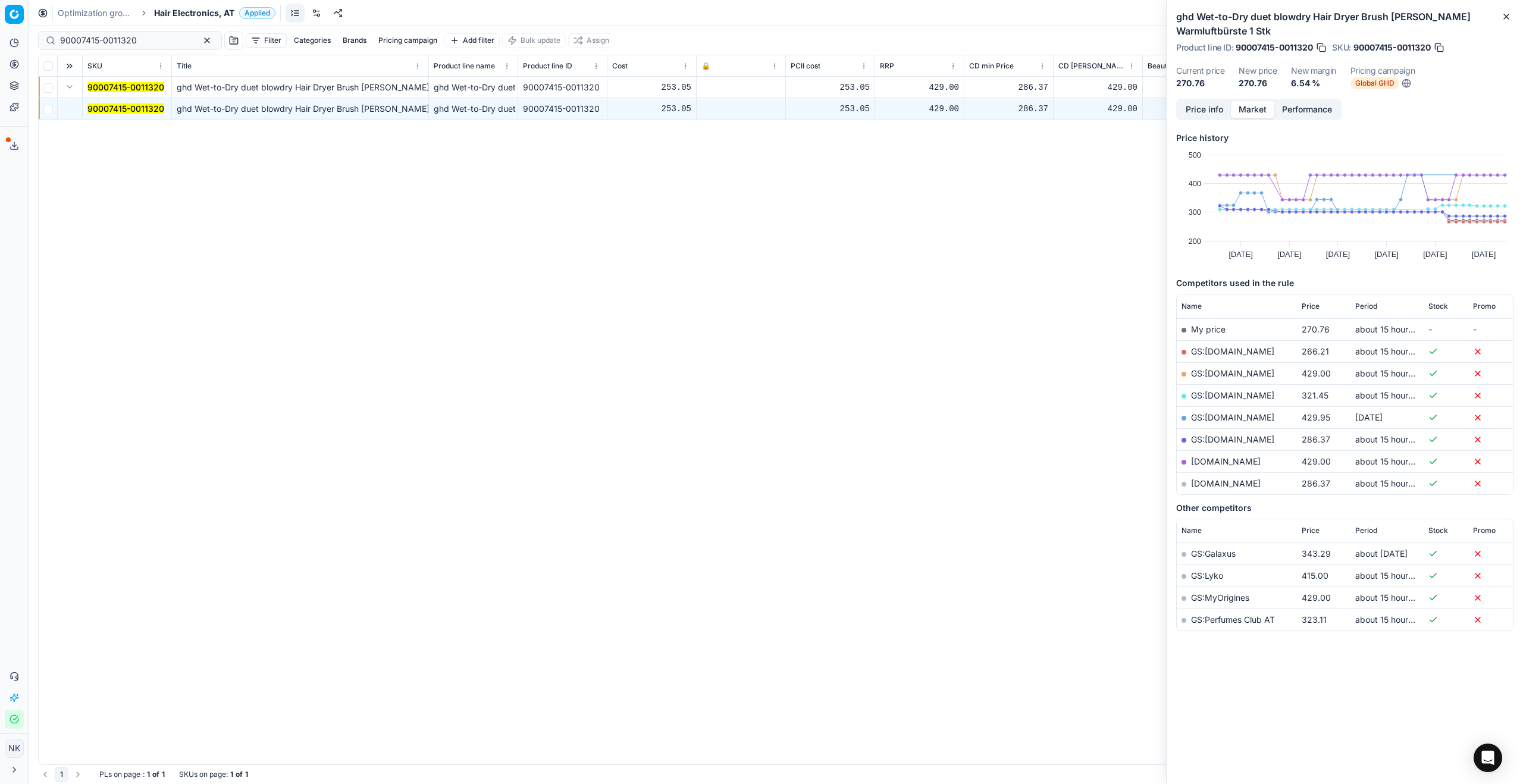
click at [987, 353] on link "GS:[DOMAIN_NAME]" at bounding box center [1232, 351] width 83 height 10
click at [192, 18] on span "Hair Electronics, AT" at bounding box center [194, 12] width 80 height 12
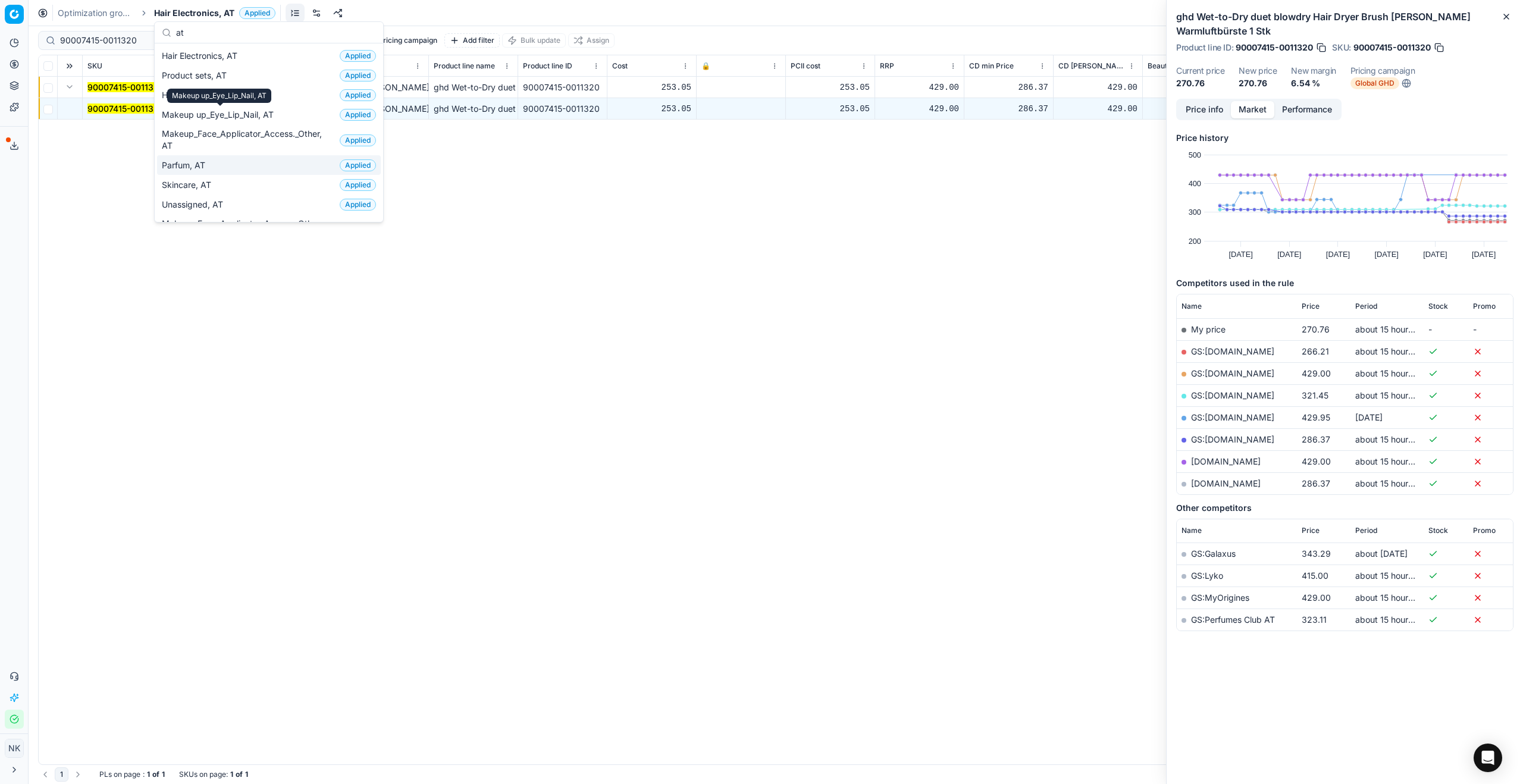
type input "at"
click at [195, 161] on span "Parfum, AT" at bounding box center [185, 165] width 48 height 12
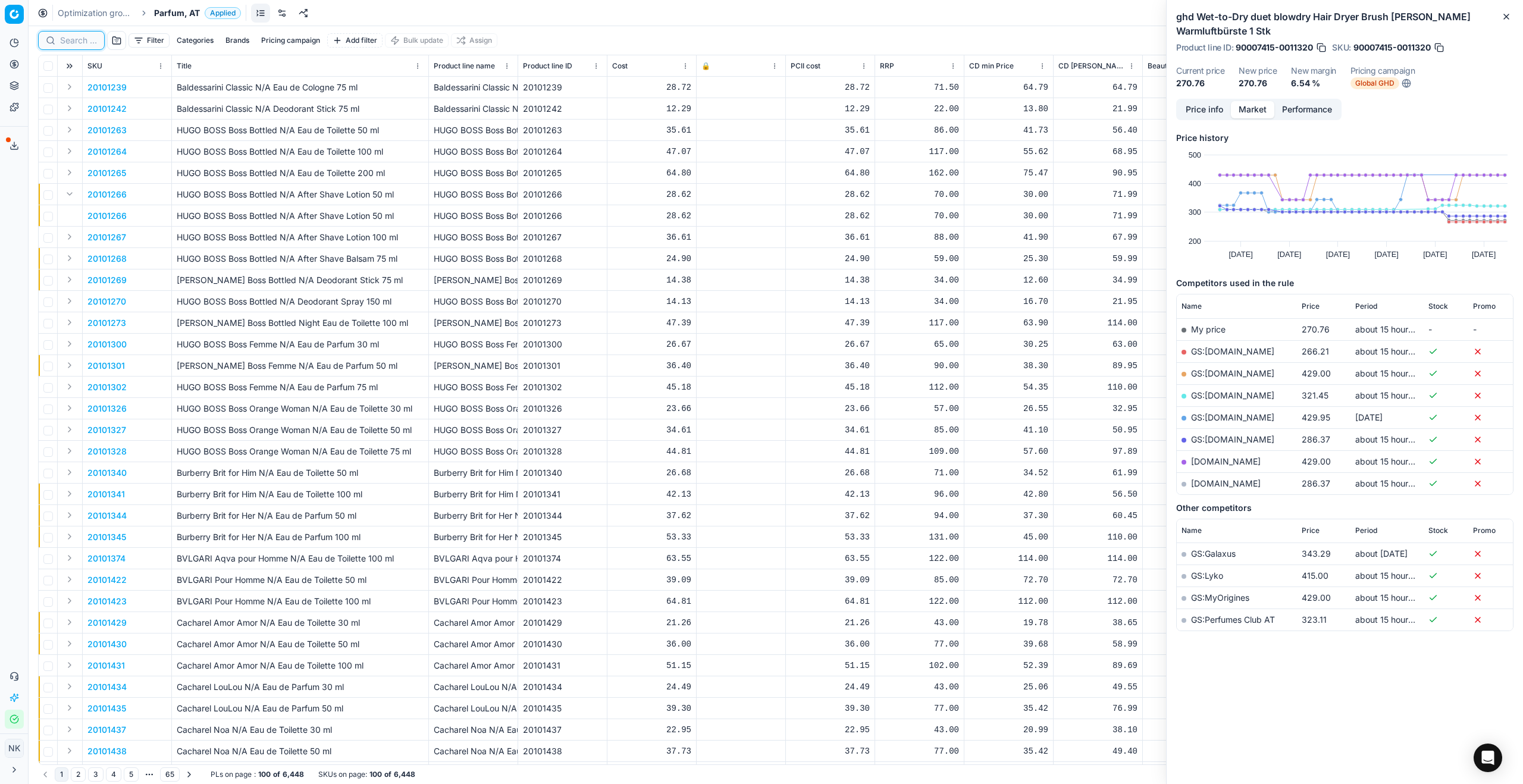
click at [76, 43] on input at bounding box center [78, 40] width 37 height 12
paste input "80042439-180"
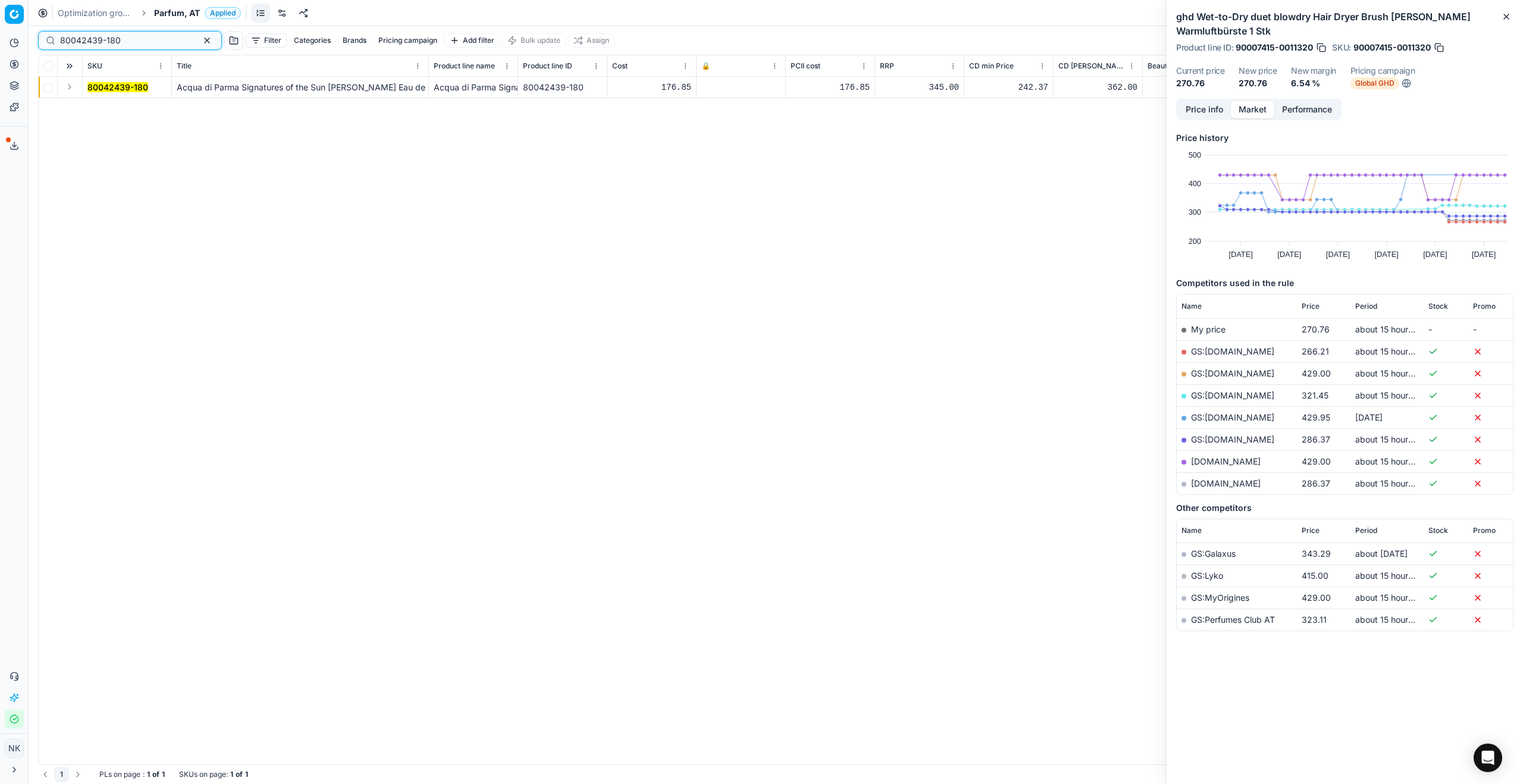
type input "80042439-180"
click at [71, 90] on button "Expand" at bounding box center [69, 87] width 15 height 15
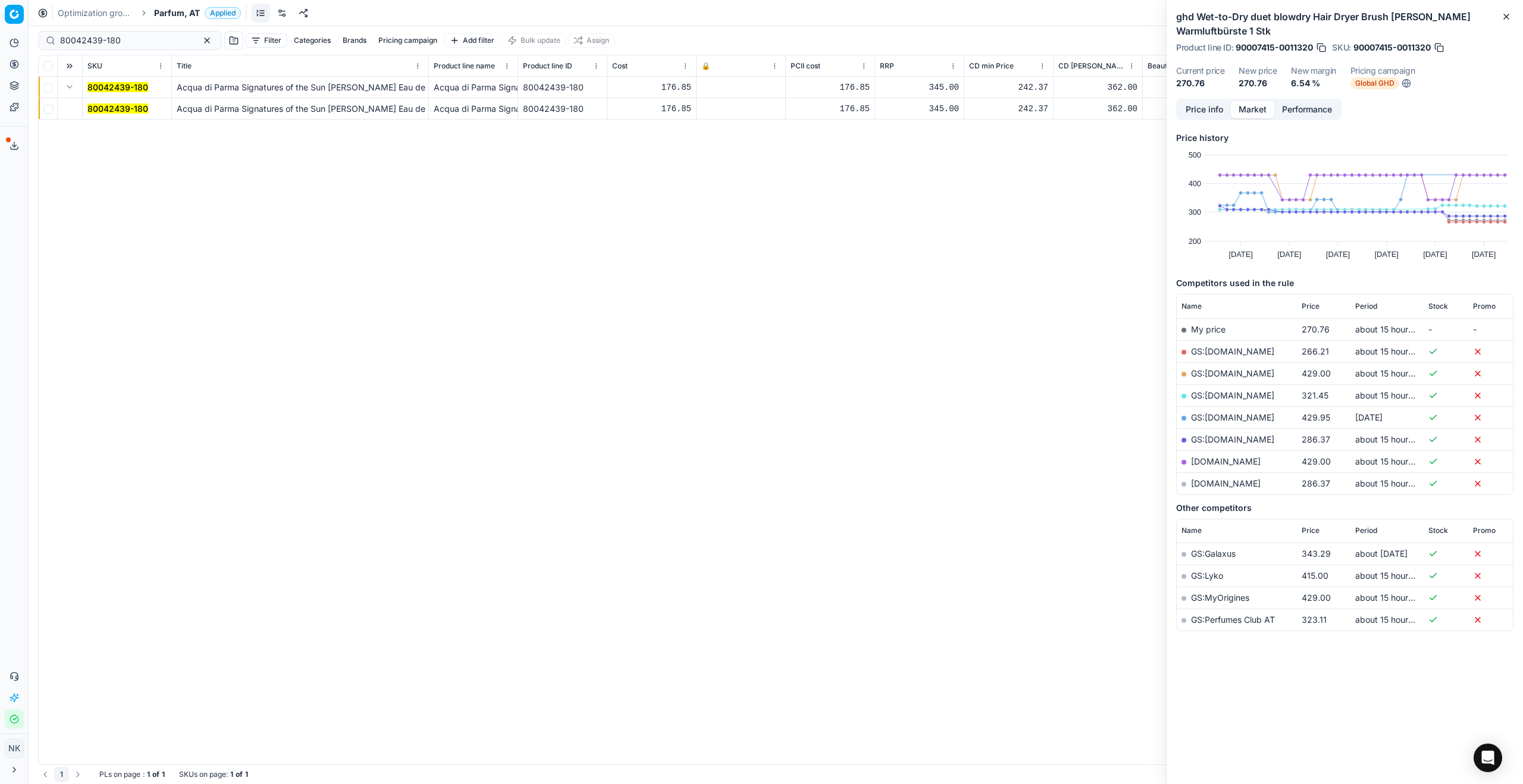
click at [104, 104] on mark "80042439-180" at bounding box center [118, 108] width 61 height 10
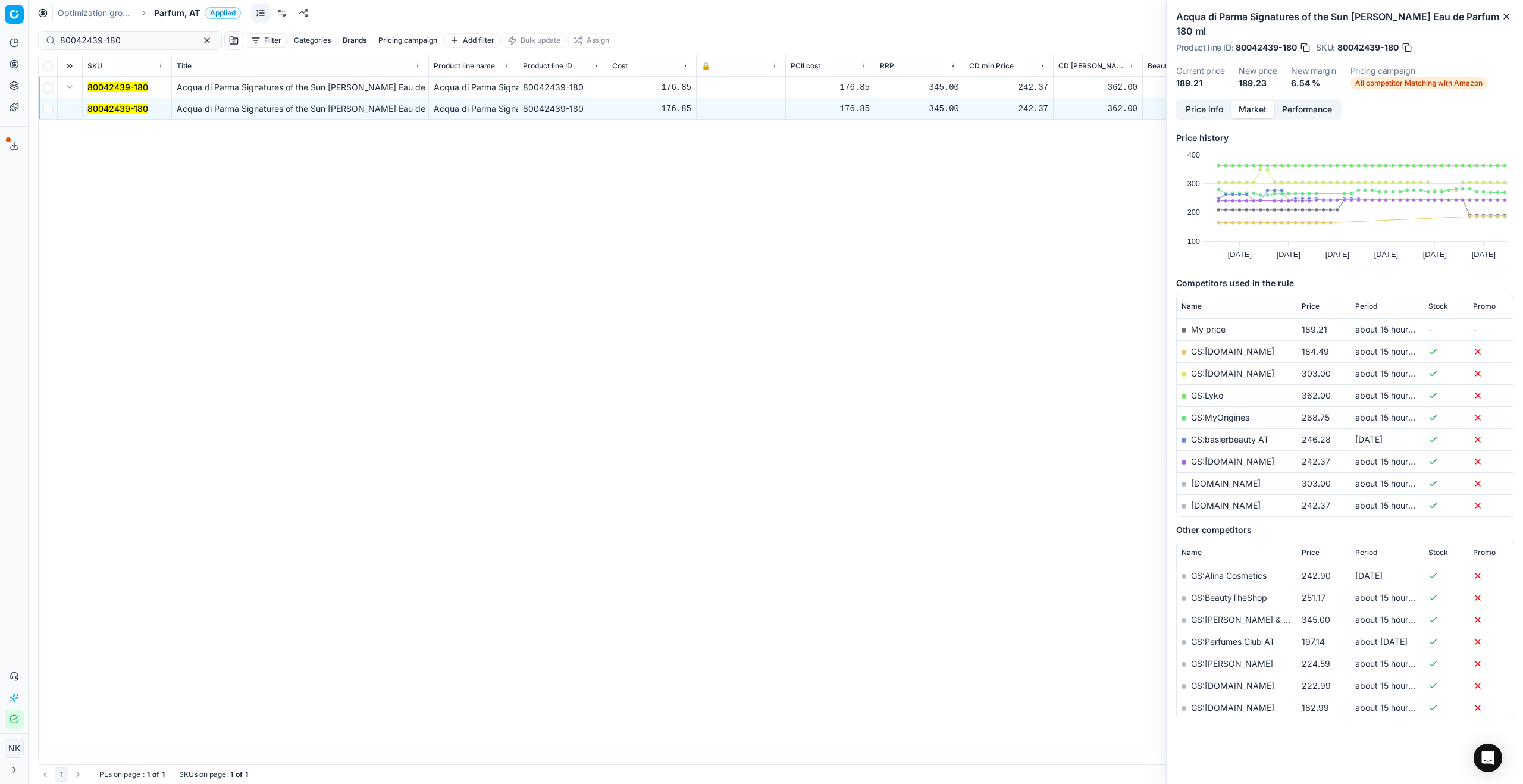
click at [987, 346] on link "GS:[DOMAIN_NAME]" at bounding box center [1232, 351] width 83 height 10
click at [175, 15] on span "Parfum, AT" at bounding box center [177, 12] width 46 height 12
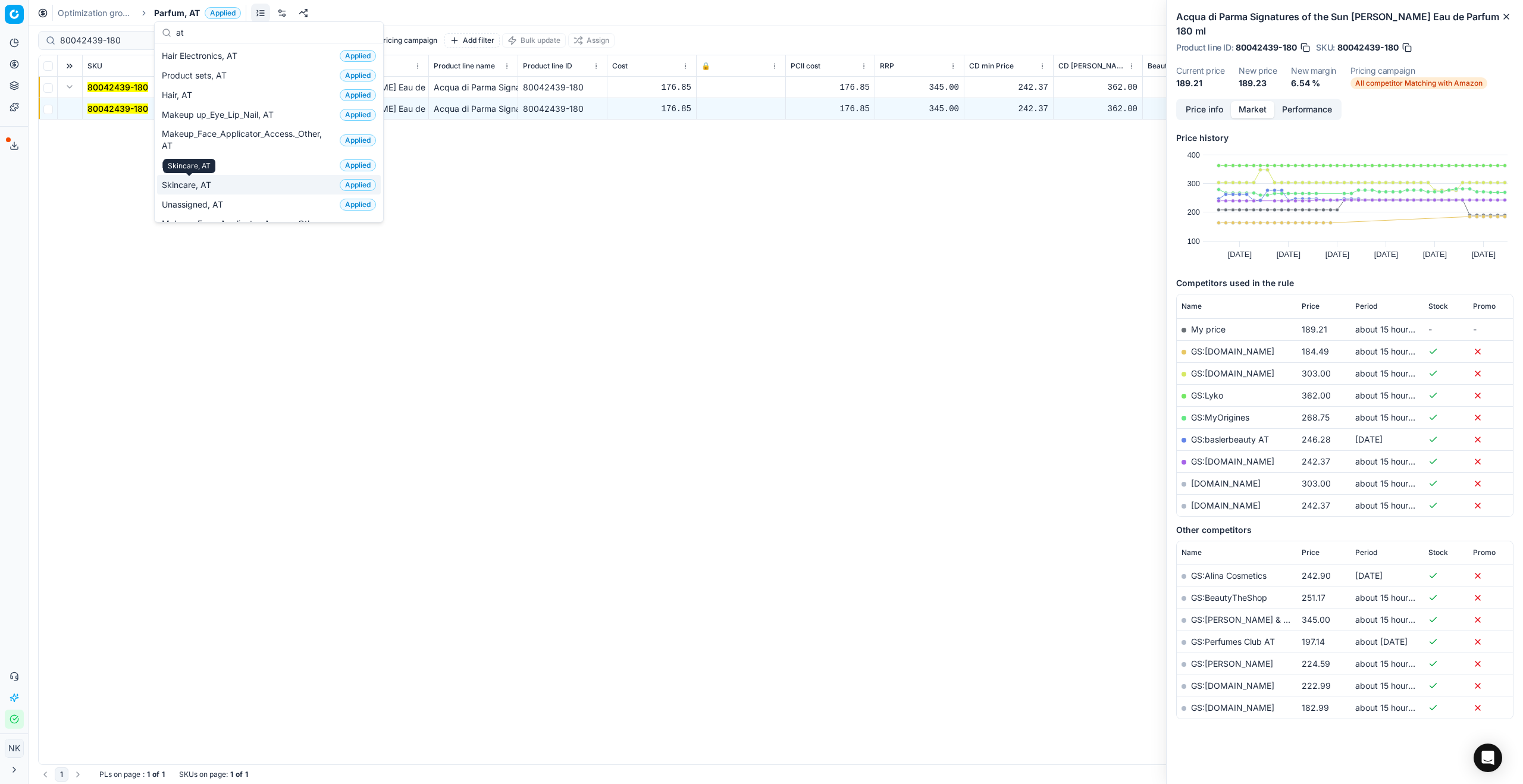
type input "at"
click at [203, 186] on span "Skincare, AT" at bounding box center [189, 185] width 54 height 12
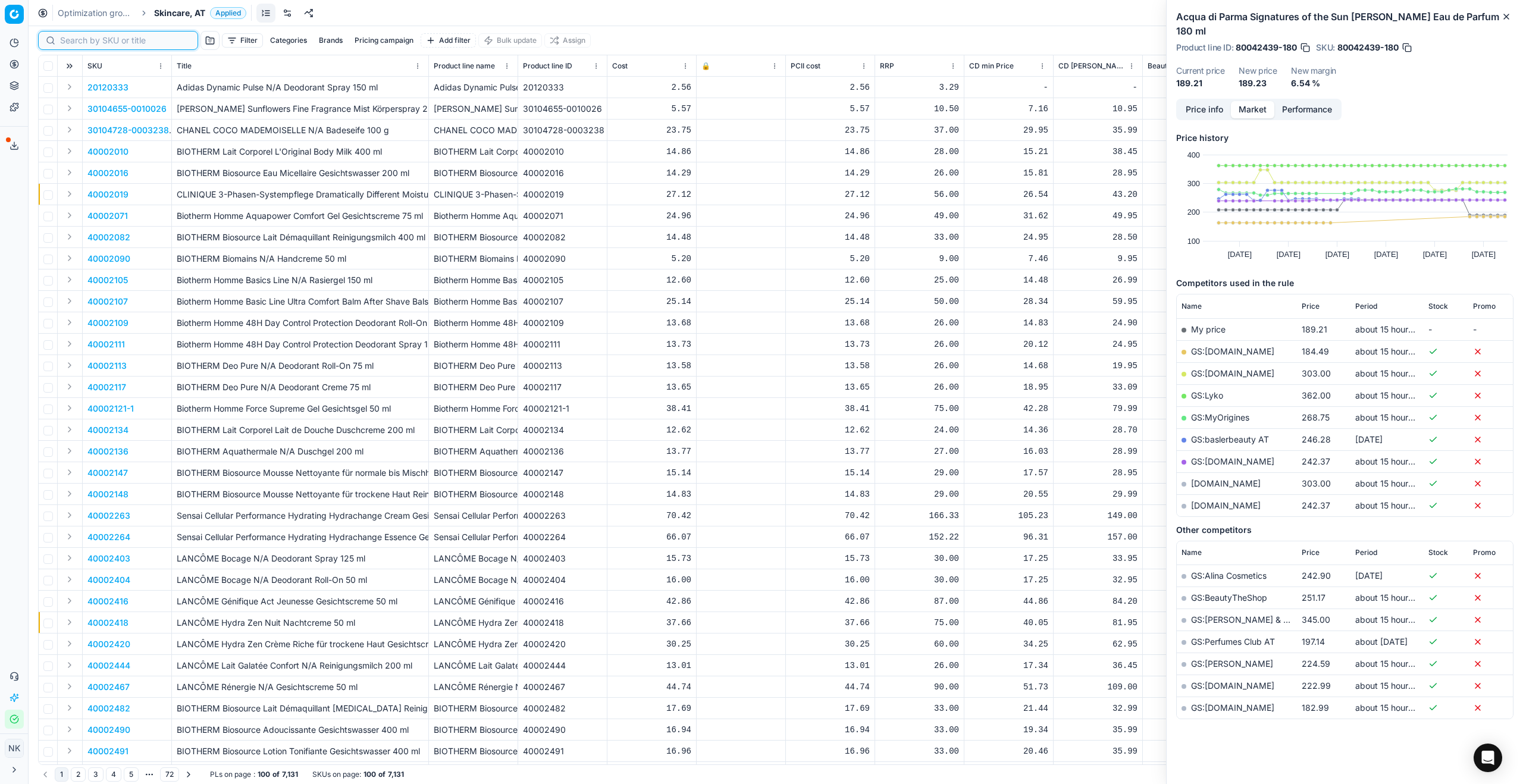
click at [78, 43] on input at bounding box center [125, 40] width 130 height 12
paste input "80072461-30"
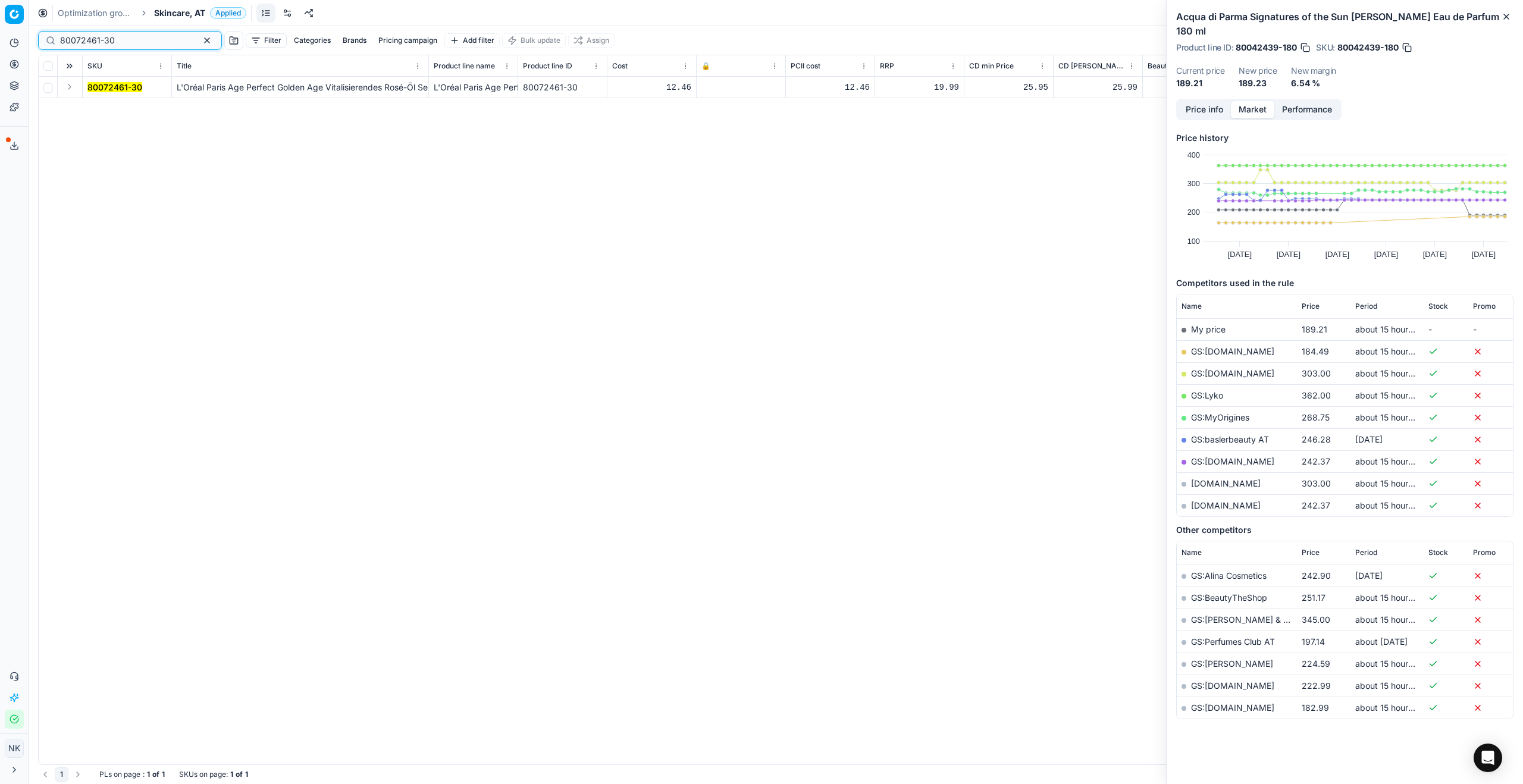
type input "80072461-30"
click at [68, 85] on button "Expand" at bounding box center [69, 87] width 15 height 15
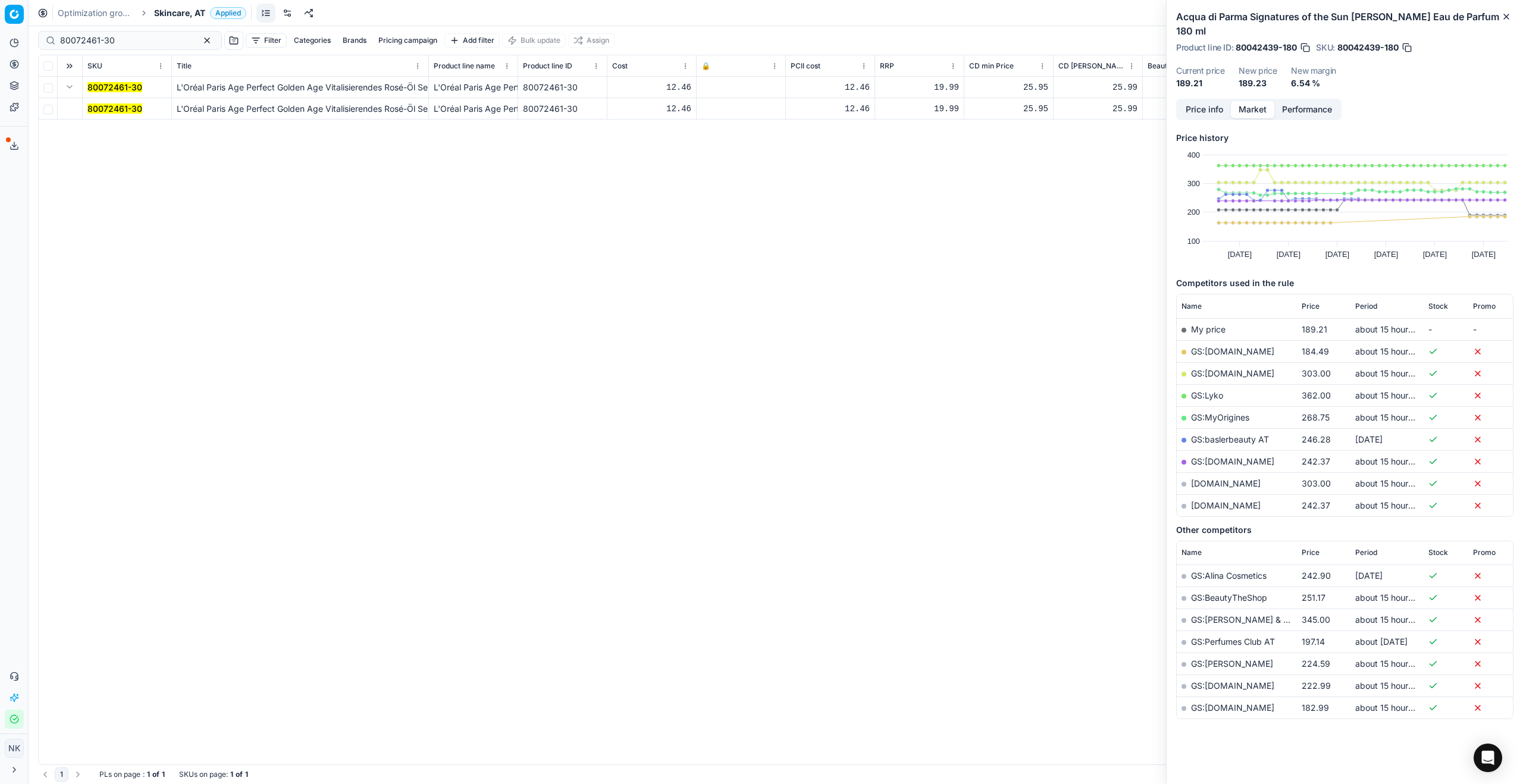
click at [103, 108] on mark "80072461-30" at bounding box center [115, 108] width 55 height 10
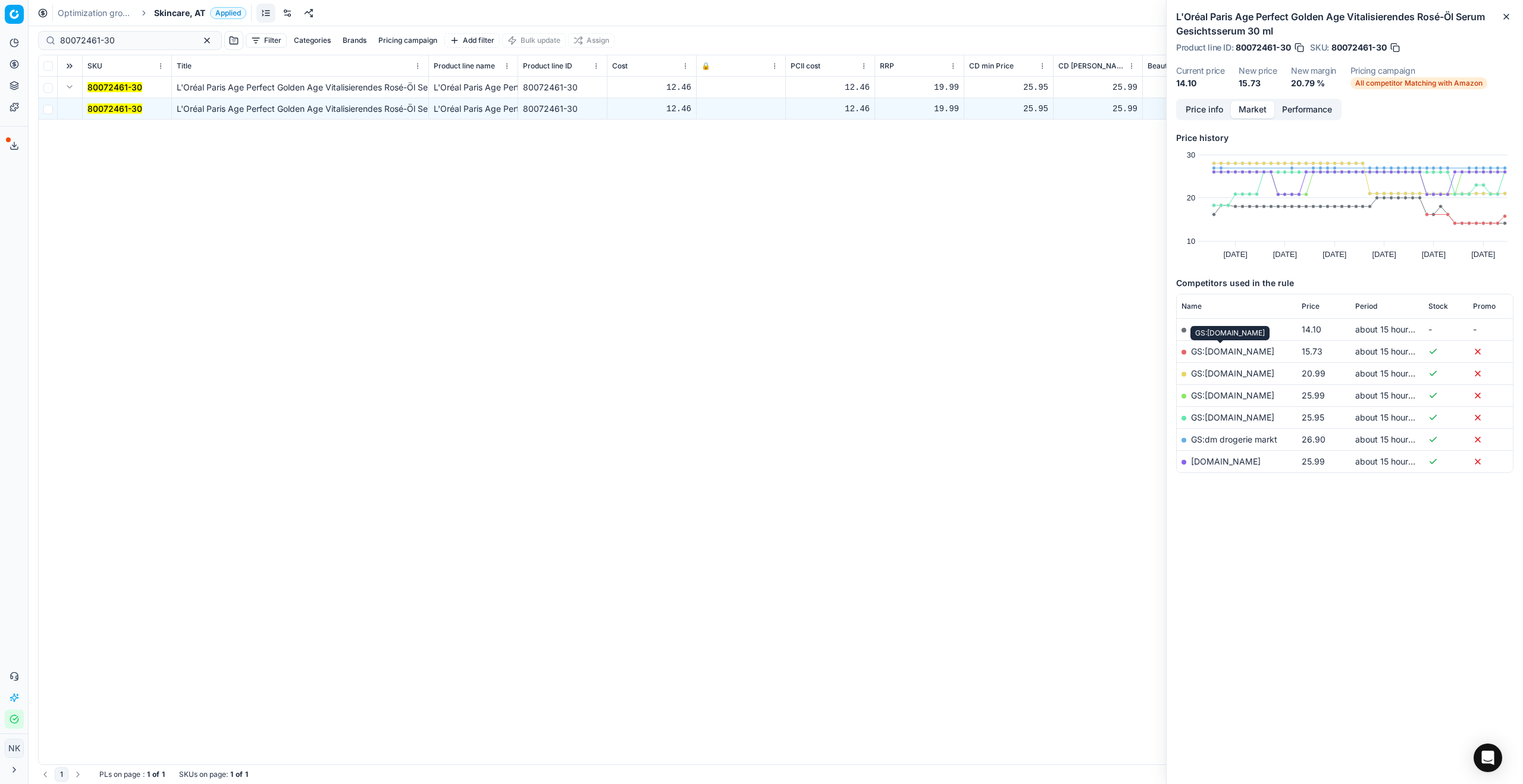
click at [987, 352] on link "GS:[DOMAIN_NAME]" at bounding box center [1232, 351] width 83 height 10
click at [169, 20] on div "Optimization groups Skincare, AT Applied Discard Download report" at bounding box center [776, 13] width 1495 height 26
click at [165, 15] on span "Skincare, AT" at bounding box center [179, 12] width 51 height 12
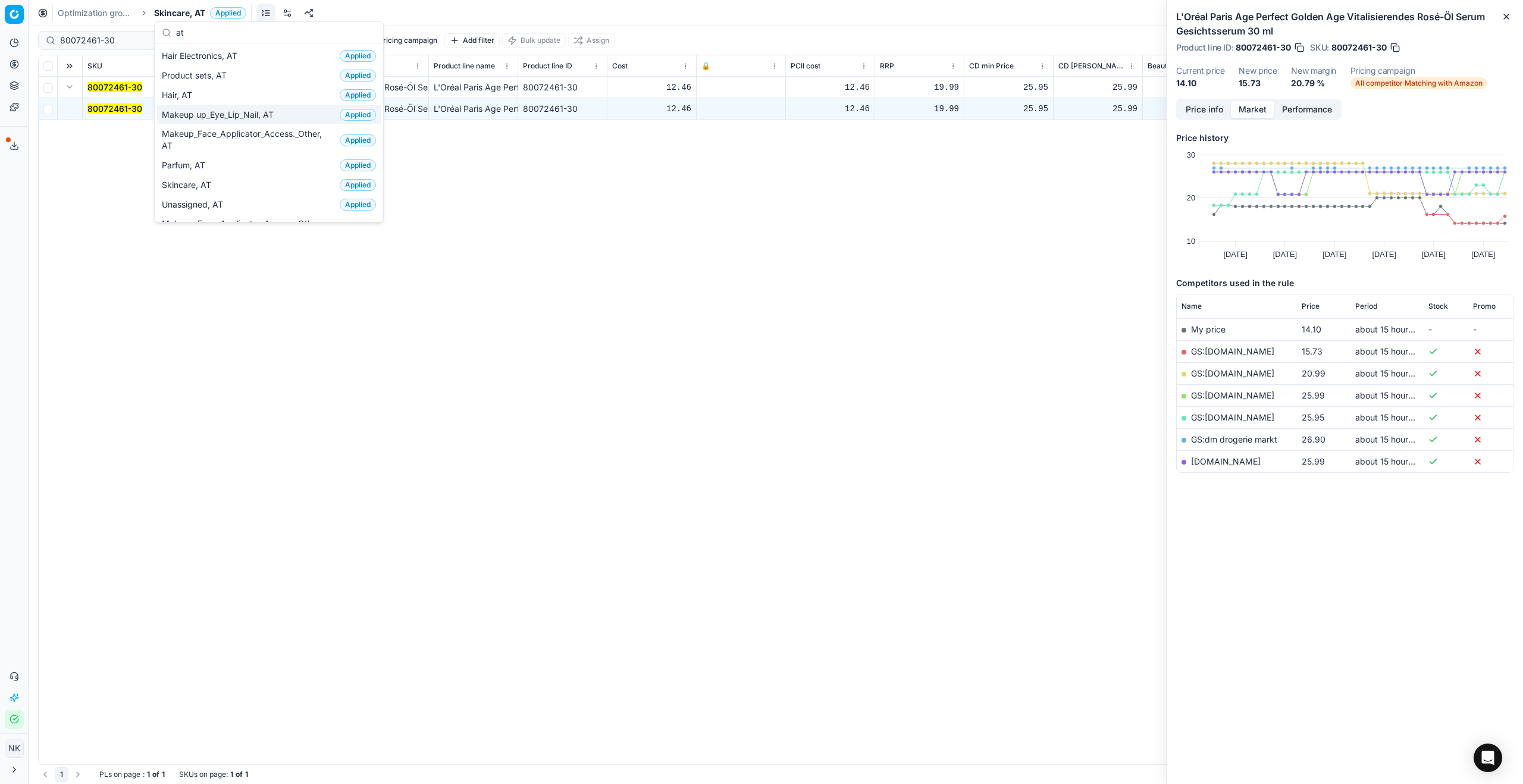
type input "at"
click at [219, 116] on span "Makeup up_Eye_Lip_Nail, AT" at bounding box center [219, 114] width 116 height 12
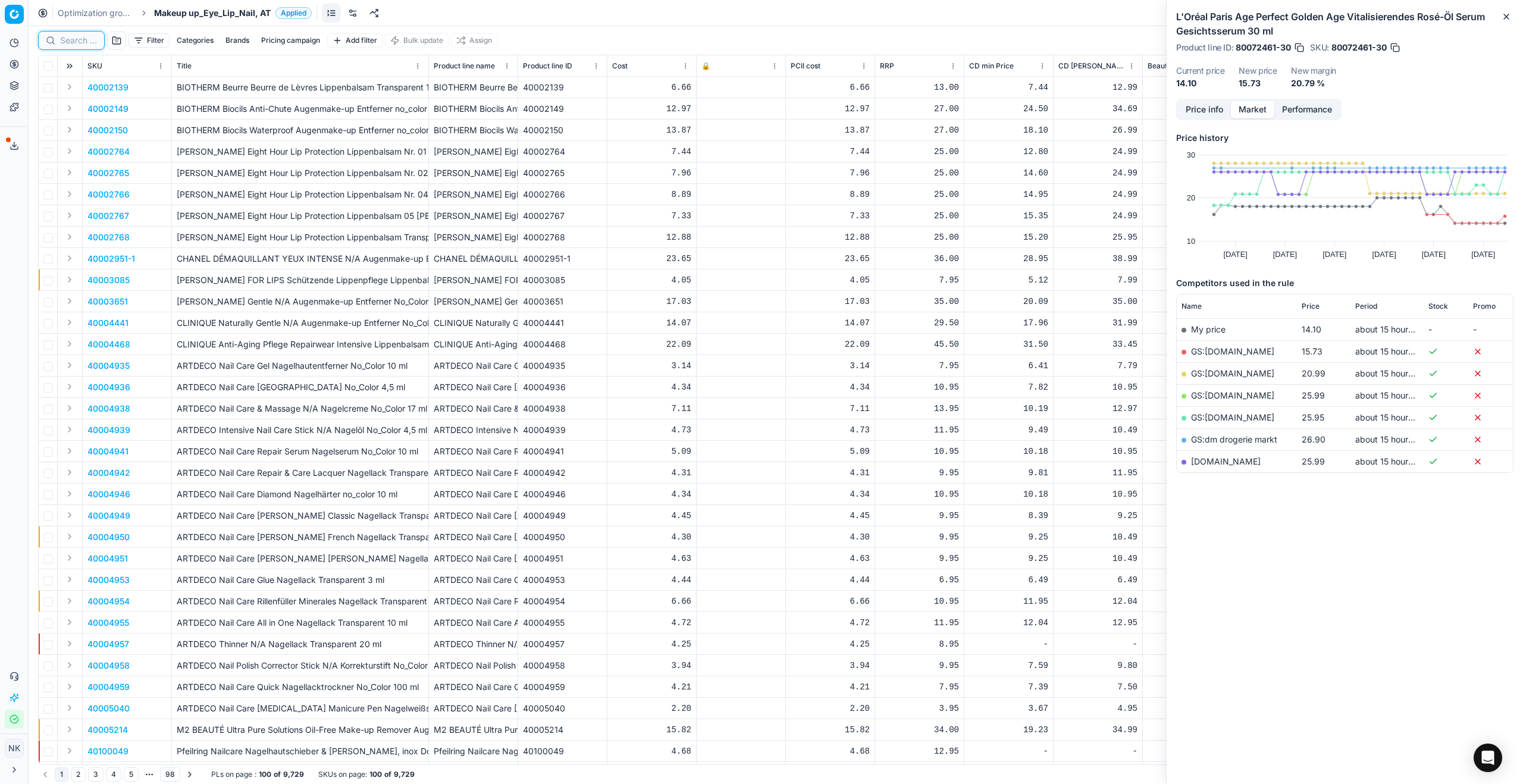
click at [82, 45] on input at bounding box center [78, 40] width 37 height 12
paste input "80062973-1-2"
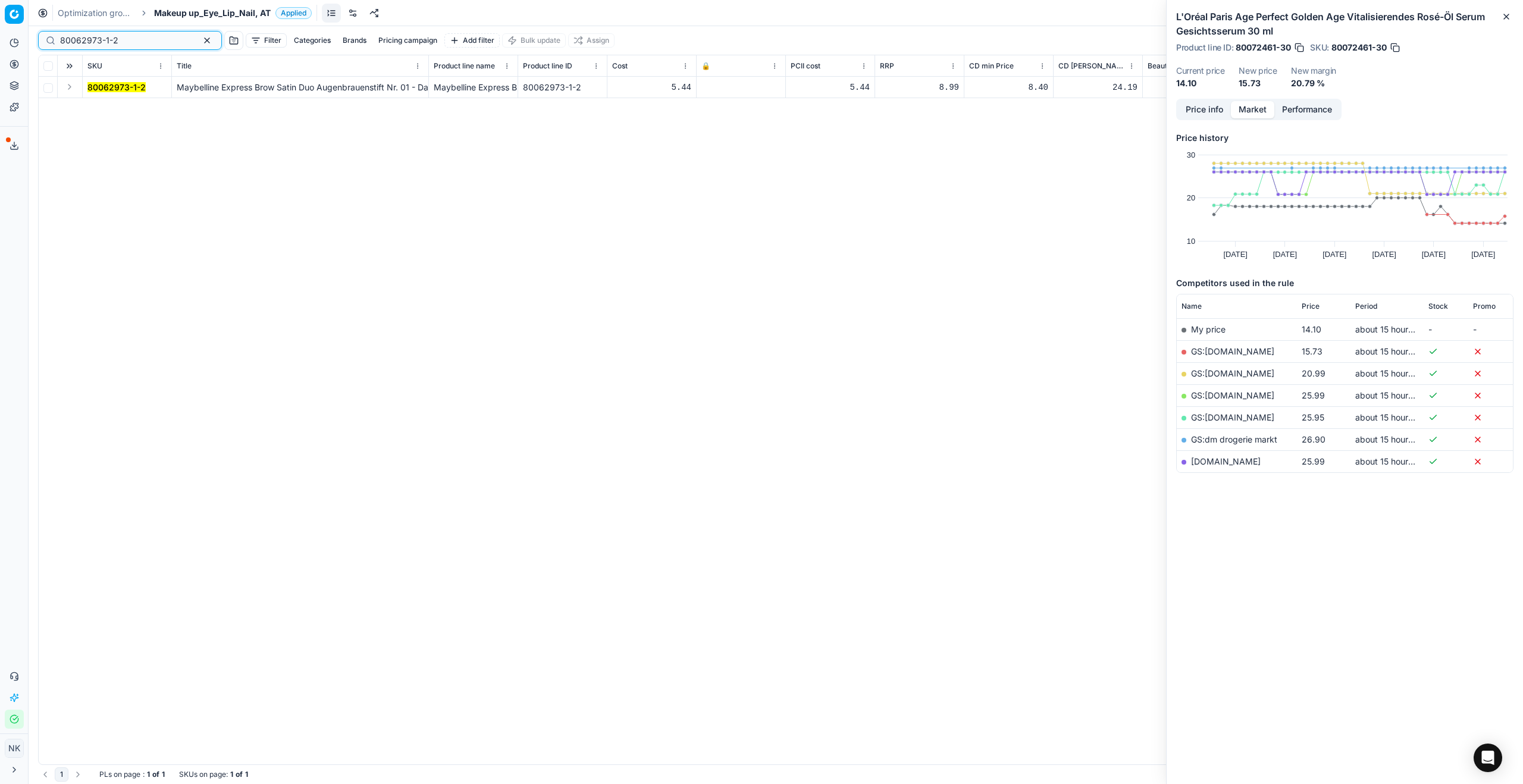
type input "80062973-1-2"
click at [69, 88] on button "Expand" at bounding box center [69, 87] width 15 height 15
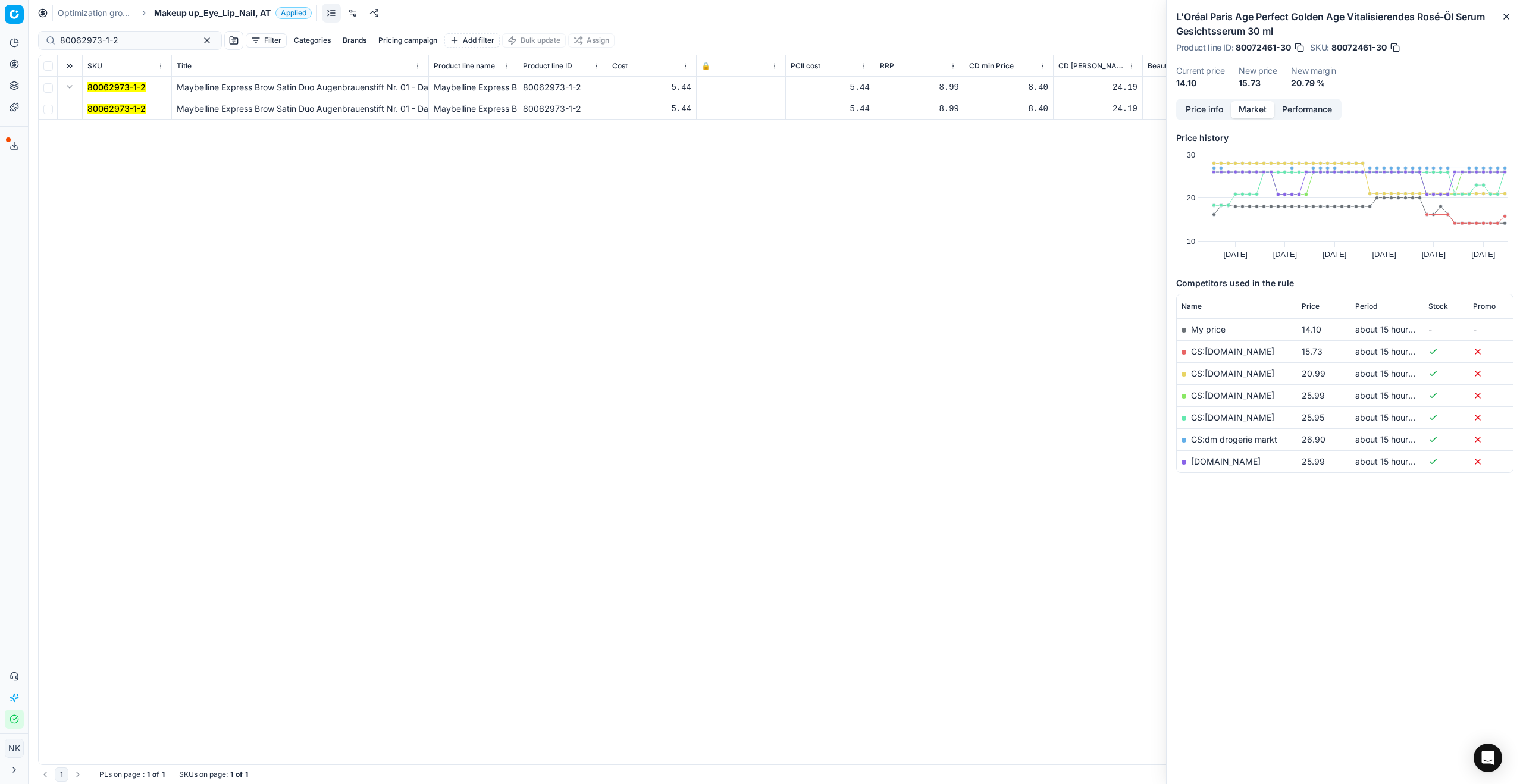
click at [102, 108] on mark "80062973-1-2" at bounding box center [117, 108] width 58 height 10
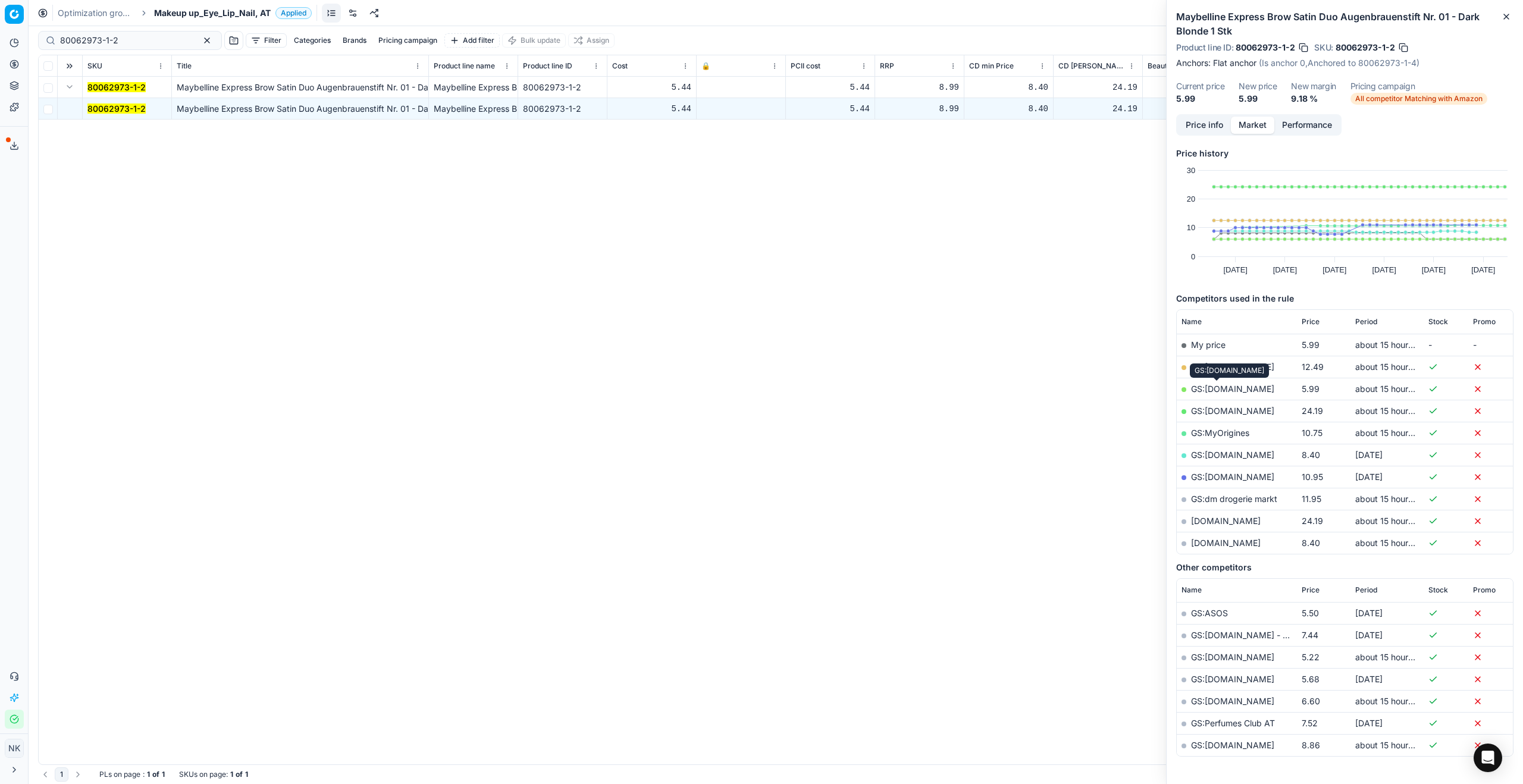
click at [987, 388] on link "GS:[DOMAIN_NAME]" at bounding box center [1232, 389] width 83 height 10
click at [217, 22] on div "Optimization groups Makeup up_Eye_Lip_Nail, AT Applied Discard Download report" at bounding box center [776, 13] width 1495 height 26
click at [205, 17] on span "Makeup up_Eye_Lip_Nail, AT" at bounding box center [212, 12] width 116 height 12
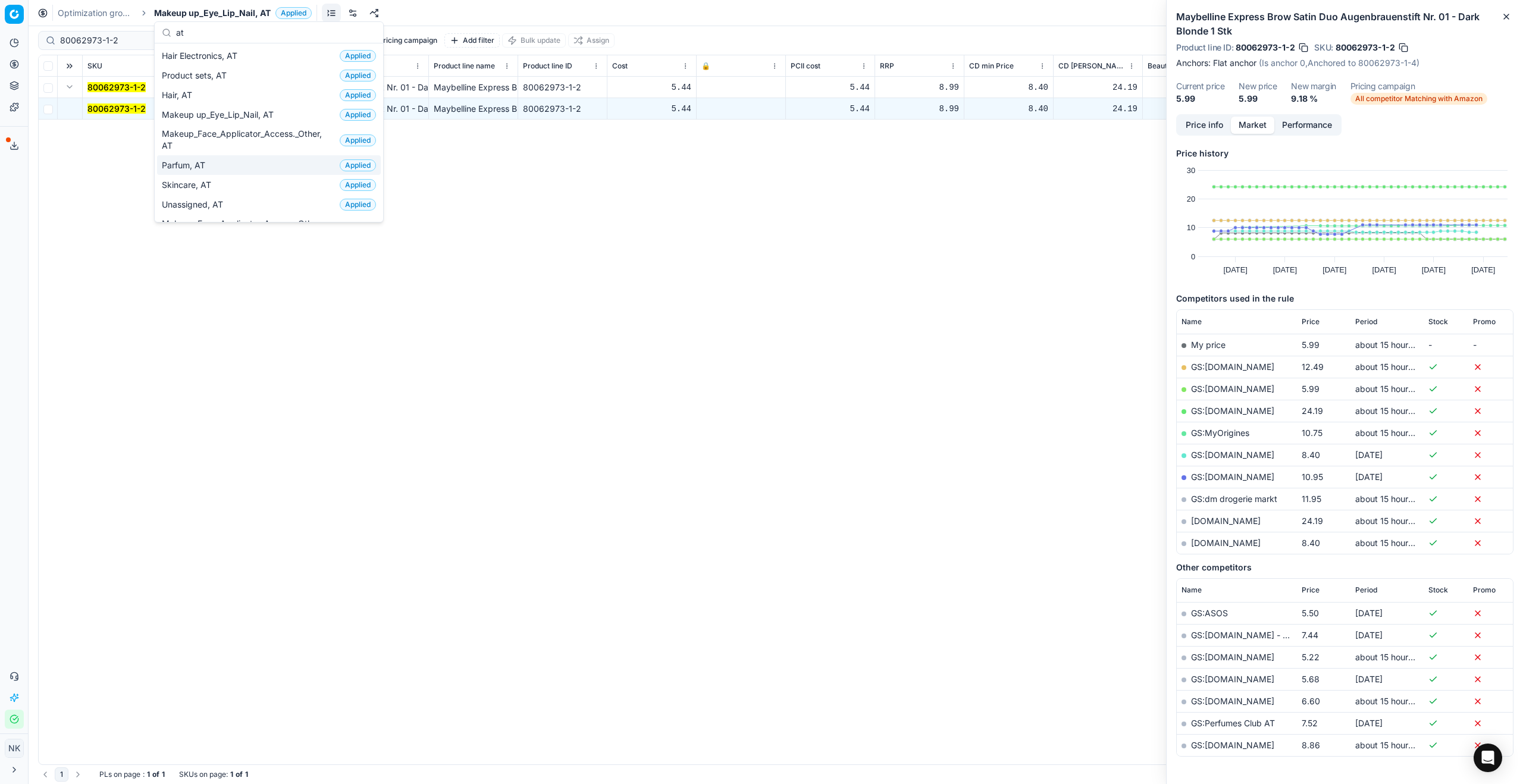
type input "at"
click at [205, 162] on span "Parfum, AT" at bounding box center [185, 165] width 48 height 12
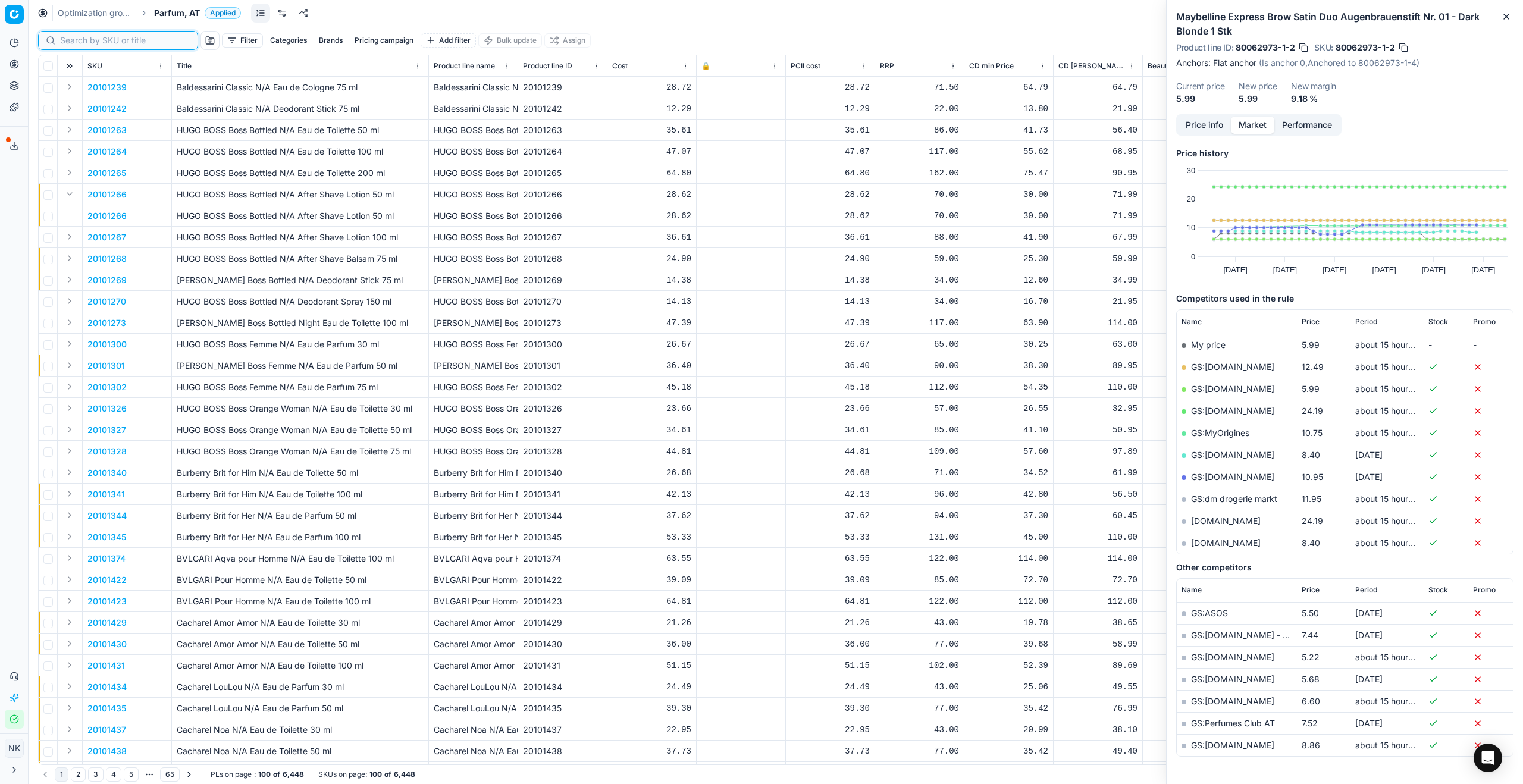
click at [81, 43] on input at bounding box center [125, 40] width 130 height 12
paste input "80017864-125"
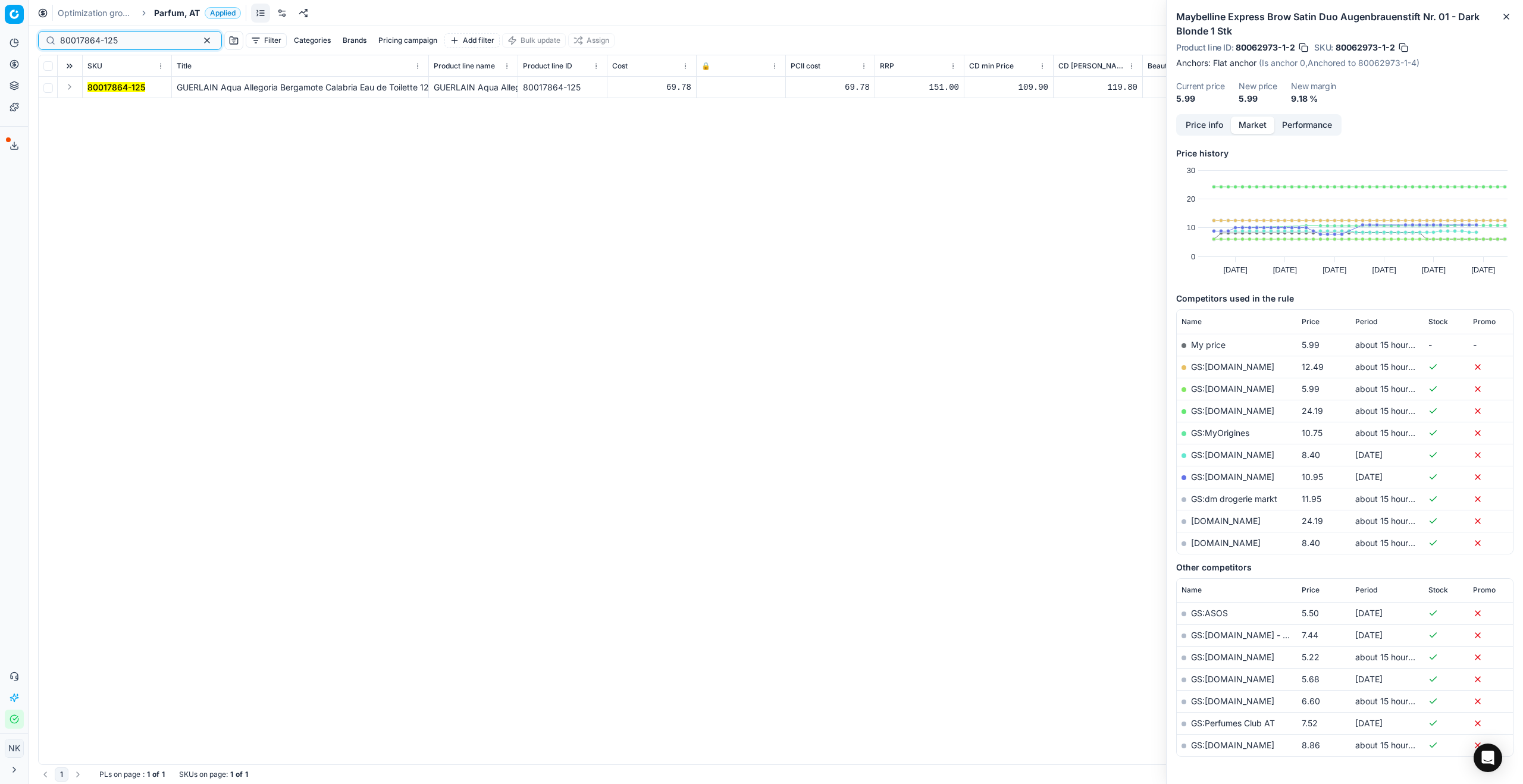
type input "80017864-125"
click at [69, 84] on button "Expand" at bounding box center [69, 87] width 15 height 15
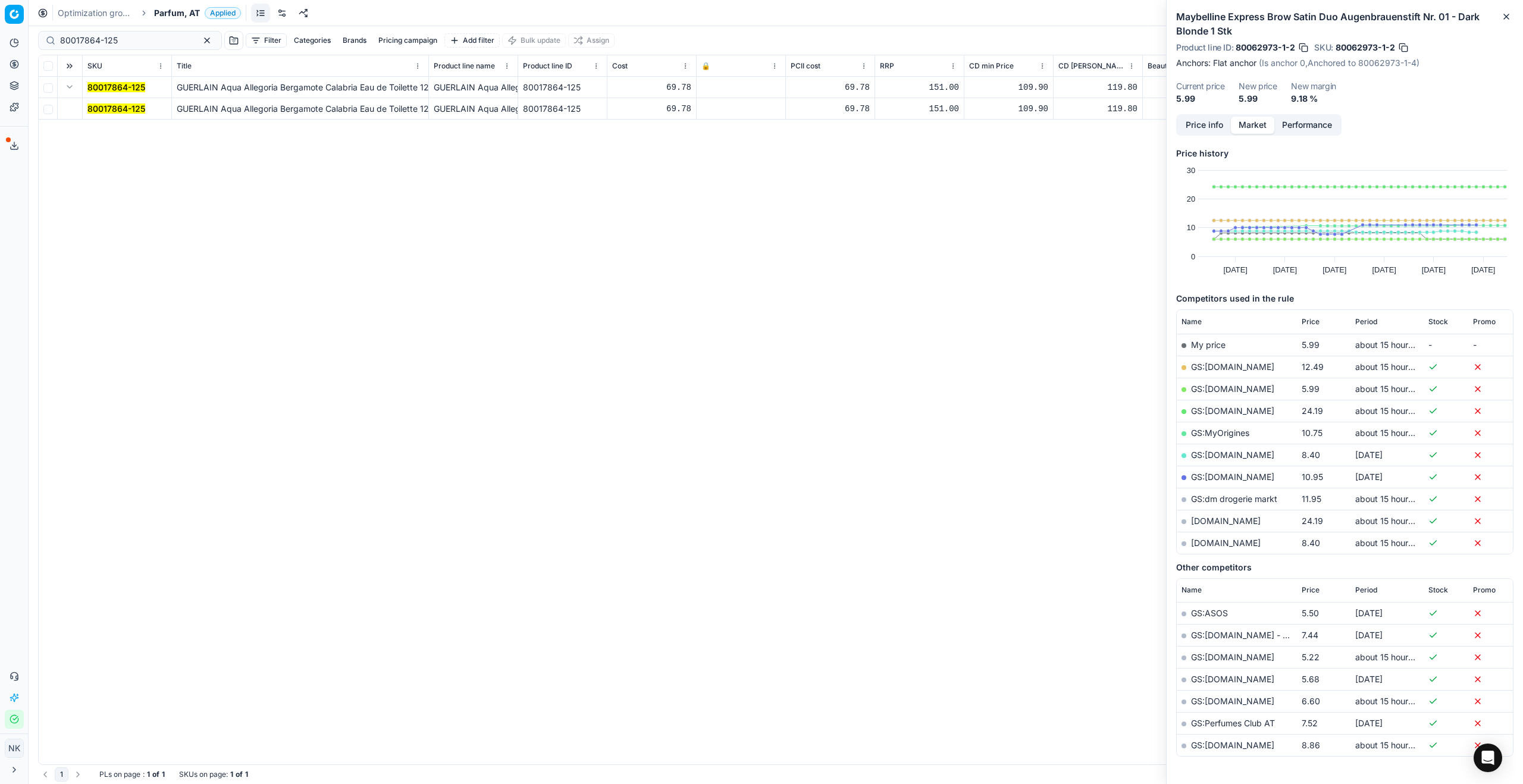
click at [99, 104] on mark "80017864-125" at bounding box center [116, 108] width 58 height 10
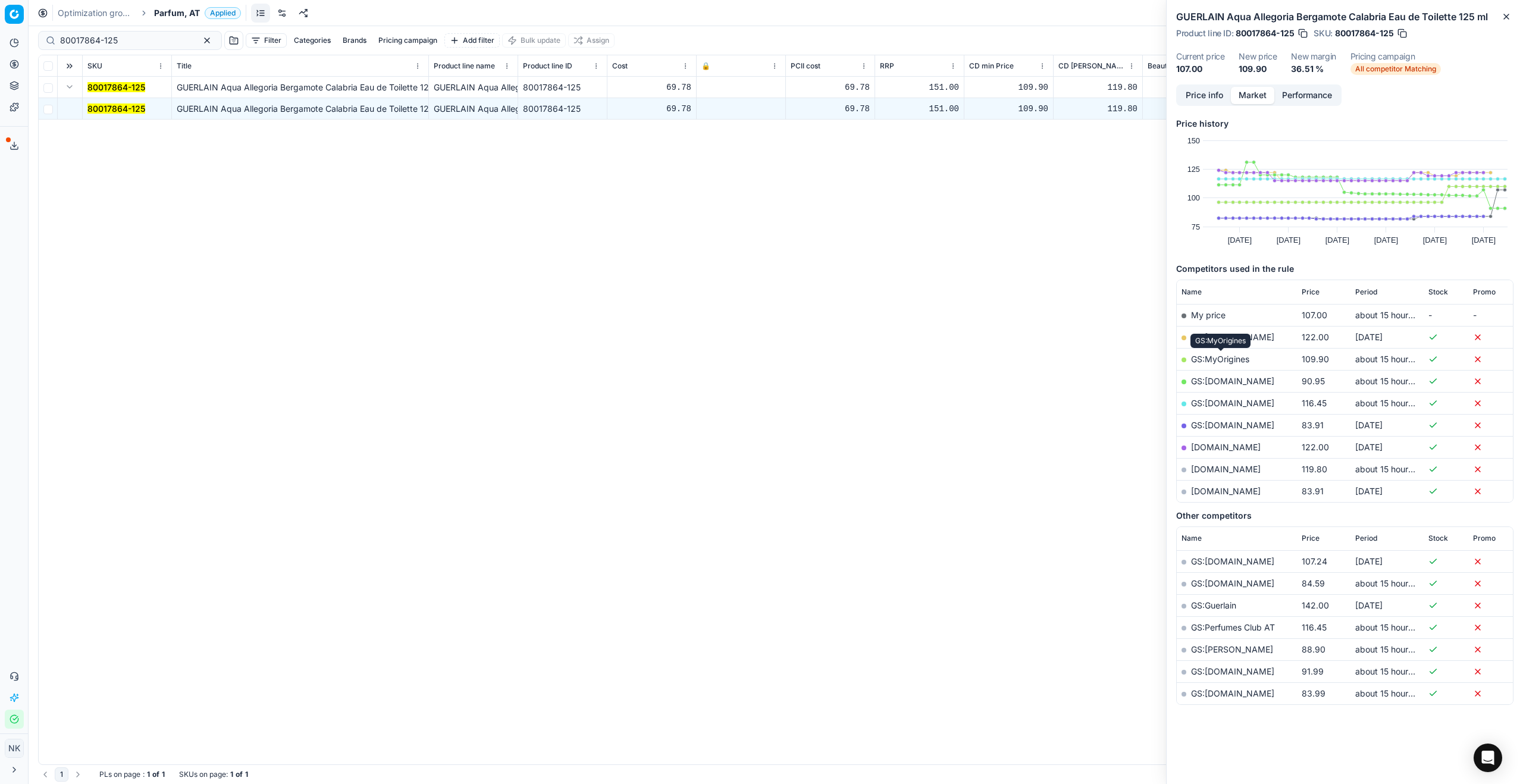
click at [1208, 359] on link "GS:MyOrigines" at bounding box center [1220, 359] width 58 height 10
click at [108, 41] on input "80017864-125" at bounding box center [125, 40] width 130 height 12
paste input "48855-0000321"
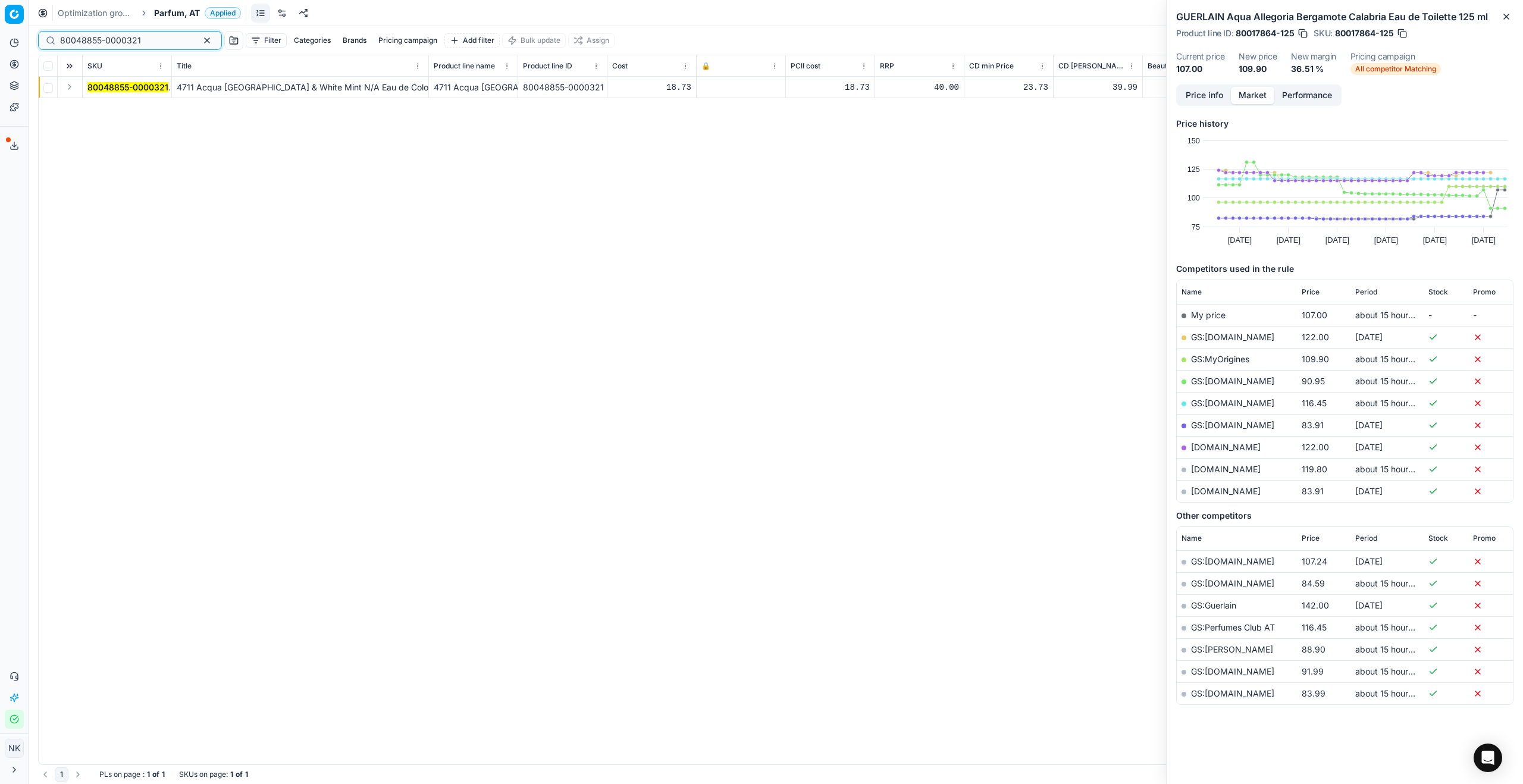
type input "80048855-0000321"
click at [67, 86] on button "Expand" at bounding box center [69, 87] width 15 height 15
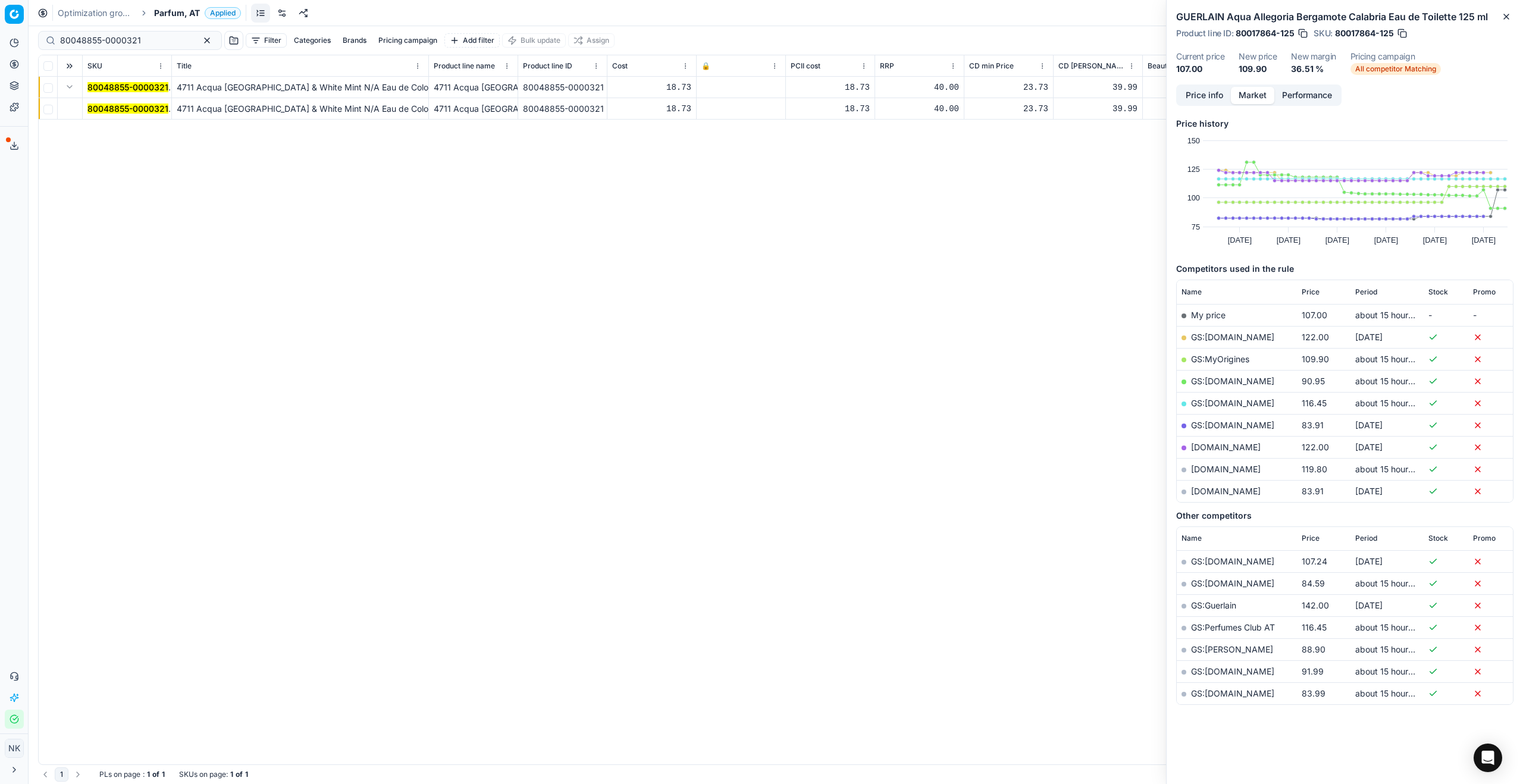
click at [109, 104] on mark "80048855-0000321" at bounding box center [128, 108] width 81 height 10
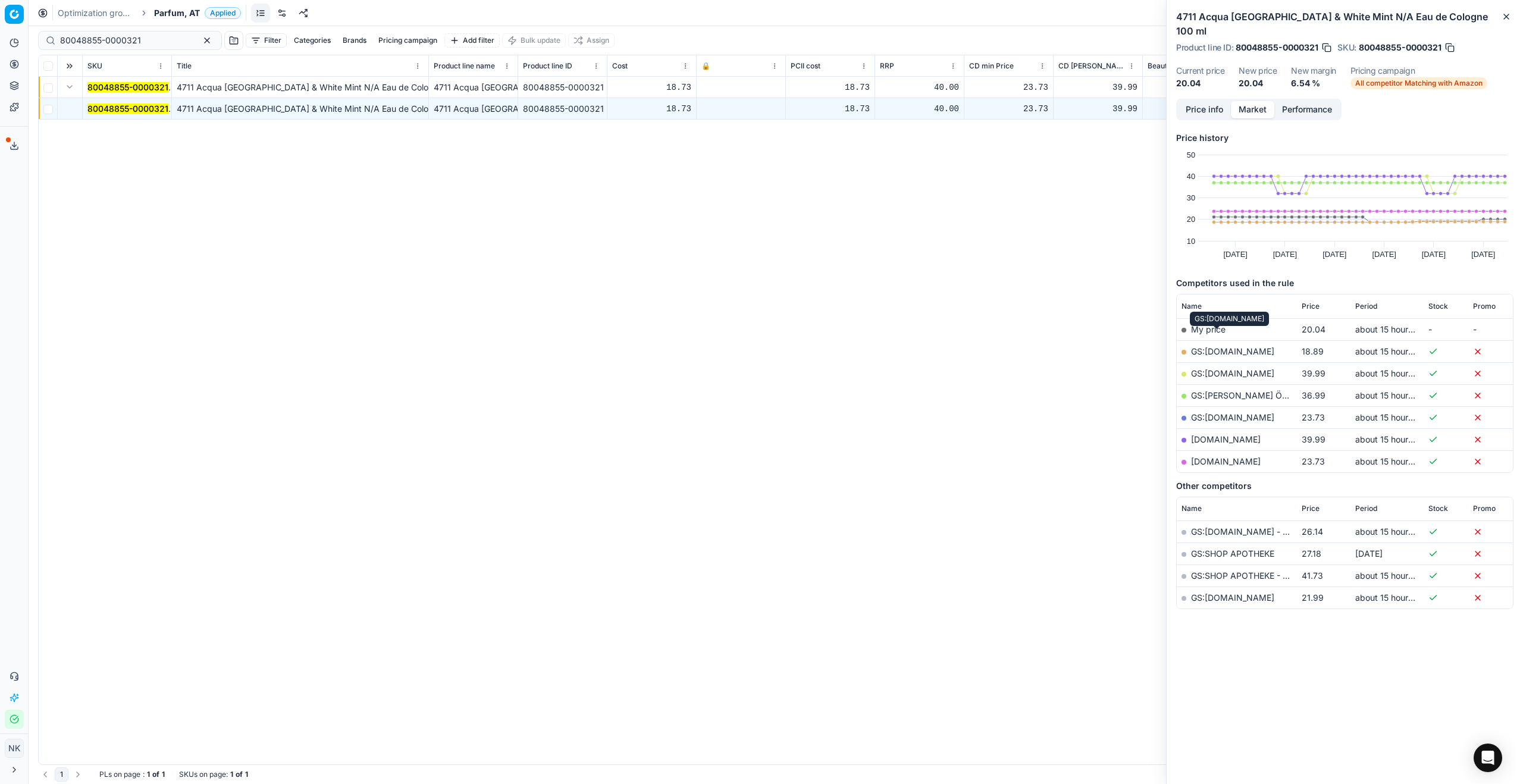
click at [1204, 346] on link "GS:[DOMAIN_NAME]" at bounding box center [1232, 351] width 83 height 10
click at [169, 16] on span "Parfum, AT" at bounding box center [177, 12] width 46 height 12
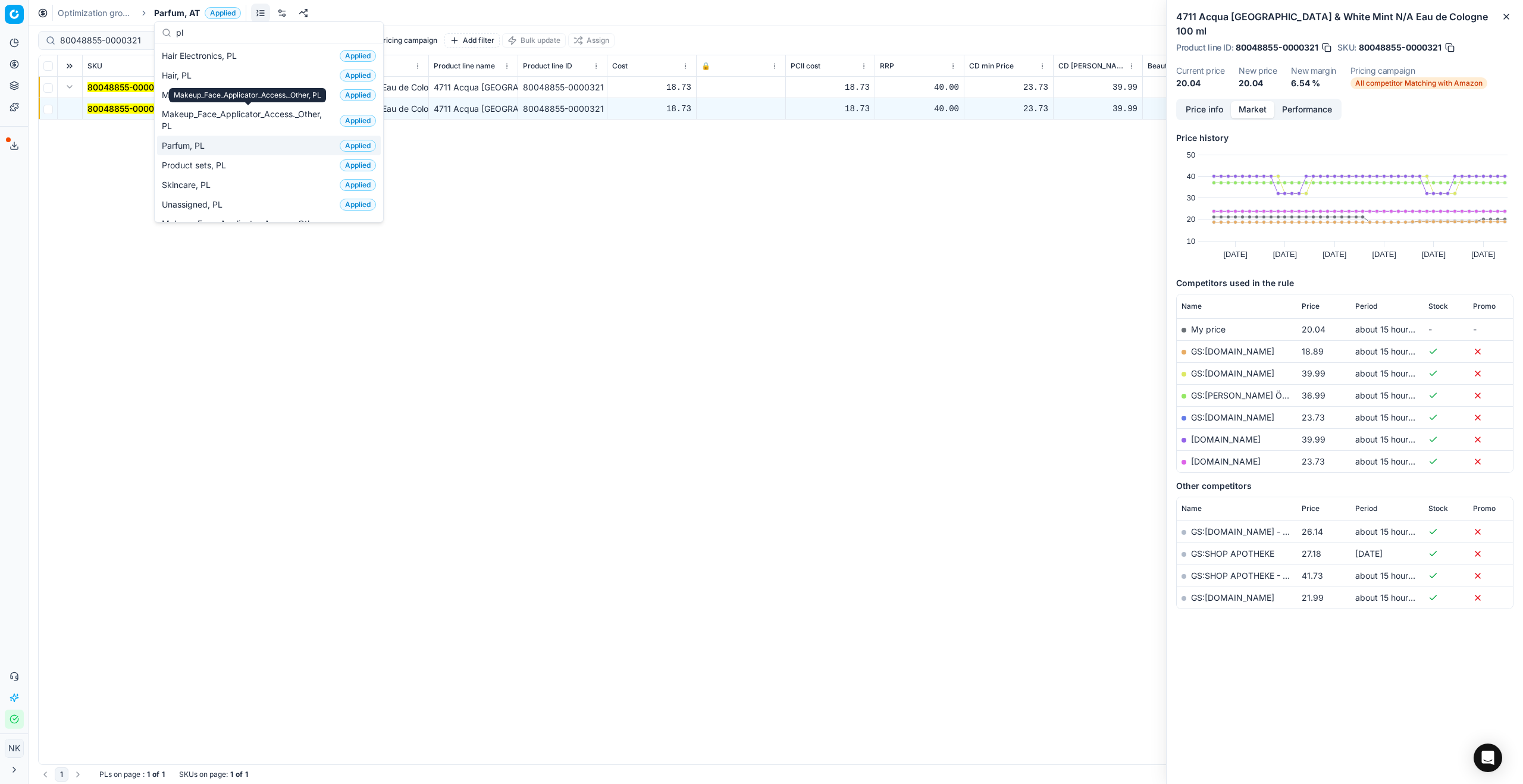
type input "pl"
click at [205, 142] on span "Parfum, PL" at bounding box center [185, 145] width 48 height 12
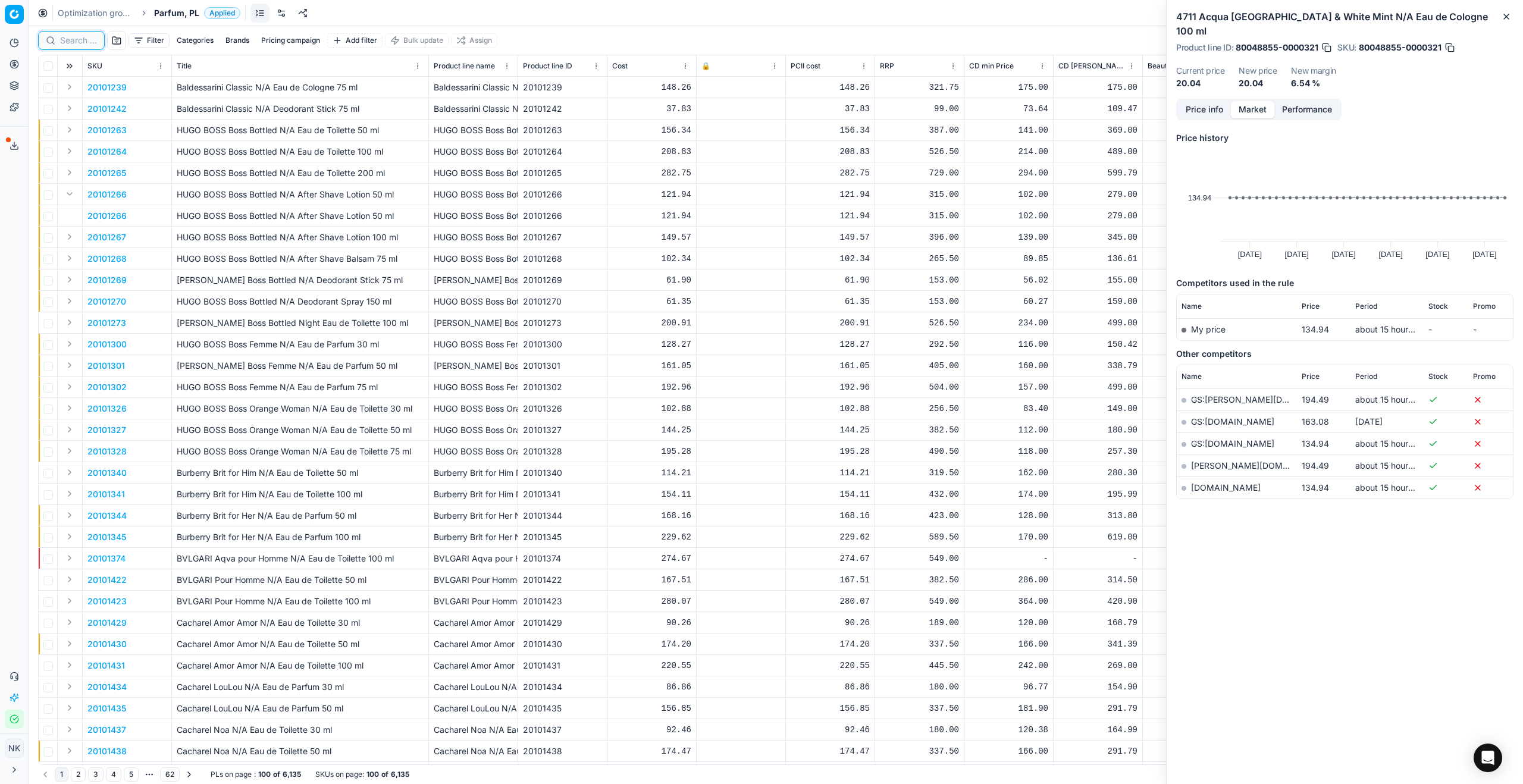
click at [75, 40] on input at bounding box center [78, 40] width 37 height 12
paste input "90000814-0001038"
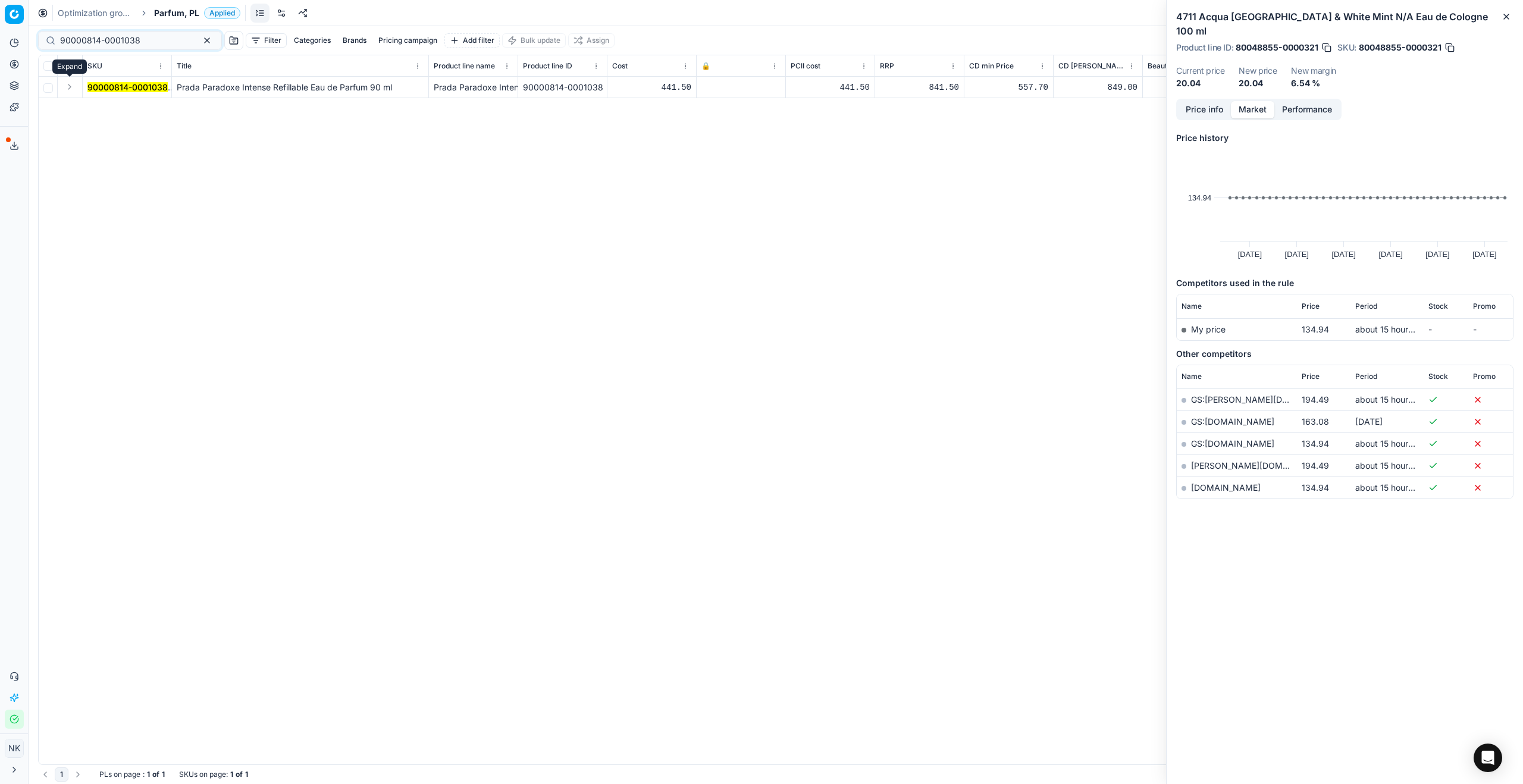
click at [70, 88] on button "Expand" at bounding box center [69, 87] width 15 height 15
click at [95, 103] on mark "90000814-0001038" at bounding box center [128, 108] width 80 height 10
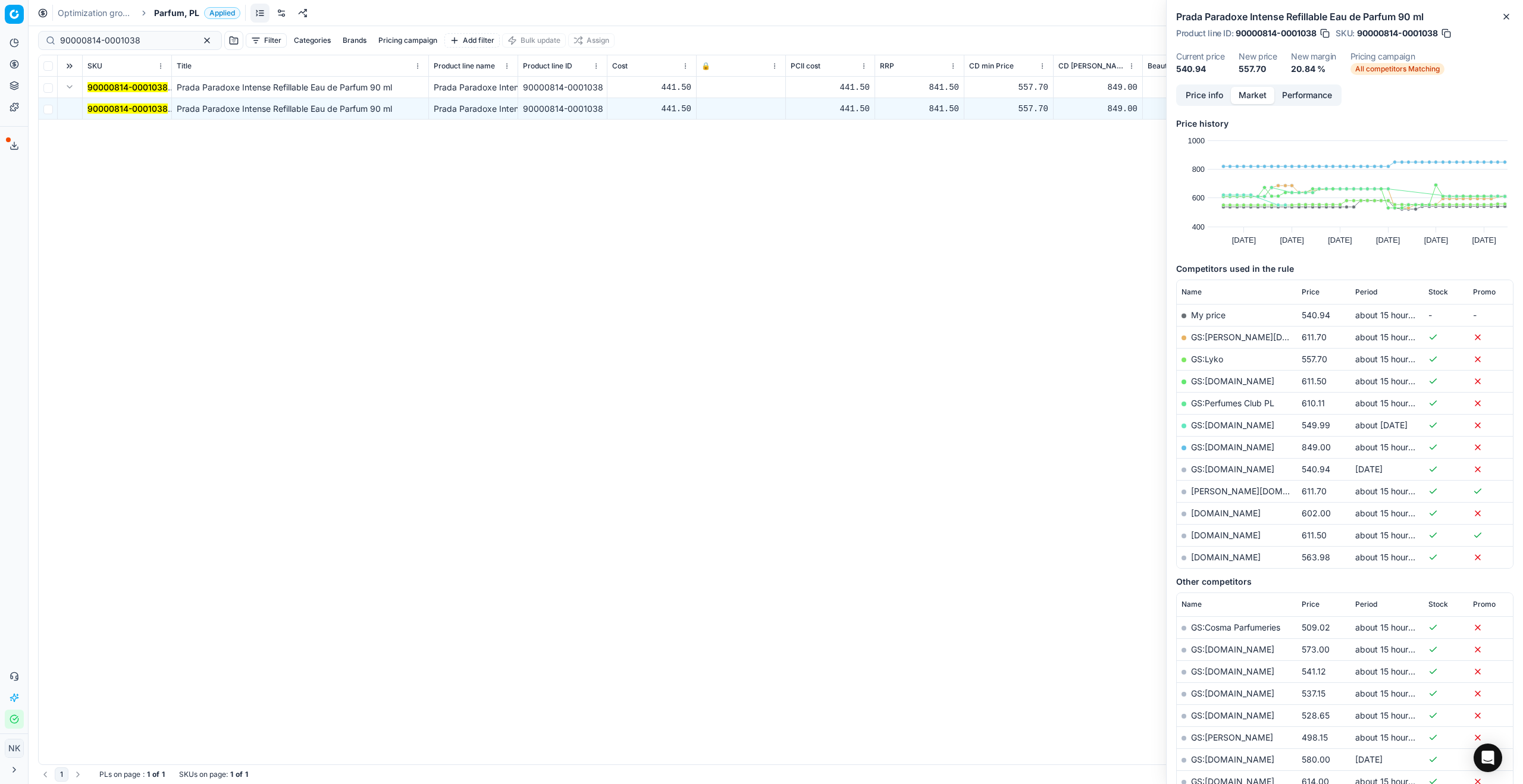
click at [1204, 98] on button "Price info" at bounding box center [1204, 95] width 53 height 17
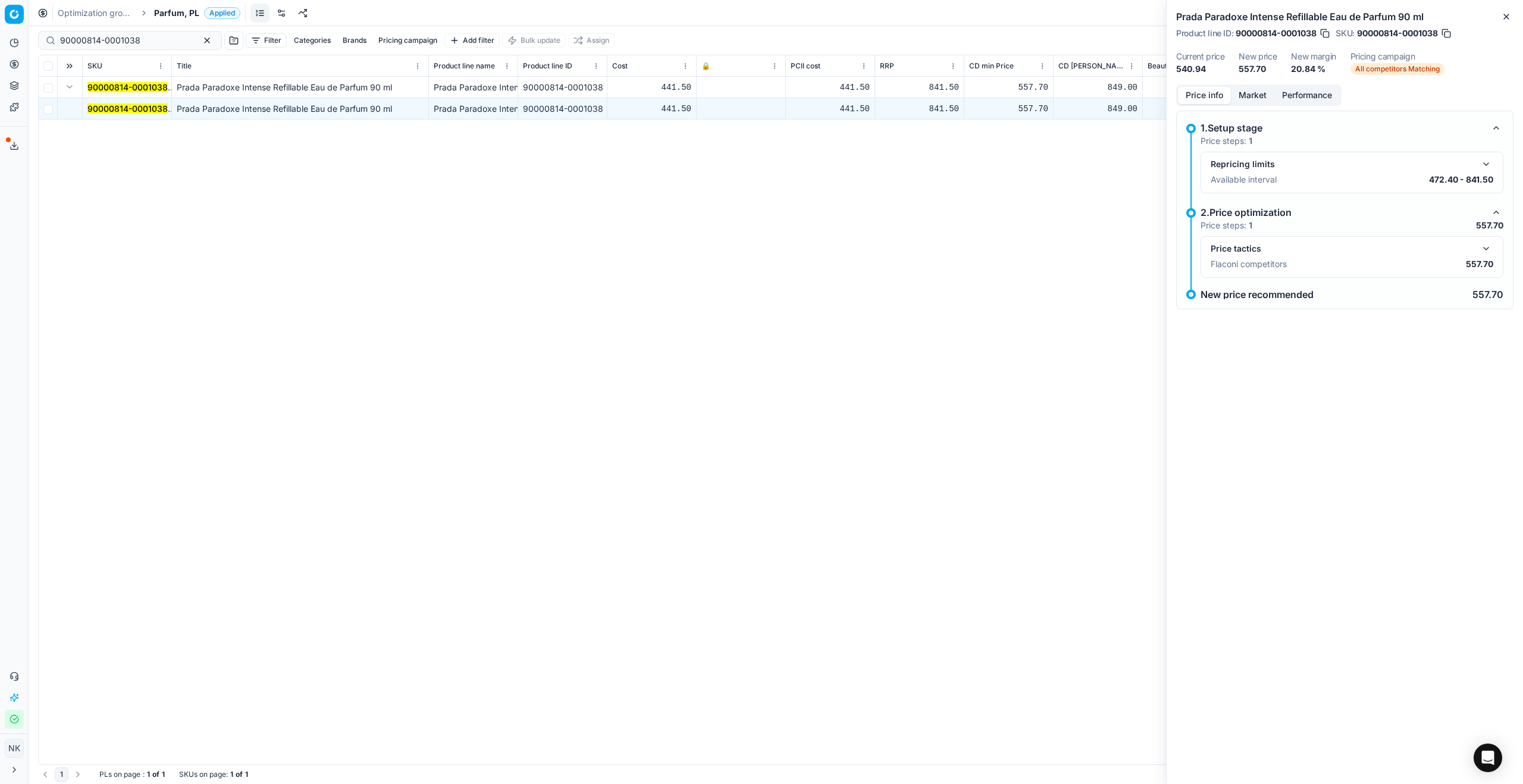
click at [1484, 239] on div "Price tactics Flaconi competitors 557.70" at bounding box center [1351, 257] width 302 height 42
click at [1489, 251] on button "button" at bounding box center [1486, 249] width 15 height 15
click at [1243, 103] on div "Price info Market Performance" at bounding box center [1258, 95] width 165 height 22
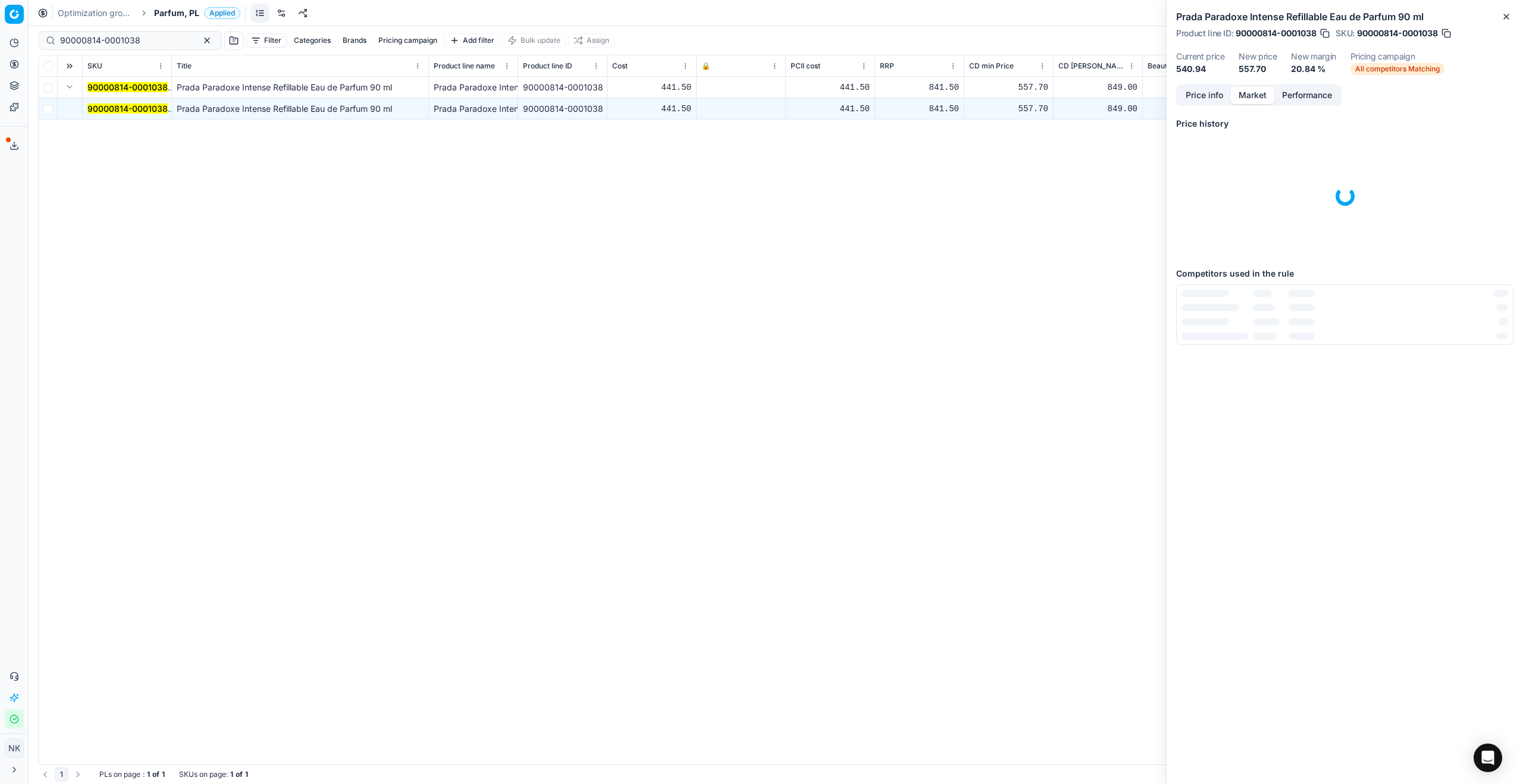
click at [1247, 98] on button "Market" at bounding box center [1252, 95] width 43 height 17
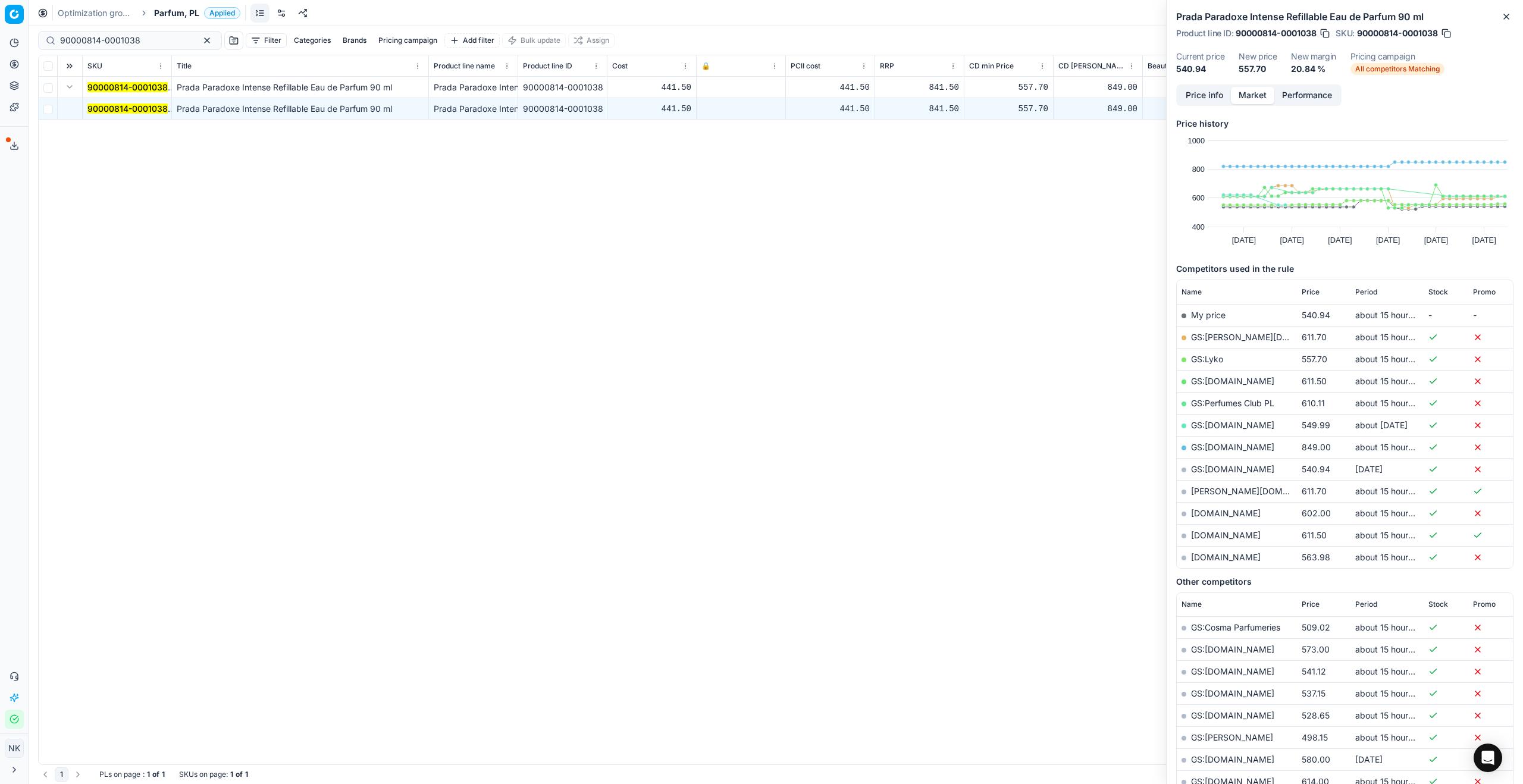
click at [1211, 359] on link "GS:Lyko" at bounding box center [1207, 359] width 32 height 10
click at [143, 43] on input "90000814-0001038" at bounding box center [125, 40] width 130 height 12
paste input "80003091-100"
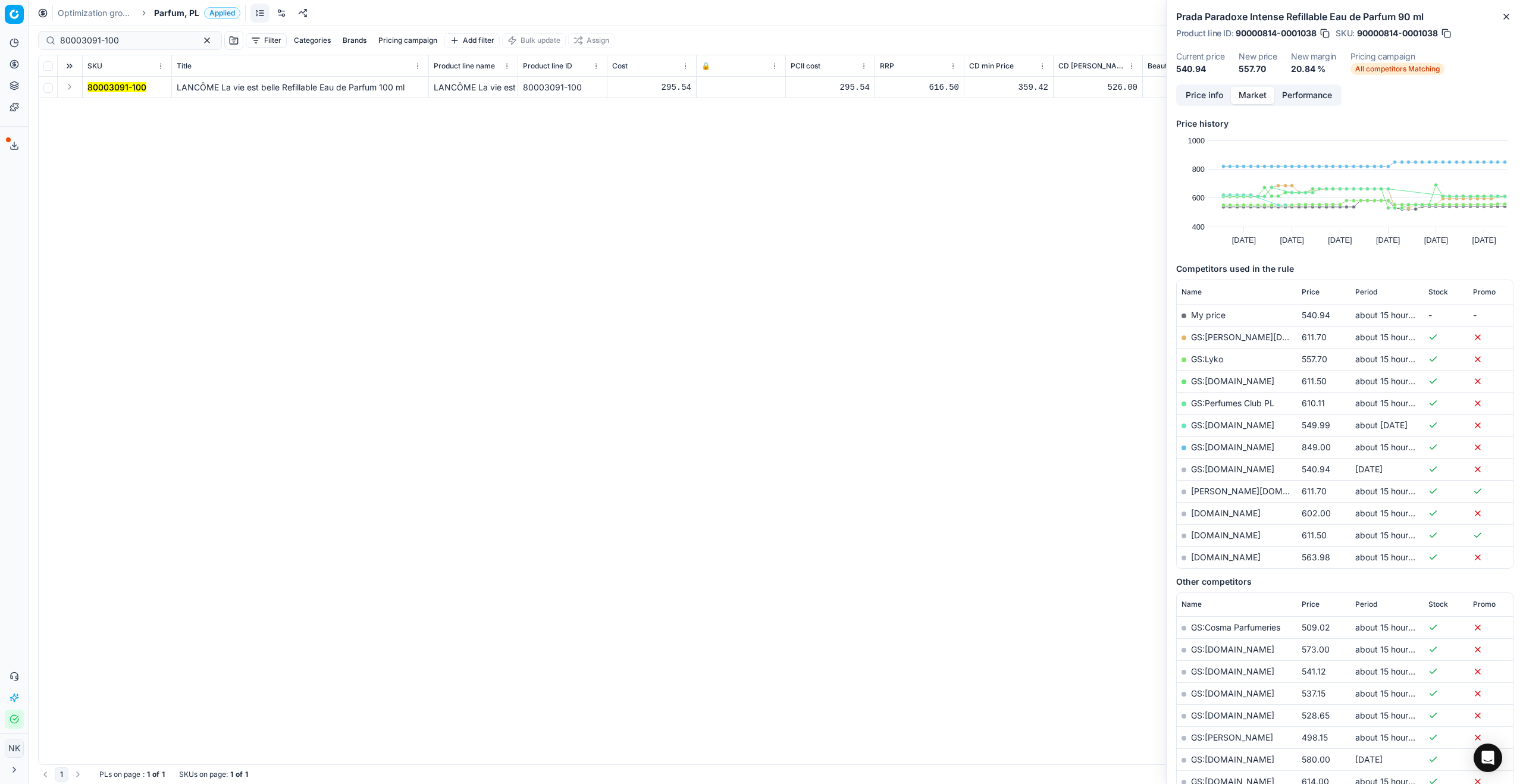
click at [72, 91] on button "Expand" at bounding box center [69, 87] width 15 height 15
click at [108, 106] on mark "80003091-100" at bounding box center [117, 108] width 59 height 10
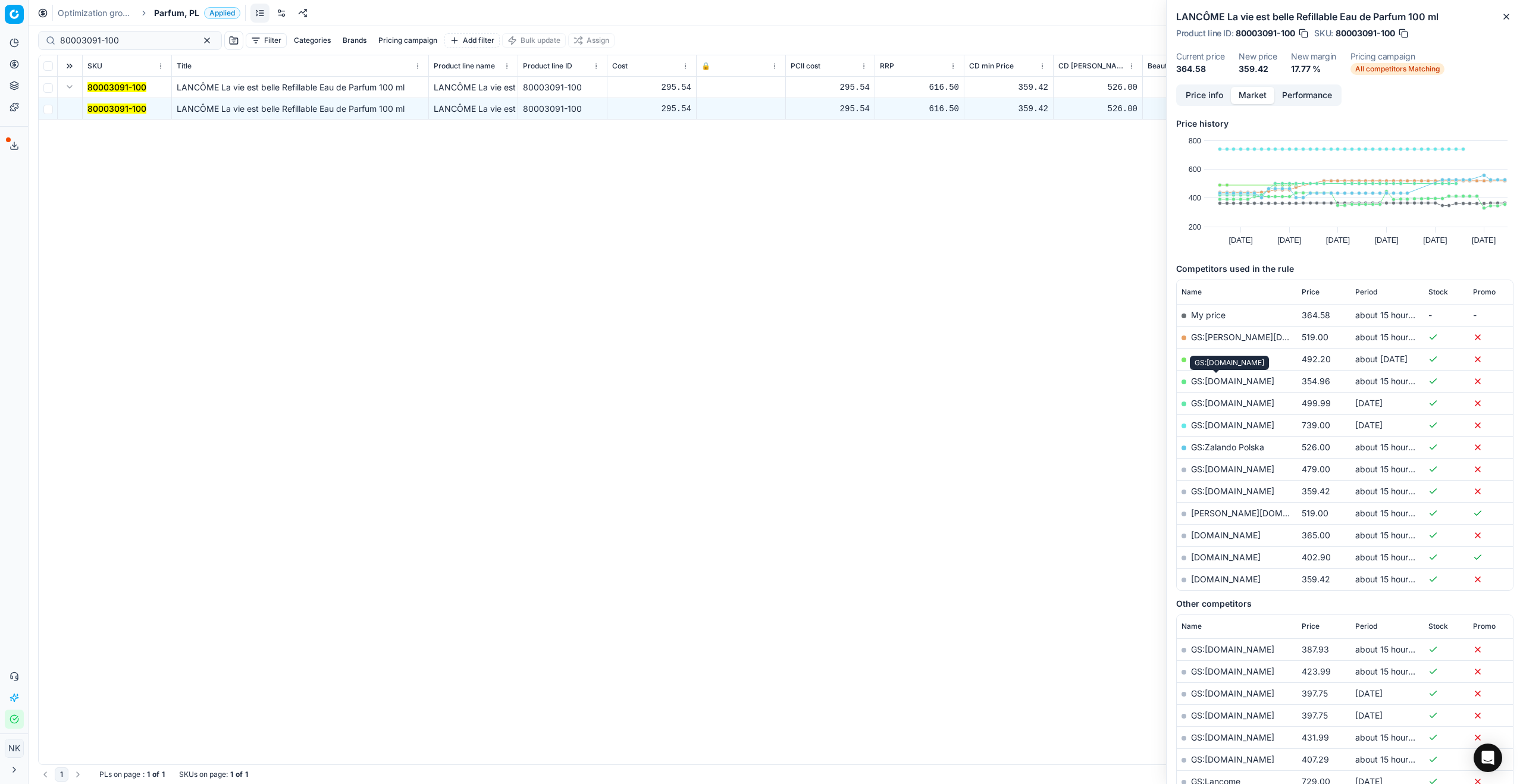
click at [1214, 375] on span at bounding box center [1215, 373] width 6 height 6
click at [1211, 377] on link "GS:Notino.pl" at bounding box center [1232, 380] width 83 height 10
click at [1222, 491] on link "GS:parfumdreams.PL" at bounding box center [1232, 490] width 83 height 10
click at [123, 44] on input "80003091-100" at bounding box center [125, 40] width 130 height 12
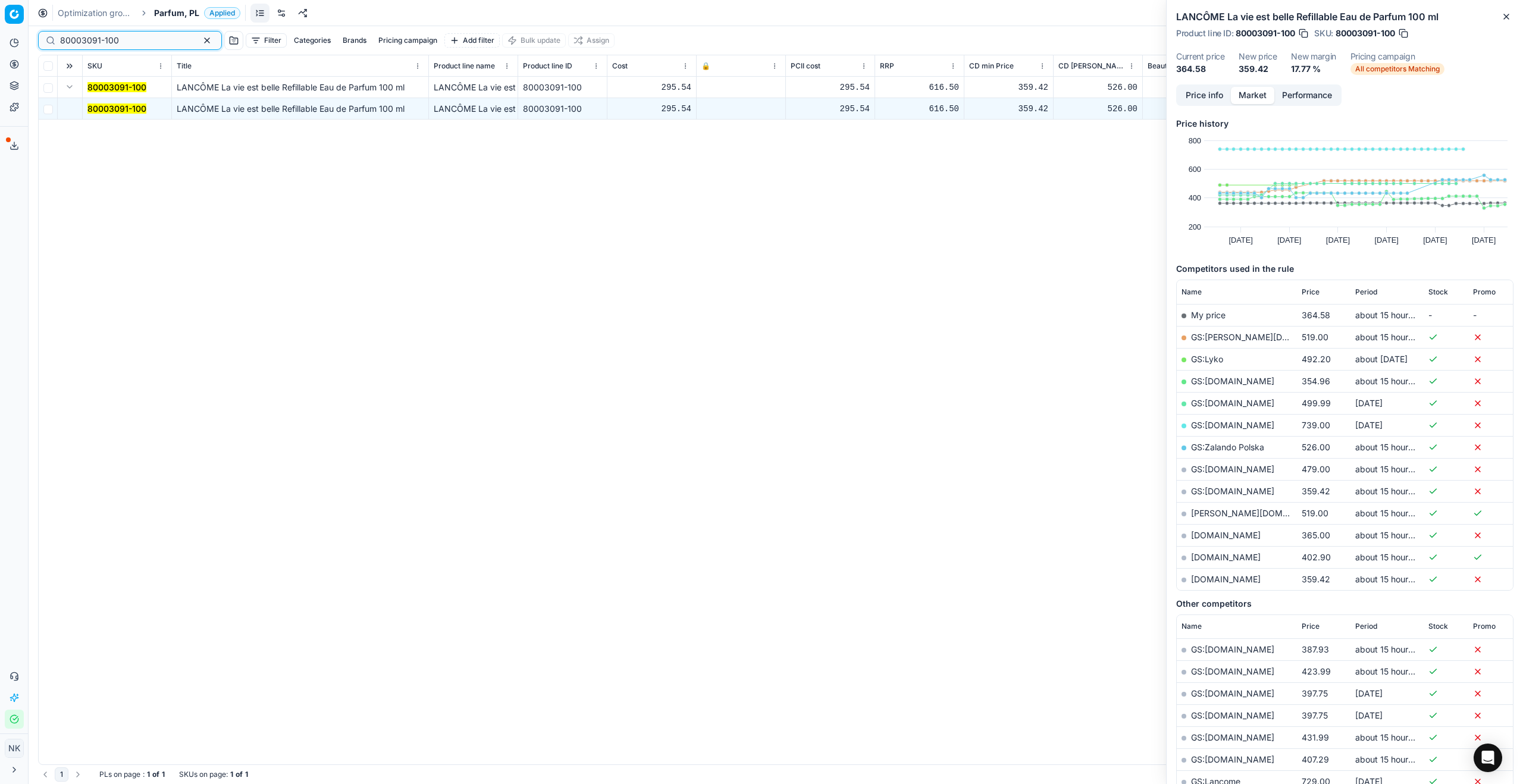
click at [123, 44] on input "80003091-100" at bounding box center [125, 40] width 130 height 12
paste input "30103149-0011002"
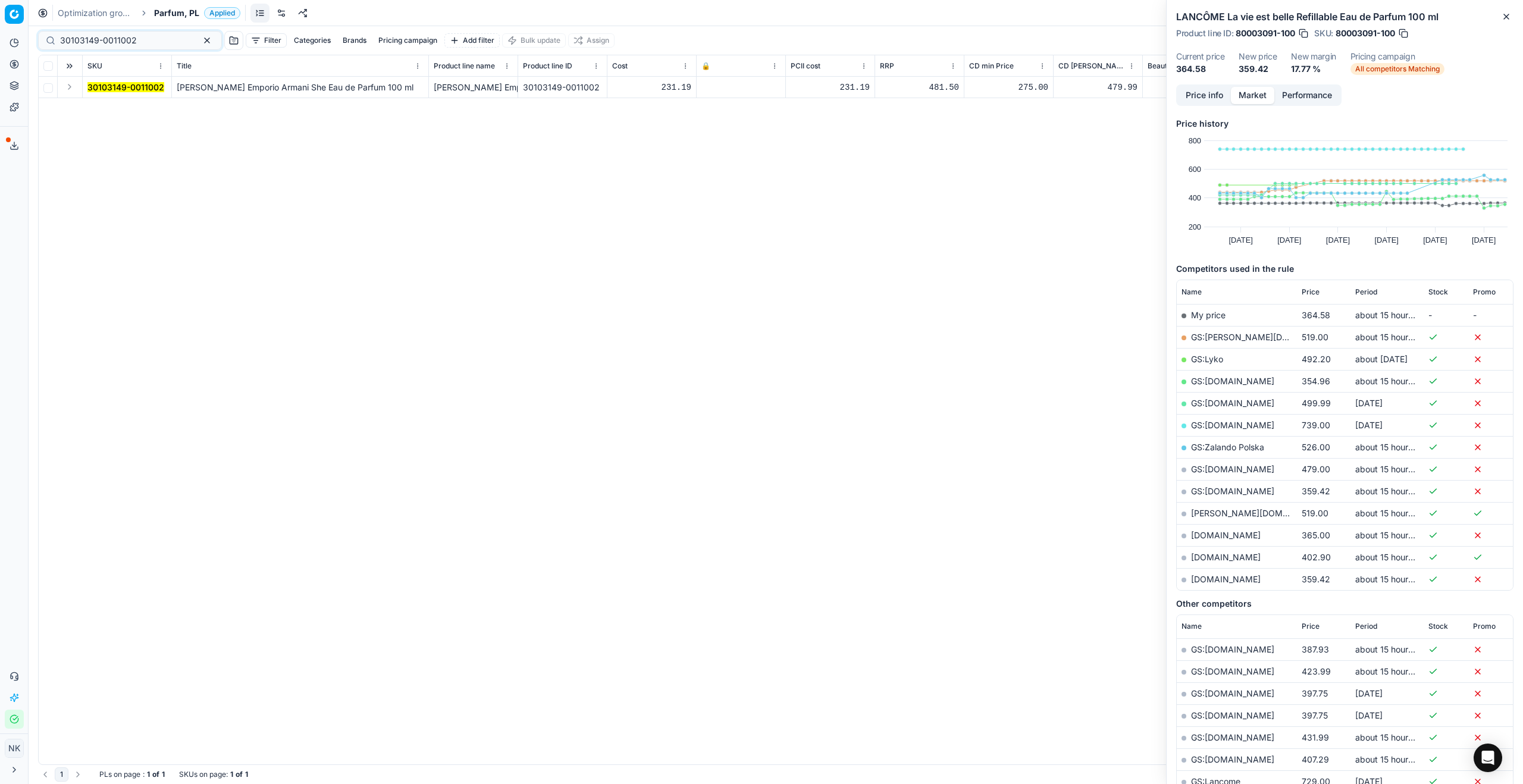
click at [69, 90] on button "Expand" at bounding box center [69, 87] width 15 height 15
click at [114, 108] on mark "30103149-0011002" at bounding box center [126, 108] width 77 height 10
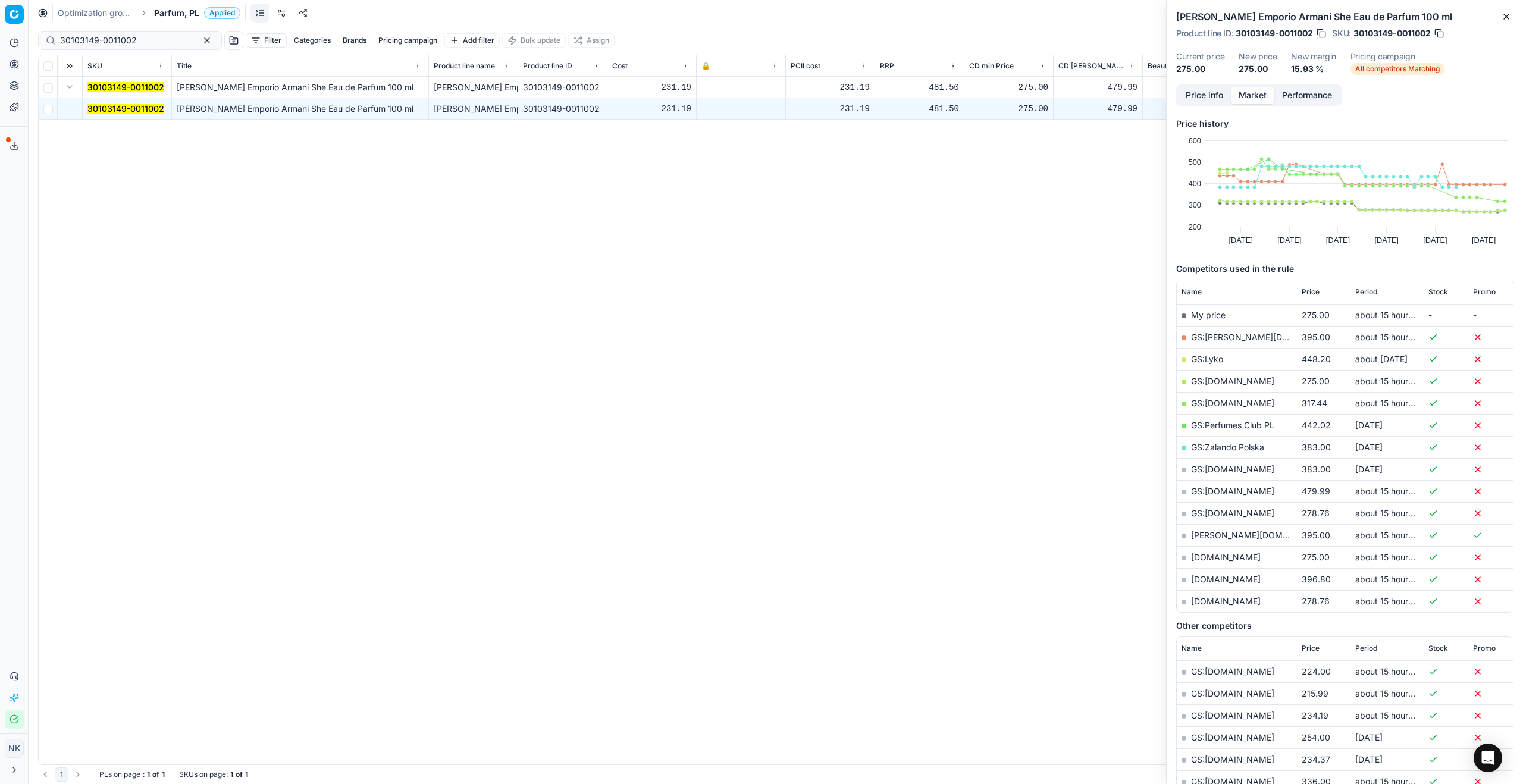
click at [1217, 377] on link "GS:Makeup.pl" at bounding box center [1232, 380] width 83 height 10
click at [101, 43] on input "30103149-0011002" at bounding box center [125, 40] width 130 height 12
paste input "20102659"
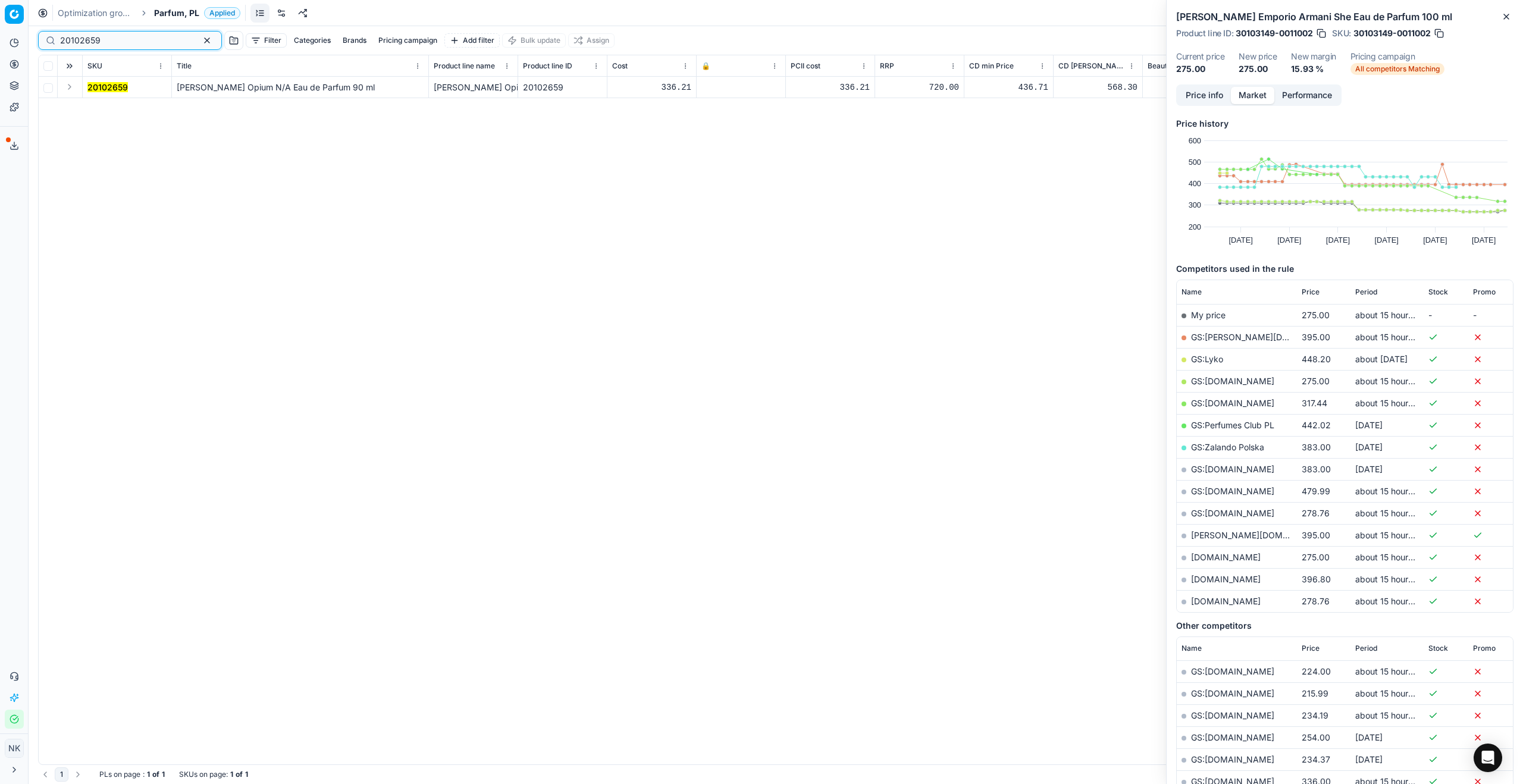
type input "20102659"
click at [70, 88] on button "Expand" at bounding box center [69, 87] width 15 height 15
click at [106, 107] on mark "20102659" at bounding box center [108, 108] width 41 height 10
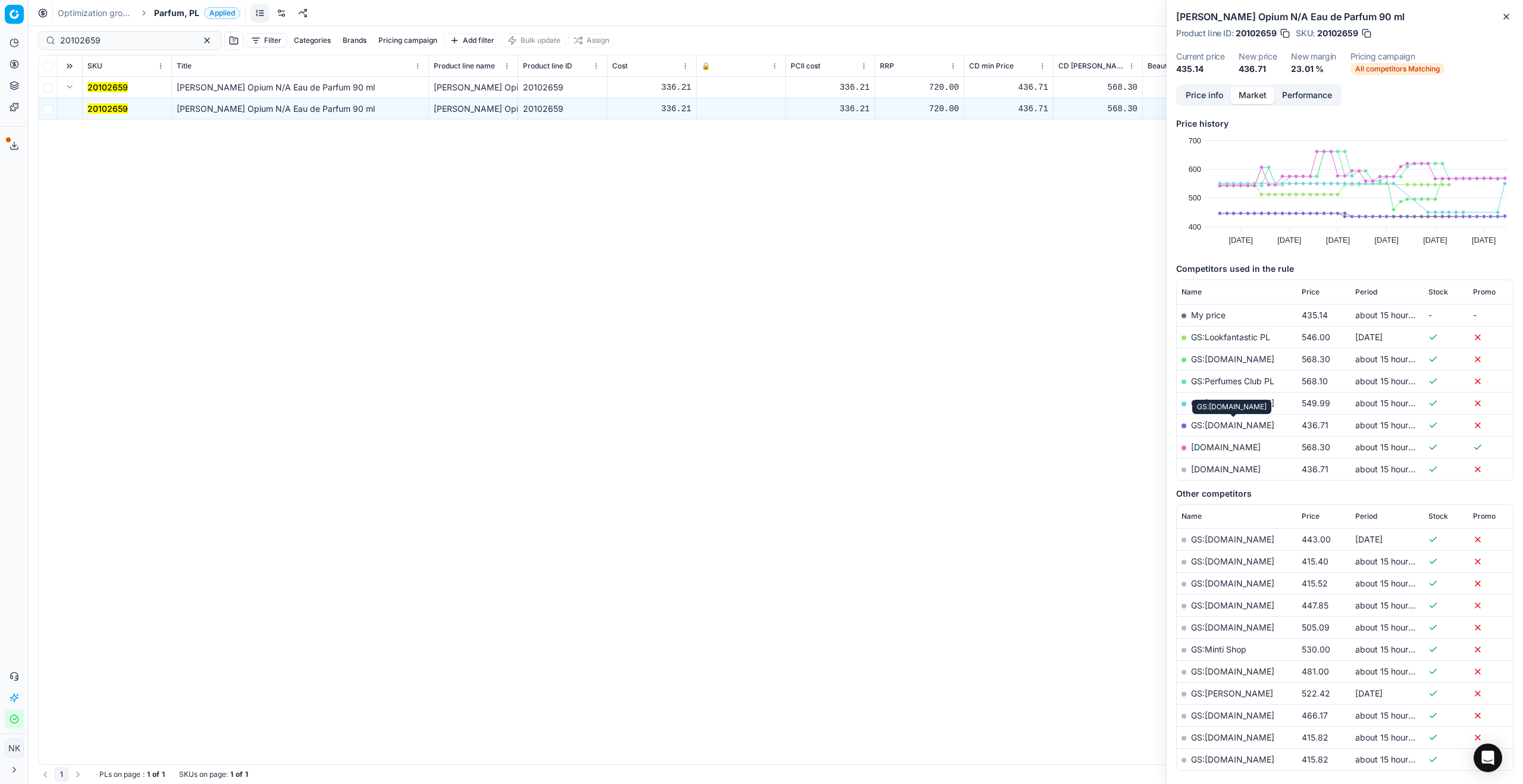
click at [1219, 425] on link "GS:parfumdreams.PL" at bounding box center [1232, 425] width 83 height 10
click at [172, 12] on span "Parfum, PL" at bounding box center [176, 12] width 45 height 12
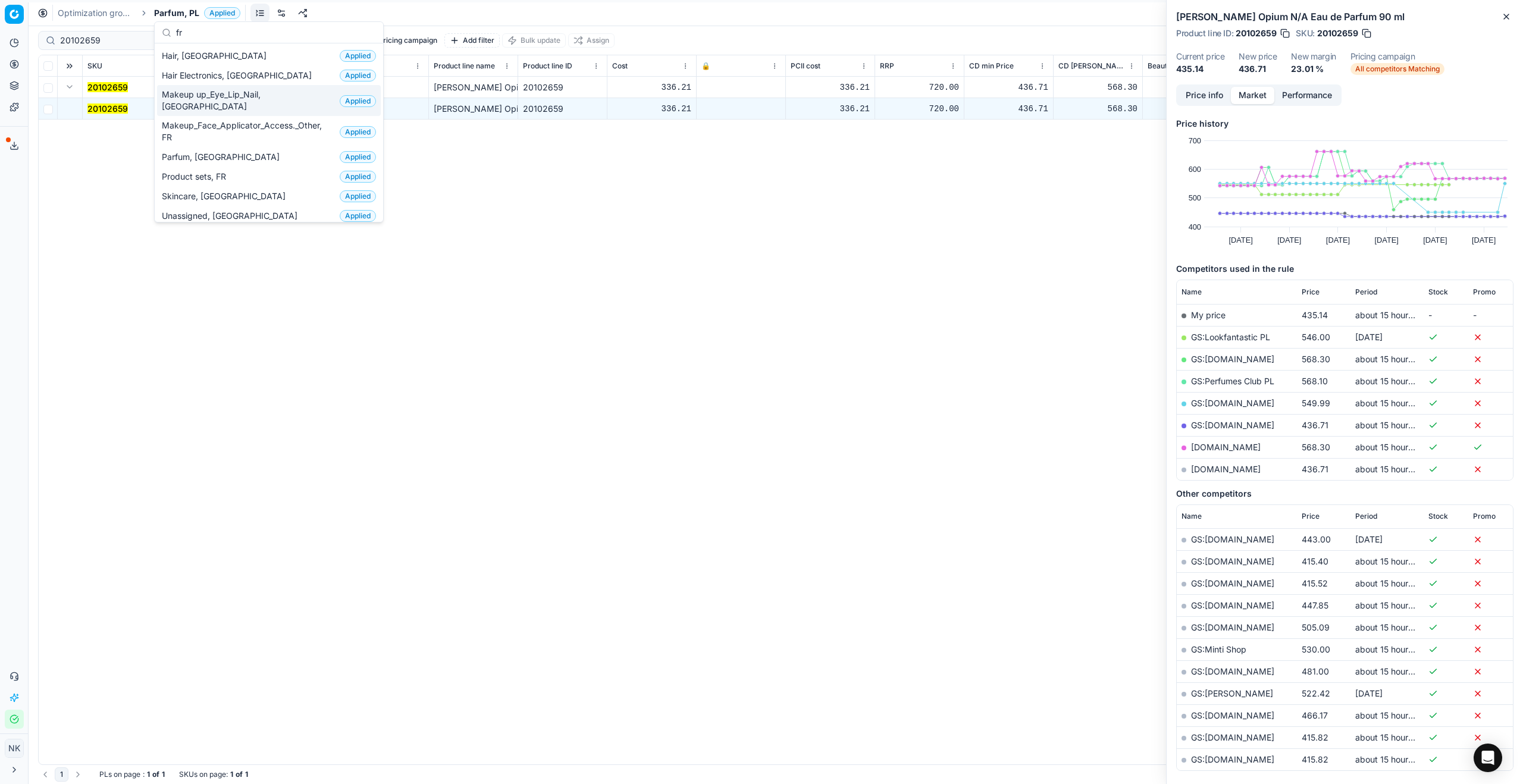
type input "fr"
click at [185, 94] on span "Makeup up_Eye_Lip_Nail, [GEOGRAPHIC_DATA]" at bounding box center [248, 100] width 173 height 24
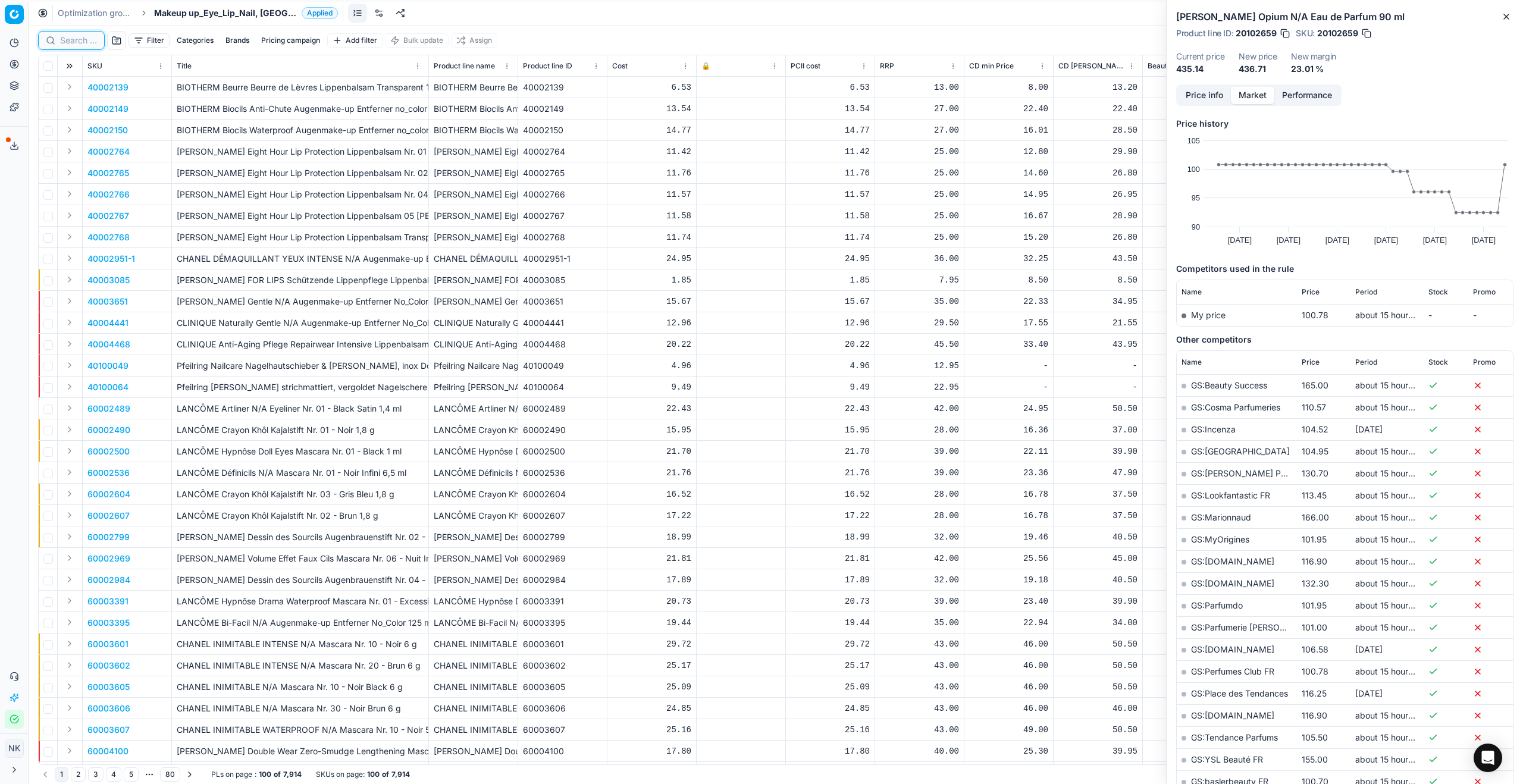
click at [77, 42] on input at bounding box center [78, 40] width 37 height 12
paste input "80013131-8.5-1"
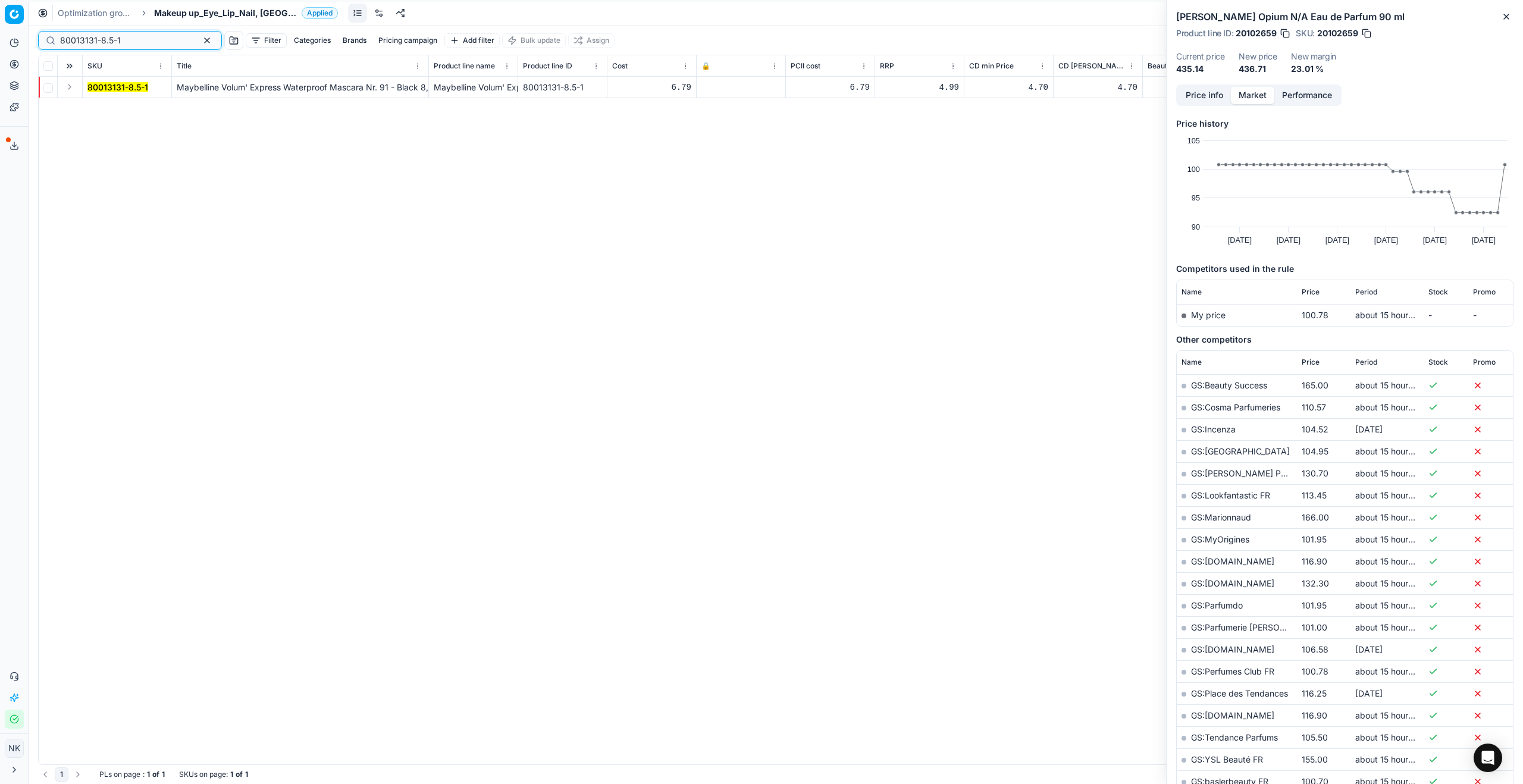
type input "80013131-8.5-1"
click at [65, 86] on button "Expand" at bounding box center [69, 87] width 15 height 15
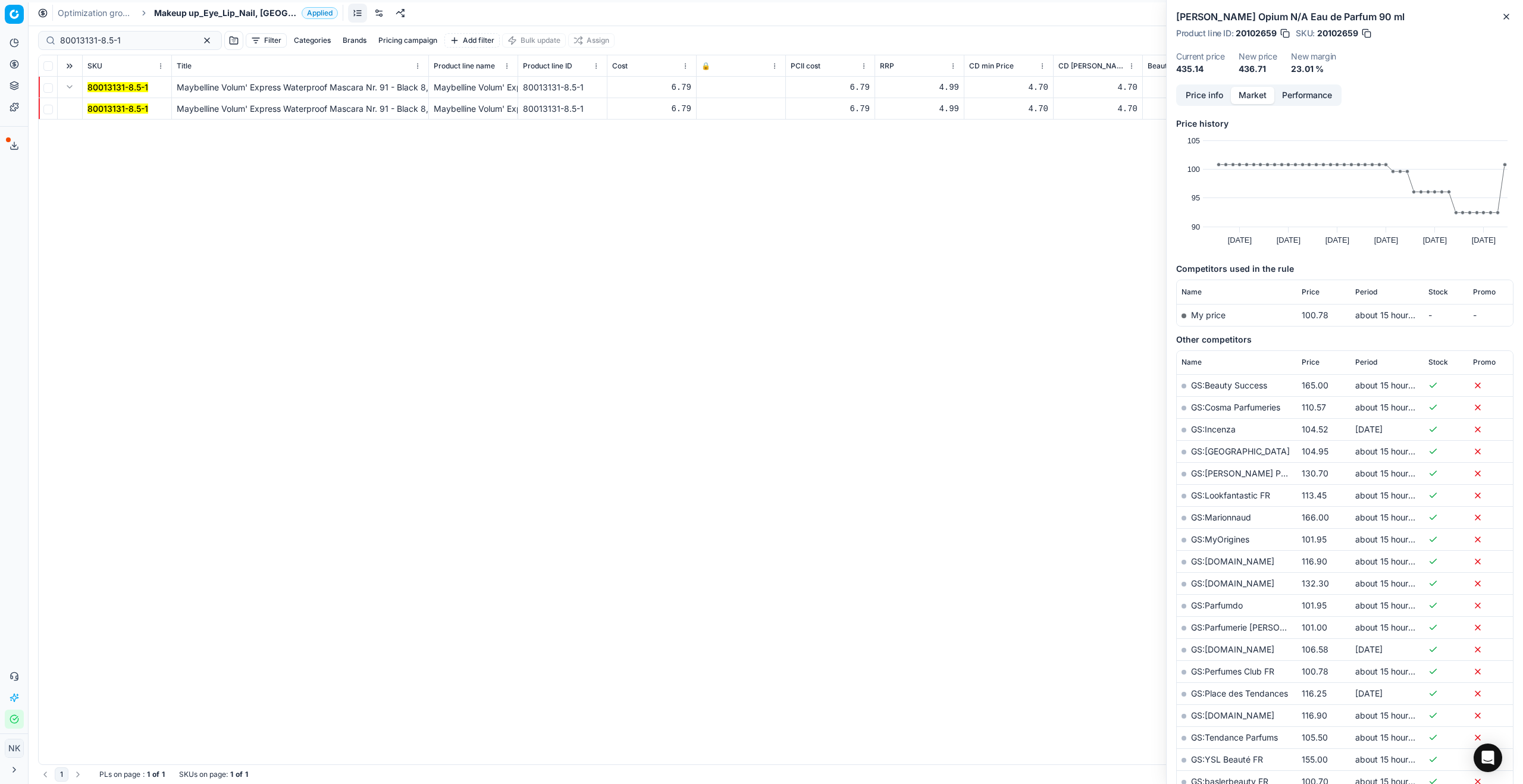
click at [110, 108] on mark "80013131-8.5-1" at bounding box center [118, 108] width 61 height 10
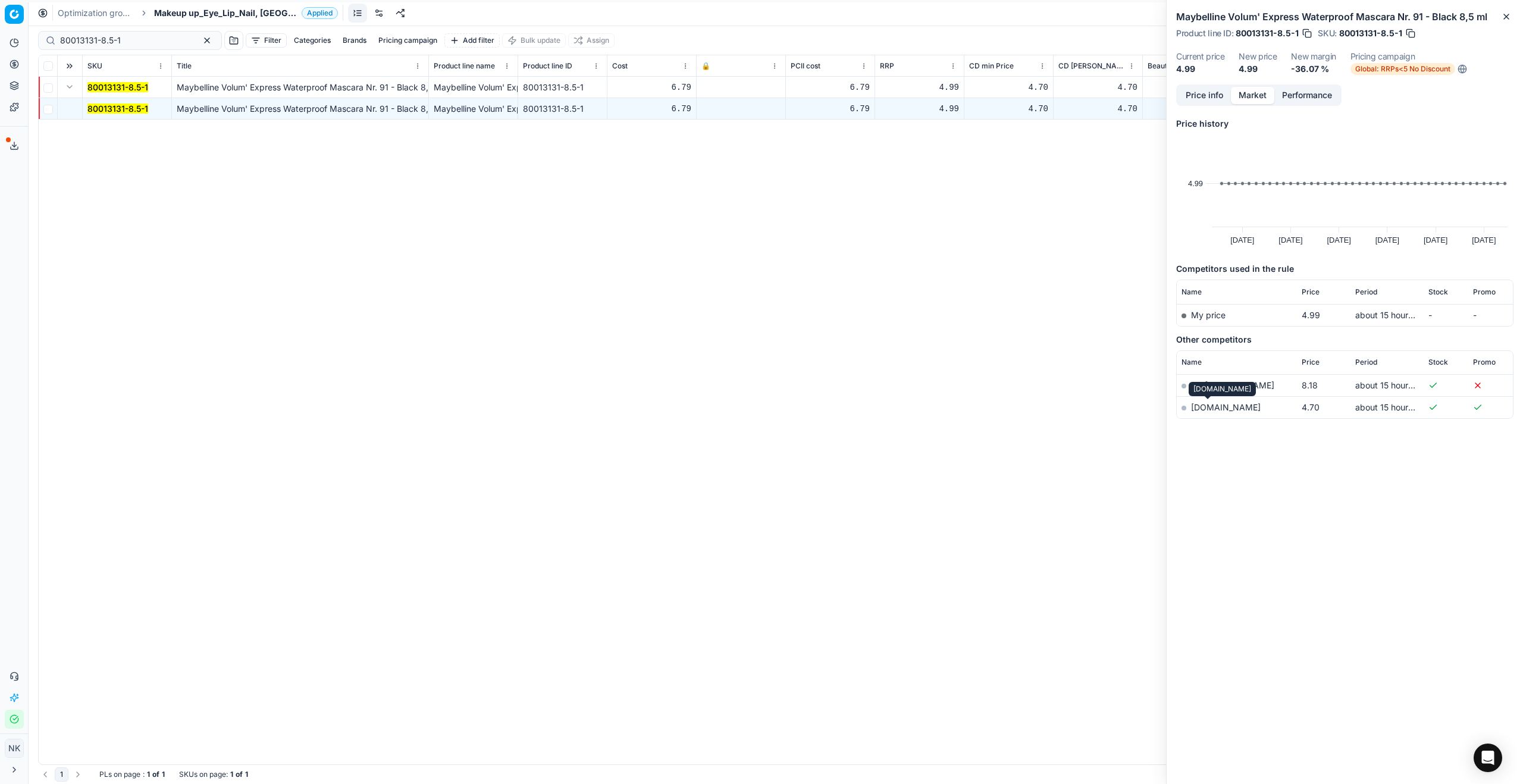
click at [1205, 404] on link "notino.fr" at bounding box center [1225, 407] width 69 height 10
click at [205, 7] on span "Makeup up_Eye_Lip_Nail, [GEOGRAPHIC_DATA]" at bounding box center [225, 12] width 143 height 12
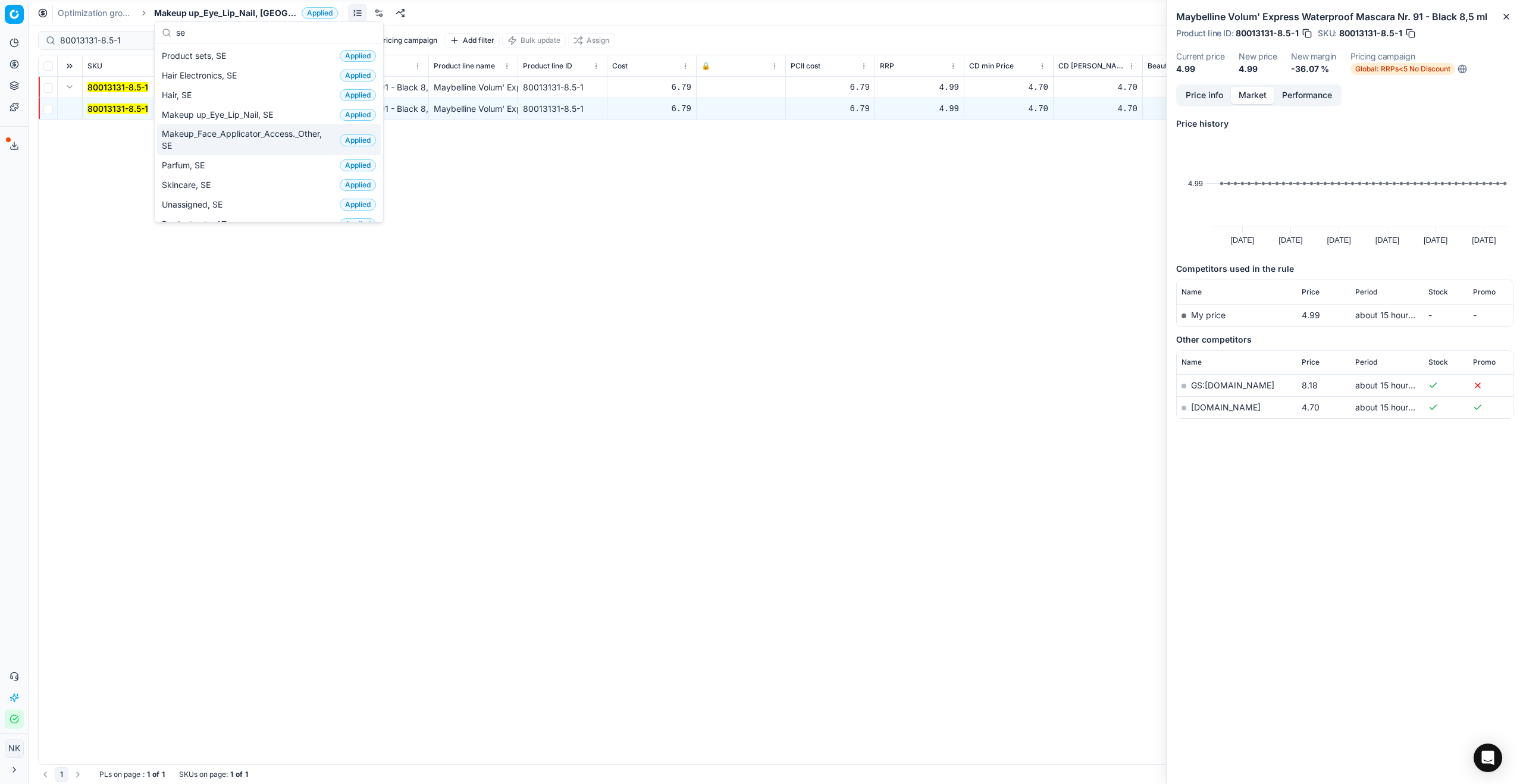
type input "se"
click at [182, 164] on span "Parfum, SE" at bounding box center [185, 165] width 48 height 12
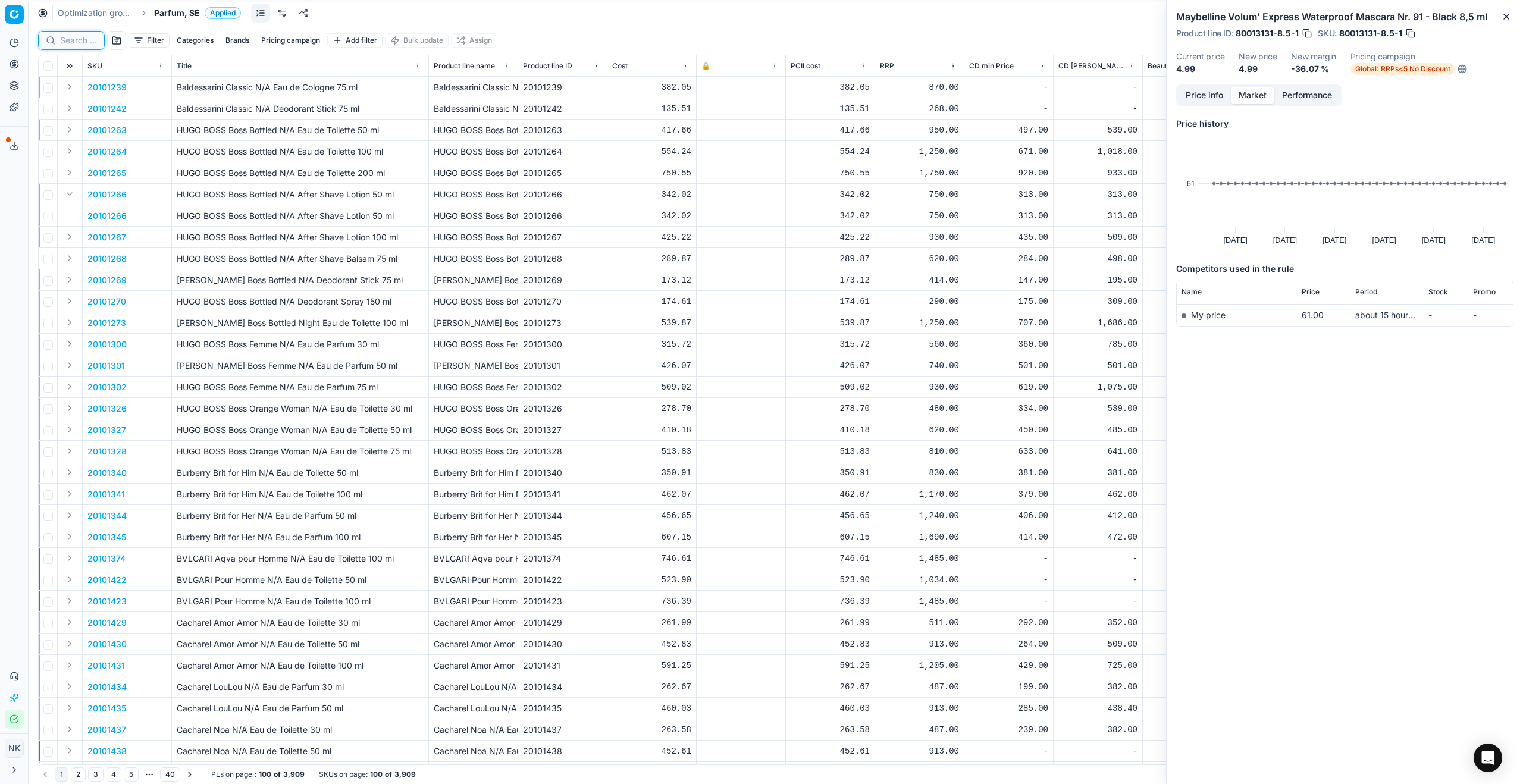
click at [74, 42] on input at bounding box center [78, 40] width 37 height 12
paste input "20102651"
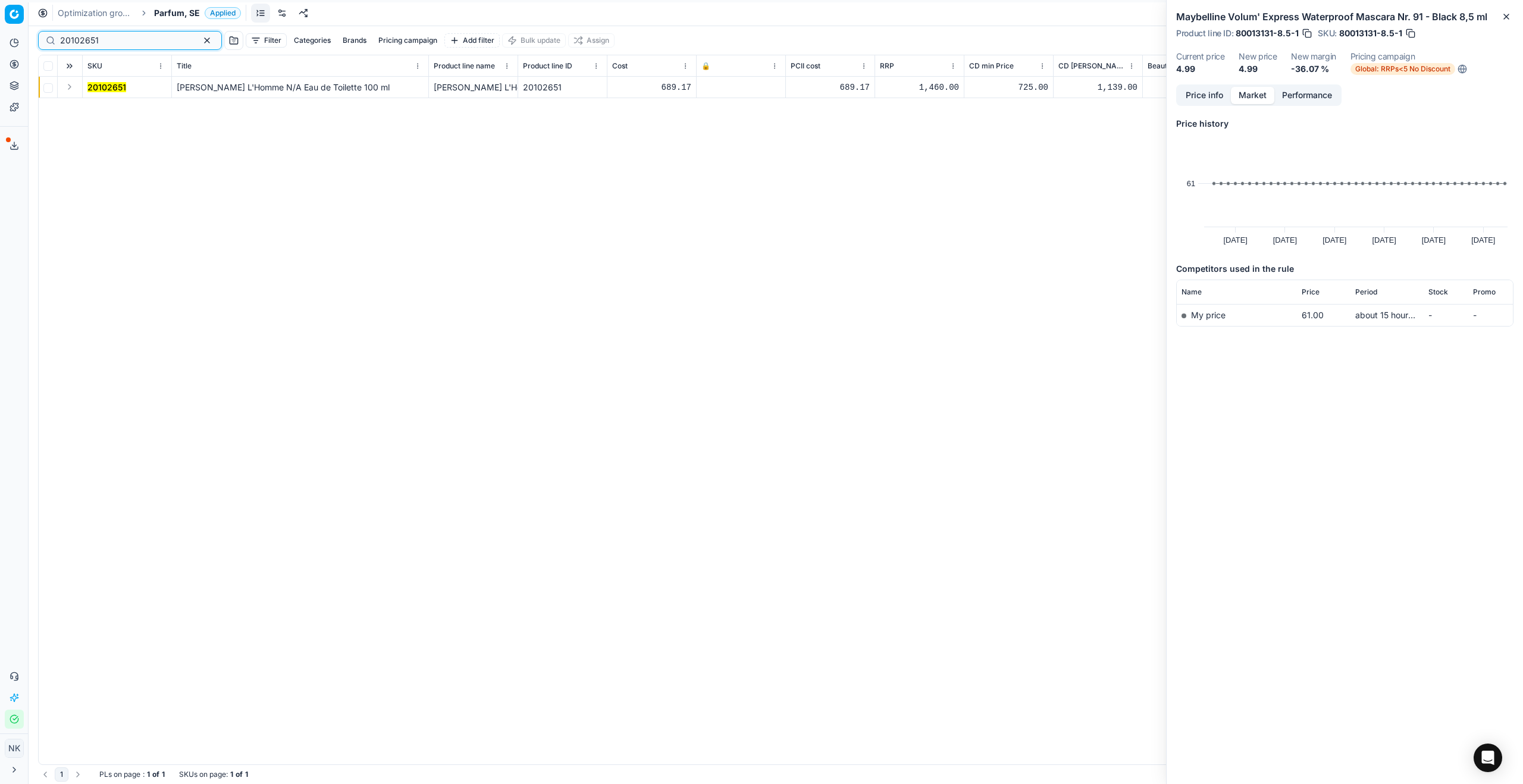
type input "20102651"
click at [69, 86] on button "Expand" at bounding box center [69, 87] width 15 height 15
click at [95, 108] on mark "20102651" at bounding box center [107, 108] width 38 height 10
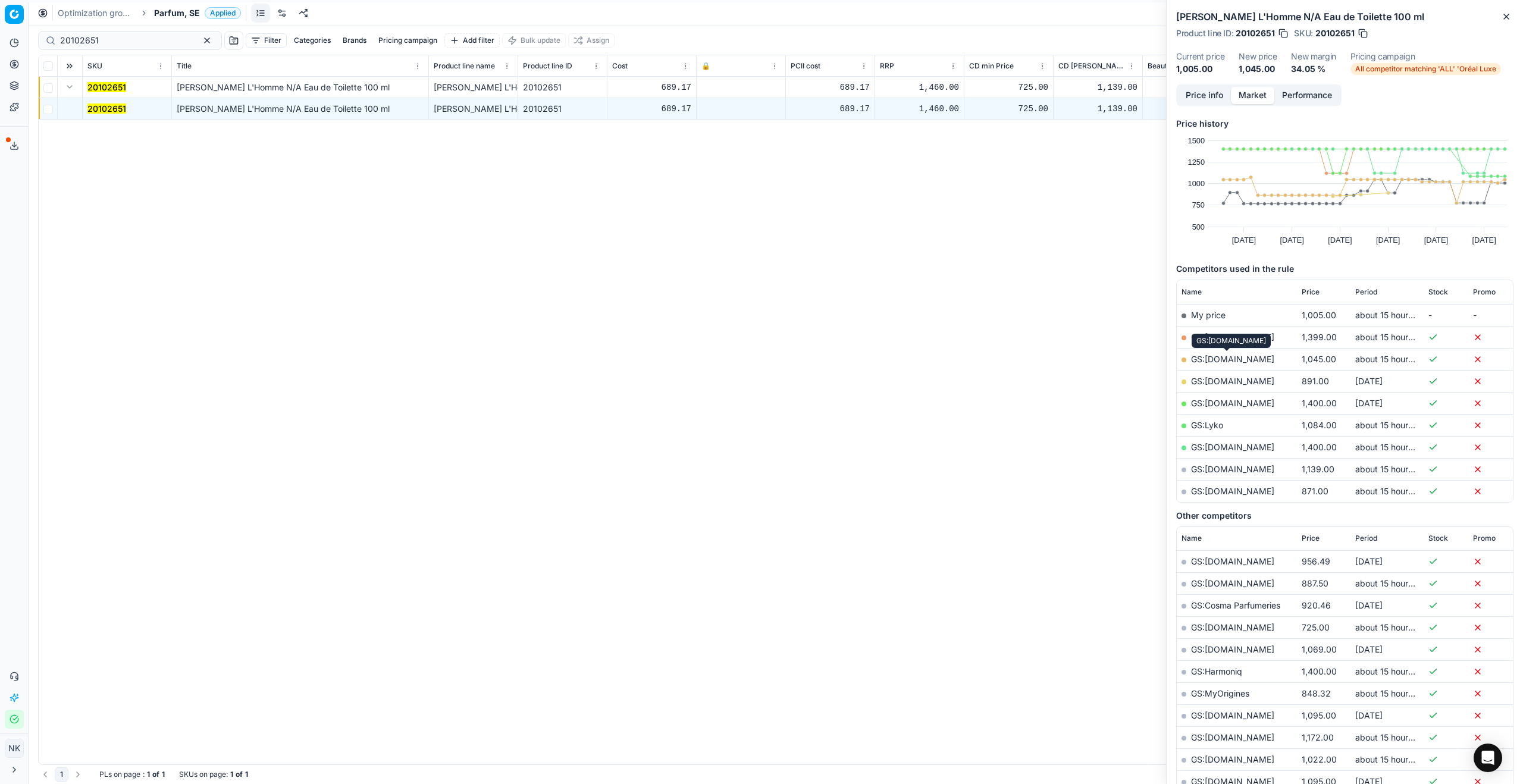
click at [1218, 359] on link "GS:Cocopanda.se" at bounding box center [1232, 359] width 83 height 10
click at [175, 12] on span "Parfum, SE" at bounding box center [177, 12] width 46 height 12
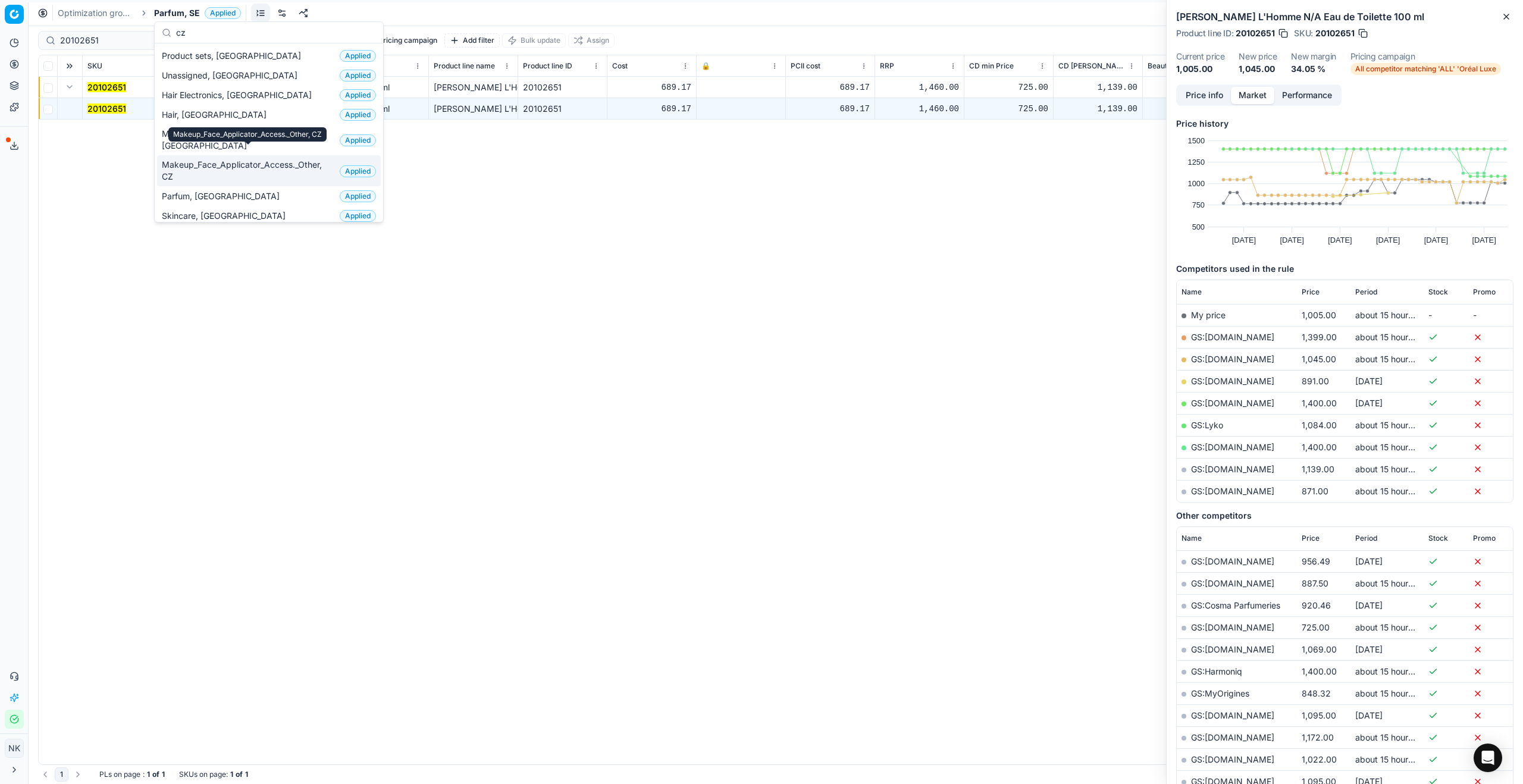
type input "cz"
click at [208, 158] on span "Makeup_Face_Applicator_Access._Other, CZ" at bounding box center [248, 170] width 173 height 24
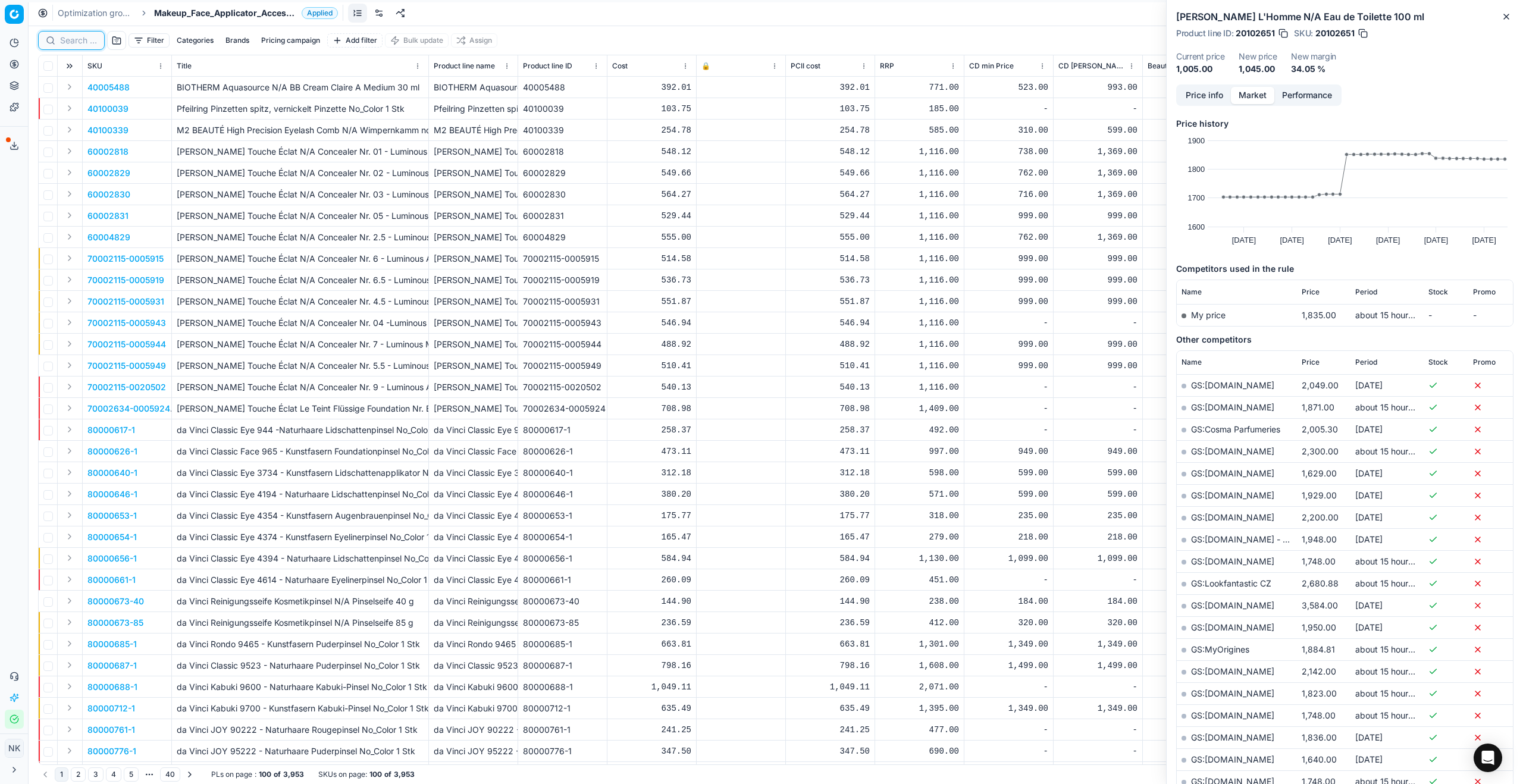
click at [72, 42] on input at bounding box center [78, 40] width 37 height 12
paste input "90004529-0006792"
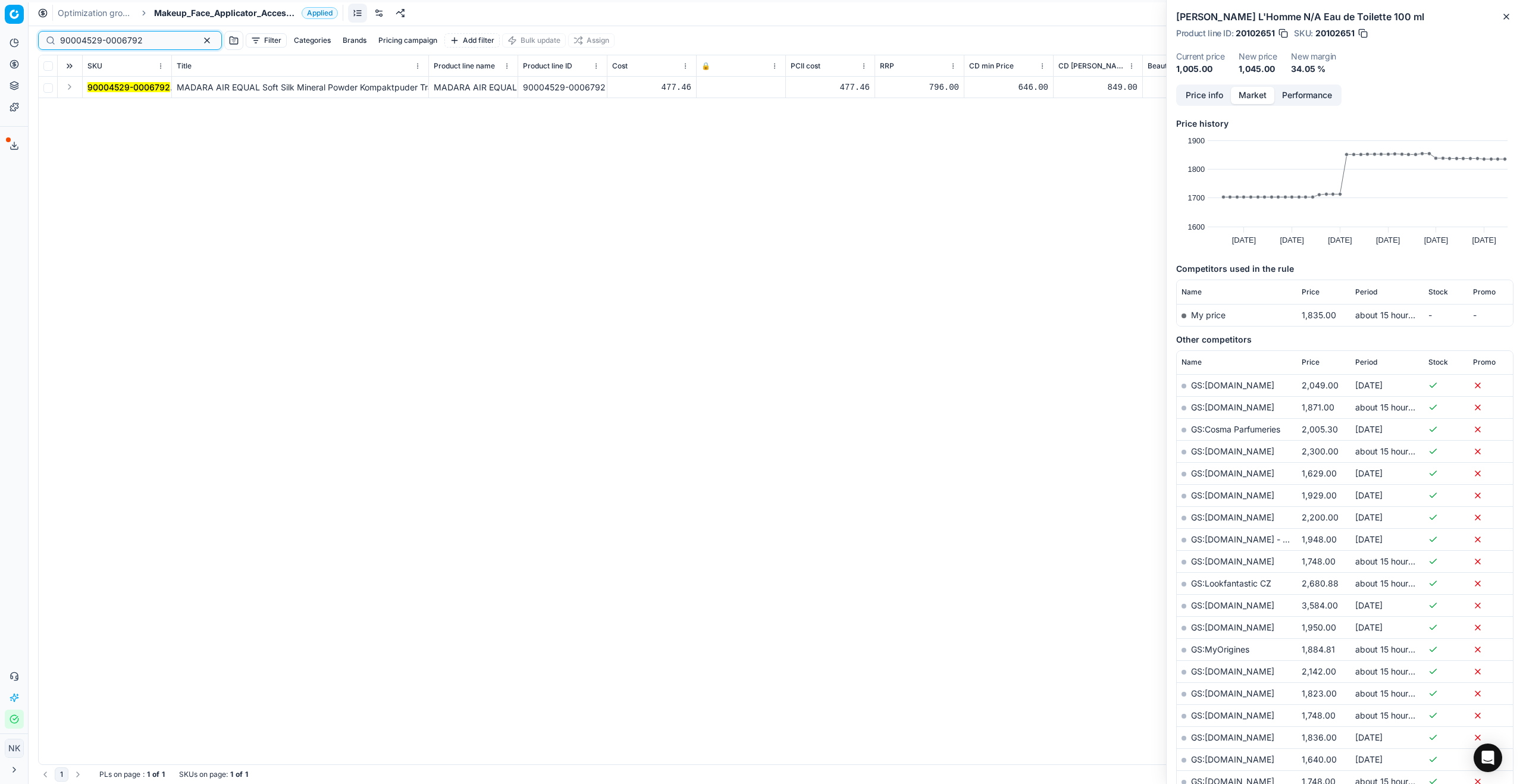
type input "90004529-0006792"
click at [67, 89] on button "Expand" at bounding box center [69, 87] width 15 height 15
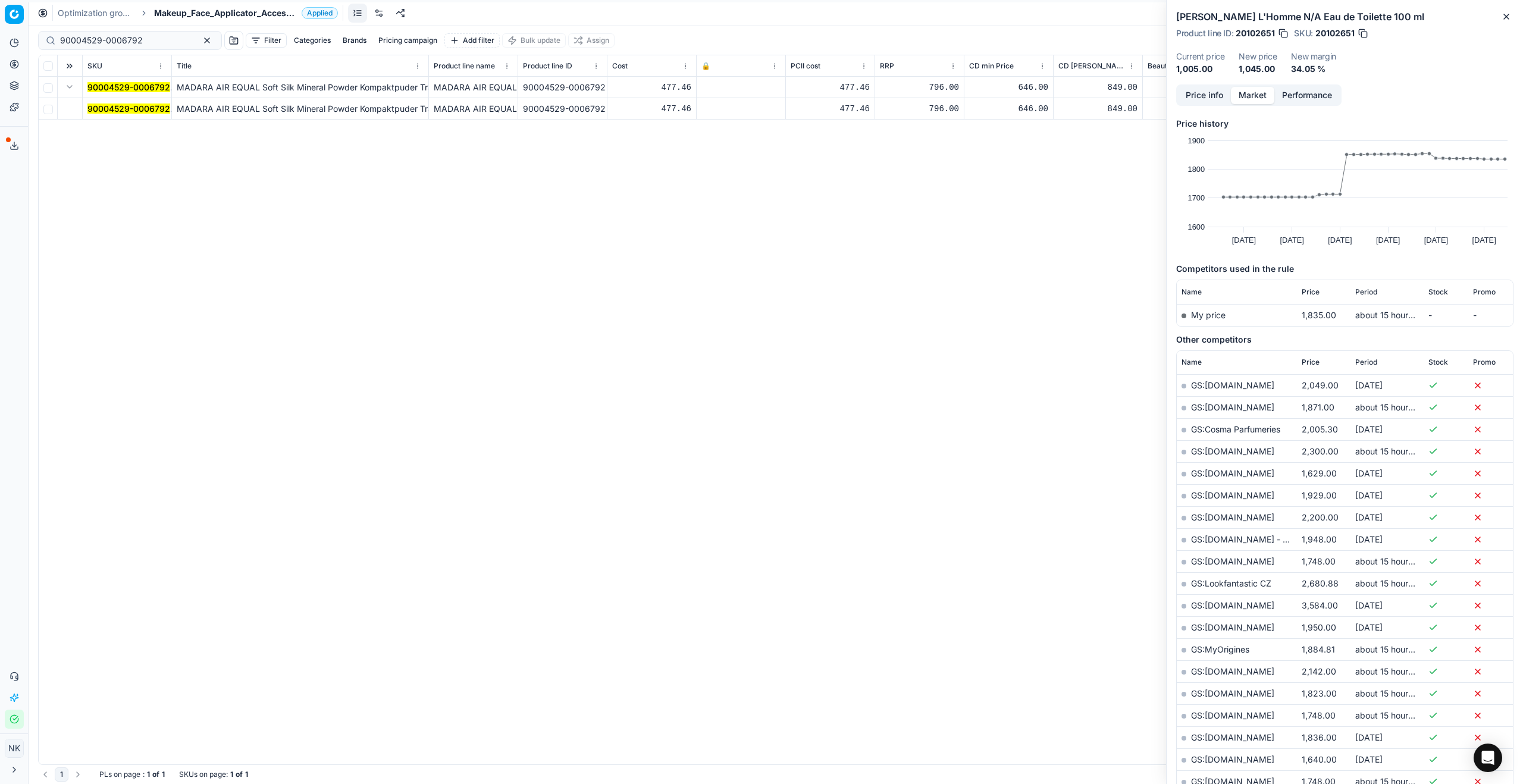
click at [100, 111] on mark "90004529-0006792" at bounding box center [129, 108] width 82 height 10
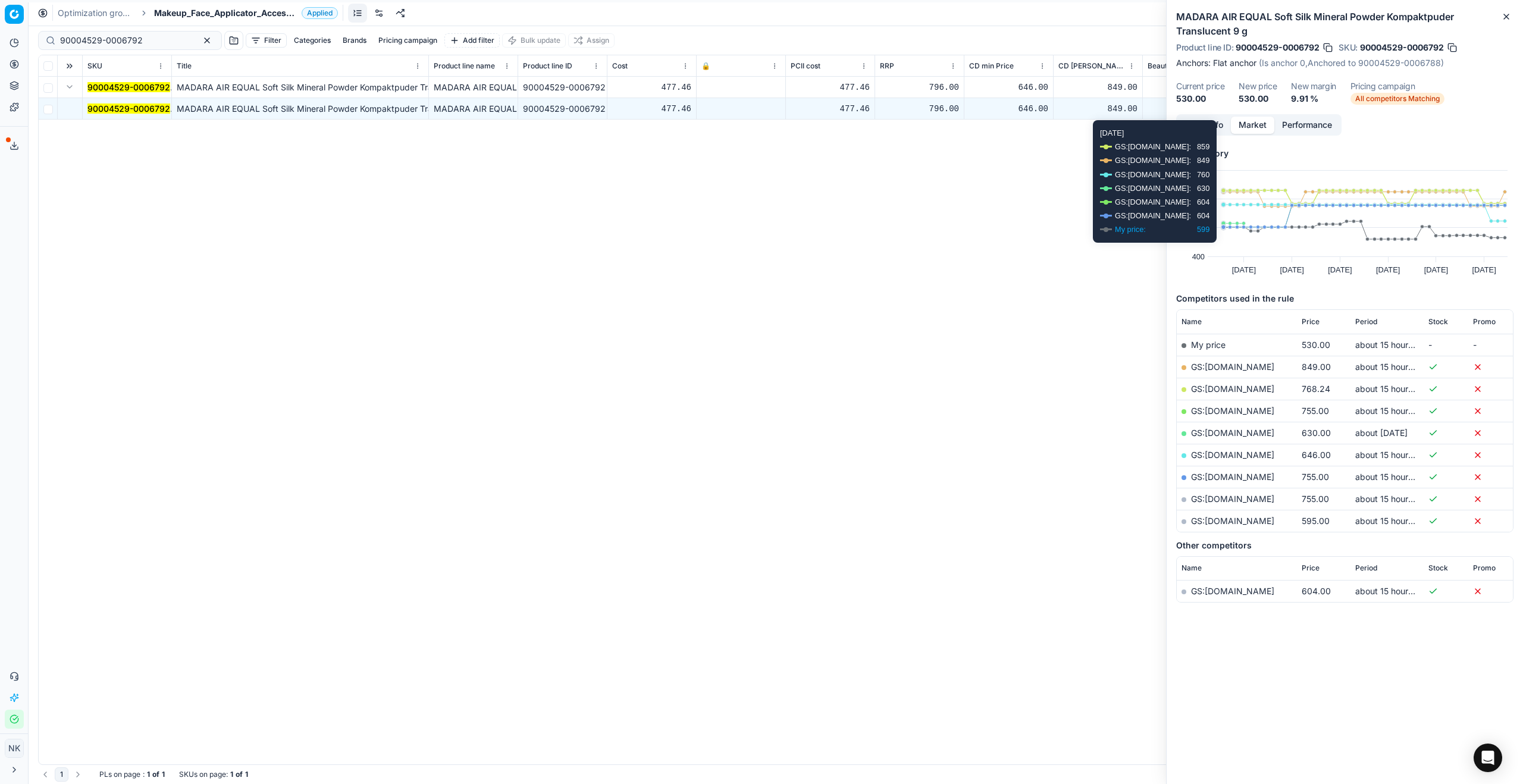
click at [1214, 133] on div "Price info Market Performance" at bounding box center [1258, 125] width 165 height 22
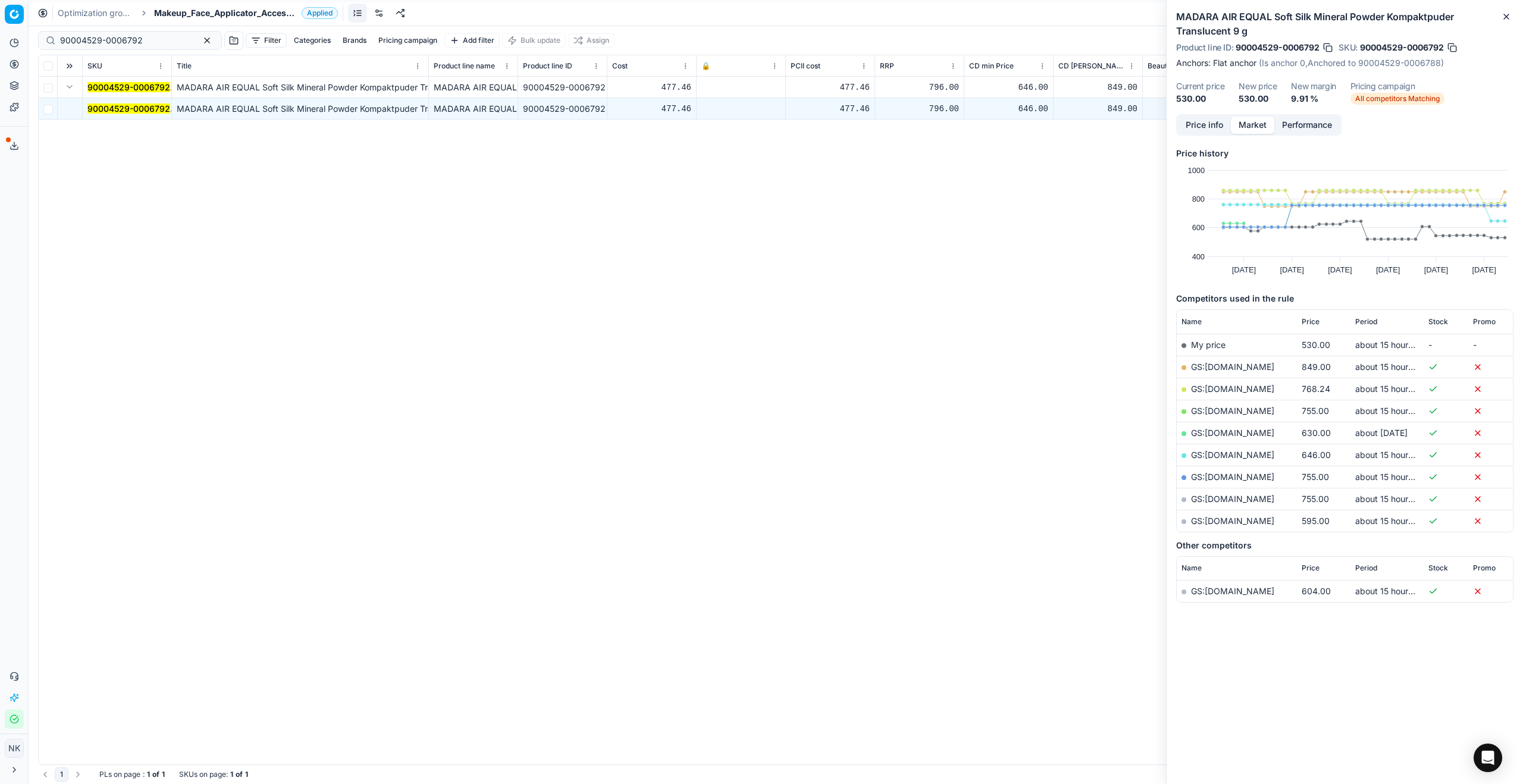
click at [1214, 127] on button "Price info" at bounding box center [1204, 125] width 53 height 17
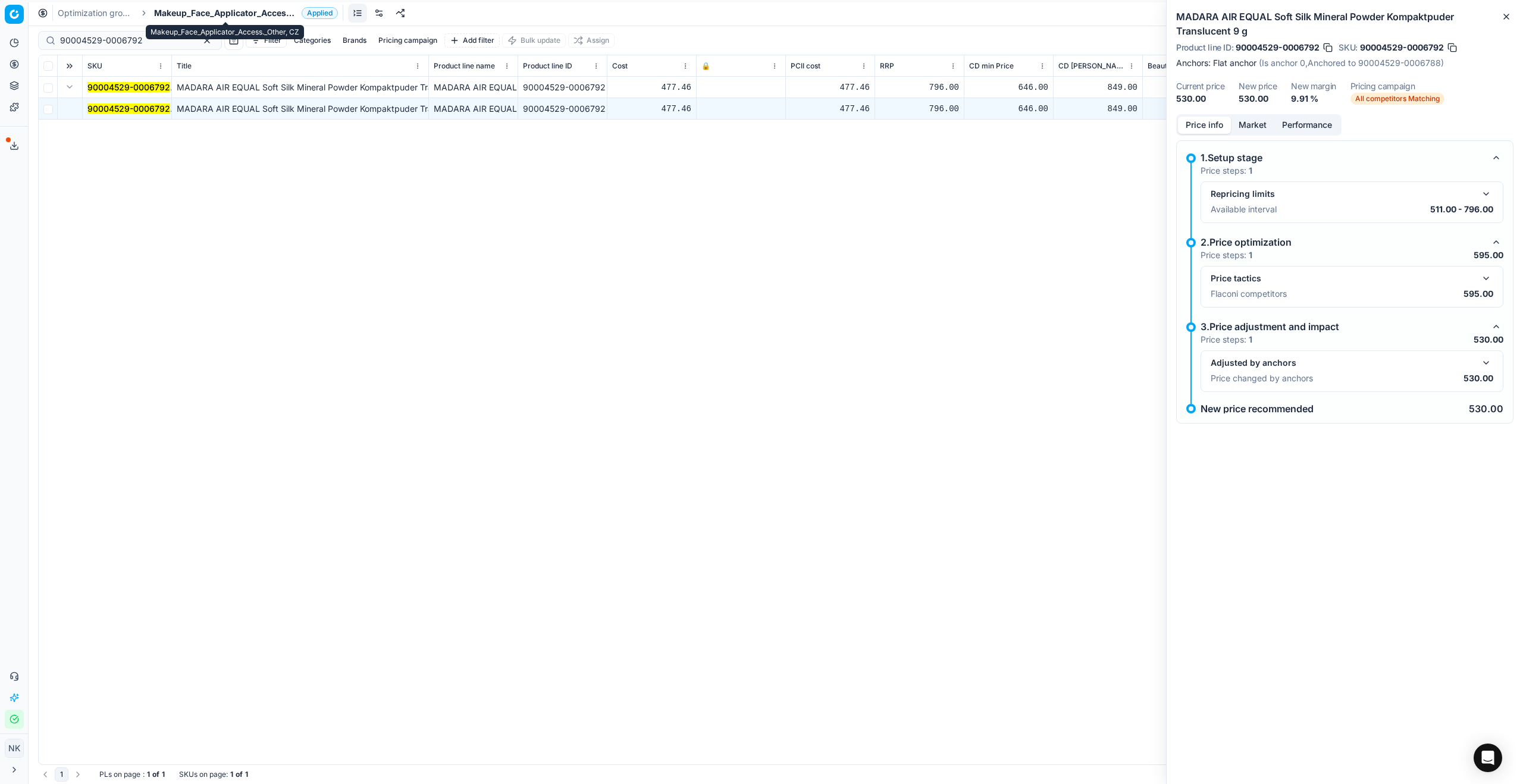
click at [198, 14] on span "Makeup_Face_Applicator_Access._Other, CZ" at bounding box center [225, 12] width 143 height 12
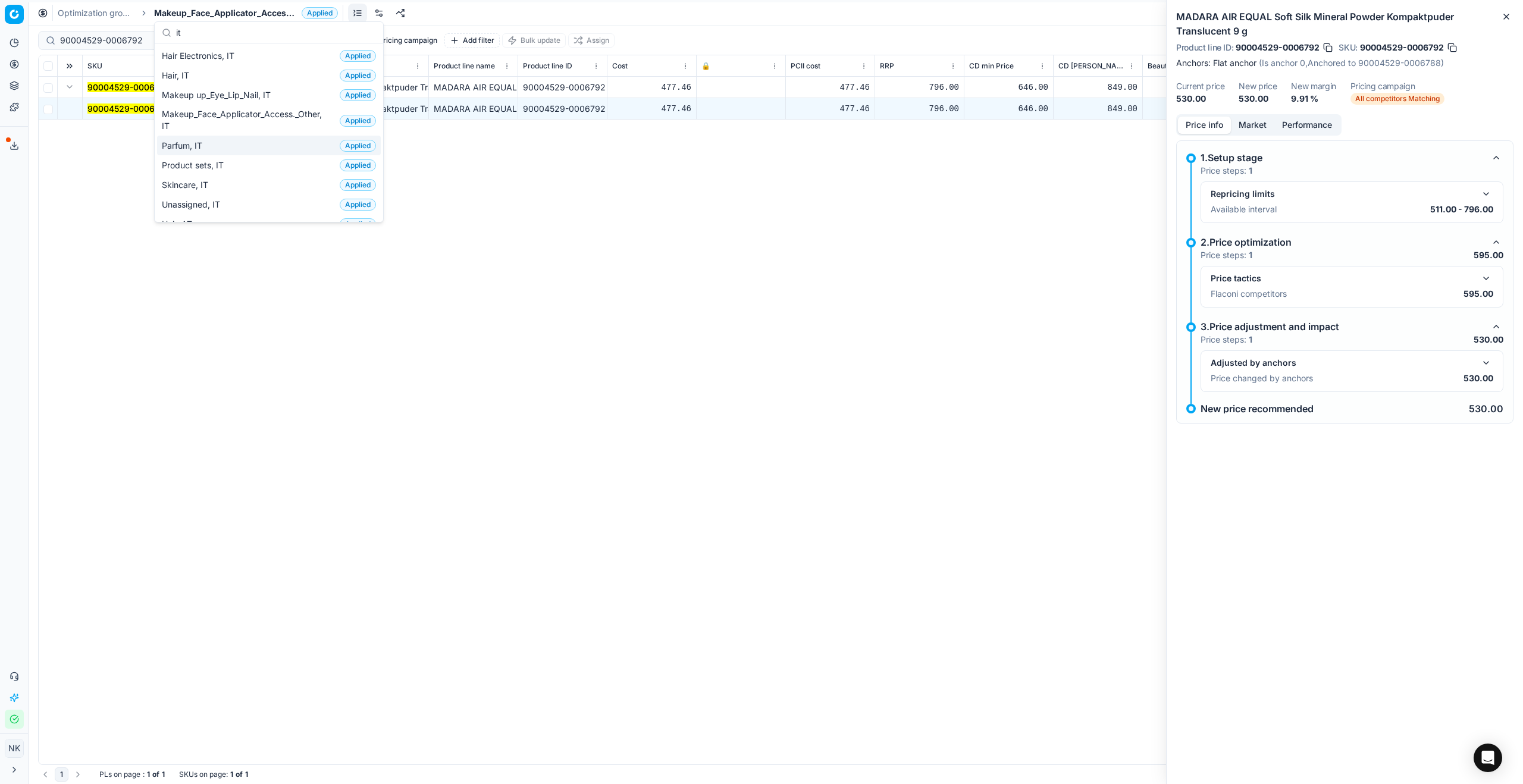
type input "it"
click at [200, 147] on span "Parfum, IT" at bounding box center [184, 145] width 45 height 12
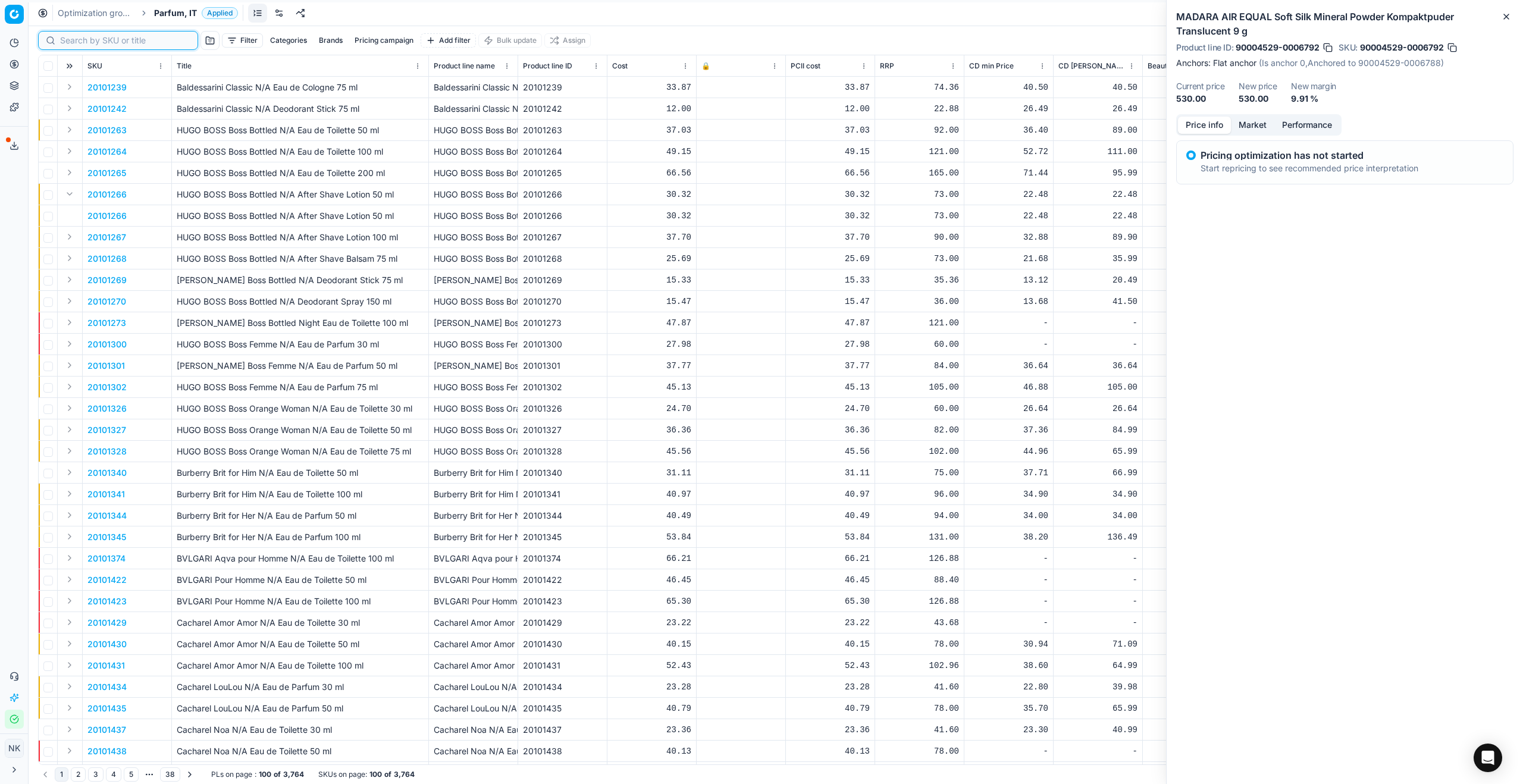
click at [79, 46] on input at bounding box center [125, 40] width 130 height 12
paste input "20102434"
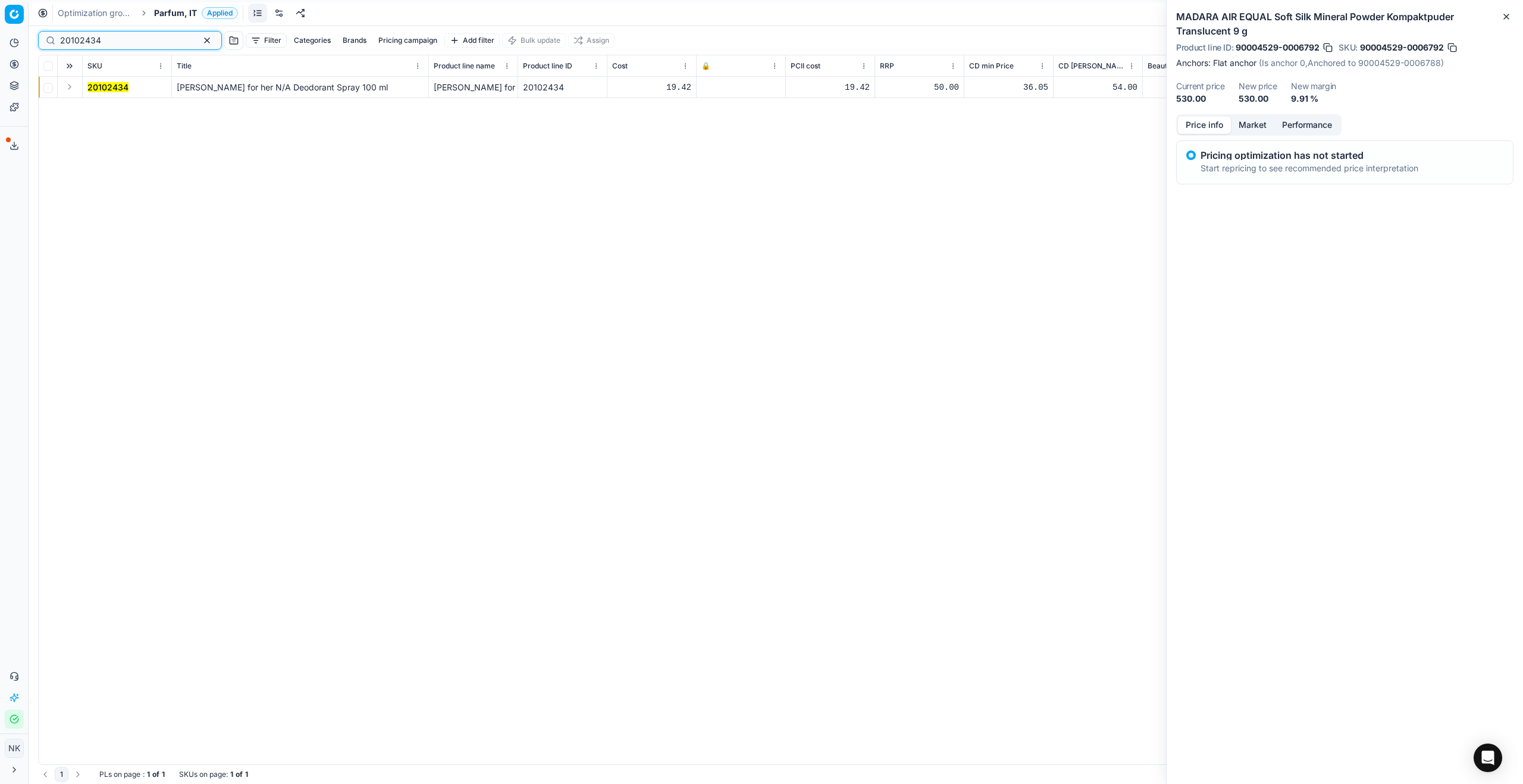
type input "20102434"
click at [69, 88] on button "Expand" at bounding box center [69, 87] width 15 height 15
click at [111, 112] on mark "20102434" at bounding box center [108, 108] width 41 height 10
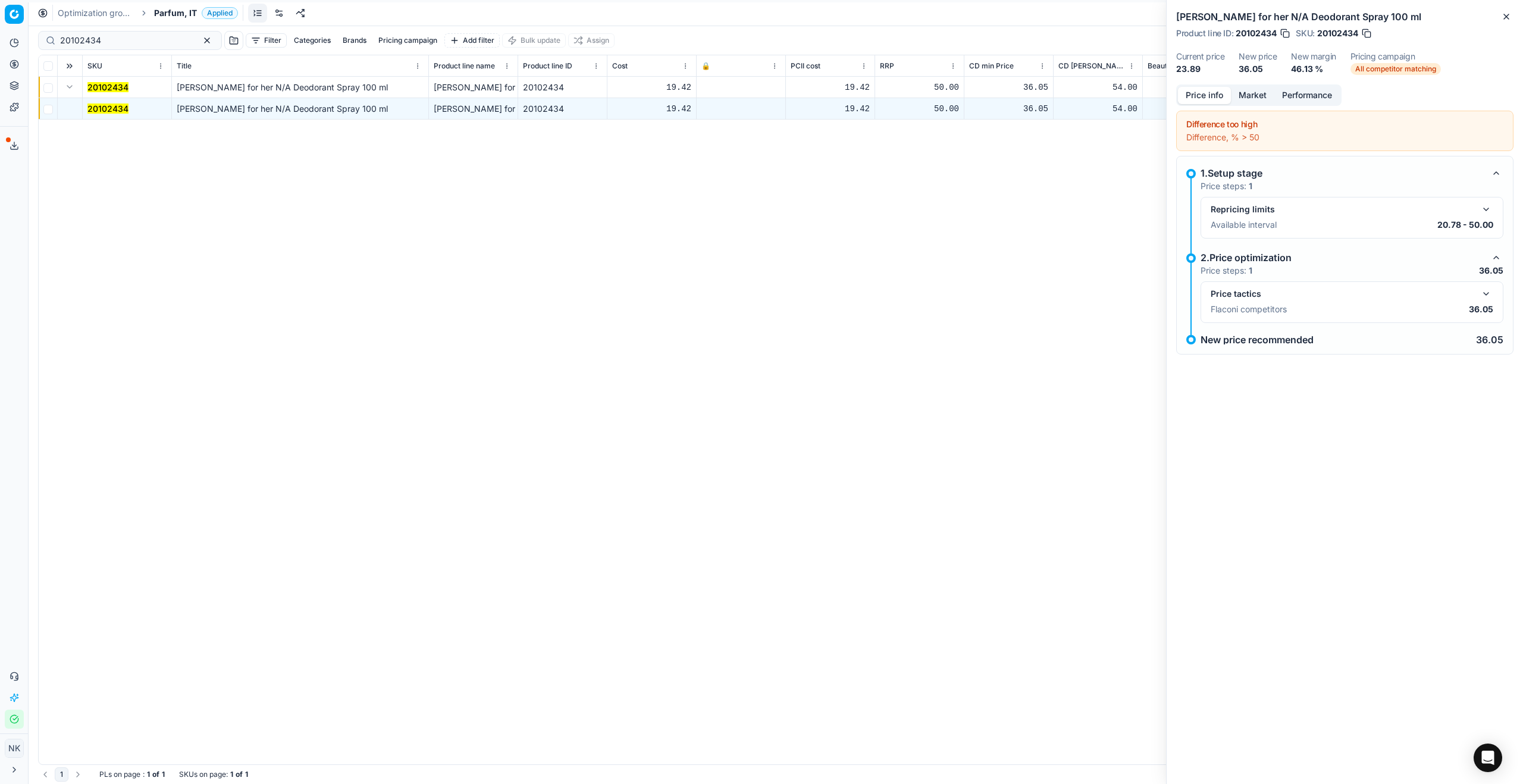
click at [1489, 292] on button "button" at bounding box center [1486, 294] width 15 height 15
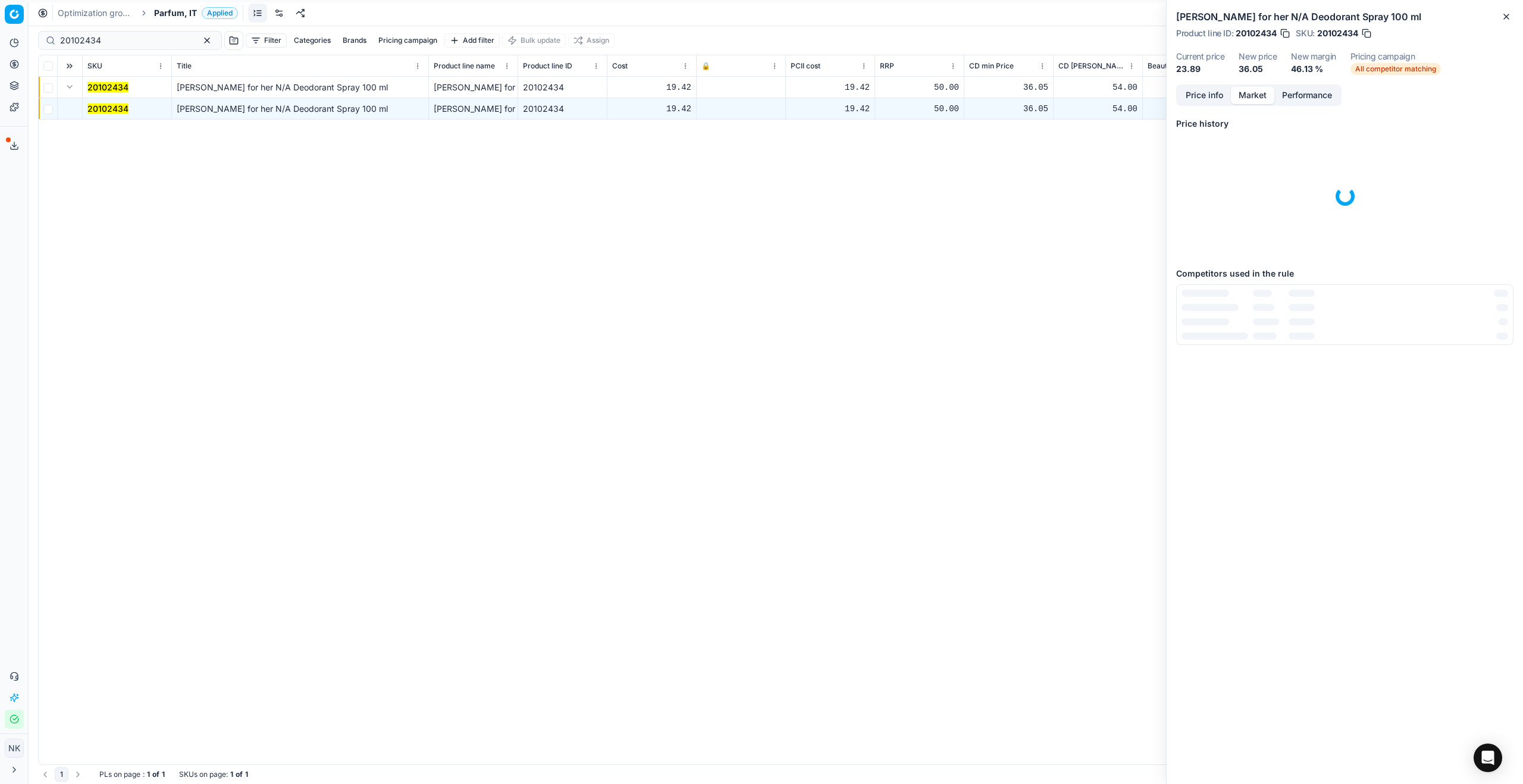
click at [1254, 95] on button "Market" at bounding box center [1252, 95] width 43 height 17
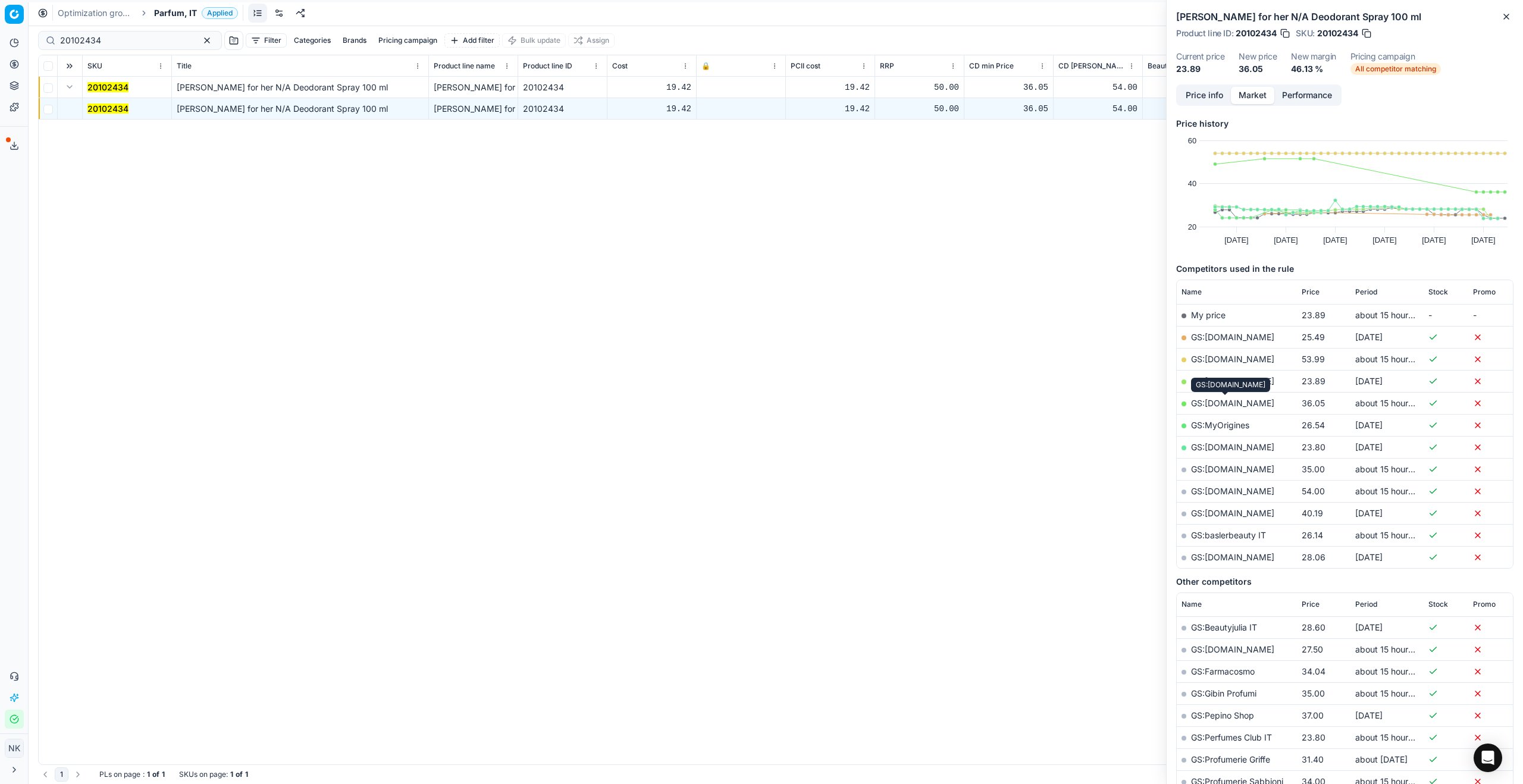
click at [1221, 402] on link "GS:[DOMAIN_NAME]" at bounding box center [1232, 402] width 83 height 10
click at [176, 18] on span "Parfum, IT" at bounding box center [175, 12] width 43 height 12
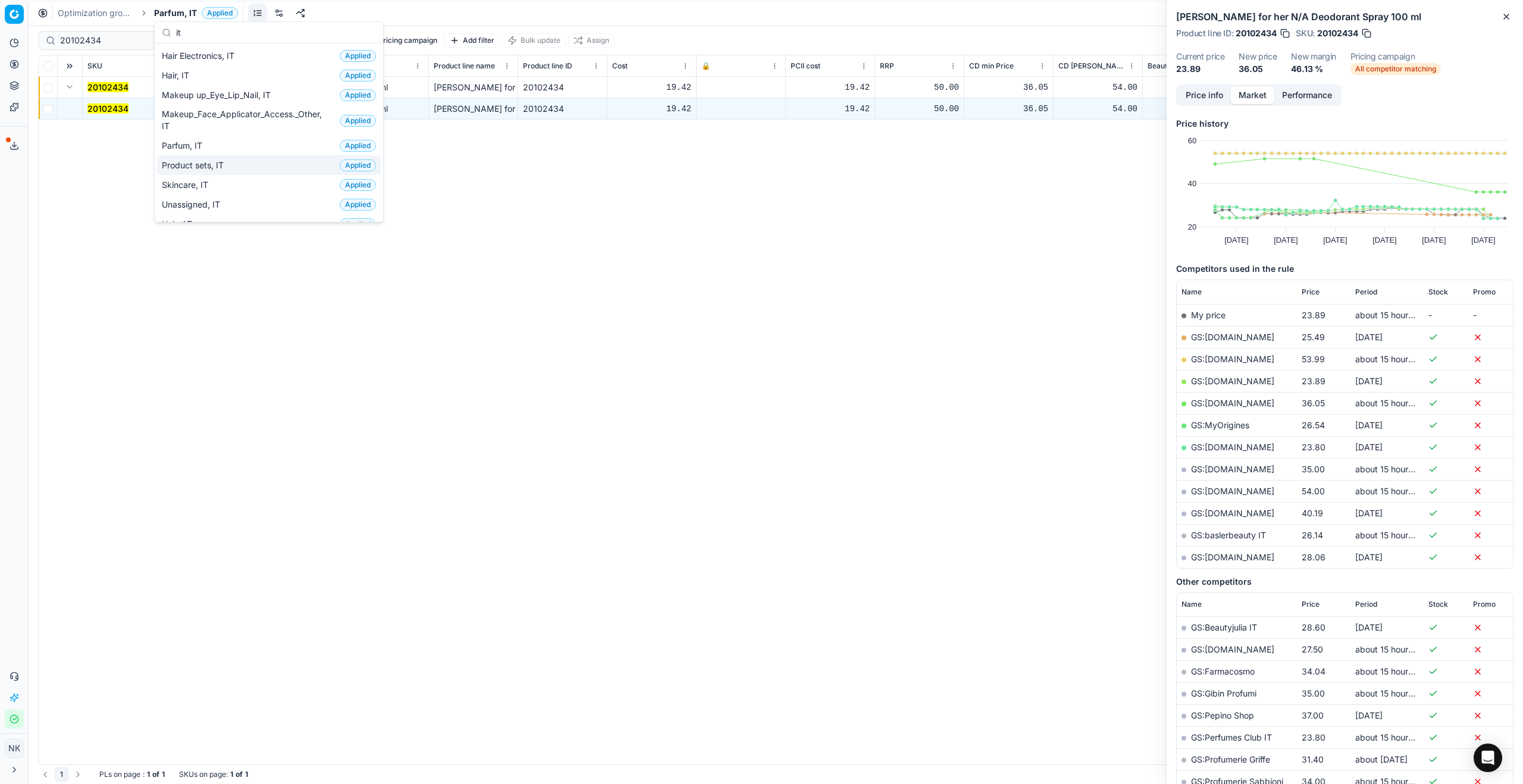
type input "it"
click at [221, 146] on div "Parfum, IT Applied" at bounding box center [269, 145] width 224 height 20
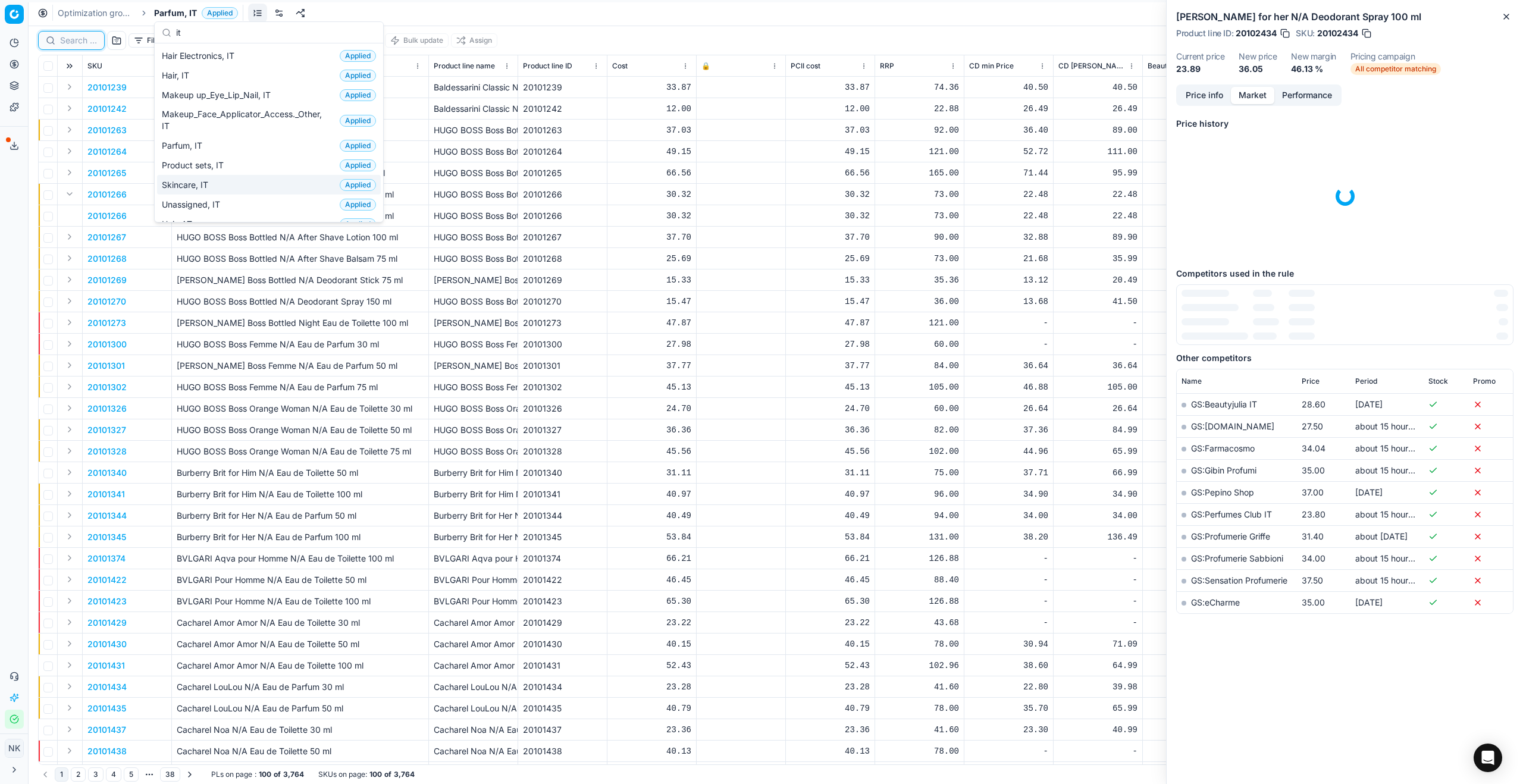
click at [84, 38] on input at bounding box center [78, 40] width 37 height 12
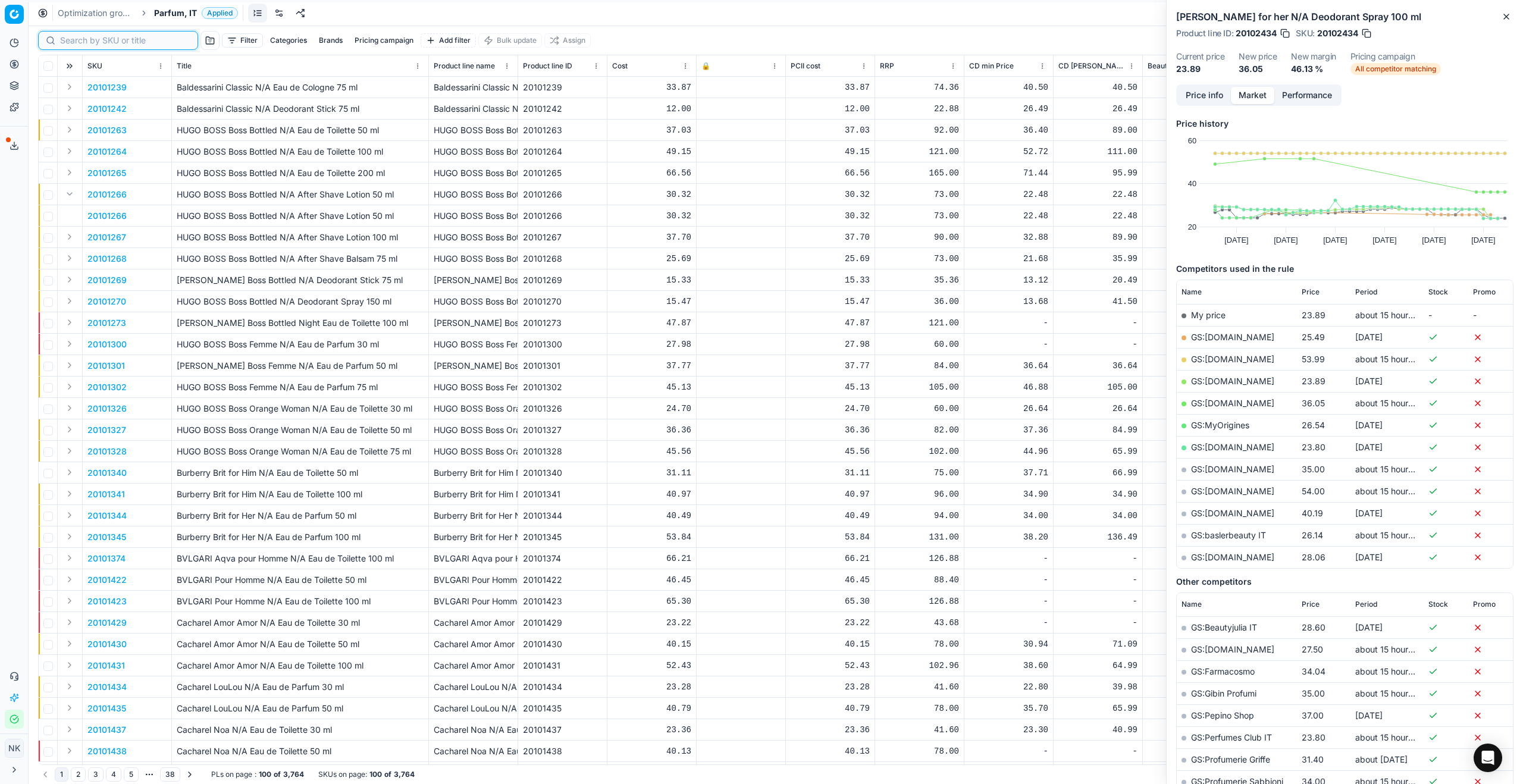
paste input "80010912-90"
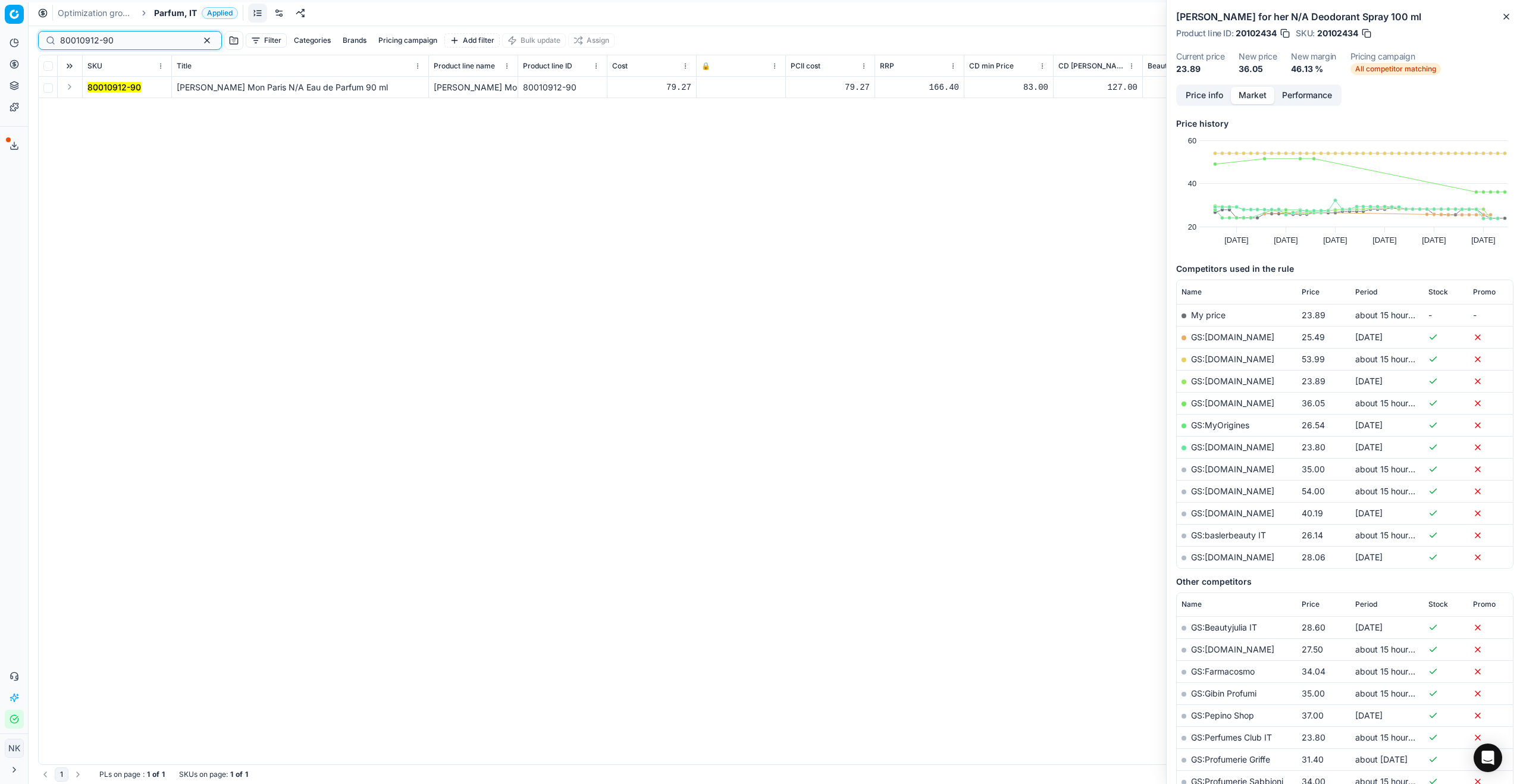
type input "80010912-90"
click at [72, 85] on button "Expand" at bounding box center [69, 87] width 15 height 15
click at [101, 102] on td "80010912-90" at bounding box center [127, 109] width 89 height 22
click at [109, 111] on mark "80010912-90" at bounding box center [115, 108] width 54 height 10
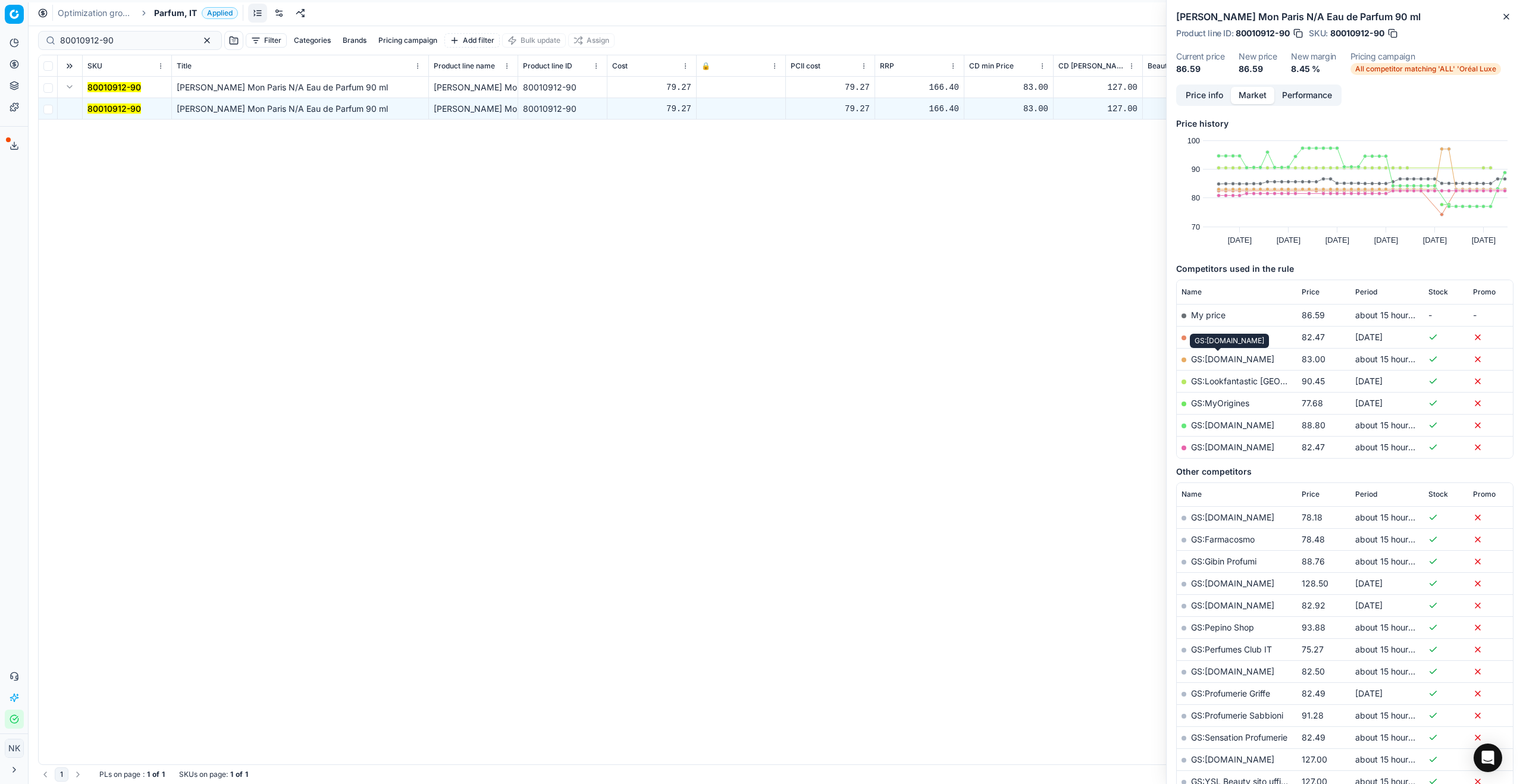
click at [1221, 358] on link "GS:[DOMAIN_NAME]" at bounding box center [1232, 359] width 83 height 10
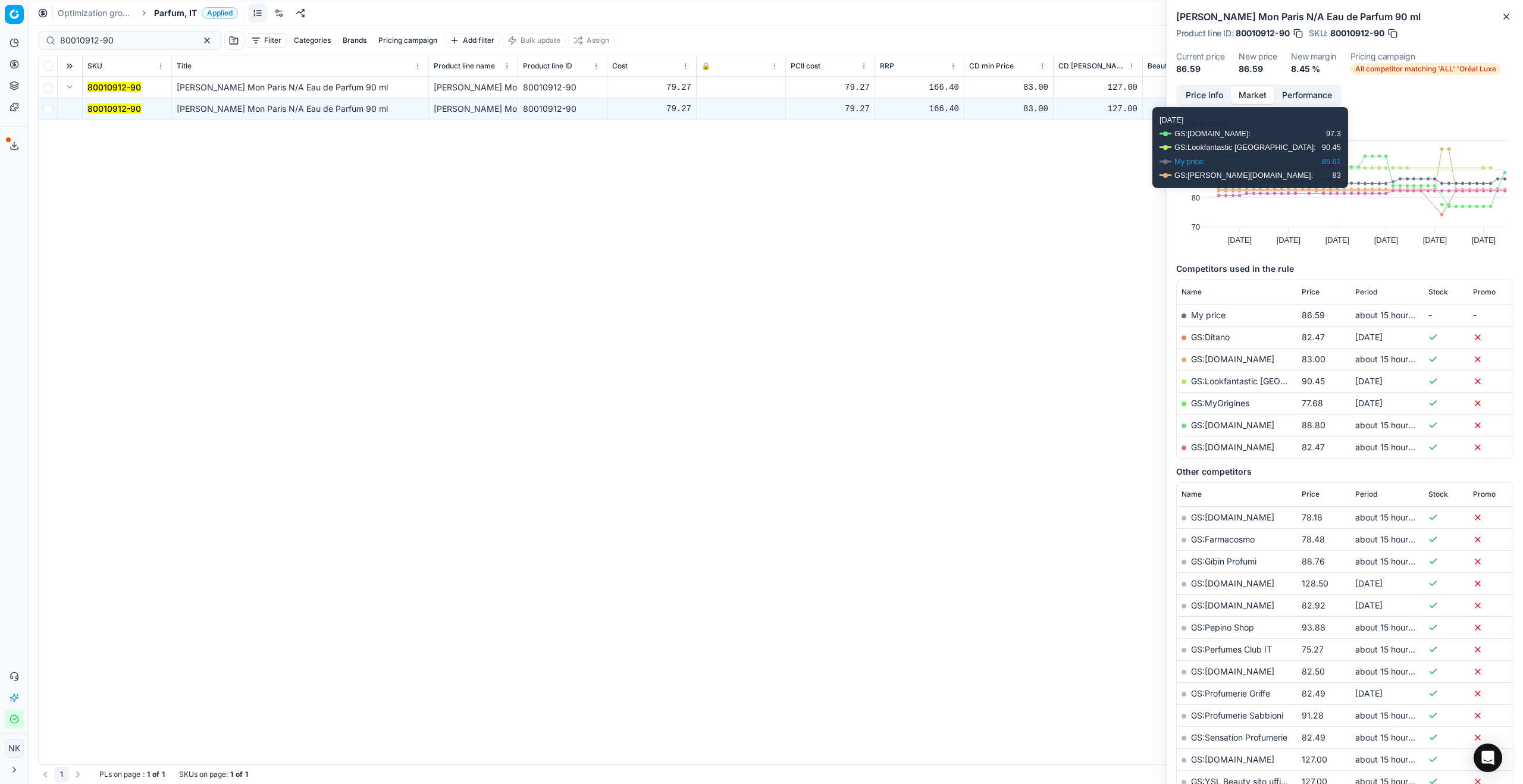
click at [1207, 95] on button "Price info" at bounding box center [1204, 95] width 53 height 17
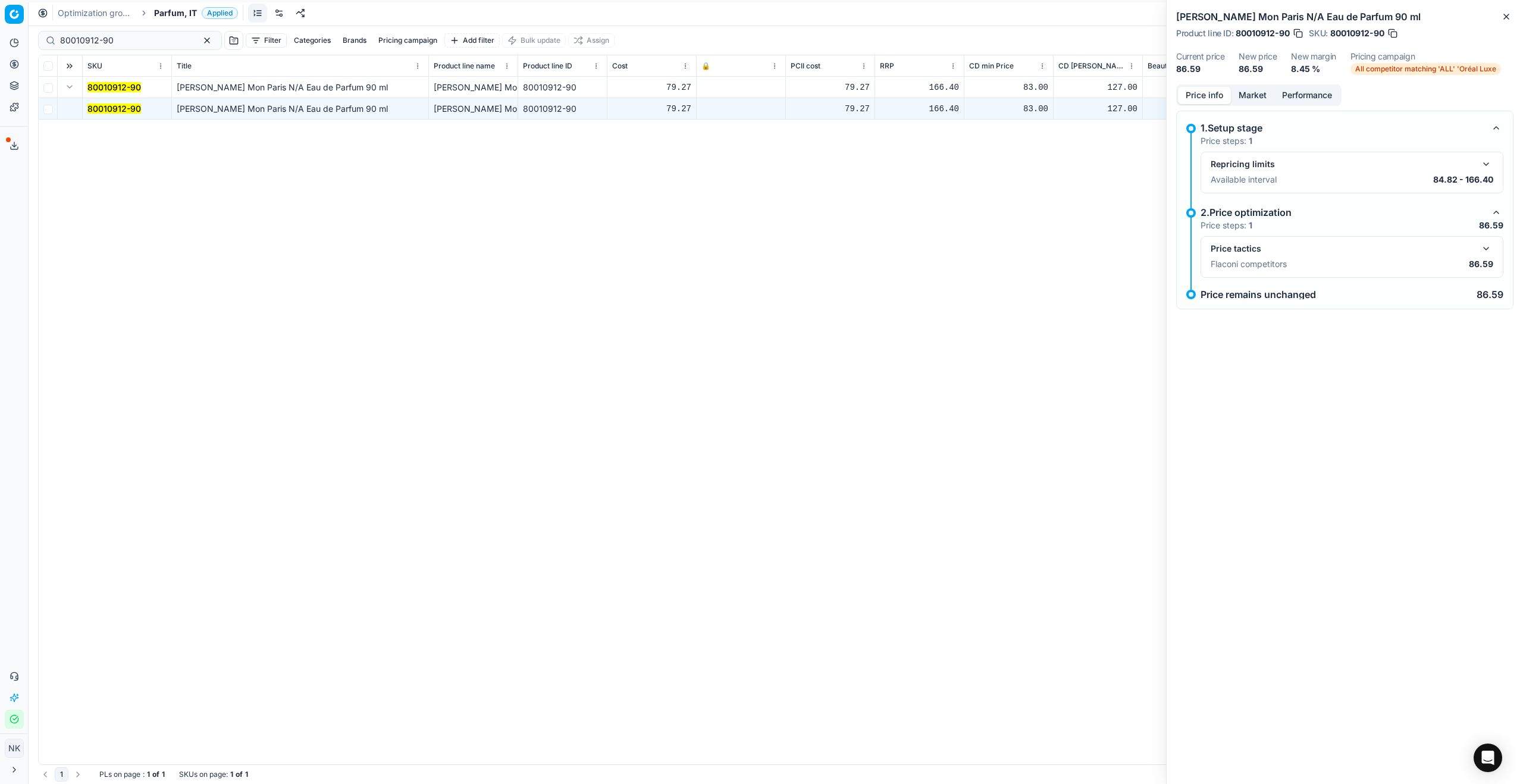
click at [1484, 246] on button "button" at bounding box center [1486, 249] width 15 height 15
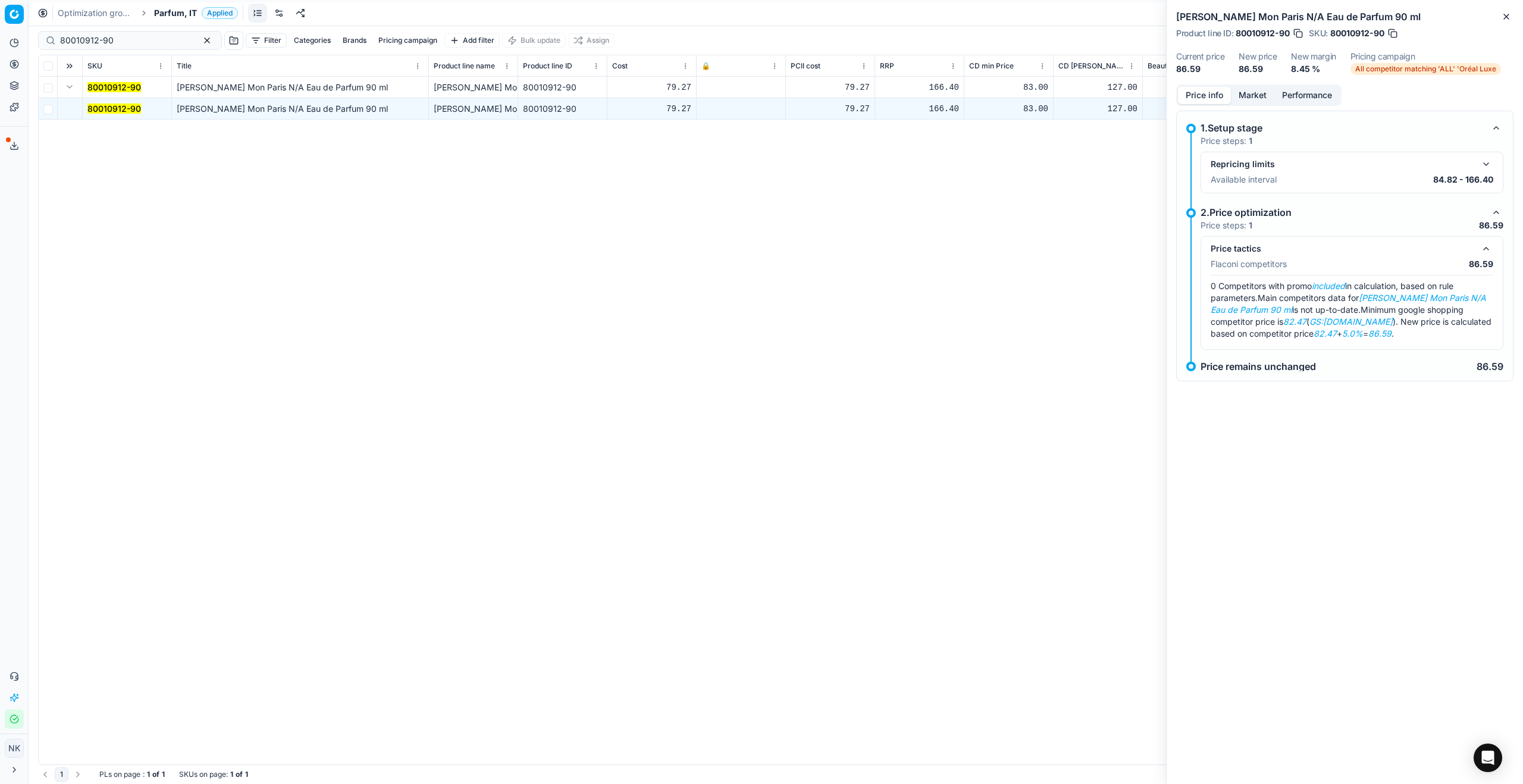
click at [1255, 92] on button "Market" at bounding box center [1252, 95] width 43 height 17
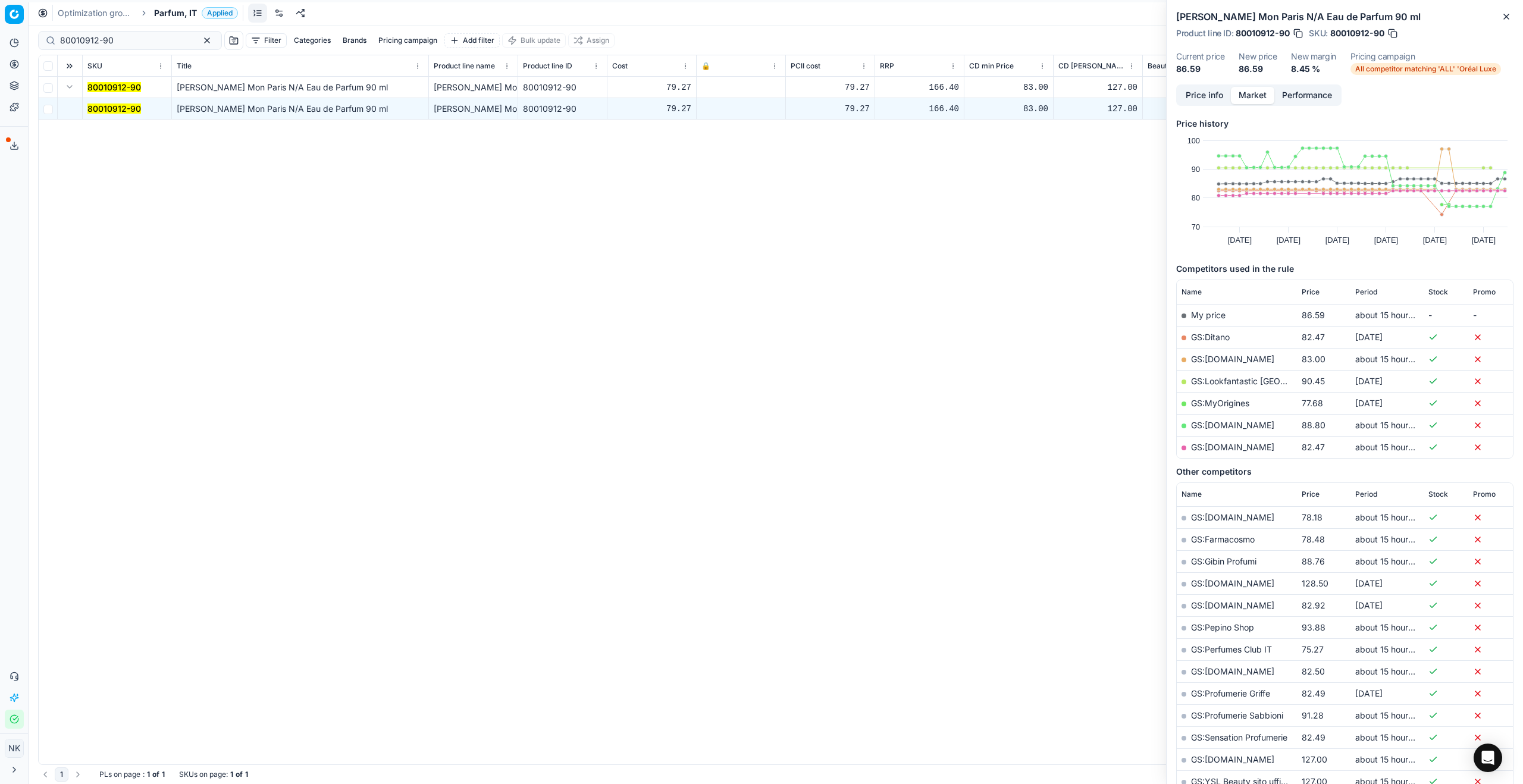
click at [1241, 446] on link "GS:[DOMAIN_NAME]" at bounding box center [1232, 446] width 83 height 10
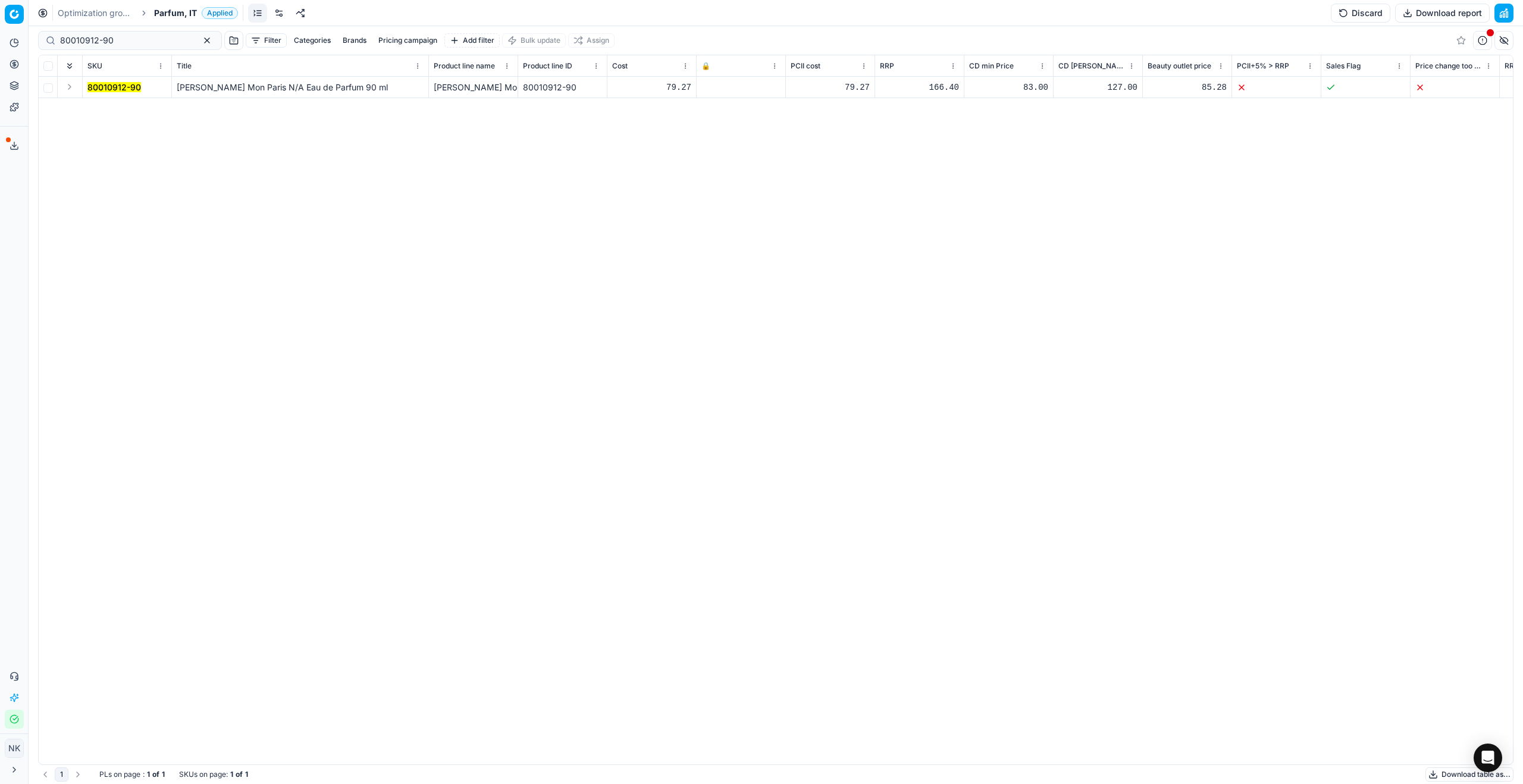
click at [68, 85] on button "Expand" at bounding box center [69, 87] width 15 height 15
click at [96, 110] on mark "80010912-90" at bounding box center [115, 108] width 54 height 10
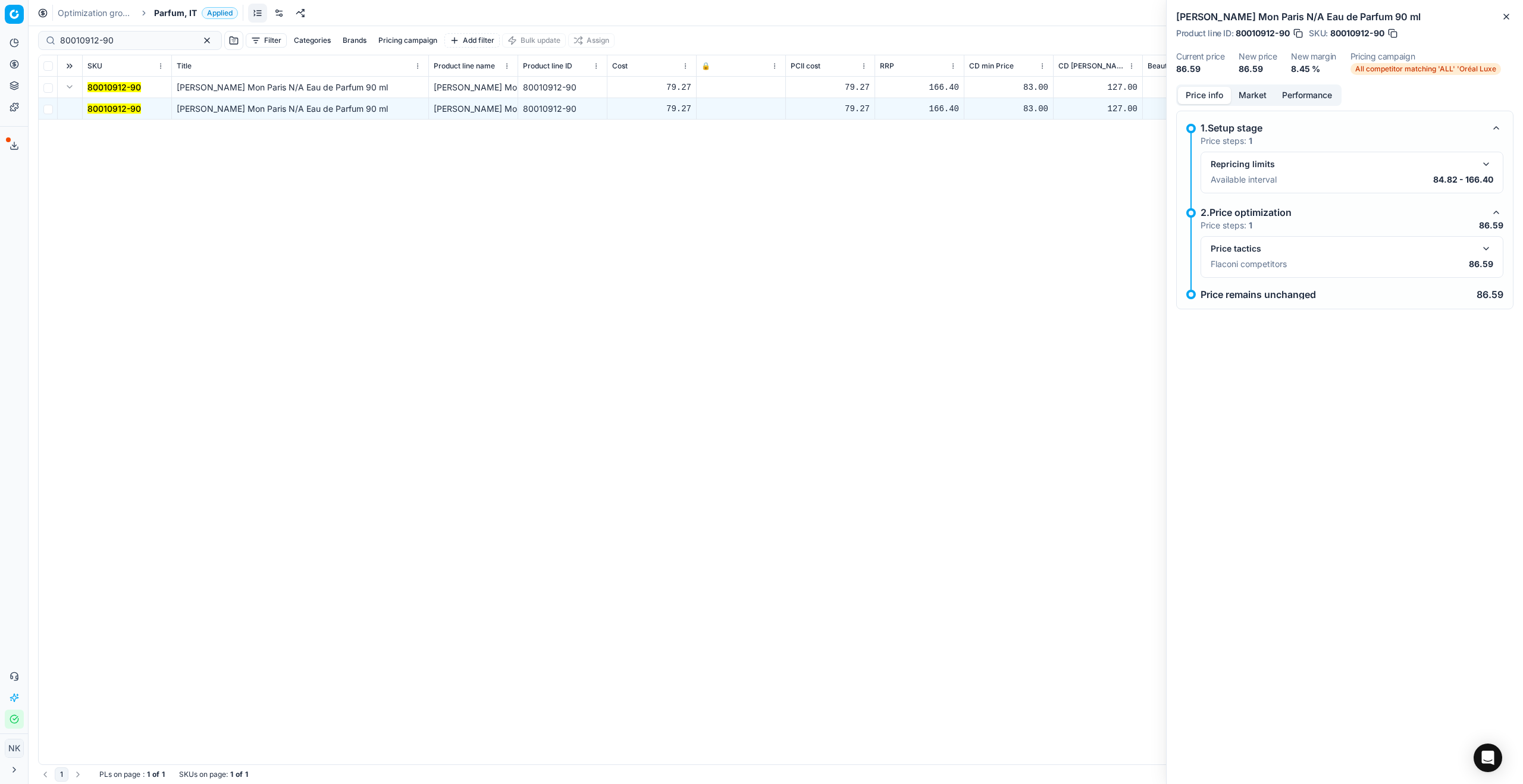
click at [1484, 251] on button "button" at bounding box center [1486, 249] width 15 height 15
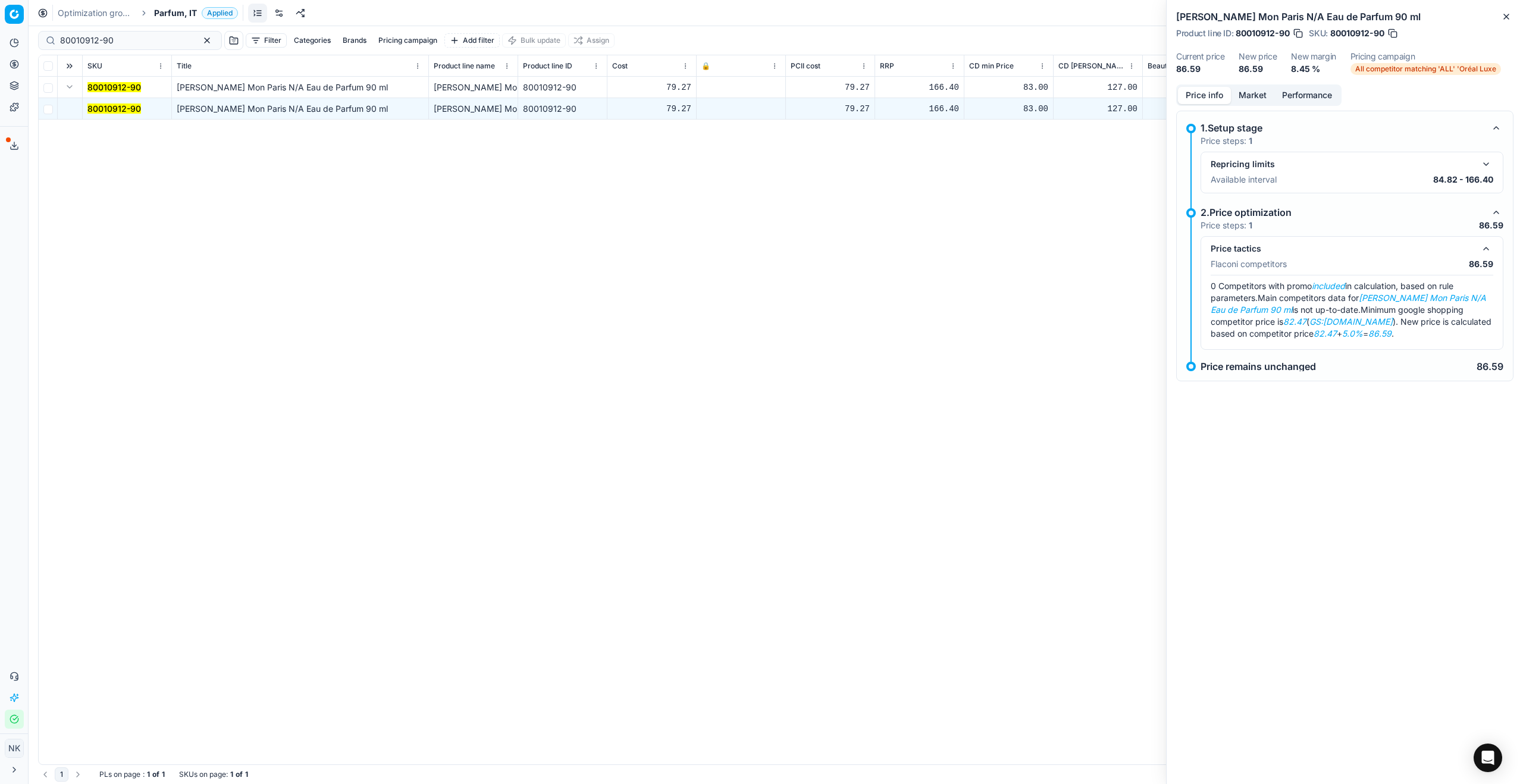
click at [1254, 98] on button "Market" at bounding box center [1252, 95] width 43 height 17
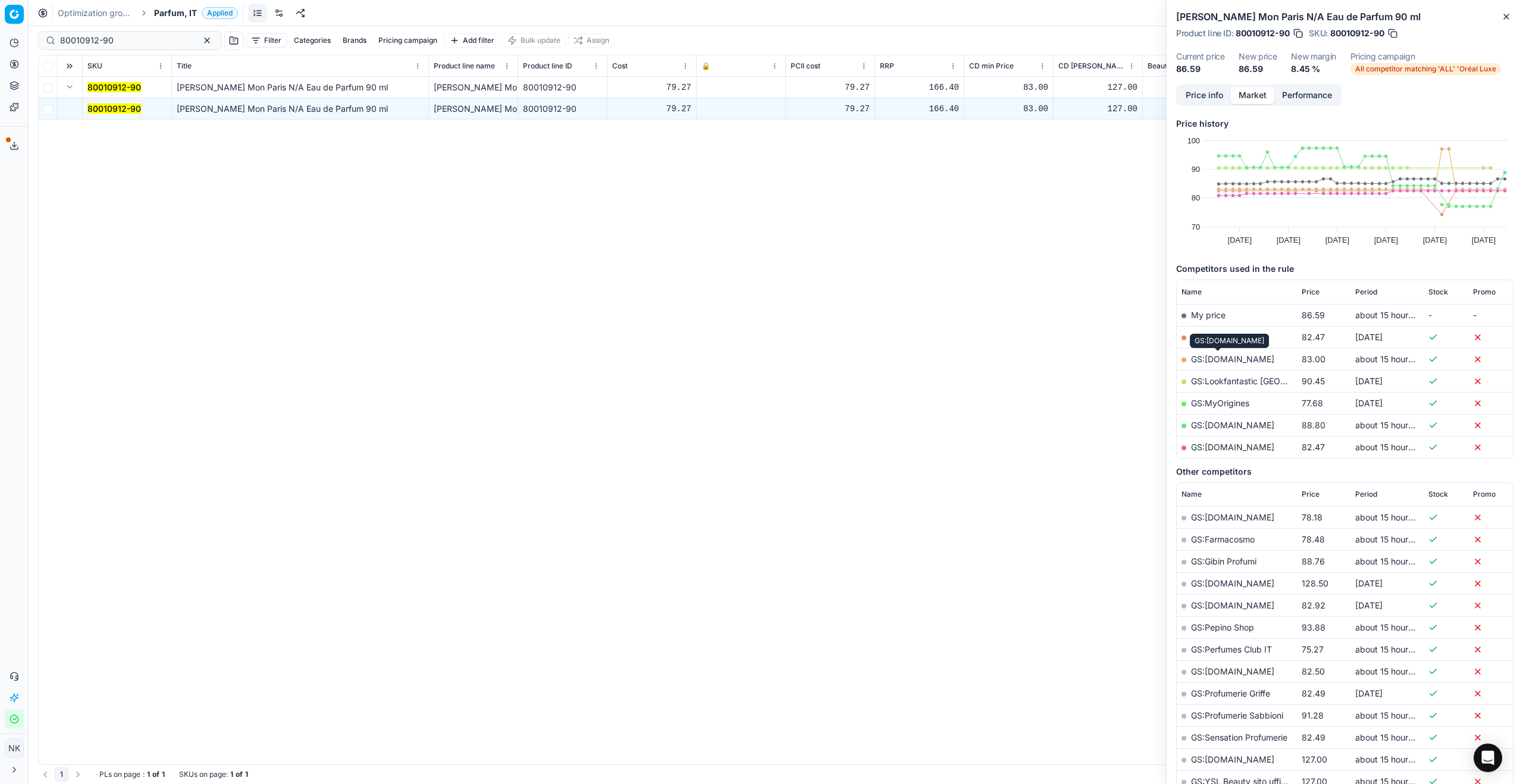
click at [1227, 360] on link "GS:[DOMAIN_NAME]" at bounding box center [1232, 359] width 83 height 10
click at [1219, 425] on link "GS:[DOMAIN_NAME]" at bounding box center [1232, 425] width 83 height 10
click at [1257, 449] on link "GS:[DOMAIN_NAME]" at bounding box center [1232, 446] width 83 height 10
click at [127, 45] on input "80010912-90" at bounding box center [125, 40] width 130 height 12
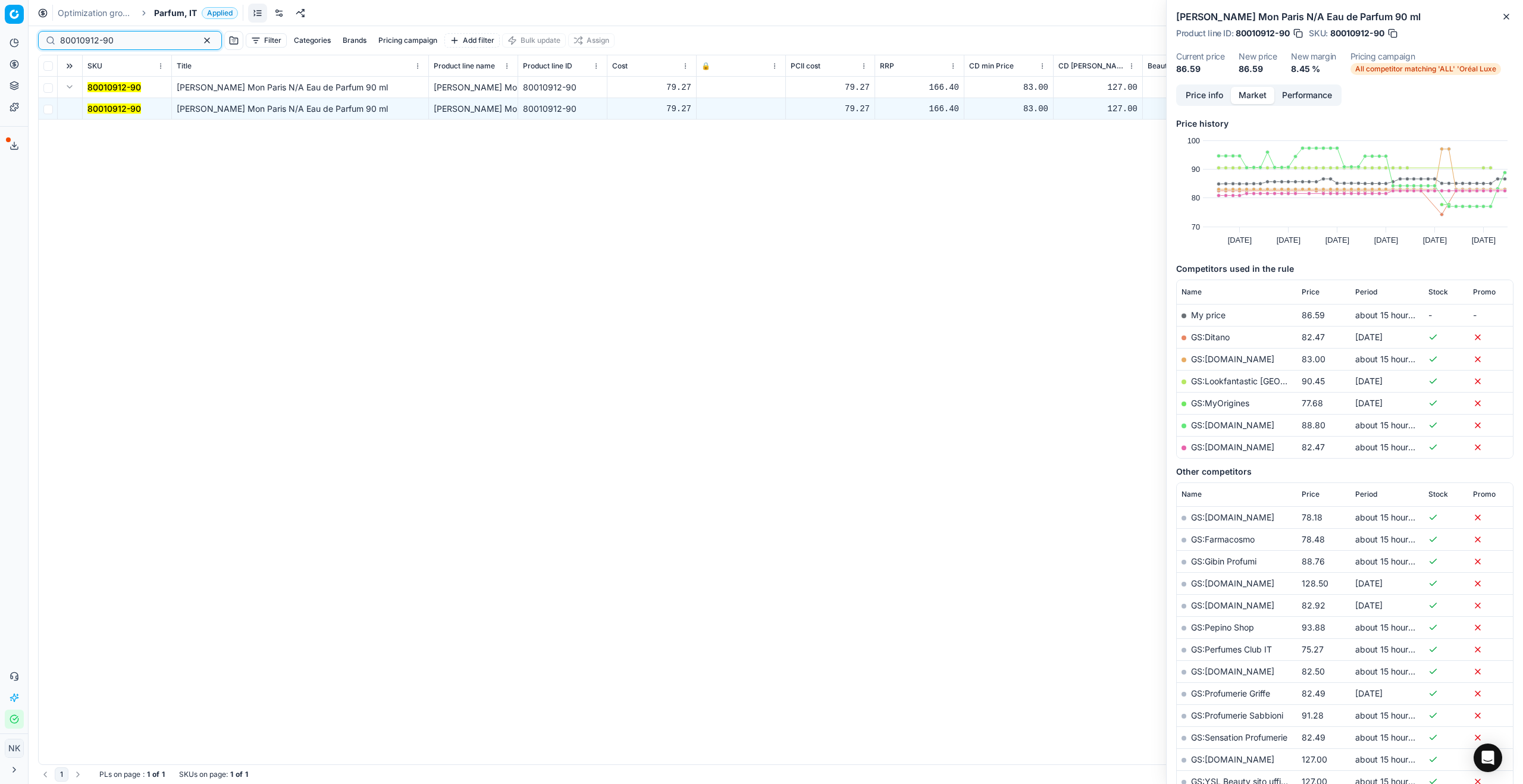
click at [127, 45] on input "80010912-90" at bounding box center [125, 40] width 130 height 12
click at [134, 40] on input "80010912-90" at bounding box center [125, 40] width 130 height 12
paste input "27120-7"
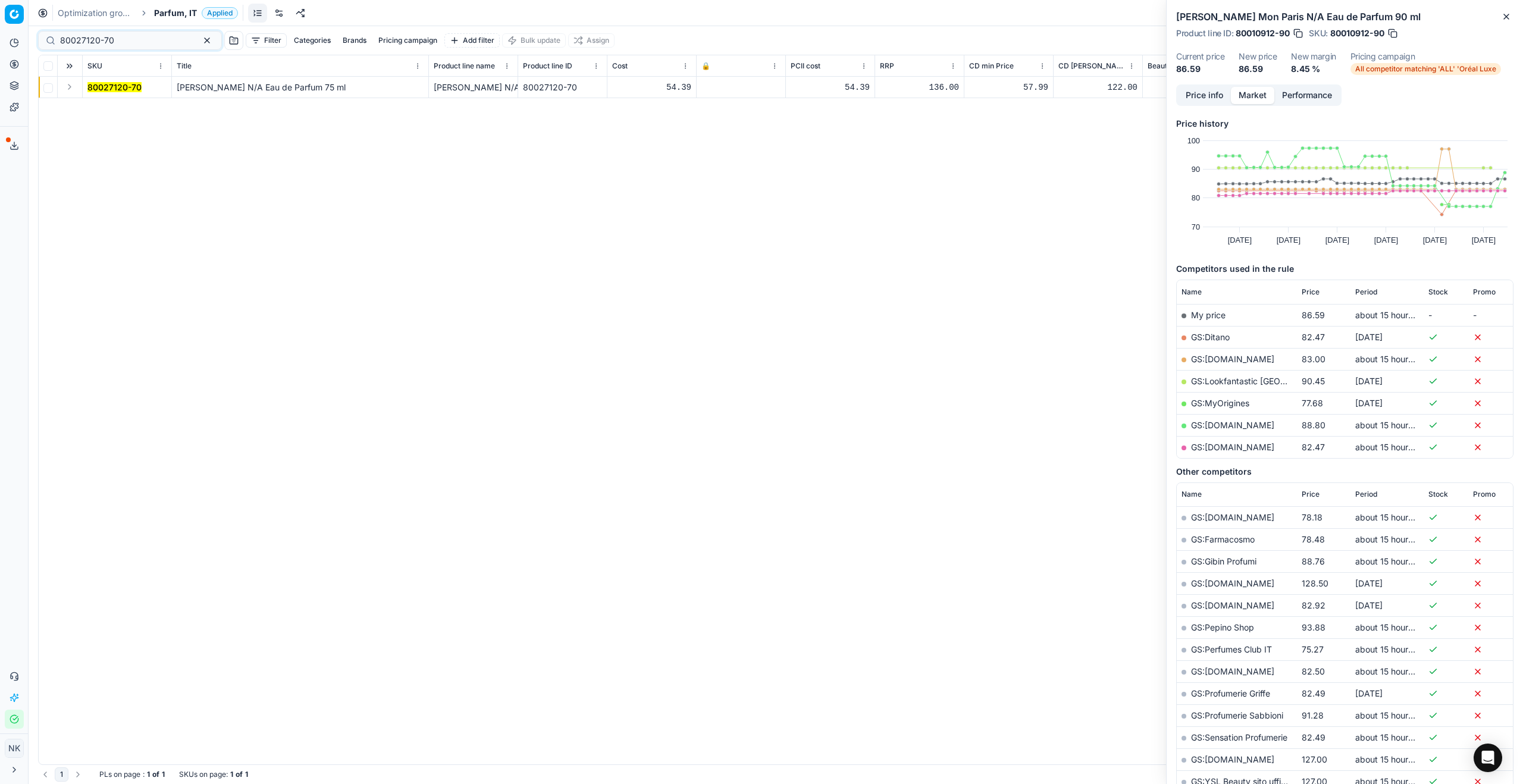
click at [66, 87] on button "Expand" at bounding box center [69, 87] width 15 height 15
click at [104, 108] on mark "80027120-70" at bounding box center [115, 108] width 54 height 10
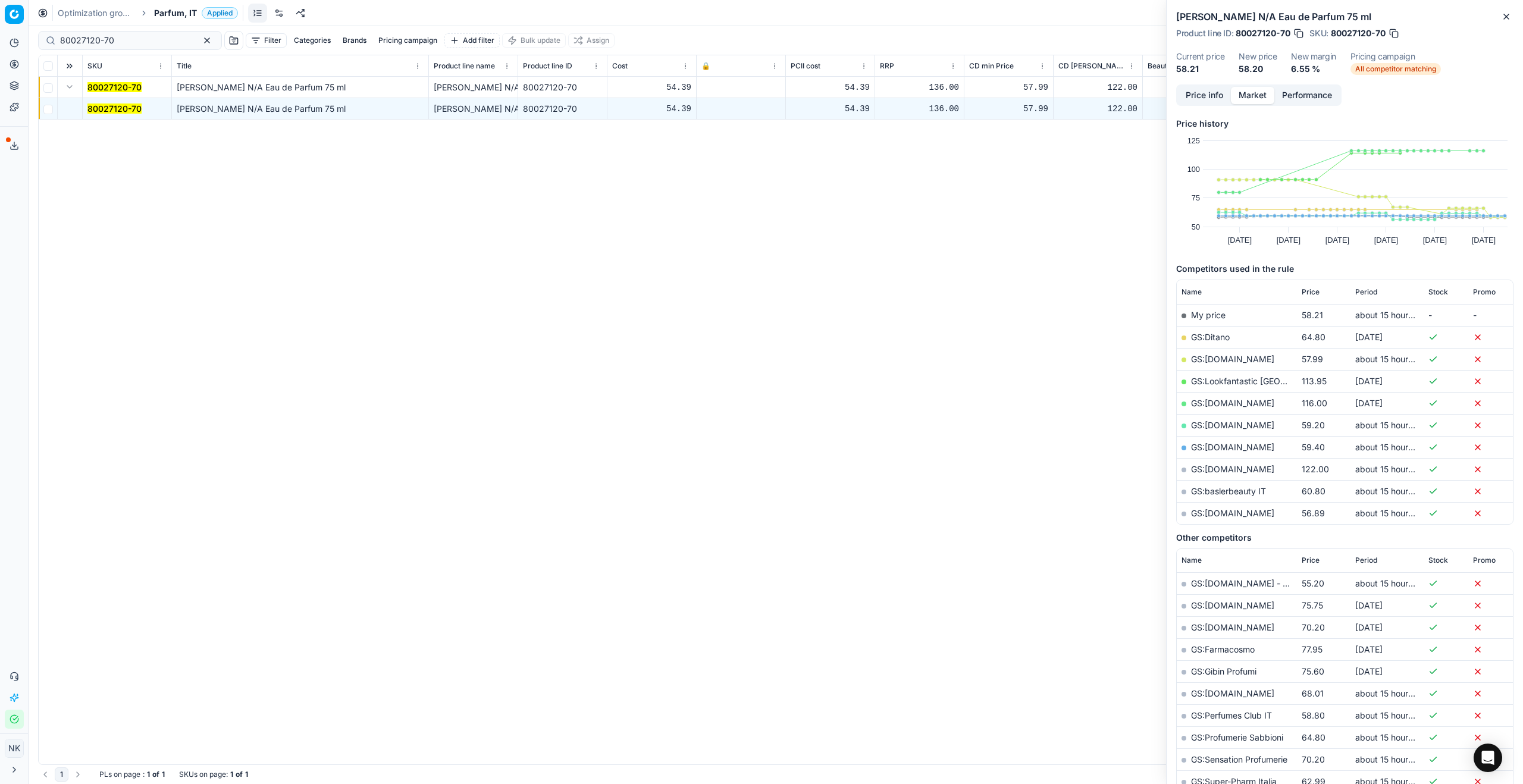
click at [1224, 362] on link "GS:[DOMAIN_NAME]" at bounding box center [1232, 359] width 83 height 10
click at [1207, 491] on link "GS:baslerbeauty IT" at bounding box center [1227, 490] width 75 height 10
click at [1230, 515] on link "GS:[DOMAIN_NAME]" at bounding box center [1232, 512] width 83 height 10
click at [1211, 358] on link "GS:[DOMAIN_NAME]" at bounding box center [1232, 359] width 83 height 10
click at [1216, 429] on link "GS:[DOMAIN_NAME]" at bounding box center [1232, 425] width 83 height 10
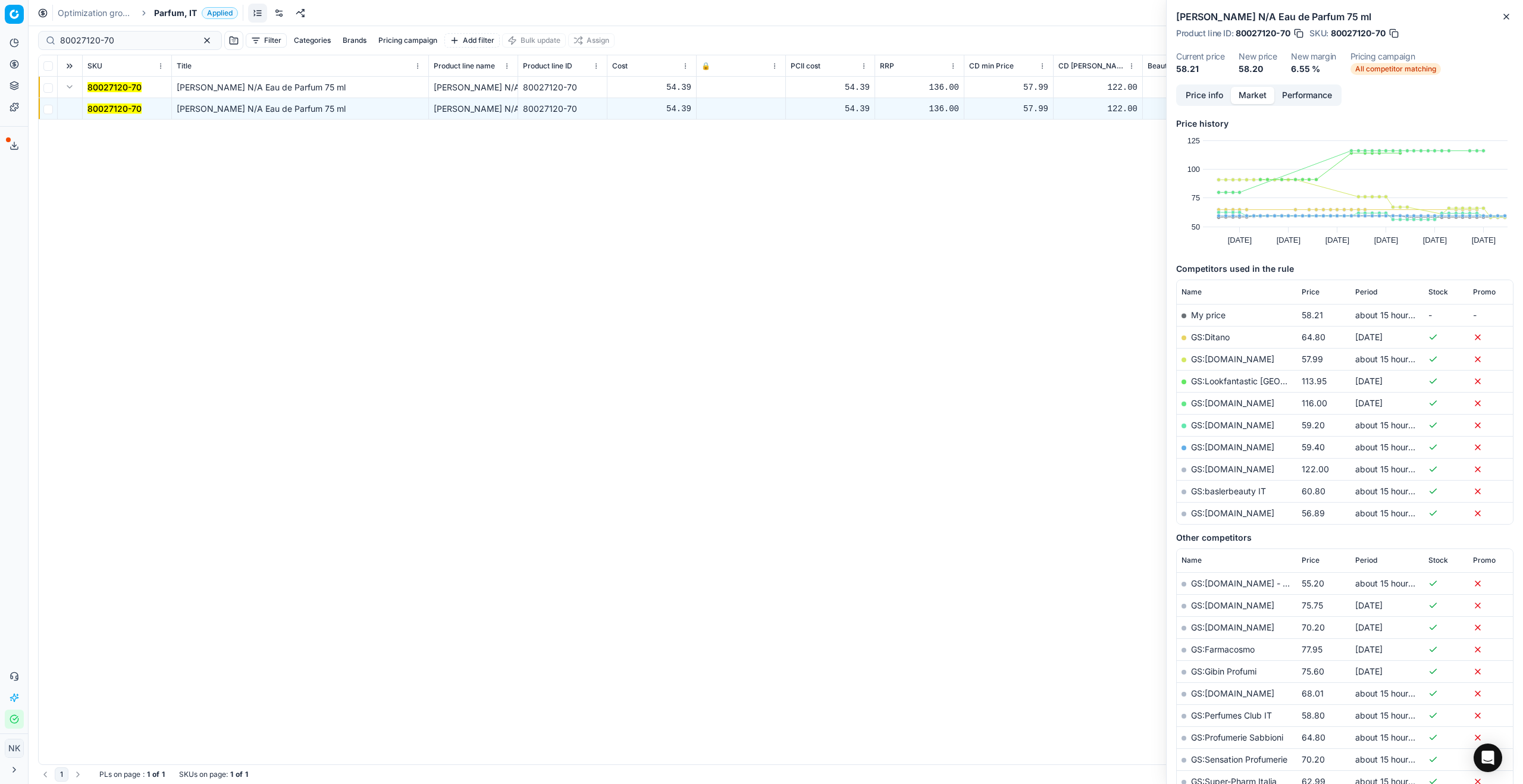
click at [1230, 517] on link "GS:[DOMAIN_NAME]" at bounding box center [1232, 512] width 83 height 10
click at [1214, 425] on link "GS:[DOMAIN_NAME]" at bounding box center [1232, 425] width 83 height 10
click at [125, 43] on input "80027120-70" at bounding box center [125, 40] width 130 height 12
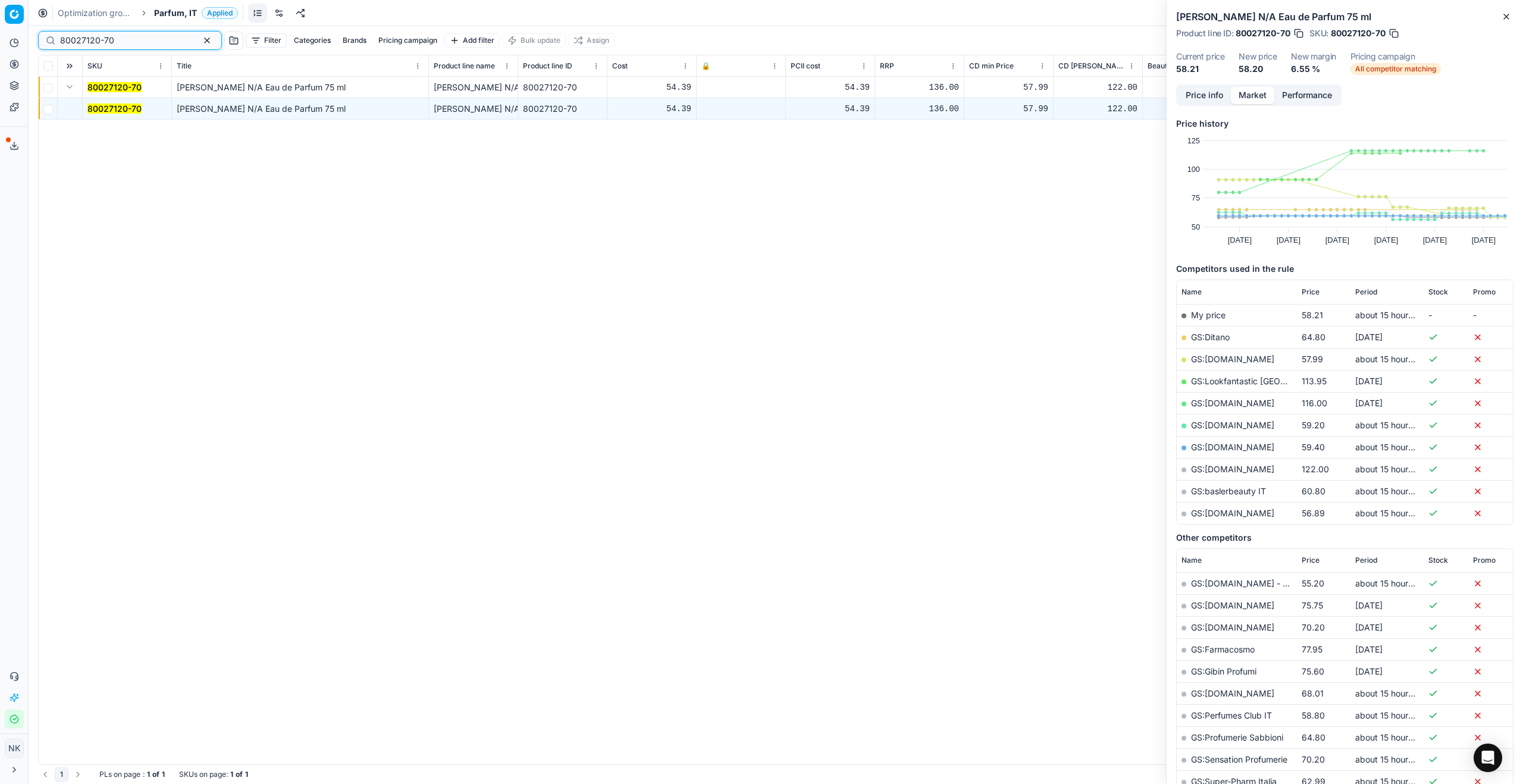
click at [125, 38] on input "80027120-70" at bounding box center [125, 40] width 130 height 12
paste input "44062-9"
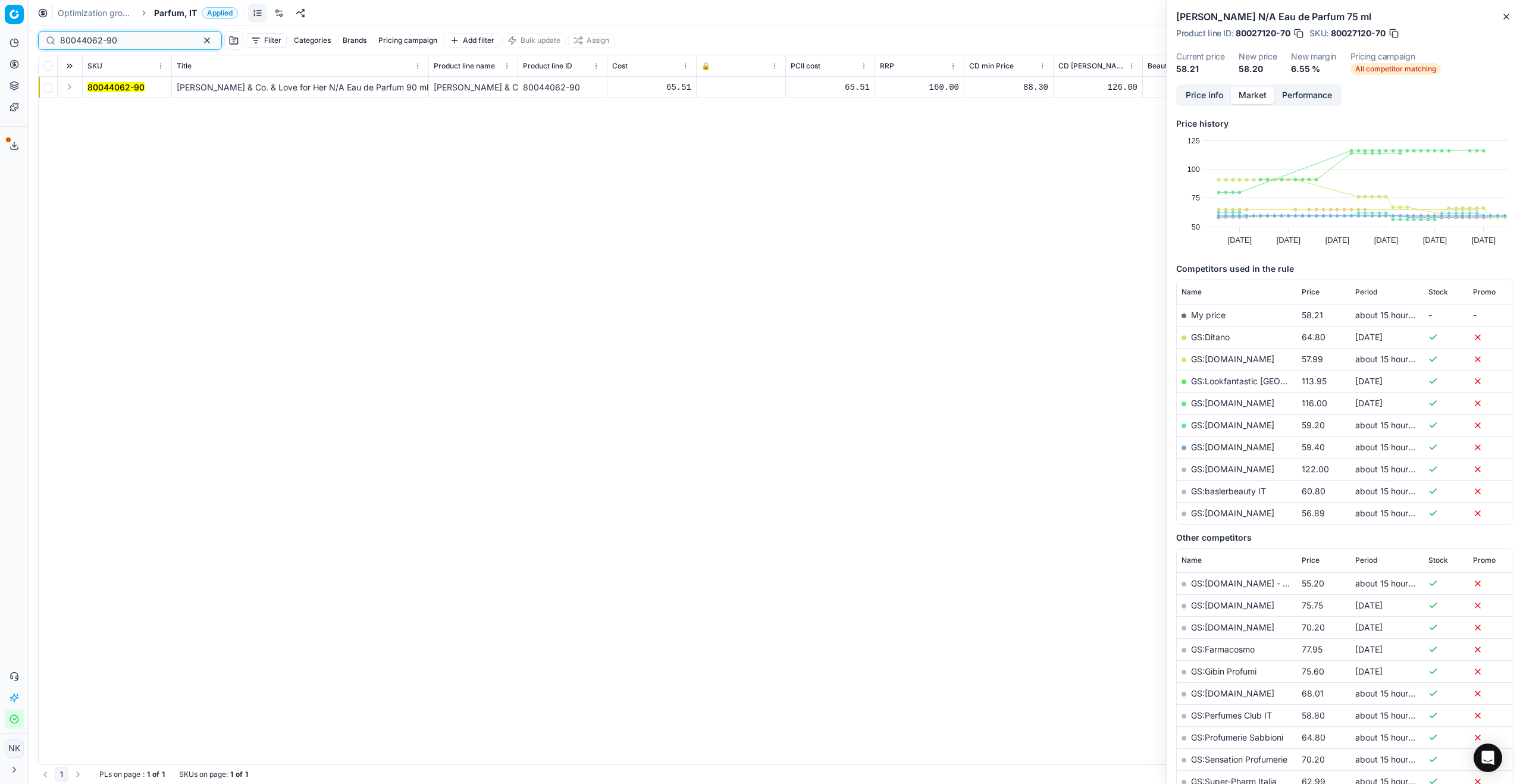
type input "80044062-90"
click at [71, 88] on button "Expand" at bounding box center [69, 87] width 15 height 15
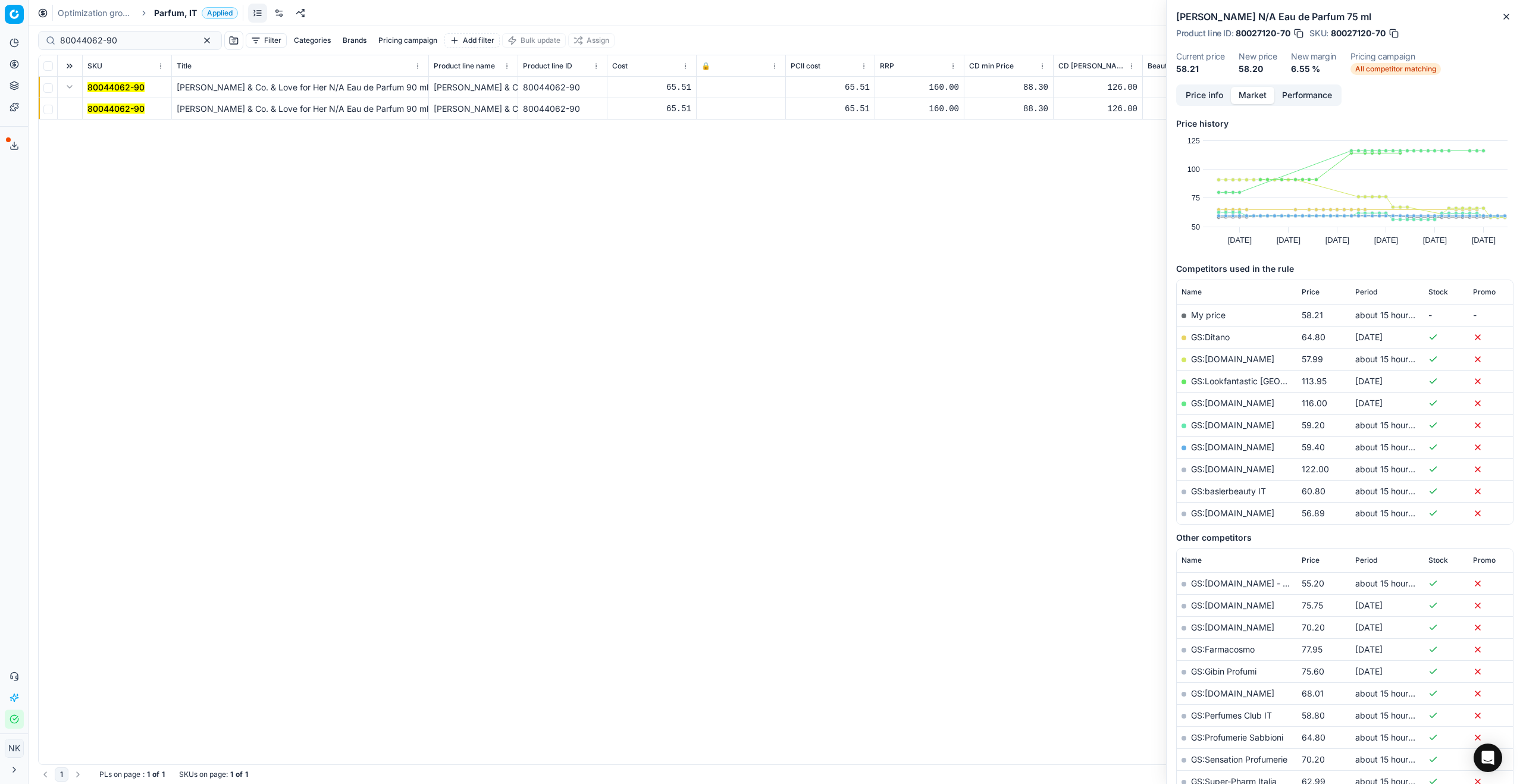
click at [98, 108] on mark "80044062-90" at bounding box center [116, 108] width 57 height 10
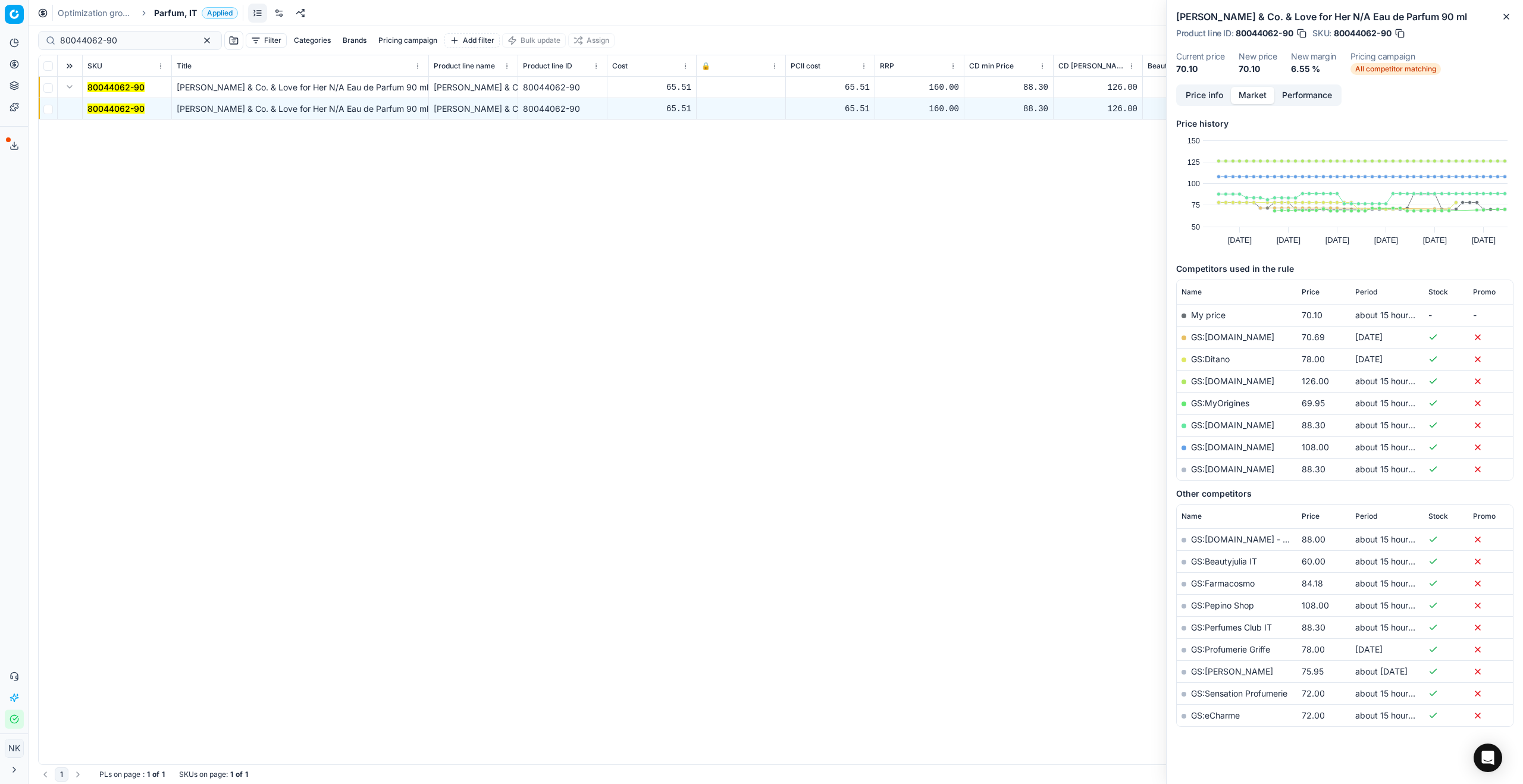
click at [1213, 402] on link "GS:MyOrigines" at bounding box center [1220, 402] width 58 height 10
click at [1223, 427] on link "GS:[DOMAIN_NAME]" at bounding box center [1232, 425] width 83 height 10
click at [1211, 445] on link "GS:[DOMAIN_NAME]" at bounding box center [1232, 446] width 83 height 10
click at [1240, 469] on link "GS:[DOMAIN_NAME]" at bounding box center [1232, 469] width 83 height 10
click at [1226, 382] on link "GS:[DOMAIN_NAME]" at bounding box center [1232, 380] width 83 height 10
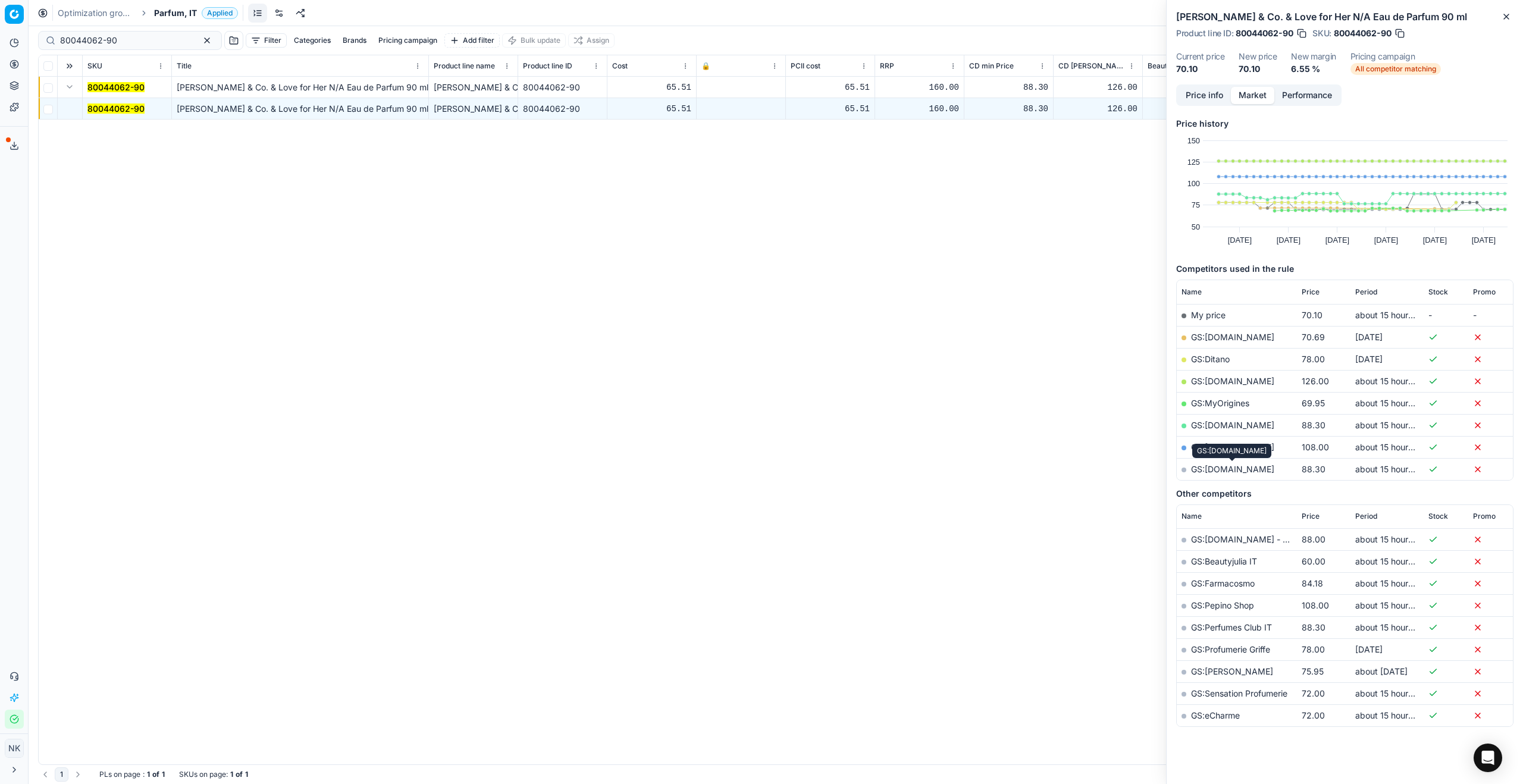
click at [1228, 467] on link "GS:[DOMAIN_NAME]" at bounding box center [1232, 469] width 83 height 10
click at [128, 43] on input "80044062-90" at bounding box center [125, 40] width 130 height 12
click at [171, 12] on span "Parfum, IT" at bounding box center [175, 12] width 43 height 12
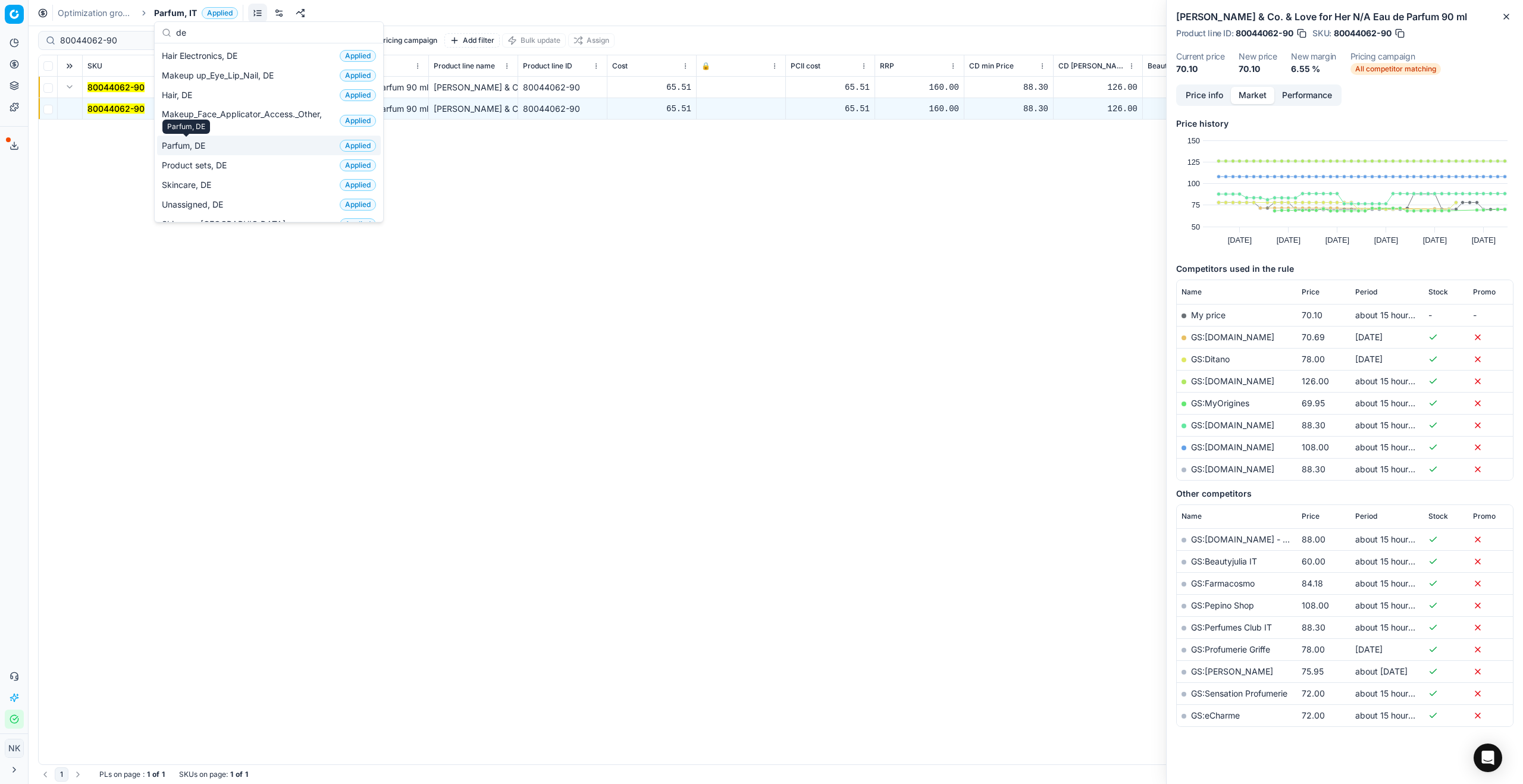
type input "de"
click at [182, 150] on span "Parfum, DE" at bounding box center [185, 145] width 48 height 12
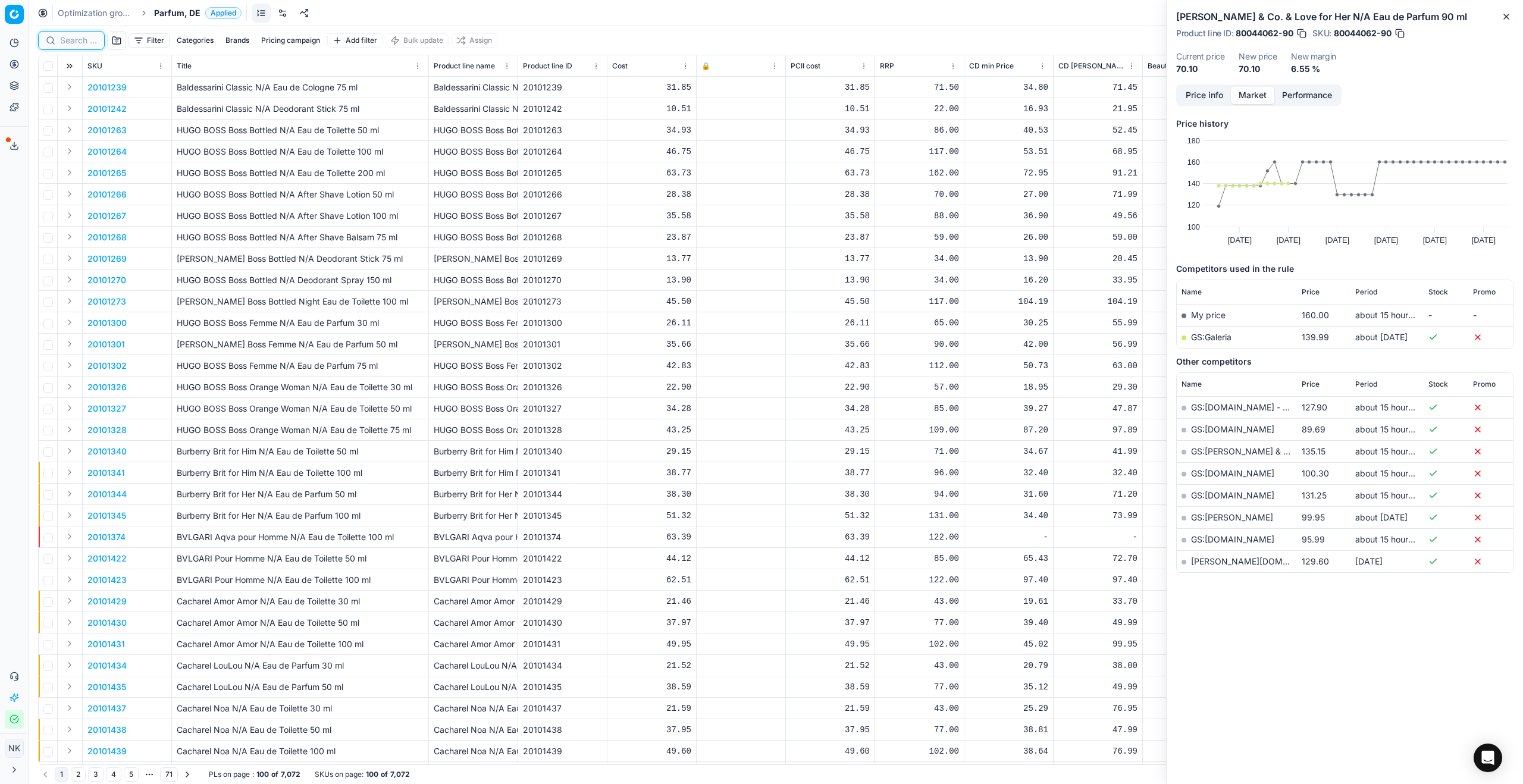
click at [75, 46] on input at bounding box center [78, 40] width 37 height 12
paste input "20102644"
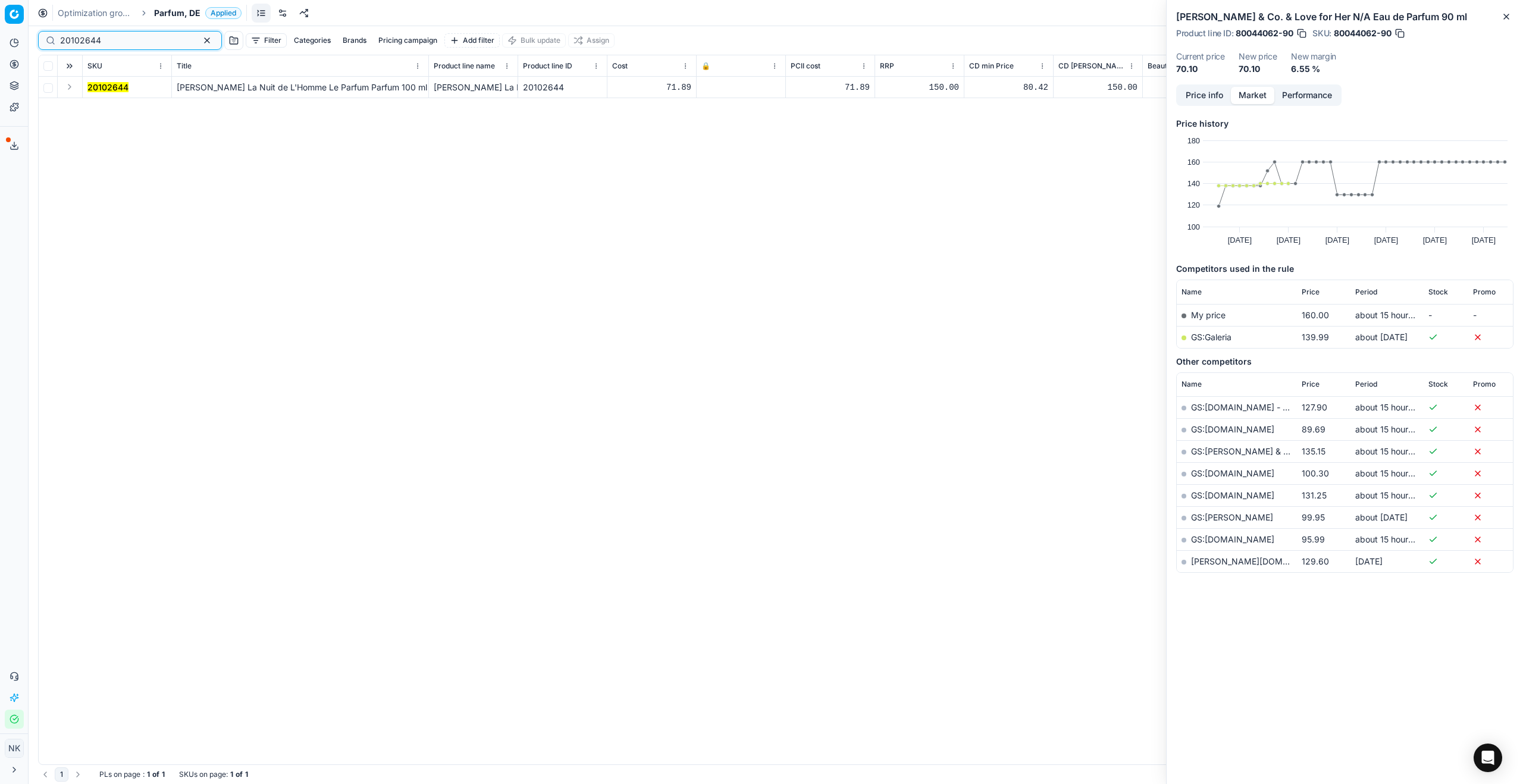
type input "20102644"
click at [69, 88] on button "Expand" at bounding box center [69, 87] width 15 height 15
click at [99, 108] on mark "20102644" at bounding box center [108, 108] width 41 height 10
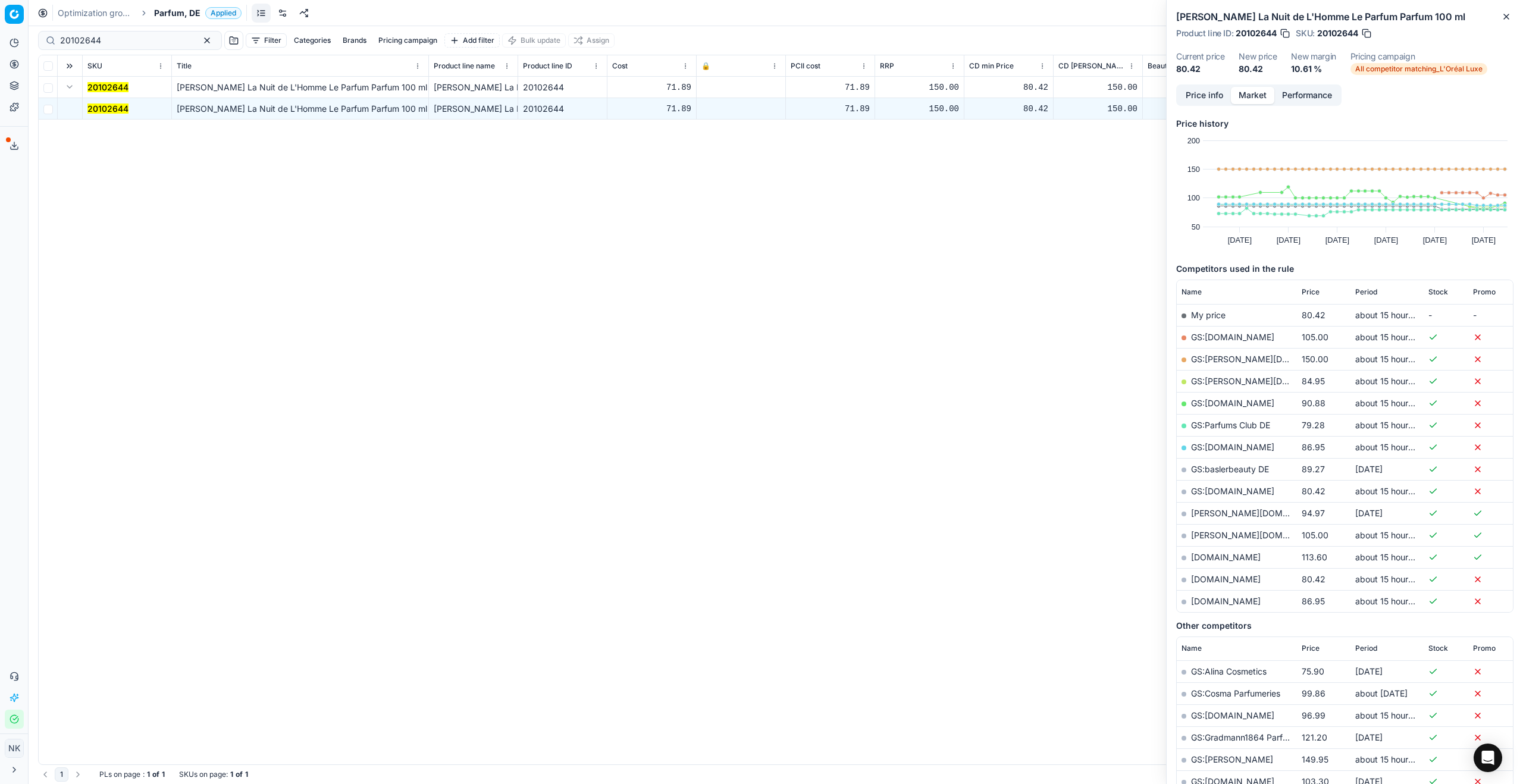
click at [1226, 422] on link "GS:Parfums Club DE" at bounding box center [1230, 425] width 79 height 10
